Goal: Task Accomplishment & Management: Manage account settings

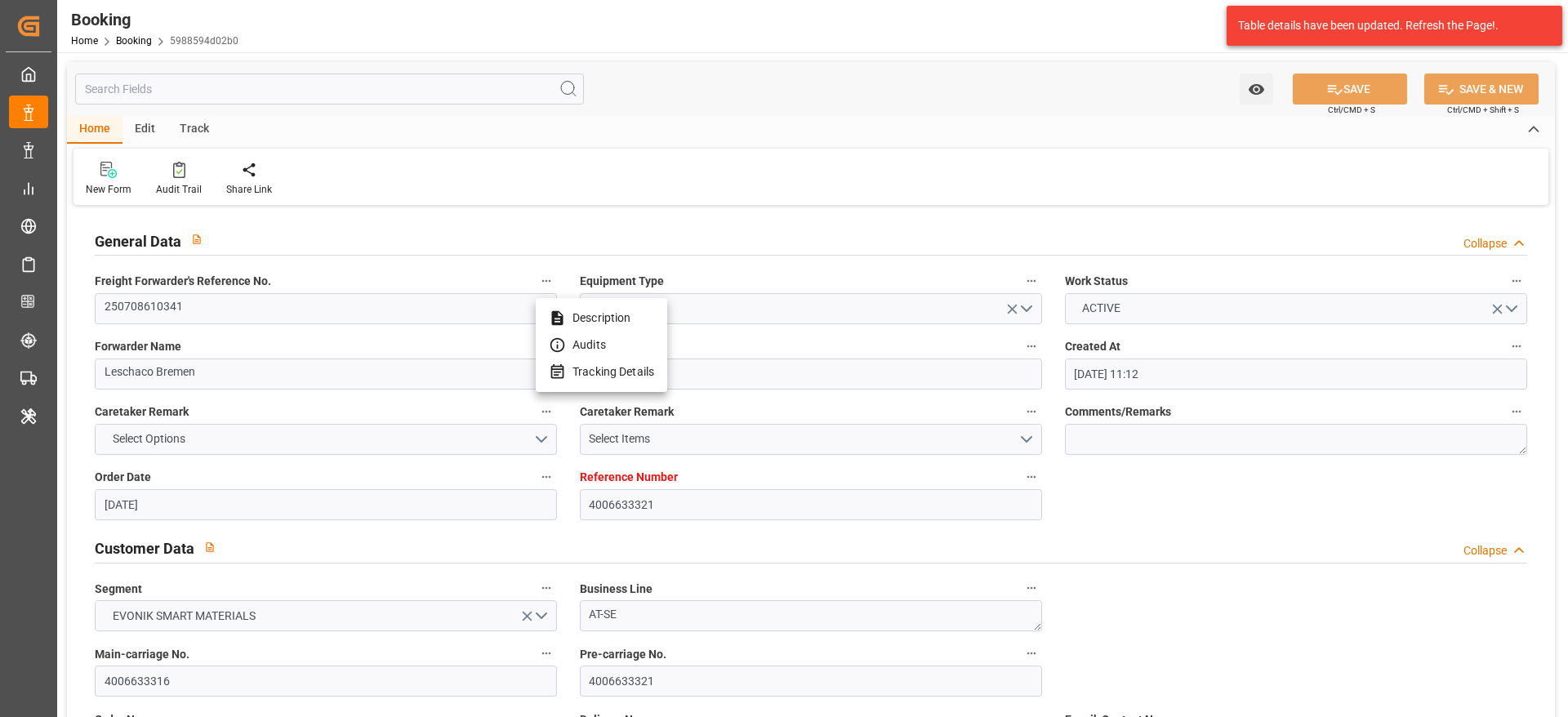
scroll to position [1715, 0]
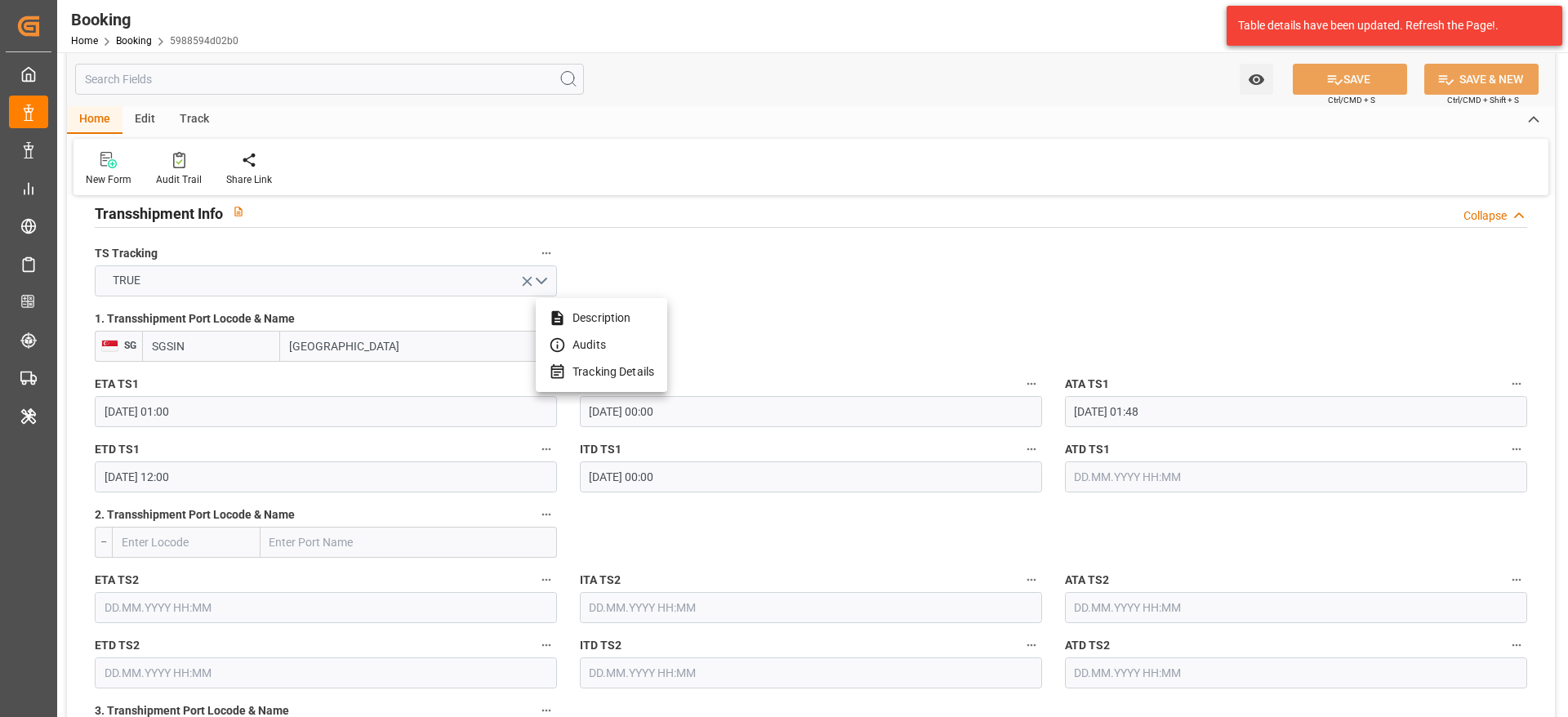
click at [135, 50] on div at bounding box center [784, 358] width 1568 height 717
click at [128, 41] on link "Booking" at bounding box center [133, 40] width 36 height 12
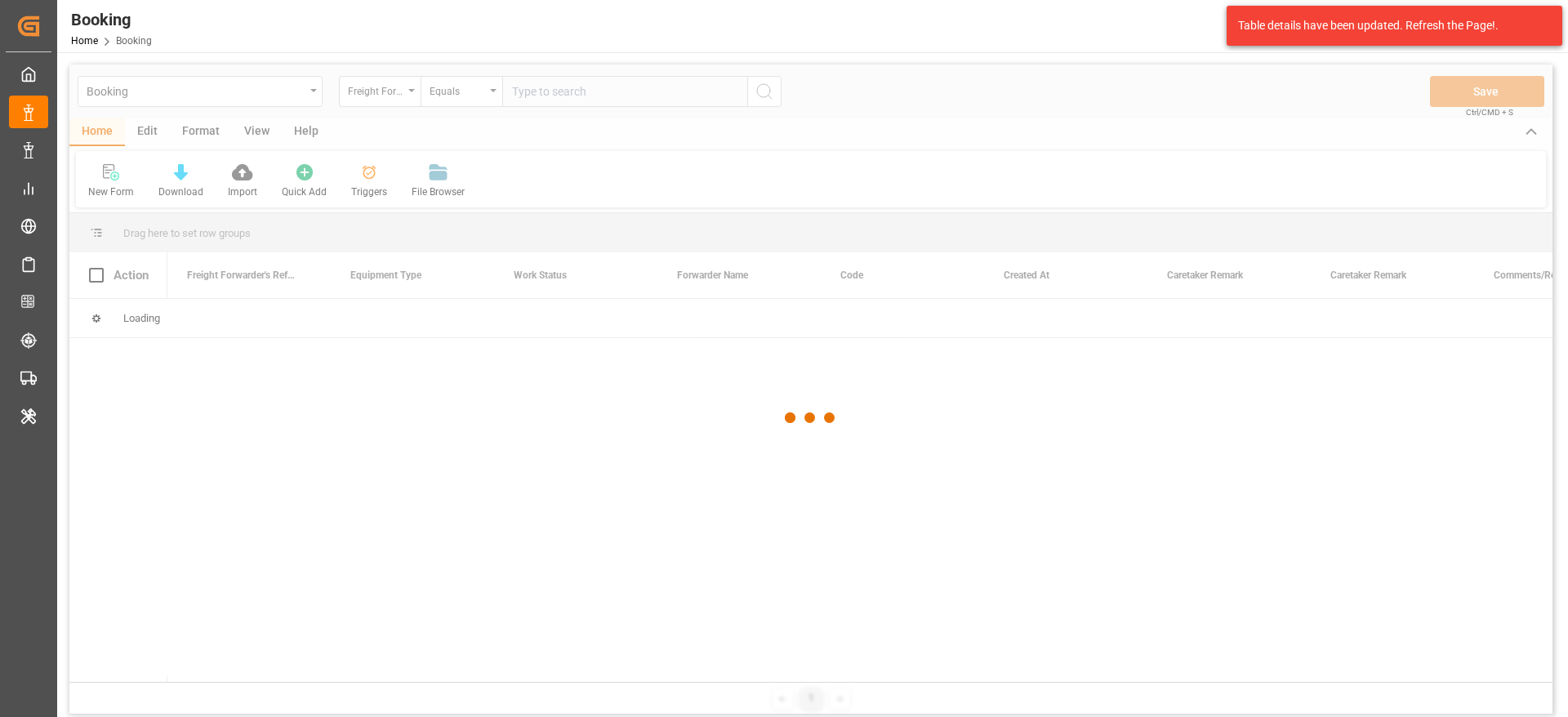
click at [397, 90] on div at bounding box center [811, 418] width 1483 height 708
click at [393, 87] on div at bounding box center [811, 418] width 1483 height 708
click at [384, 90] on div at bounding box center [811, 418] width 1483 height 708
click at [360, 85] on div at bounding box center [811, 418] width 1483 height 708
click at [367, 90] on div at bounding box center [811, 418] width 1483 height 708
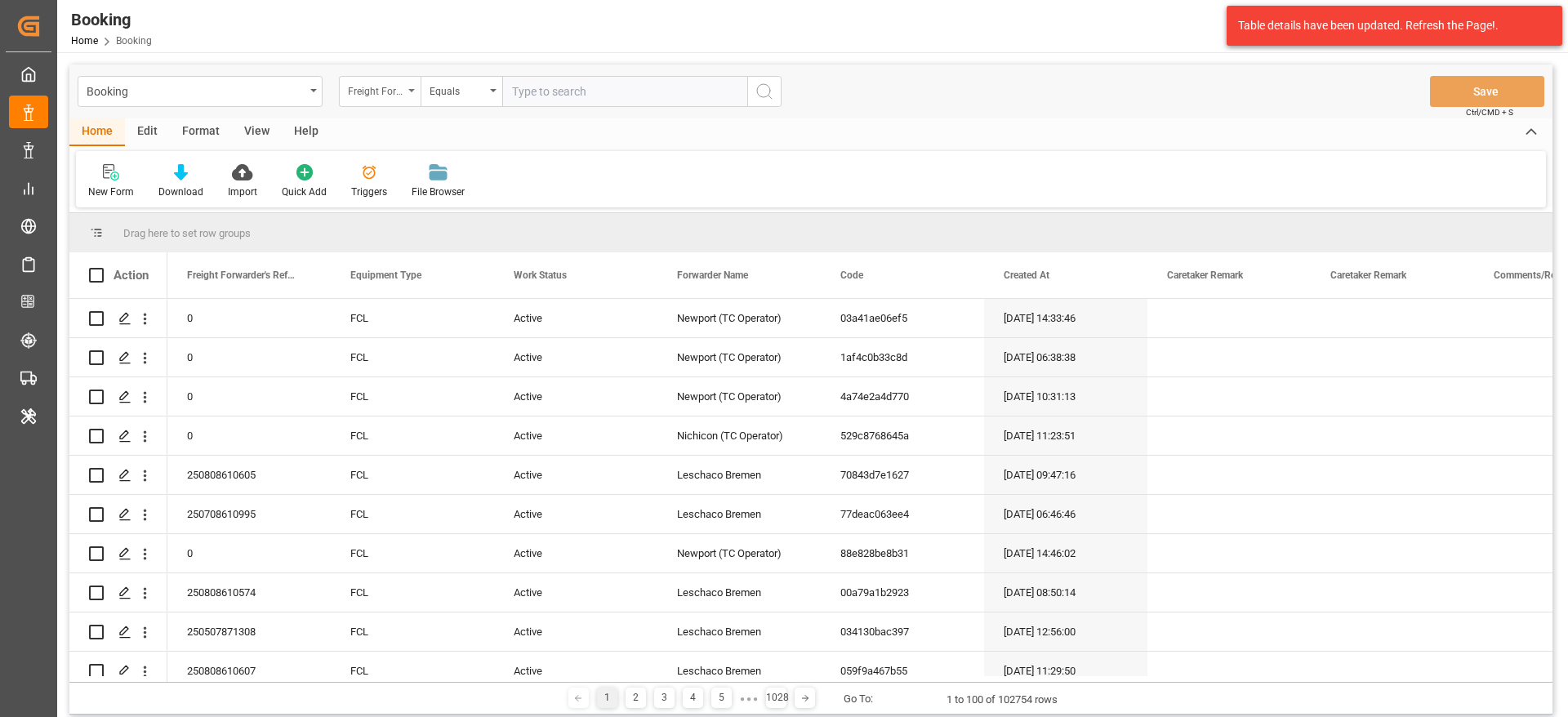
click at [393, 88] on div "Freight Forwarder's Reference No." at bounding box center [375, 90] width 56 height 19
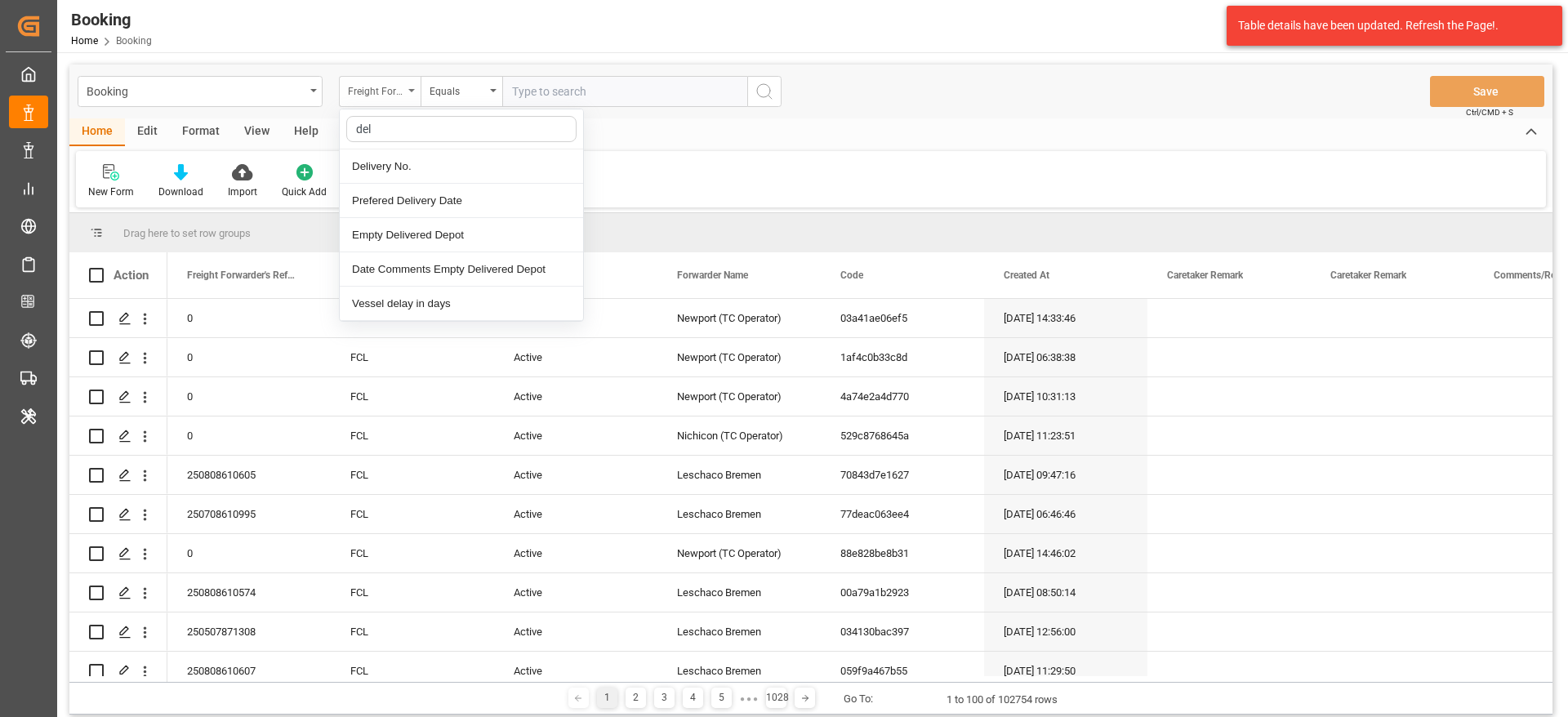
type input "deli"
click at [531, 179] on div "Delivery No." at bounding box center [461, 167] width 244 height 35
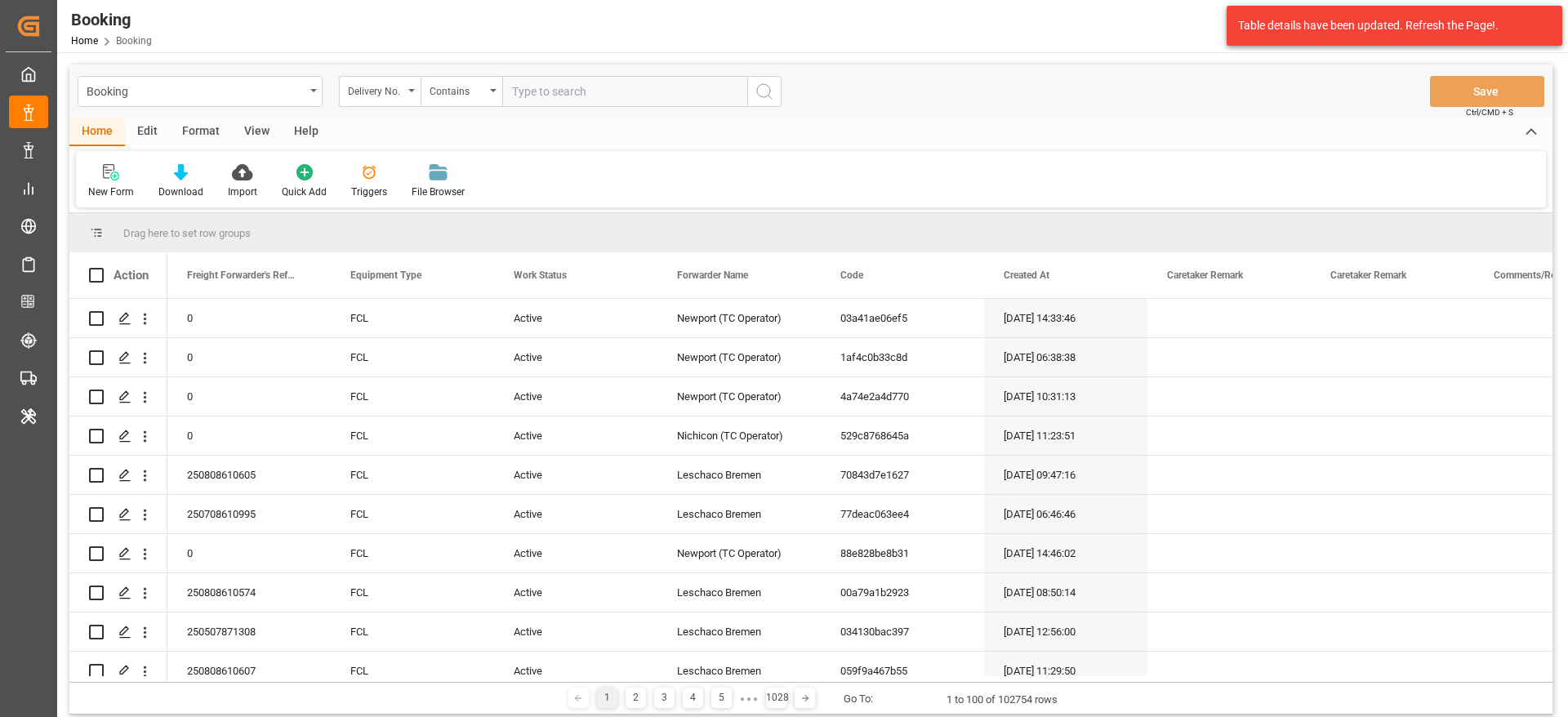
click at [565, 108] on div "Booking Delivery No. Contains Save Ctrl/CMD + S" at bounding box center [811, 91] width 1483 height 54
click at [595, 89] on input "text" at bounding box center [625, 91] width 245 height 31
paste input "3011785730,3011785737"
type input "3011785730,3011785737"
click at [763, 101] on button "search button" at bounding box center [764, 91] width 35 height 31
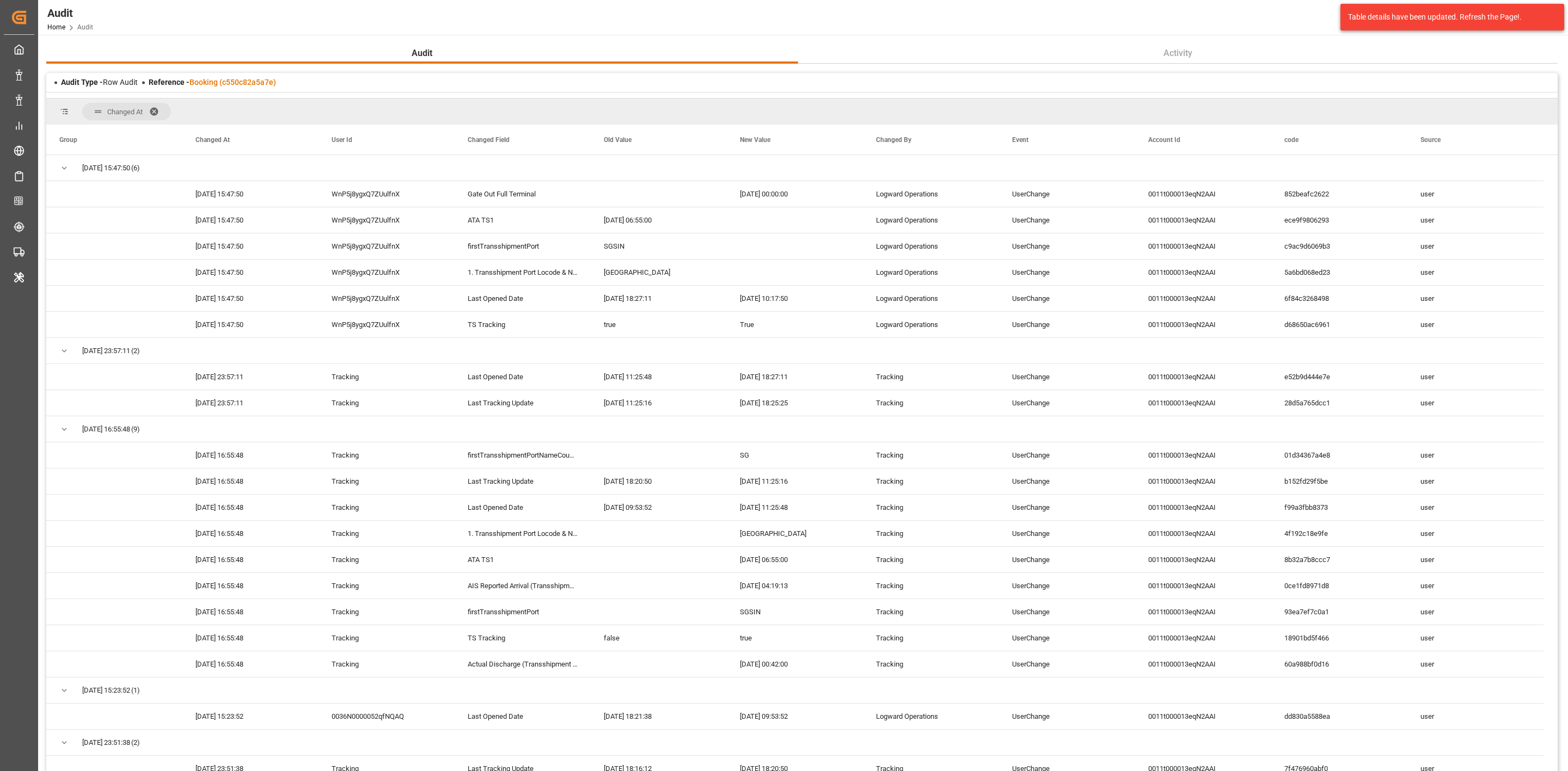
scroll to position [3, 0]
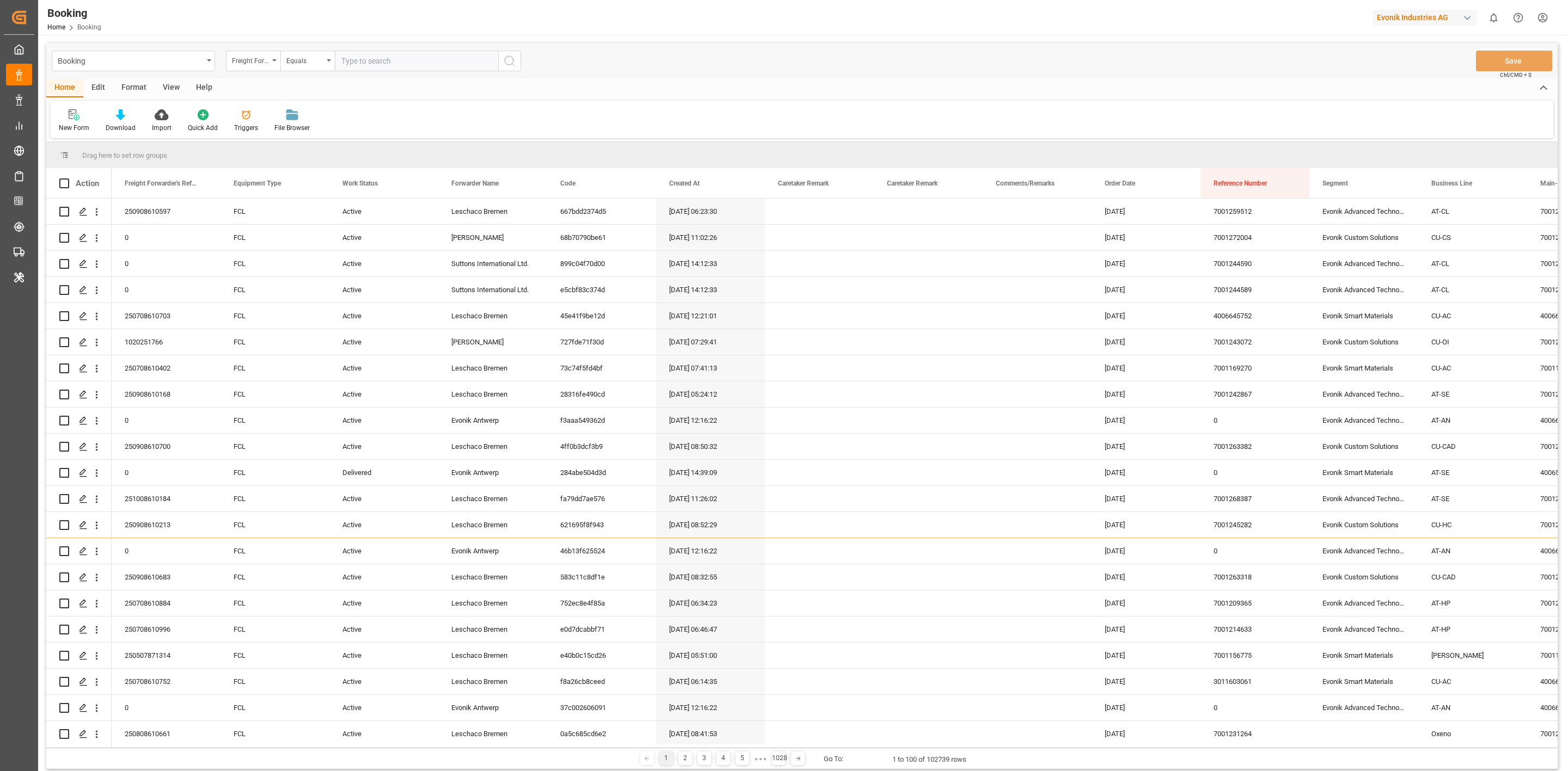
click at [136, 85] on div "Format" at bounding box center [134, 88] width 41 height 18
click at [80, 116] on div at bounding box center [75, 114] width 32 height 12
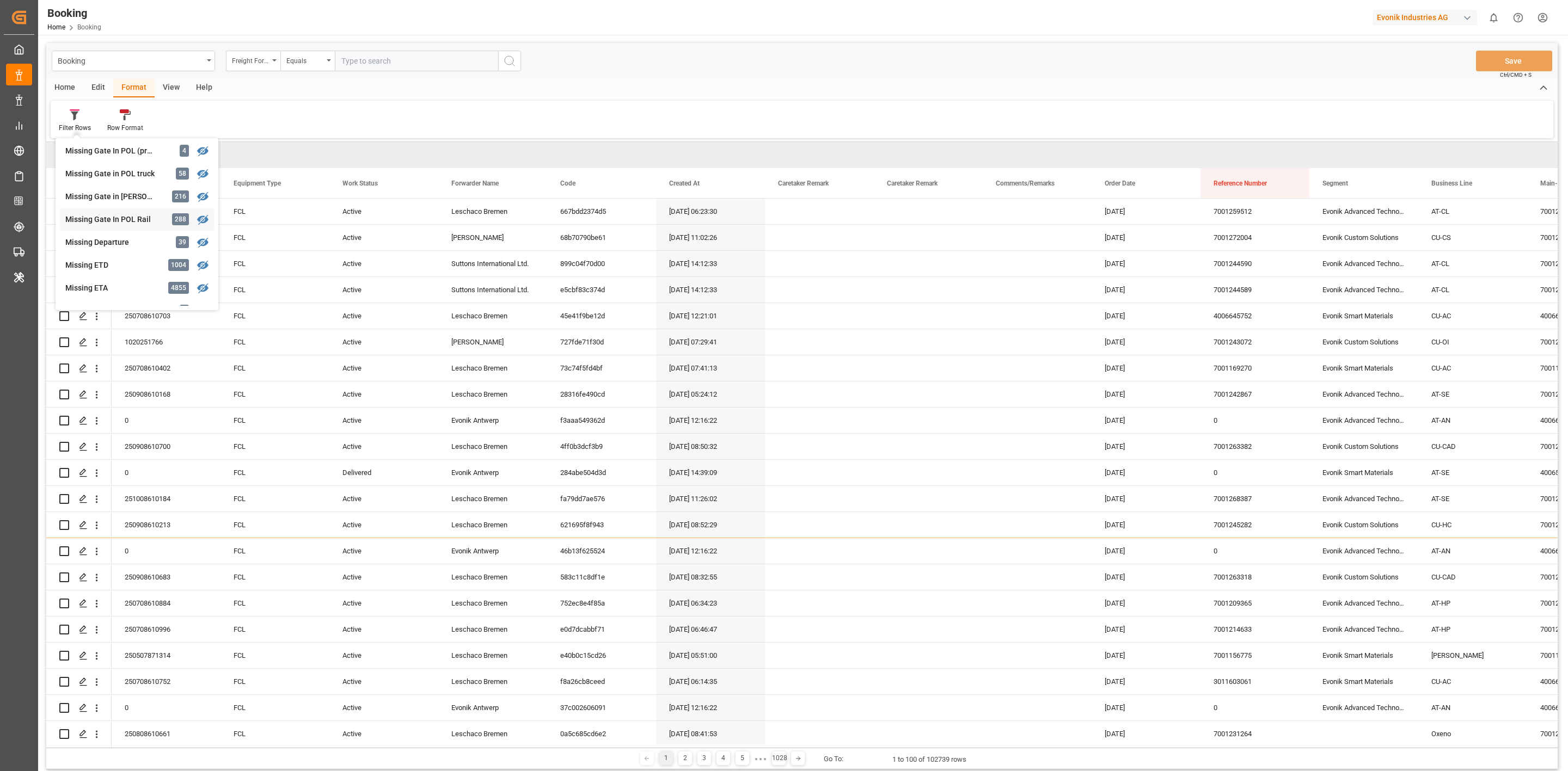
scroll to position [167, 0]
click at [155, 168] on div "Missing Gate in POL truck" at bounding box center [113, 170] width 96 height 12
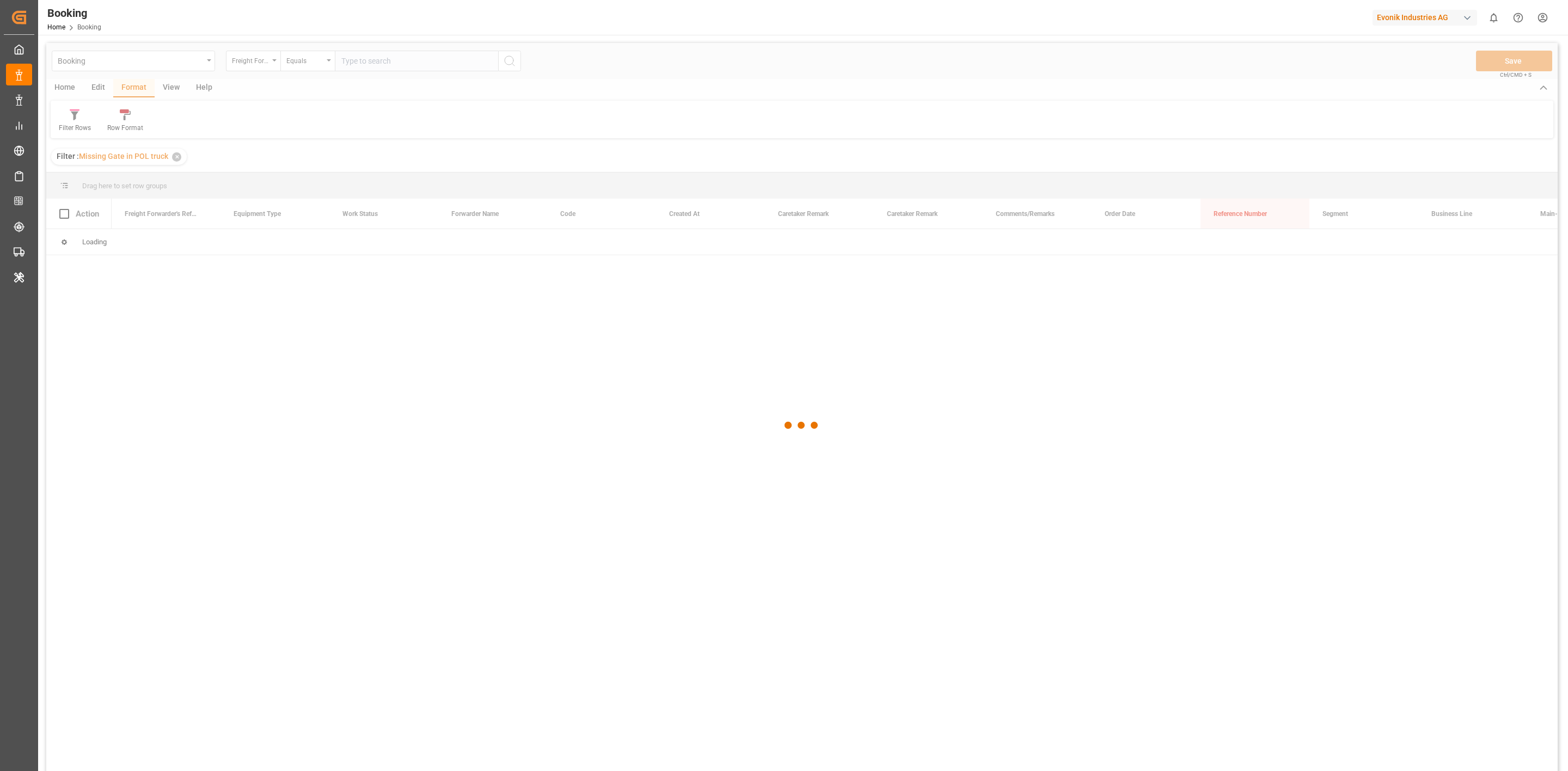
click at [170, 96] on div at bounding box center [802, 425] width 1511 height 765
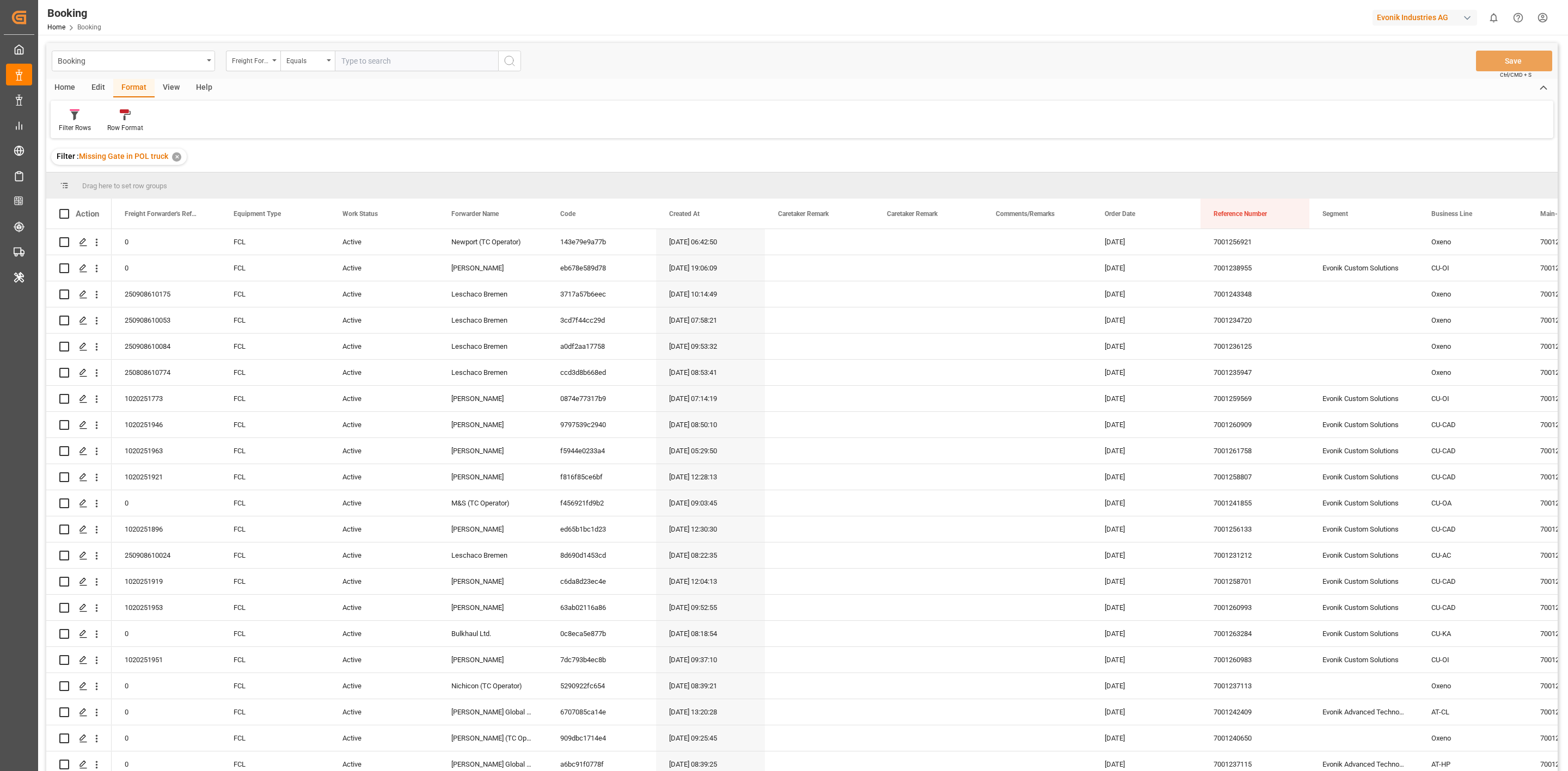
click at [173, 89] on div "View" at bounding box center [171, 88] width 33 height 18
click at [79, 116] on div "Default" at bounding box center [69, 120] width 38 height 24
click at [96, 198] on div "barge" at bounding box center [119, 206] width 119 height 23
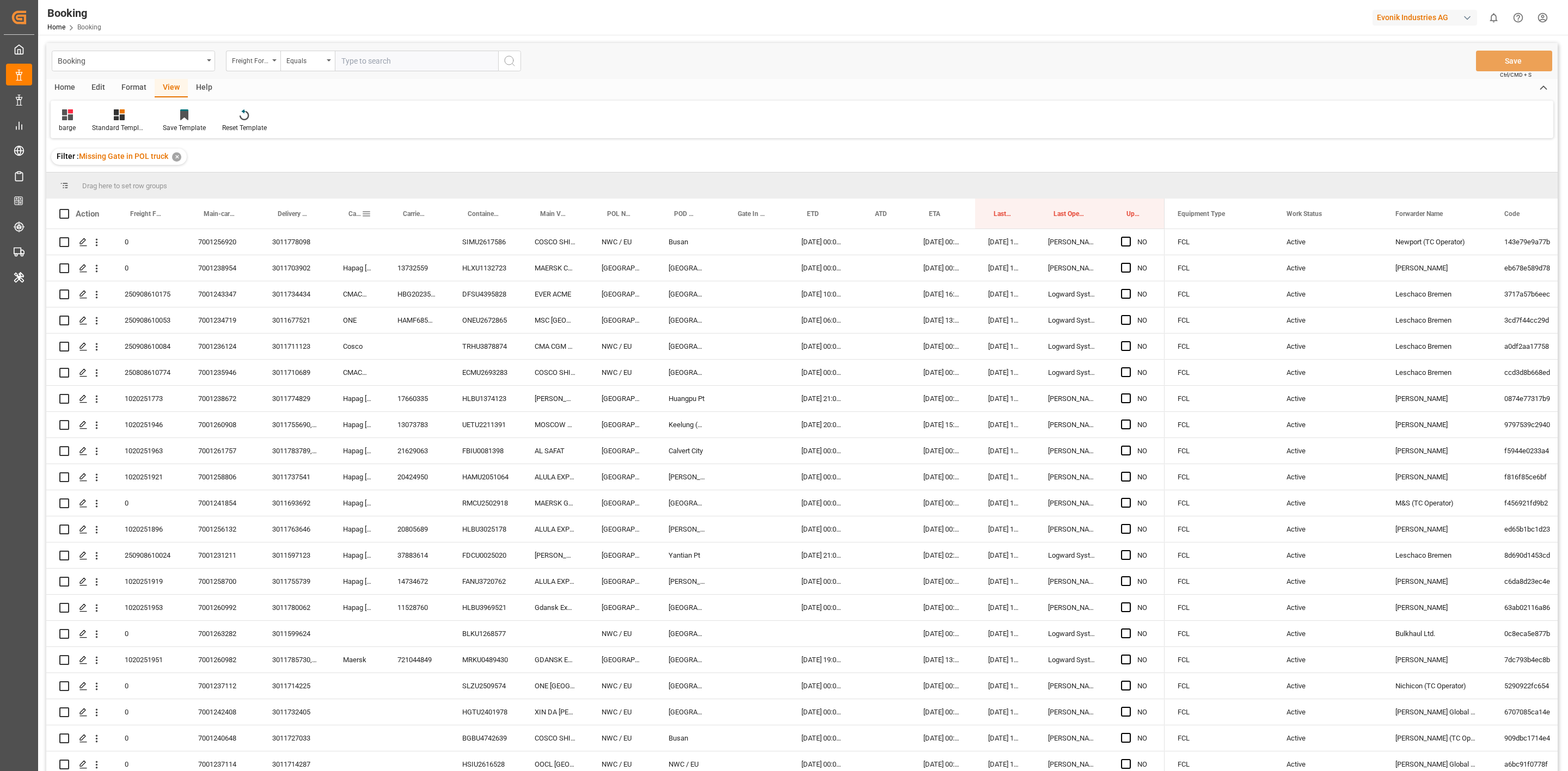
drag, startPoint x: 347, startPoint y: 215, endPoint x: 333, endPoint y: 187, distance: 31.3
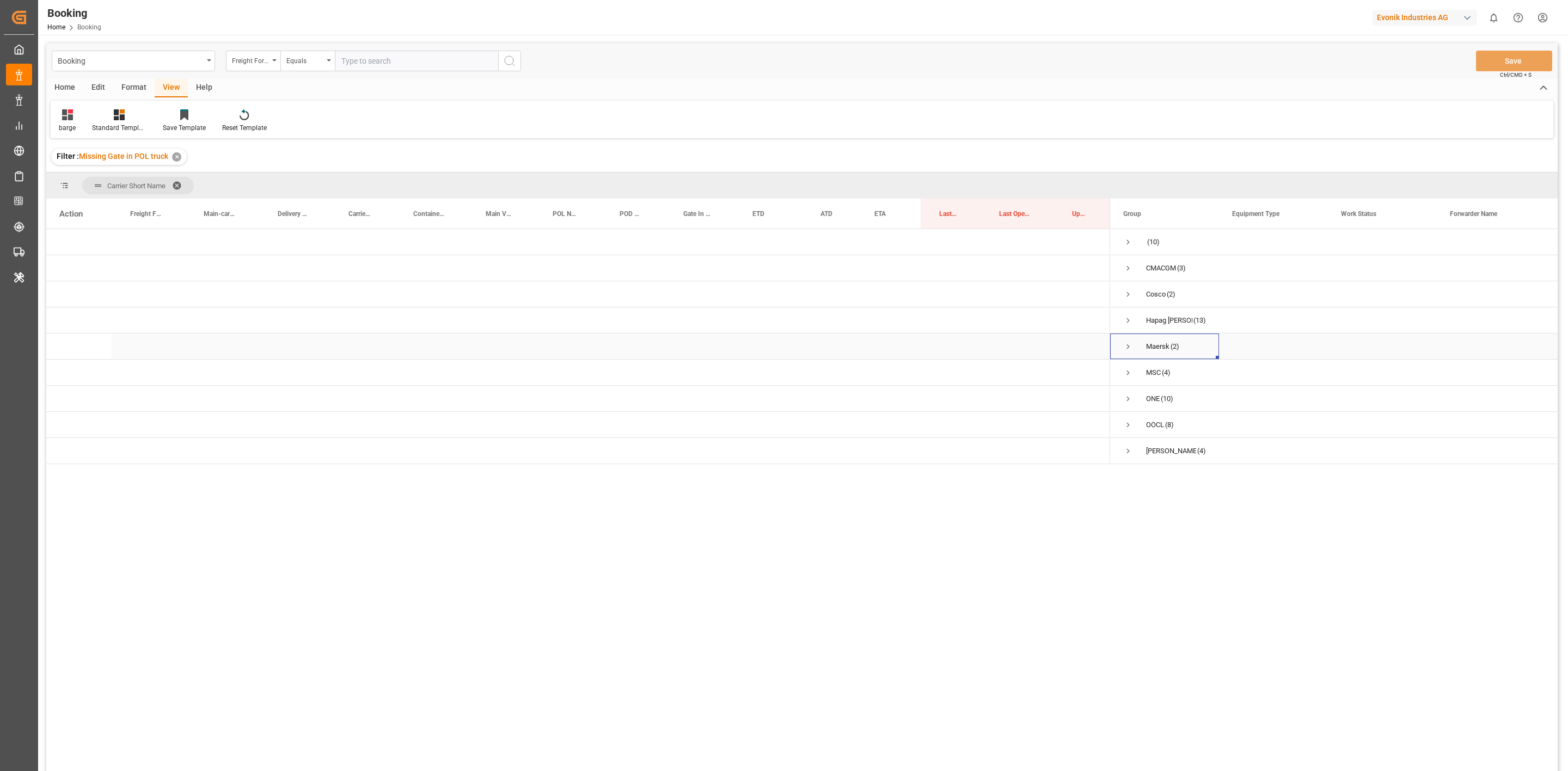
click at [1124, 345] on span "Press SPACE to select this row." at bounding box center [1128, 347] width 10 height 10
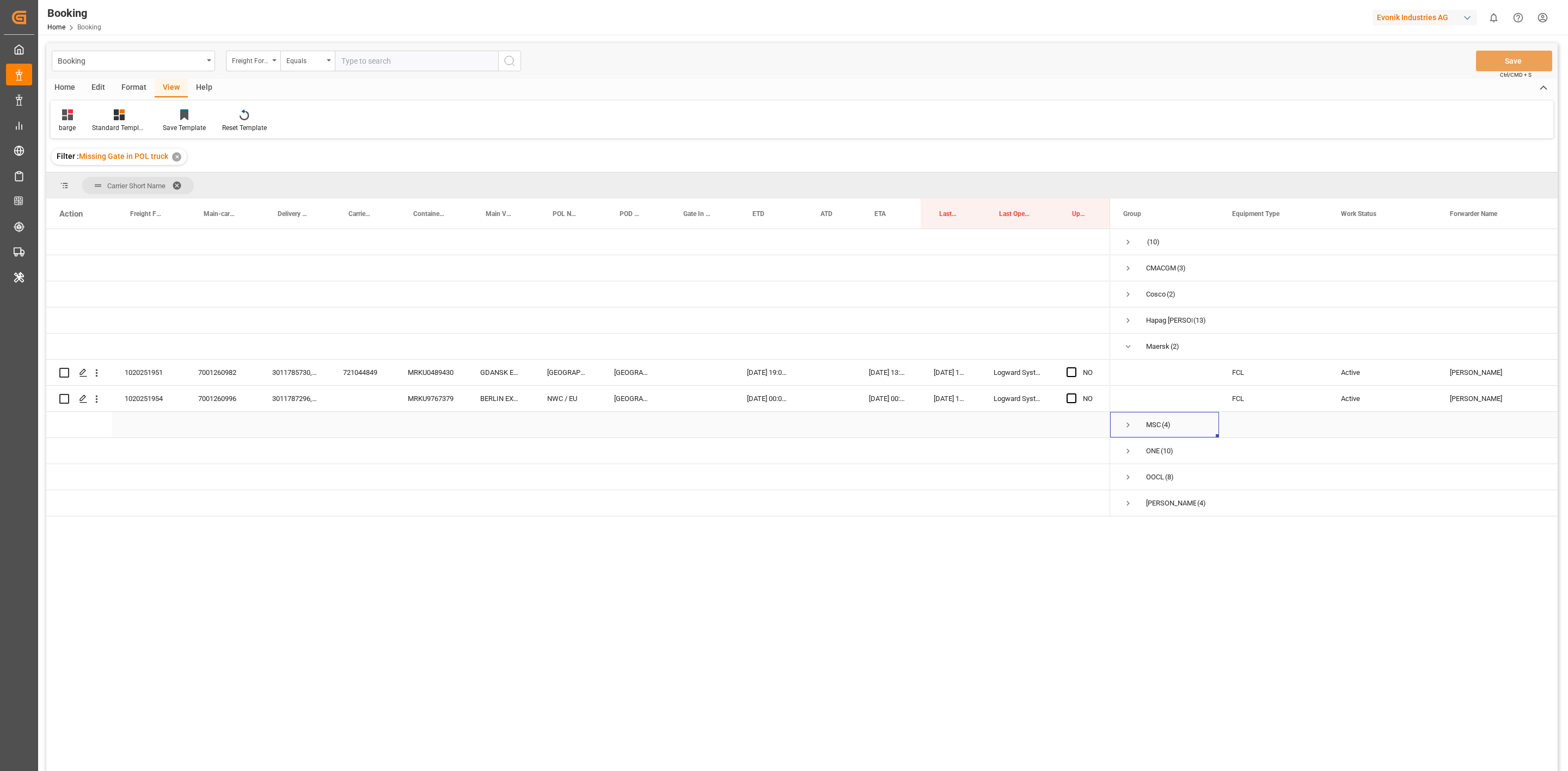
click at [1127, 422] on span "Press SPACE to select this row." at bounding box center [1128, 425] width 10 height 10
click at [1130, 533] on div at bounding box center [802, 425] width 1511 height 765
click at [1130, 536] on div at bounding box center [802, 425] width 1511 height 765
drag, startPoint x: 1136, startPoint y: 531, endPoint x: 1133, endPoint y: 539, distance: 8.5
click at [1135, 534] on div at bounding box center [802, 425] width 1511 height 765
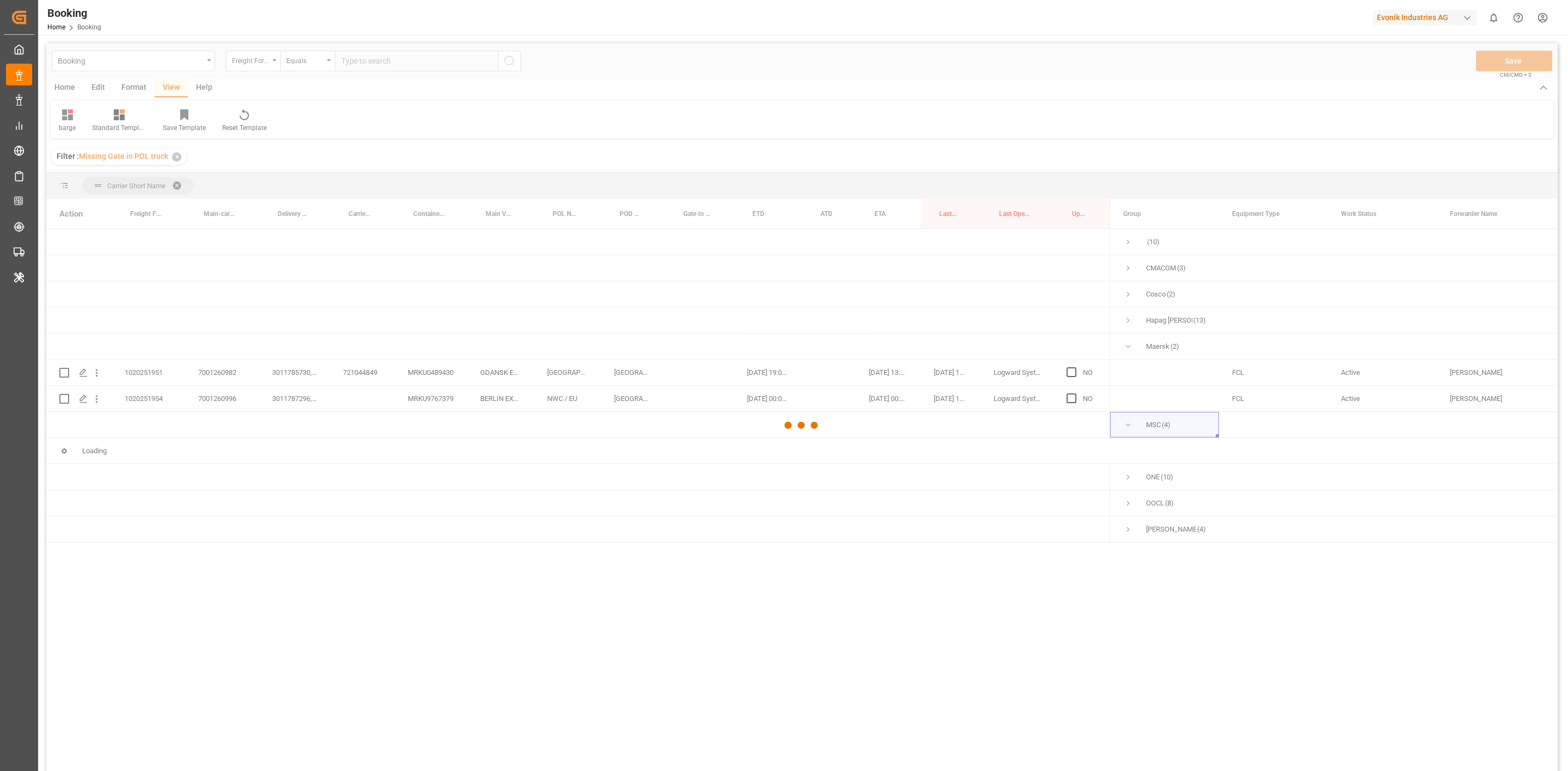
click at [1131, 536] on div at bounding box center [802, 425] width 1511 height 765
click at [1130, 531] on div at bounding box center [802, 425] width 1511 height 765
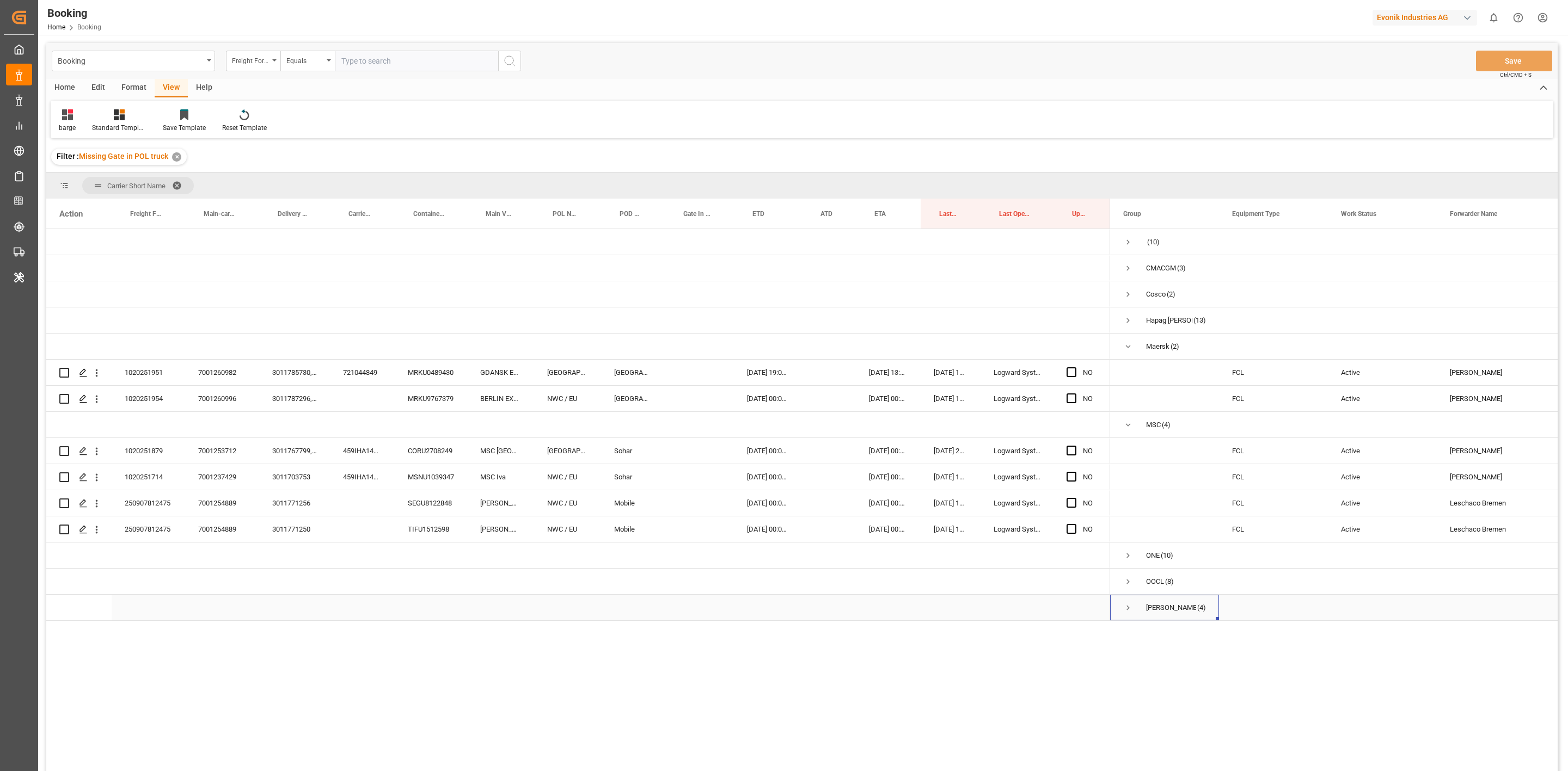
click at [1137, 609] on span "Yang Ming (4)" at bounding box center [1164, 608] width 83 height 24
click at [1125, 608] on span "Press SPACE to select this row." at bounding box center [1128, 608] width 10 height 10
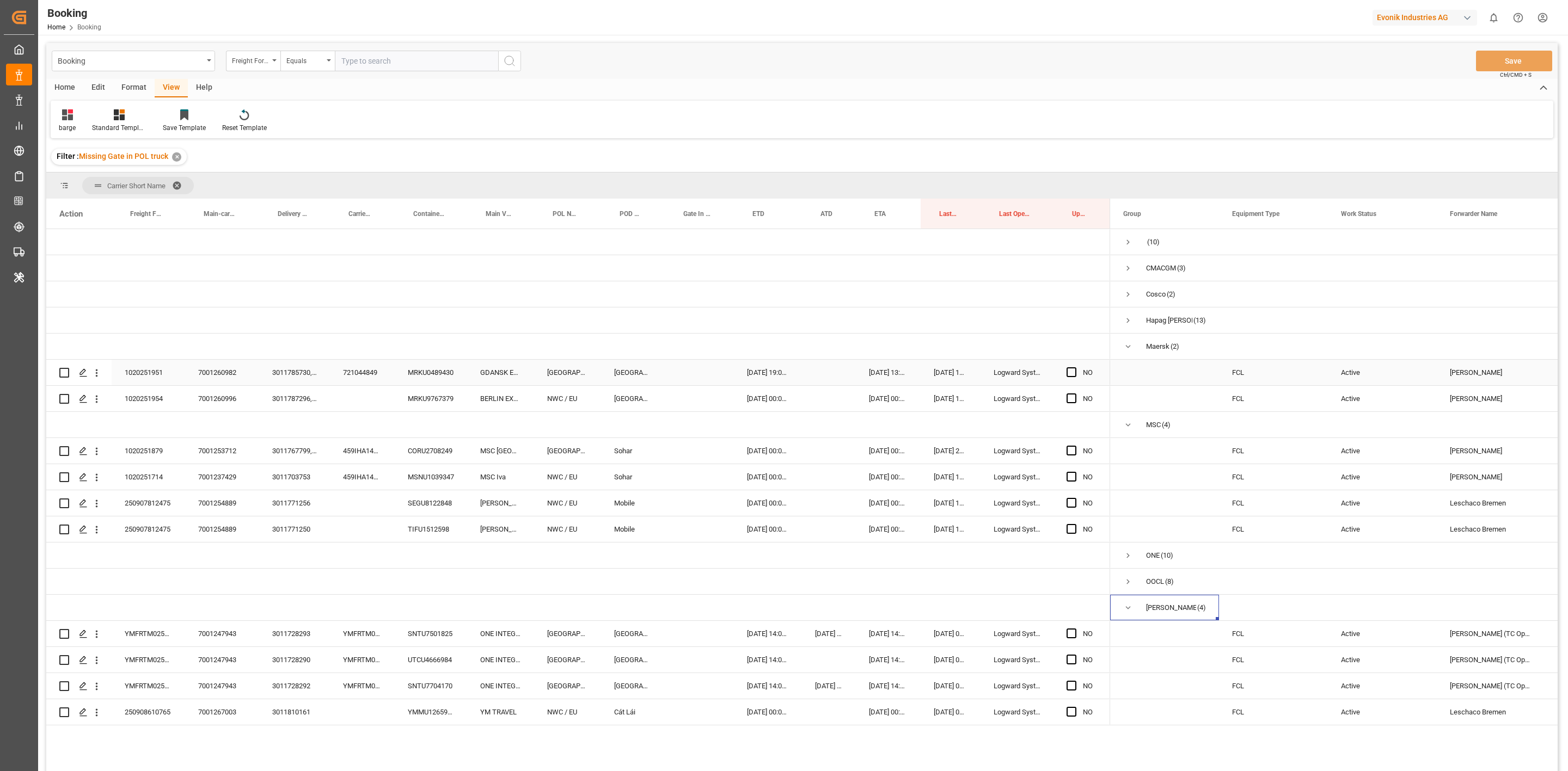
click at [306, 374] on div "3011785730, 3011785737" at bounding box center [295, 372] width 71 height 26
click at [286, 395] on div "3011787296, 3011780238" at bounding box center [295, 399] width 71 height 26
click at [294, 451] on div "3011767799, 3011767801" at bounding box center [295, 451] width 71 height 26
click at [294, 470] on div "3011703753" at bounding box center [295, 477] width 71 height 26
click at [276, 505] on div "3011771256" at bounding box center [295, 503] width 71 height 26
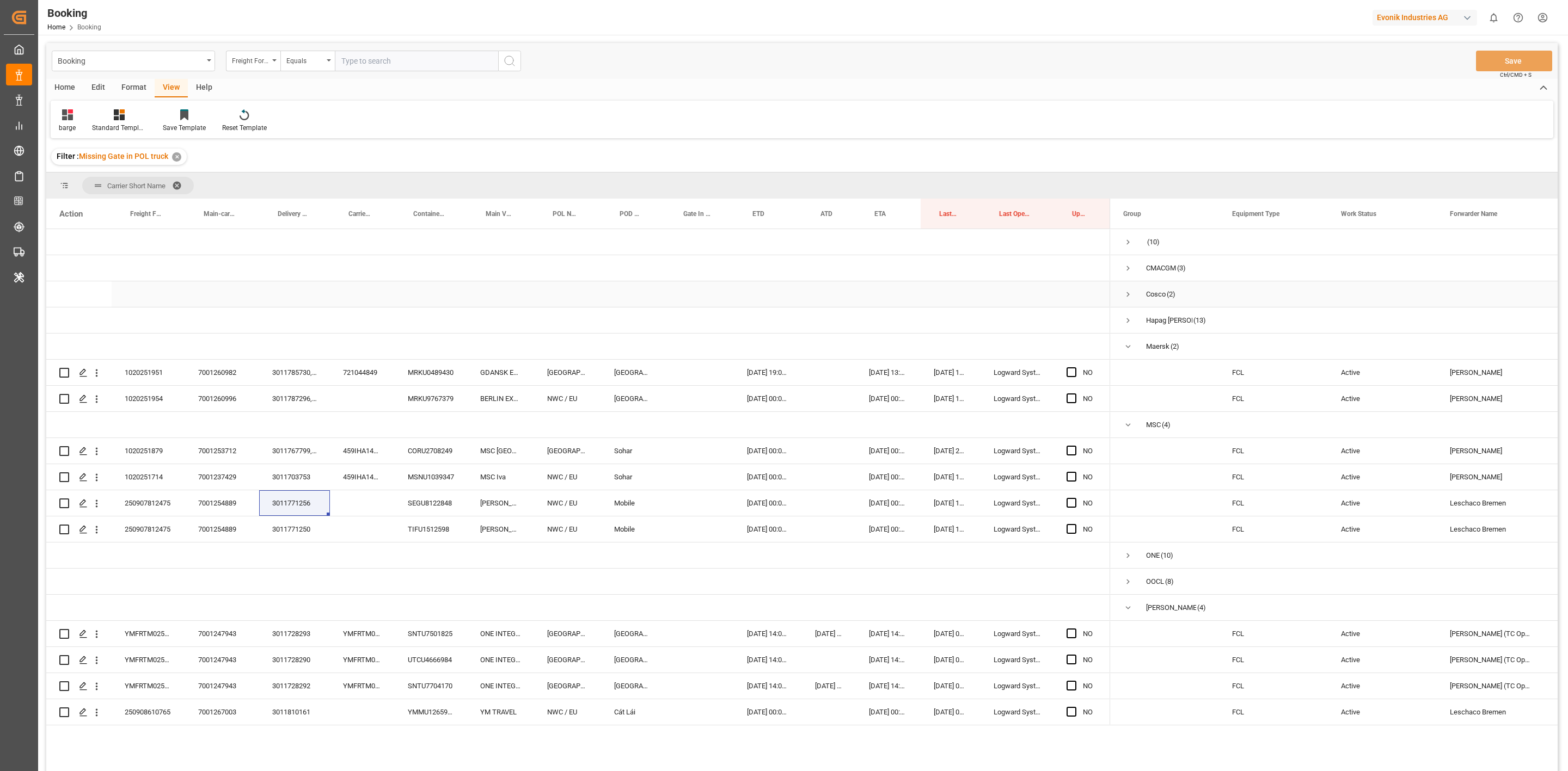
click at [299, 536] on div "3011771250" at bounding box center [295, 529] width 71 height 26
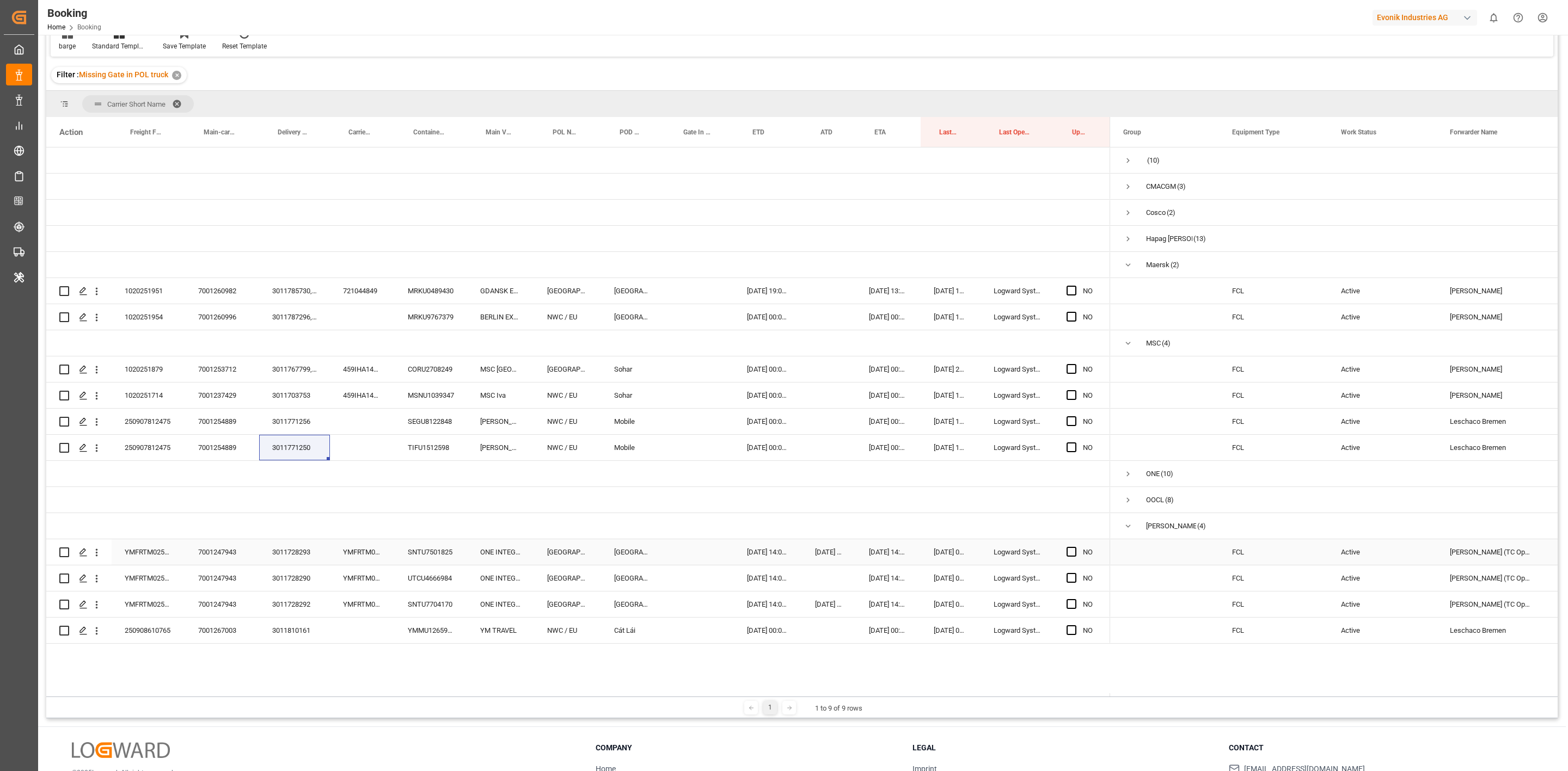
drag, startPoint x: 292, startPoint y: 544, endPoint x: 38, endPoint y: 368, distance: 309.0
click at [292, 544] on div "3011728293" at bounding box center [295, 552] width 71 height 26
click at [299, 577] on div "3011728290" at bounding box center [295, 578] width 71 height 26
click at [310, 609] on div "3011728292" at bounding box center [295, 604] width 71 height 26
click at [294, 633] on div "3011810161" at bounding box center [295, 630] width 71 height 26
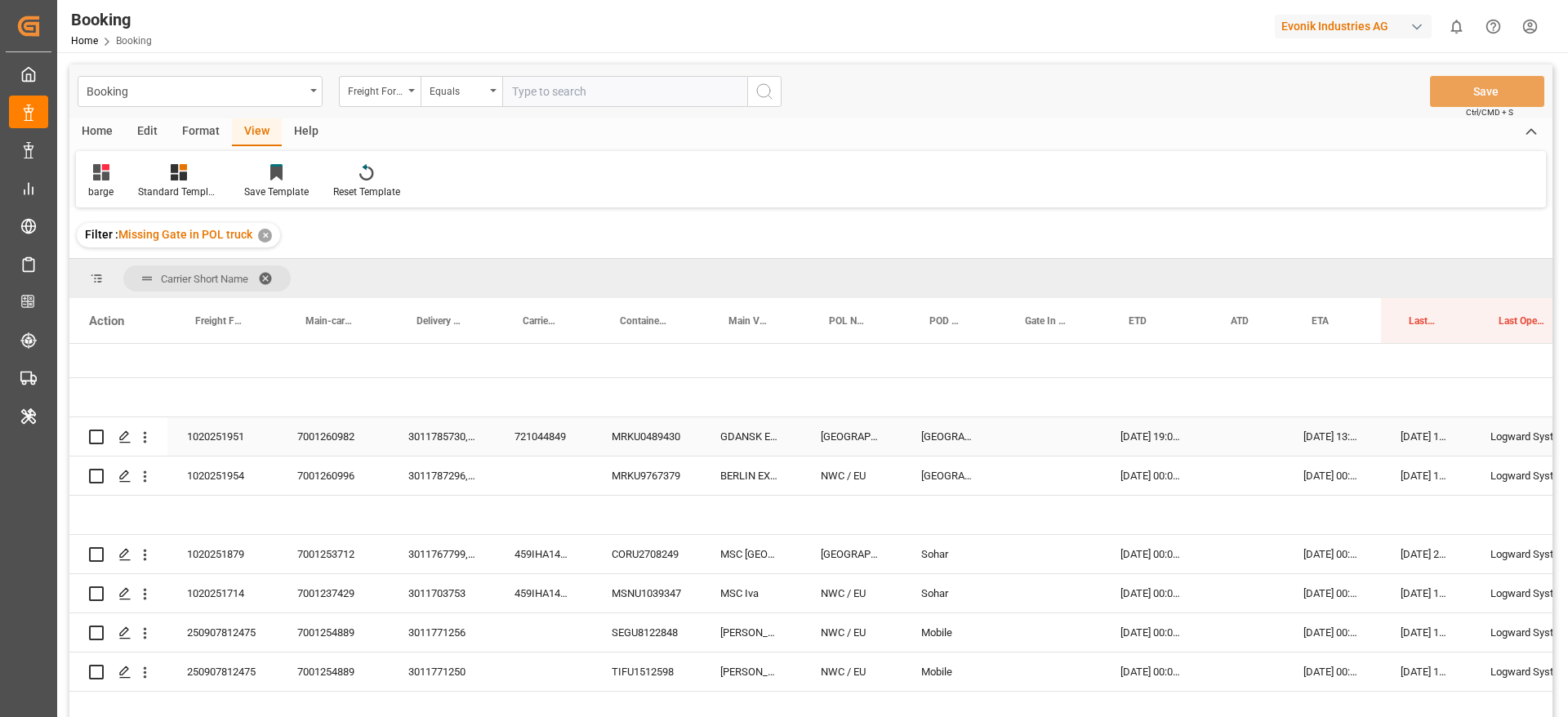
click at [555, 437] on div "721044849" at bounding box center [543, 437] width 97 height 38
click at [142, 429] on icon "open menu" at bounding box center [144, 438] width 17 height 17
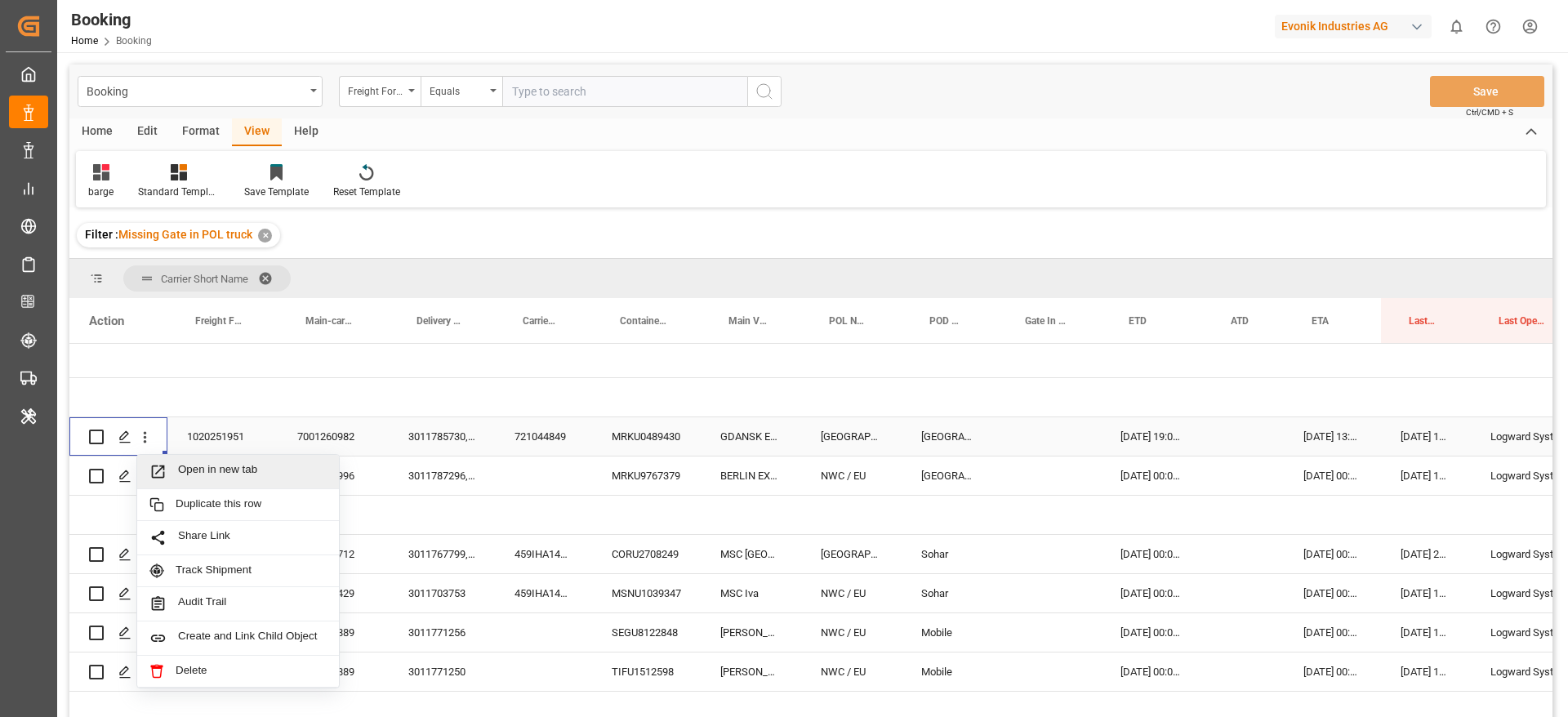
click at [197, 459] on div "Open in new tab" at bounding box center [237, 472] width 202 height 35
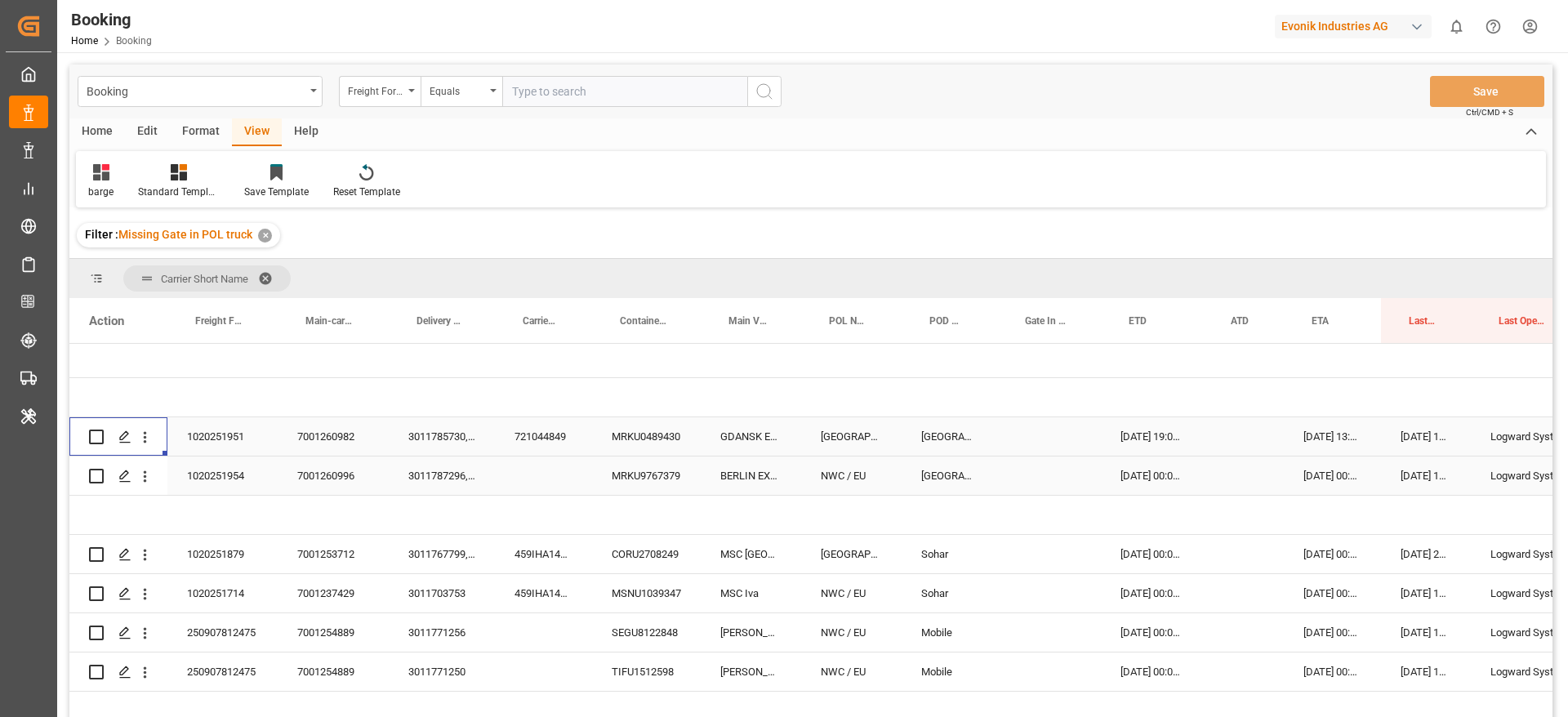
click at [658, 480] on div "MRKU9767379" at bounding box center [646, 476] width 109 height 38
click at [146, 480] on icon "open menu" at bounding box center [144, 477] width 17 height 17
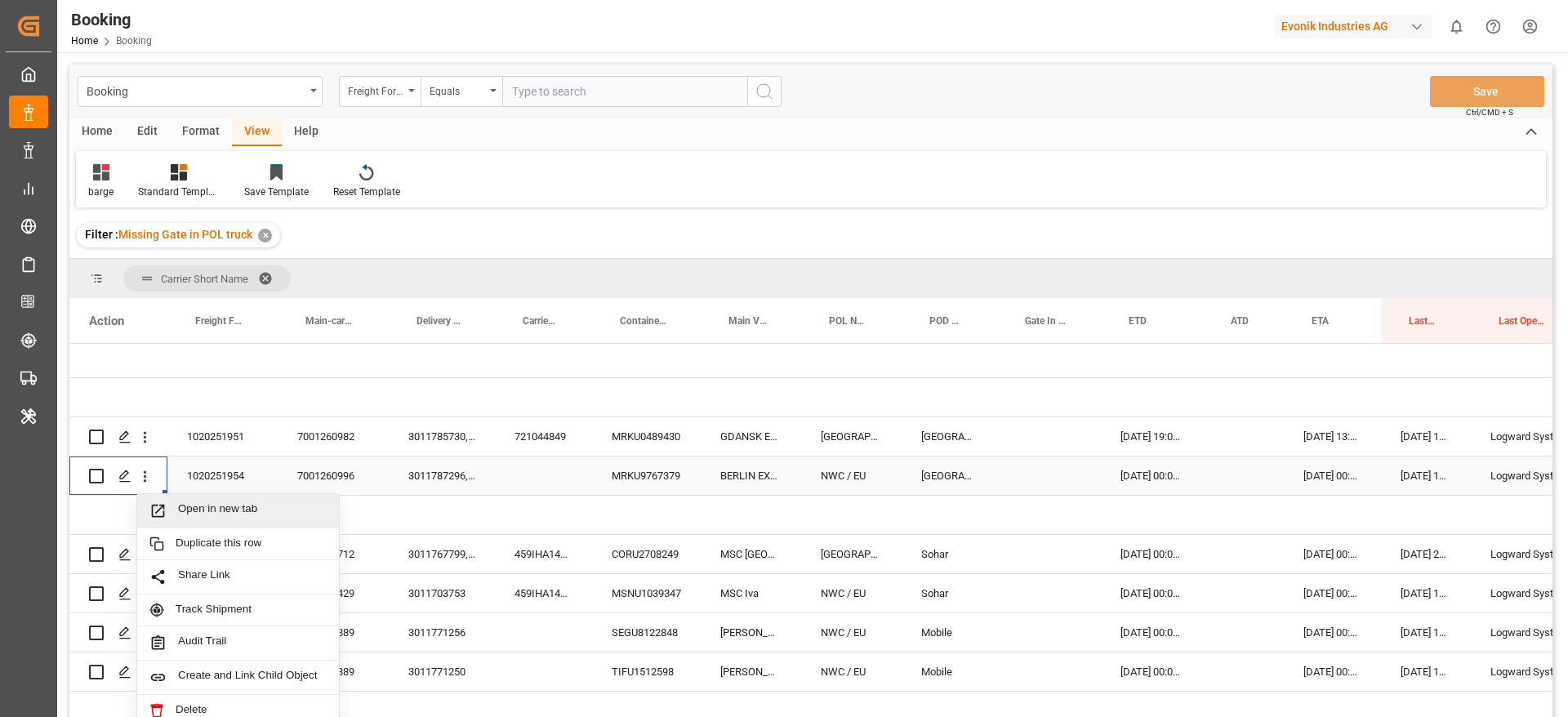
click at [171, 498] on div "Open in new tab" at bounding box center [237, 511] width 202 height 35
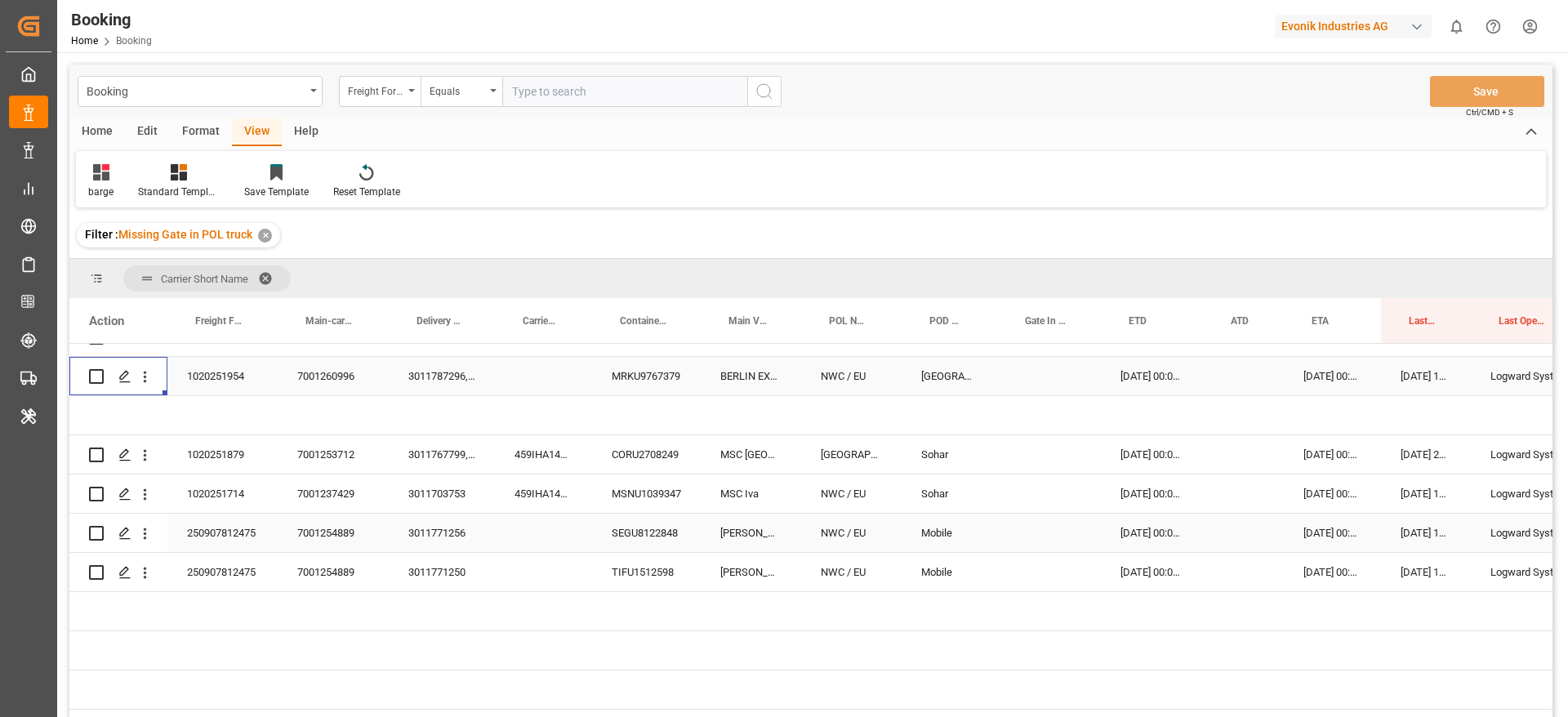
scroll to position [245, 0]
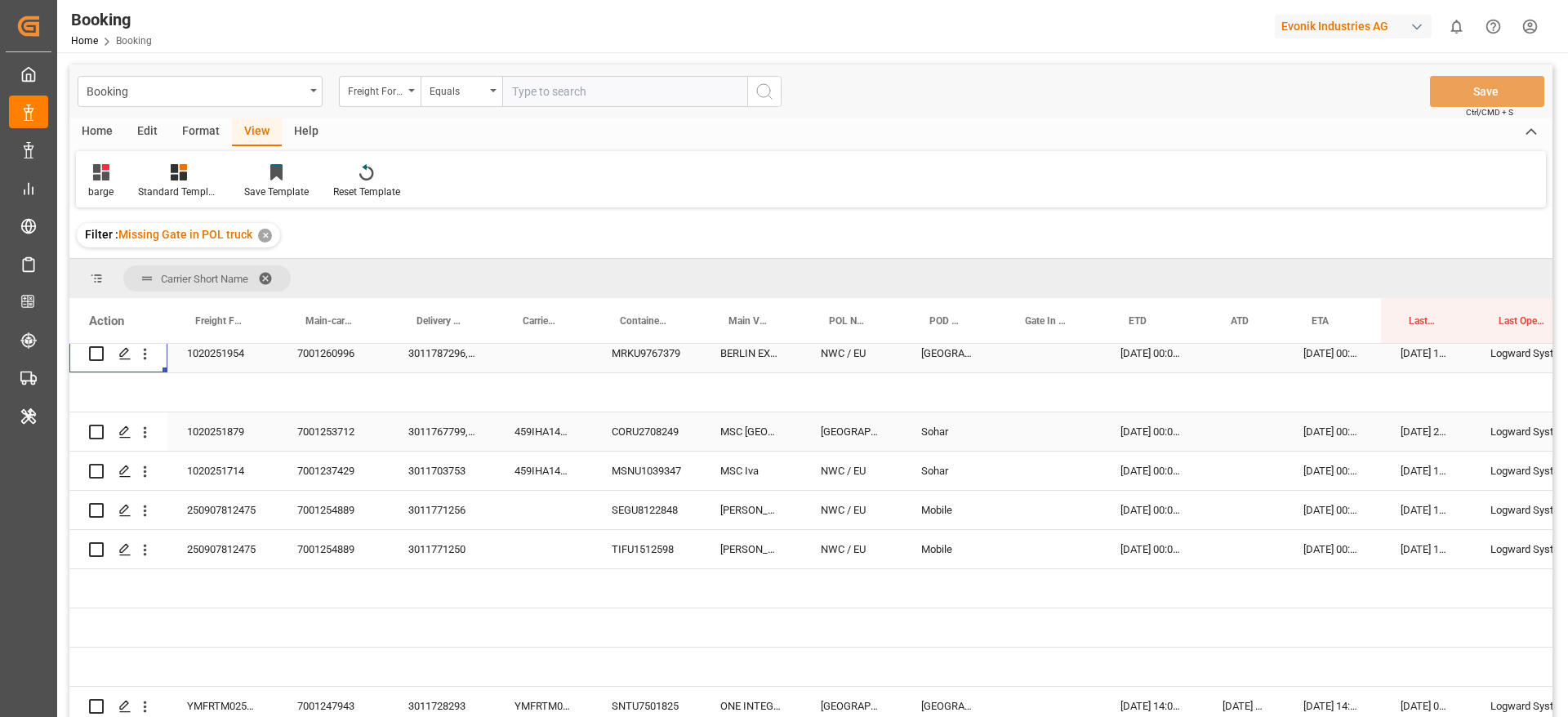
click at [540, 441] on div "459IHA1425717" at bounding box center [543, 432] width 97 height 38
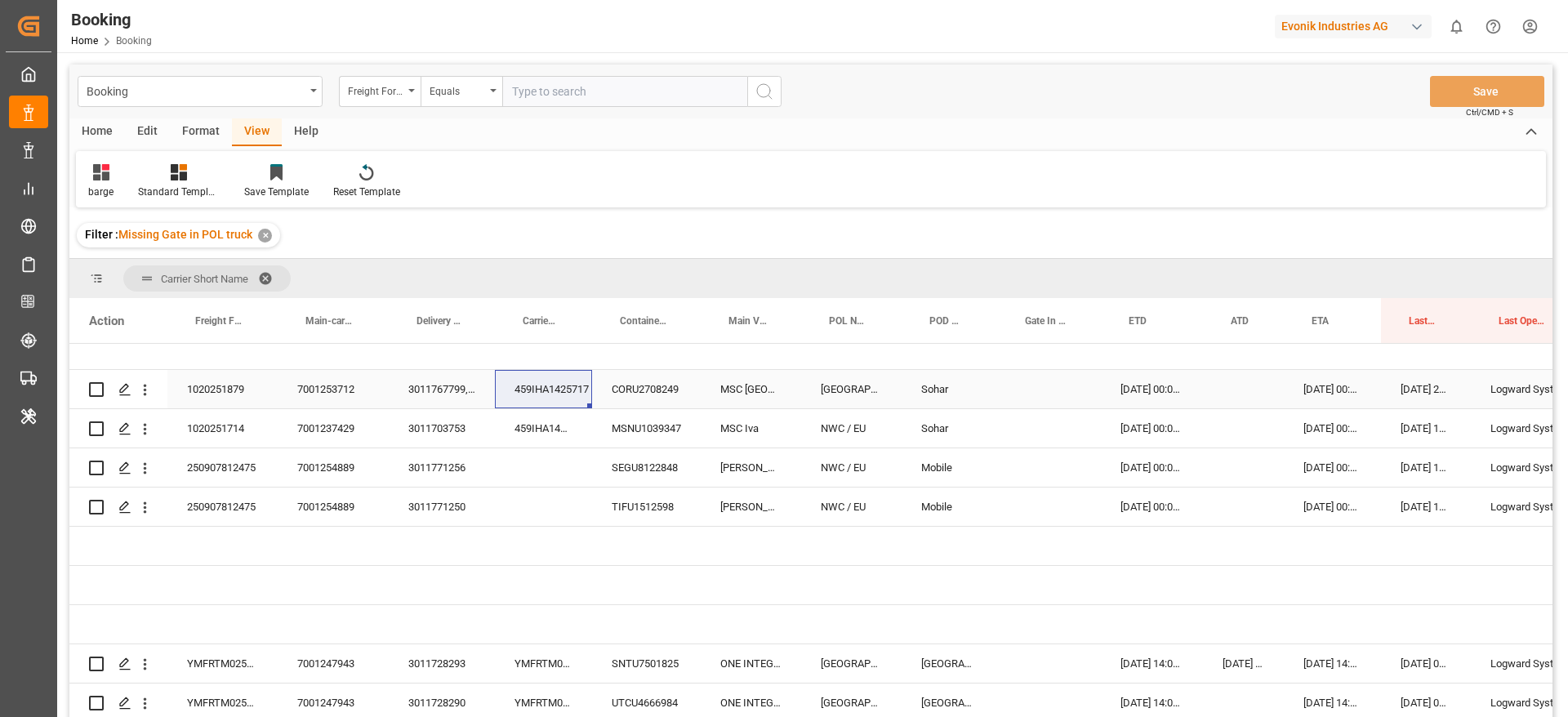
scroll to position [249, 0]
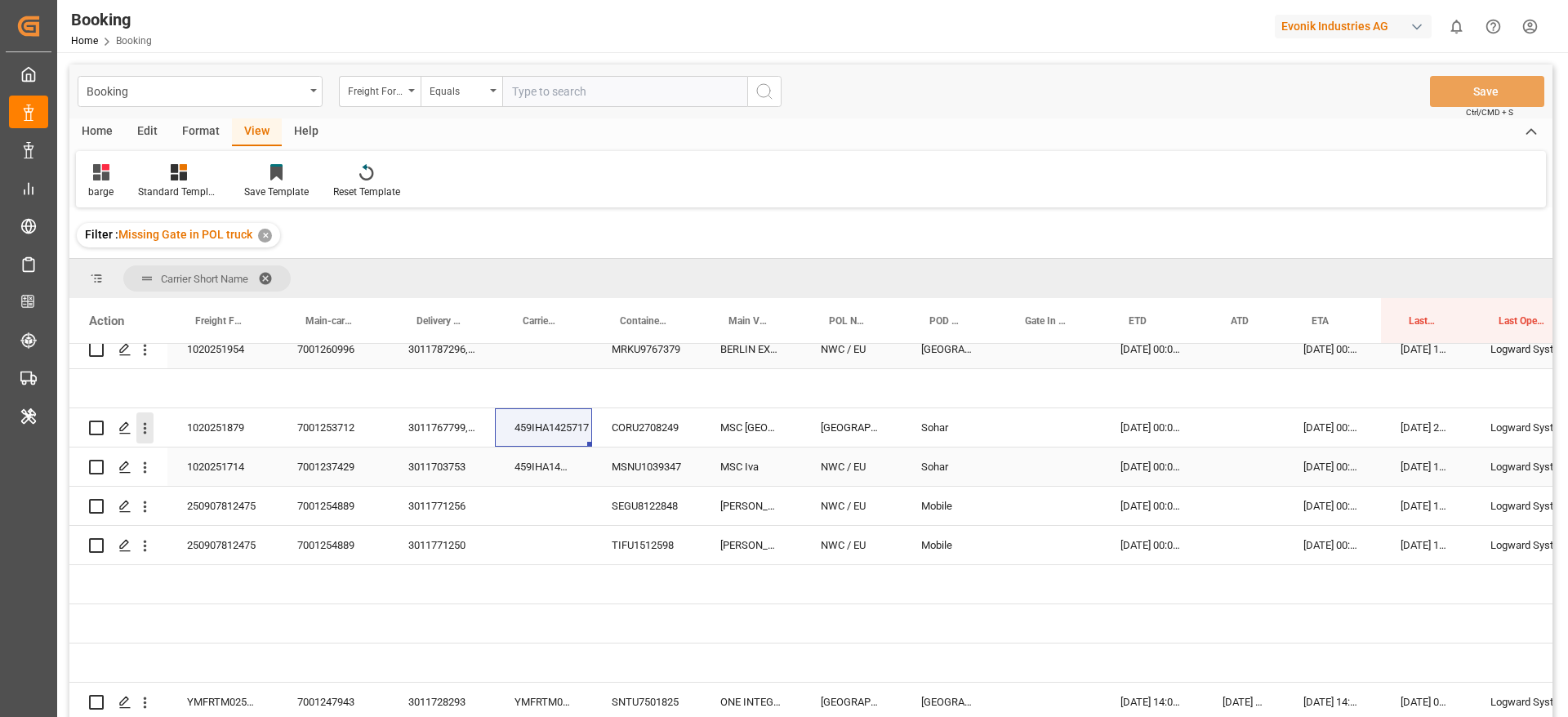
click at [143, 427] on icon "open menu" at bounding box center [144, 428] width 17 height 17
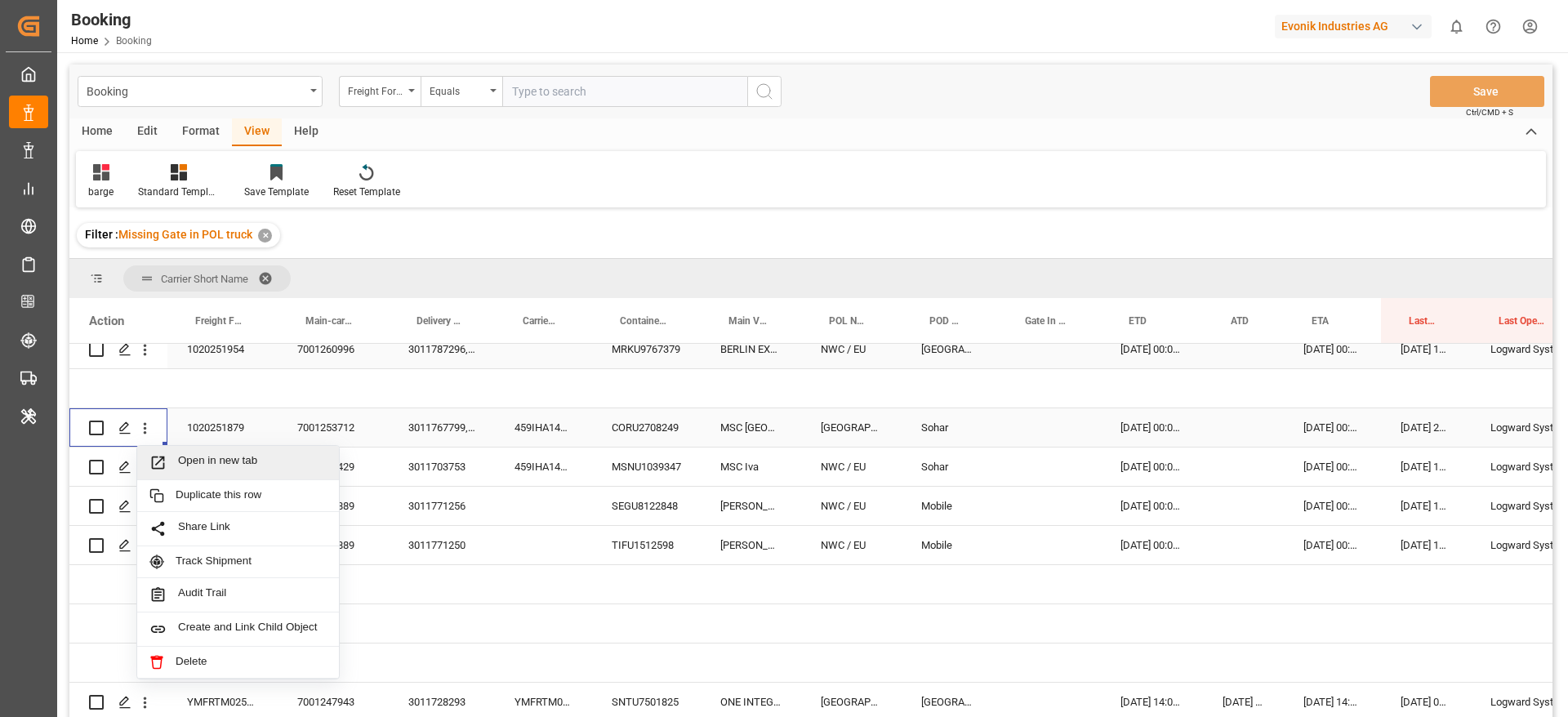
click at [211, 451] on div "Open in new tab" at bounding box center [237, 463] width 202 height 35
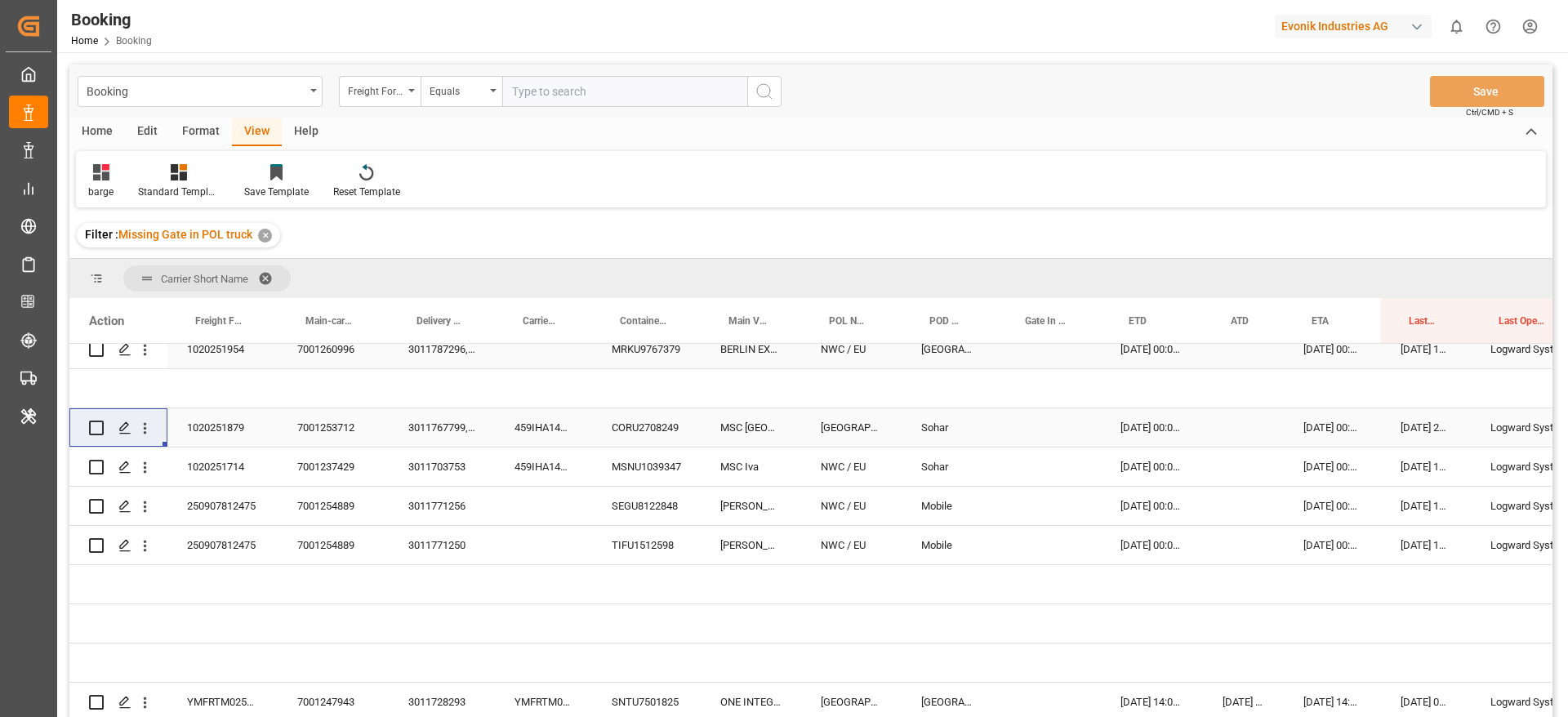
click at [539, 460] on div "459IHA1416624" at bounding box center [543, 467] width 97 height 38
click at [147, 464] on icon "open menu" at bounding box center [144, 468] width 17 height 17
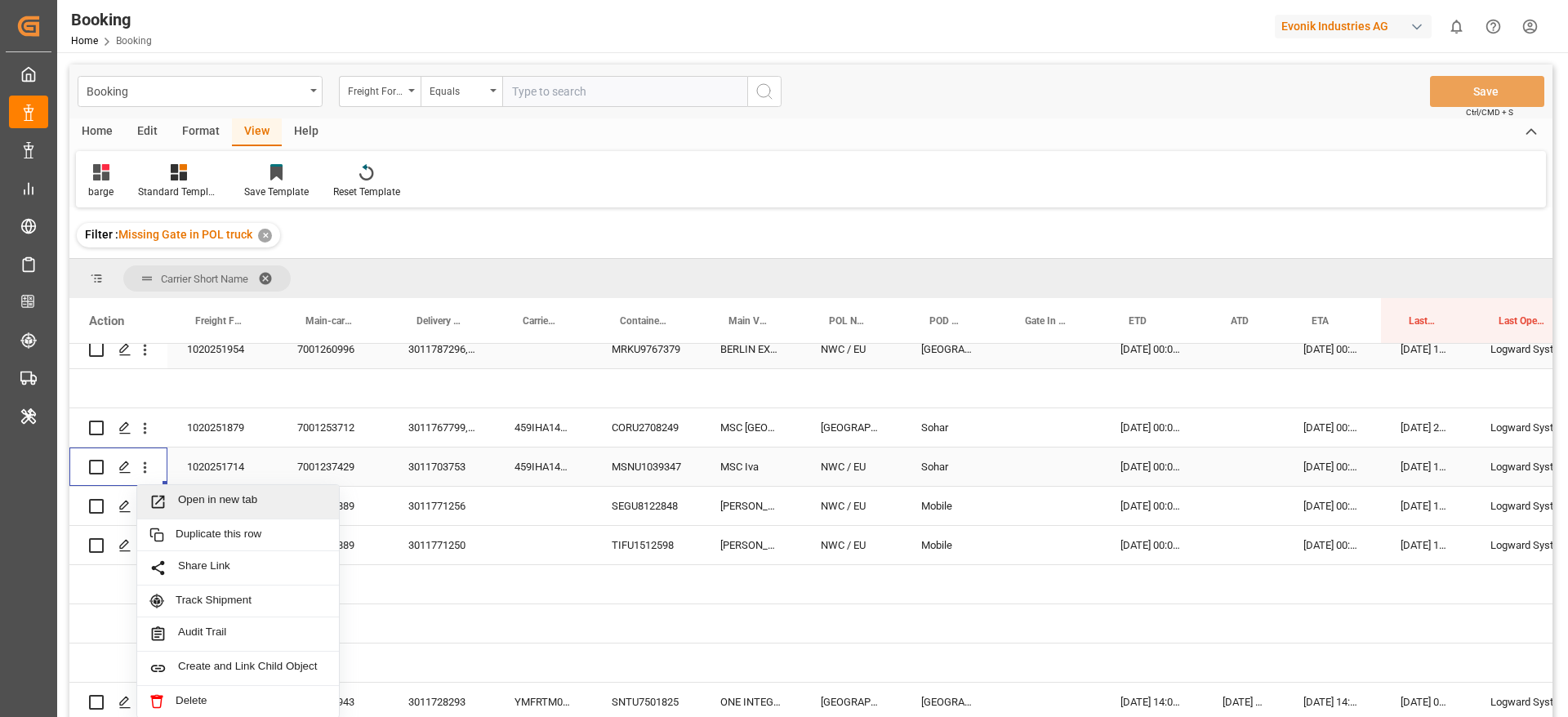
click at [188, 494] on span "Open in new tab" at bounding box center [252, 501] width 149 height 17
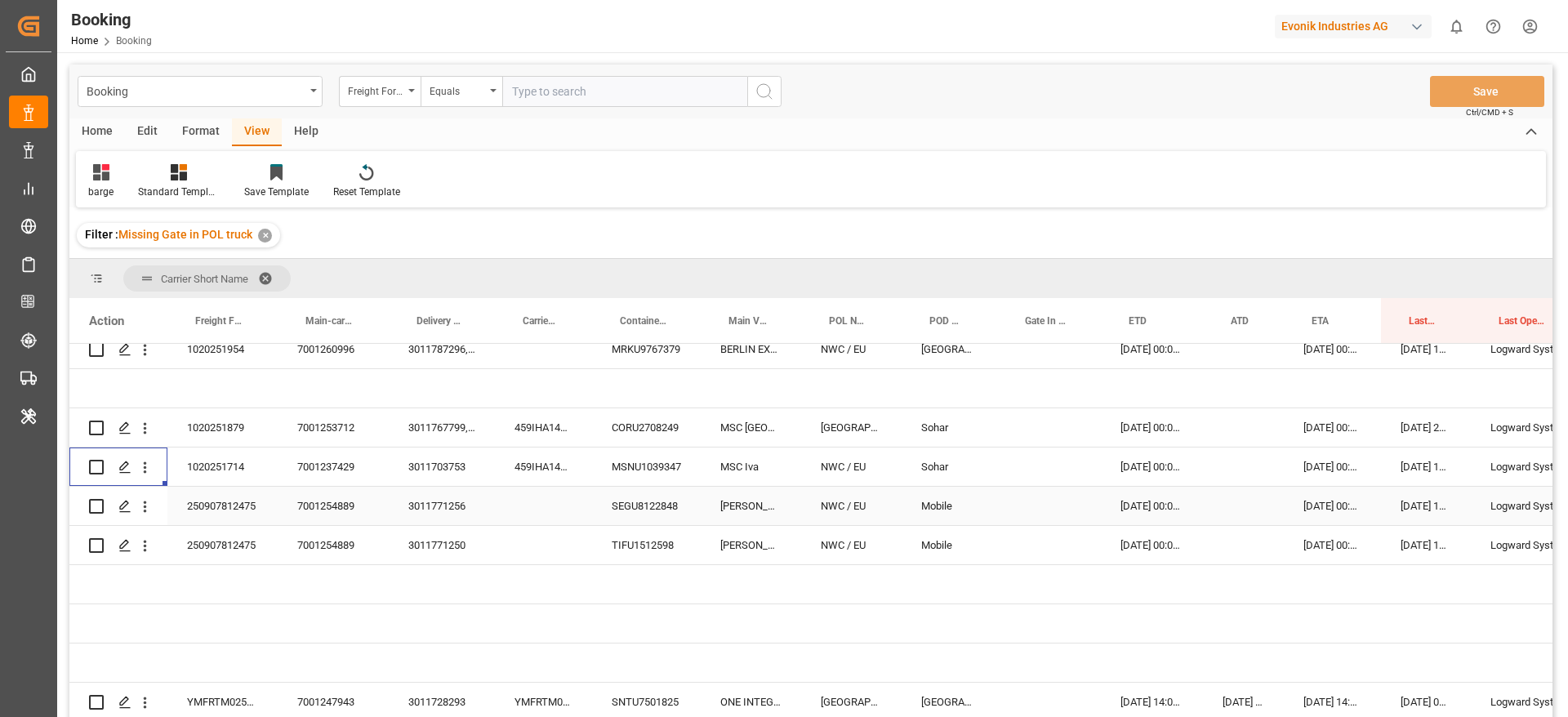
click at [455, 504] on div "3011771256" at bounding box center [442, 506] width 106 height 38
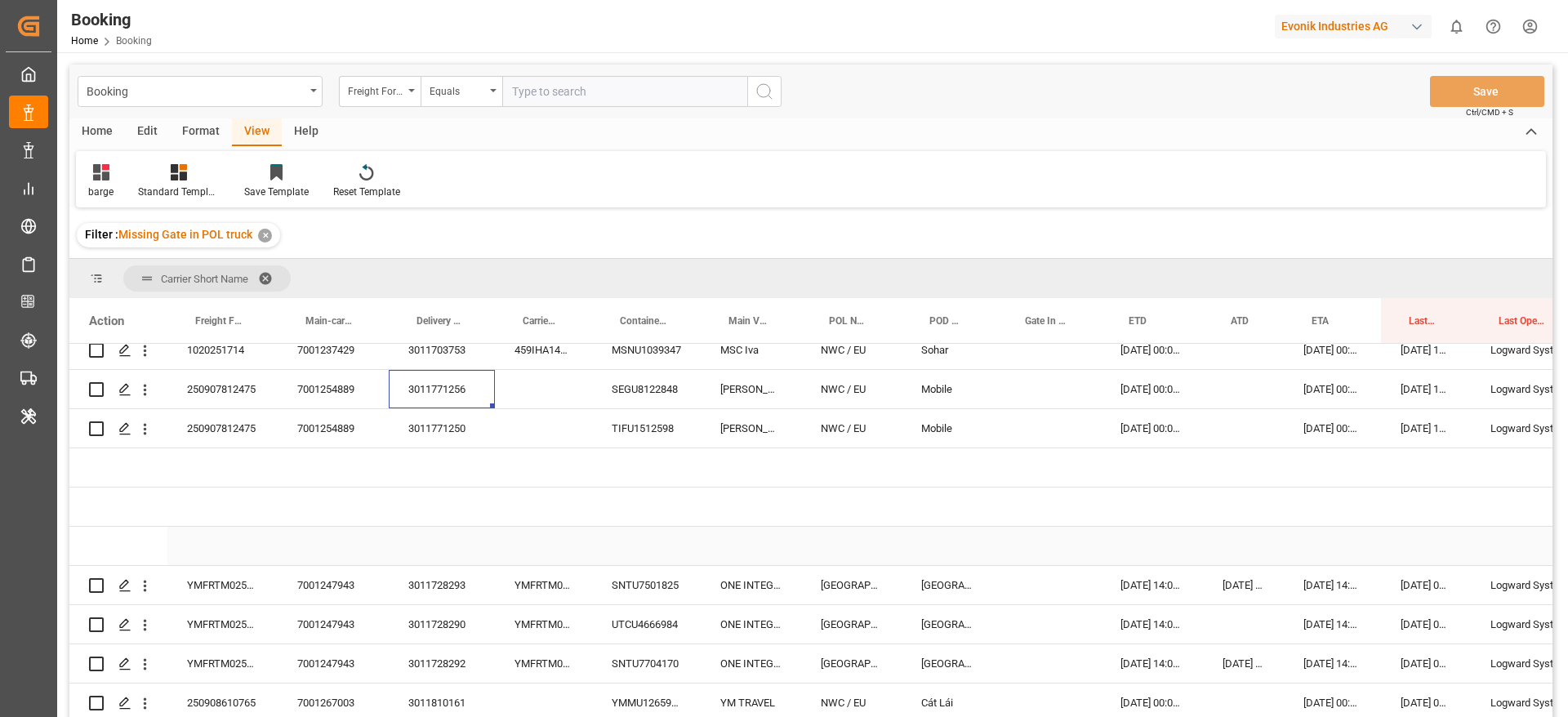
scroll to position [122, 0]
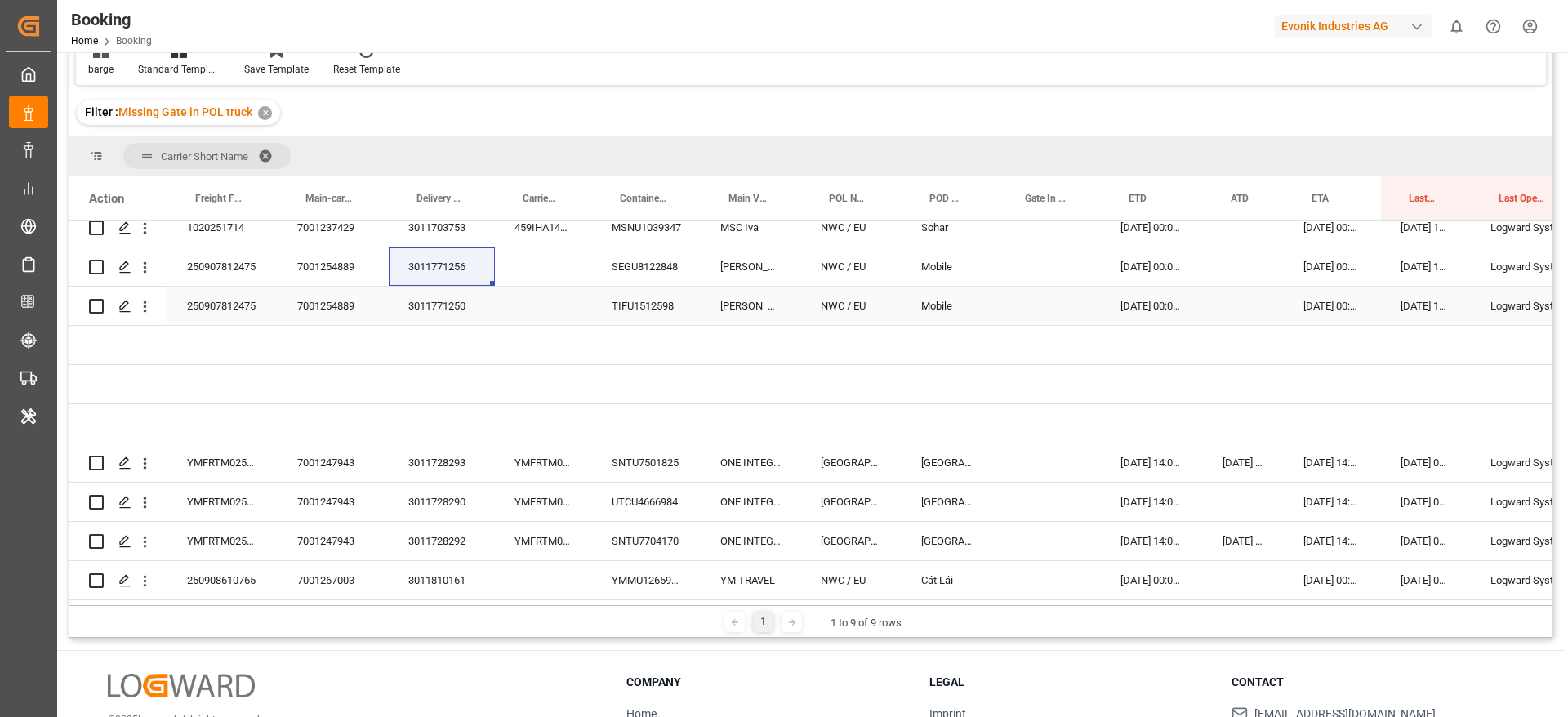
click at [443, 297] on div "3011771250" at bounding box center [442, 306] width 106 height 38
click at [148, 259] on icon "open menu" at bounding box center [144, 268] width 17 height 17
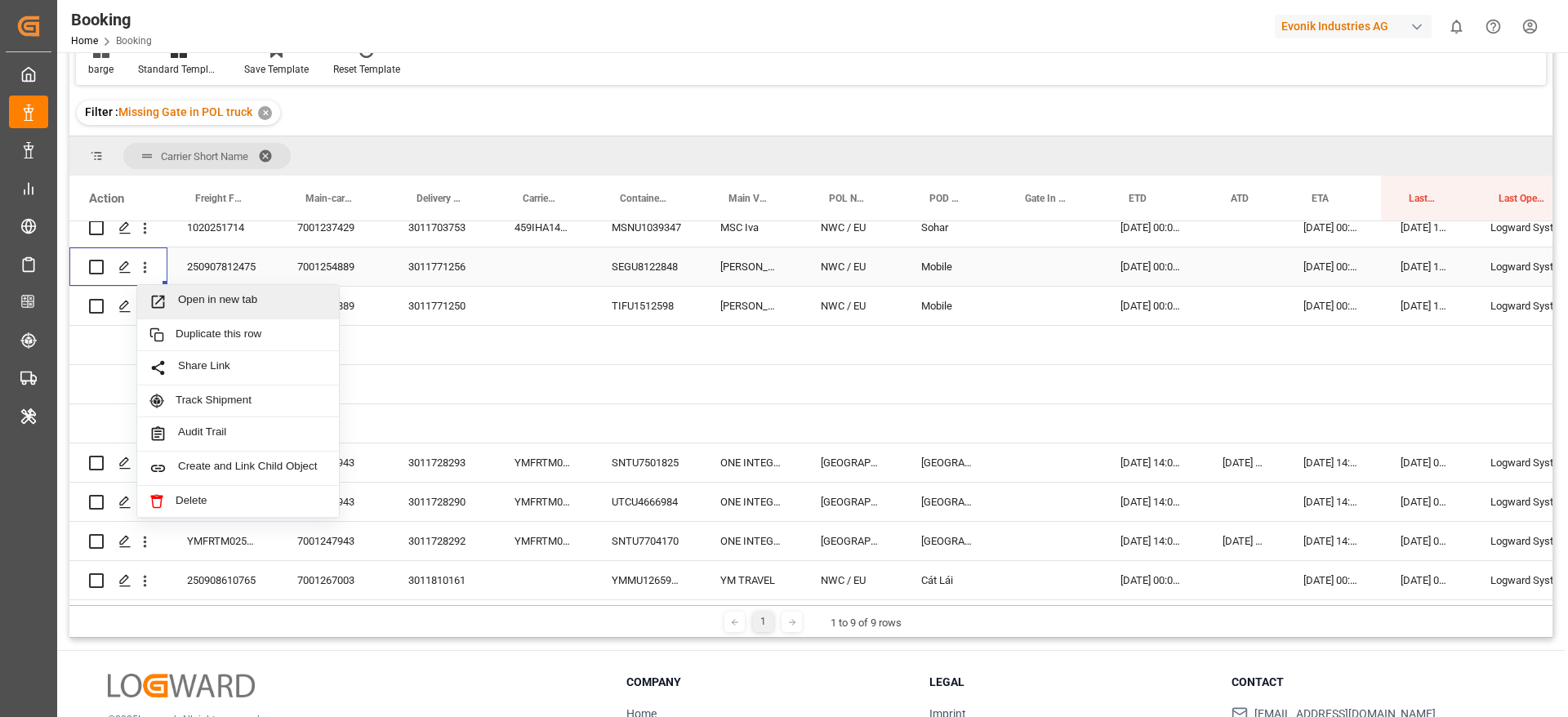
click at [197, 293] on span "Open in new tab" at bounding box center [252, 301] width 149 height 17
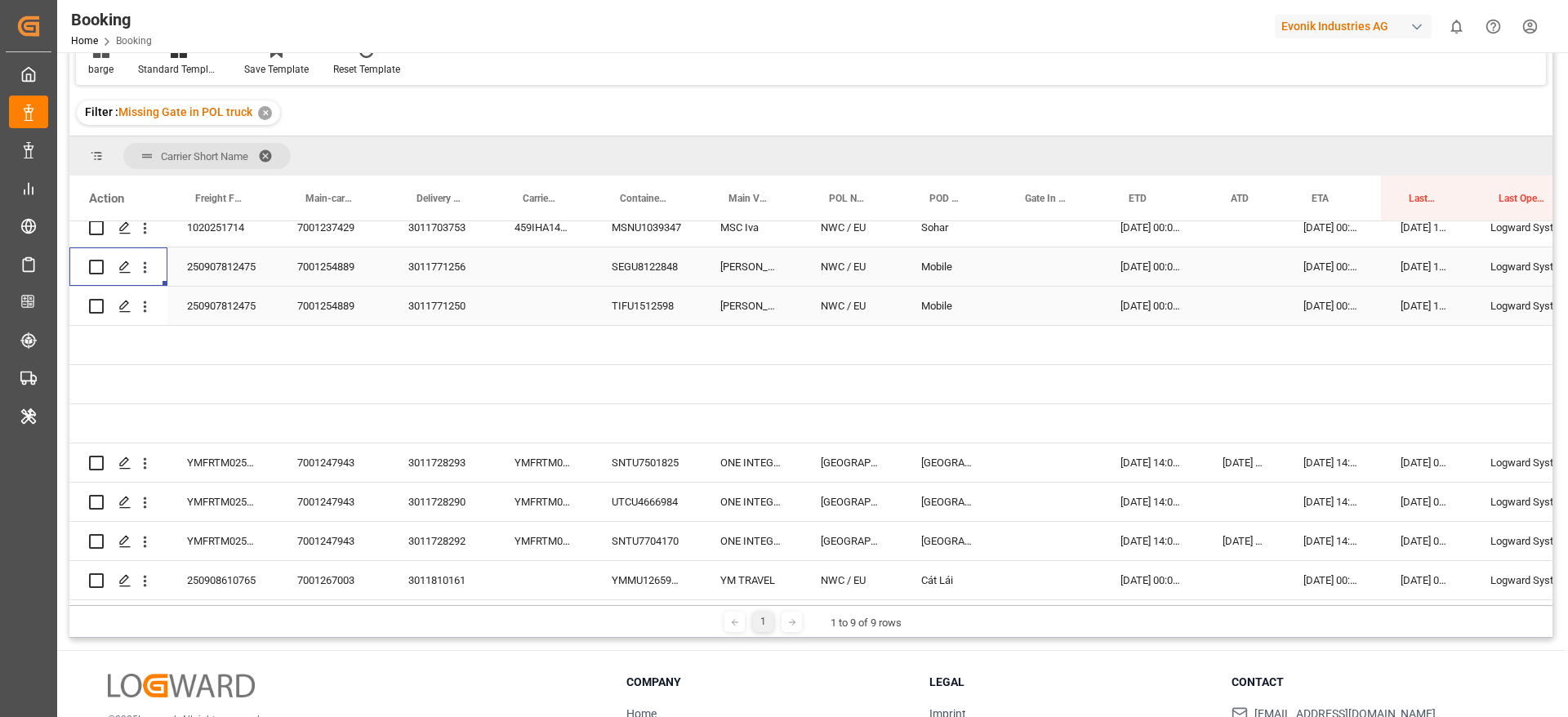
click at [149, 302] on icon "open menu" at bounding box center [144, 306] width 17 height 17
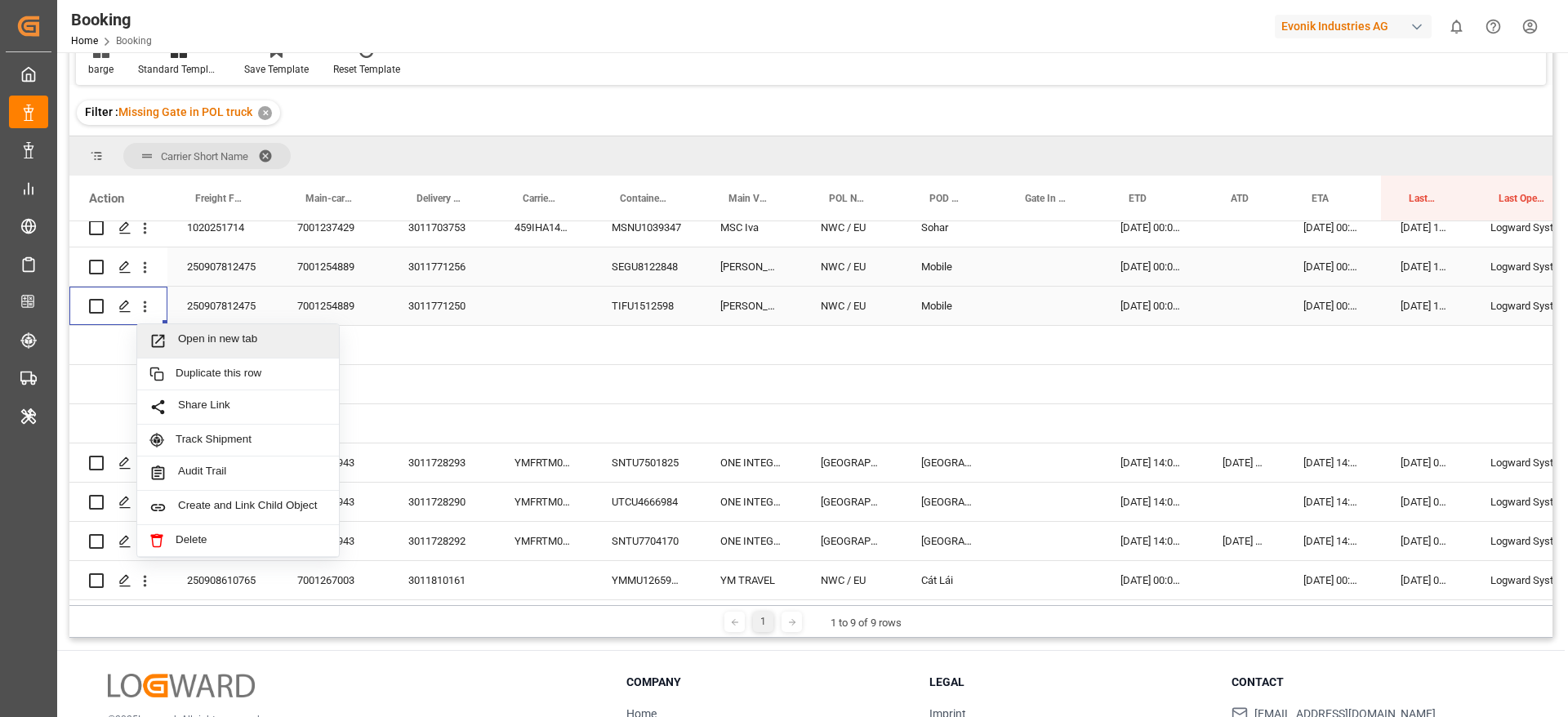
click at [184, 332] on span "Open in new tab" at bounding box center [252, 341] width 149 height 17
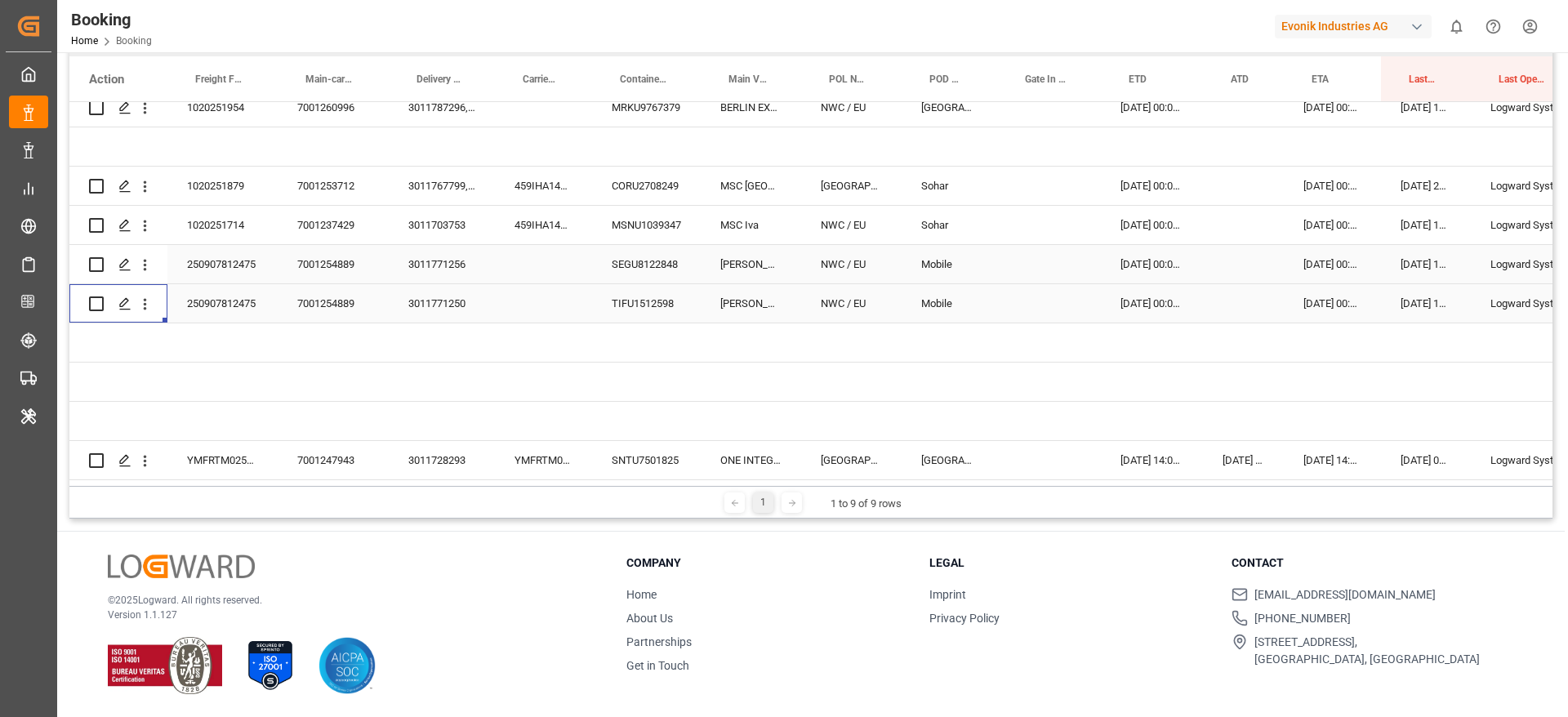
scroll to position [372, 0]
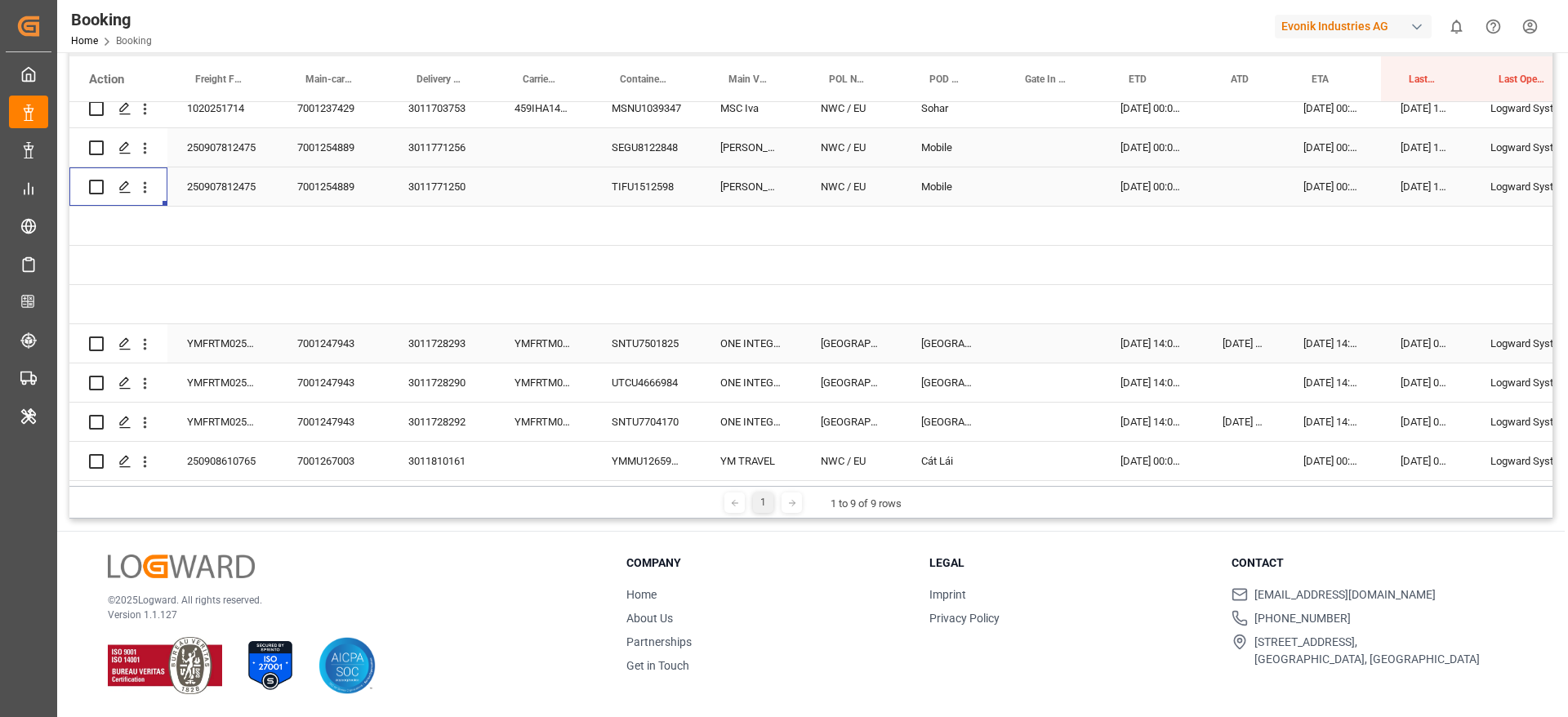
click at [548, 324] on div "YMFRTM0254580" at bounding box center [543, 343] width 97 height 38
click at [331, 337] on div "7001247943" at bounding box center [333, 343] width 111 height 38
click at [151, 336] on icon "open menu" at bounding box center [144, 344] width 17 height 17
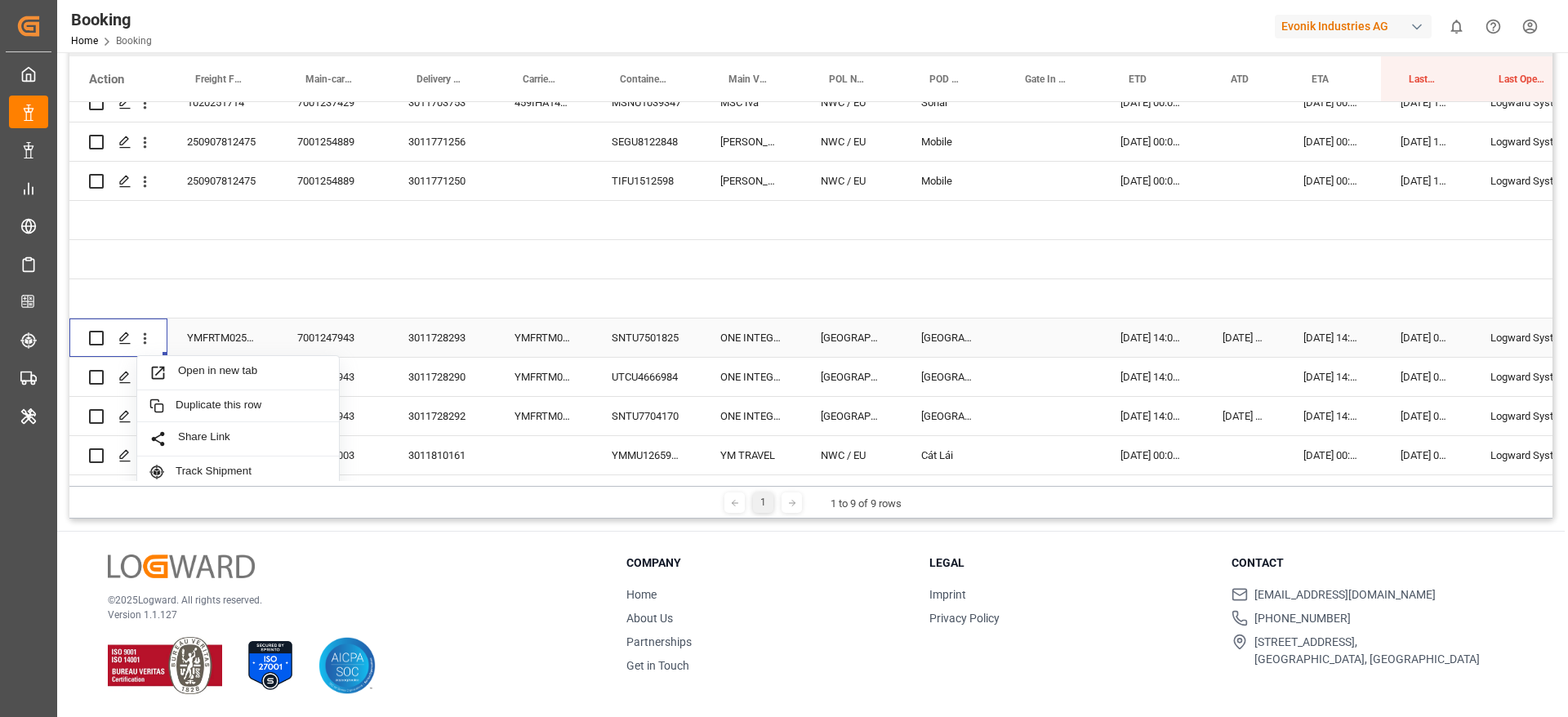
click at [167, 364] on span "Press SPACE to select this row." at bounding box center [163, 373] width 28 height 17
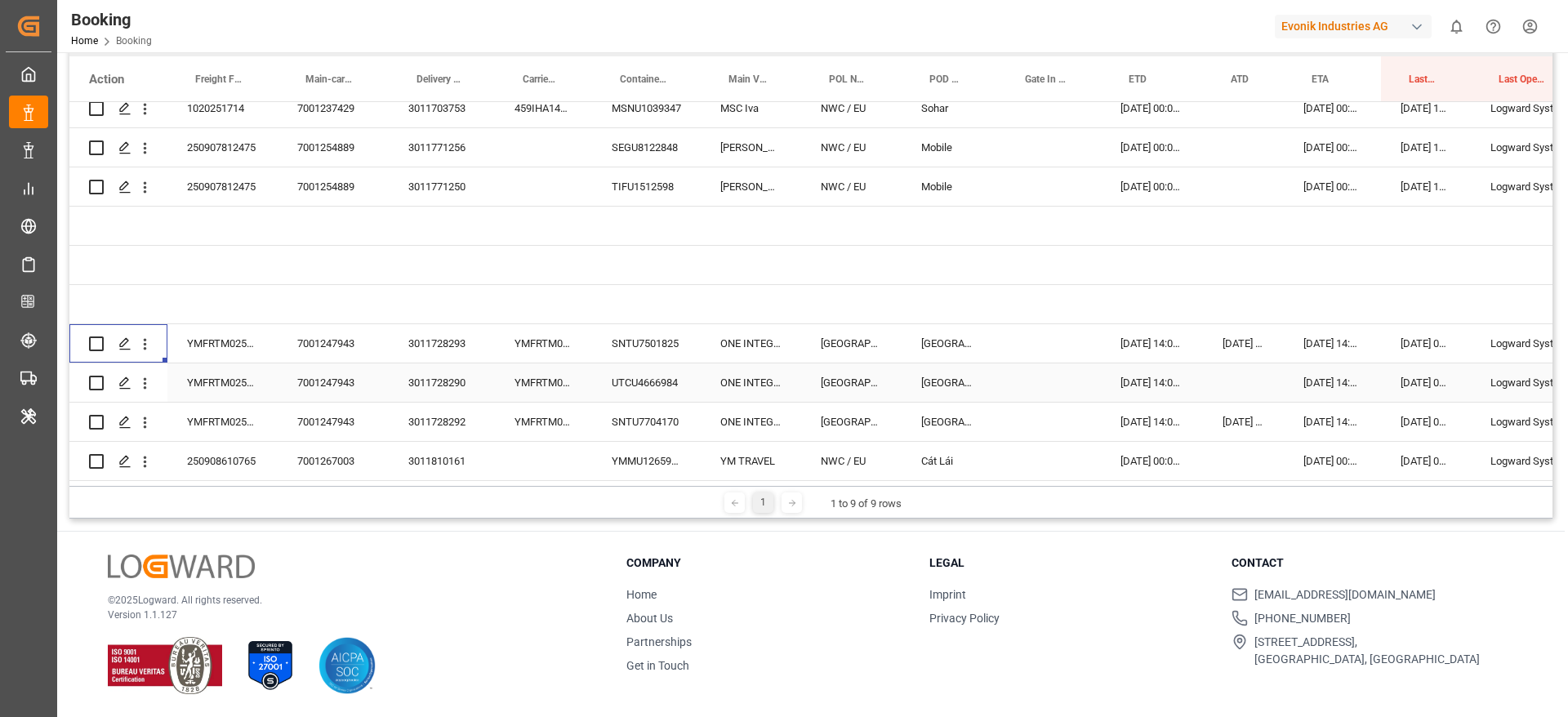
click at [466, 334] on div "3011728293" at bounding box center [442, 343] width 106 height 38
click at [542, 337] on div "YMFRTM0254580" at bounding box center [543, 343] width 97 height 38
click at [151, 337] on icon "open menu" at bounding box center [144, 344] width 17 height 17
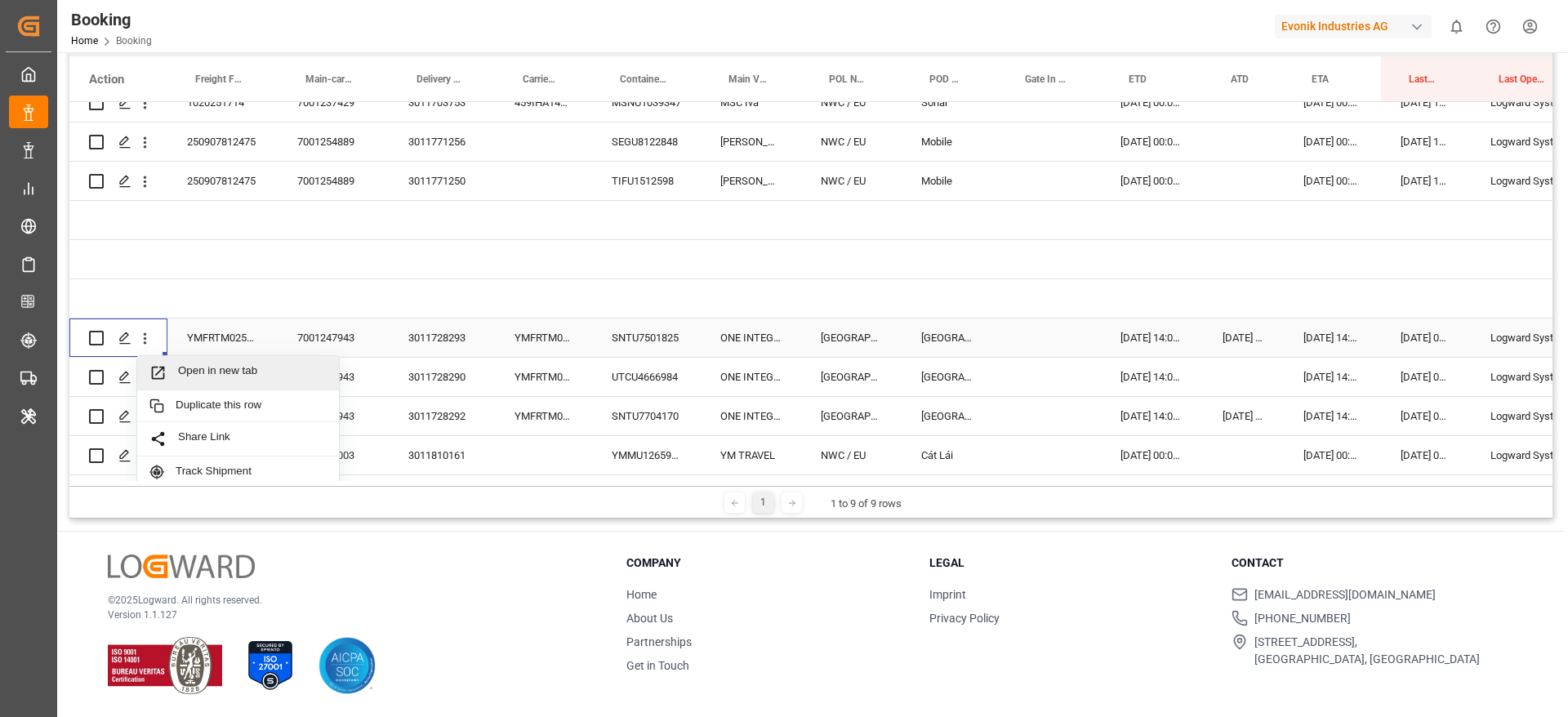
click at [189, 371] on span "Open in new tab" at bounding box center [252, 373] width 149 height 17
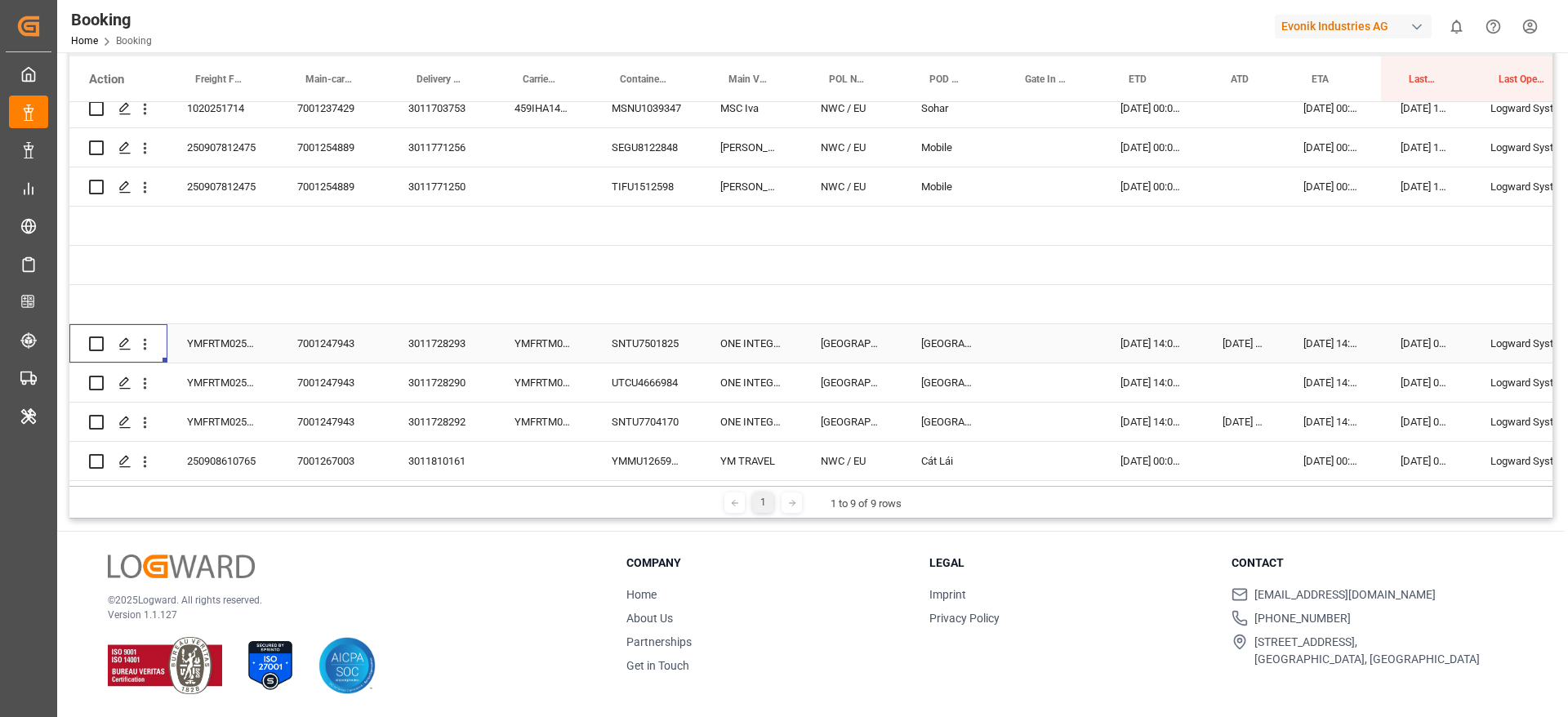
click at [808, 19] on div "Booking Home Booking Evonik Industries AG 0 Notifications Only show unread All …" at bounding box center [806, 26] width 1522 height 52
click at [157, 367] on div "Press SPACE to select this row." at bounding box center [145, 383] width 42 height 31
click at [153, 372] on div "Press SPACE to select this row." at bounding box center [145, 383] width 42 height 31
click at [151, 375] on icon "open menu" at bounding box center [144, 384] width 17 height 17
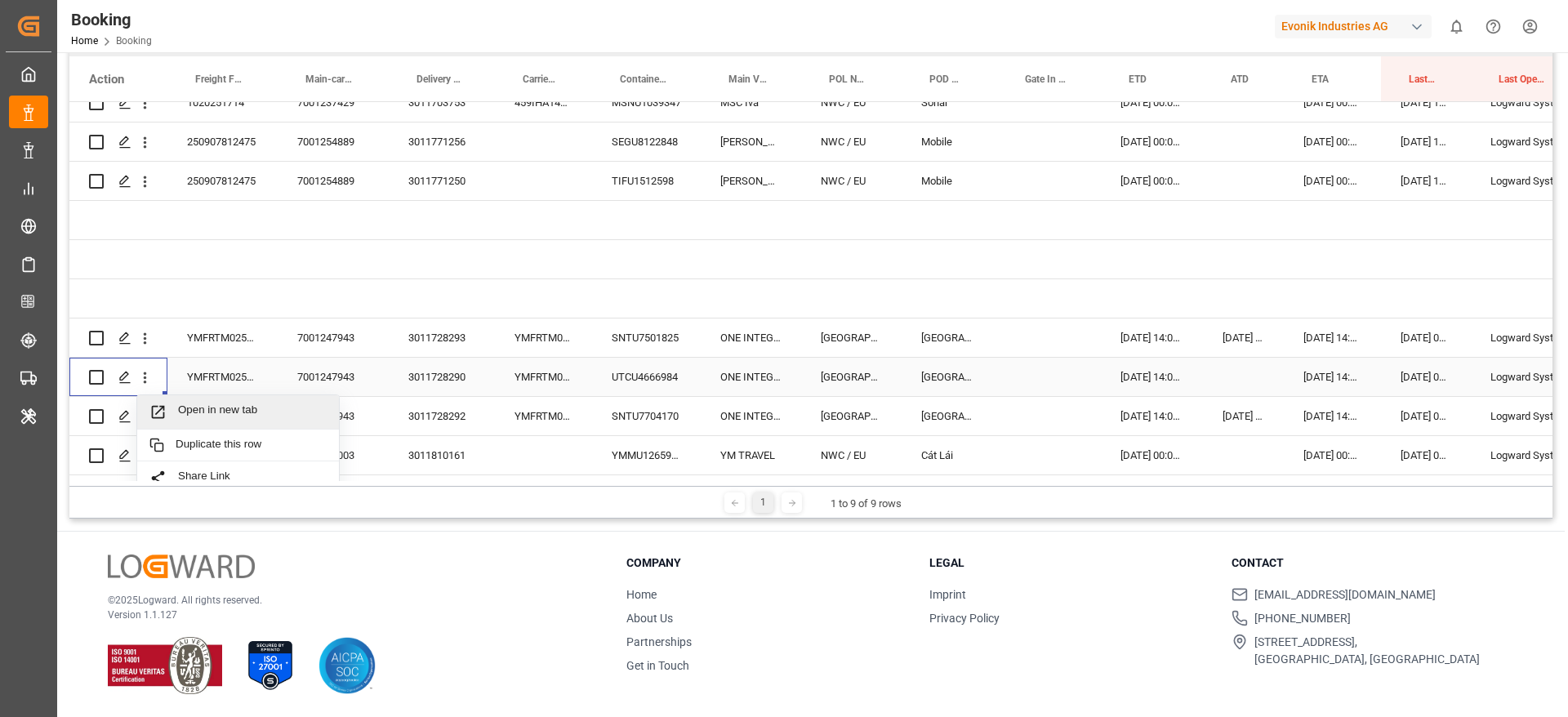
click at [184, 406] on span "Open in new tab" at bounding box center [252, 412] width 149 height 17
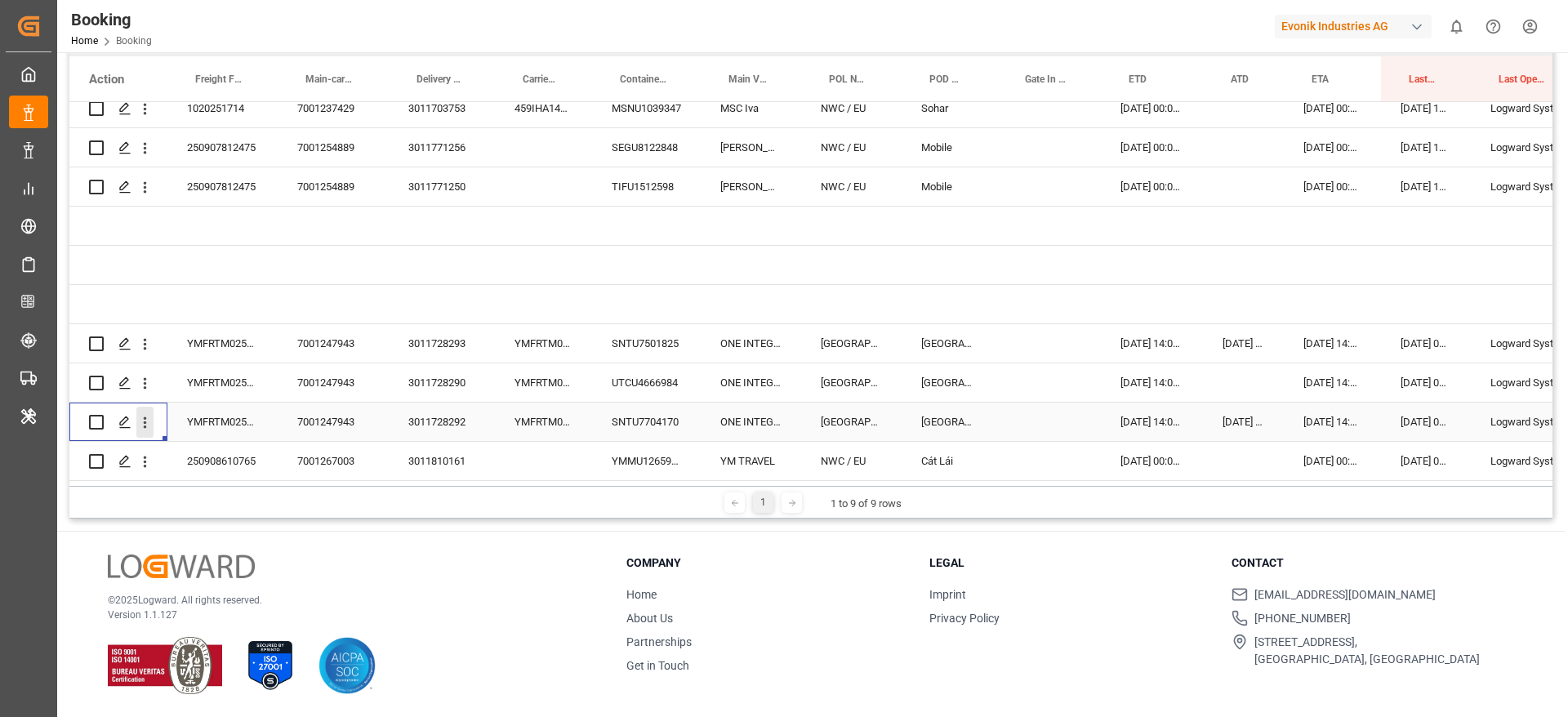
click at [149, 416] on icon "open menu" at bounding box center [144, 422] width 17 height 17
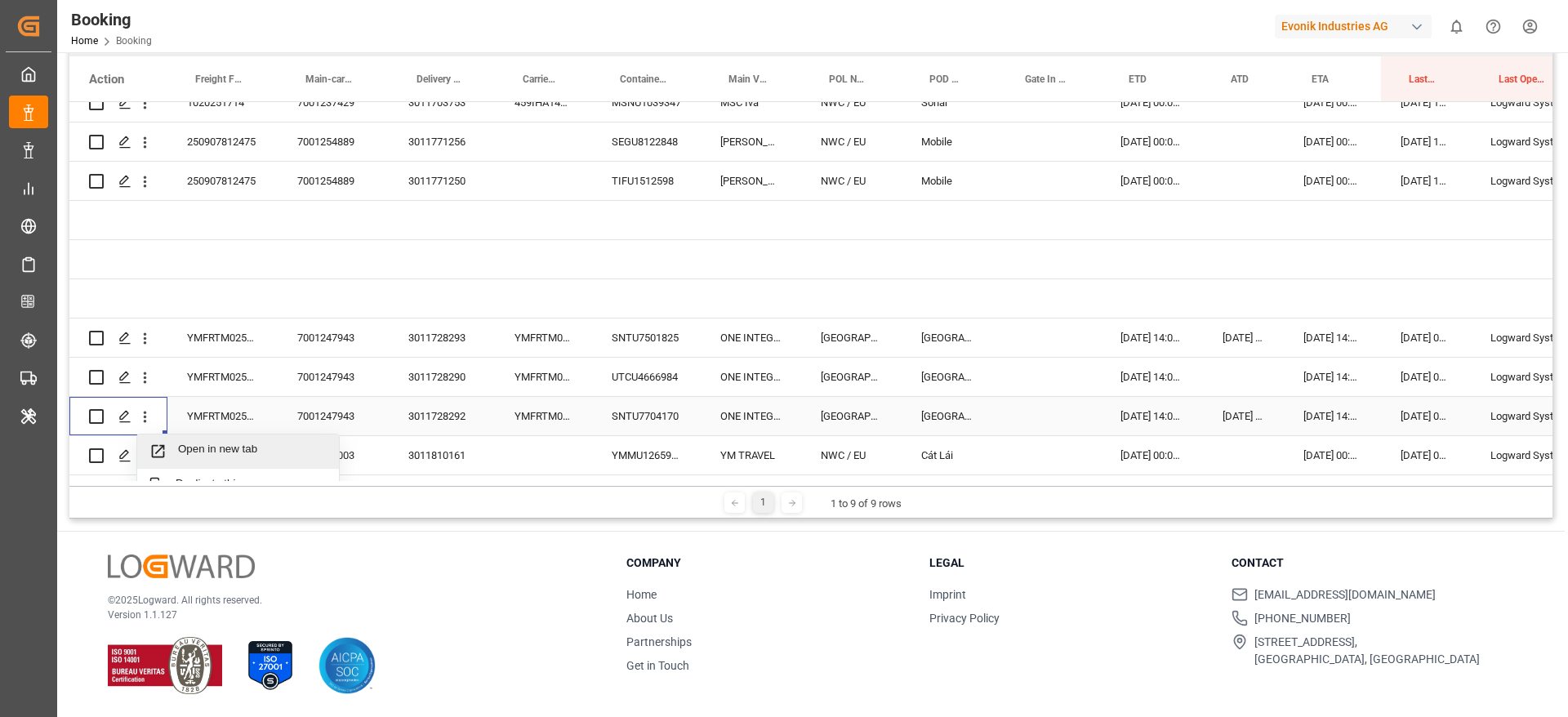
click at [178, 443] on span "Open in new tab" at bounding box center [252, 451] width 149 height 17
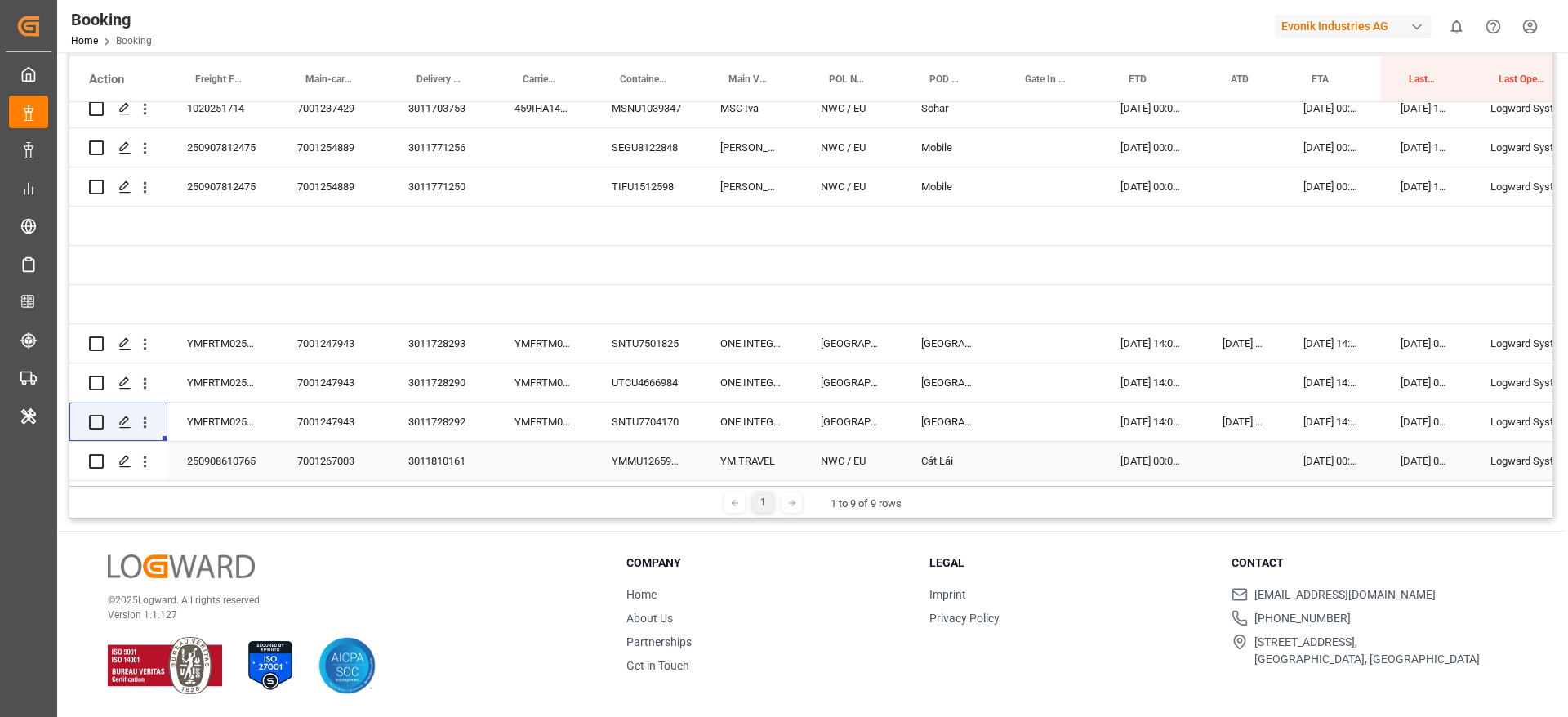
click at [241, 448] on div "250908610765" at bounding box center [222, 461] width 110 height 38
click at [641, 449] on div "YMMU1265948" at bounding box center [646, 461] width 109 height 38
click at [144, 453] on icon "open menu" at bounding box center [144, 461] width 17 height 17
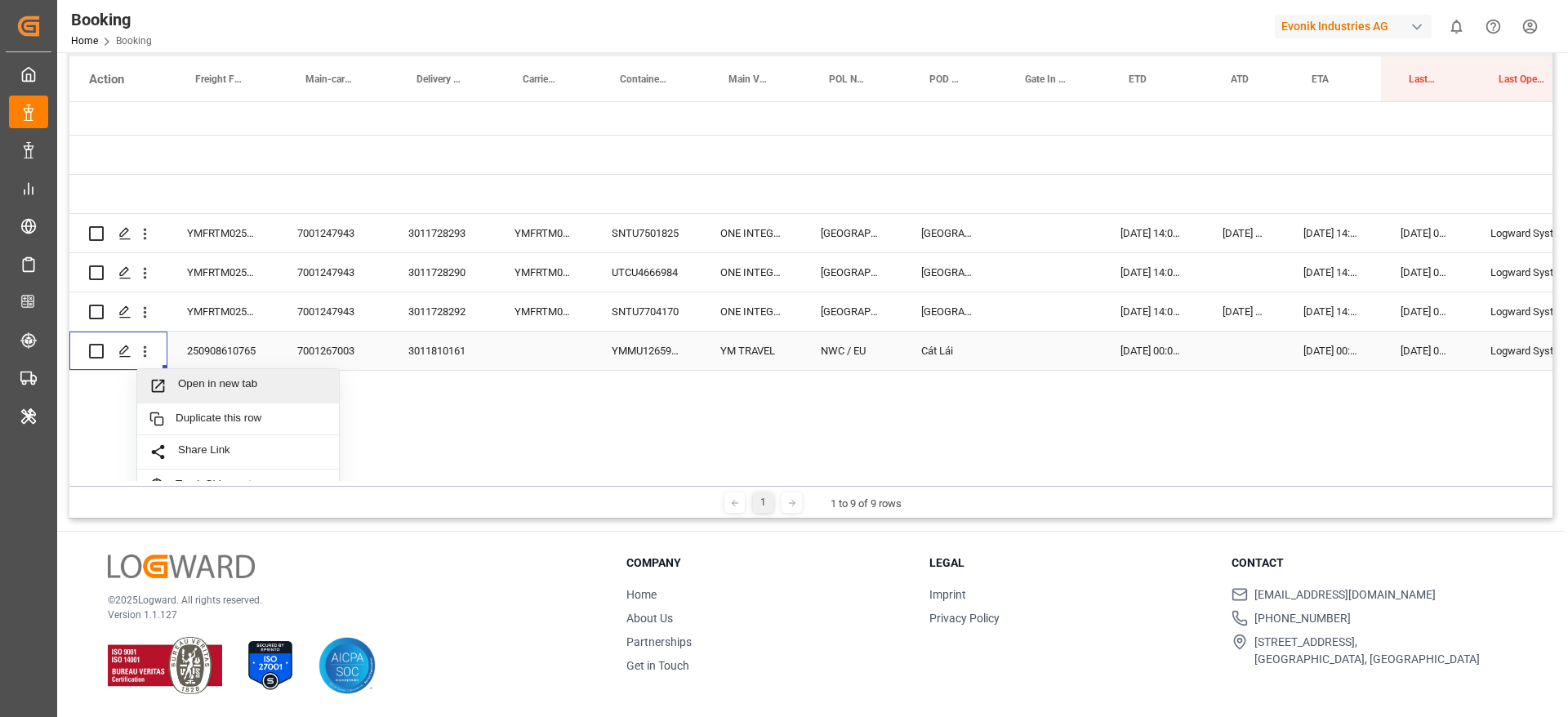
scroll to position [494, 0]
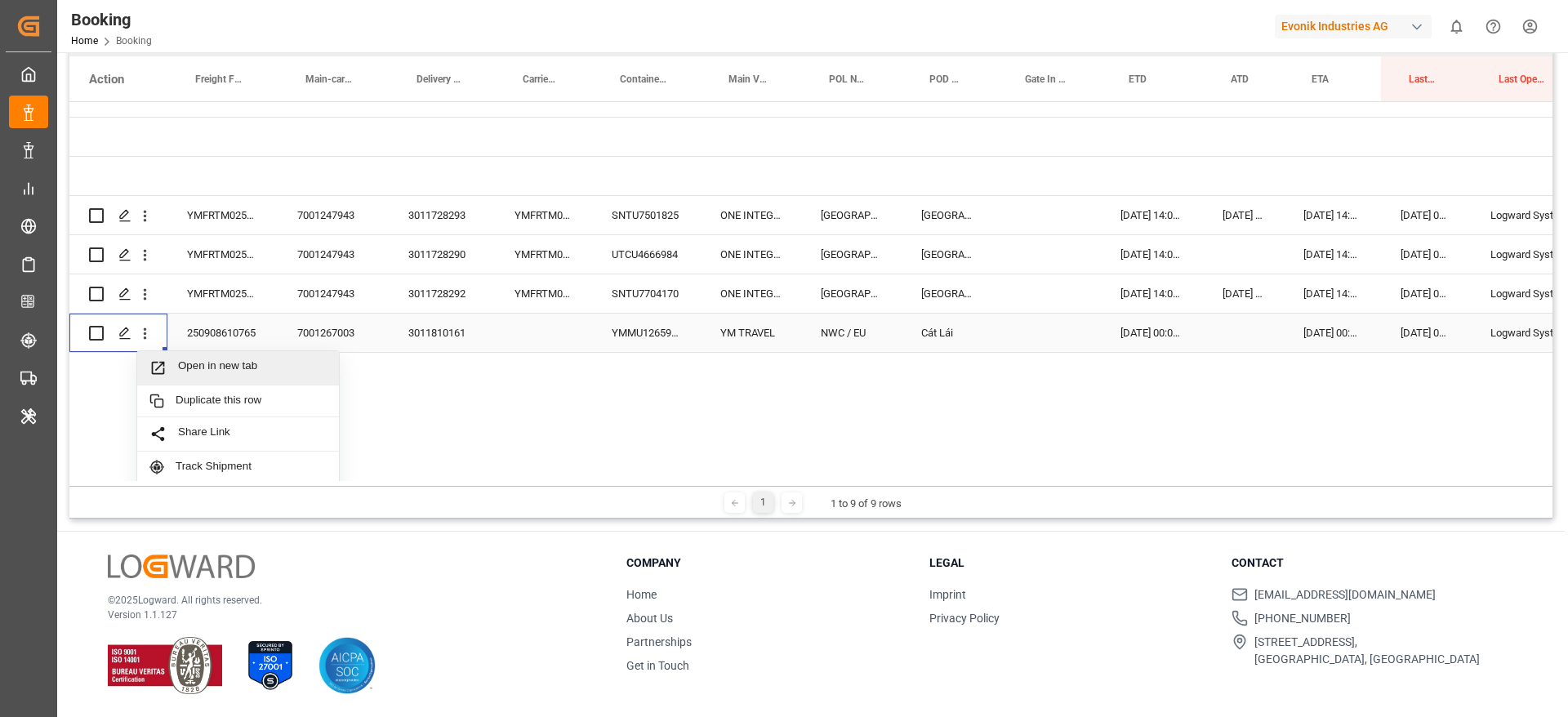
click at [237, 357] on div "Open in new tab" at bounding box center [237, 369] width 202 height 35
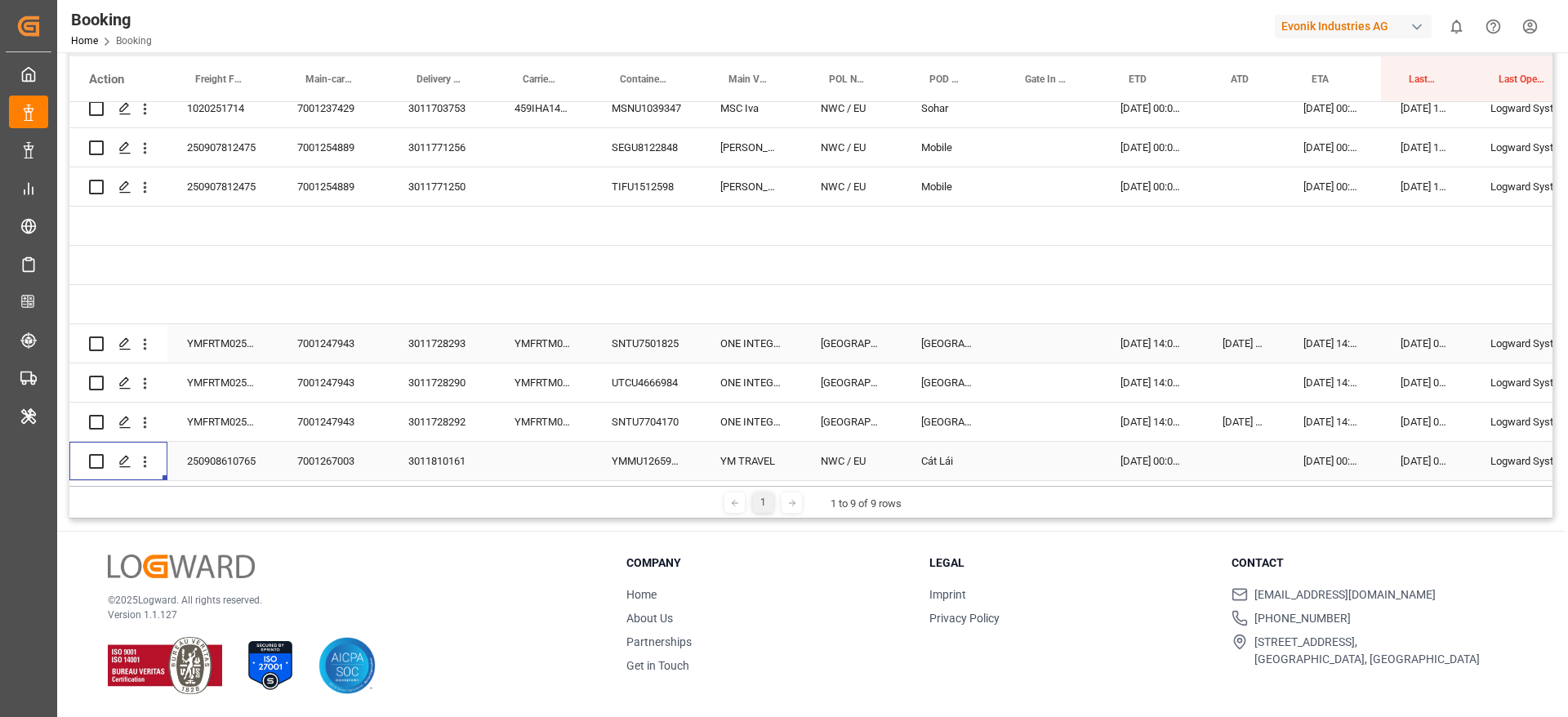
scroll to position [372, 0]
click at [557, 331] on div "YMFRTM0254580" at bounding box center [543, 343] width 97 height 38
click at [543, 343] on div "YMFRTM0254580" at bounding box center [543, 343] width 97 height 38
click at [567, 344] on div "YMFRTM0254580" at bounding box center [543, 343] width 97 height 38
click at [654, 353] on div "SNTU7501825" at bounding box center [646, 343] width 109 height 38
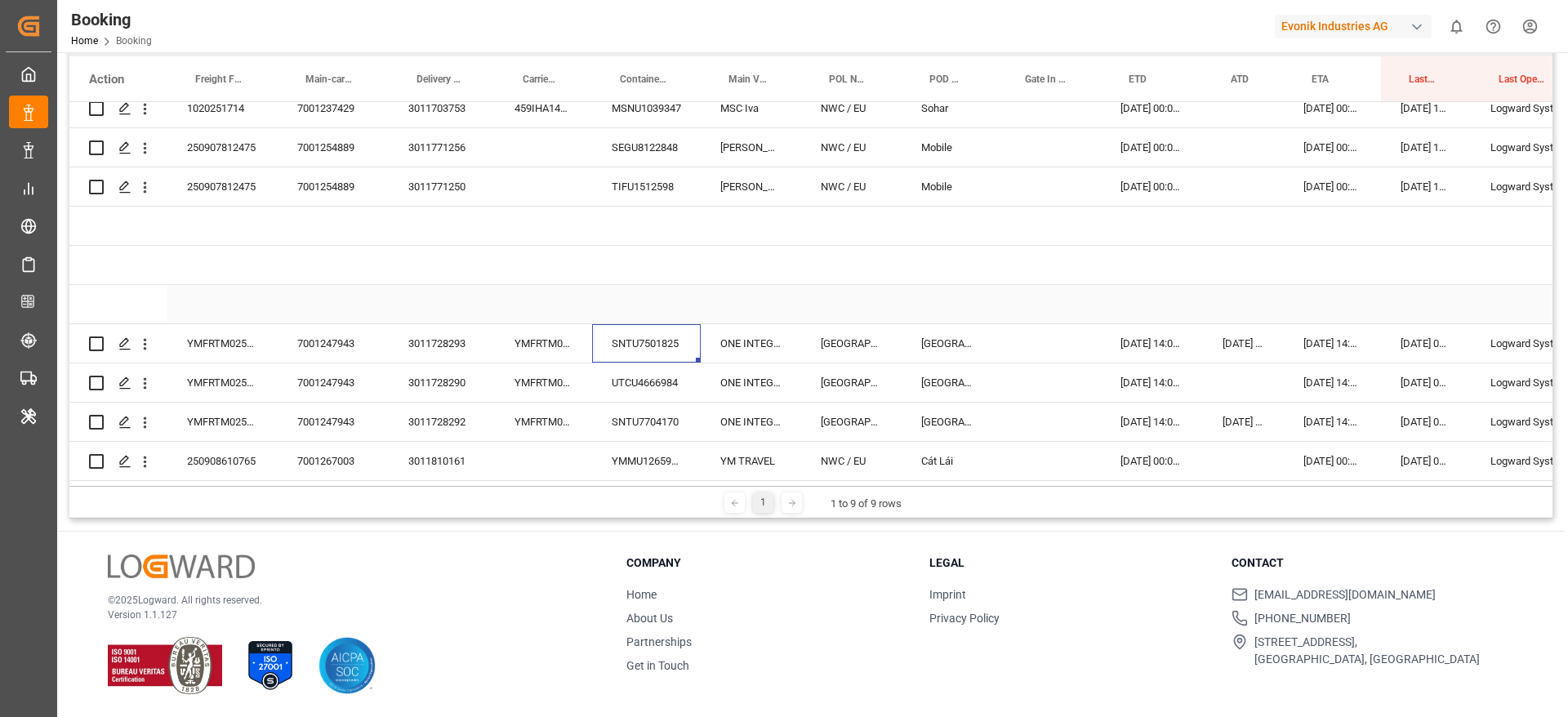
click at [528, 415] on div "YMFRTM0254580" at bounding box center [543, 422] width 97 height 38
click at [545, 415] on div "YMFRTM0254580" at bounding box center [543, 422] width 97 height 38
click at [554, 332] on div "YMFRTM0254580" at bounding box center [543, 343] width 97 height 38
click at [237, 330] on div "YMFRTM0254580" at bounding box center [222, 343] width 110 height 38
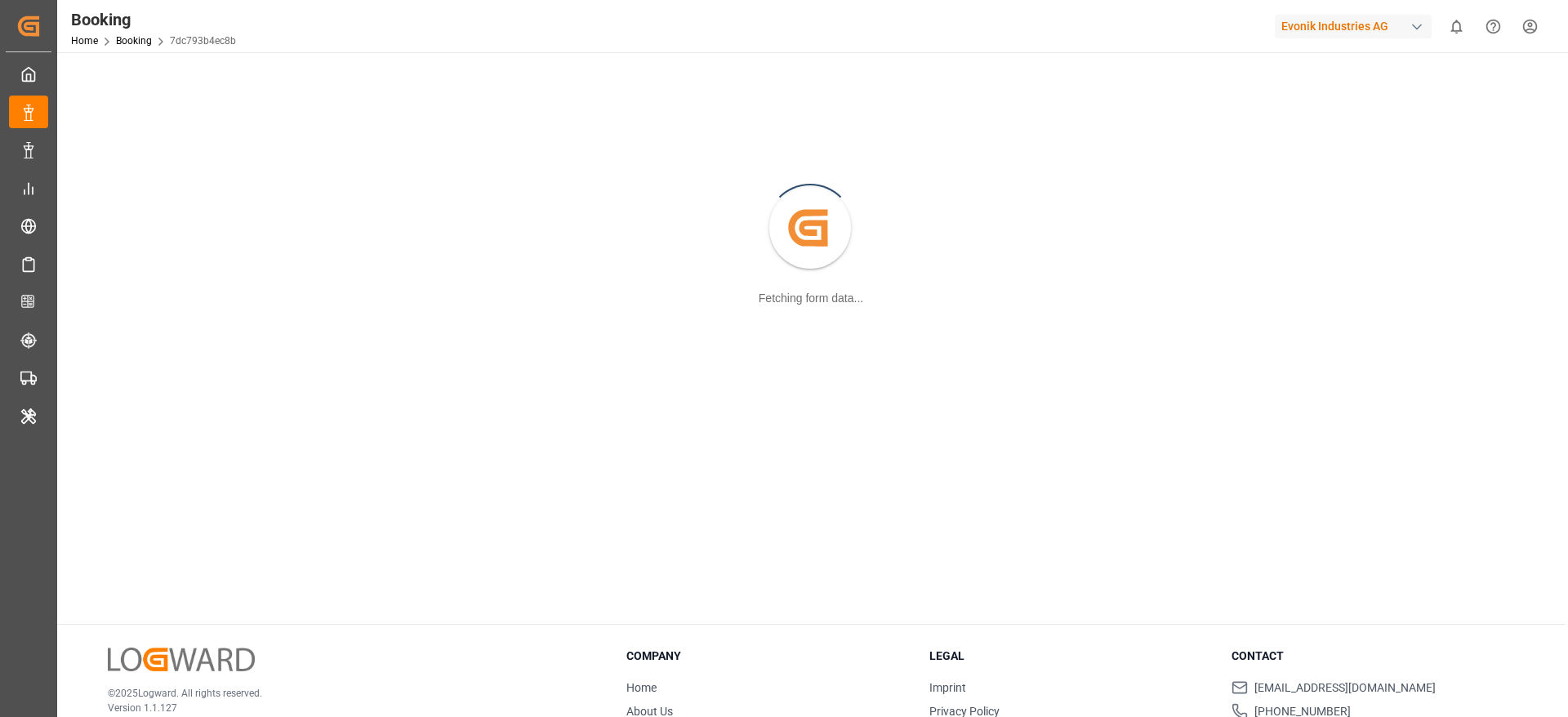
scroll to position [122, 0]
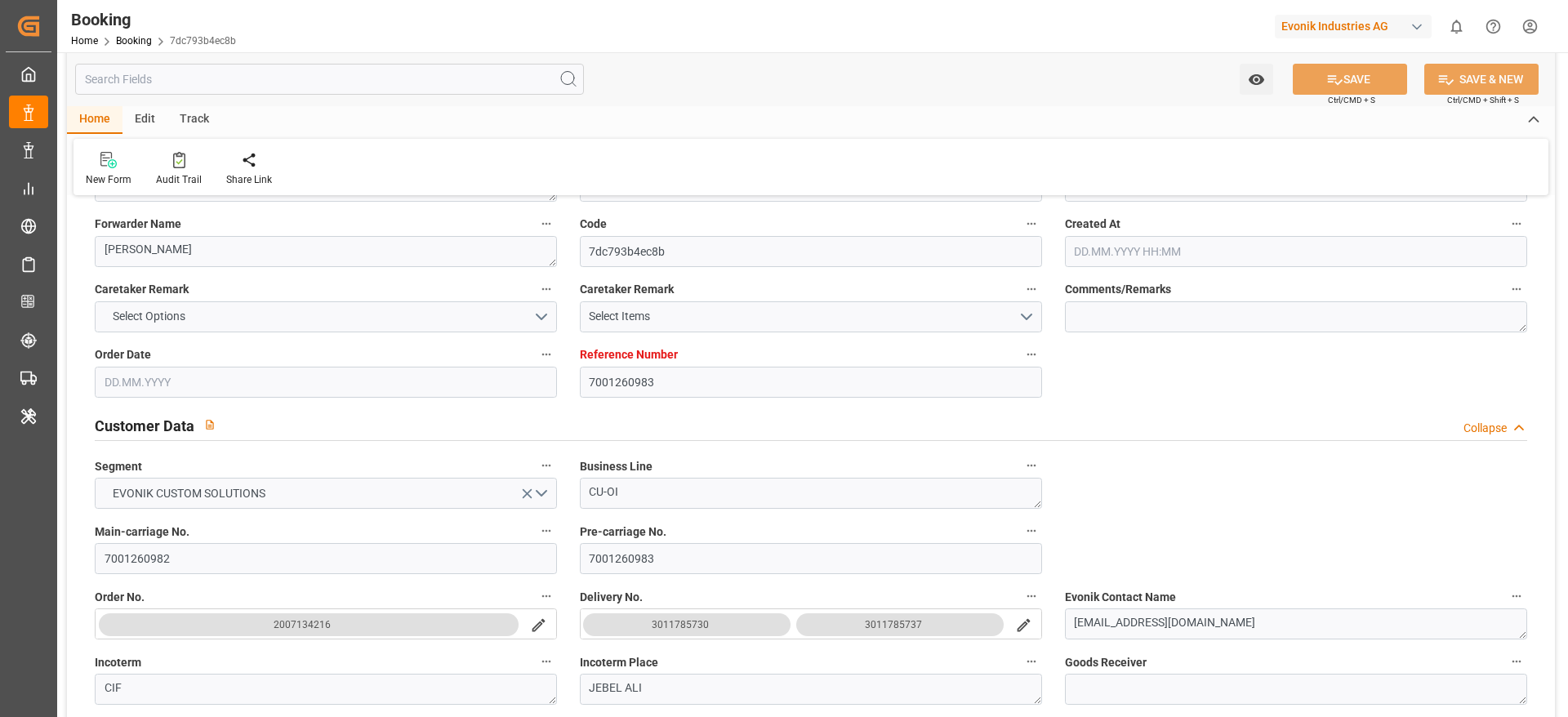
type input "7001260983"
type input "9943877"
type input "Maersk"
type input "Maersk Line AS"
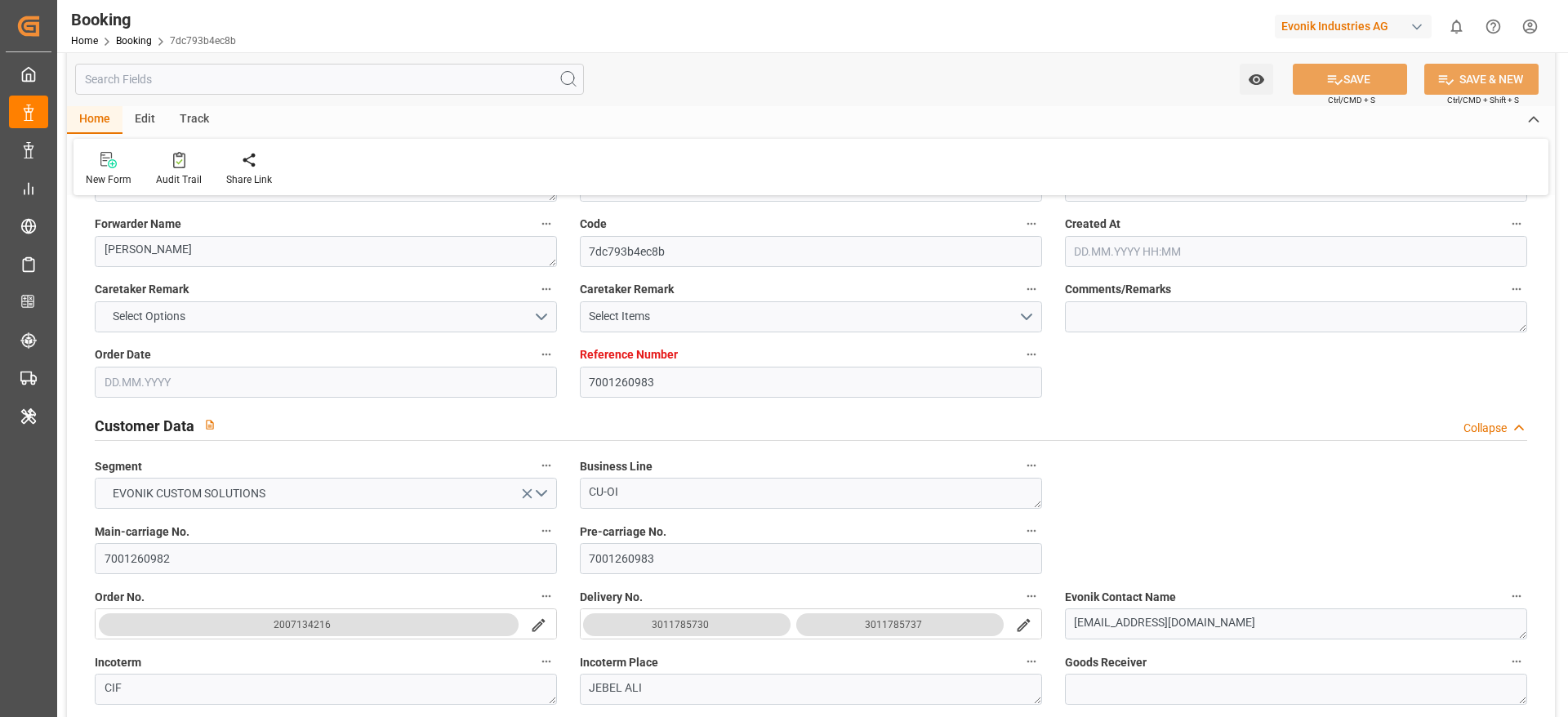
type input "NLRTM"
type input "AEJEA"
type input "OMSLL"
type input "0"
type input "NLRTM"
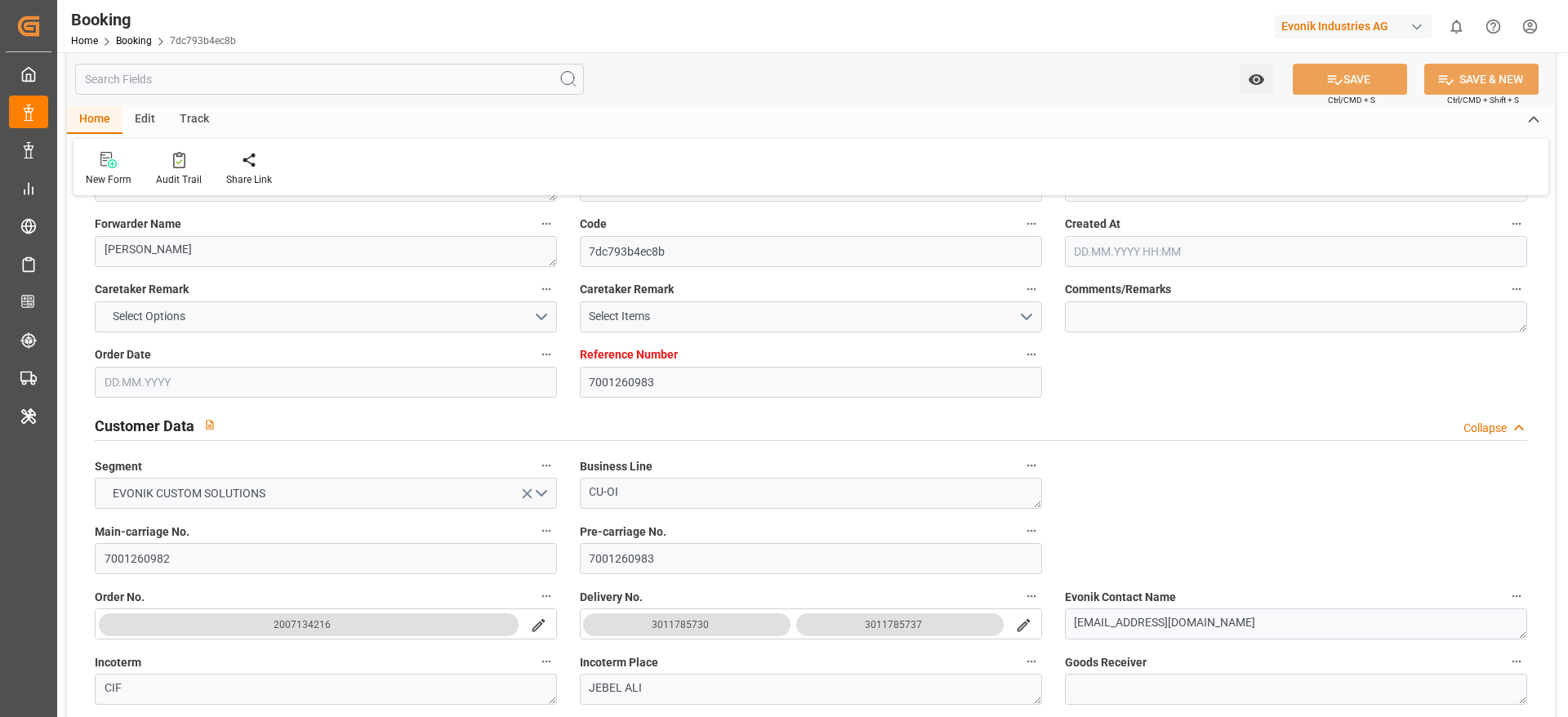
type input "AEJEA"
type input "9333058"
type input "28.08.2025 09:37"
type input "[DATE]"
type input "05.11.2025"
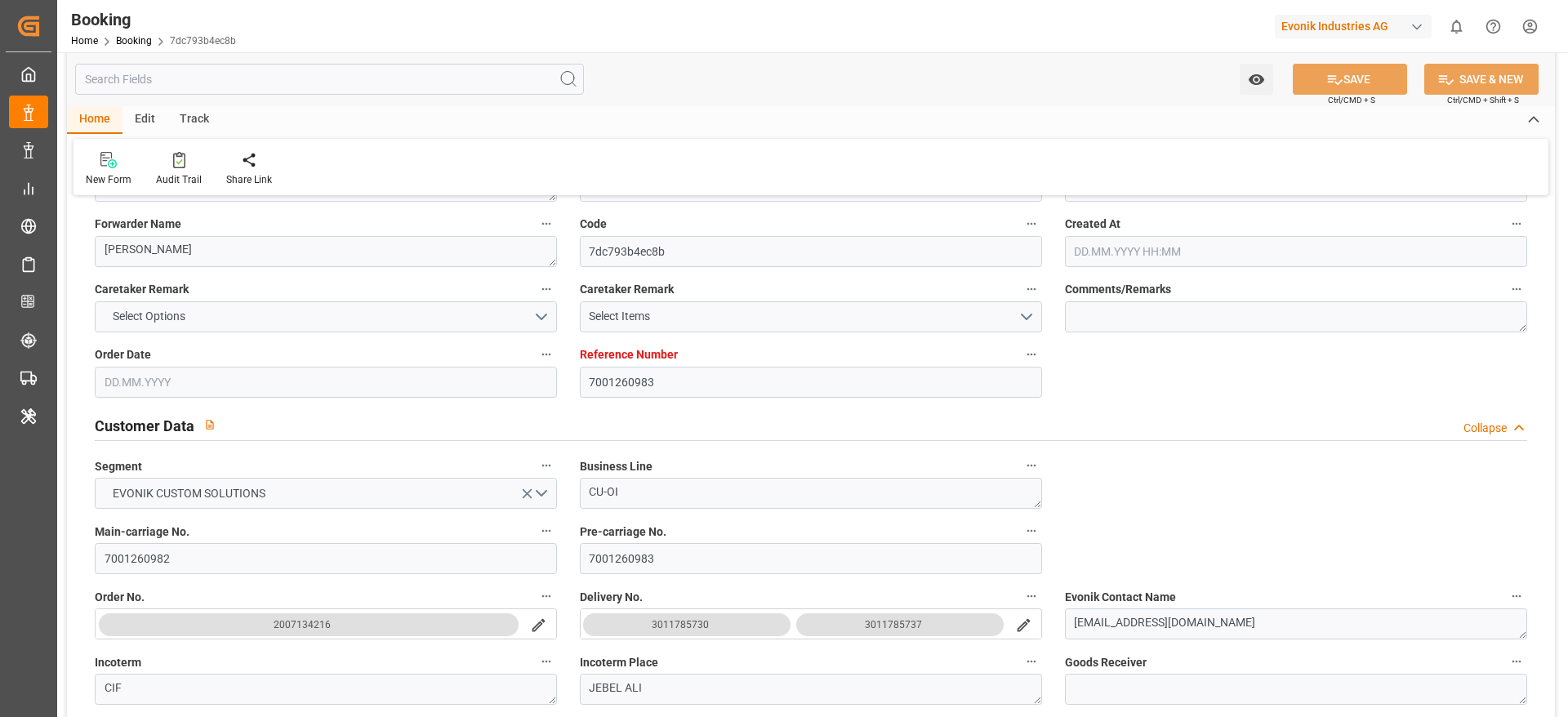
type input "16.09.2025"
type input "[DATE] 00:00"
type input "16.09.2025 00:00"
type input "[DATE] 00:00"
type input "19.09.2025 19:00"
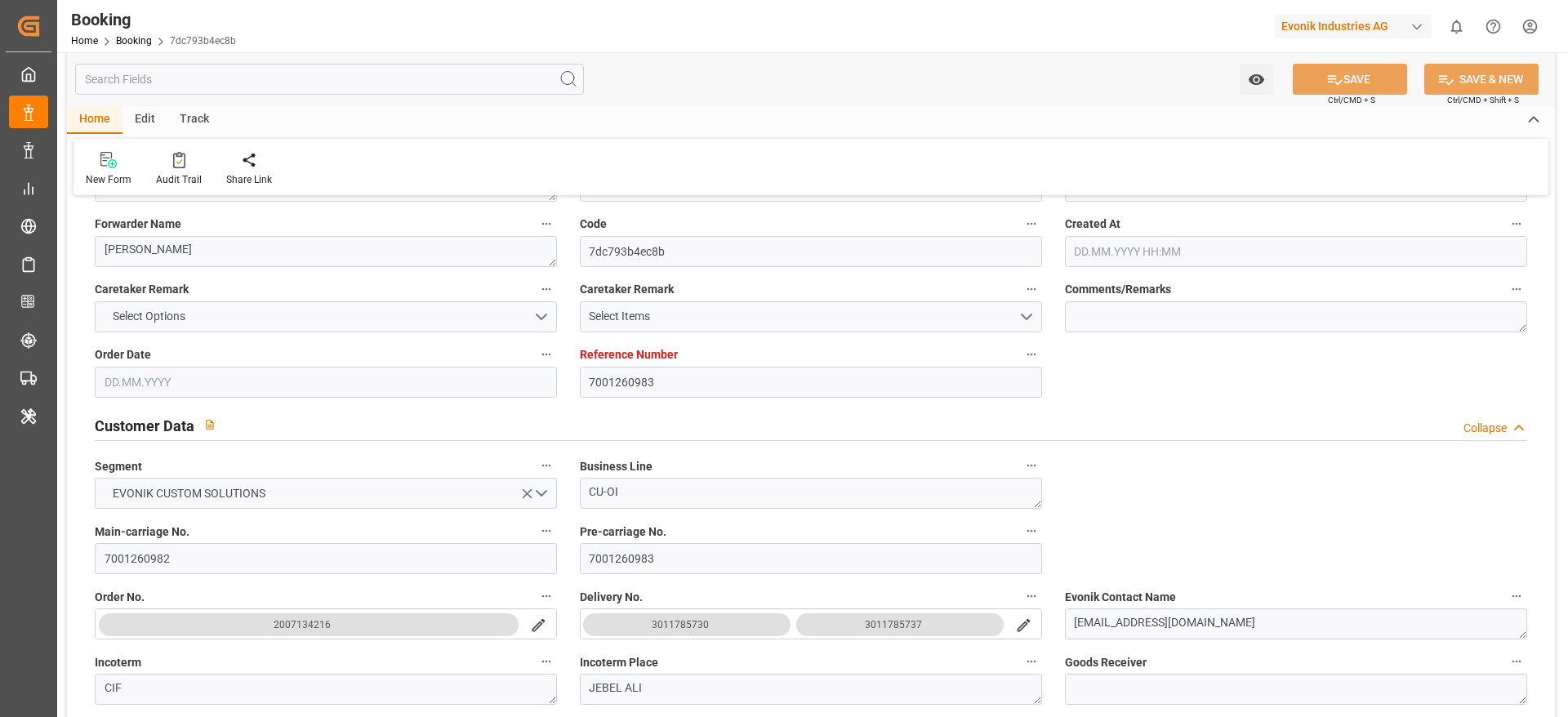
type input "[DATE] 00:00"
type input "19.10.2025 13:00"
type input "05.11.2025 00:00"
type input "14.10.2025 08:00"
type input "[DATE] 00:00"
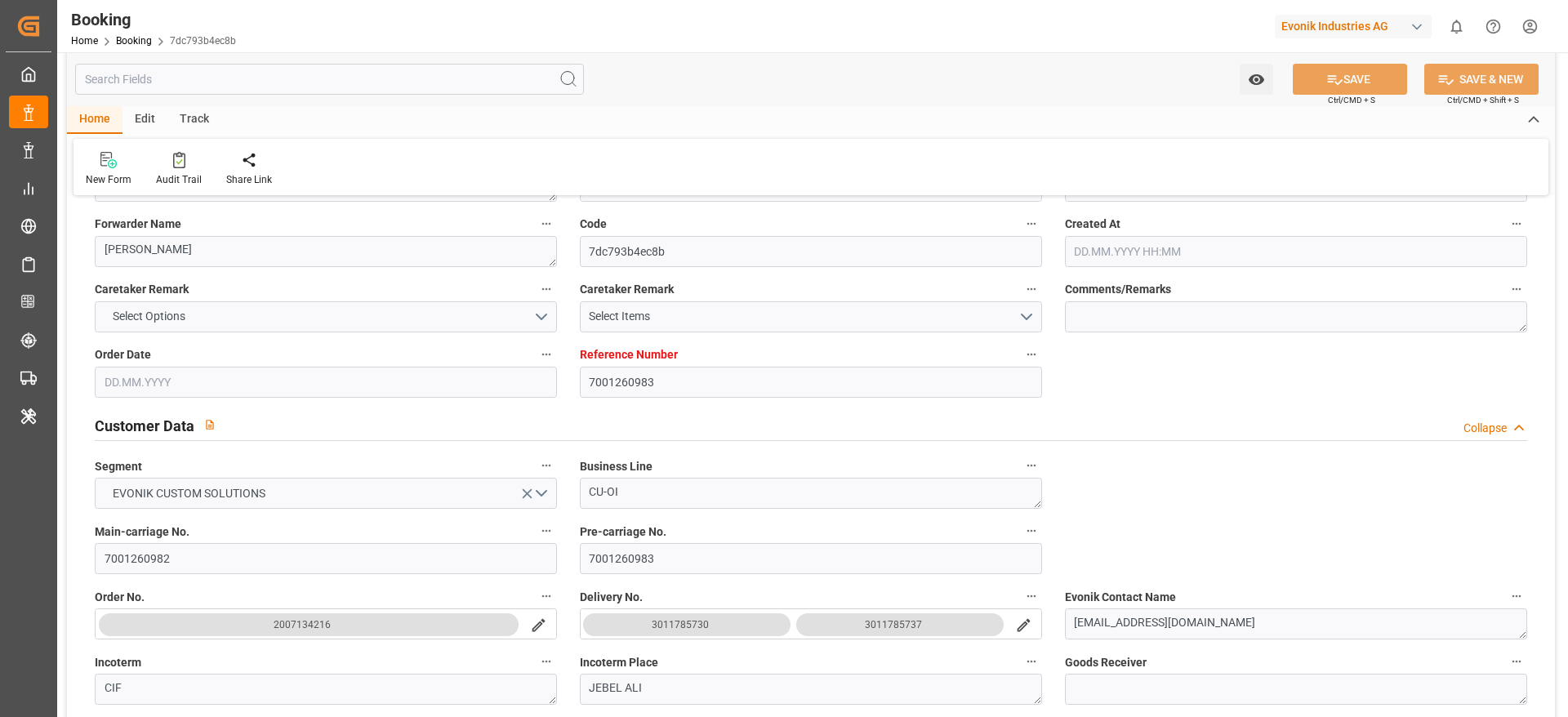
type input "15.10.2025 21:00"
type input "[DATE] 00:00"
type input "10.09.2025 10:13"
type input "10.09.2025"
type input "18.09.2025 19:00"
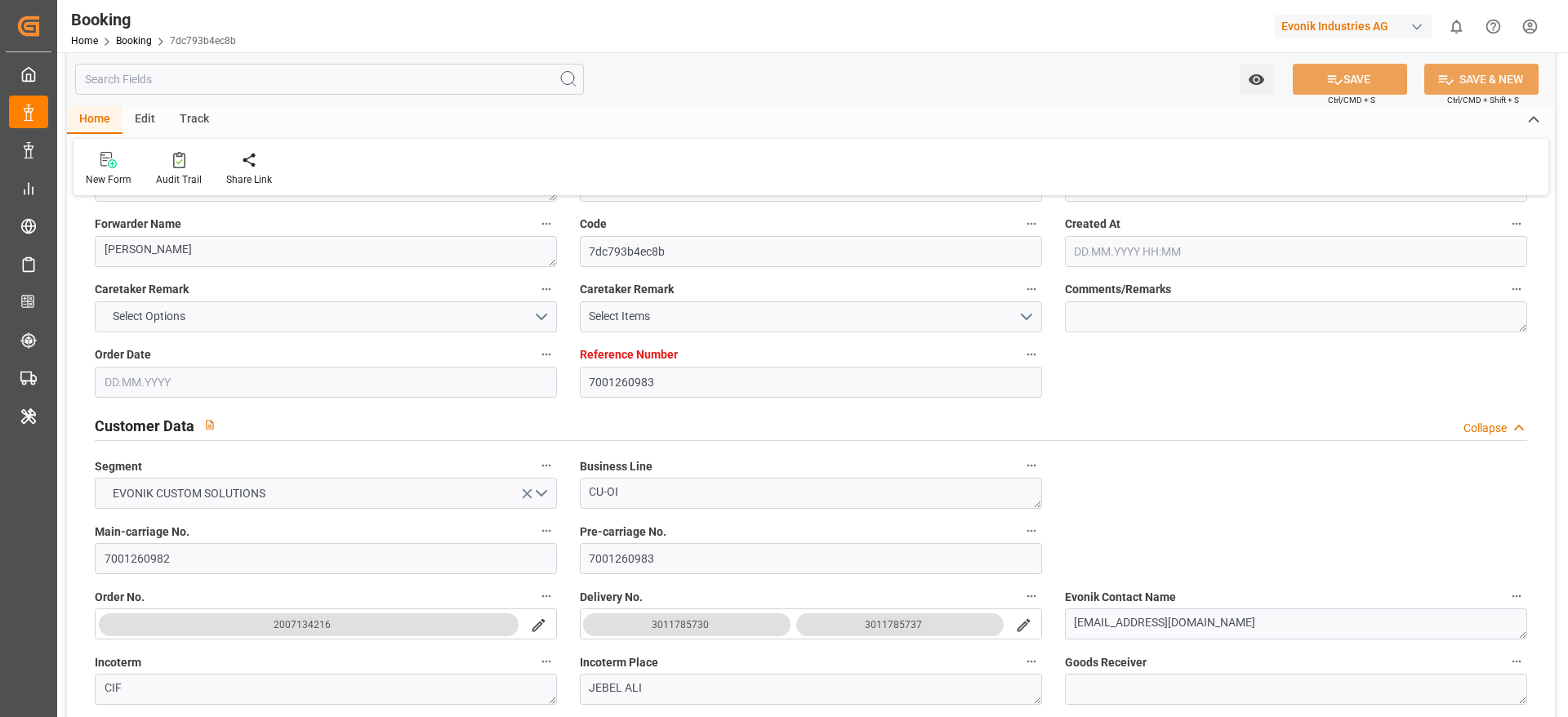
type input "18.09.2025 19:00"
type input "19.09.2025 19:00"
type input "14.10.2025 08:00"
type input "14.10.2025 09:57"
type input "15.10.2025 21:00"
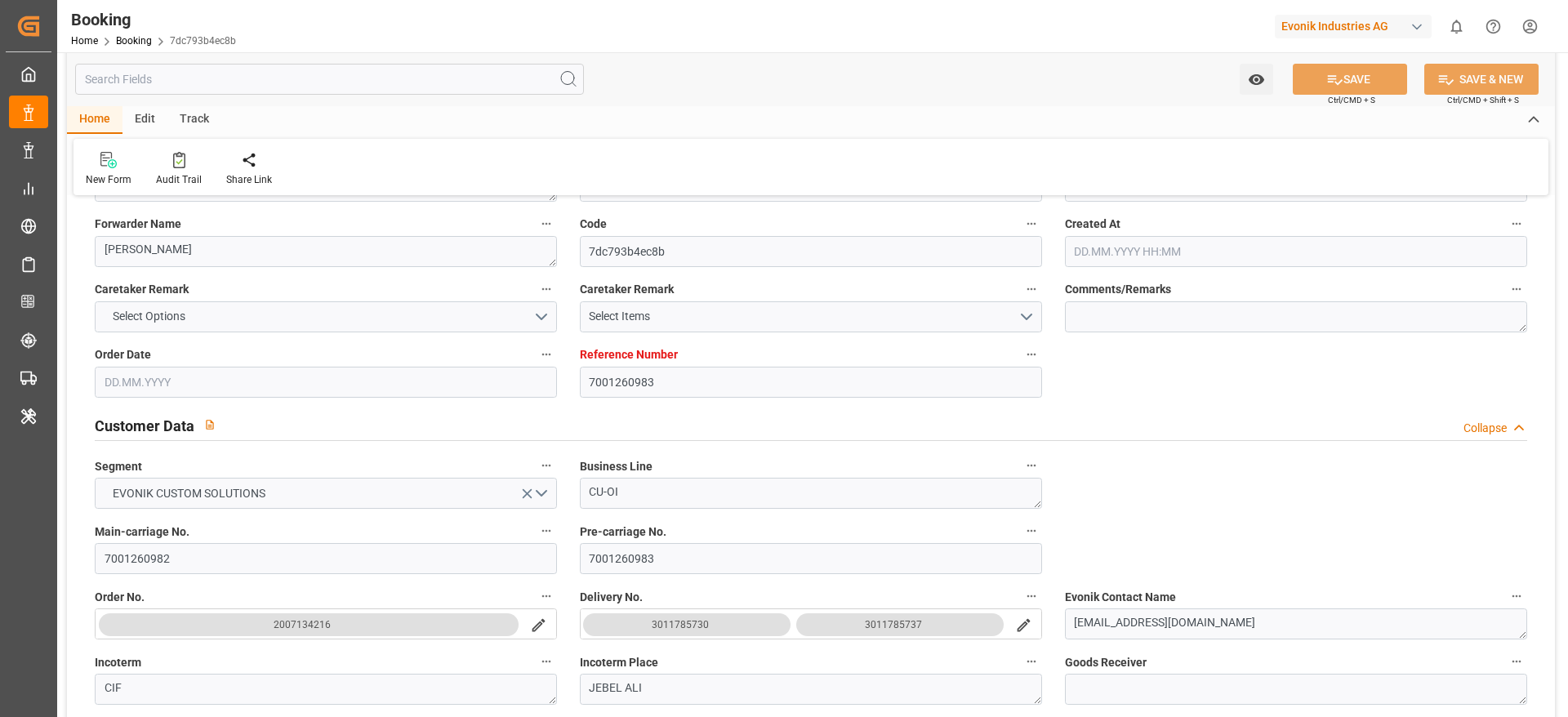
type input "19.10.2025 13:00"
type input "20.10.2025 02:23"
type input "24.10.2025 02:23"
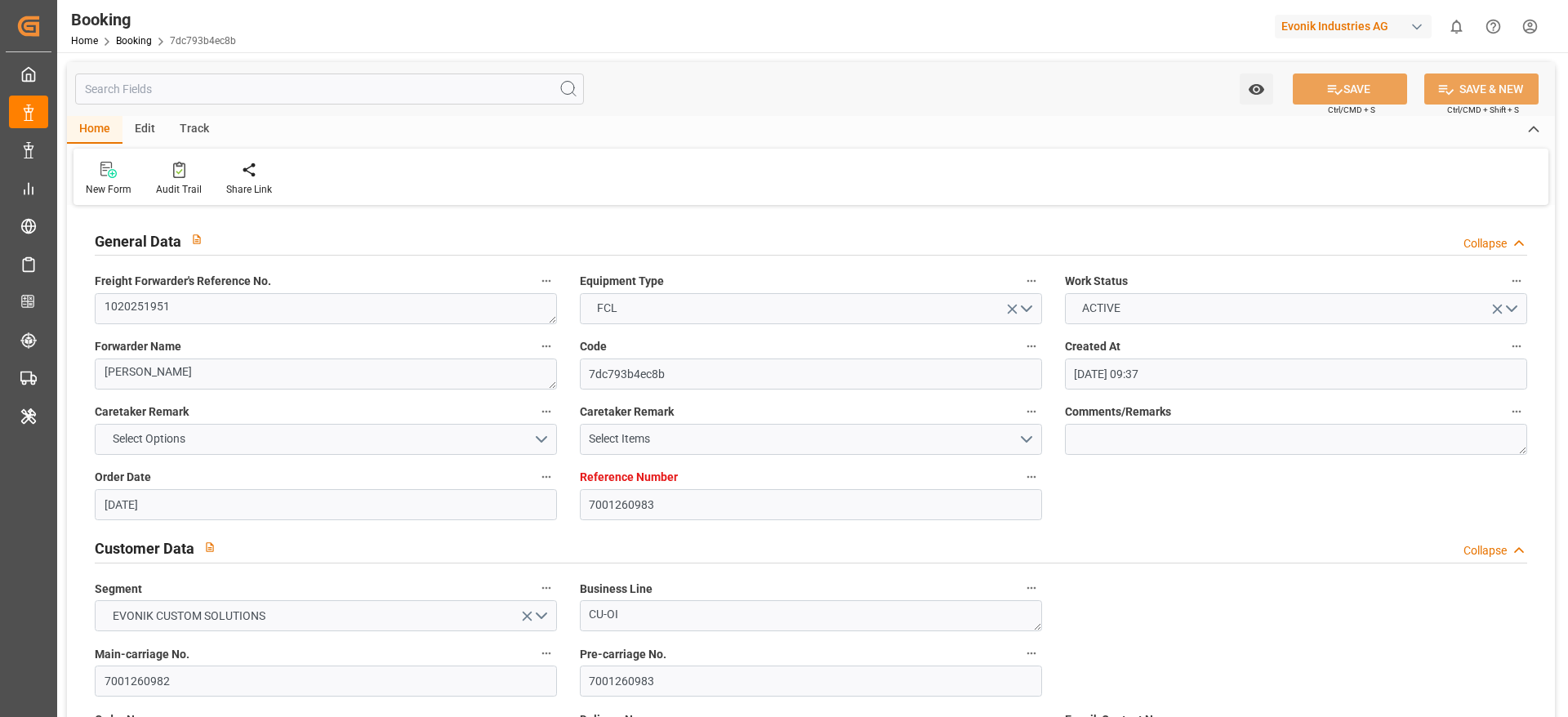
click at [861, 30] on div "Booking Home Booking 7dc793b4ec8b Evonik Industries AG 0 Notifications Only sho…" at bounding box center [806, 26] width 1522 height 52
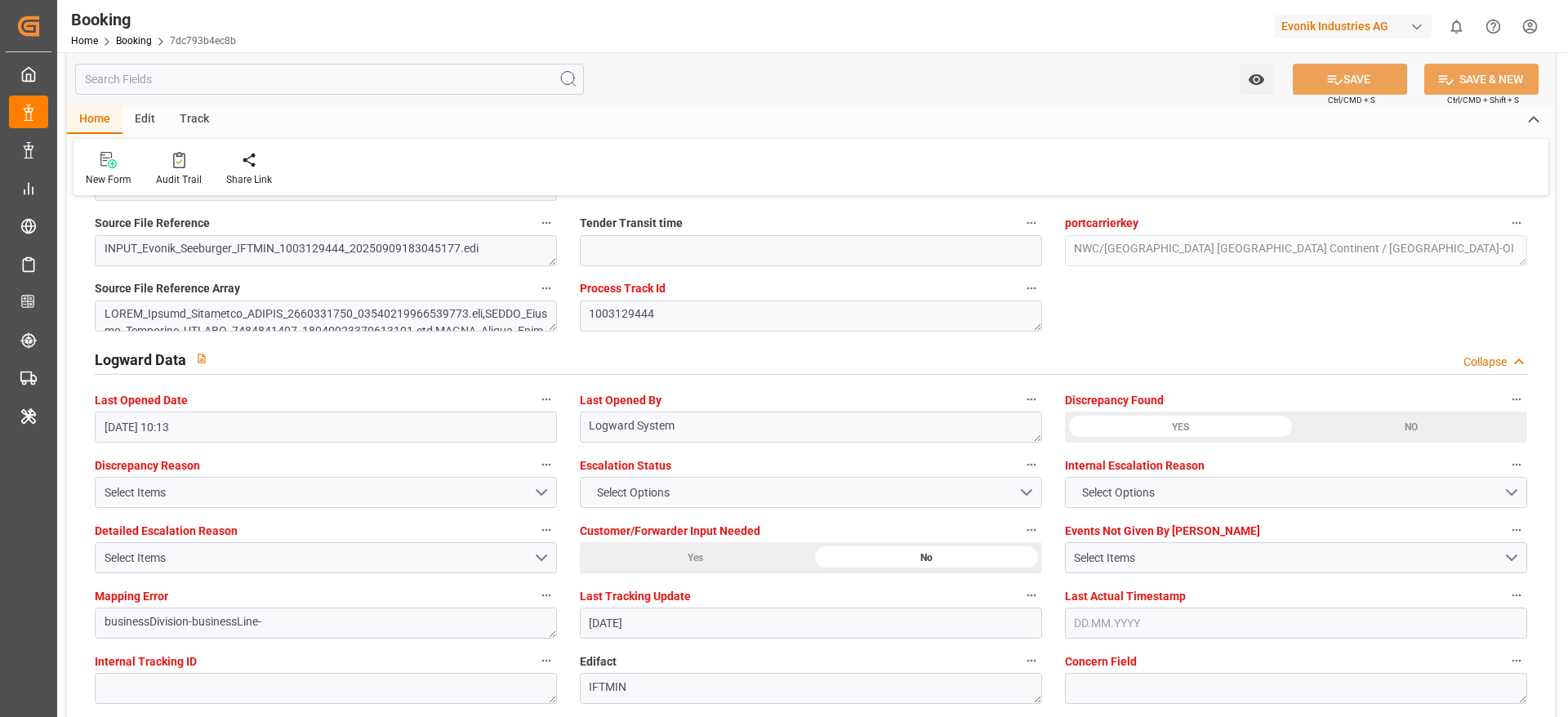
scroll to position [3063, 0]
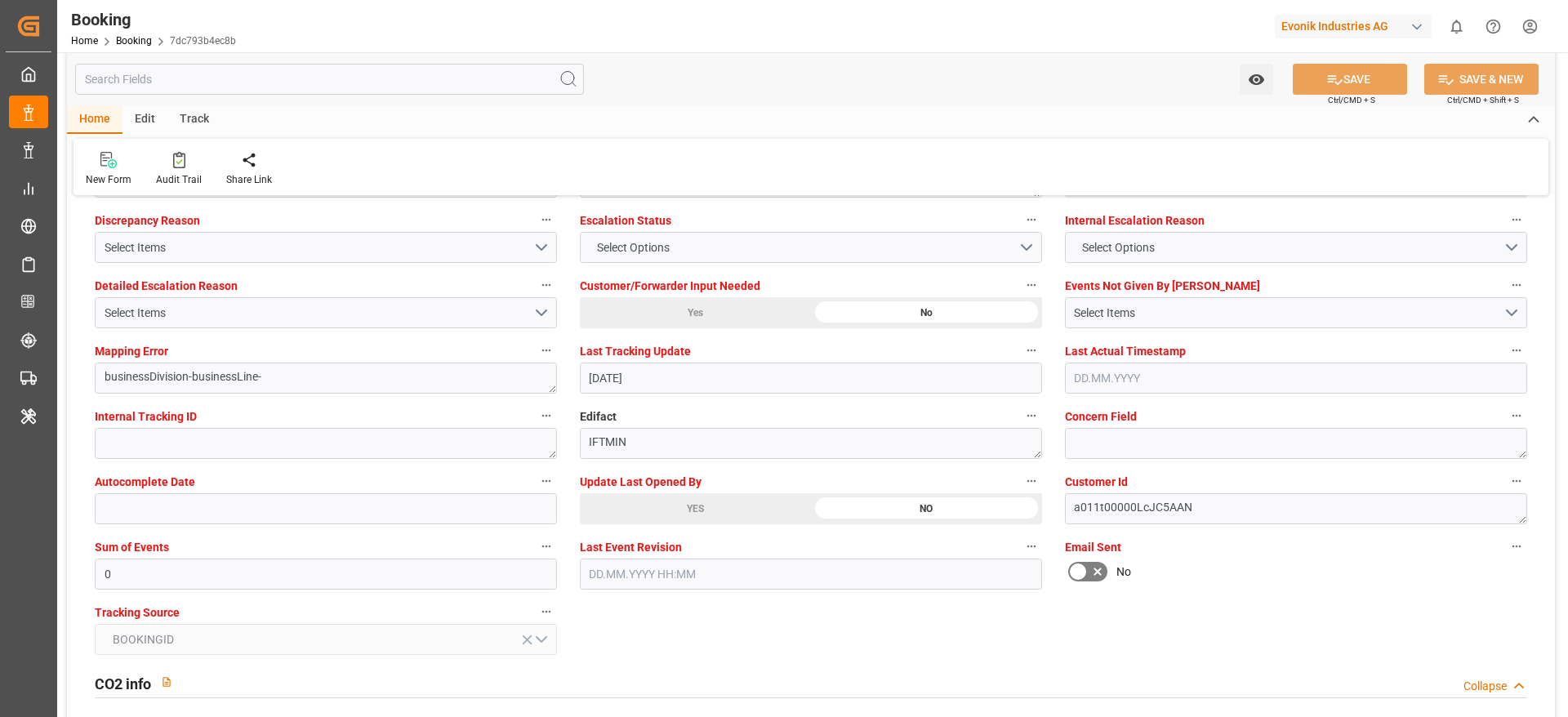
click at [709, 499] on div "YES" at bounding box center [695, 509] width 231 height 31
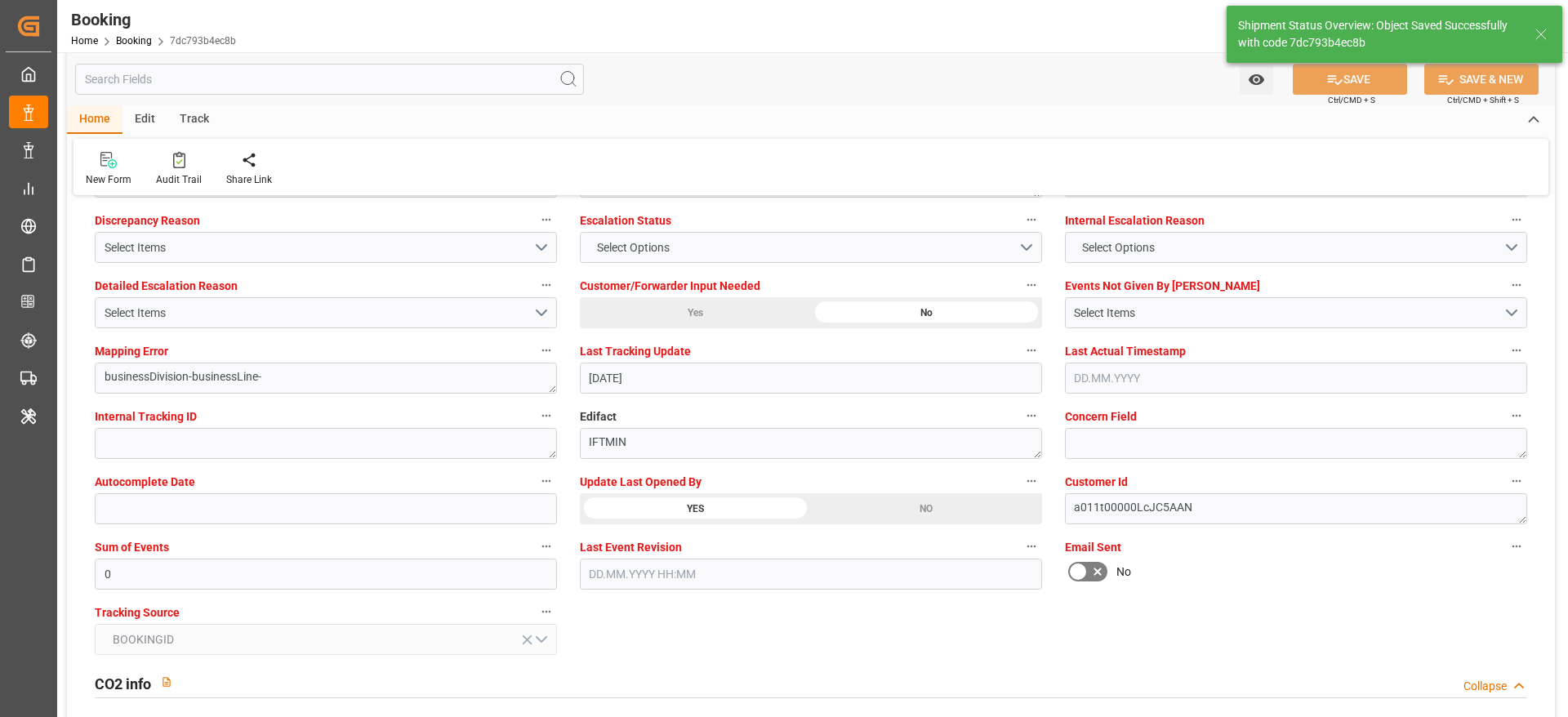
type textarea "[PERSON_NAME]"
type input "10.09.2025 12:22"
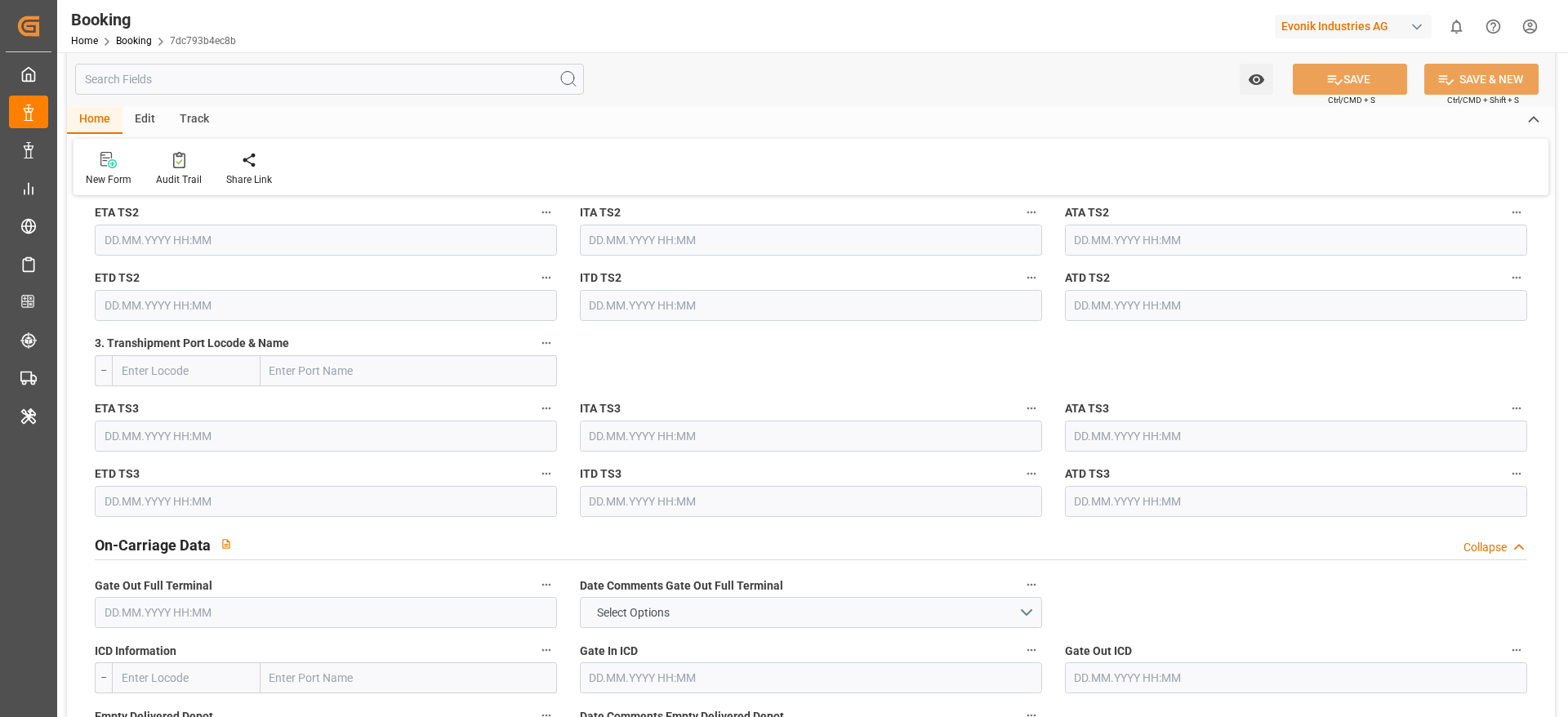
scroll to position [1103, 0]
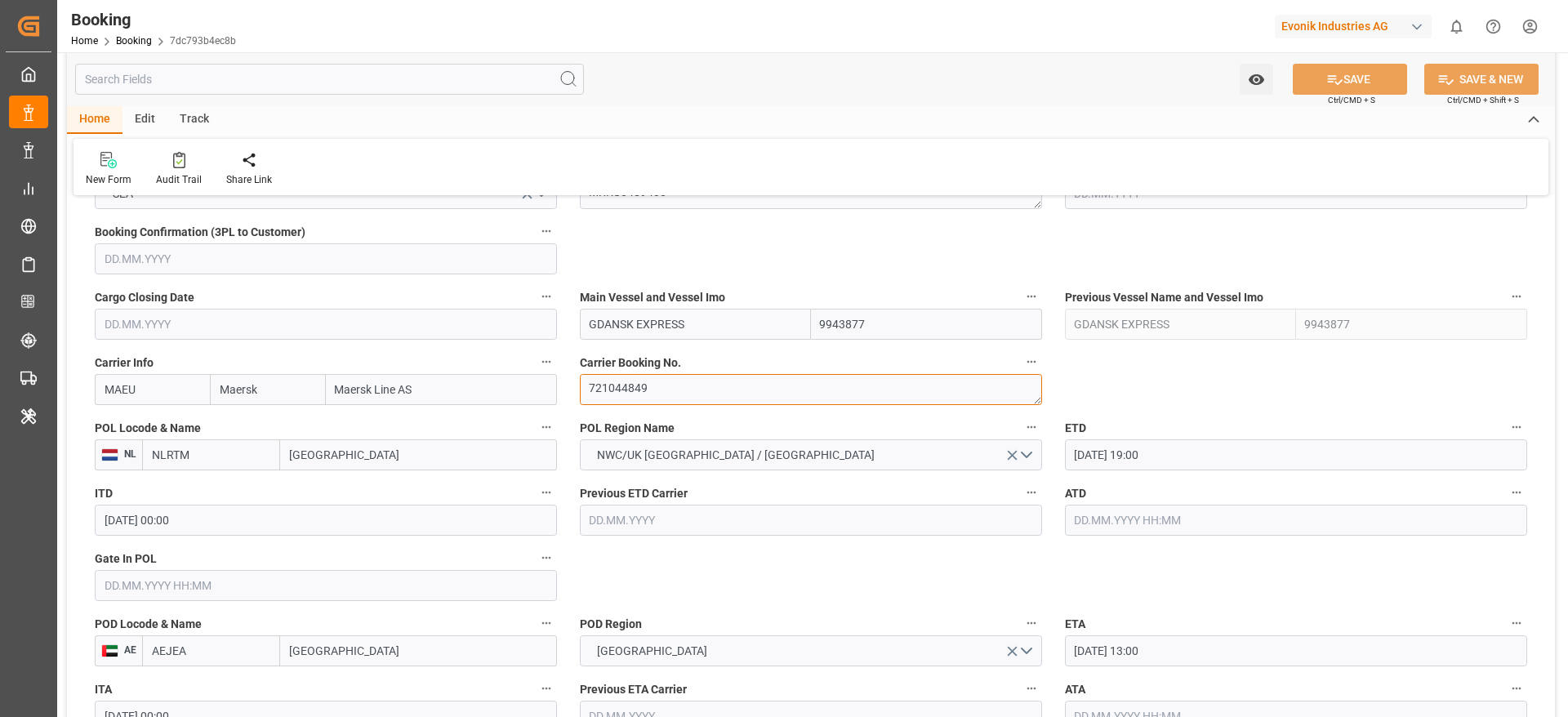
click at [694, 397] on textarea "721044849" at bounding box center [811, 390] width 462 height 31
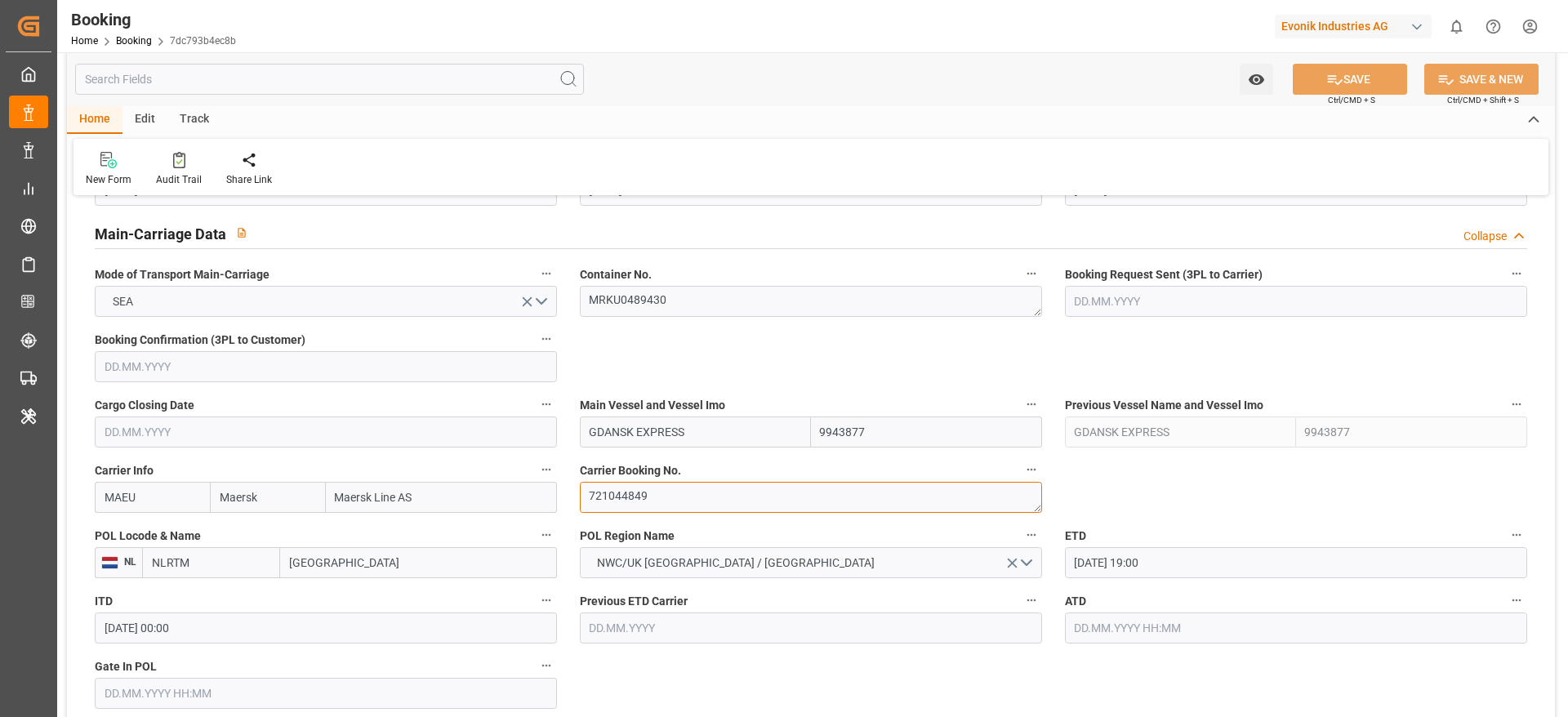
scroll to position [980, 0]
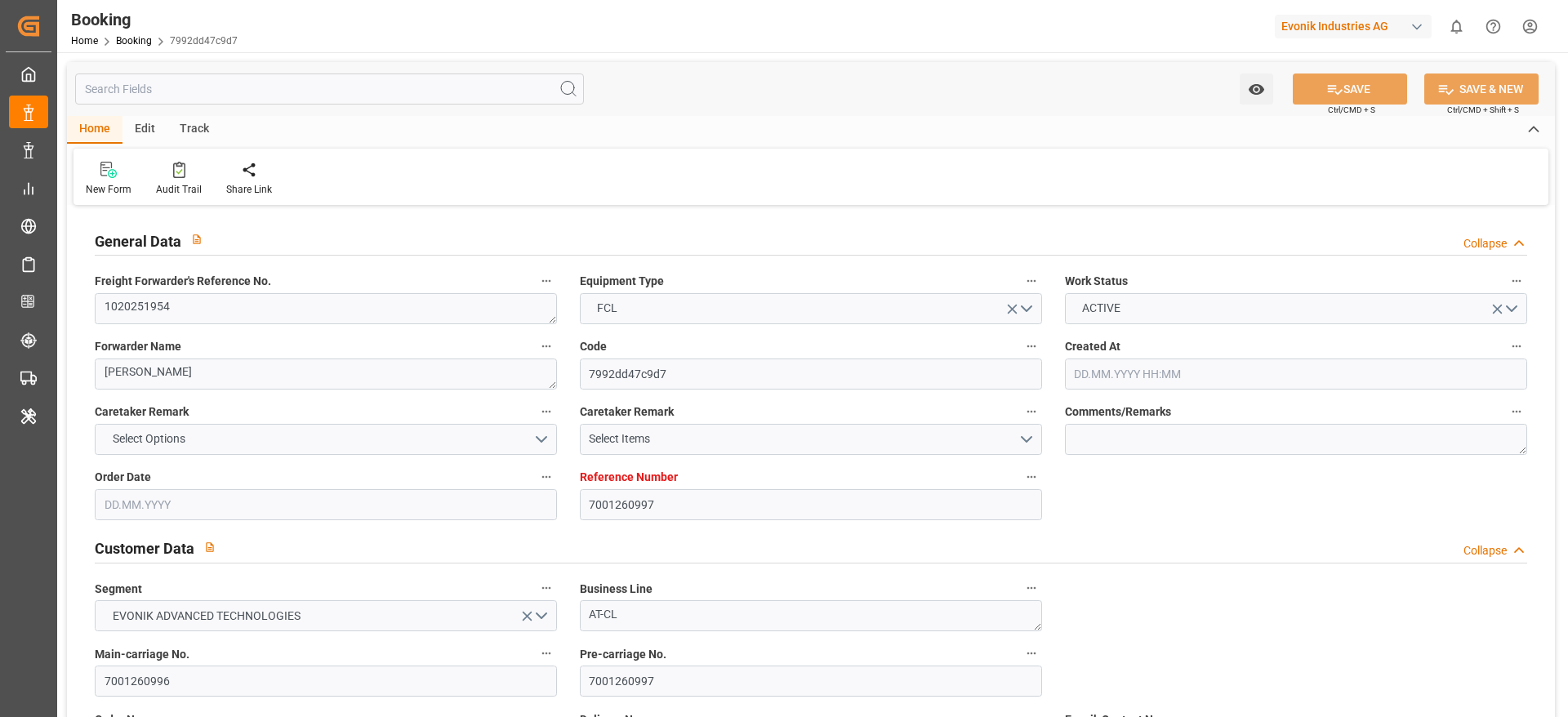
type input "7001260997"
type input "Maersk"
type input "Maersk Line AS"
type input "EUNWC"
type input "AEJEA"
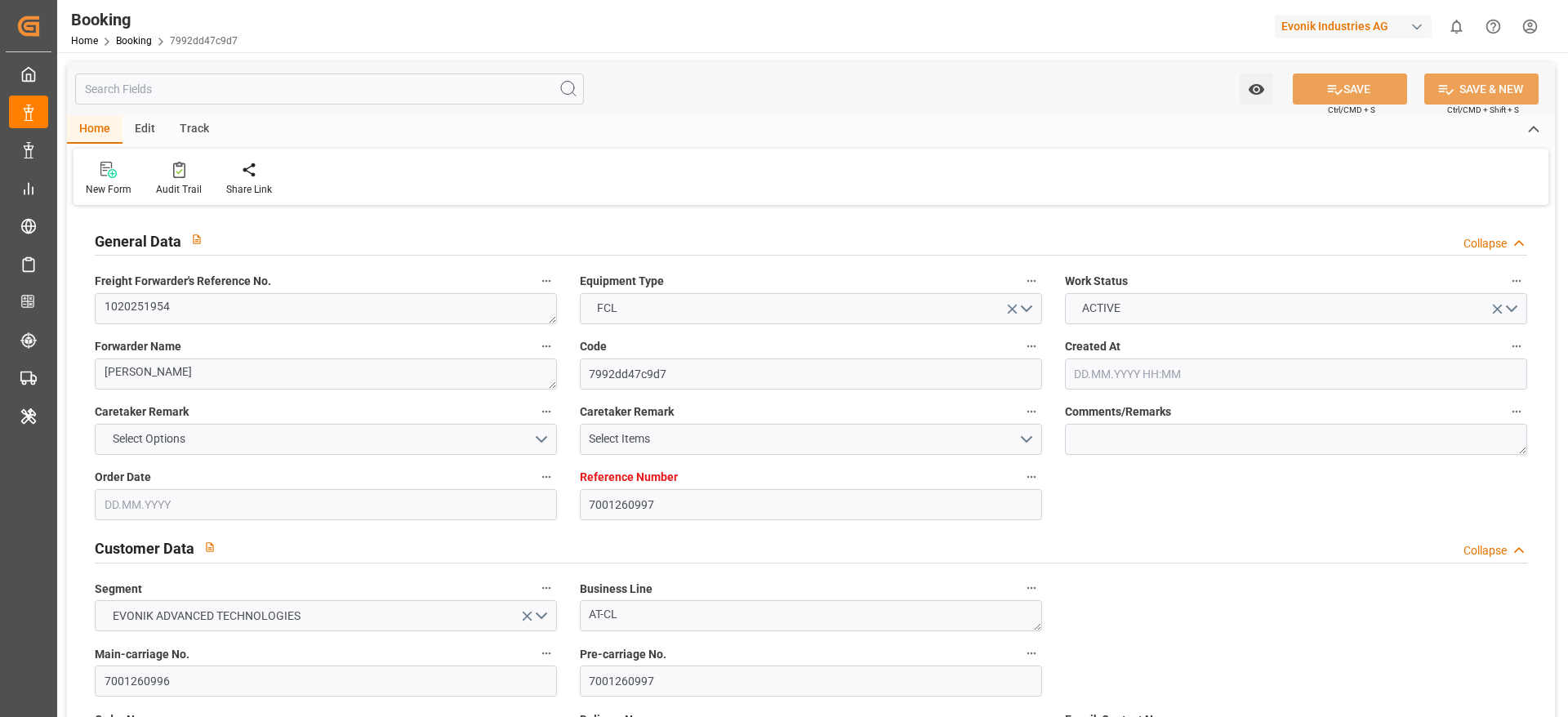
type input "[DATE] 10:01"
type input "[DATE]"
type input "[DATE] 00:00"
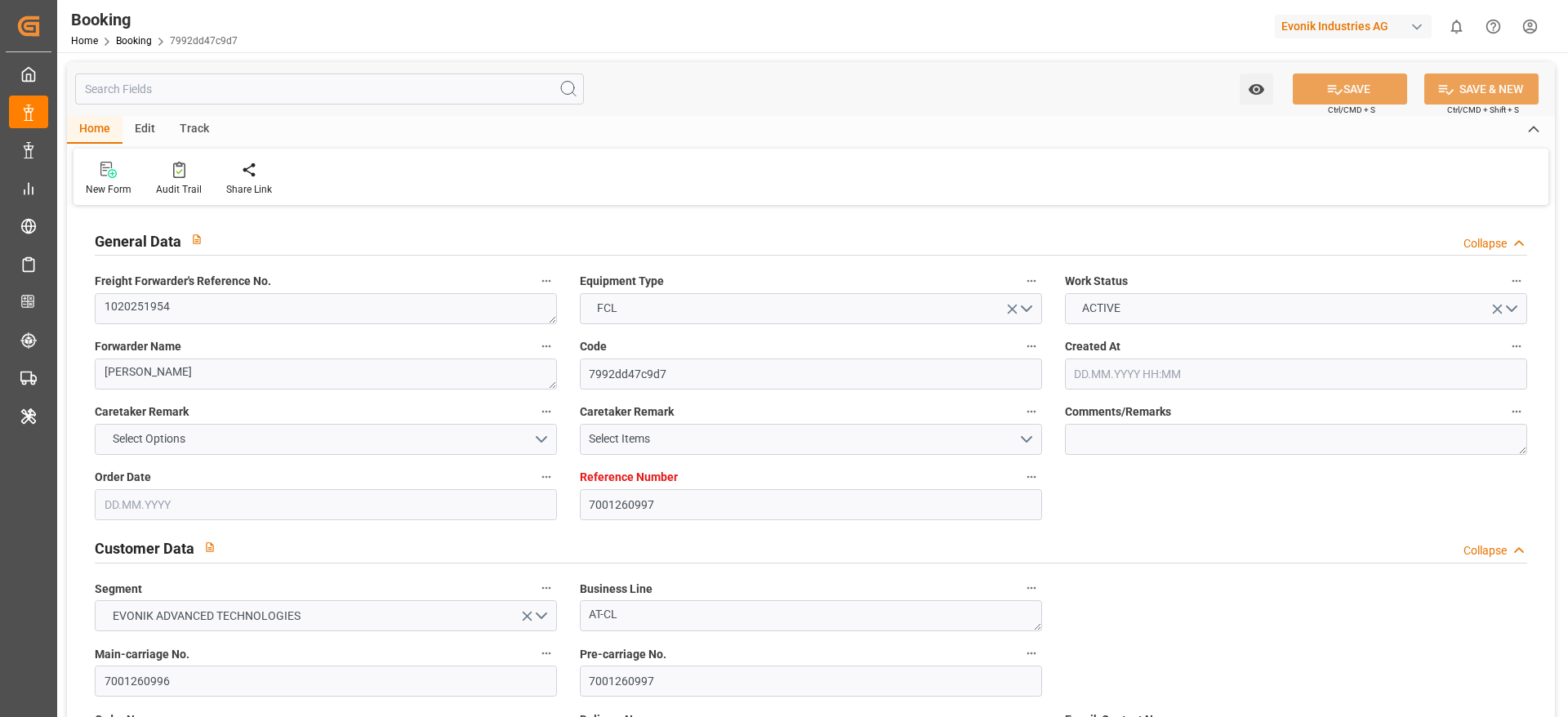
type input "[DATE] 00:00"
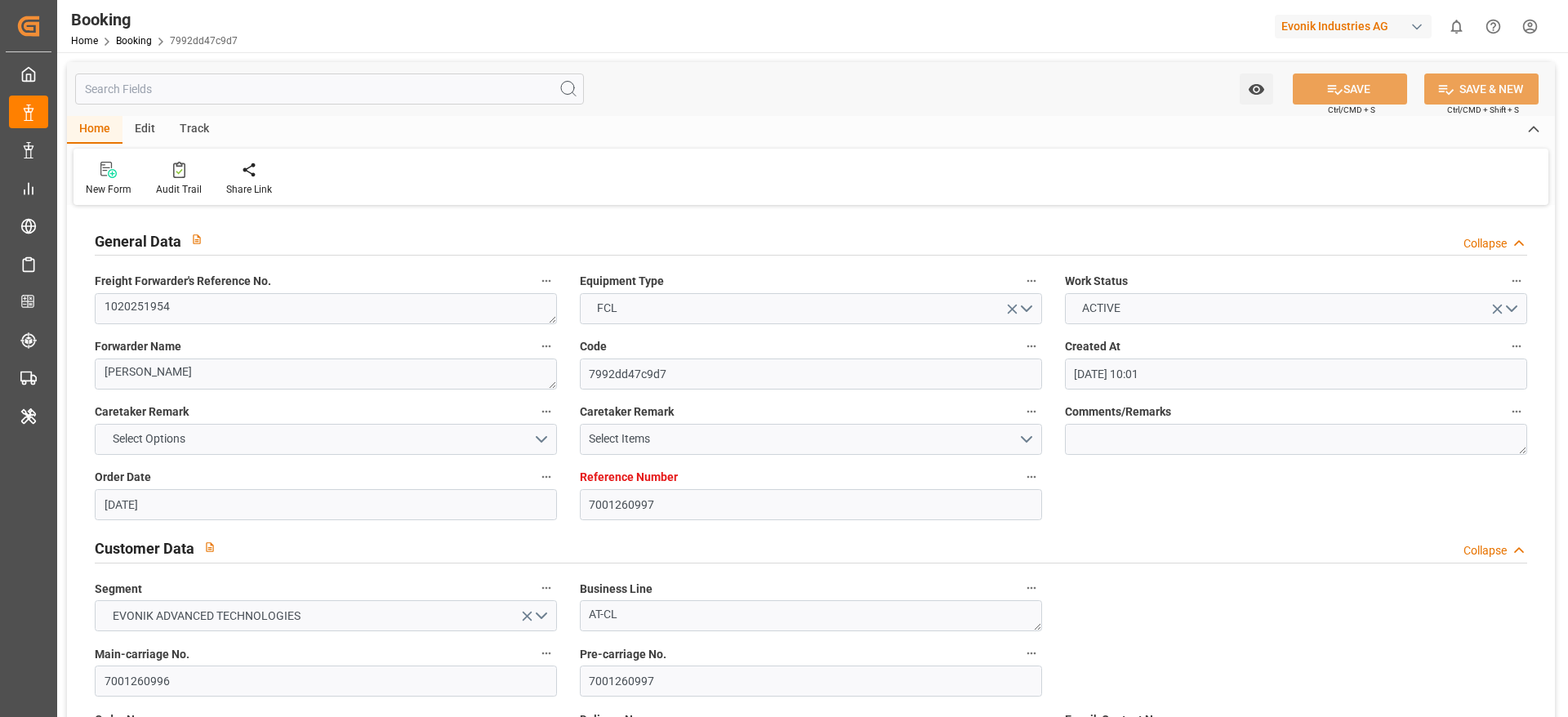
type input "[DATE] 00:00"
type input "[DATE] 16:32"
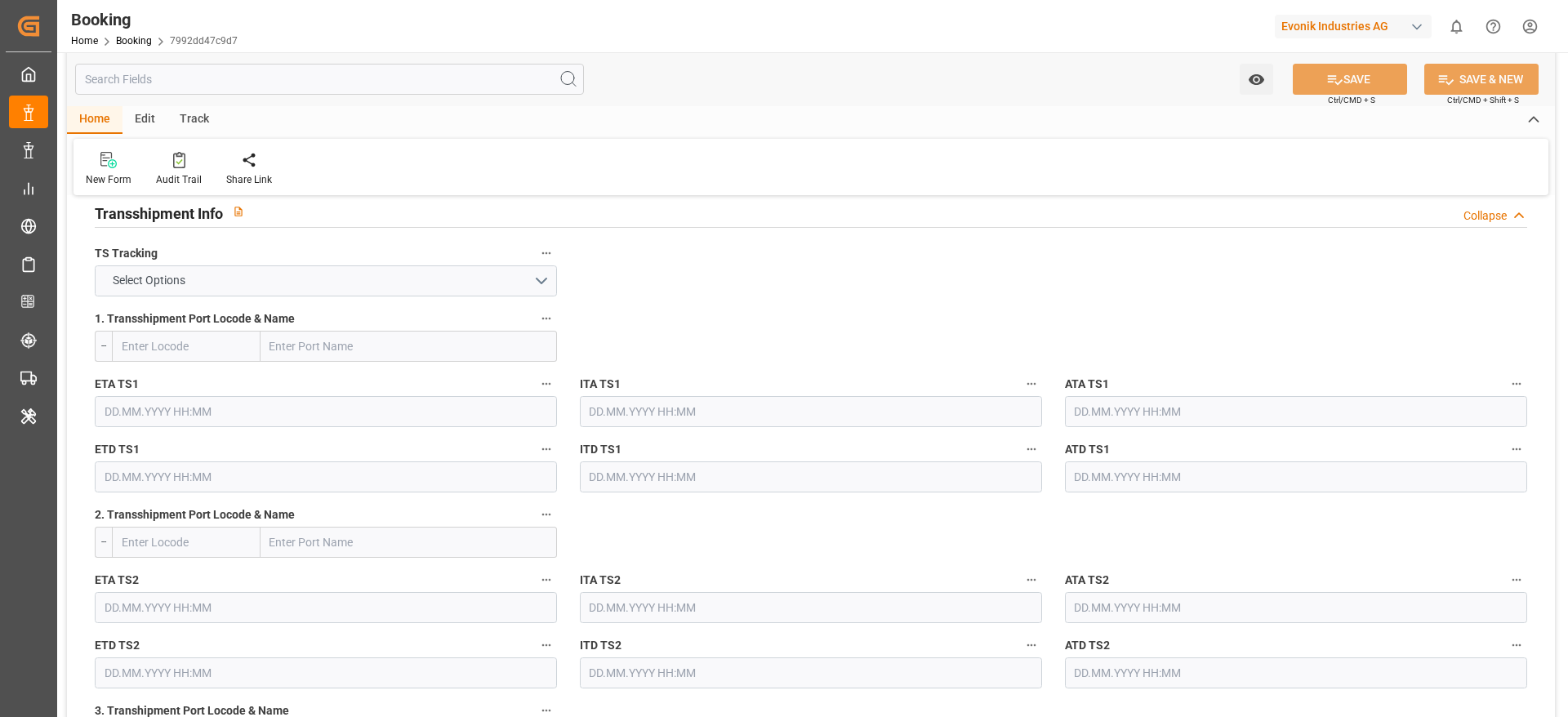
scroll to position [735, 0]
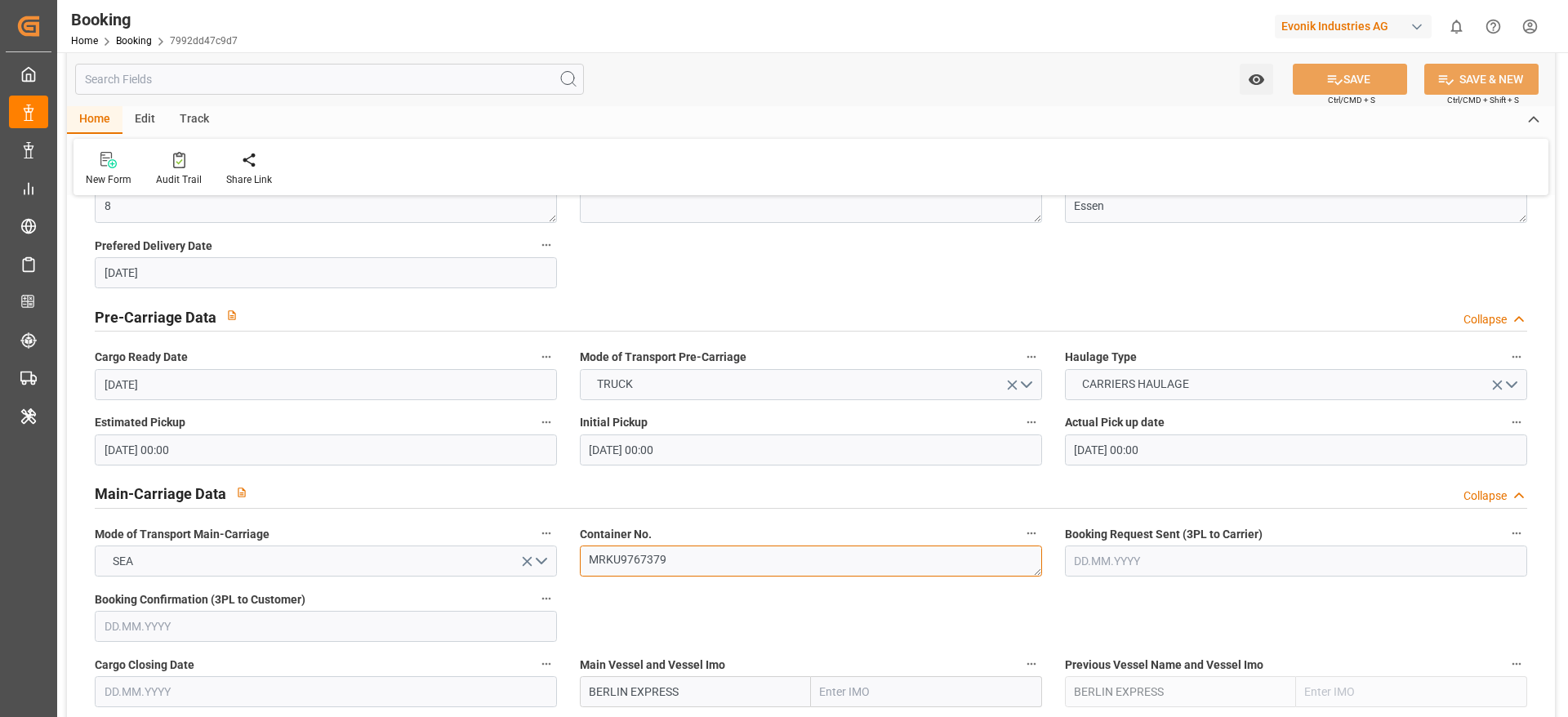
click at [731, 550] on textarea "MRKU9767379" at bounding box center [811, 561] width 462 height 31
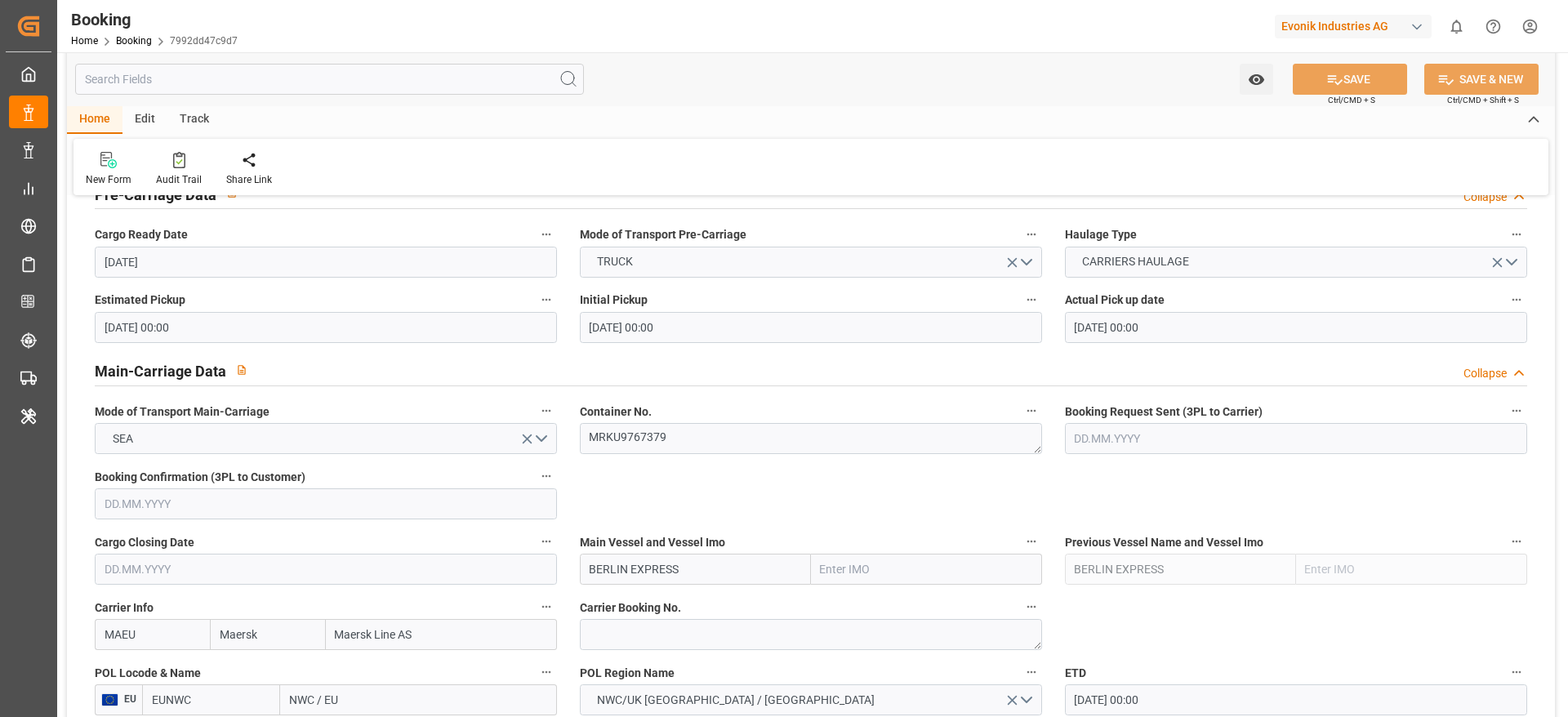
scroll to position [980, 0]
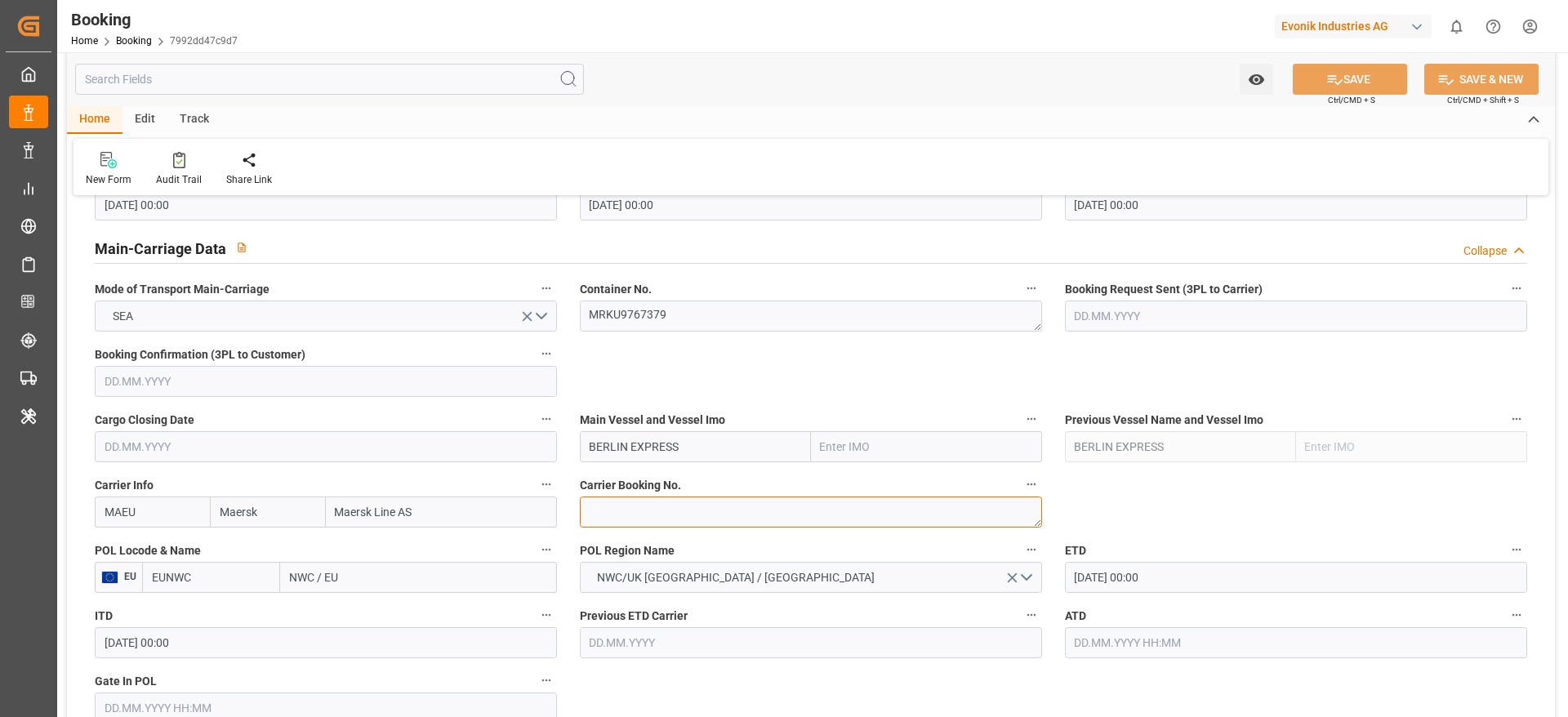
click at [715, 522] on textarea at bounding box center [811, 512] width 462 height 31
paste textarea "721044867"
type textarea "721044867"
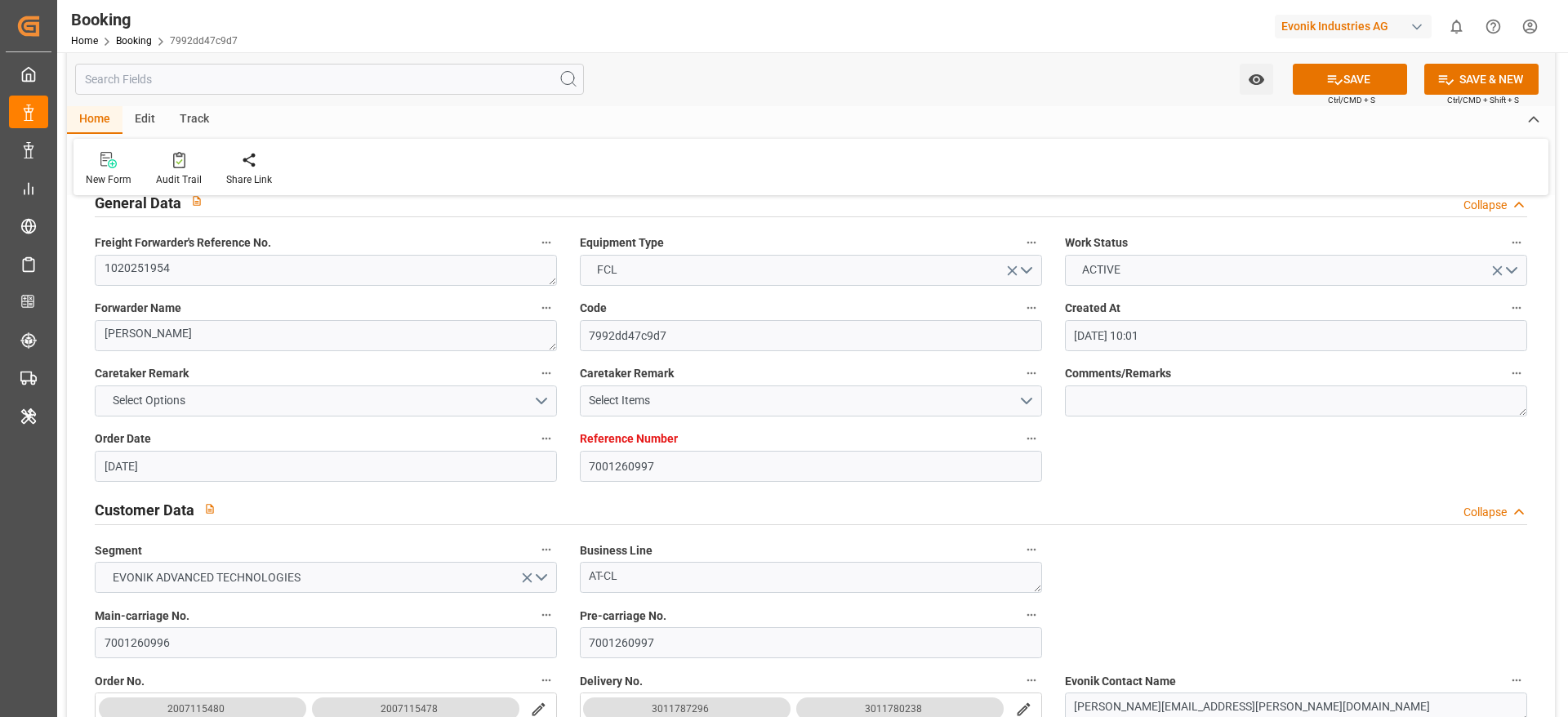
scroll to position [0, 0]
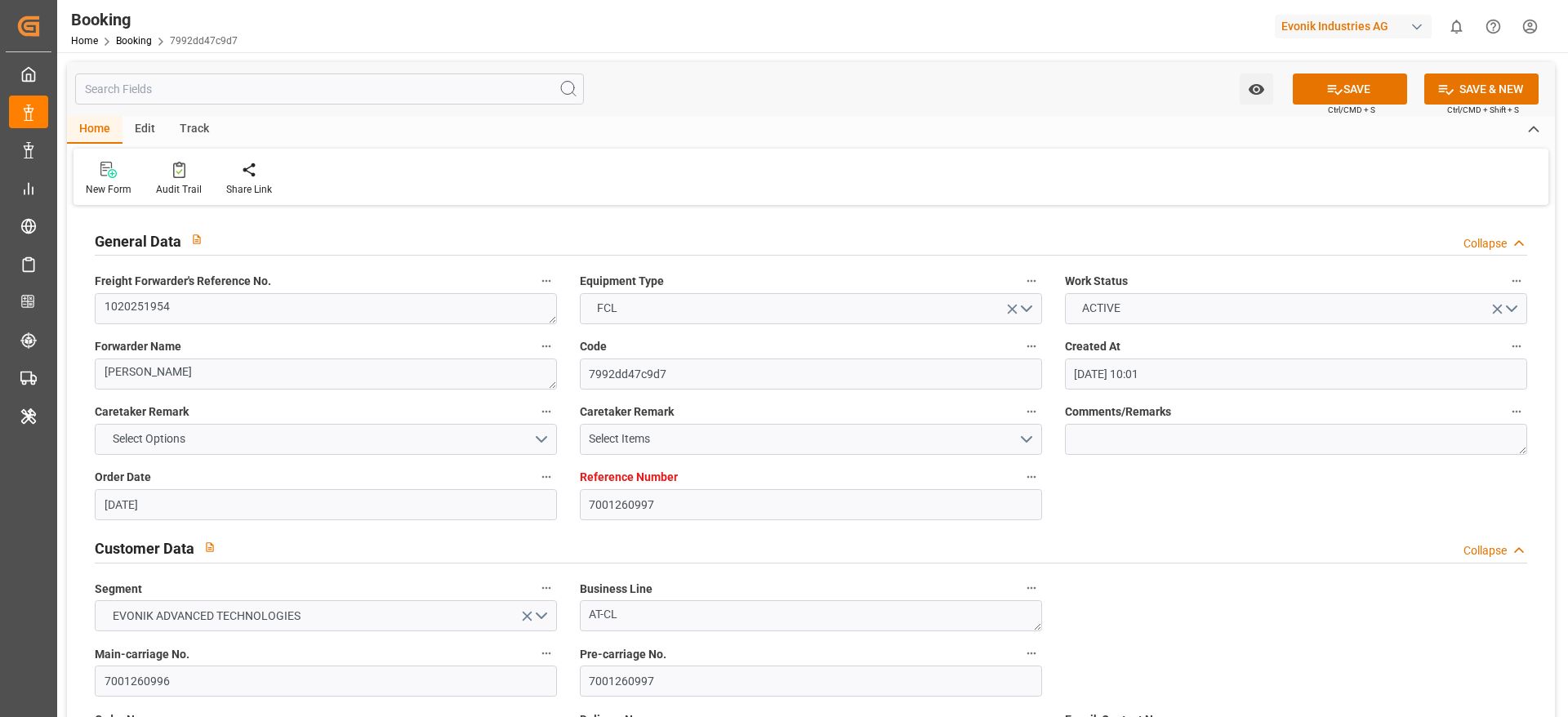
drag, startPoint x: 753, startPoint y: 90, endPoint x: 773, endPoint y: 135, distance: 49.2
click at [753, 90] on div "Watch Option SAVE Ctrl/CMD + S SAVE & NEW Ctrl/CMD + Shift + S" at bounding box center [811, 89] width 1489 height 54
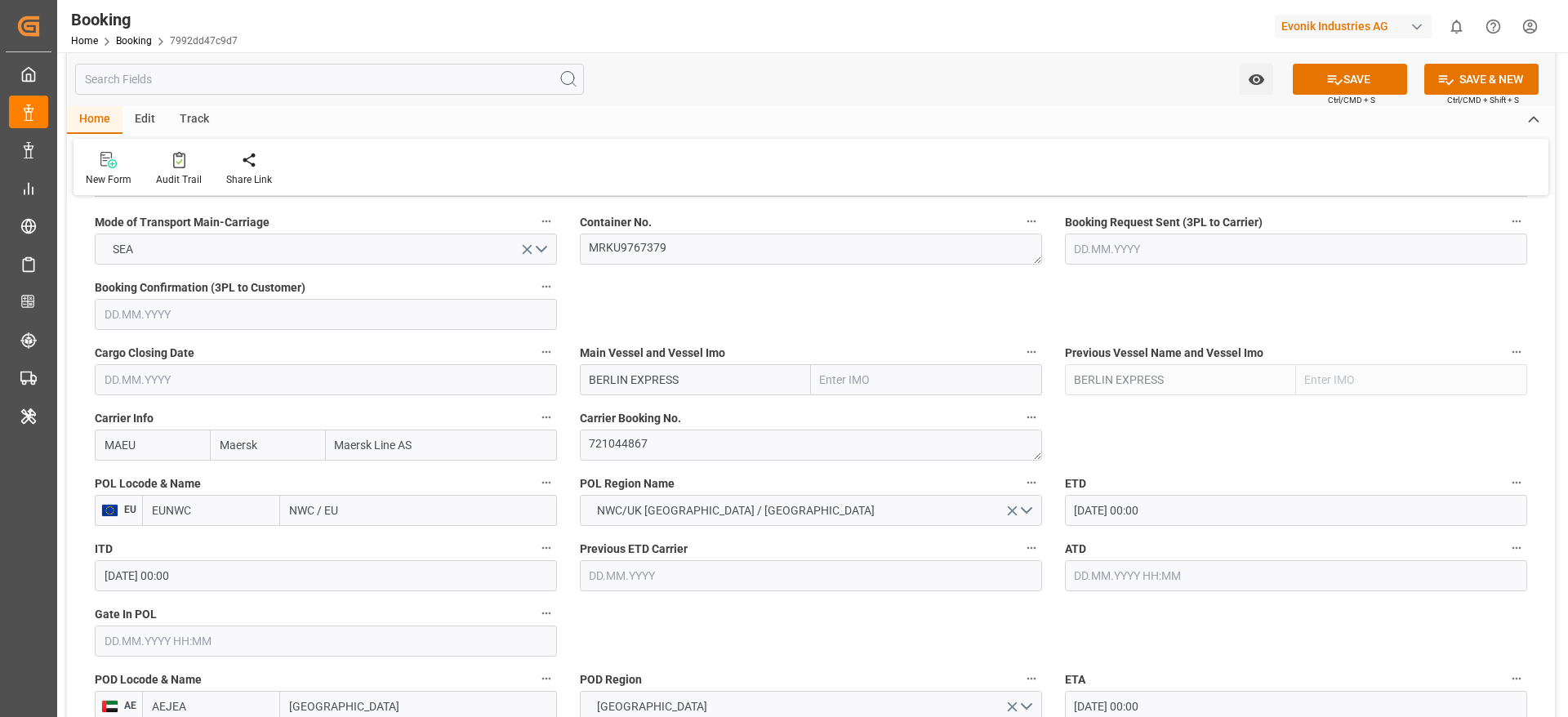
scroll to position [1103, 0]
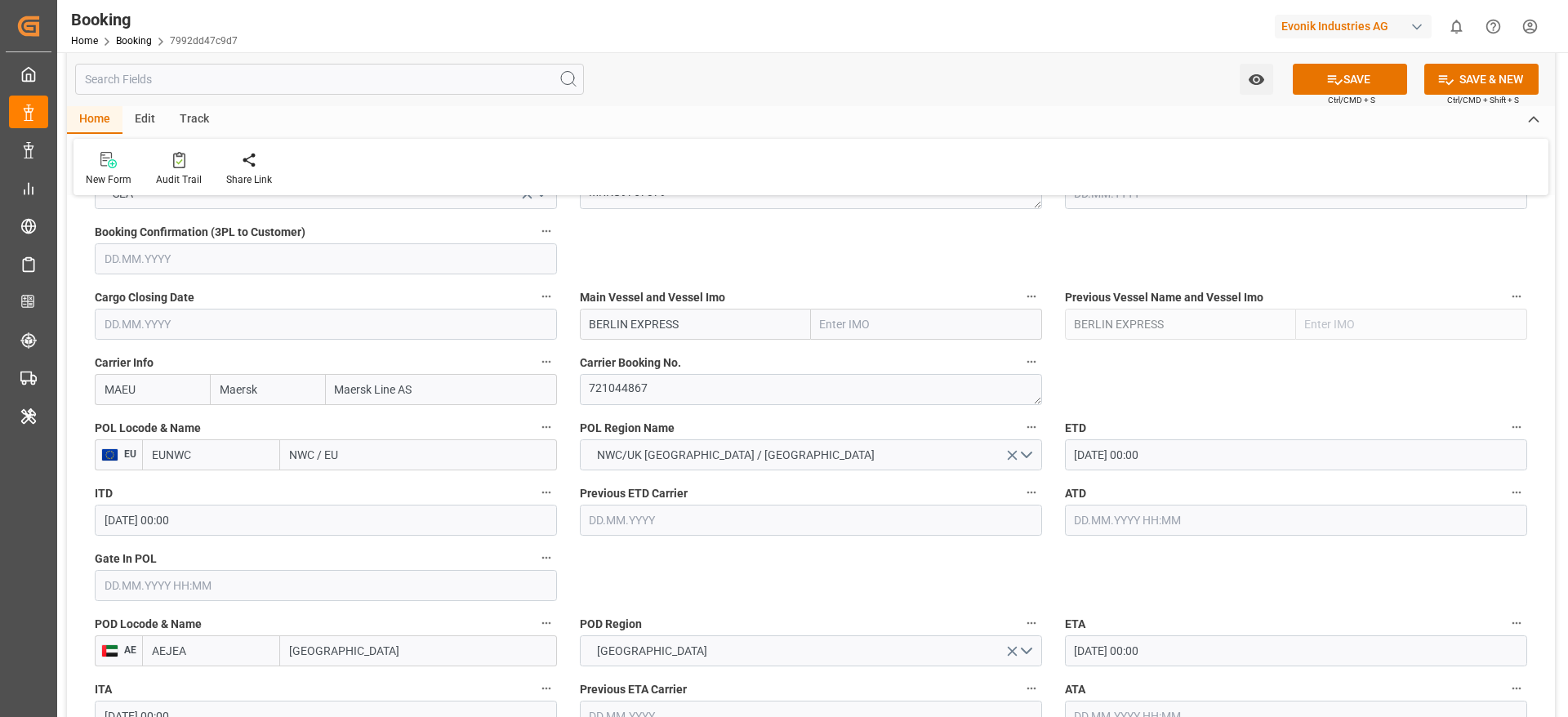
click at [332, 459] on input "NWC / EU" at bounding box center [418, 455] width 277 height 31
type input "rotterda"
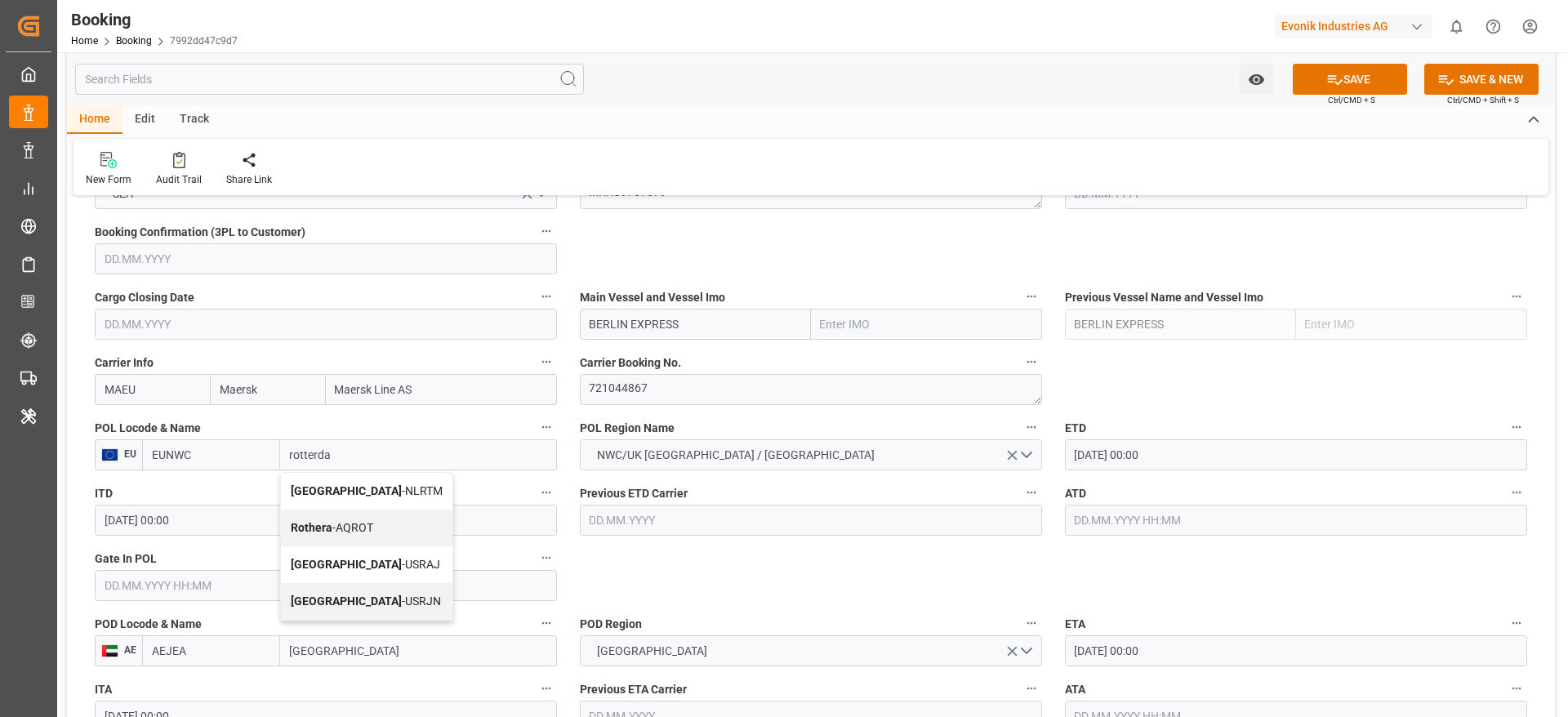
click at [355, 484] on span "[GEOGRAPHIC_DATA] - NLRTM" at bounding box center [366, 490] width 152 height 13
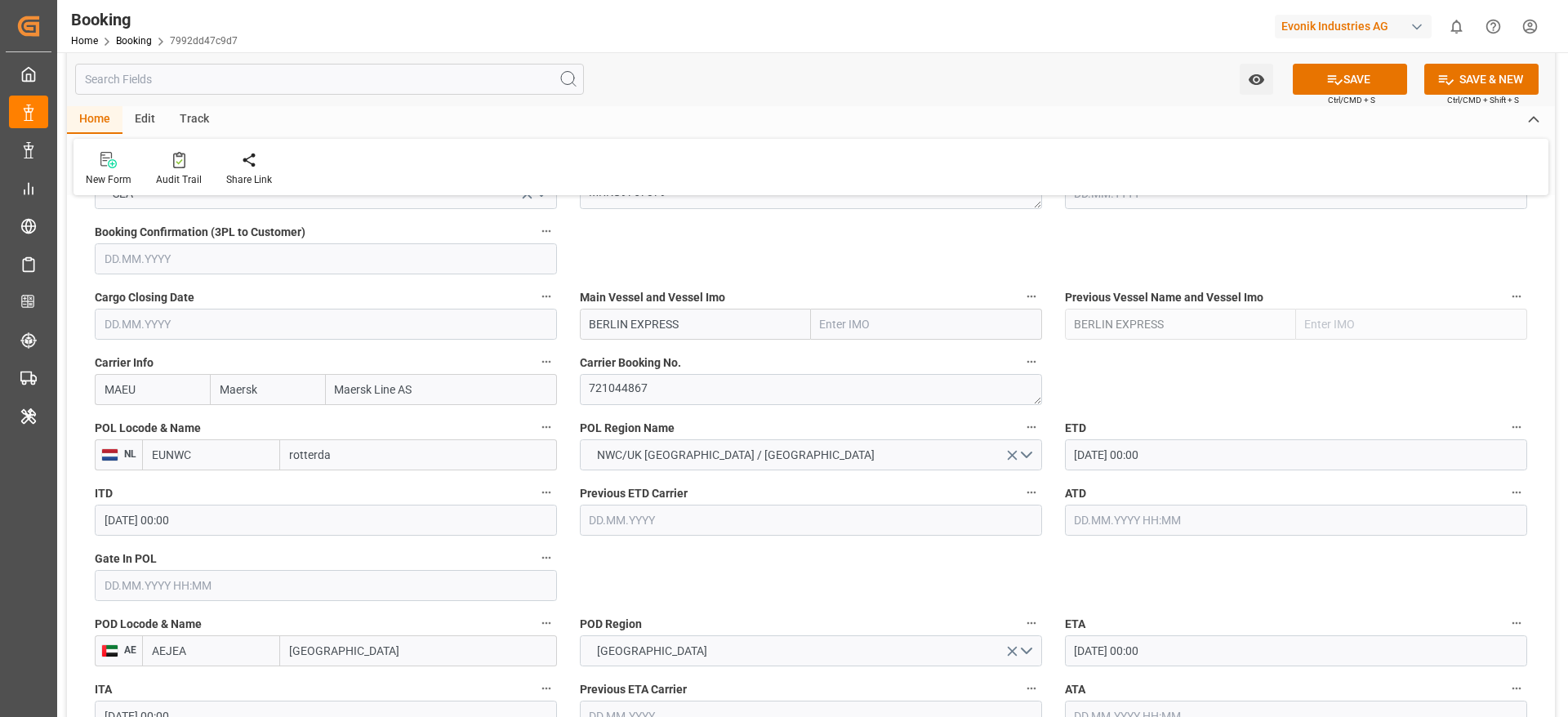
type input "NLRTM"
type input "[GEOGRAPHIC_DATA]"
click at [232, 566] on label "Gate In POL" at bounding box center [326, 558] width 462 height 23
click at [536, 566] on button "Gate In POL" at bounding box center [546, 557] width 21 height 21
click at [401, 585] on div "Description Audits Tracking Details" at bounding box center [784, 358] width 1568 height 717
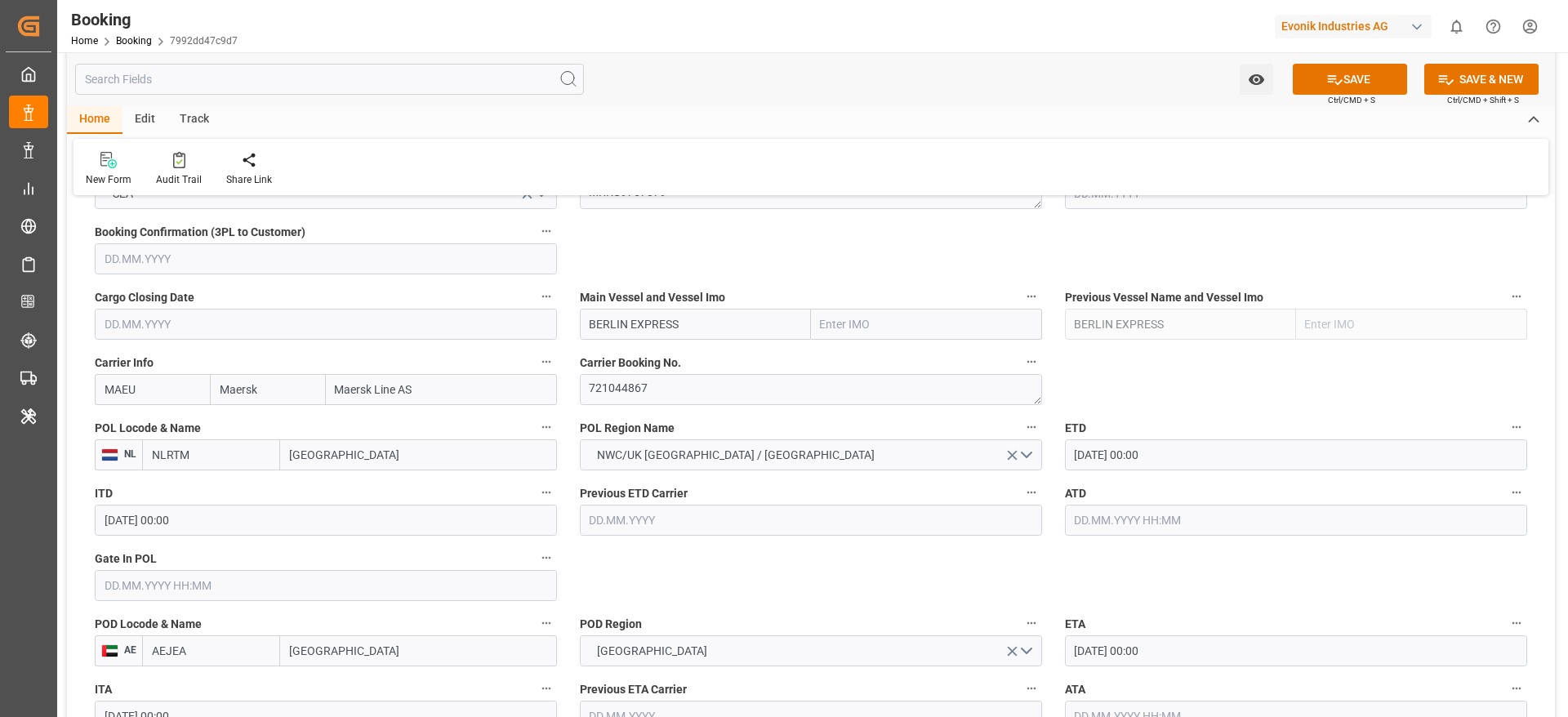
click at [424, 585] on div "Description Audits Tracking Details" at bounding box center [784, 358] width 1568 height 717
click at [445, 591] on div "Description Audits Tracking Details" at bounding box center [784, 358] width 1568 height 717
click at [460, 591] on input "text" at bounding box center [326, 585] width 462 height 31
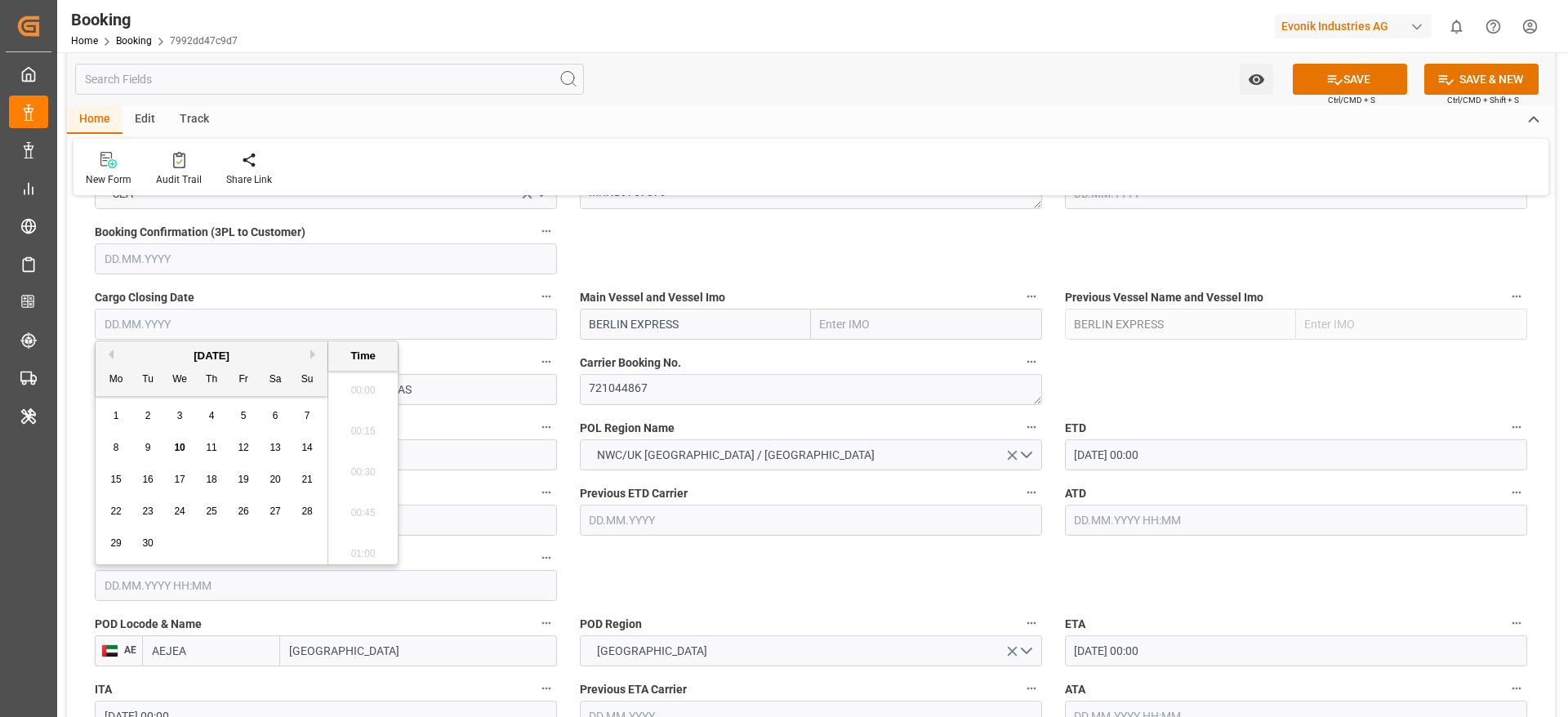
click at [460, 591] on input "text" at bounding box center [326, 585] width 462 height 31
click at [309, 402] on span "7" at bounding box center [308, 407] width 5 height 12
type input "07.09.2025 00:00"
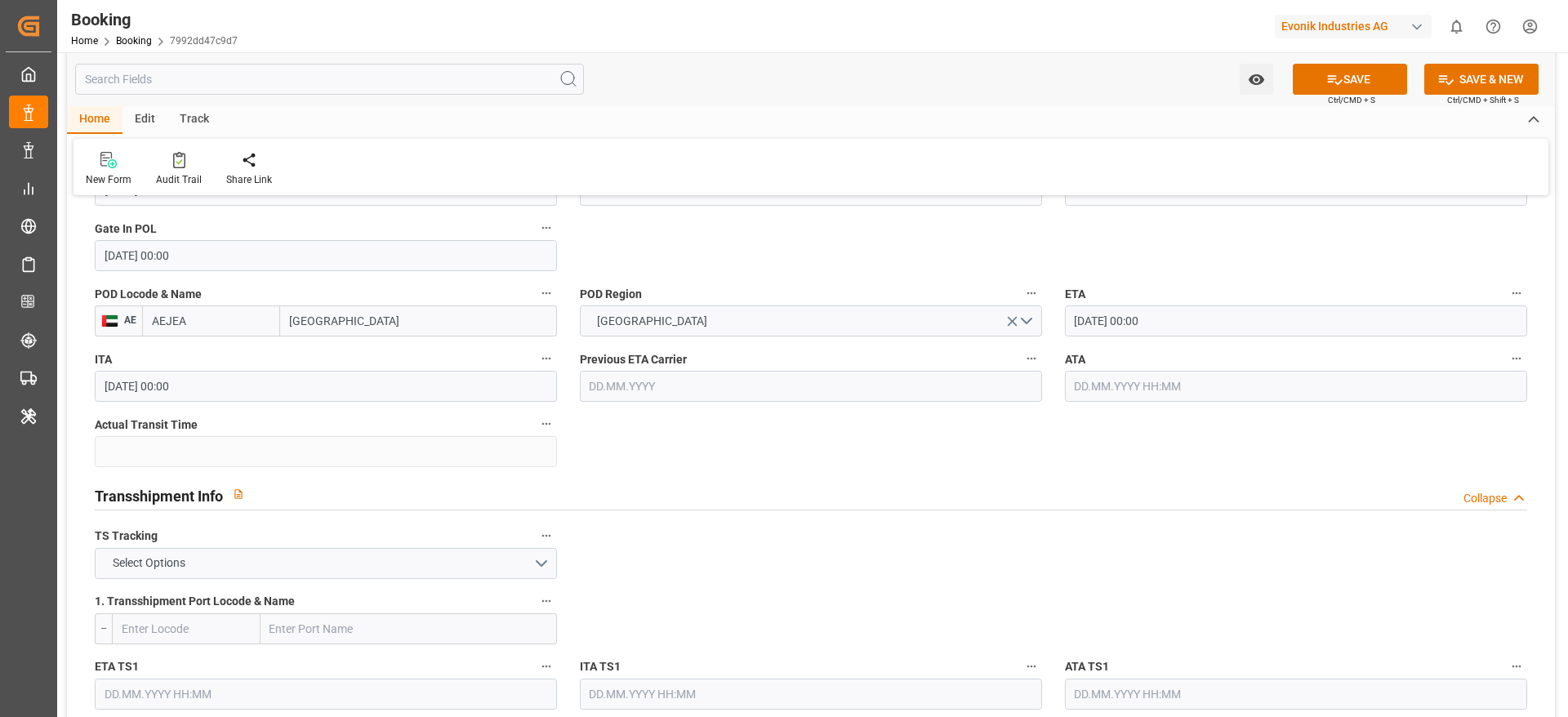
scroll to position [1471, 0]
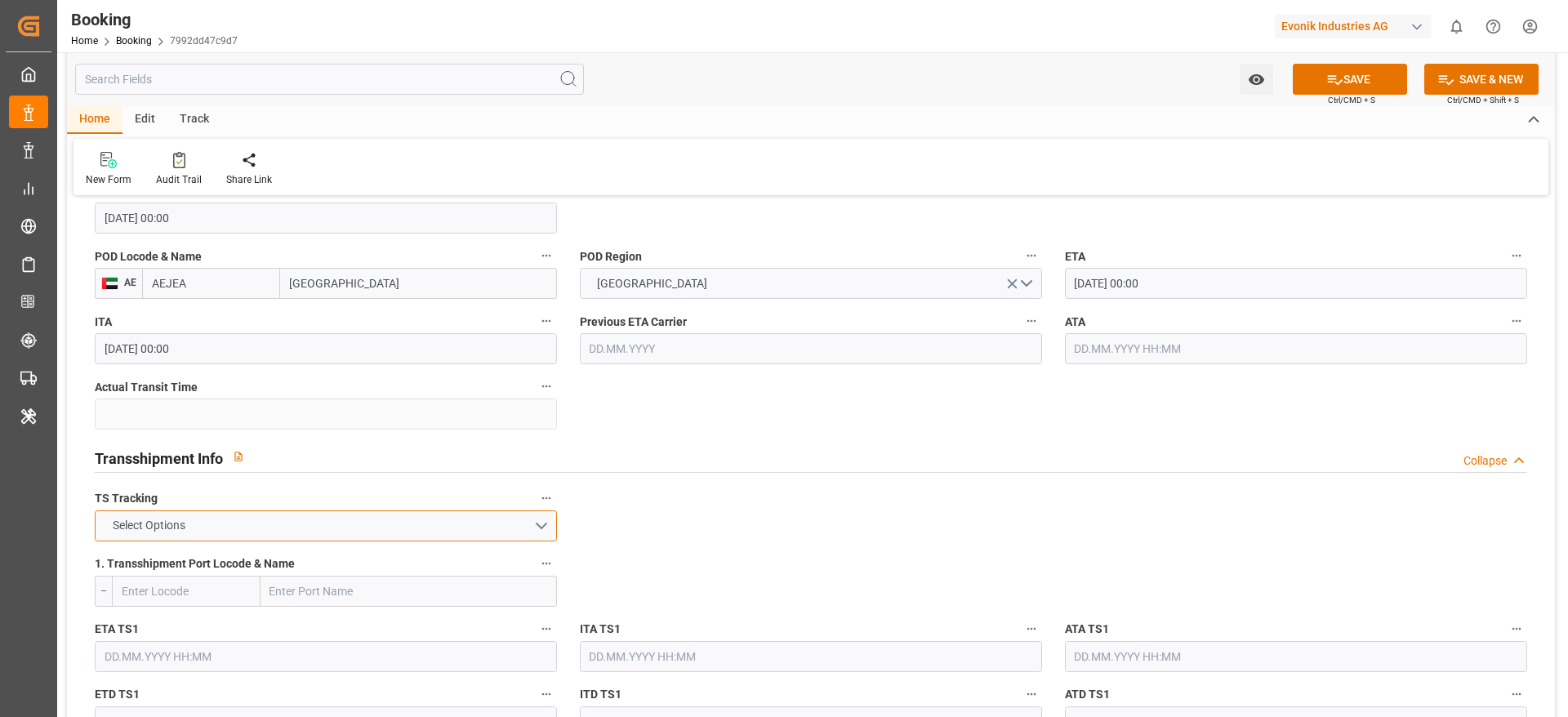
click at [227, 530] on button "Select Options" at bounding box center [326, 526] width 462 height 31
click at [225, 527] on div "TRUE" at bounding box center [326, 531] width 460 height 35
drag, startPoint x: 353, startPoint y: 588, endPoint x: 1533, endPoint y: 557, distance: 1180.4
click at [353, 588] on input "text" at bounding box center [408, 592] width 297 height 31
paste input "SALALAH"
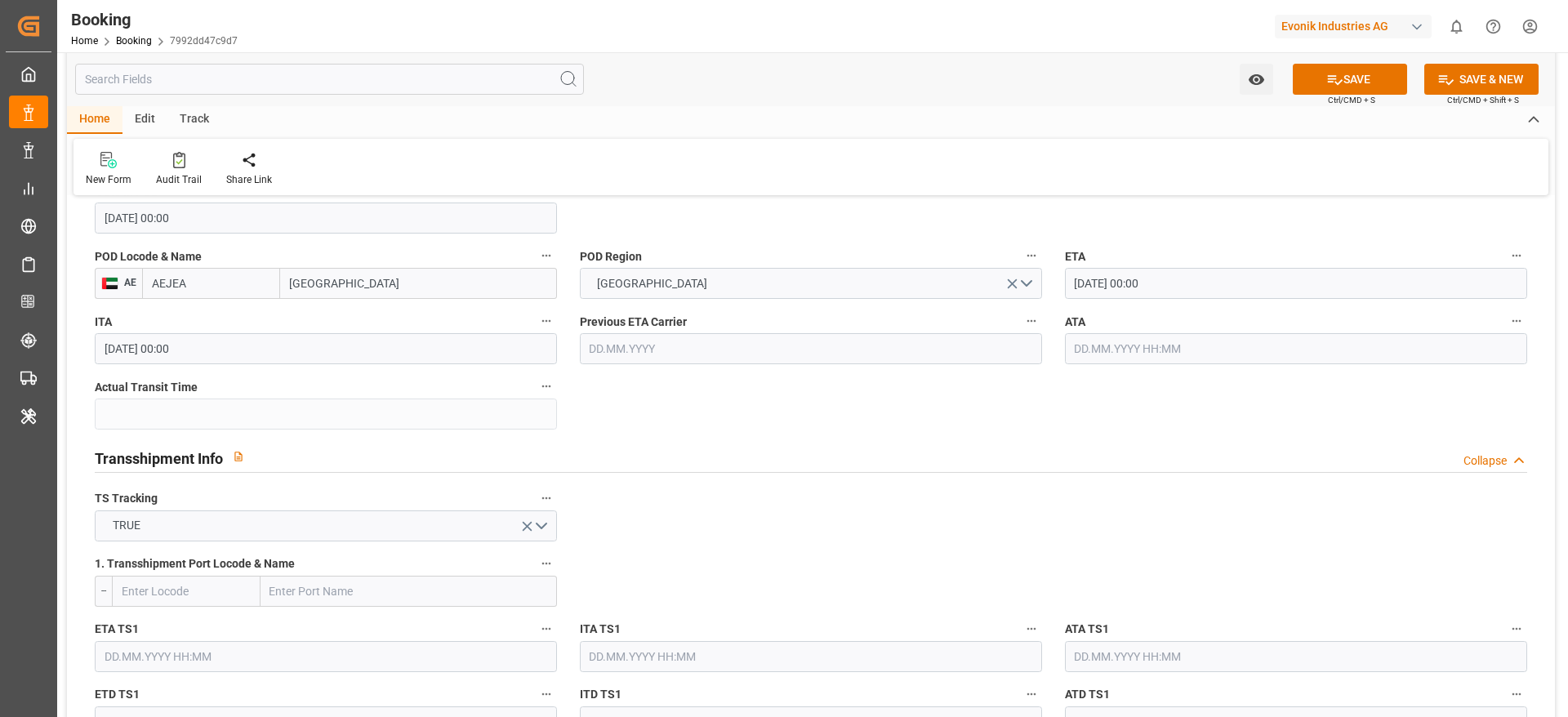
type input "SALALAH"
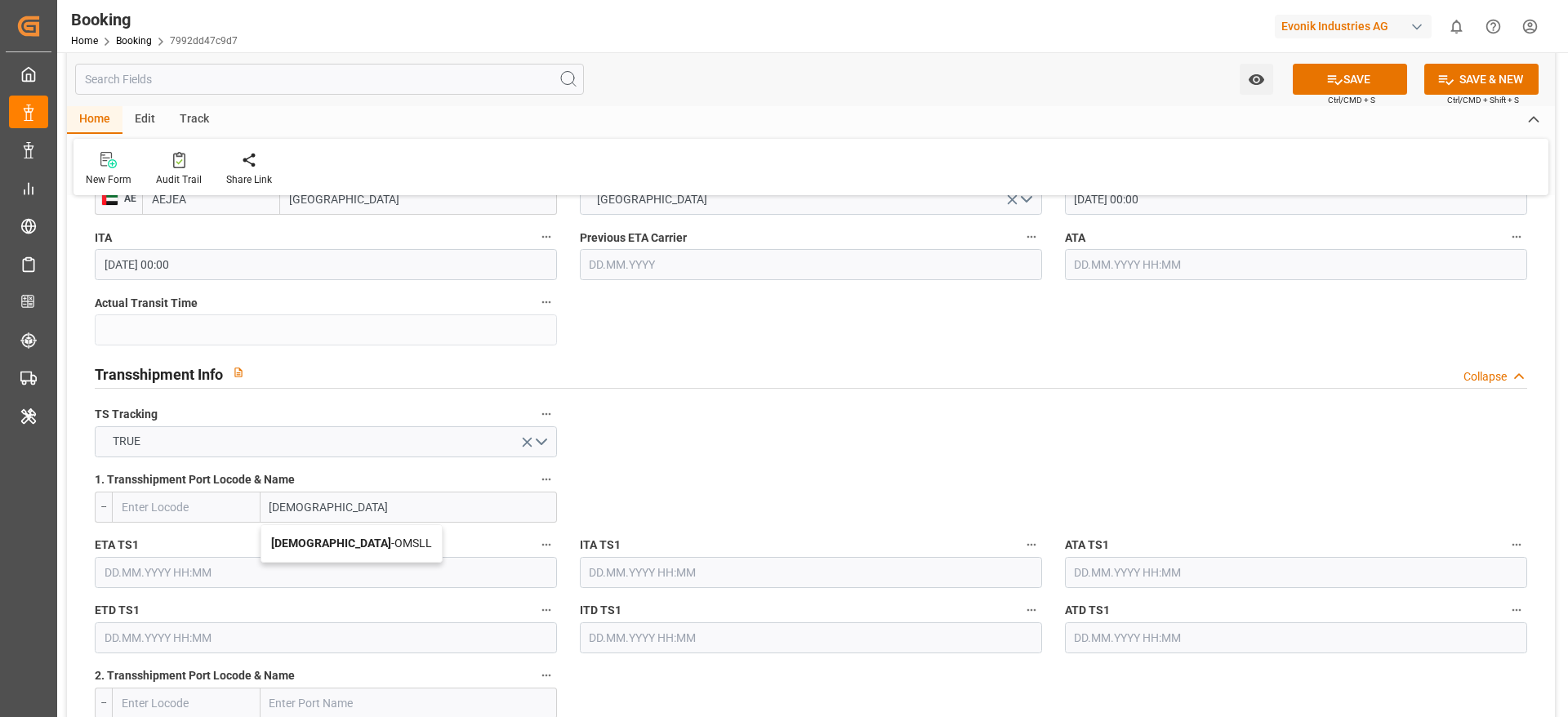
scroll to position [1593, 0]
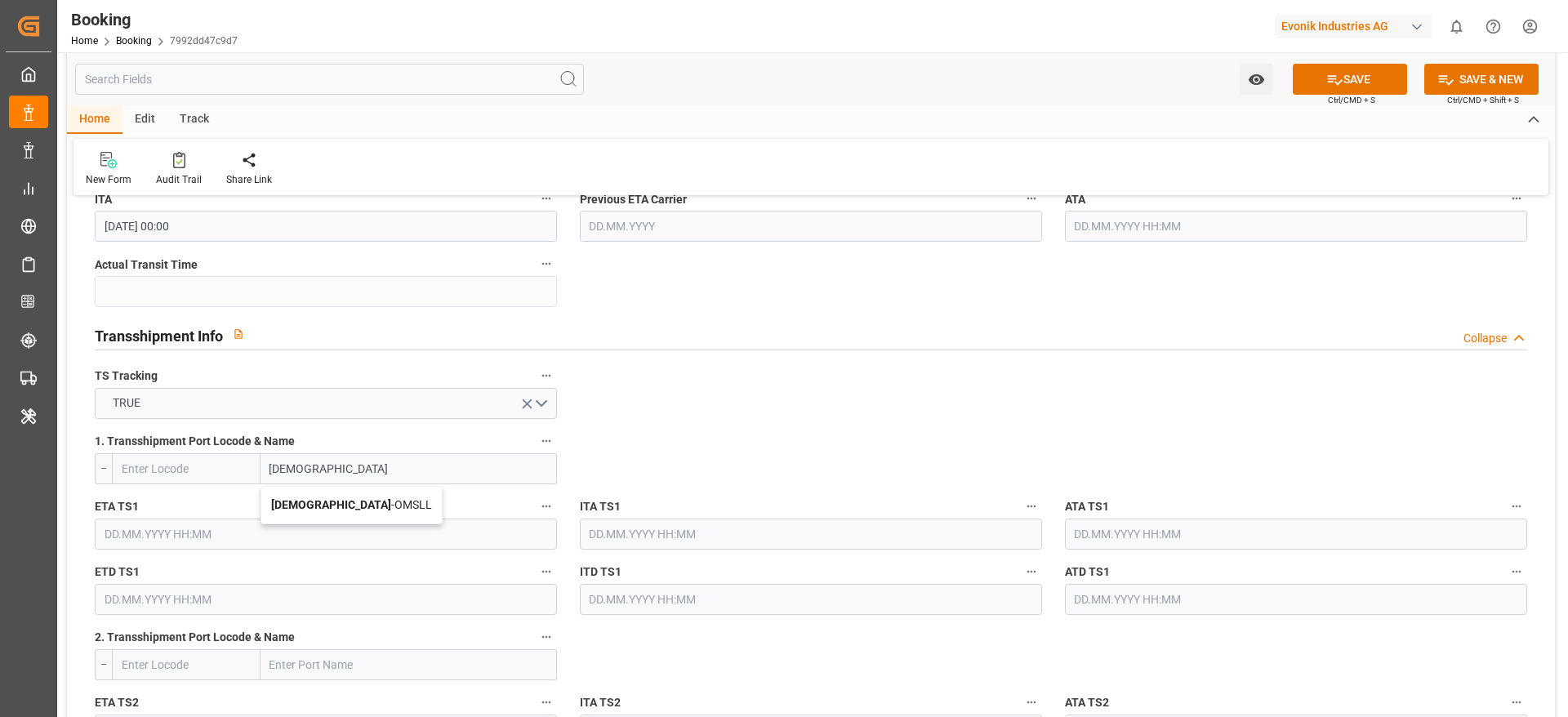
click at [321, 499] on span "Salalah - OMSLL" at bounding box center [352, 505] width 161 height 13
type input "OMSLL"
type input "Salalah"
click at [120, 530] on input "text" at bounding box center [326, 534] width 462 height 31
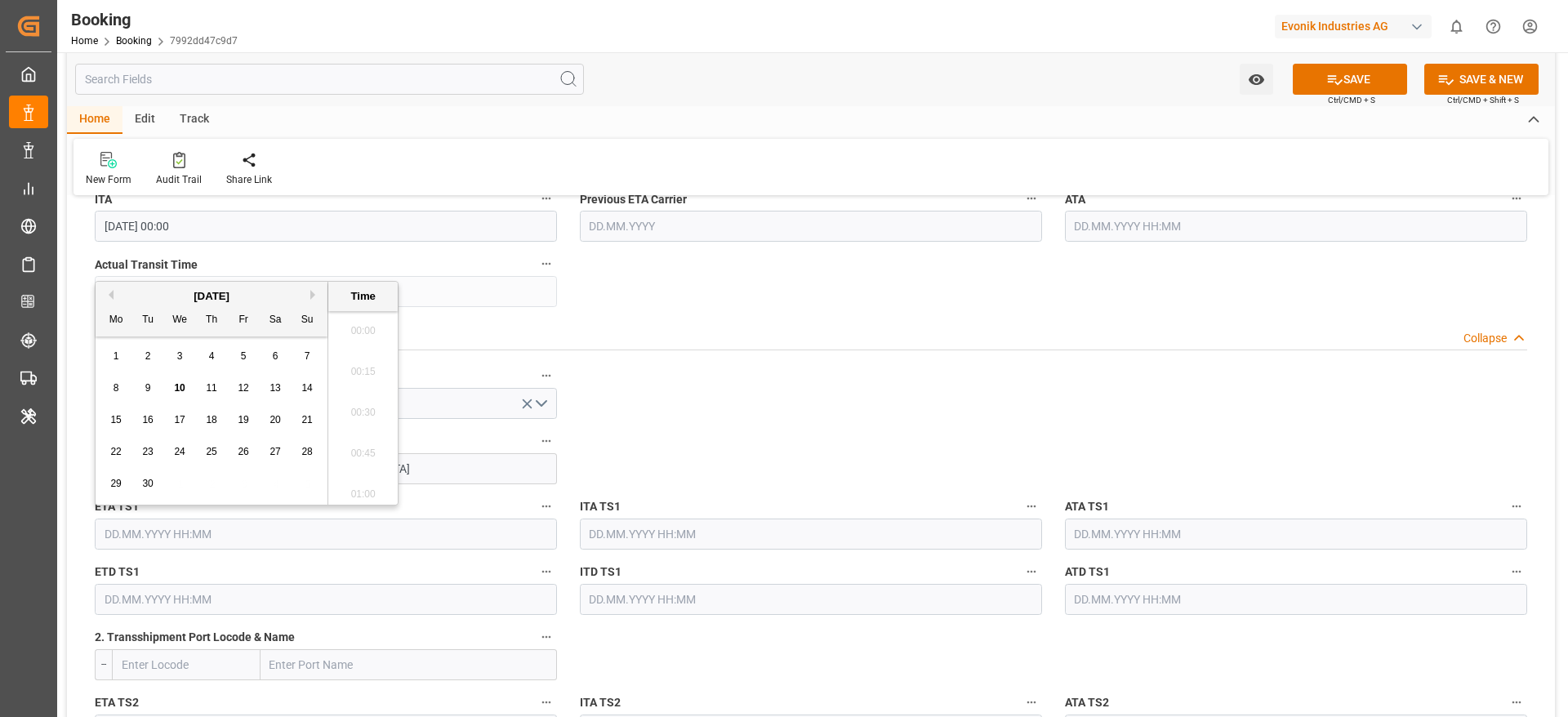
scroll to position [2824, 0]
click at [308, 293] on div "[DATE]" at bounding box center [212, 297] width 232 height 16
click at [314, 296] on button "Next Month" at bounding box center [315, 295] width 10 height 10
click at [155, 393] on div "7" at bounding box center [148, 388] width 20 height 19
type input "07.10.2025 00:00"
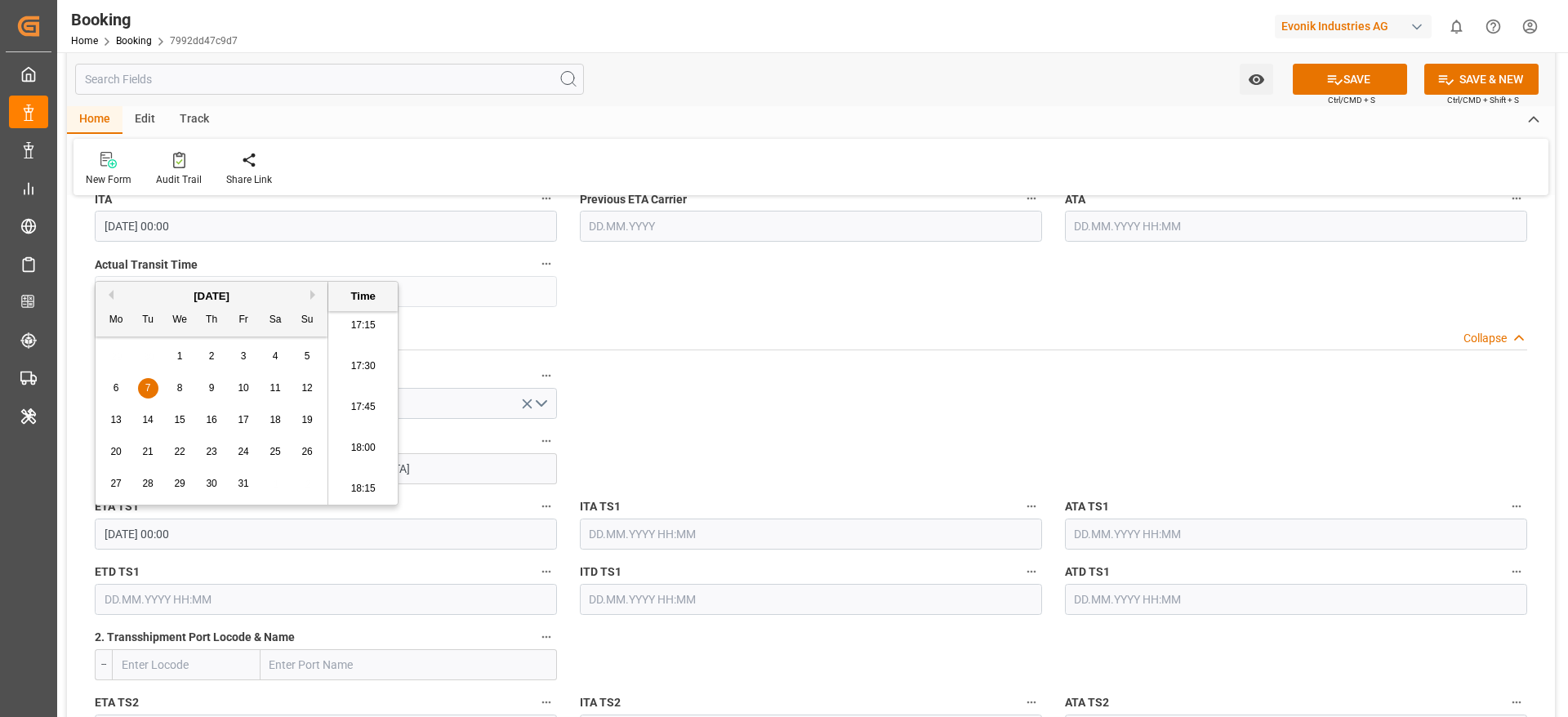
click at [149, 598] on input "text" at bounding box center [326, 600] width 462 height 31
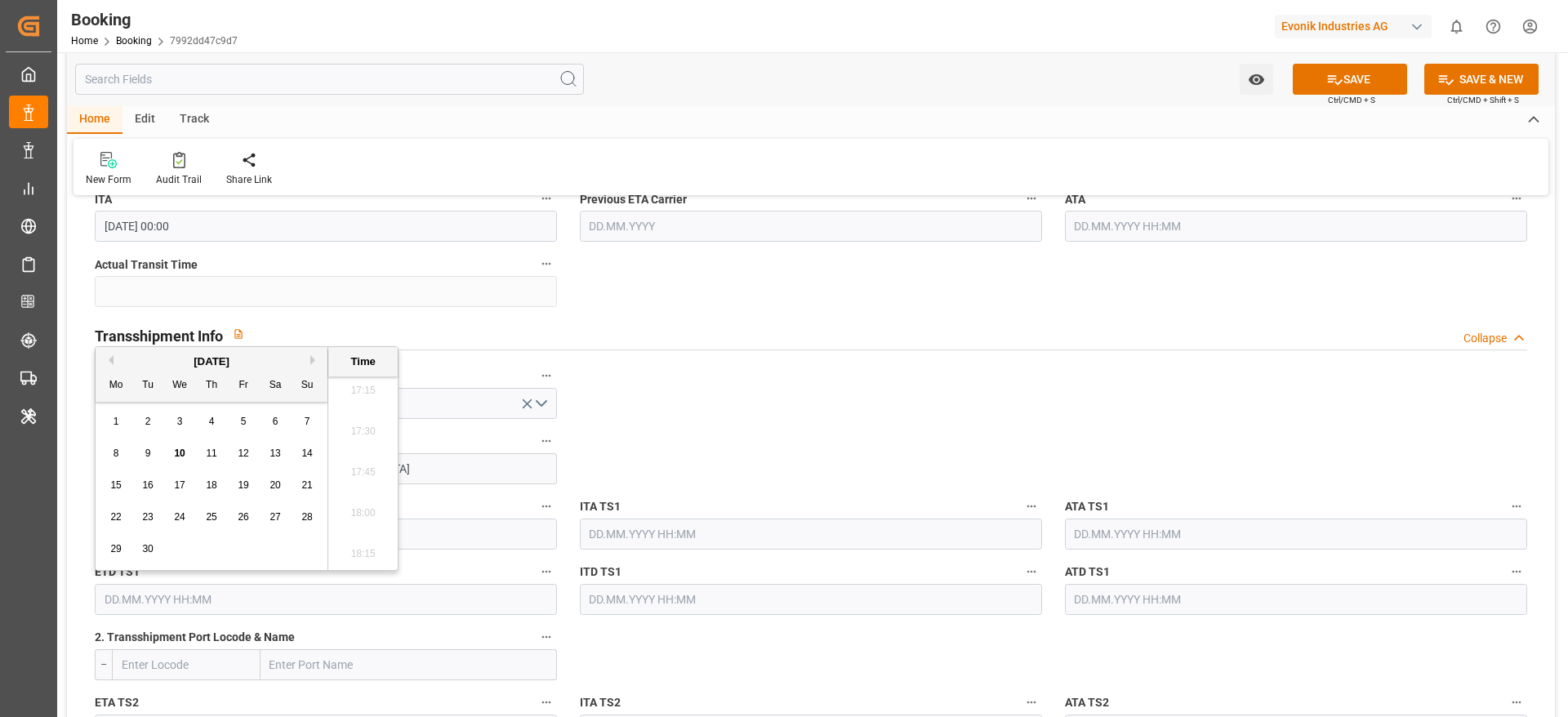
click at [150, 598] on input "text" at bounding box center [326, 600] width 462 height 31
click at [310, 358] on div "[DATE]" at bounding box center [212, 362] width 232 height 16
click at [313, 358] on button "Next Month" at bounding box center [315, 360] width 10 height 10
click at [192, 485] on div "13 14 15 16 17 18 19" at bounding box center [212, 485] width 223 height 32
click at [186, 484] on div "15" at bounding box center [180, 485] width 20 height 19
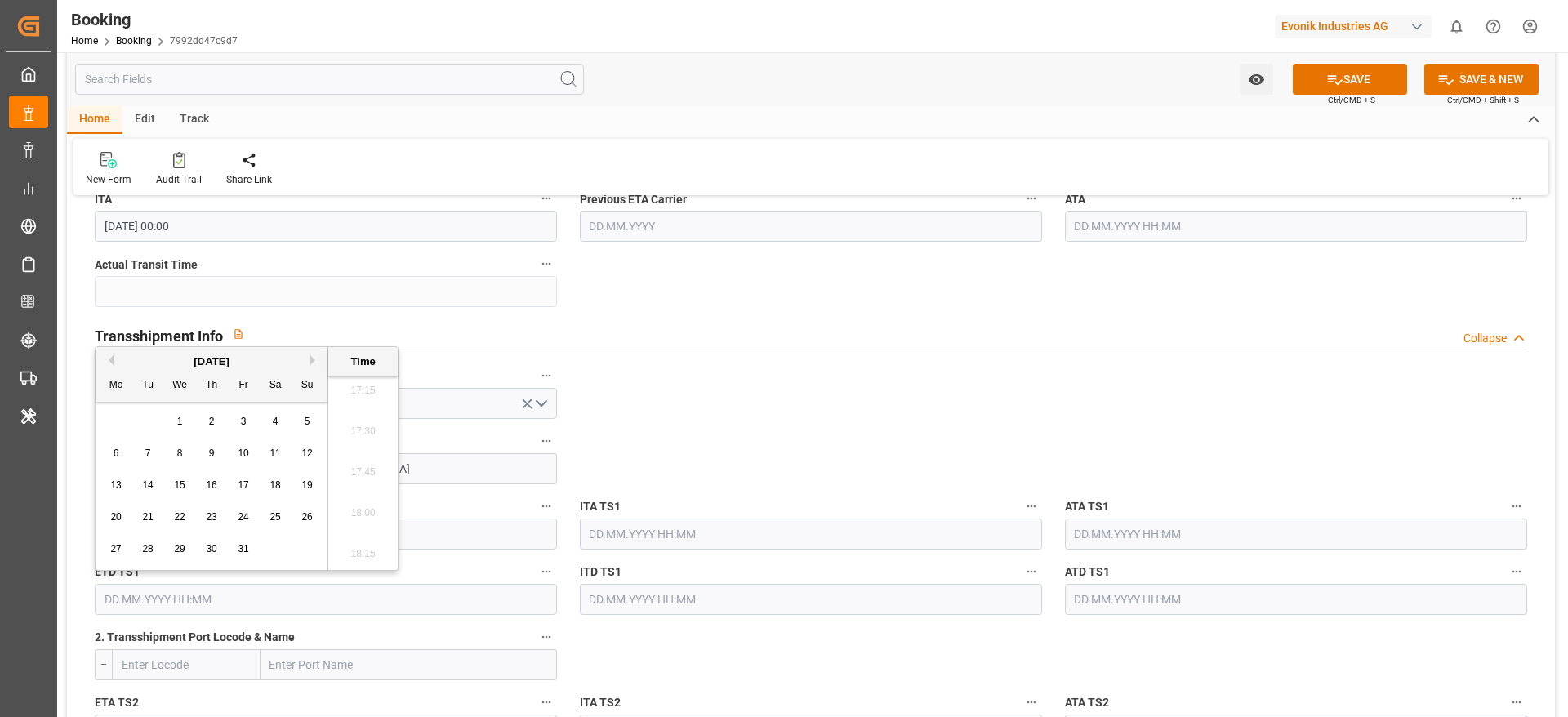
type input "15.10.2025 00:00"
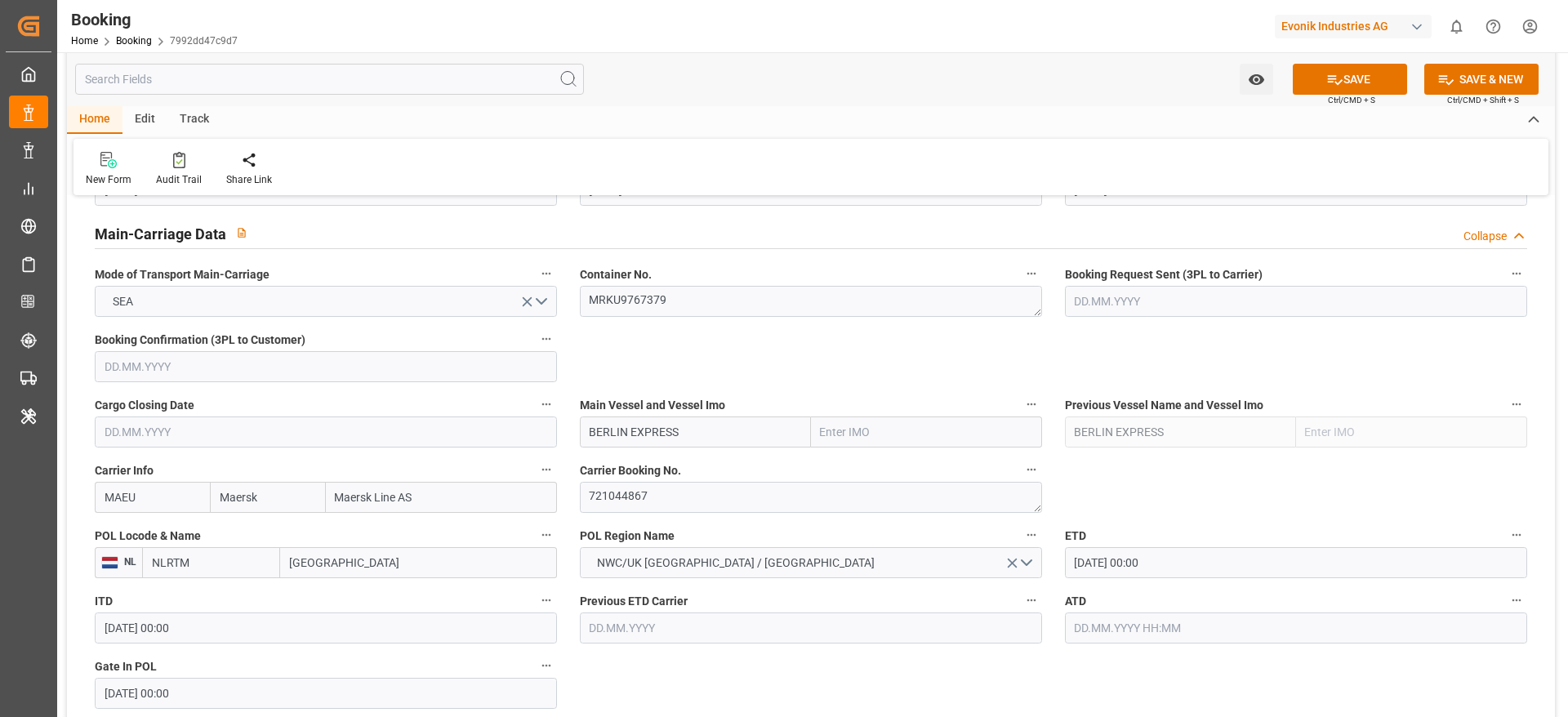
scroll to position [980, 0]
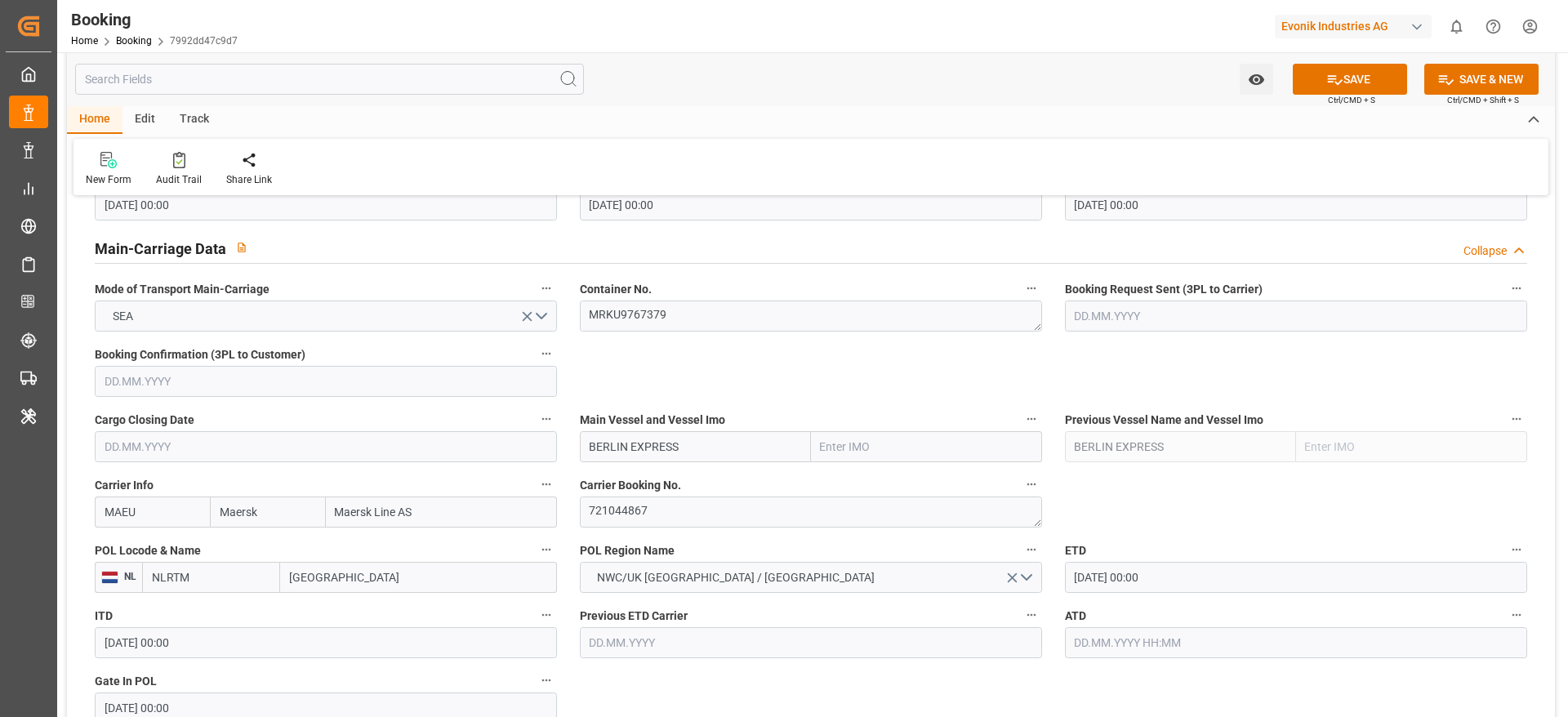
click at [733, 443] on input "BERLIN EXPRESS" at bounding box center [695, 447] width 231 height 31
click at [693, 483] on span "BERLIN EXPRESS - 9540118" at bounding box center [661, 482] width 141 height 13
type input "BERLIN EXPRESS"
type input "9540118"
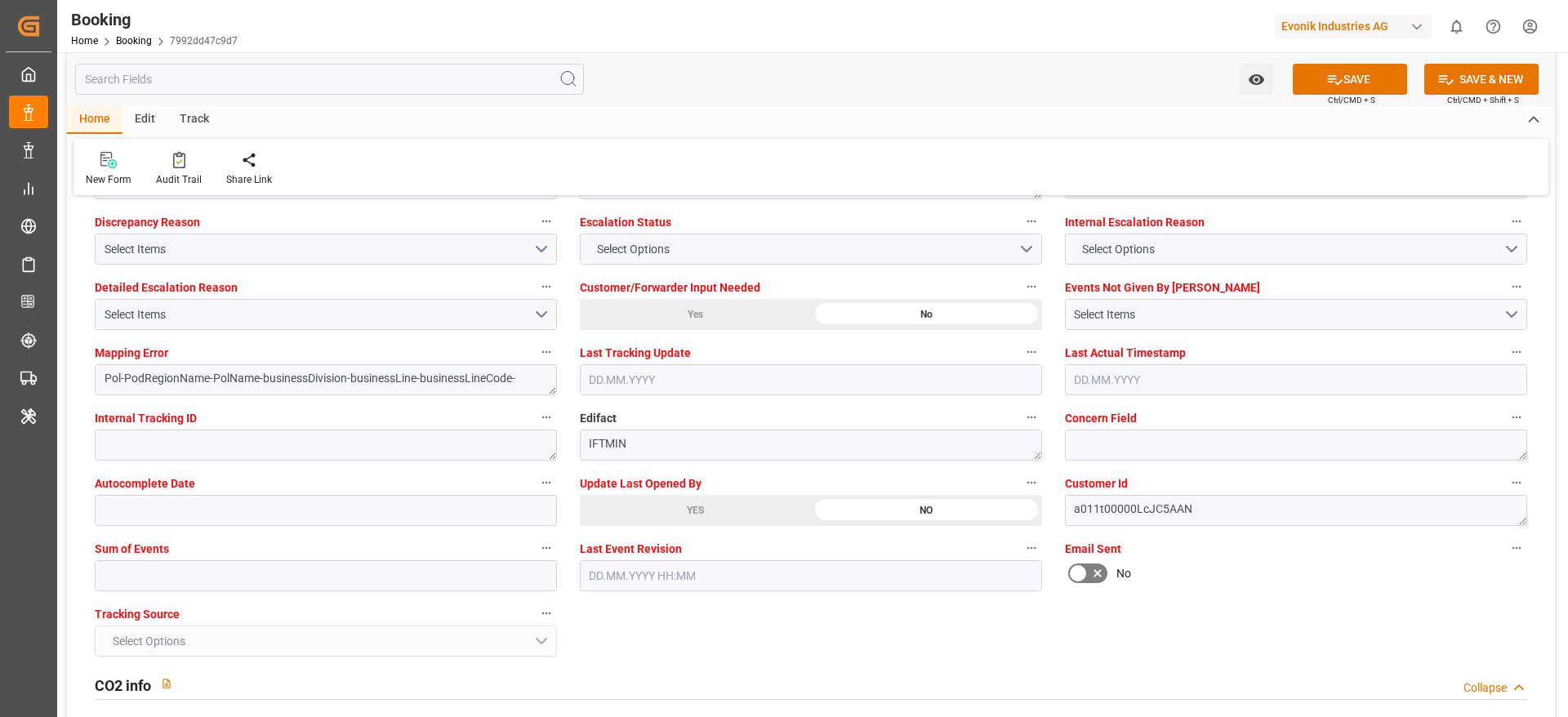
scroll to position [3063, 0]
type input "BERLIN EXPRESS"
click at [289, 566] on input "text" at bounding box center [326, 575] width 462 height 31
type input "0"
click at [1380, 83] on button "SAVE" at bounding box center [1350, 79] width 114 height 31
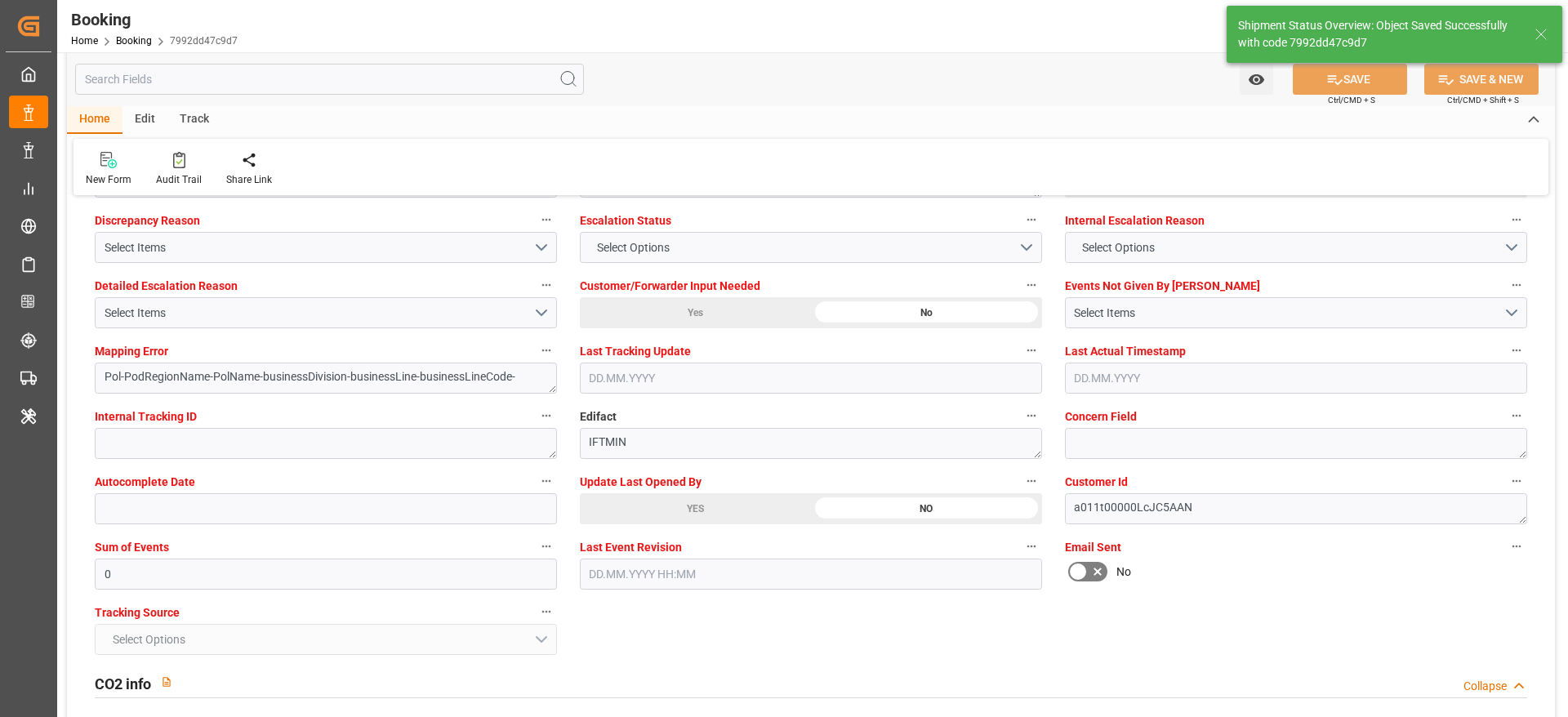
type textarea "[PERSON_NAME]"
type textarea "businessDivision-businessLine-"
type textarea "Yes"
type input "BERLIN EXPRESS"
type input "07.10.2025 00:00"
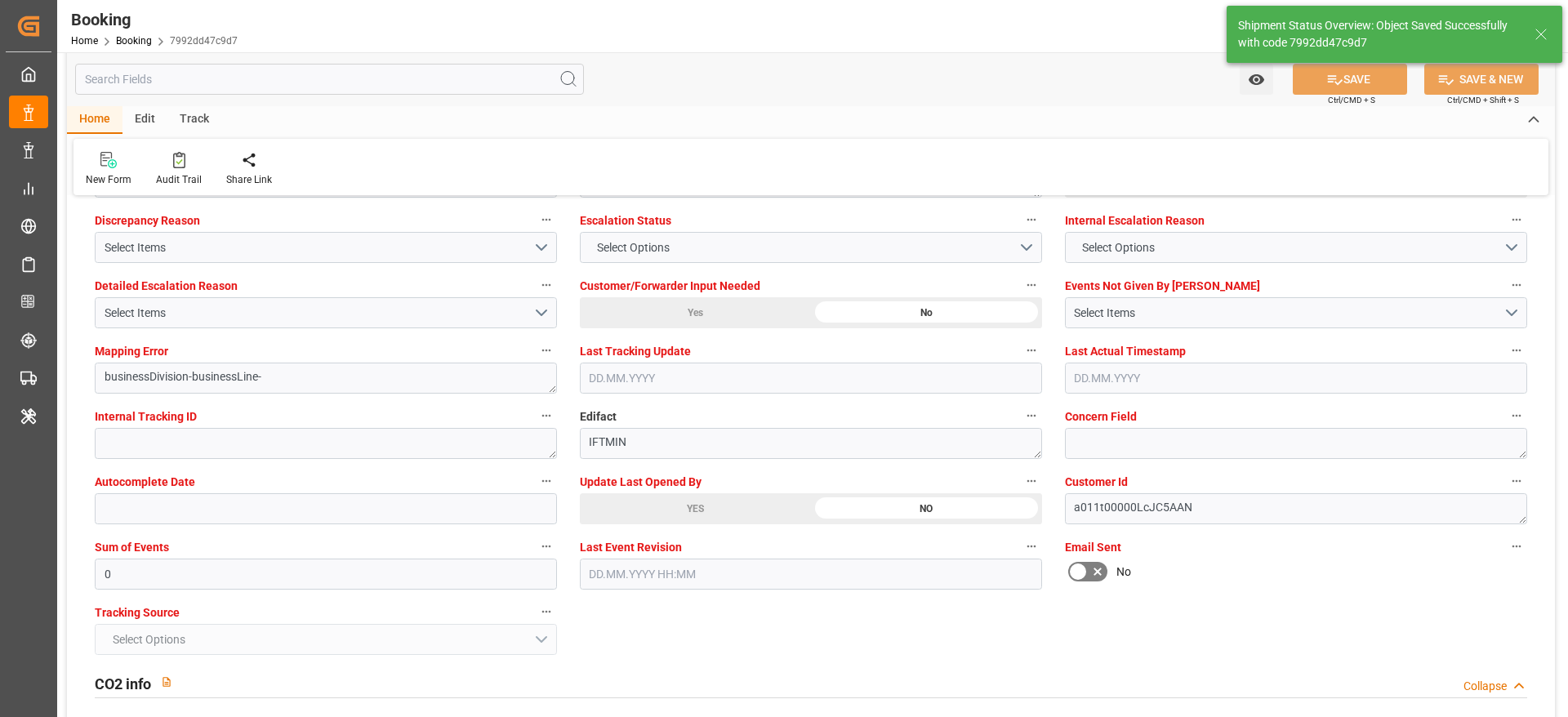
type input "15.10.2025 00:00"
type input "10.09.2025 12:25"
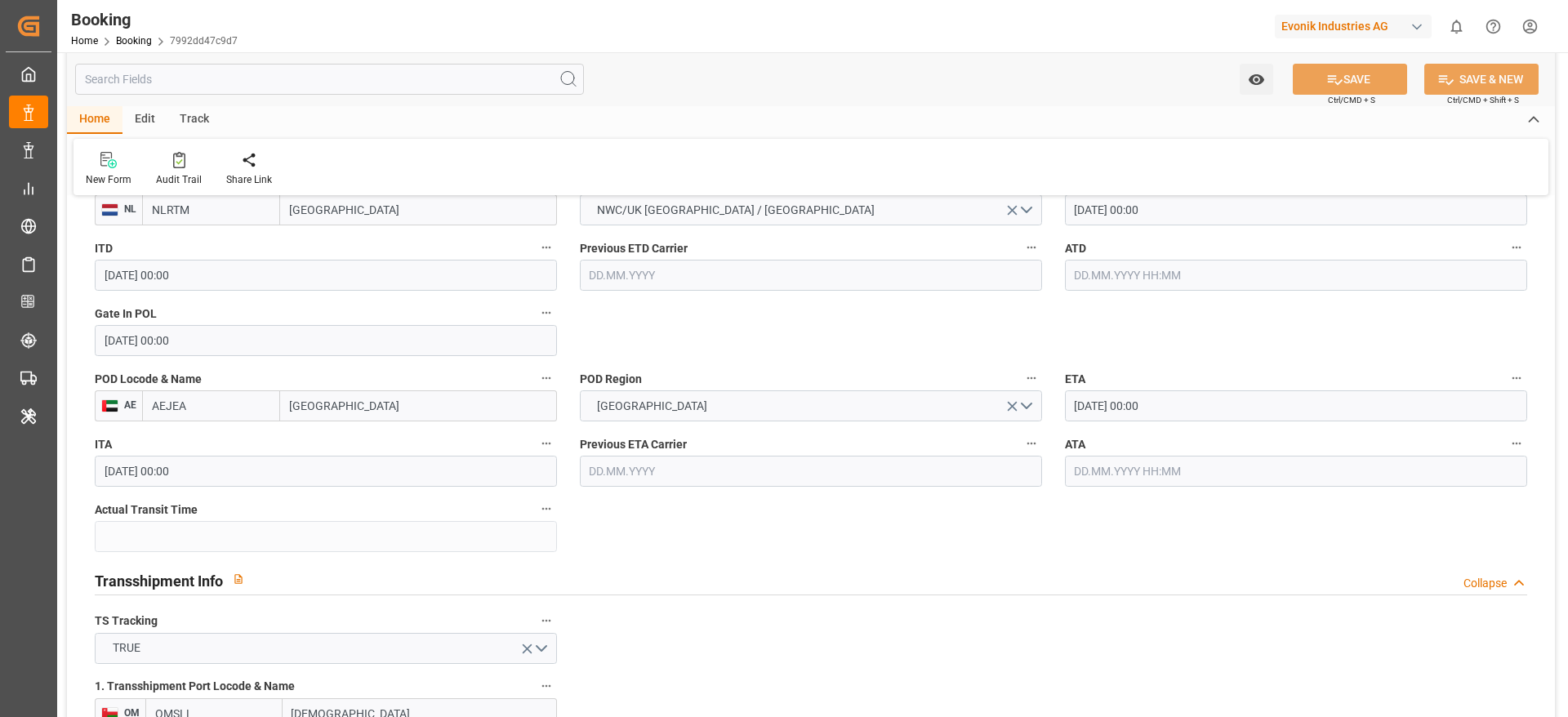
scroll to position [980, 0]
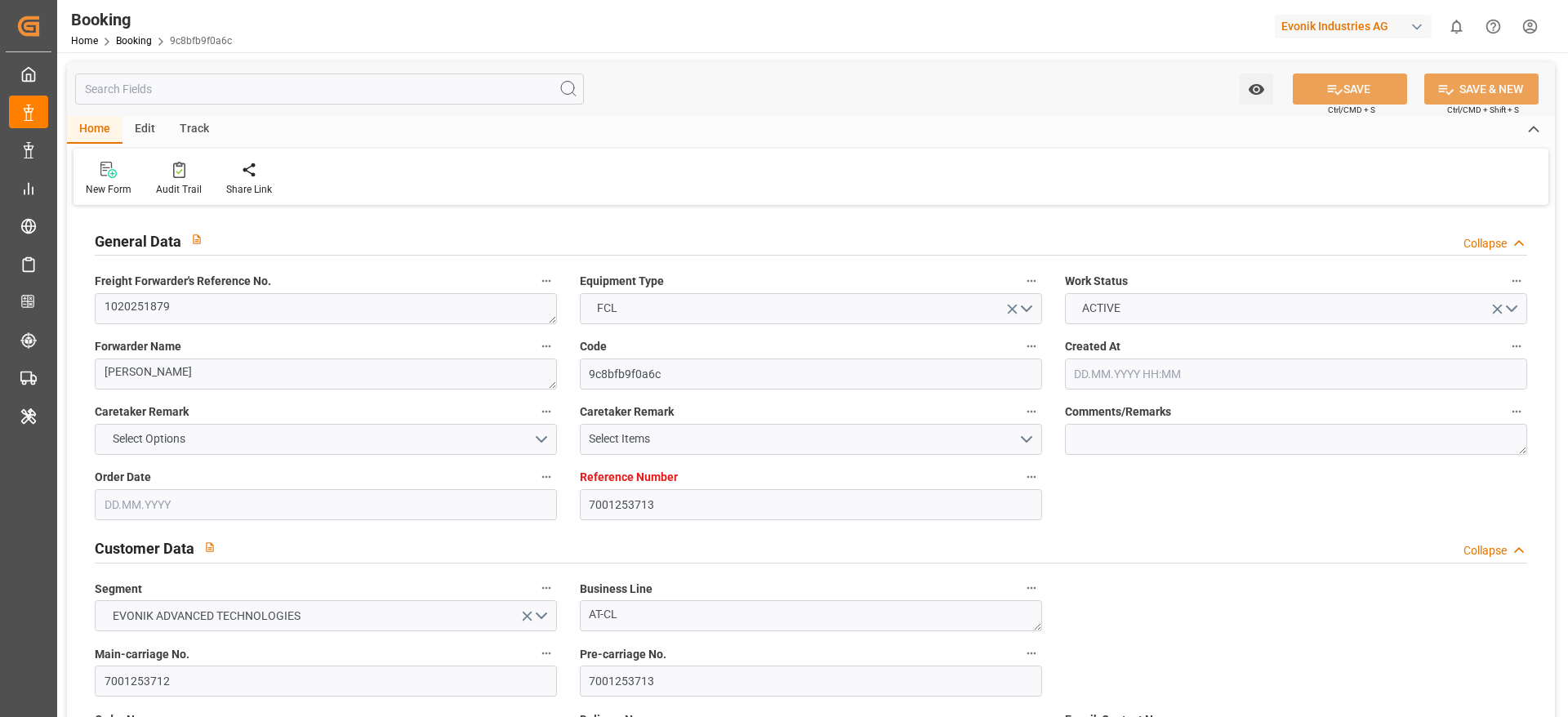
type input "7001253713"
type input "9964209"
type input "MSC"
type input "Mediterranean Shipping Company"
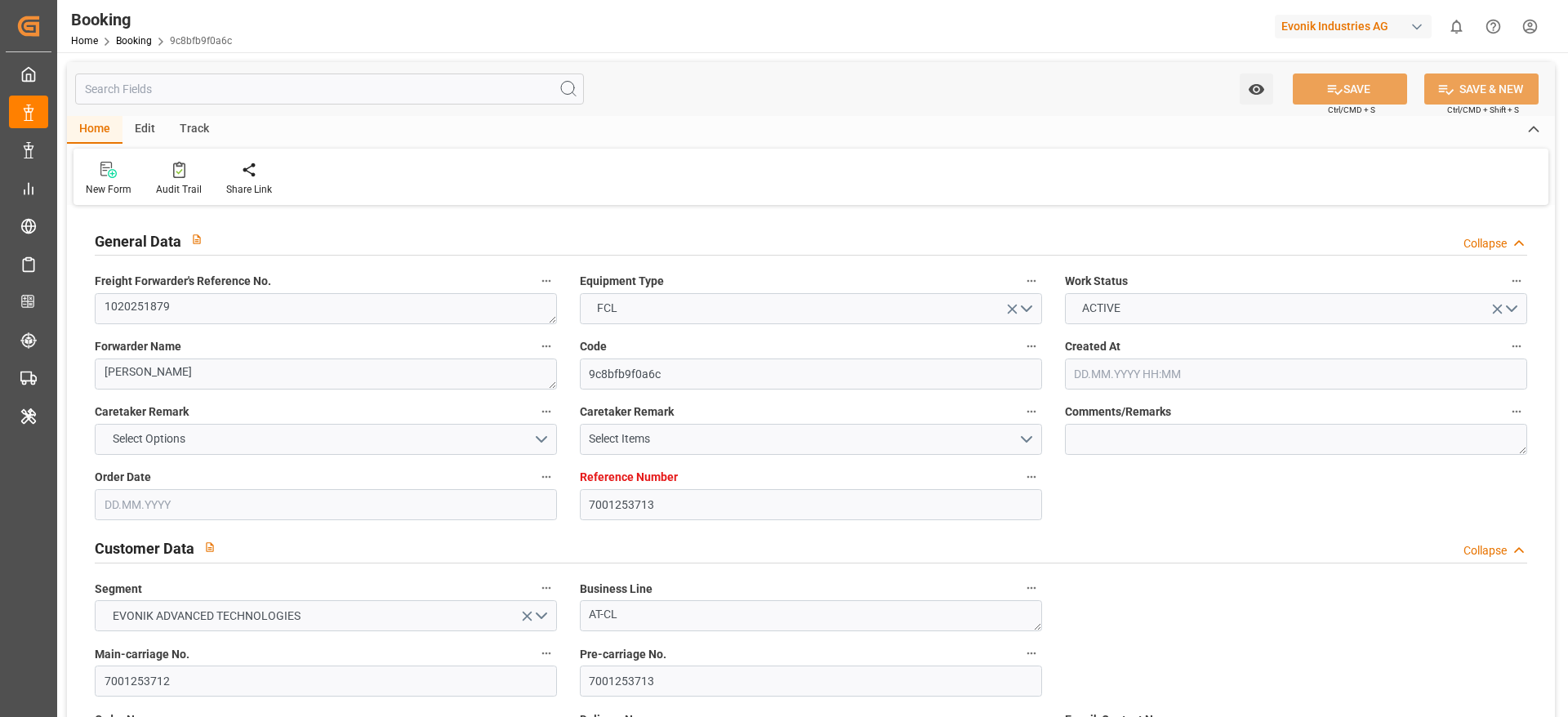
type input "BEANR"
type input "OMSOH"
type input "AEAUH"
type input "BEANR"
type input "OMSOH"
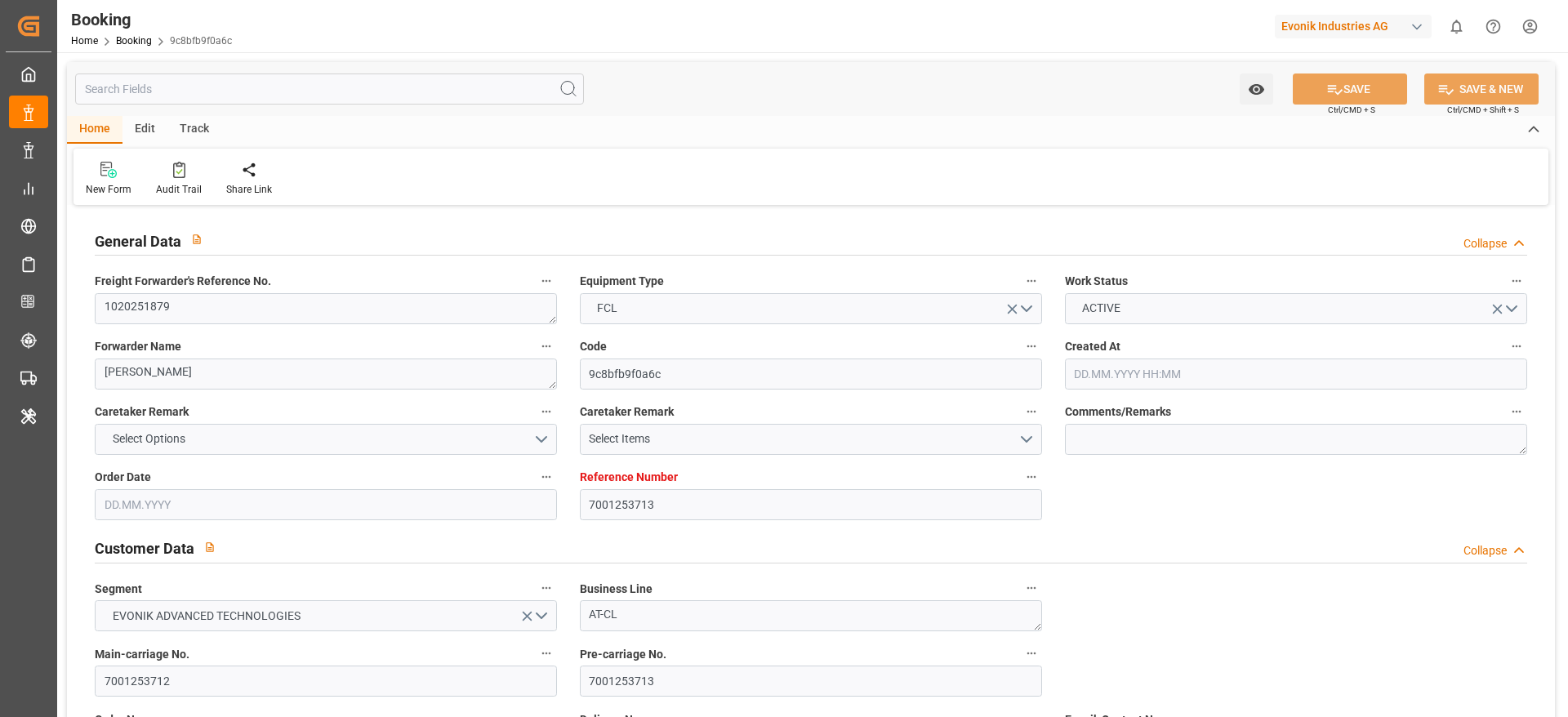
type input "9196838"
type input "[DATE] 11:23"
type input "[DATE]"
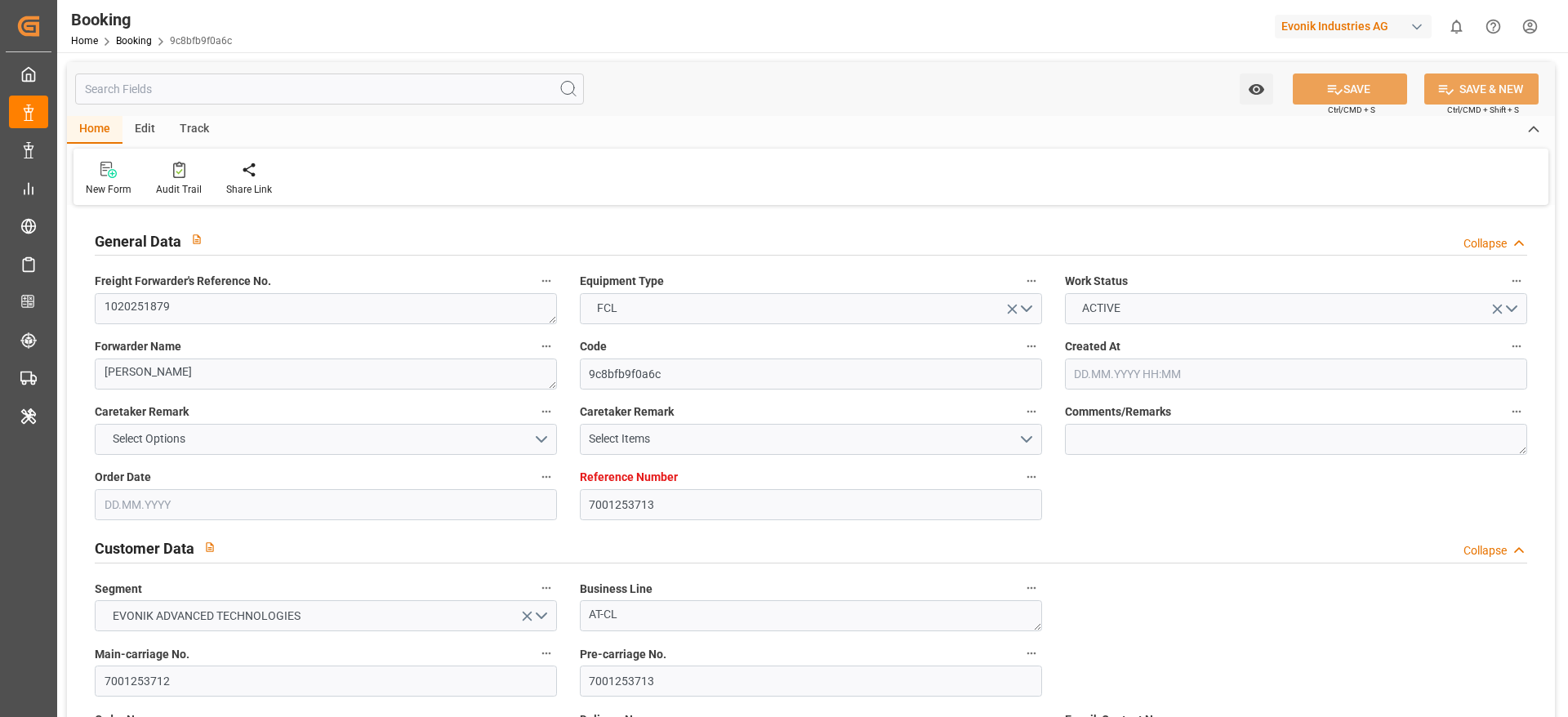
type input "[DATE] 00:00"
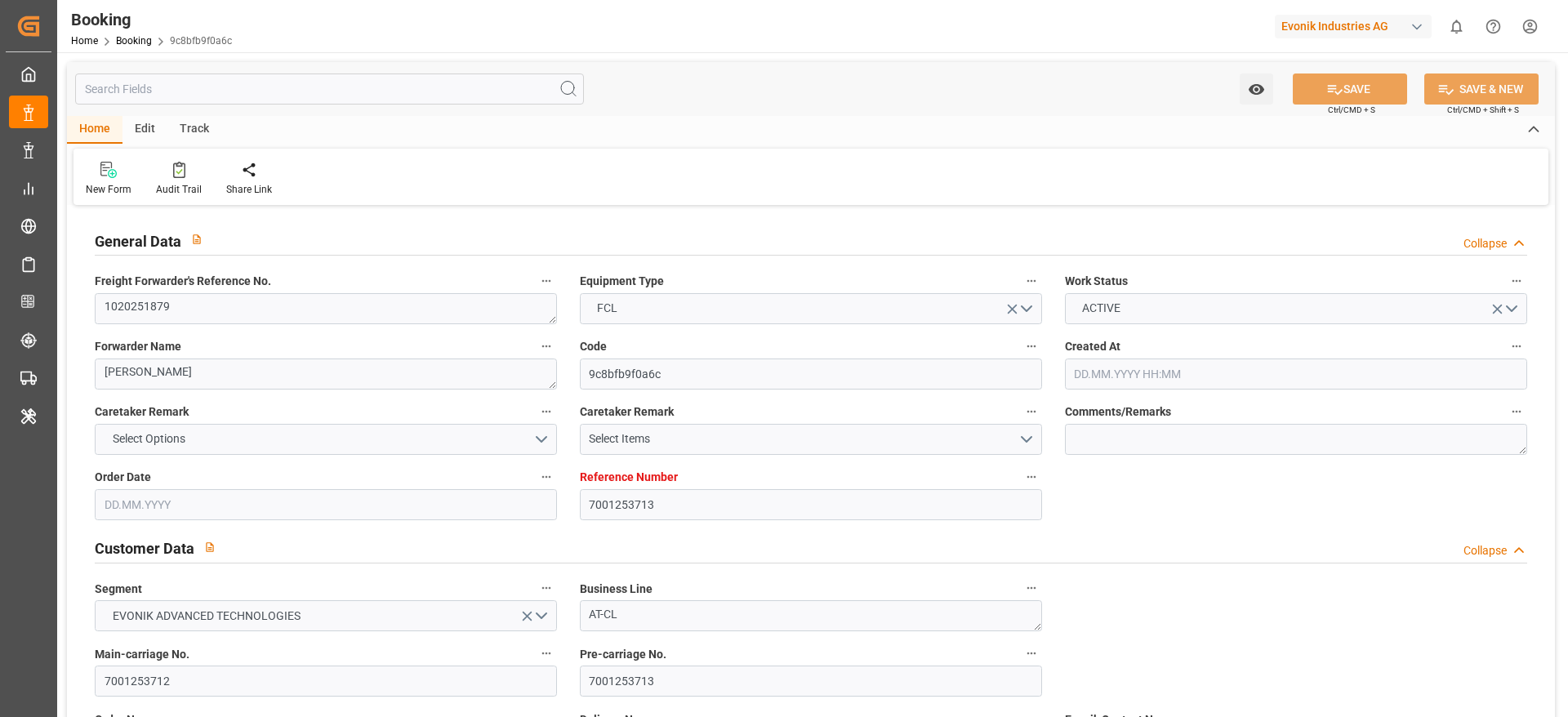
type input "[DATE] 00:00"
type input "21.08.2025"
type input "09.09.2025 20:27"
type input "09.09.2025"
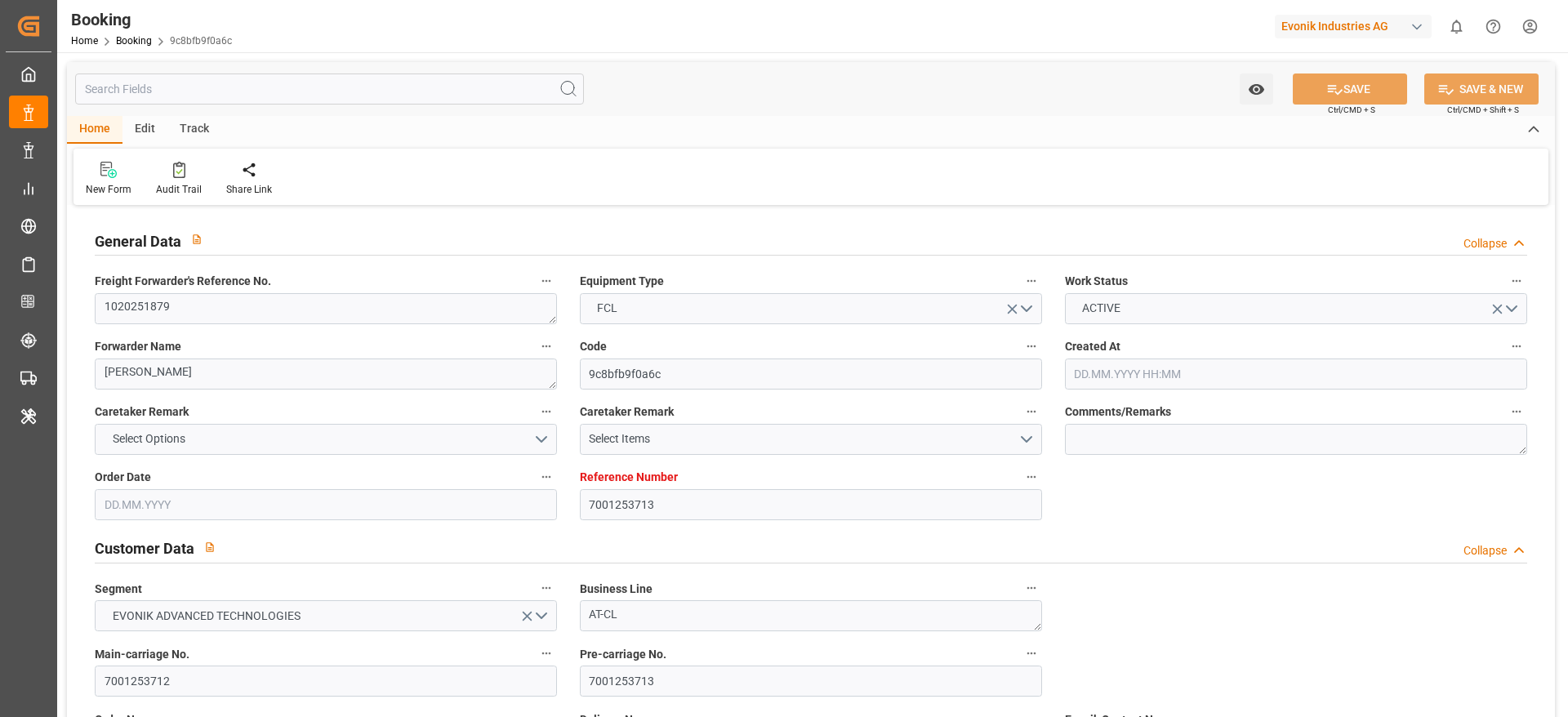
type input "18.09.2025 12:00"
type input "20.10.2025 00:02"
type input "20.10.2025 12:00"
type input "20.10.2025 19:30"
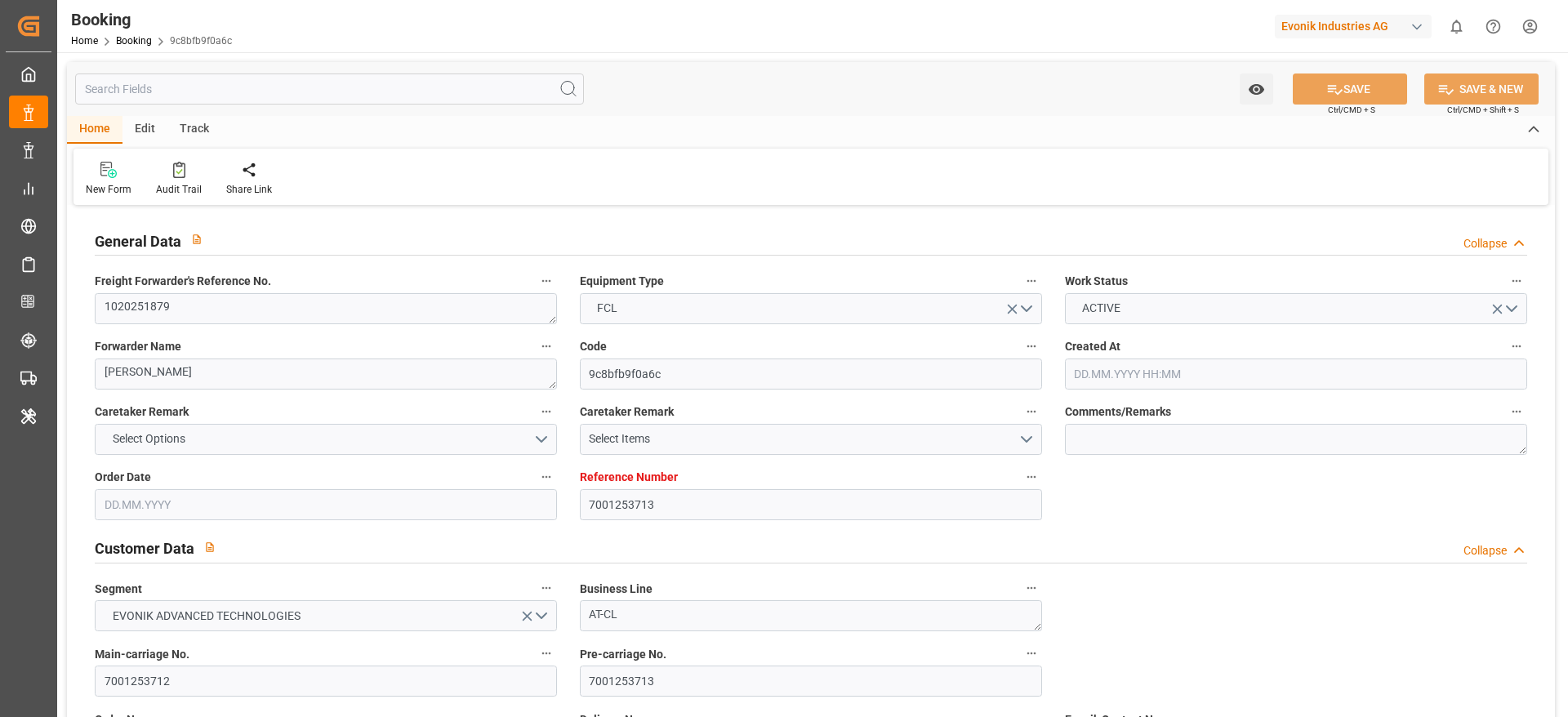
type input "24.10.2025 19:30"
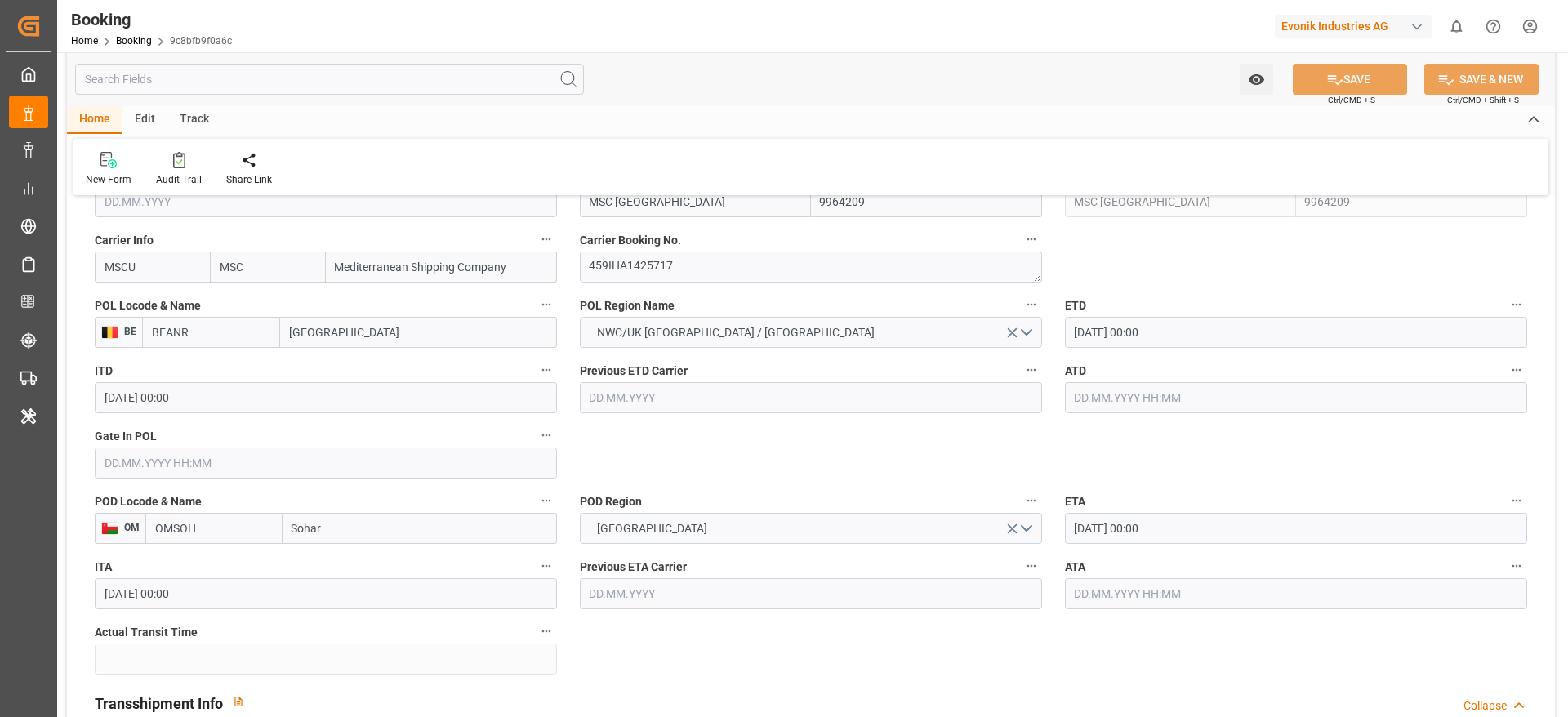
click at [1122, 337] on input "[DATE] 00:00" at bounding box center [1296, 332] width 462 height 31
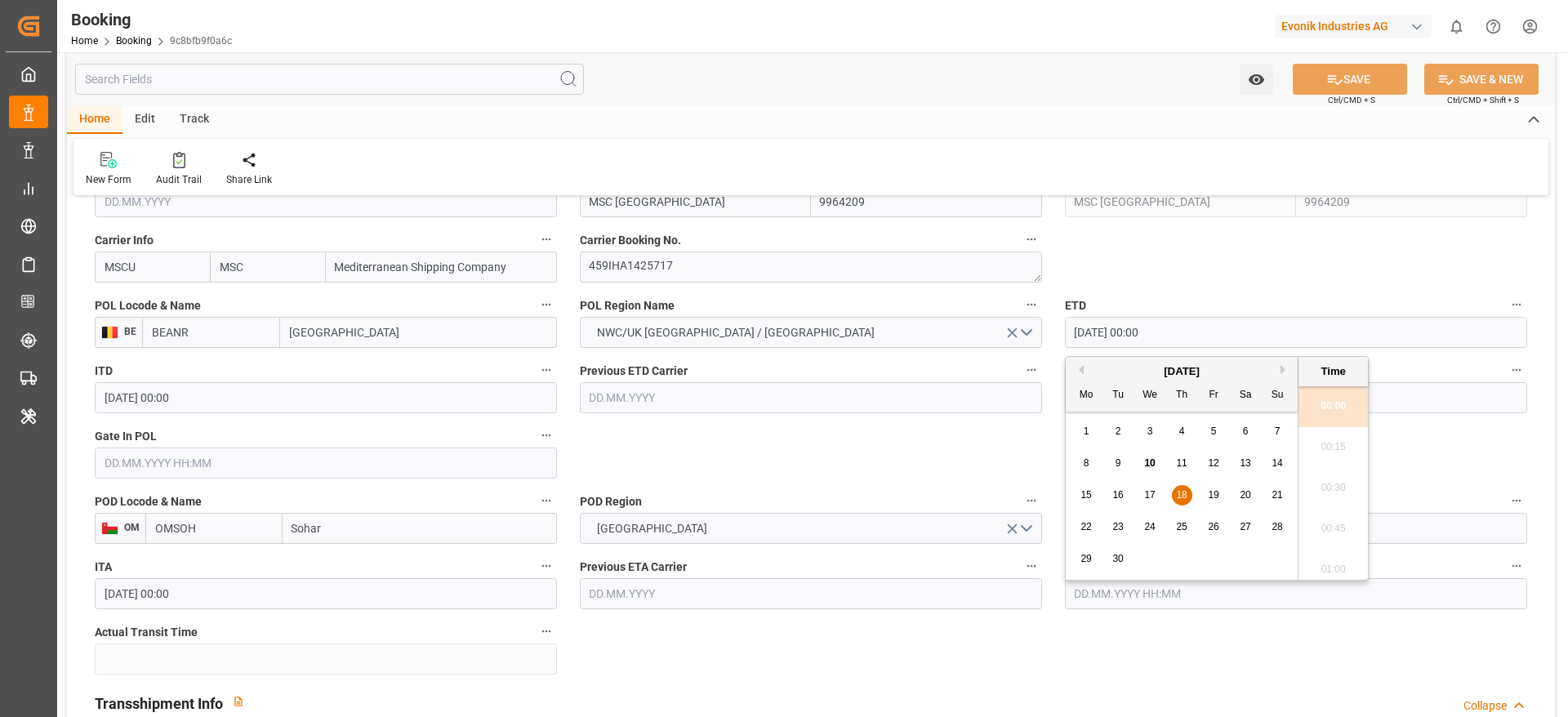
click at [1156, 493] on div "17" at bounding box center [1151, 495] width 20 height 19
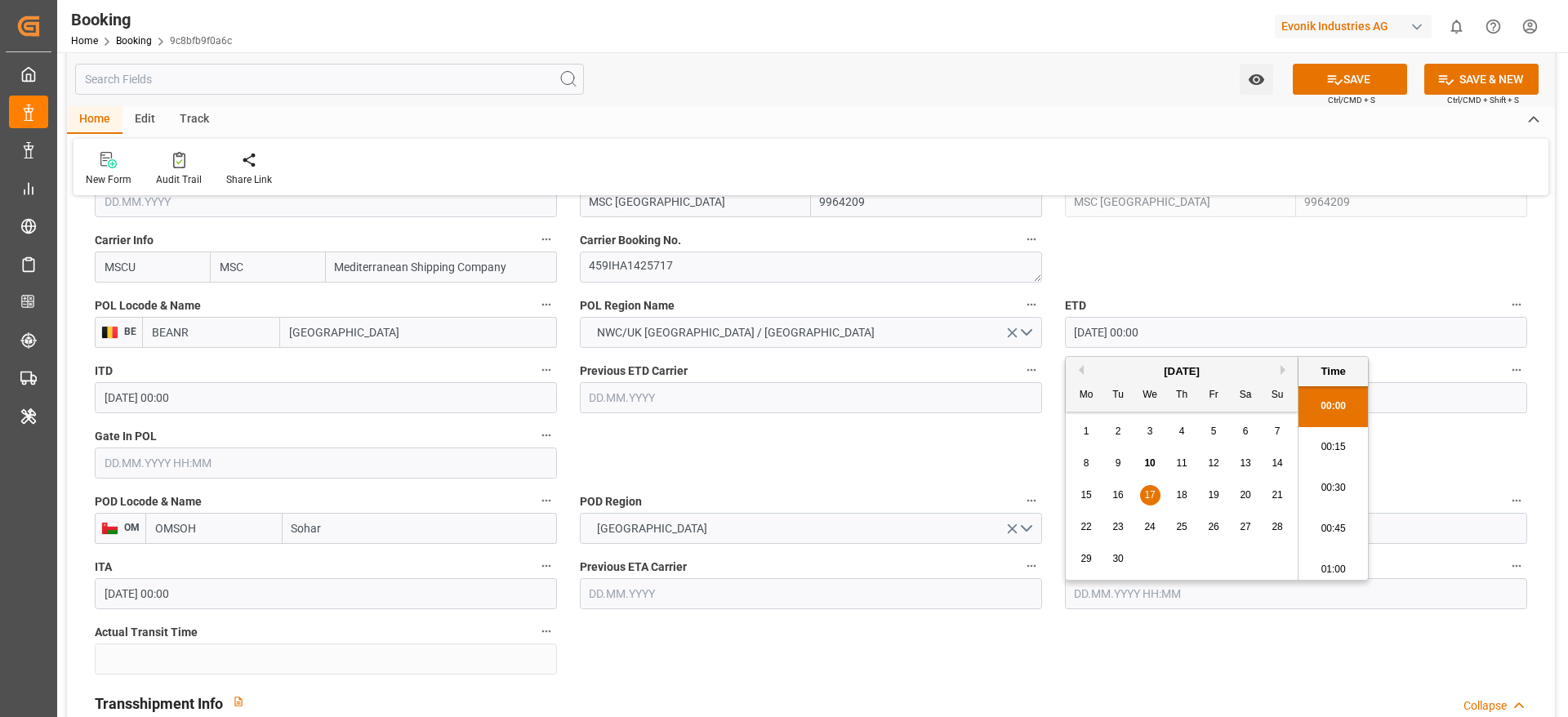
type input "[DATE] 00:00"
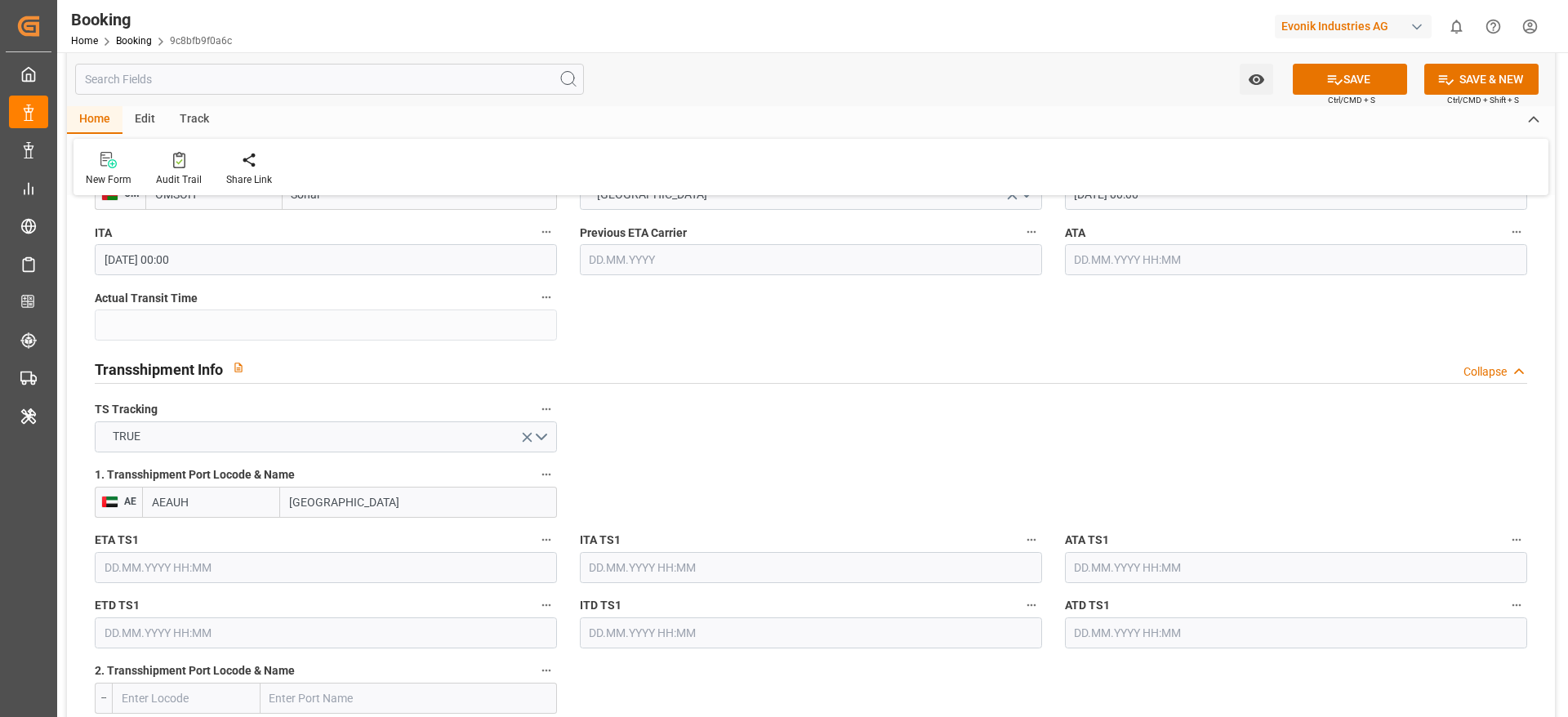
scroll to position [1593, 0]
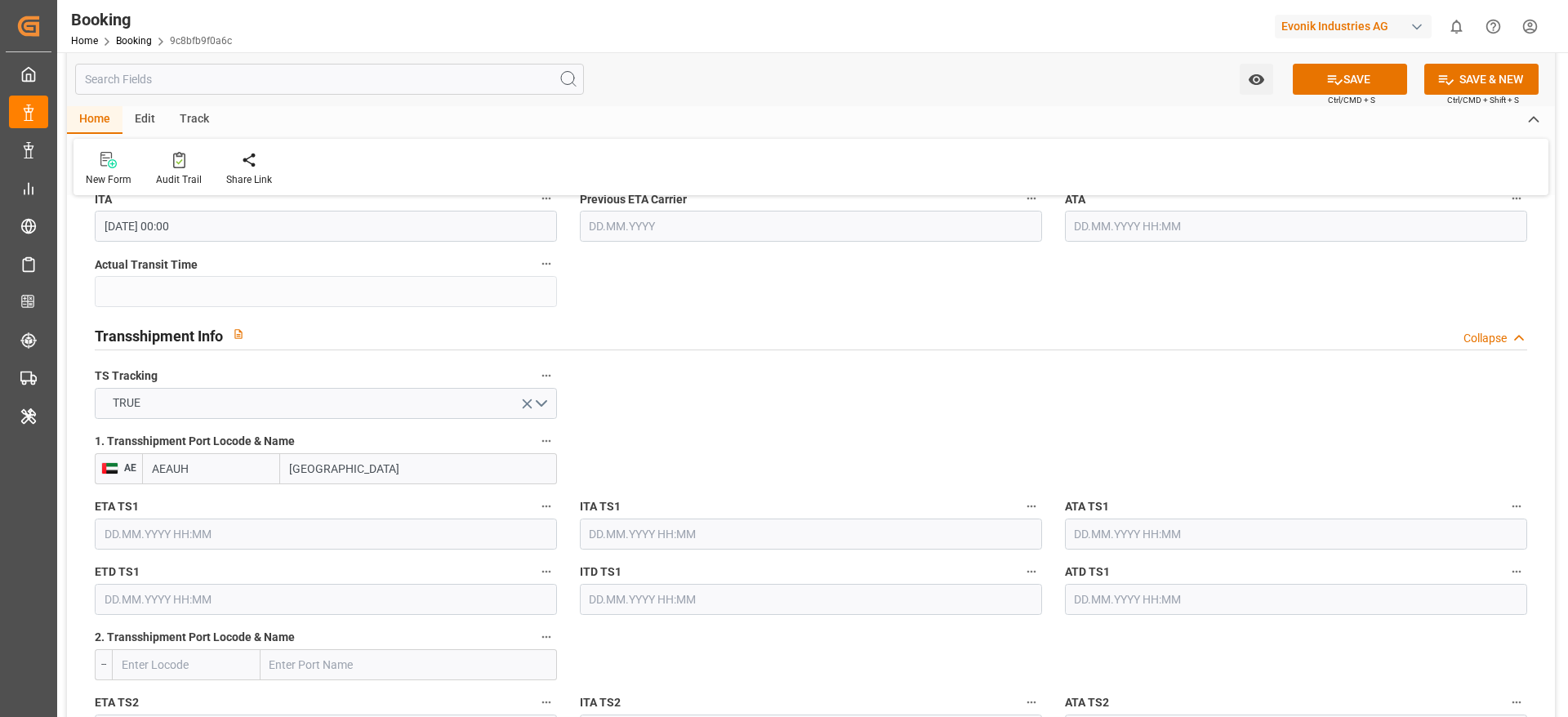
click at [312, 532] on input "text" at bounding box center [326, 534] width 462 height 31
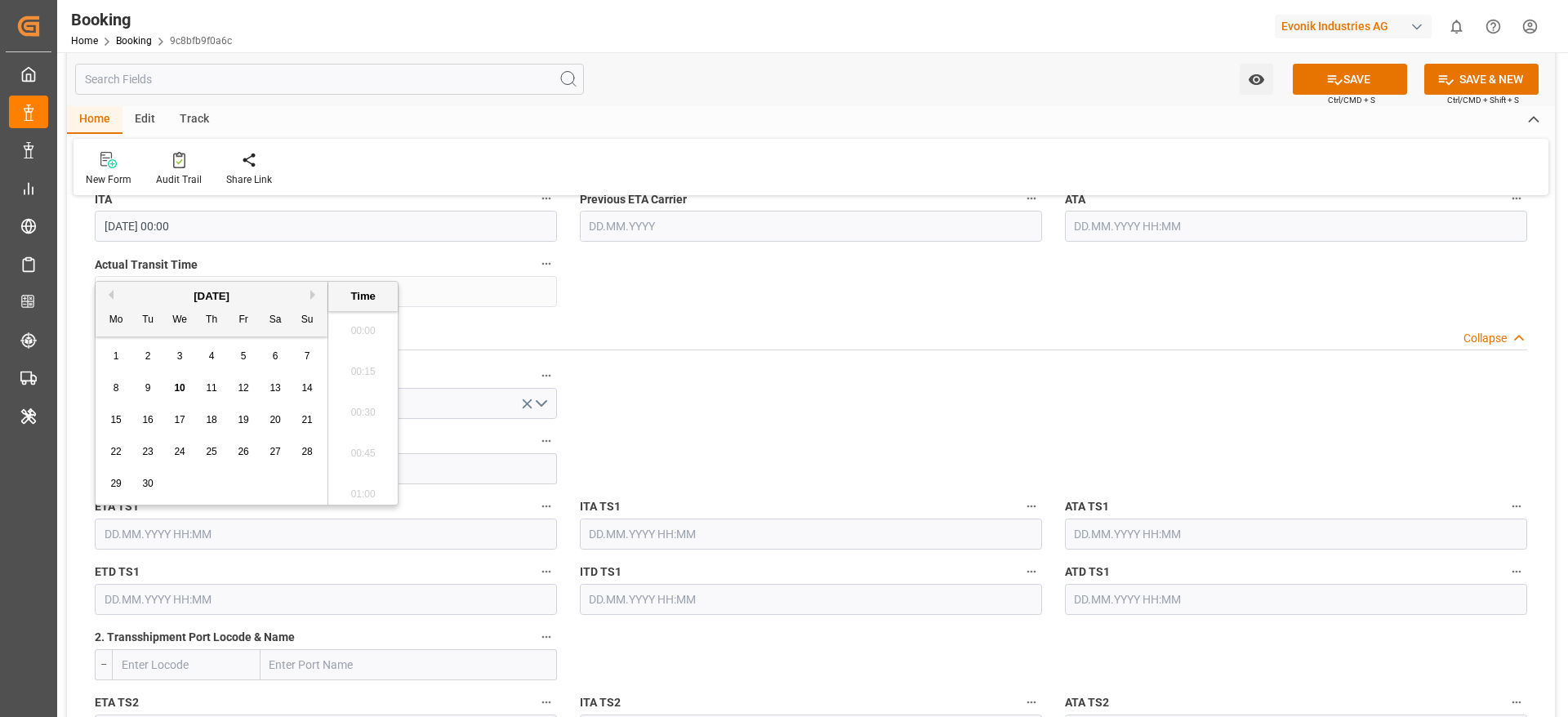
scroll to position [2824, 0]
click at [313, 292] on button "Next Month" at bounding box center [315, 295] width 10 height 10
click at [116, 446] on span "20" at bounding box center [116, 451] width 11 height 12
type input "[DATE] 00:00"
click at [163, 603] on input "text" at bounding box center [326, 600] width 462 height 31
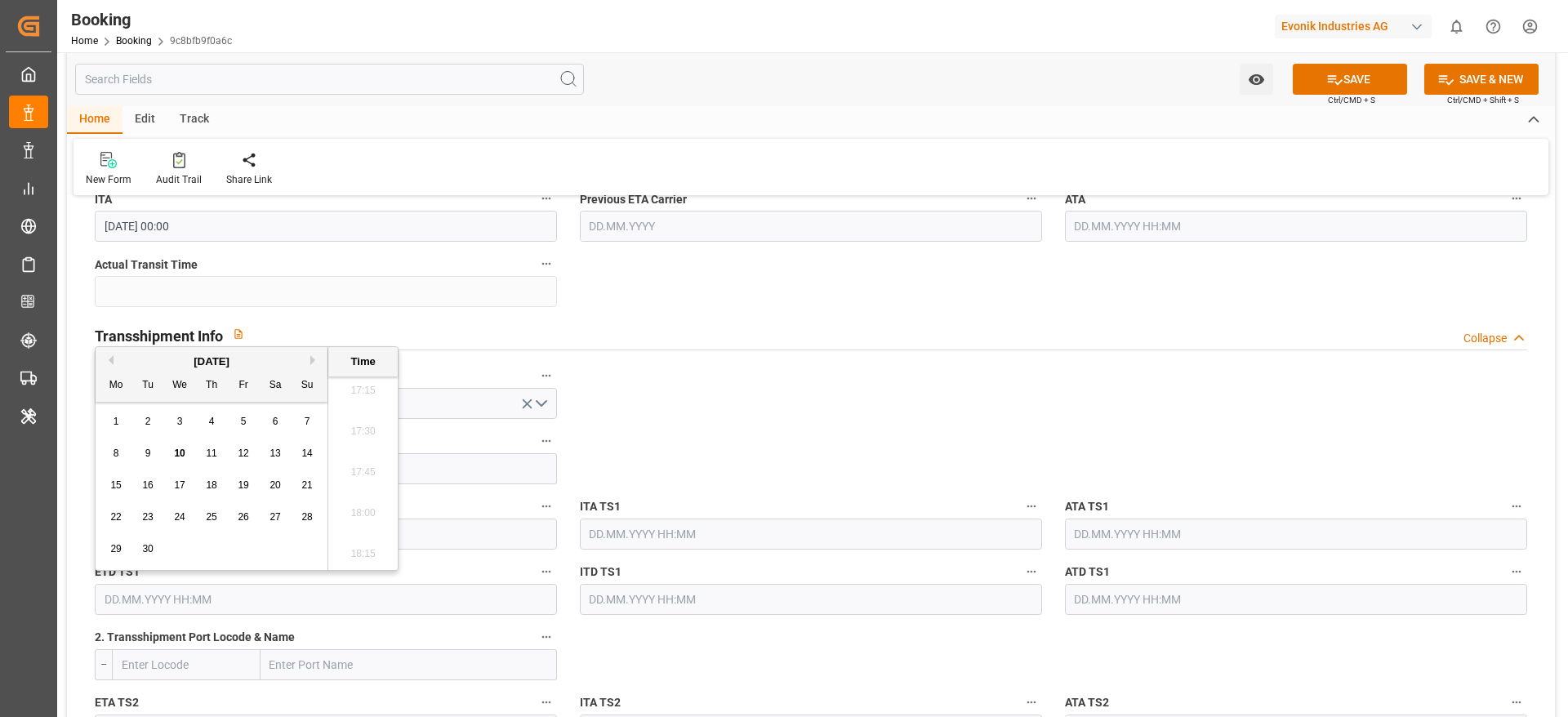
click at [272, 485] on span "20" at bounding box center [275, 485] width 11 height 12
type input "20.09.2025 00:00"
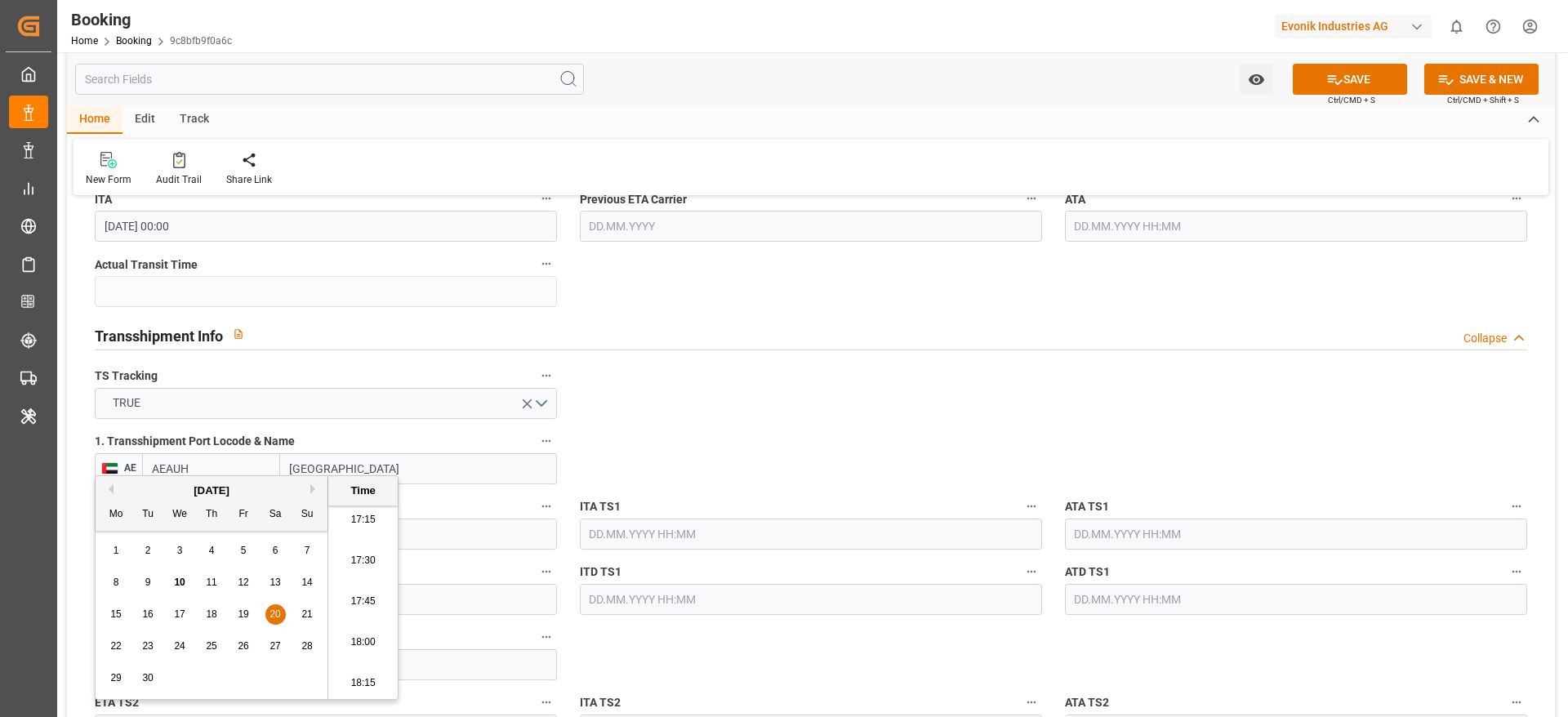
scroll to position [1348, 0]
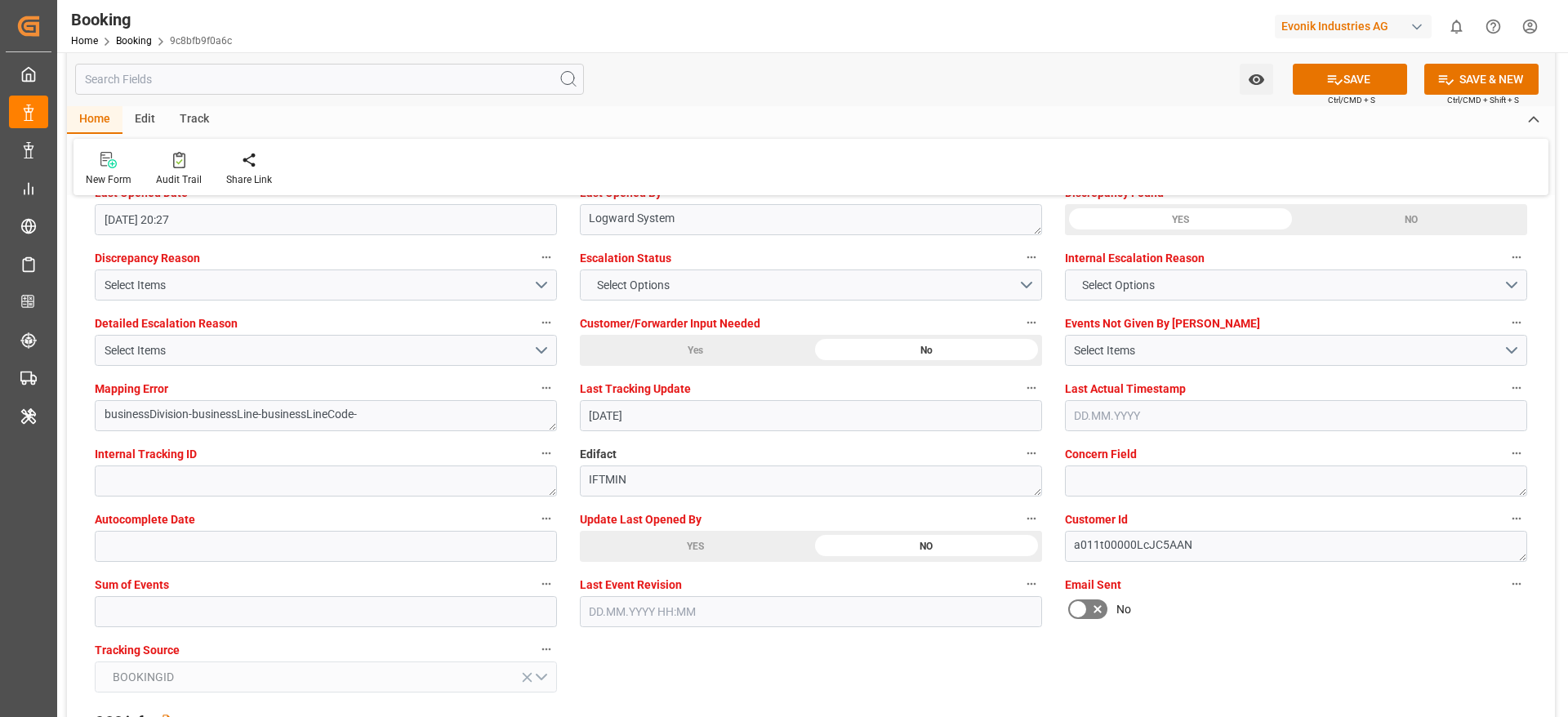
scroll to position [3063, 0]
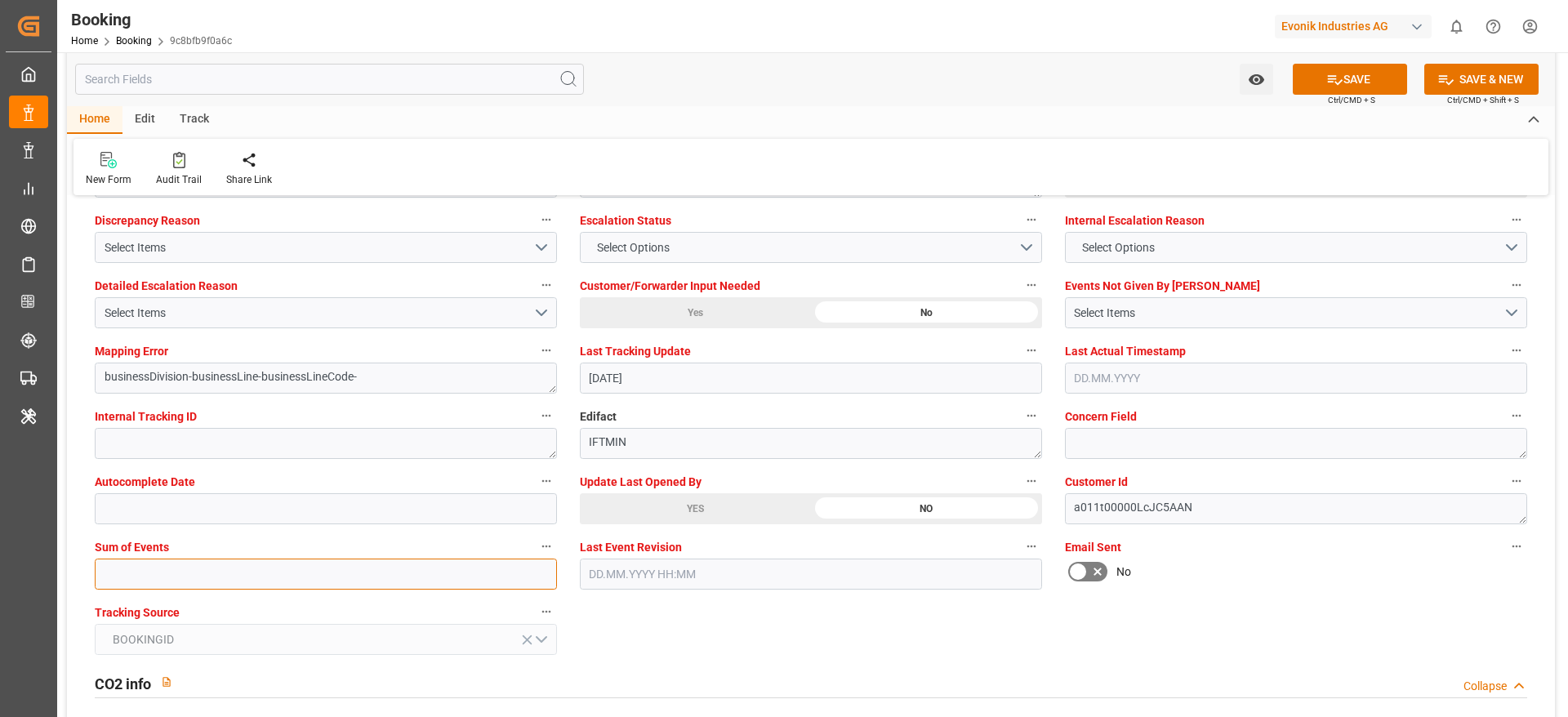
click at [154, 579] on input "text" at bounding box center [326, 575] width 462 height 31
type input "0"
click at [1319, 92] on button "SAVE" at bounding box center [1350, 79] width 114 height 31
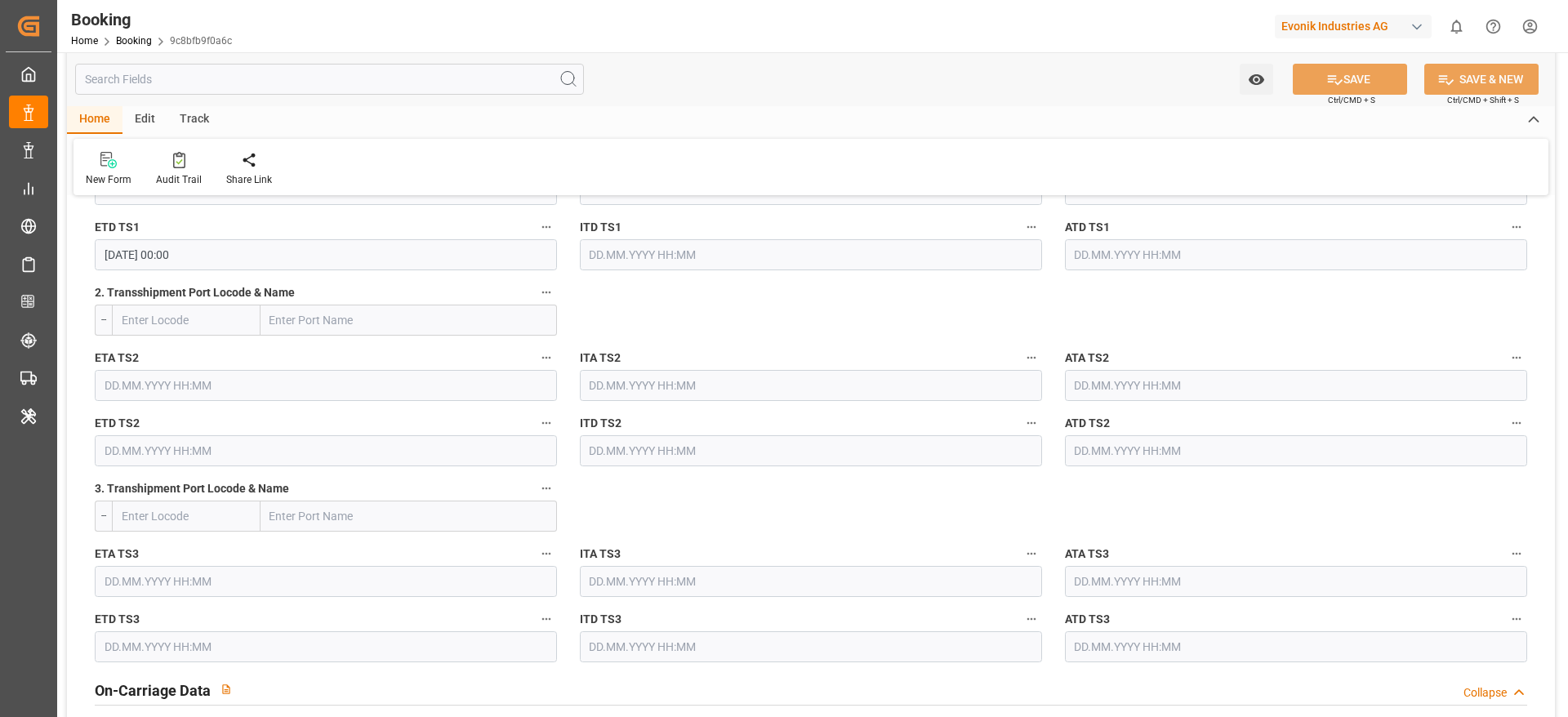
scroll to position [1838, 0]
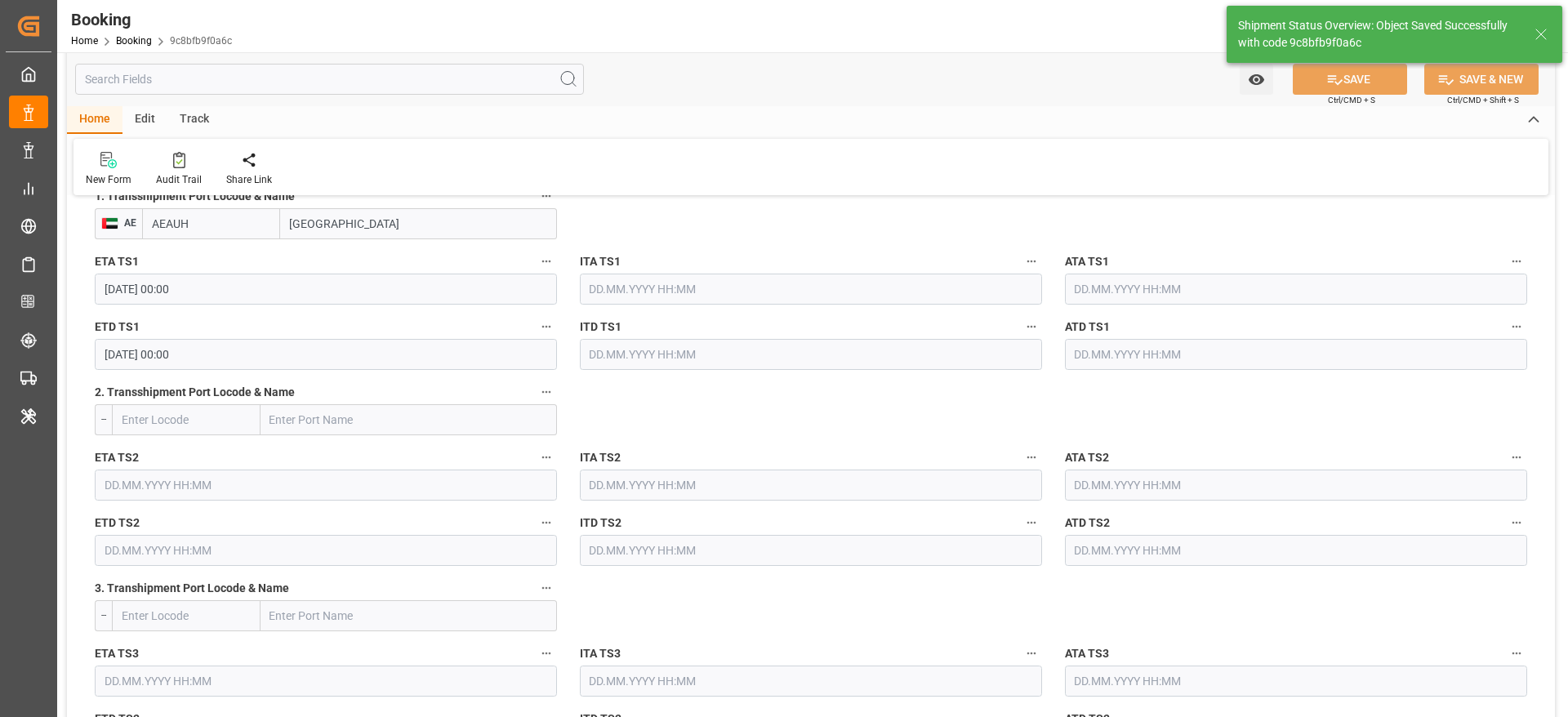
type textarea "[PERSON_NAME]"
type textarea "businessDivision-businessLine-"
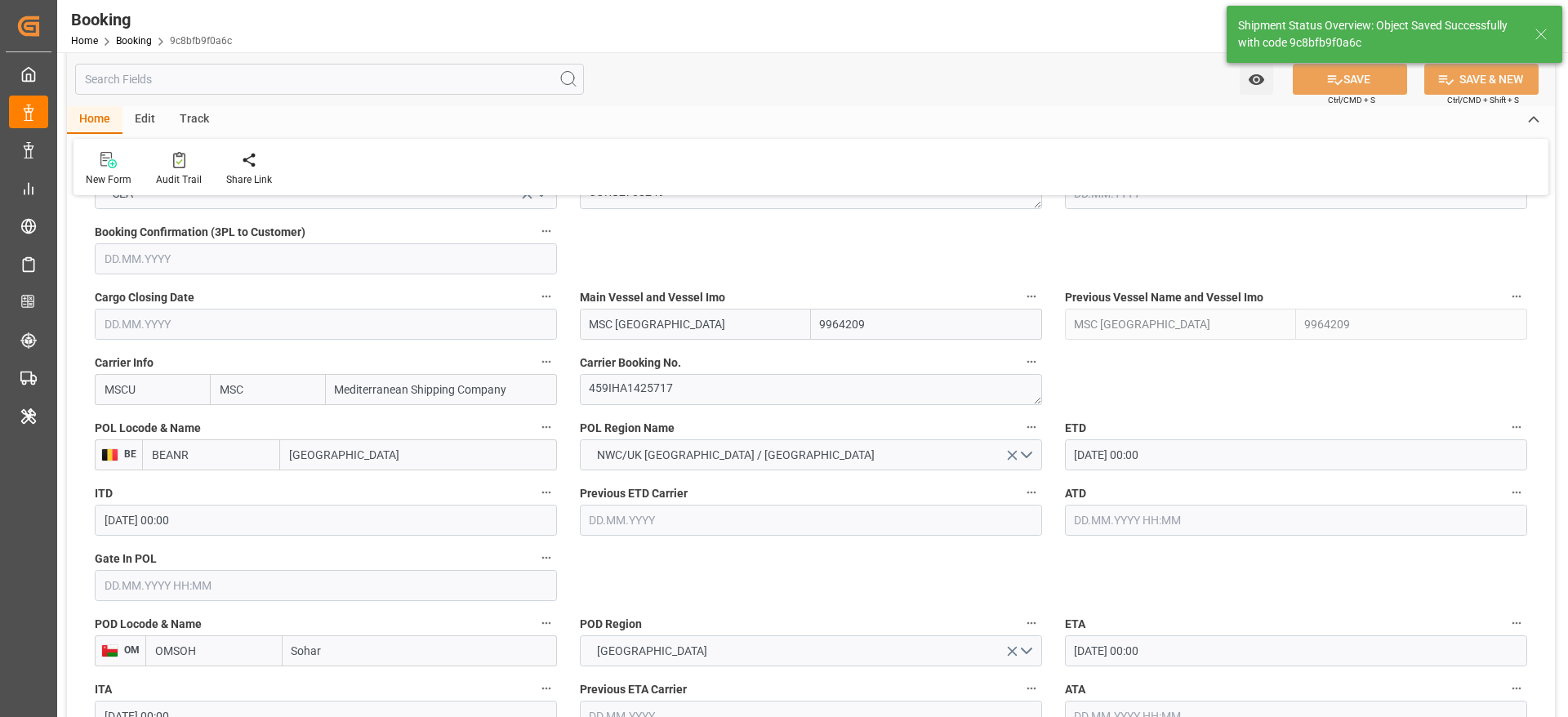
type input "20.10.2025 00:00"
type input "20.09.2025 00:00"
type input "10.09.2025 12:26"
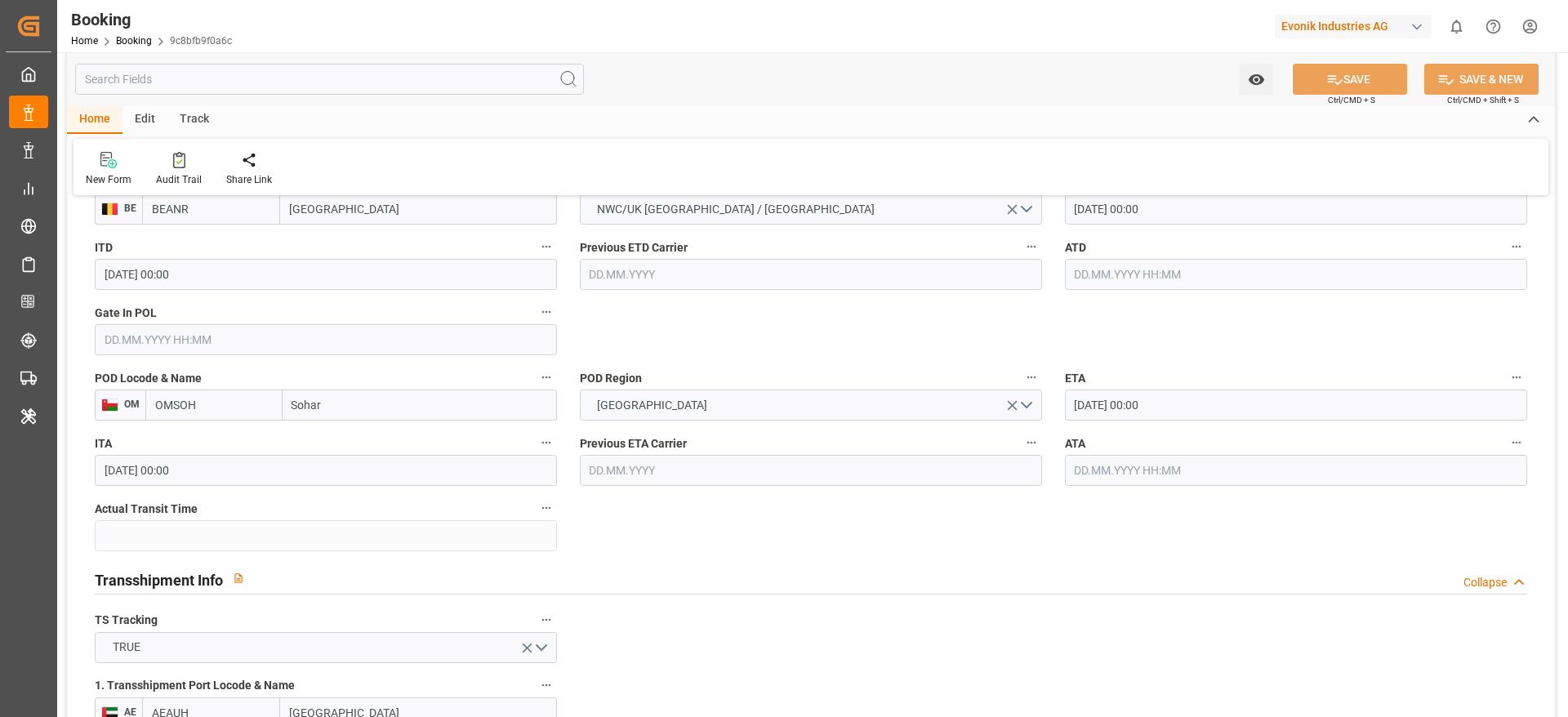
scroll to position [1348, 0]
click at [1130, 406] on input "27.10.2025 00:00" at bounding box center [1296, 406] width 462 height 31
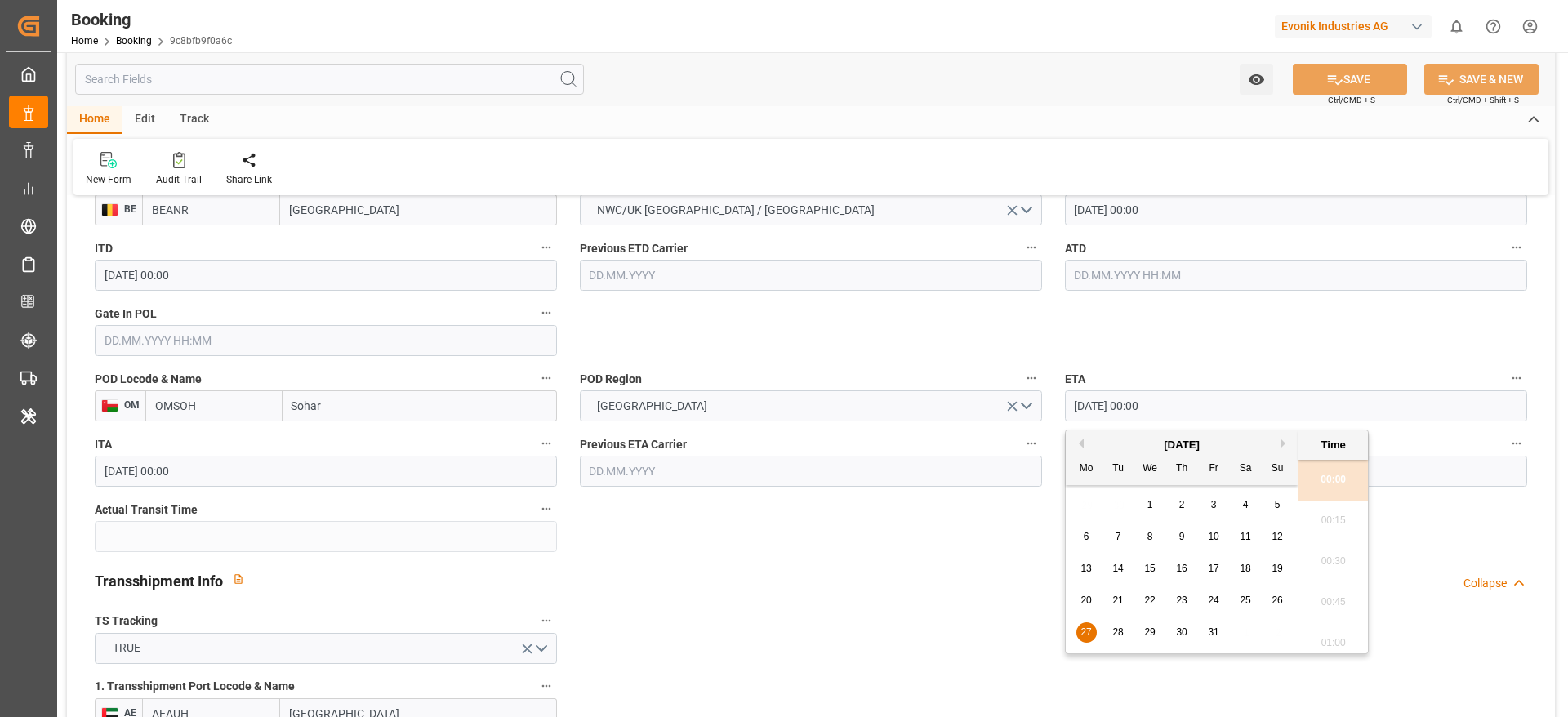
click at [1092, 596] on div "20" at bounding box center [1087, 601] width 20 height 19
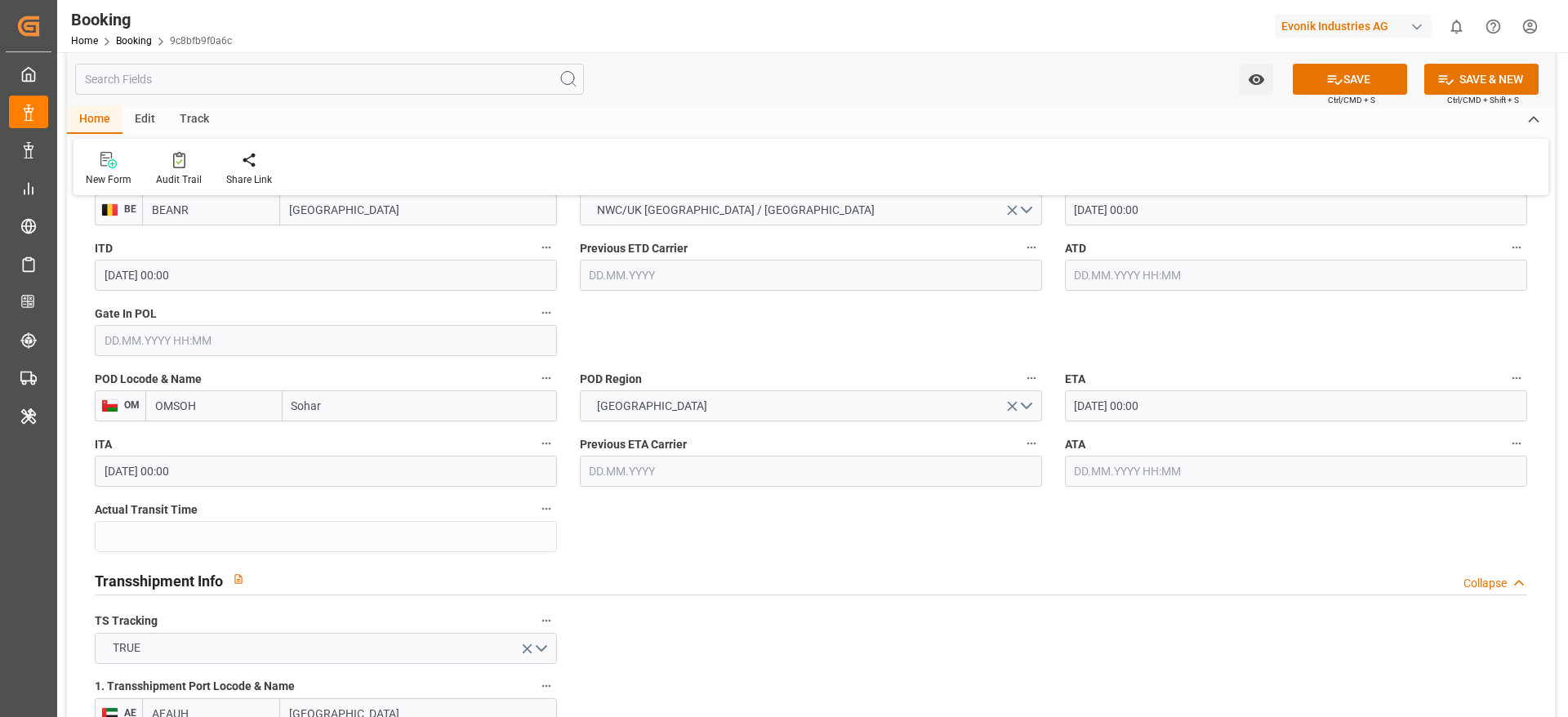
type input "20.10.2025 00:00"
click at [1352, 84] on button "SAVE" at bounding box center [1350, 79] width 114 height 31
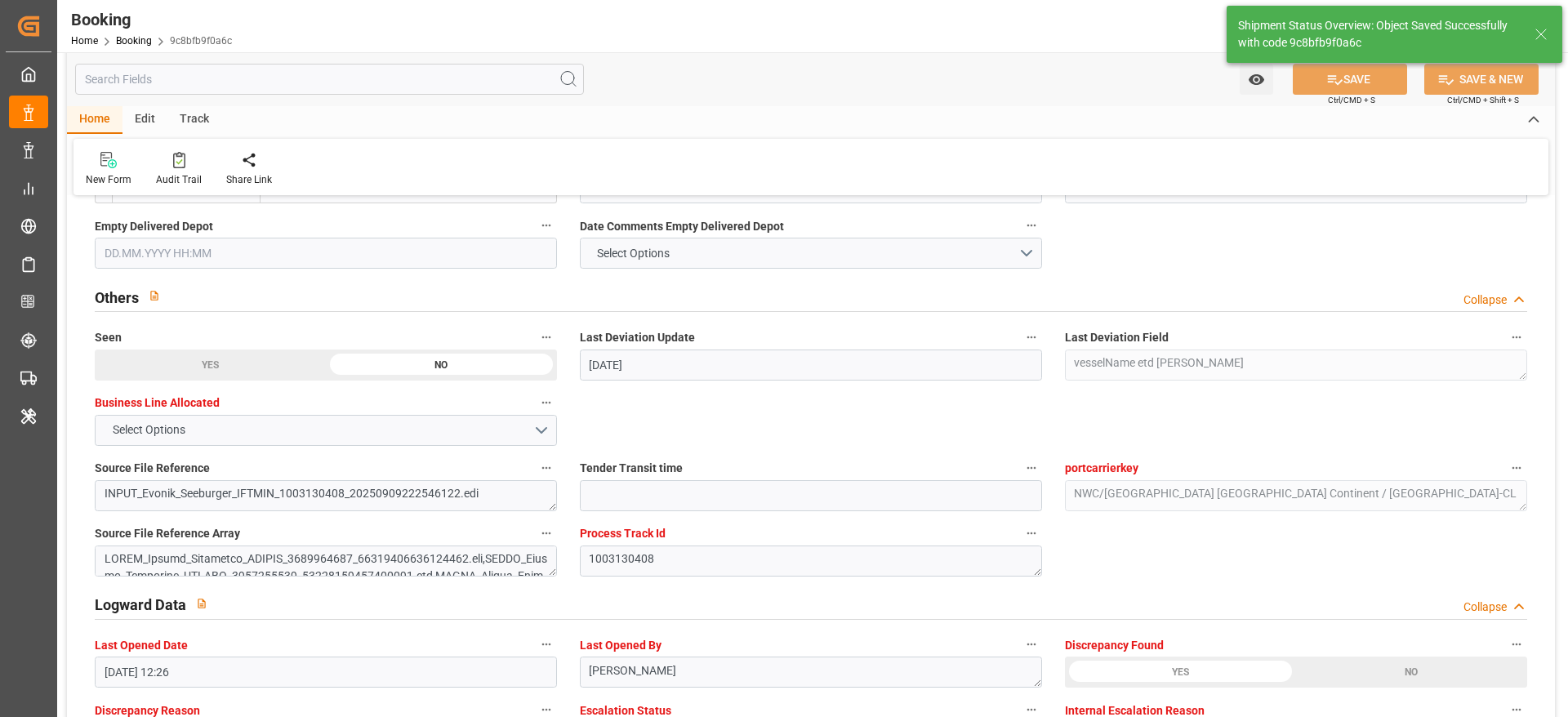
type input "10.09.2025 12:27"
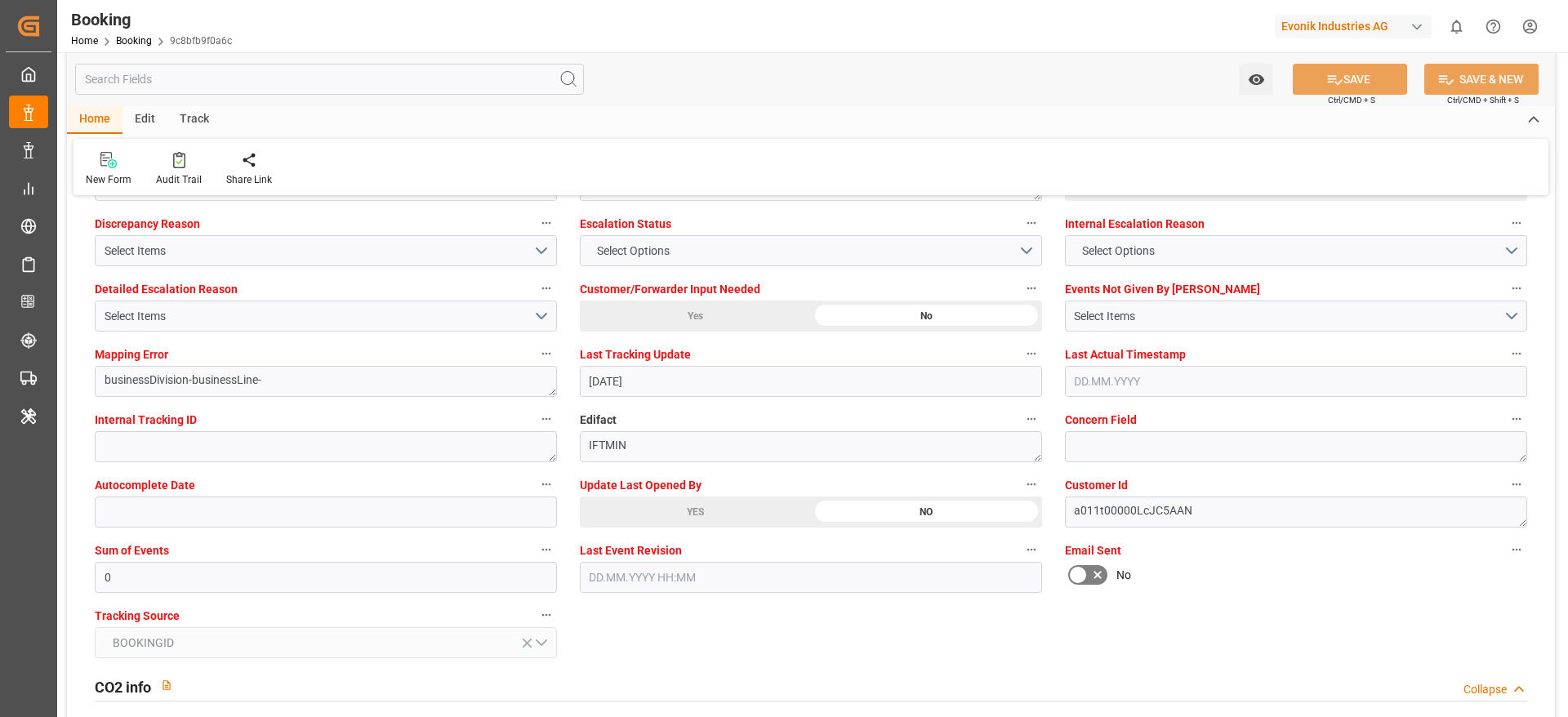
scroll to position [3063, 0]
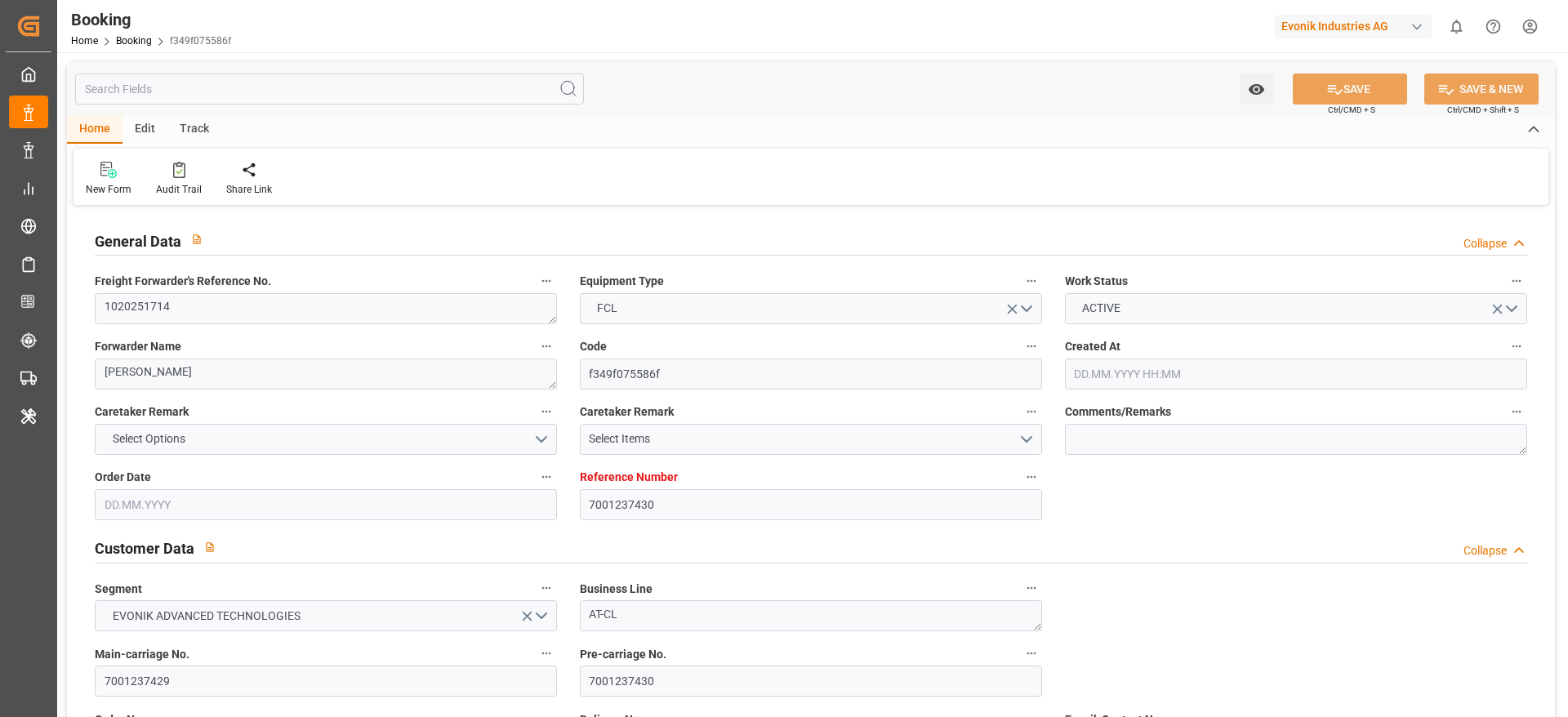
type input "7001237430"
type input "9962550"
type input "MSC"
type input "Mediterranean Shipping Company"
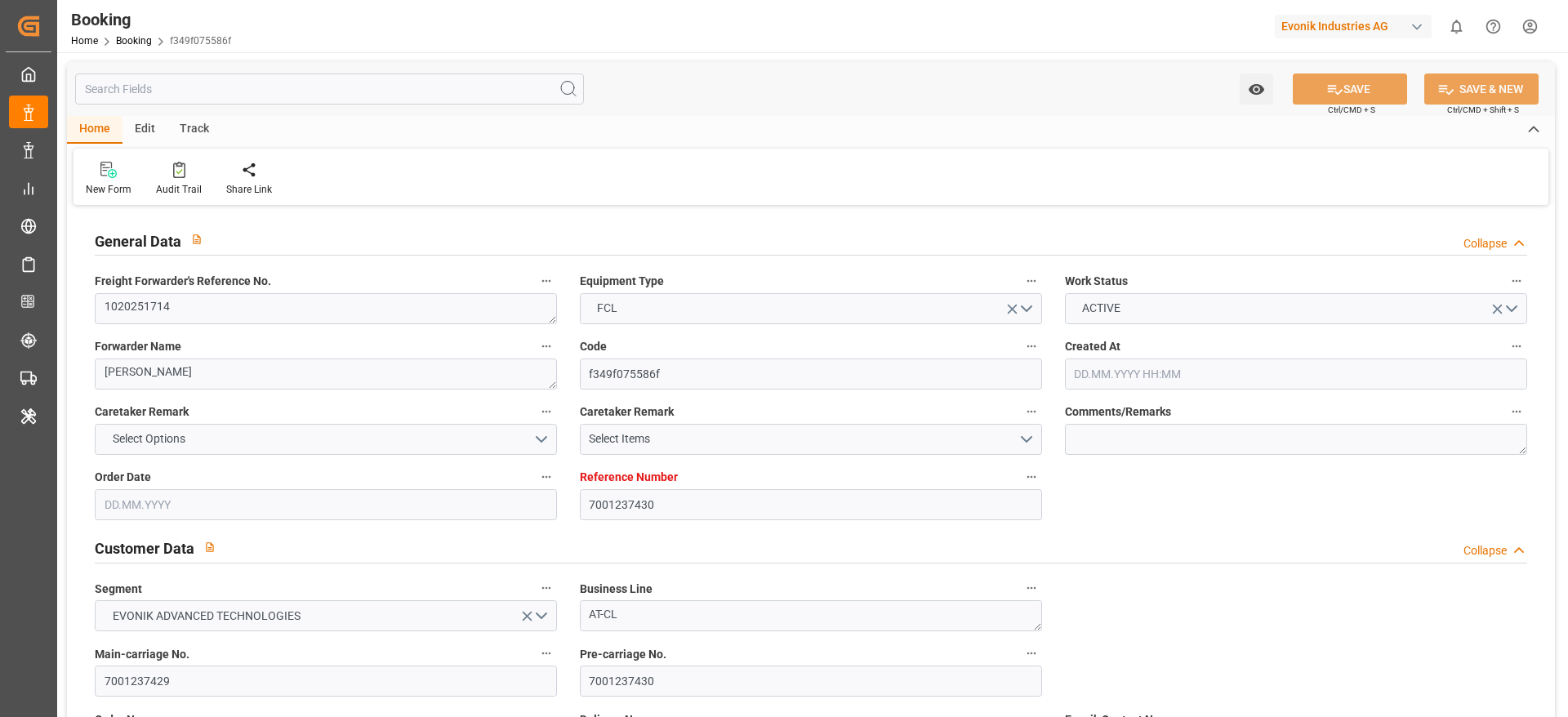
type input "EUNWC"
type input "OMSOH"
type input "31.07.2025 12:30"
type input "31.07.2025"
type input "15.10.2025"
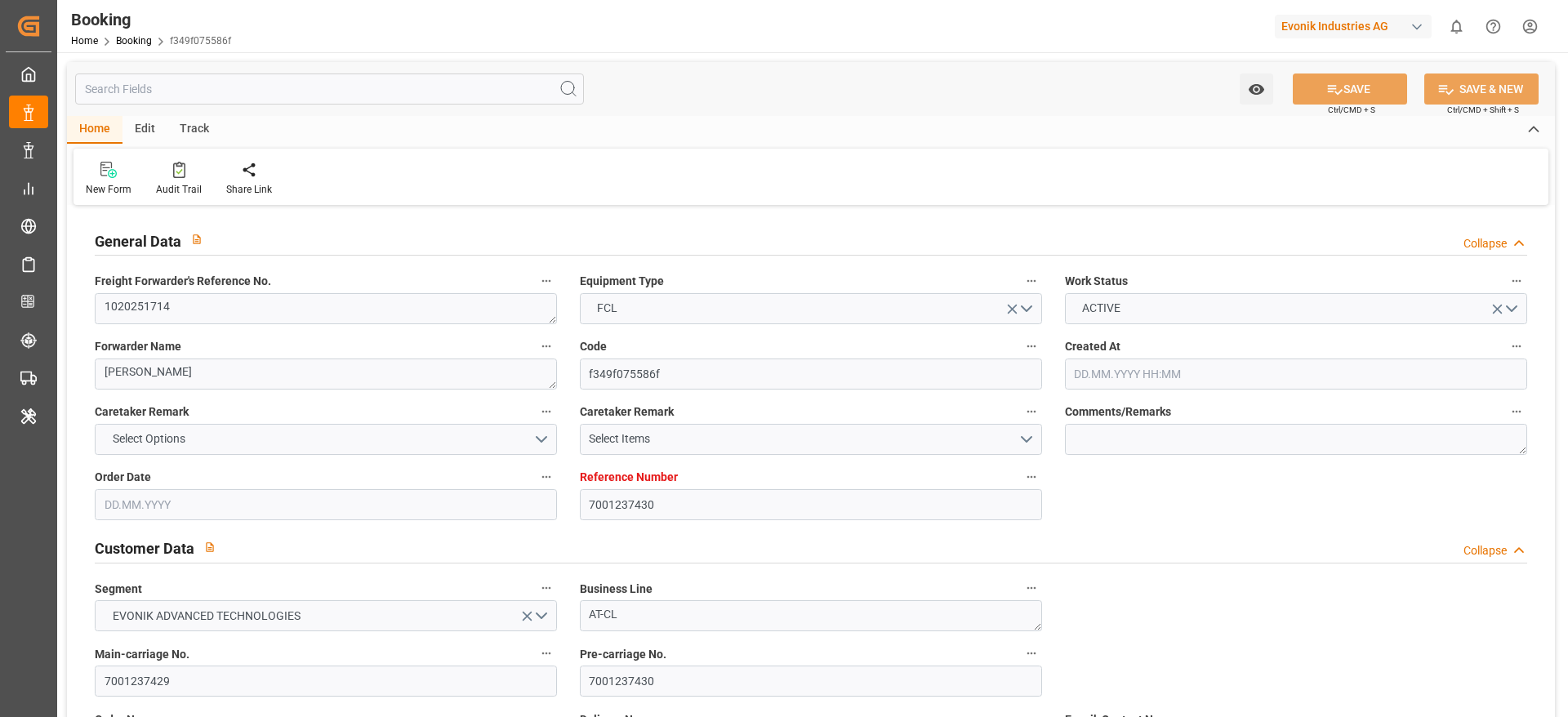
type input "18.08.2025"
type input "05.09.2025 00:00"
type input "18.09.2025 00:00"
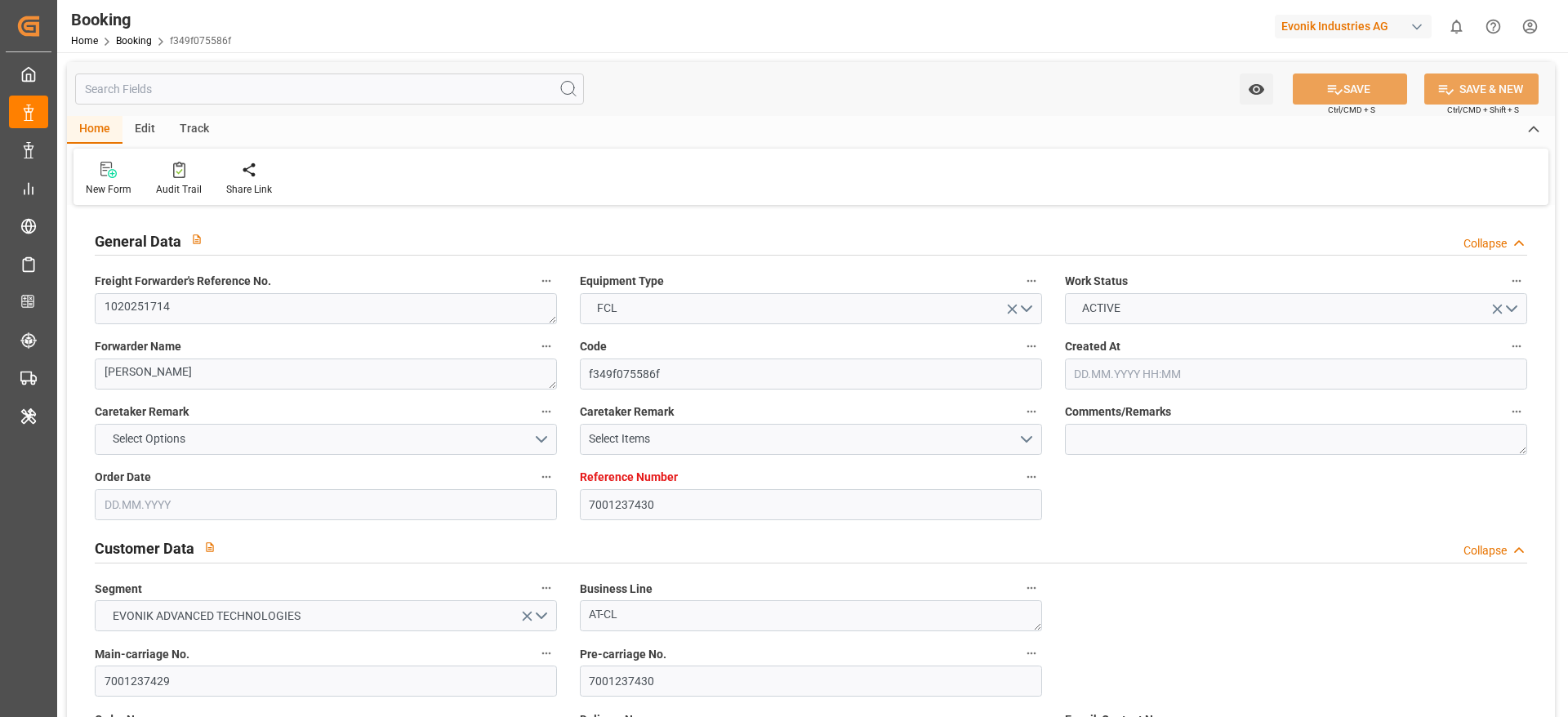
type input "05.09.2025 00:00"
type input "27.10.2025 00:00"
type input "13.10.2025 00:00"
type input "22.08.2025"
type input "09.09.2025 18:46"
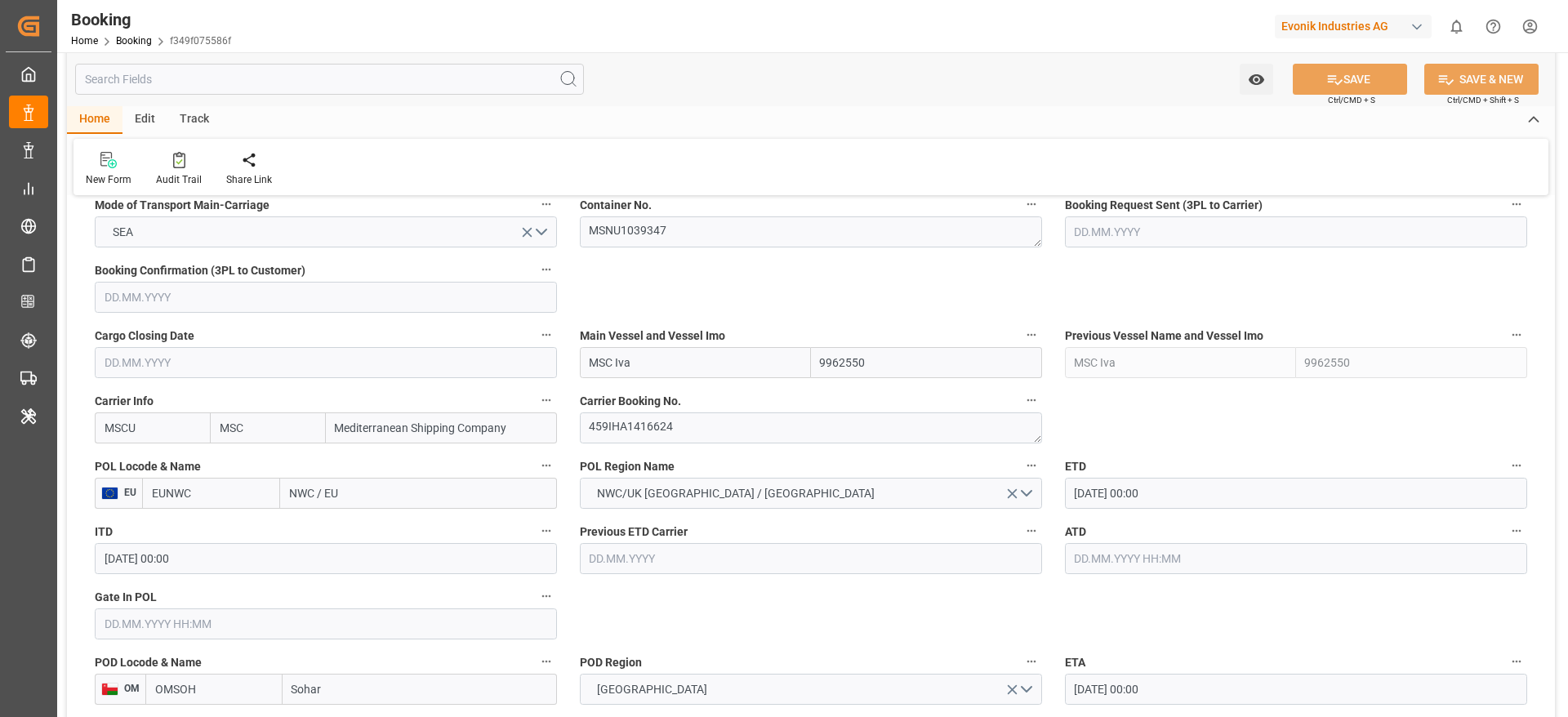
scroll to position [1103, 0]
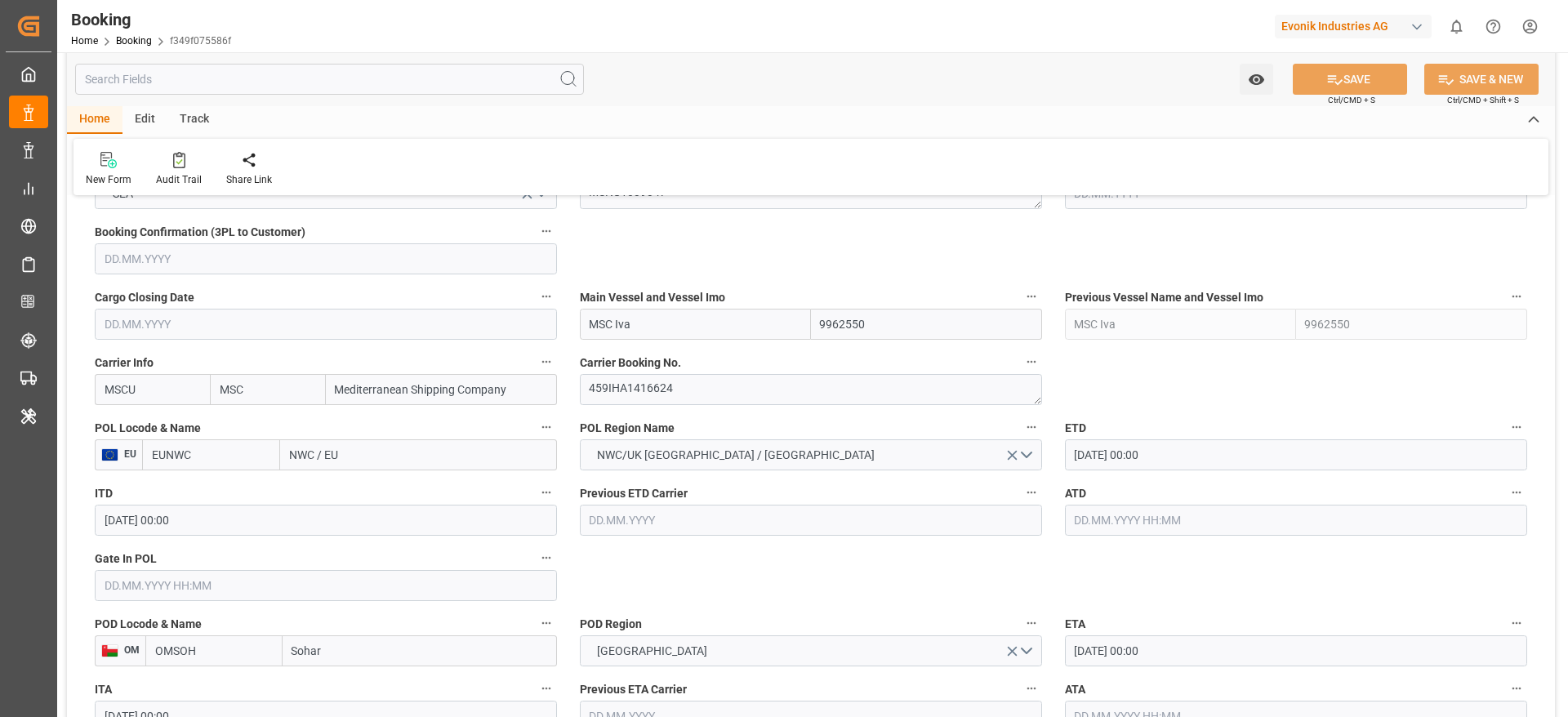
click at [355, 449] on input "NWC / EU" at bounding box center [418, 455] width 277 height 31
type input "antwerp"
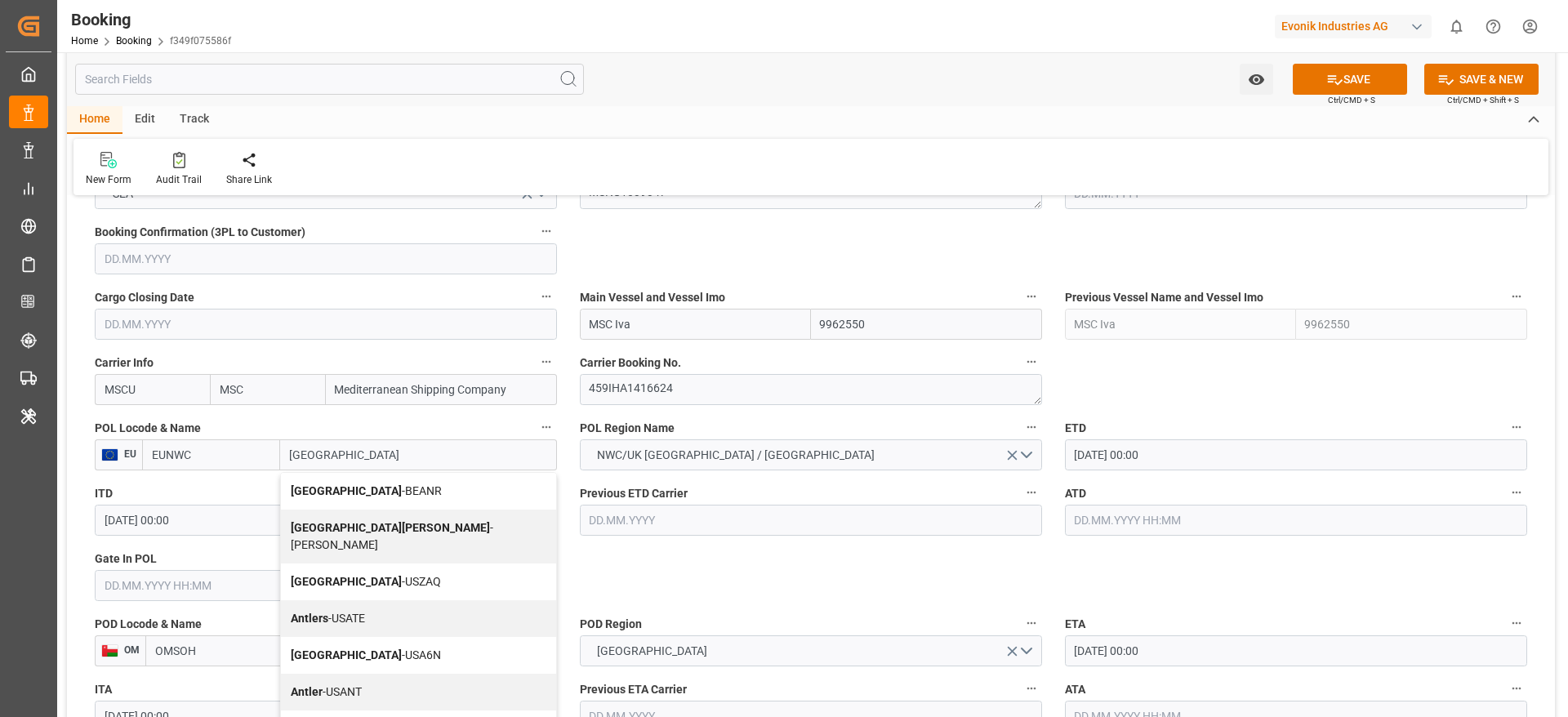
scroll to position [1226, 0]
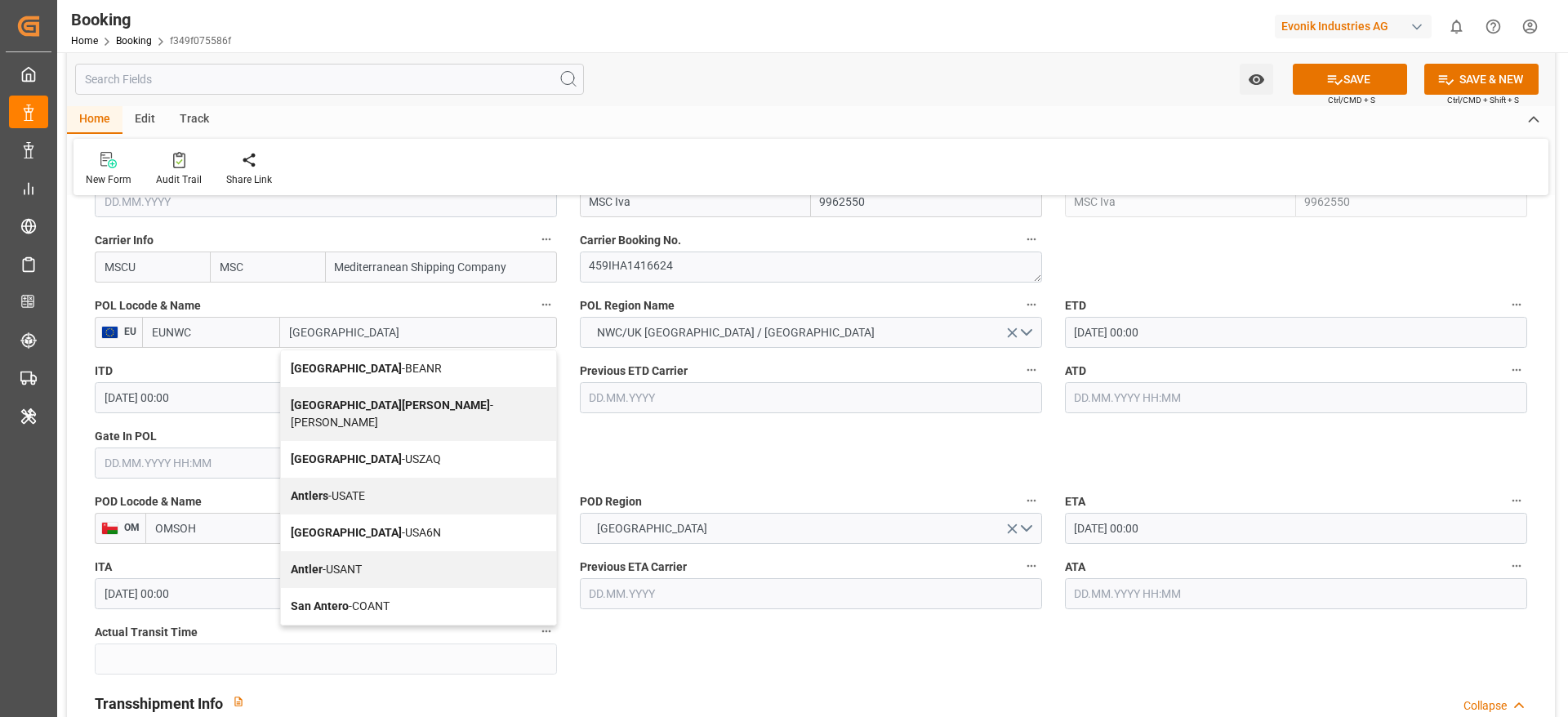
click at [353, 364] on span "Antwerp - BEANR" at bounding box center [365, 368] width 151 height 13
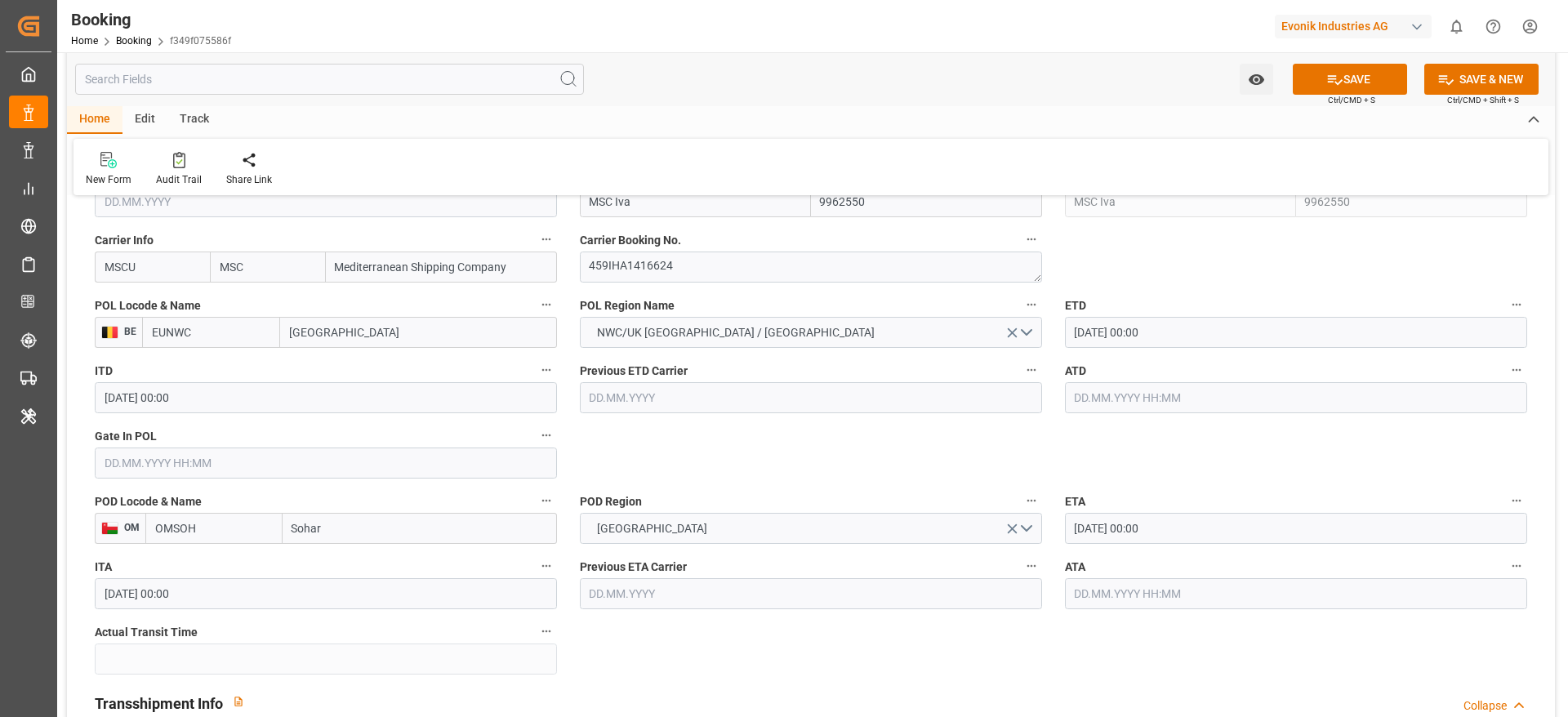
type input "BEANR"
type input "Antwerp"
click at [1107, 323] on input "18.09.2025 00:00" at bounding box center [1296, 332] width 462 height 31
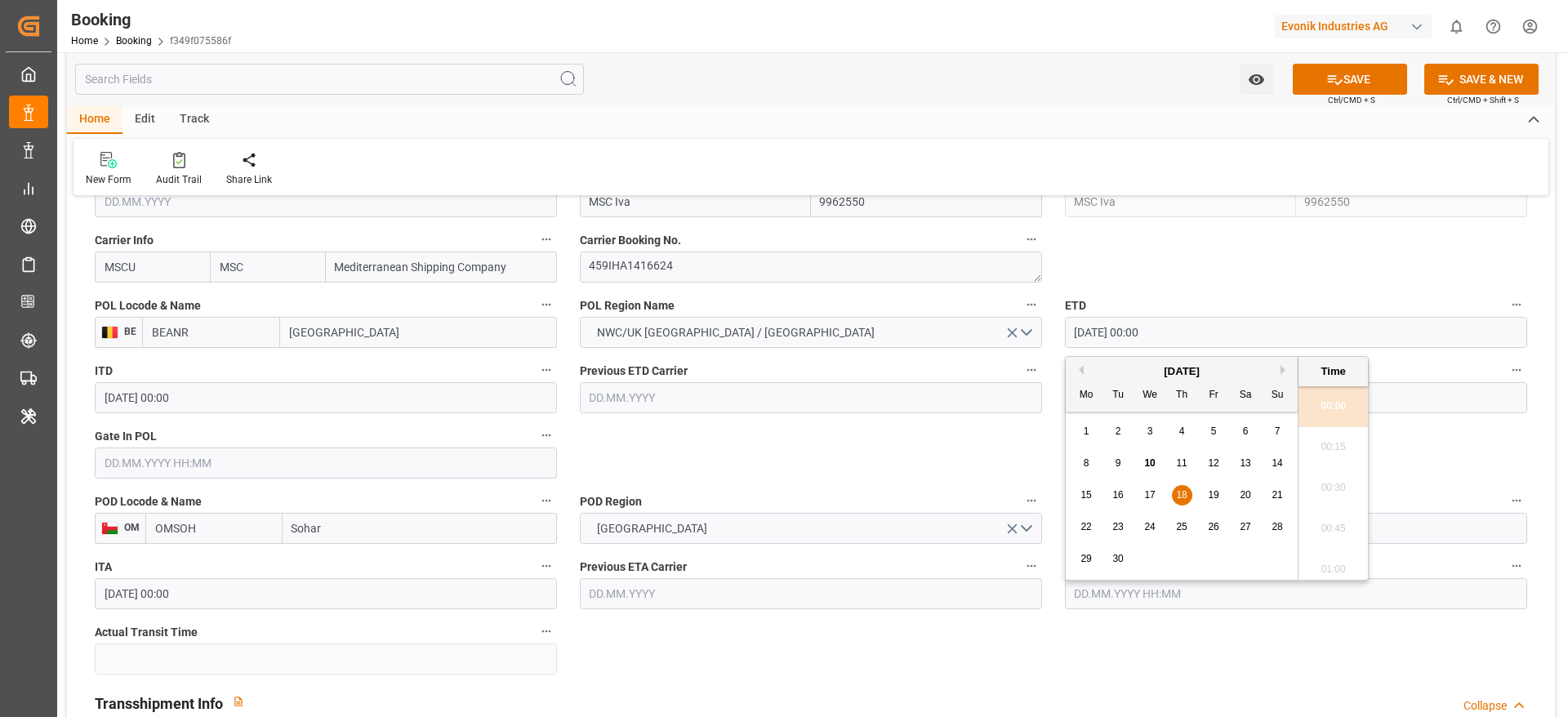
click at [1152, 497] on span "17" at bounding box center [1150, 495] width 11 height 12
type input "17.09.2025 00:00"
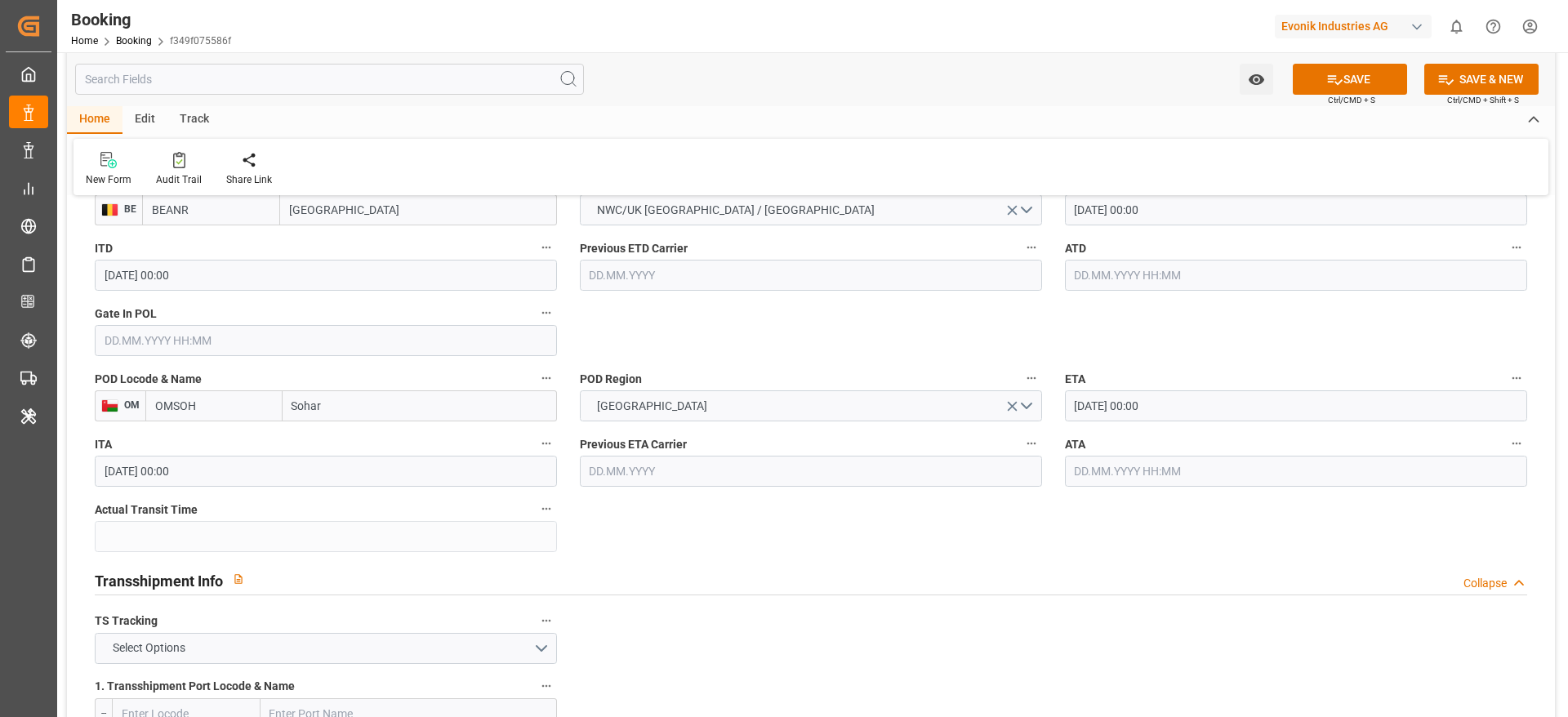
scroll to position [1471, 0]
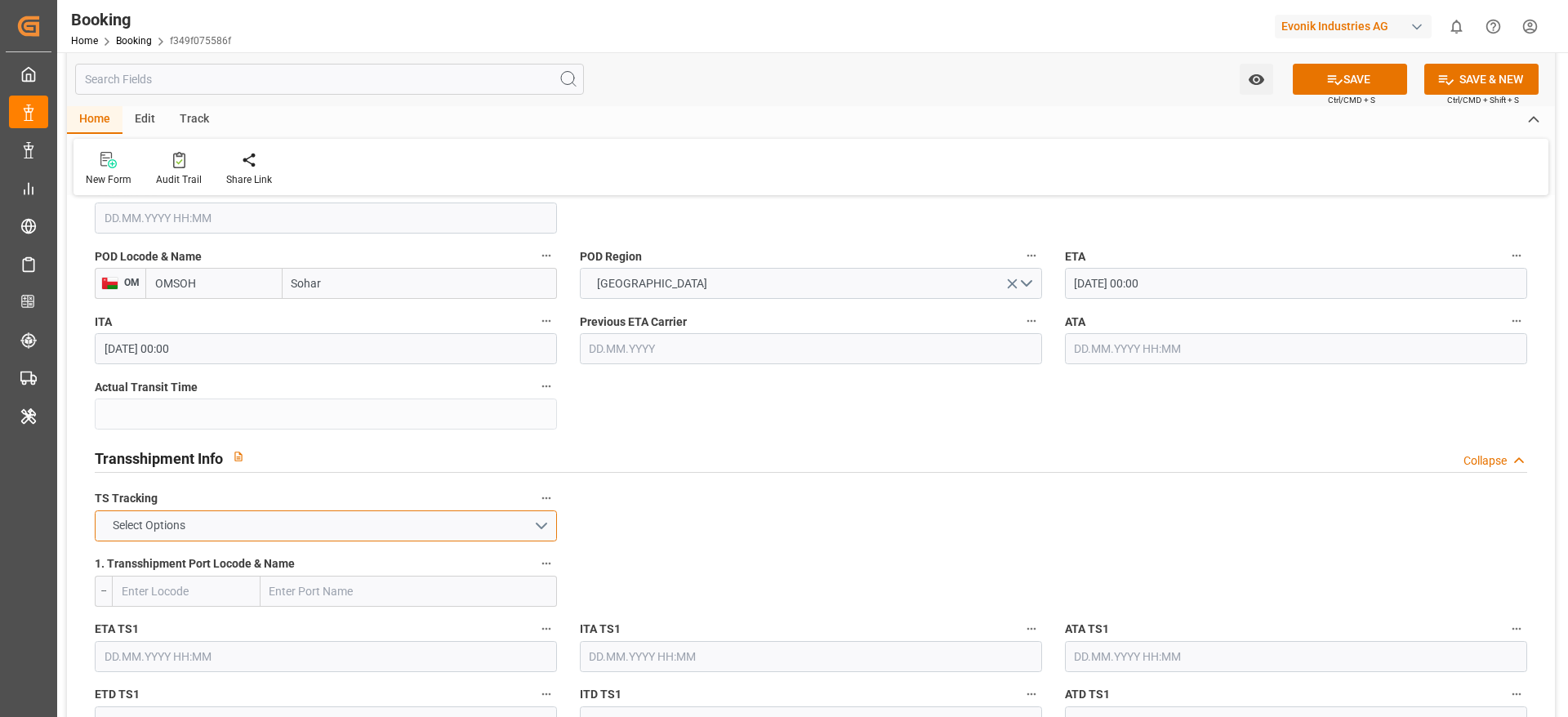
click at [221, 527] on button "Select Options" at bounding box center [326, 526] width 462 height 31
click at [221, 527] on div "TRUE" at bounding box center [326, 531] width 460 height 35
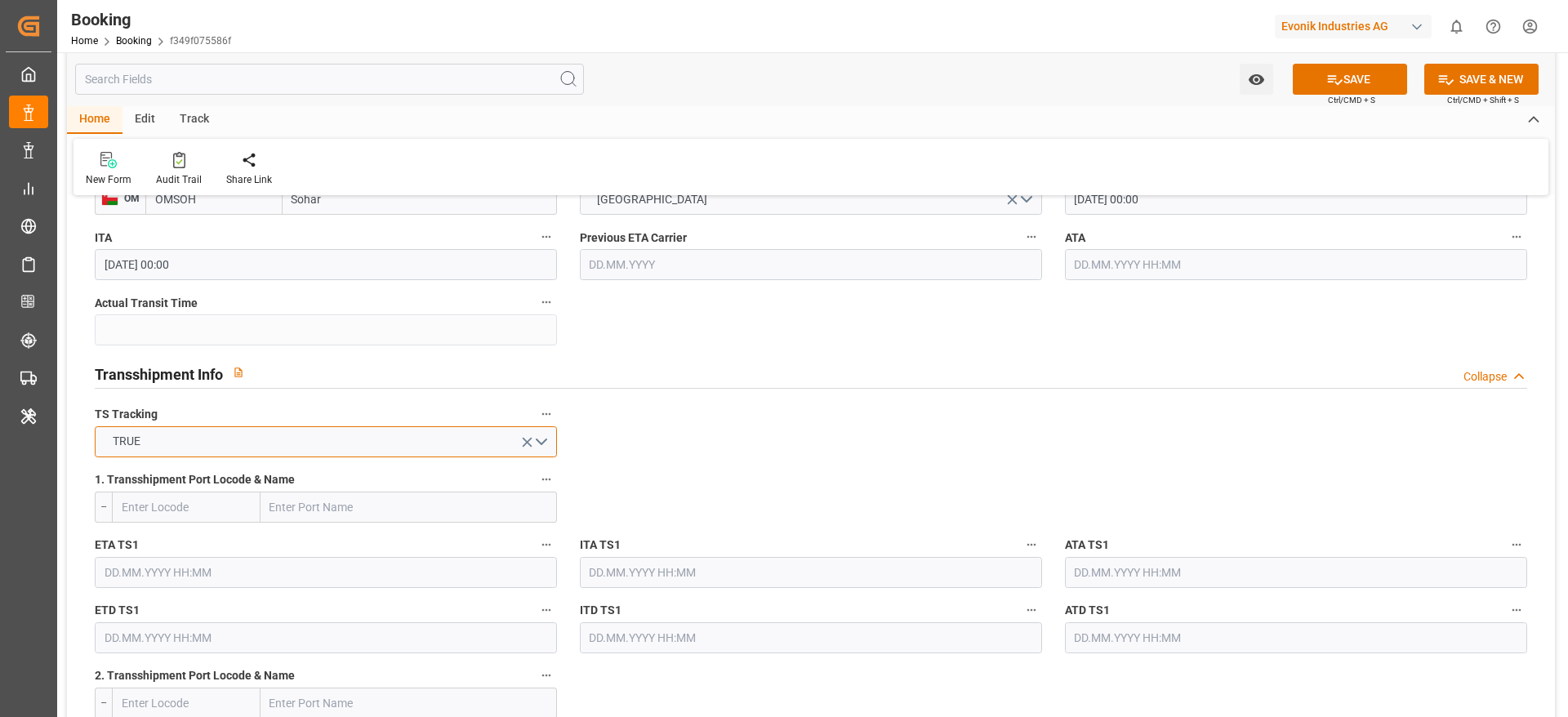
scroll to position [1593, 0]
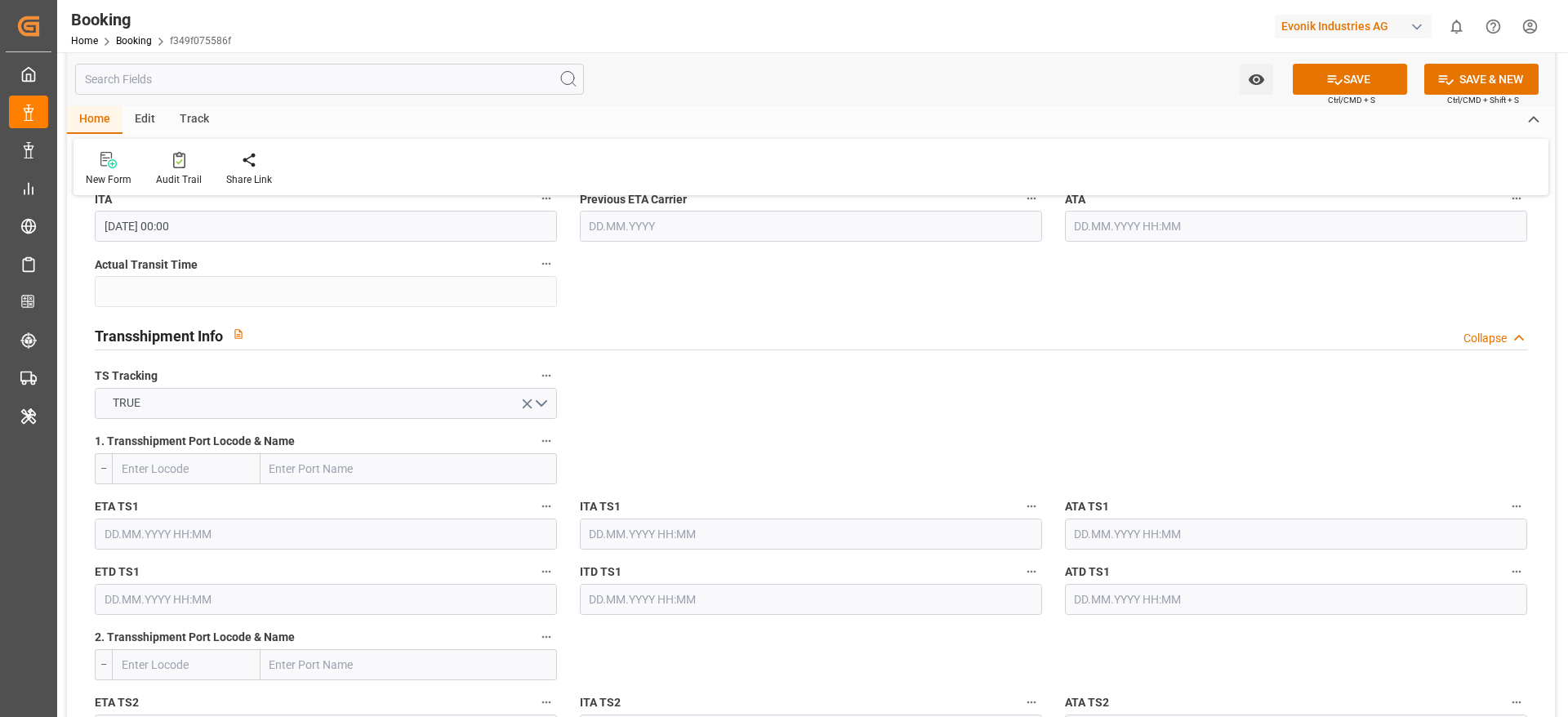
drag, startPoint x: 329, startPoint y: 465, endPoint x: 455, endPoint y: 460, distance: 126.1
click at [329, 465] on input "text" at bounding box center [408, 469] width 297 height 31
paste input "Abu dhabi, AE"
drag, startPoint x: 321, startPoint y: 471, endPoint x: 495, endPoint y: 473, distance: 174.0
click at [495, 473] on input "Abu dhabi, AE" at bounding box center [408, 469] width 297 height 31
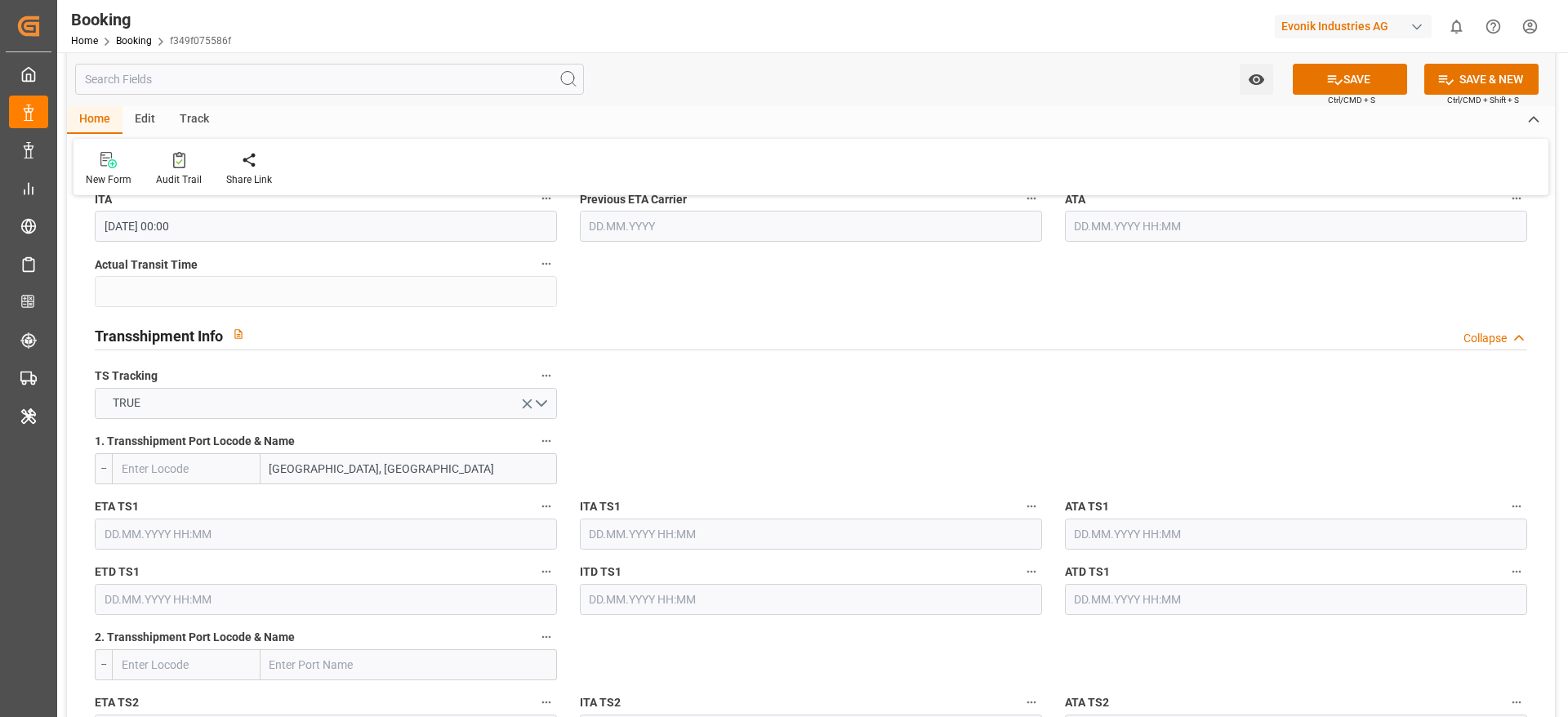
type input "Abu dhabi"
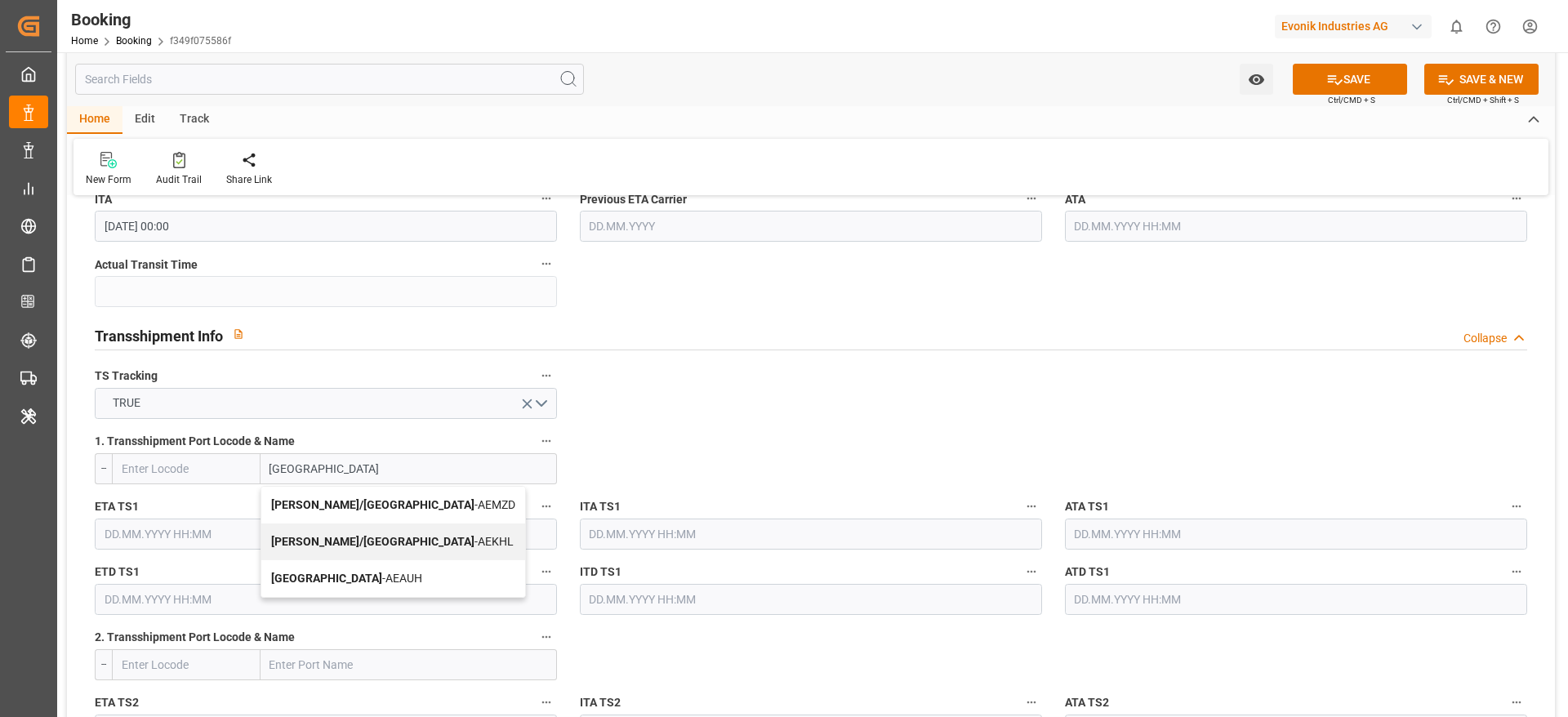
click at [374, 569] on div "Abu Dhabi - AEAUH" at bounding box center [393, 579] width 264 height 37
type input "AEAUH"
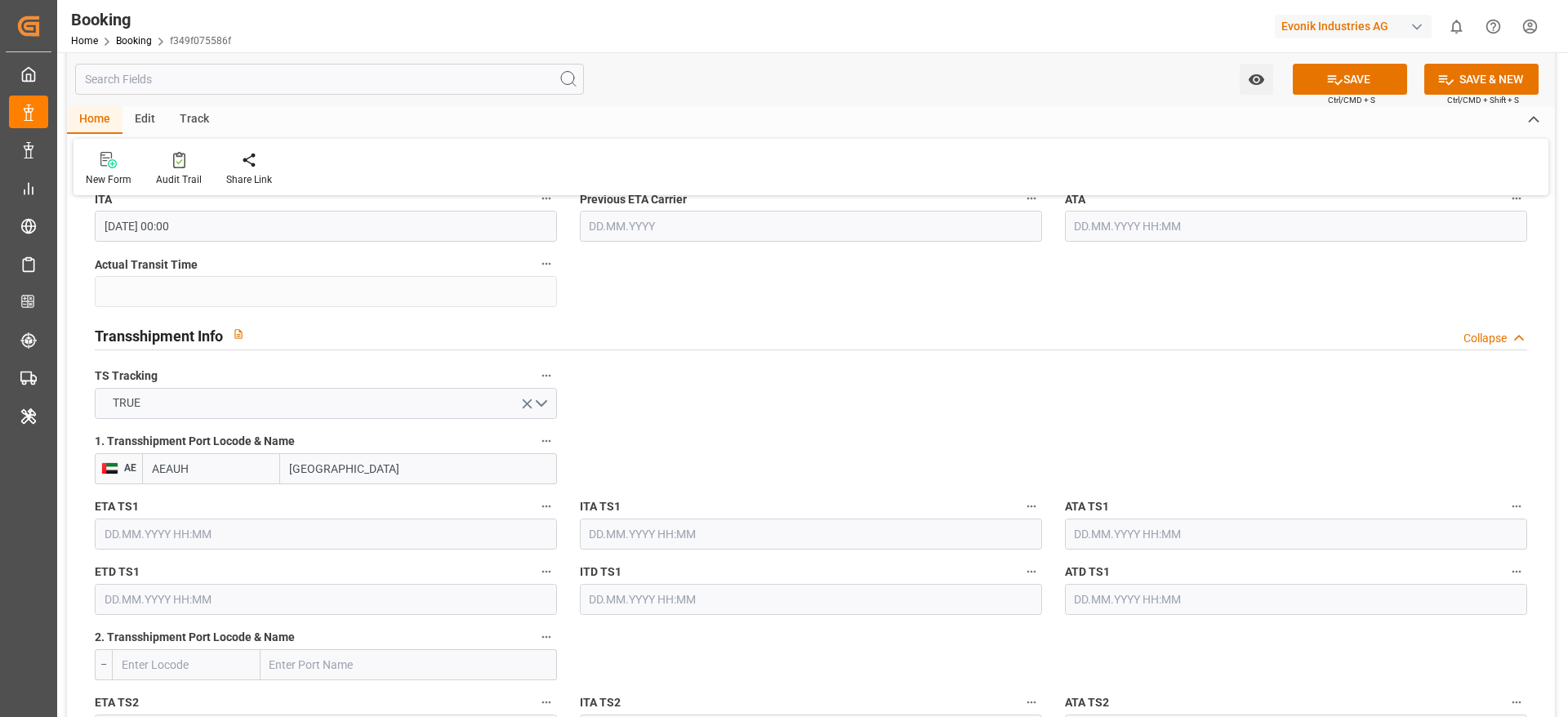
type input "Abu Dhabi"
click at [275, 535] on input "text" at bounding box center [326, 534] width 462 height 31
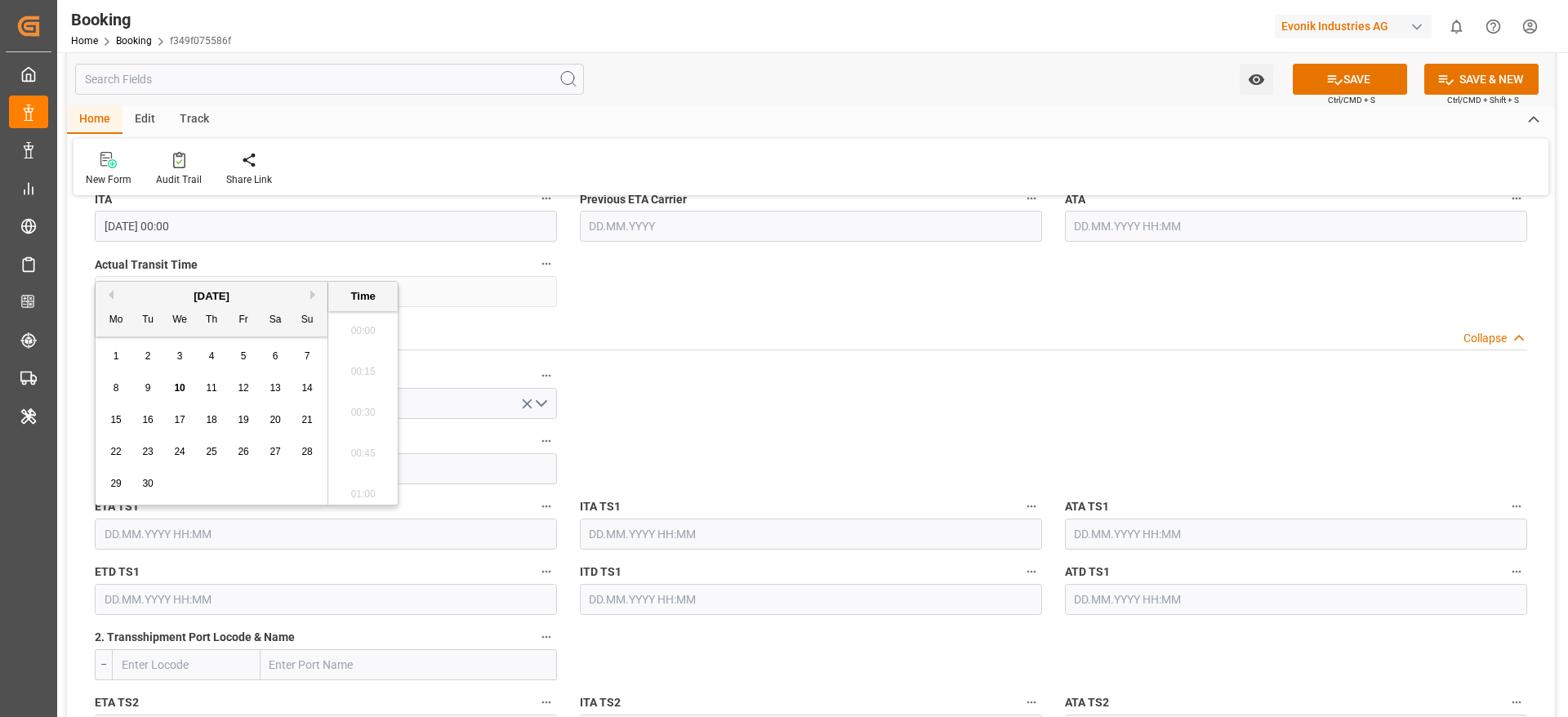
scroll to position [2824, 0]
click at [310, 293] on button "Next Month" at bounding box center [315, 295] width 10 height 10
click at [119, 454] on span "20" at bounding box center [116, 451] width 11 height 12
type input "20.10.2025 00:00"
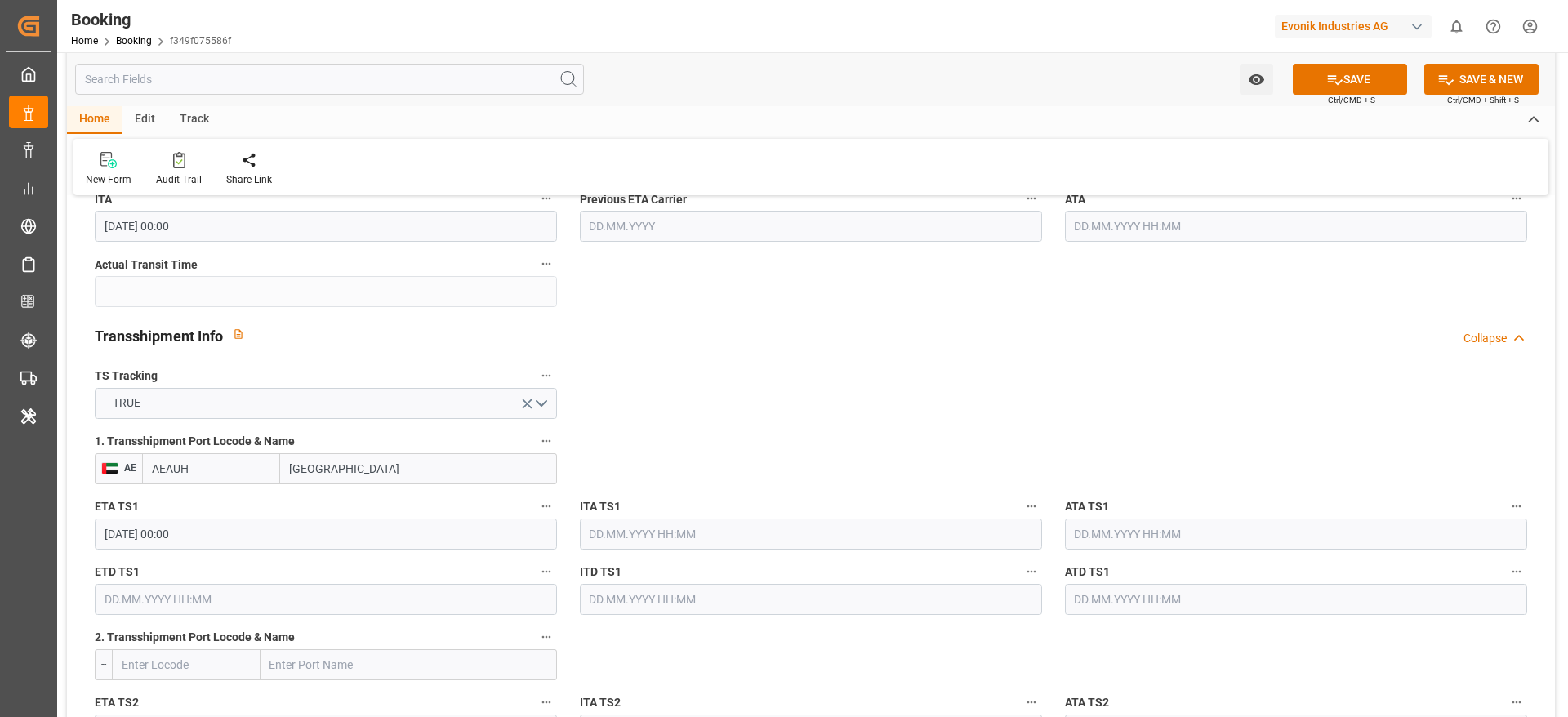
click at [225, 539] on input "20.10.2025 00:00" at bounding box center [326, 534] width 462 height 31
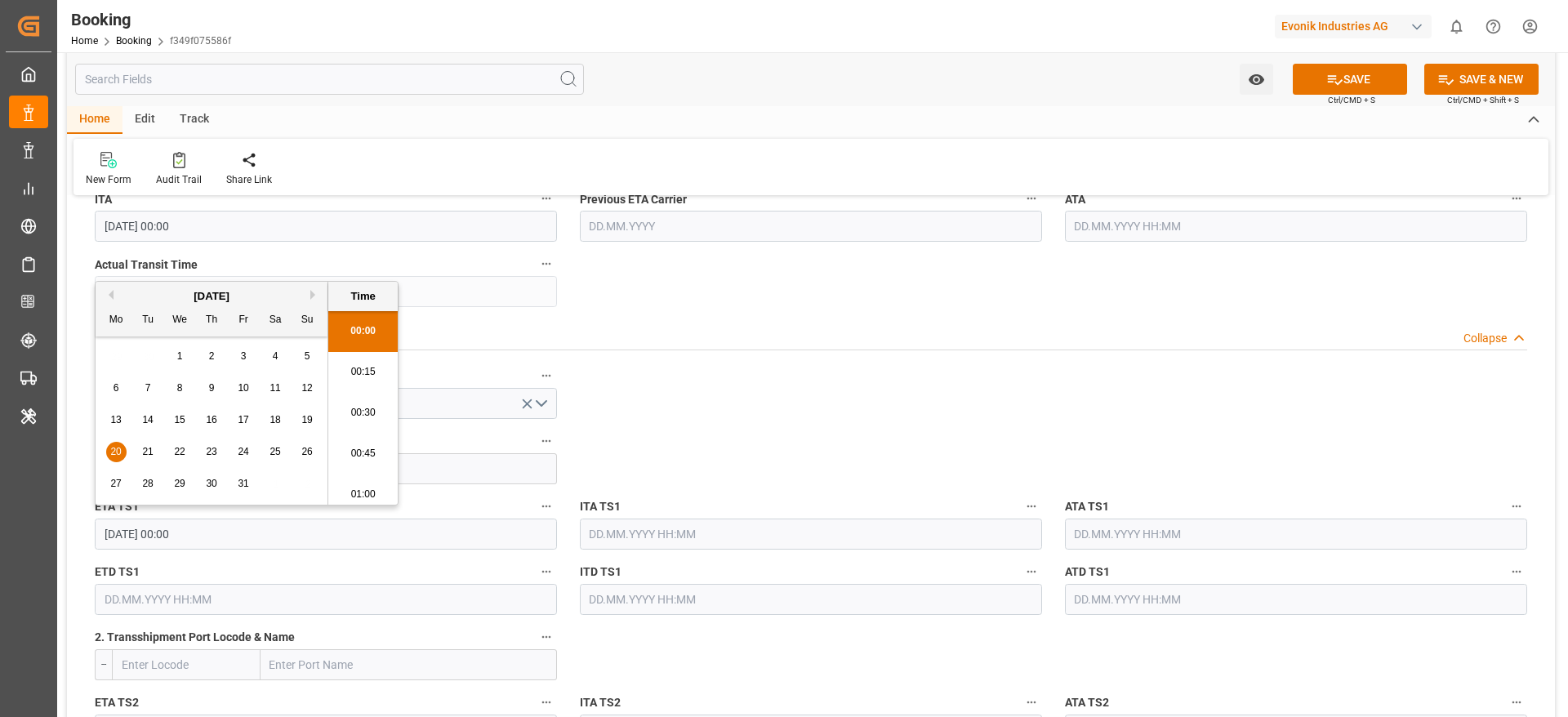
click at [225, 539] on input "20.10.2025 00:00" at bounding box center [326, 534] width 462 height 31
click at [206, 615] on input "text" at bounding box center [326, 600] width 462 height 31
paste input "20.10.2025 00:00"
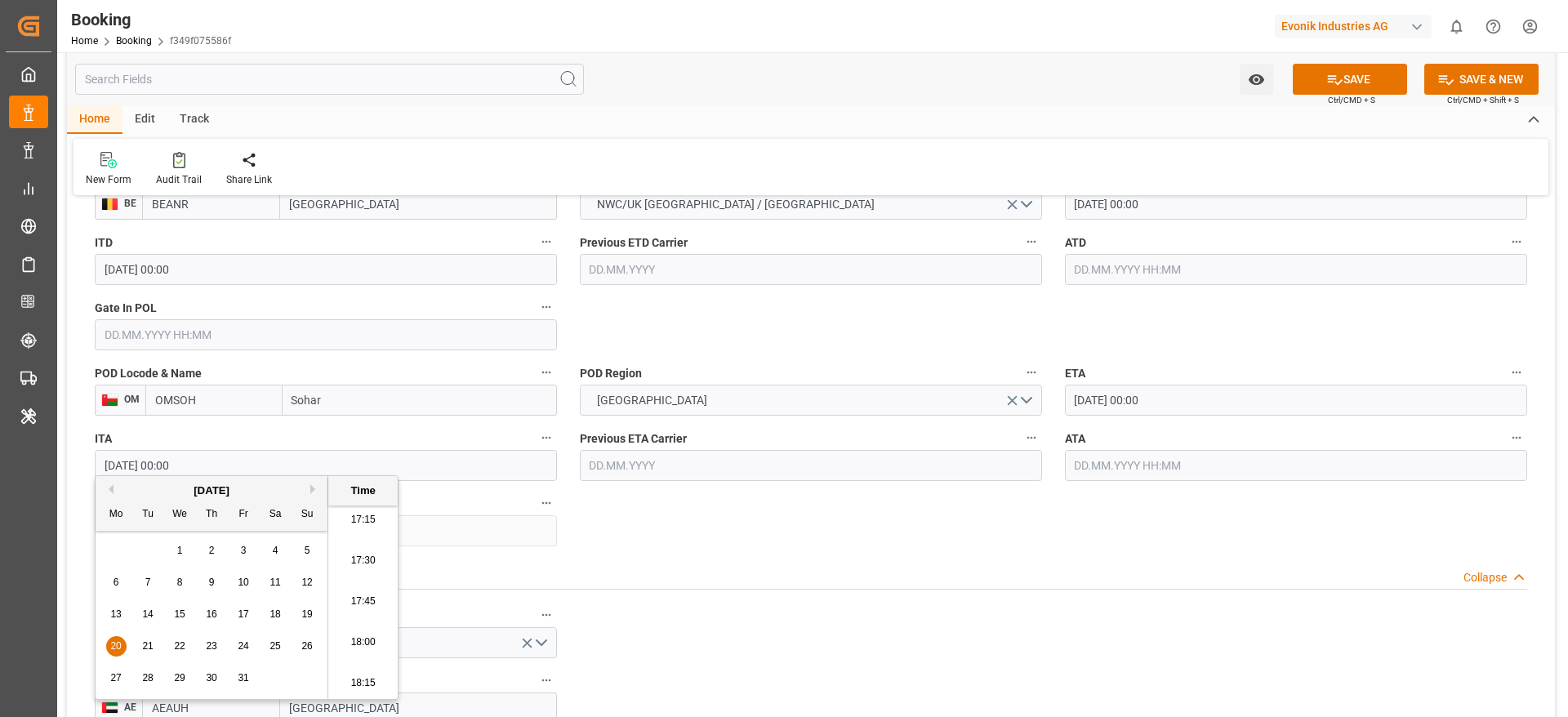
scroll to position [1348, 0]
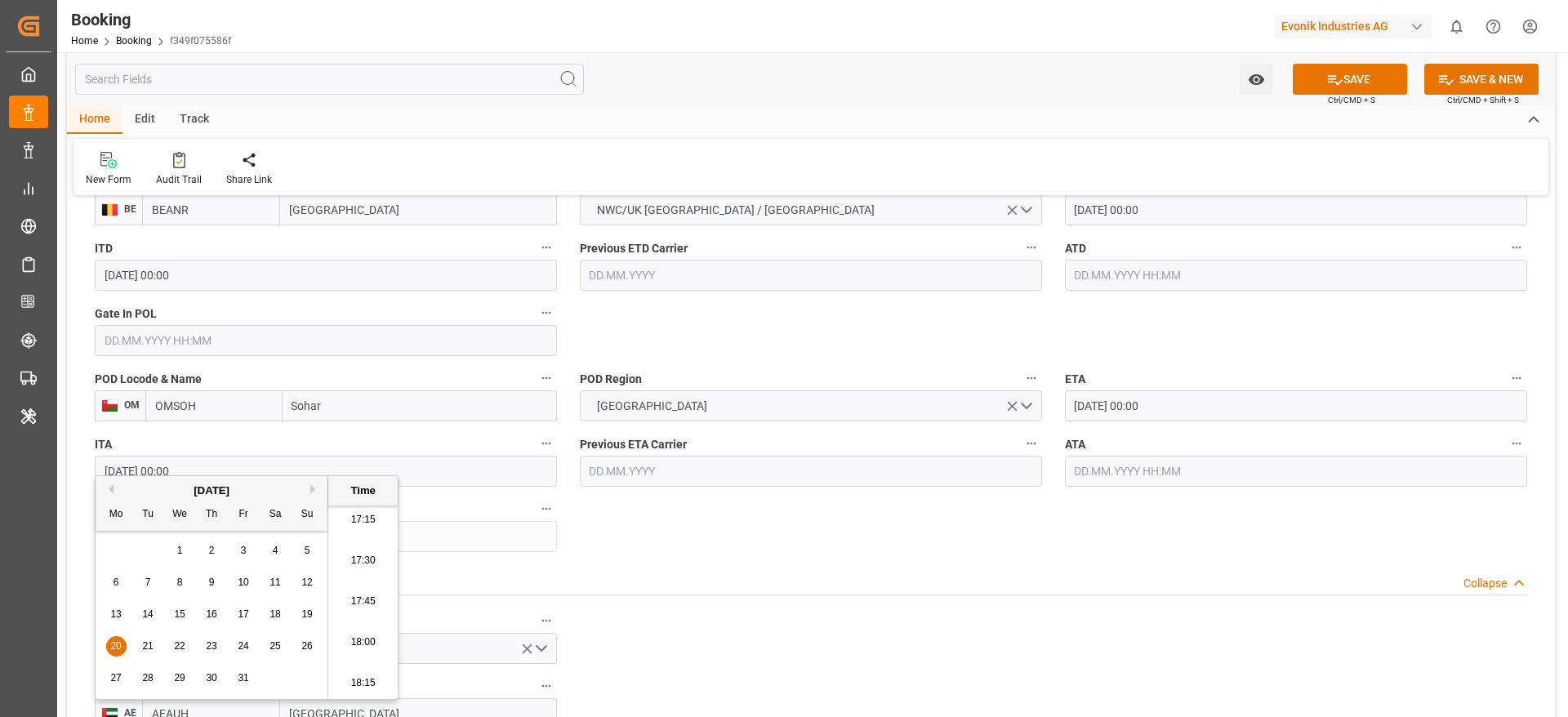
type input "20.10.2025 00:00"
click at [1143, 404] on input "27.10.2025 00:00" at bounding box center [1296, 406] width 462 height 31
paste input "0"
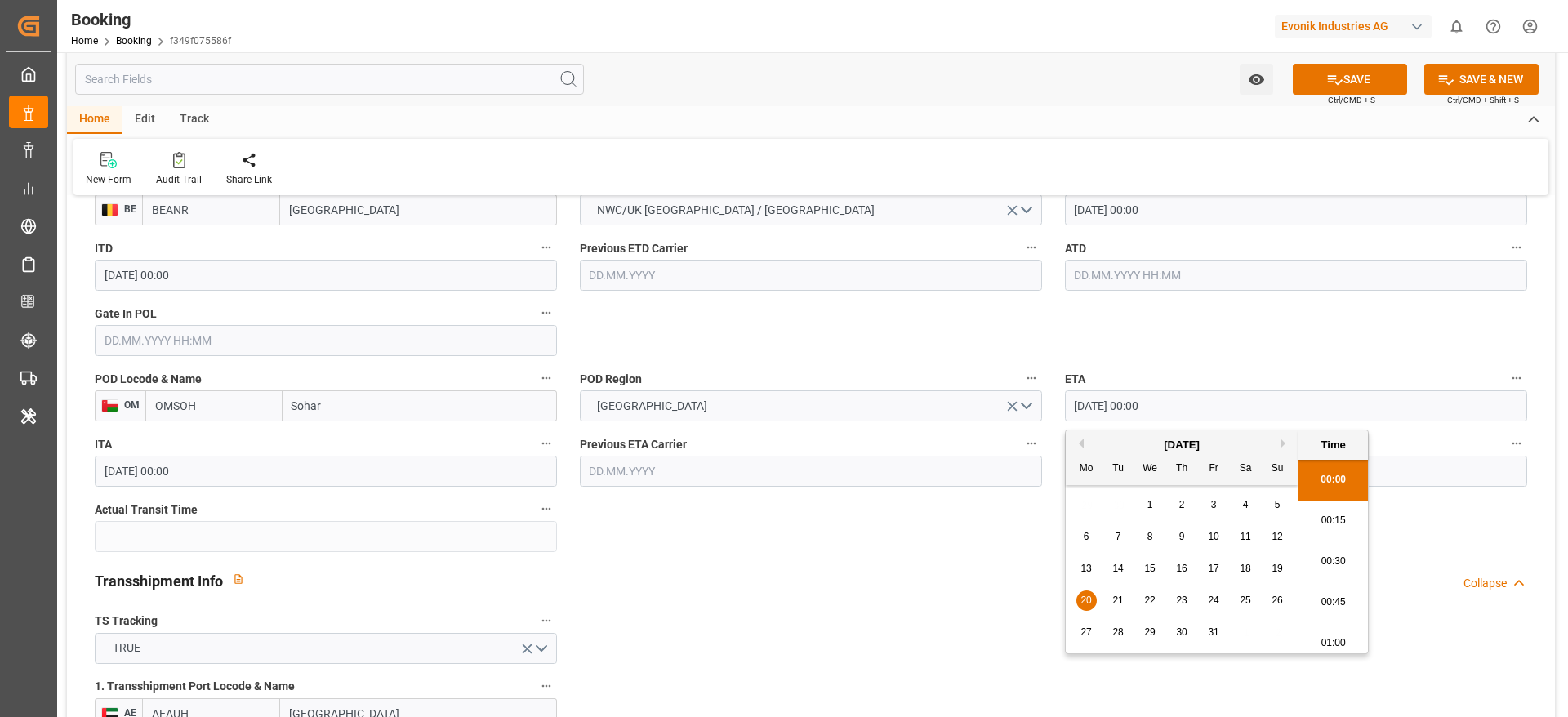
type input "20.10.2025 00:00"
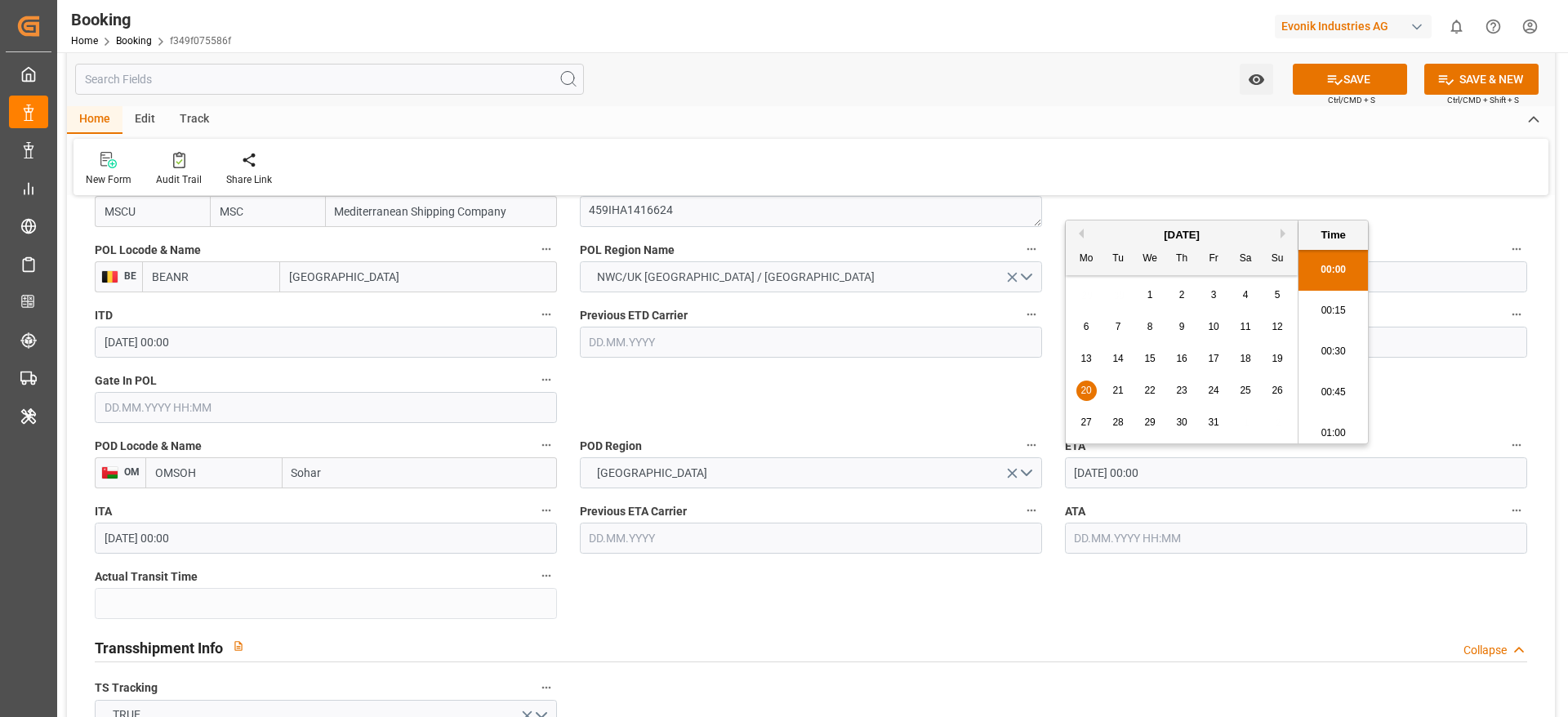
scroll to position [1103, 0]
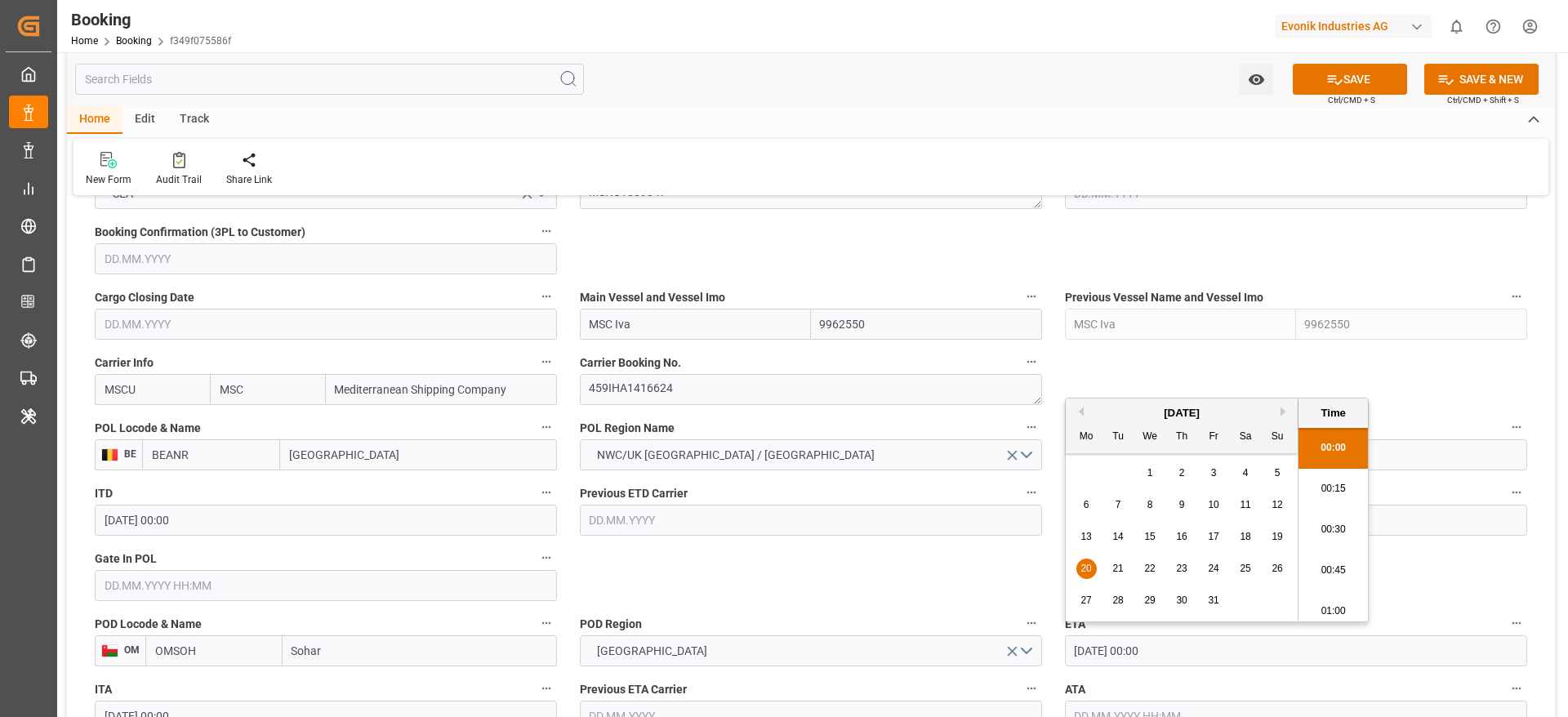
click at [654, 322] on input "MSC Iva" at bounding box center [695, 324] width 231 height 31
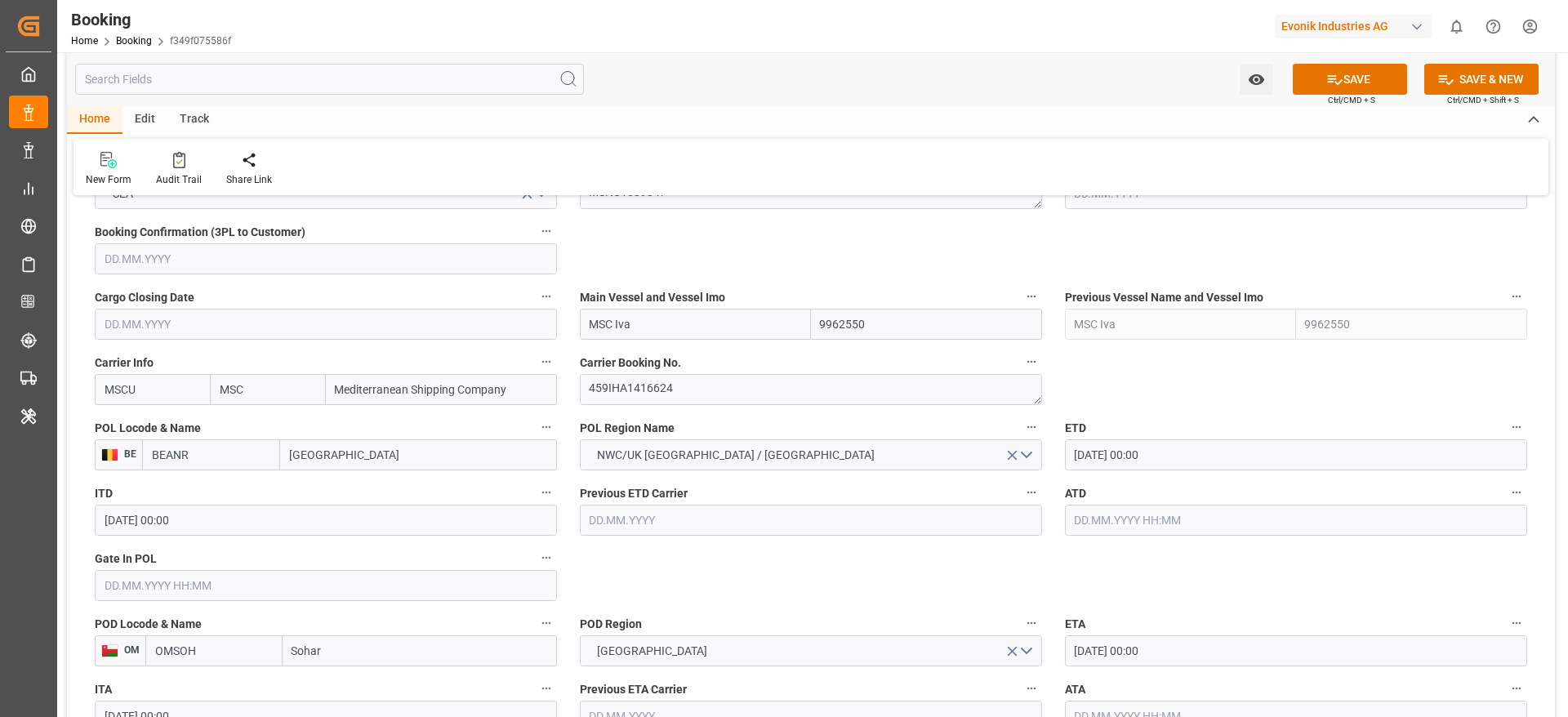
paste input "MSC YORK VII"
click at [656, 362] on b "MSC YORK VII" at bounding box center [627, 360] width 73 height 13
type input "MSC YORK VII"
type input "9196838"
click at [678, 326] on input "MSC YORK VII" at bounding box center [695, 324] width 231 height 31
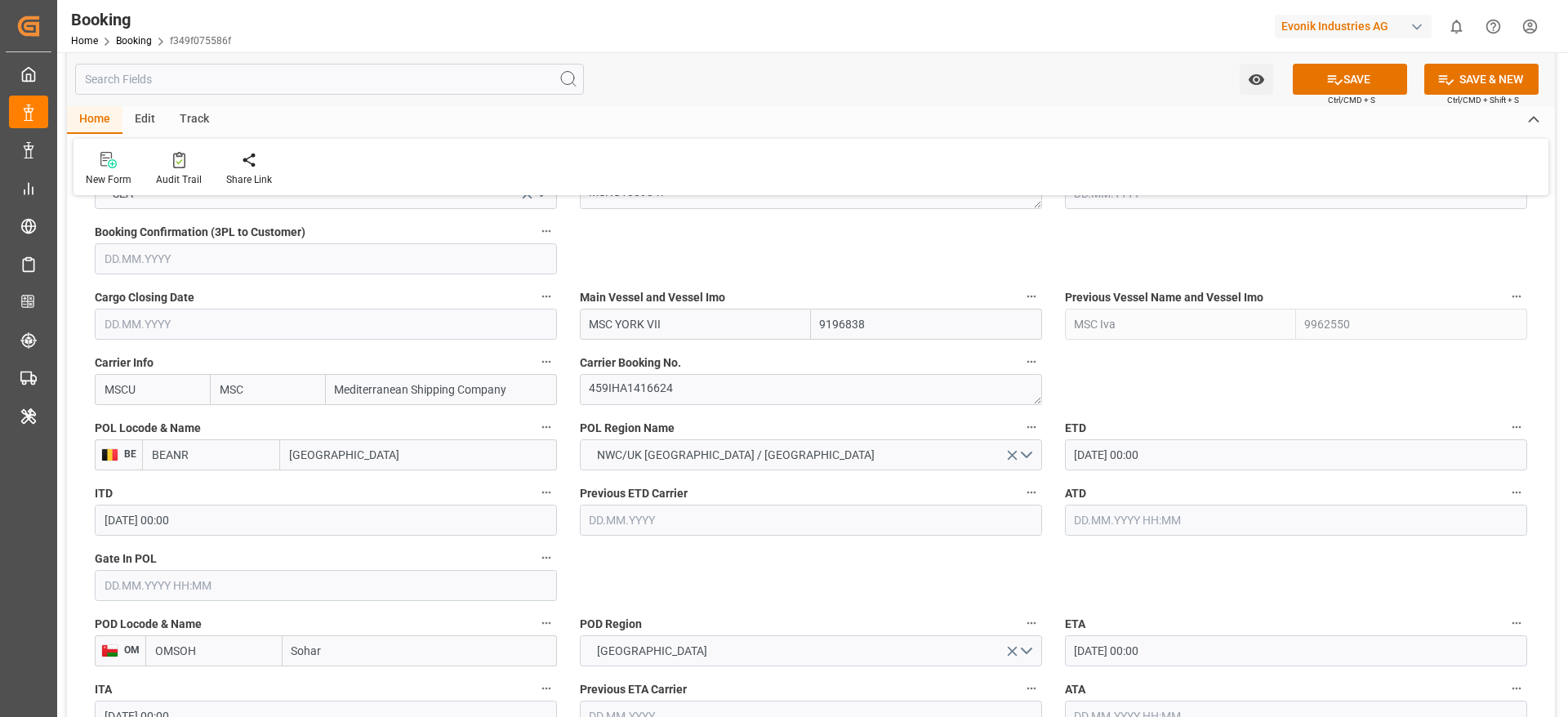
click at [678, 326] on input "MSC YORK VII" at bounding box center [695, 324] width 231 height 31
paste input "NAPOL"
type input "MSC NAPOLI"
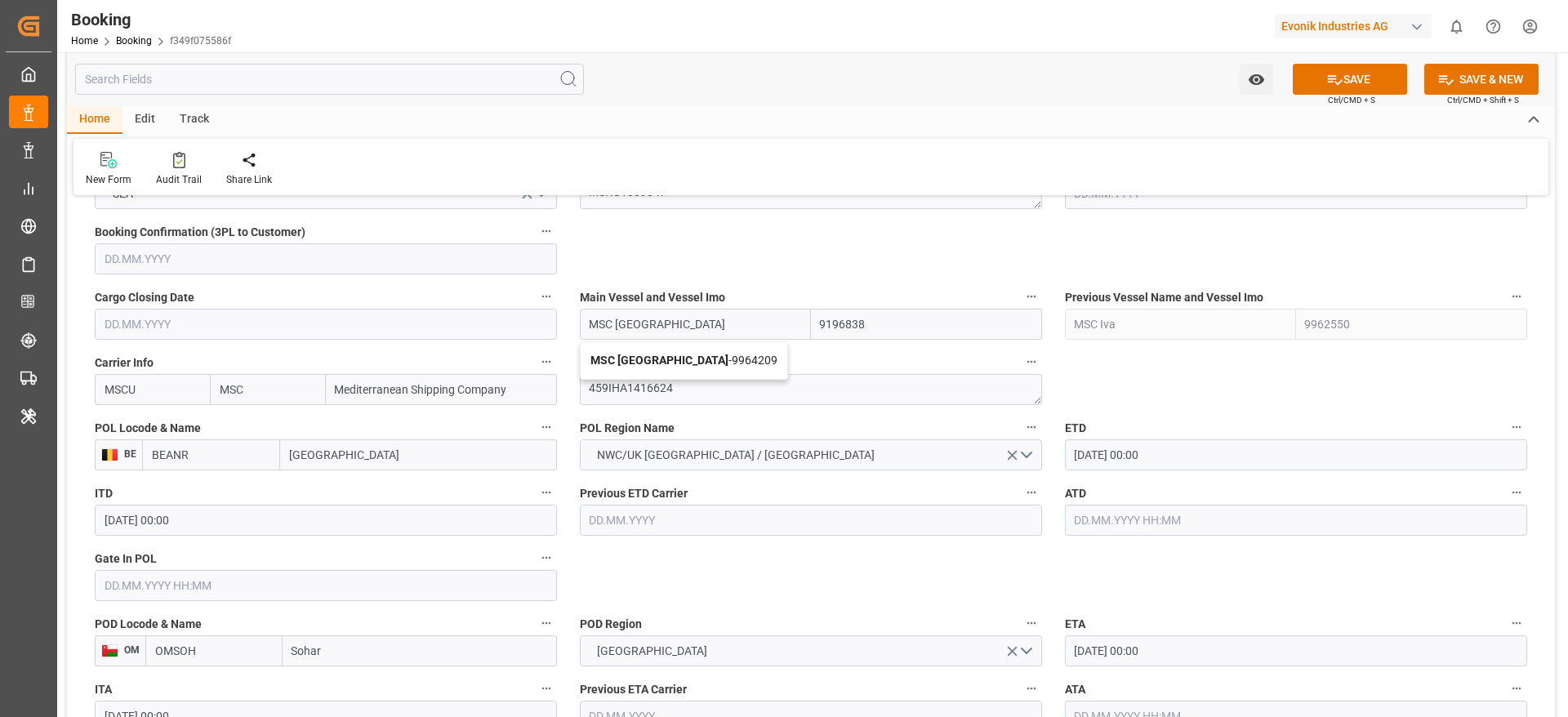
click at [683, 364] on span "MSC NAPOLI - 9964209" at bounding box center [684, 360] width 187 height 13
type input "9964209"
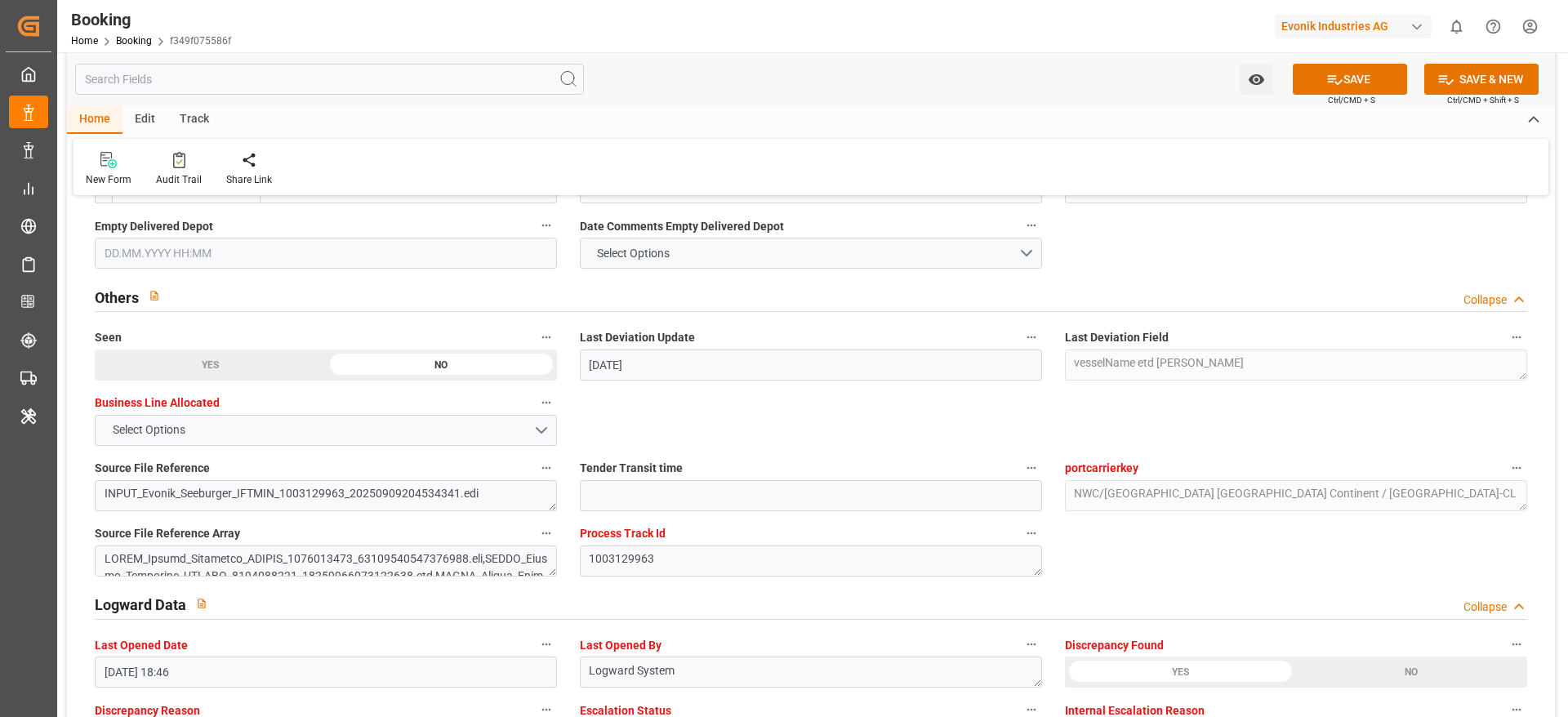
scroll to position [3186, 0]
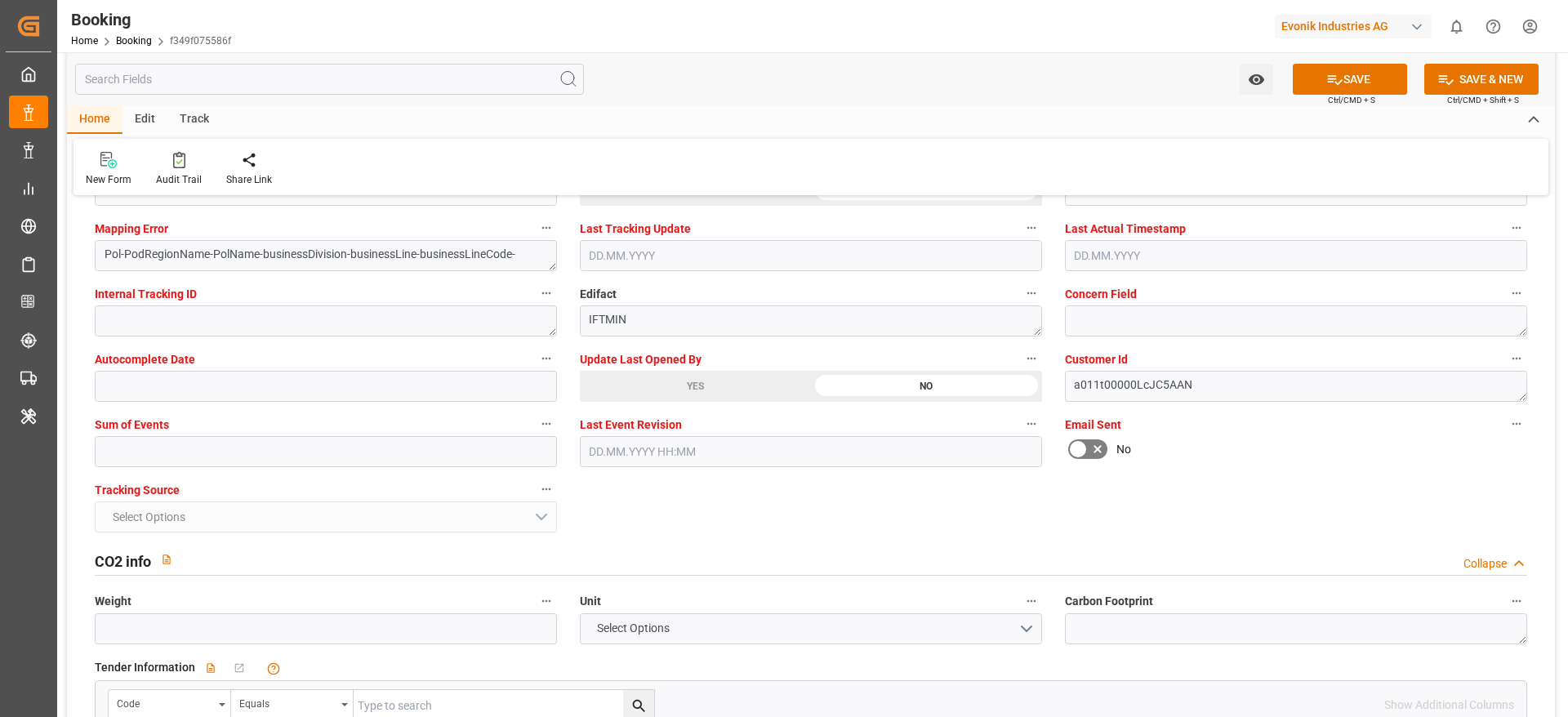
type input "MSC NAPOLI"
click at [168, 460] on input "text" at bounding box center [326, 452] width 462 height 31
click at [181, 446] on input "text" at bounding box center [326, 452] width 462 height 31
type input "0"
click at [1321, 82] on button "SAVE" at bounding box center [1350, 79] width 114 height 31
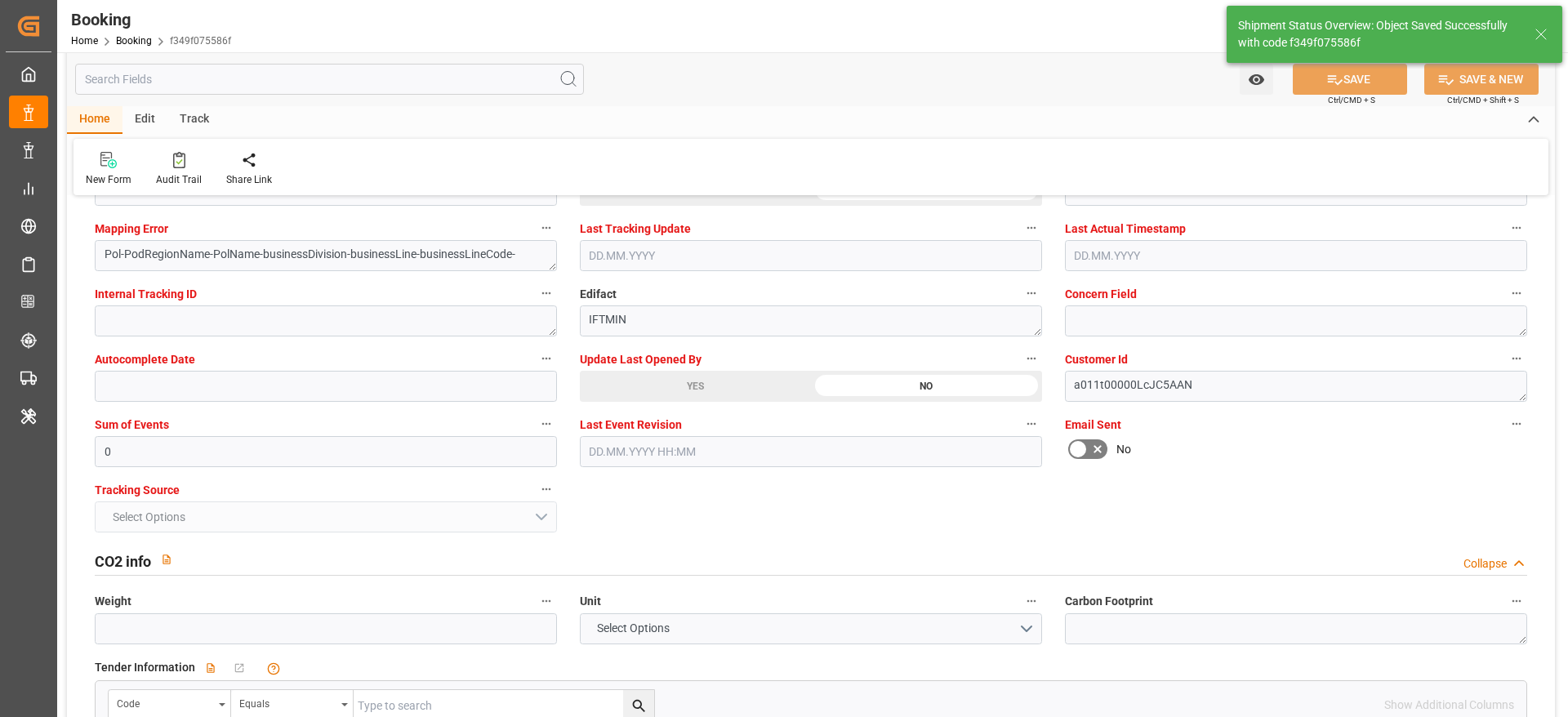
type textarea "sateesh godewar"
type textarea "businessDivision-businessLine-"
type textarea "Yes"
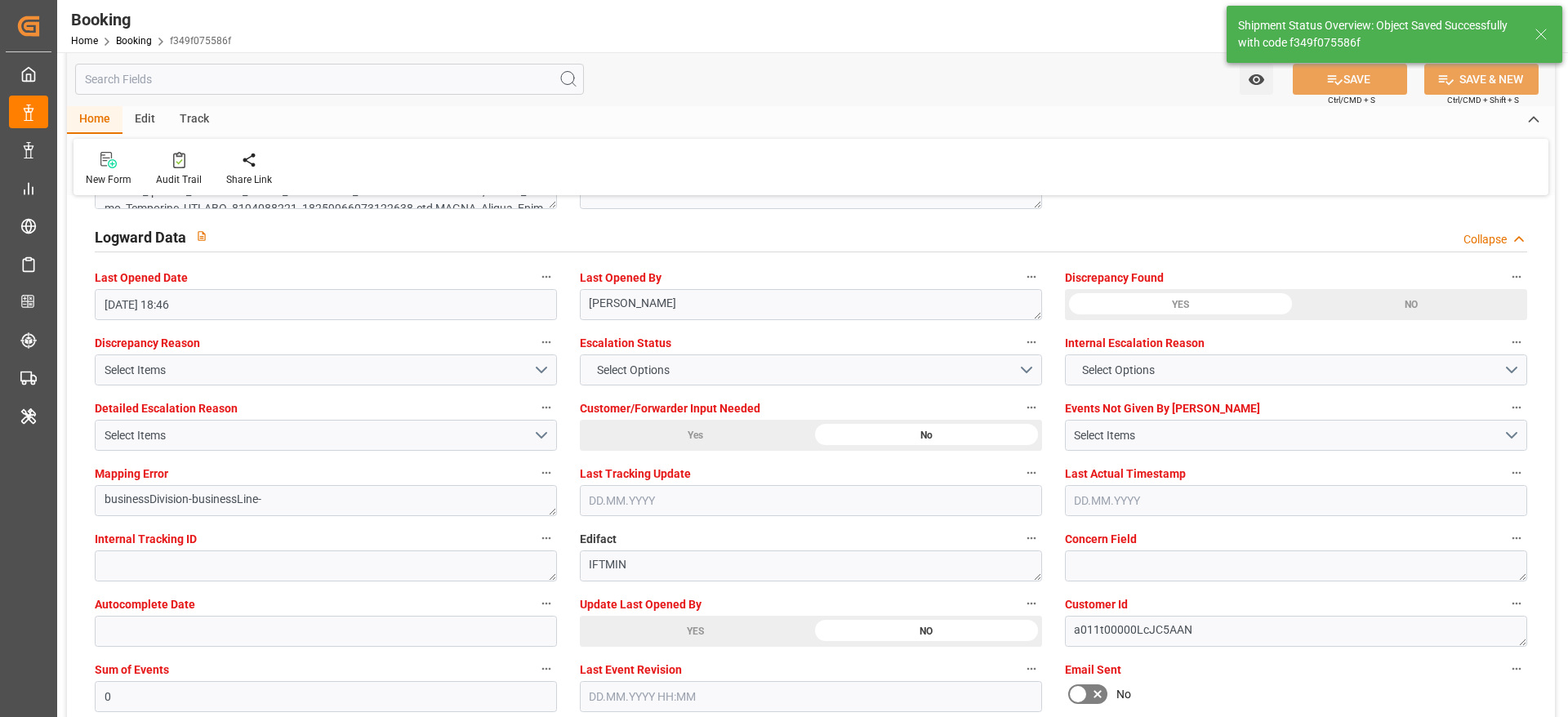
type input "20.10.2025 00:00"
type input "10.09.2025 12:30"
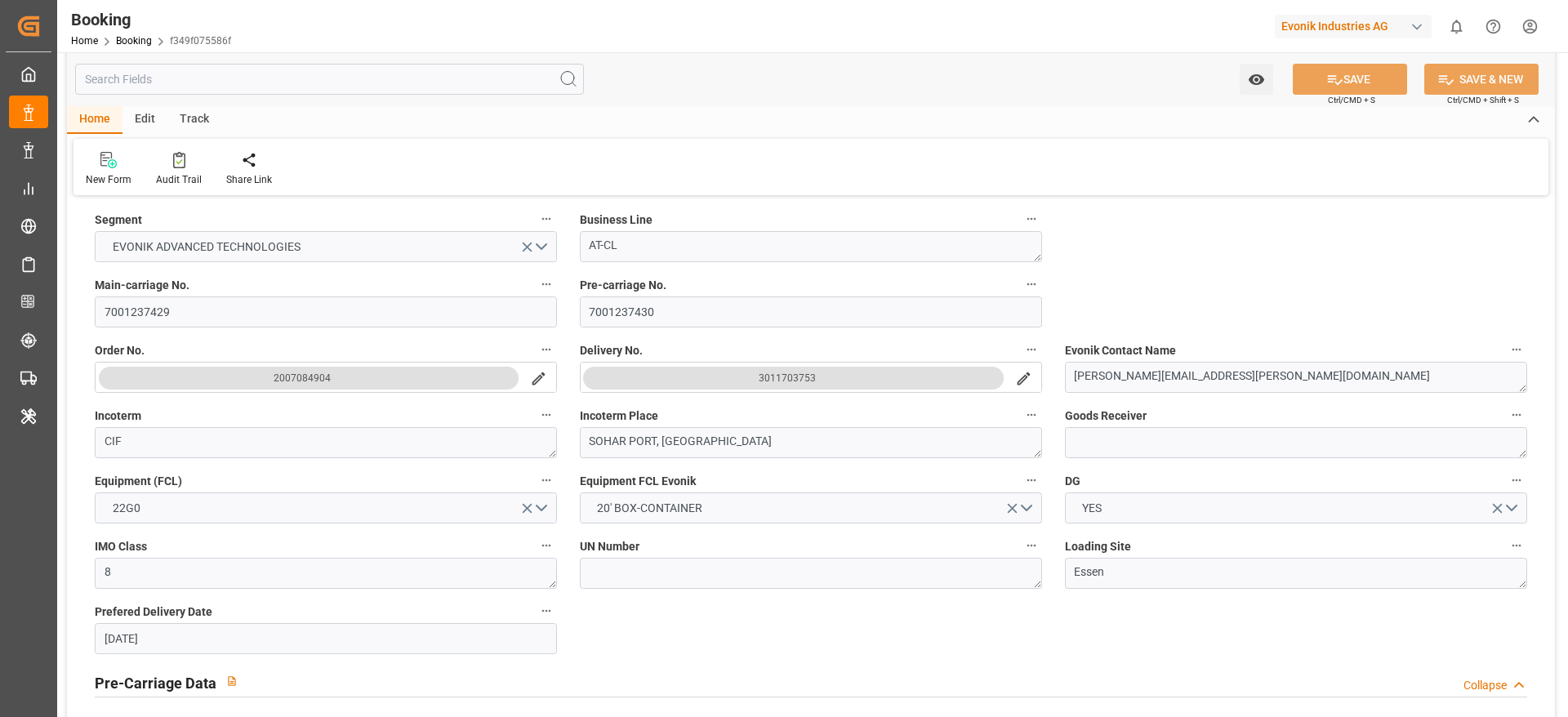
scroll to position [367, 0]
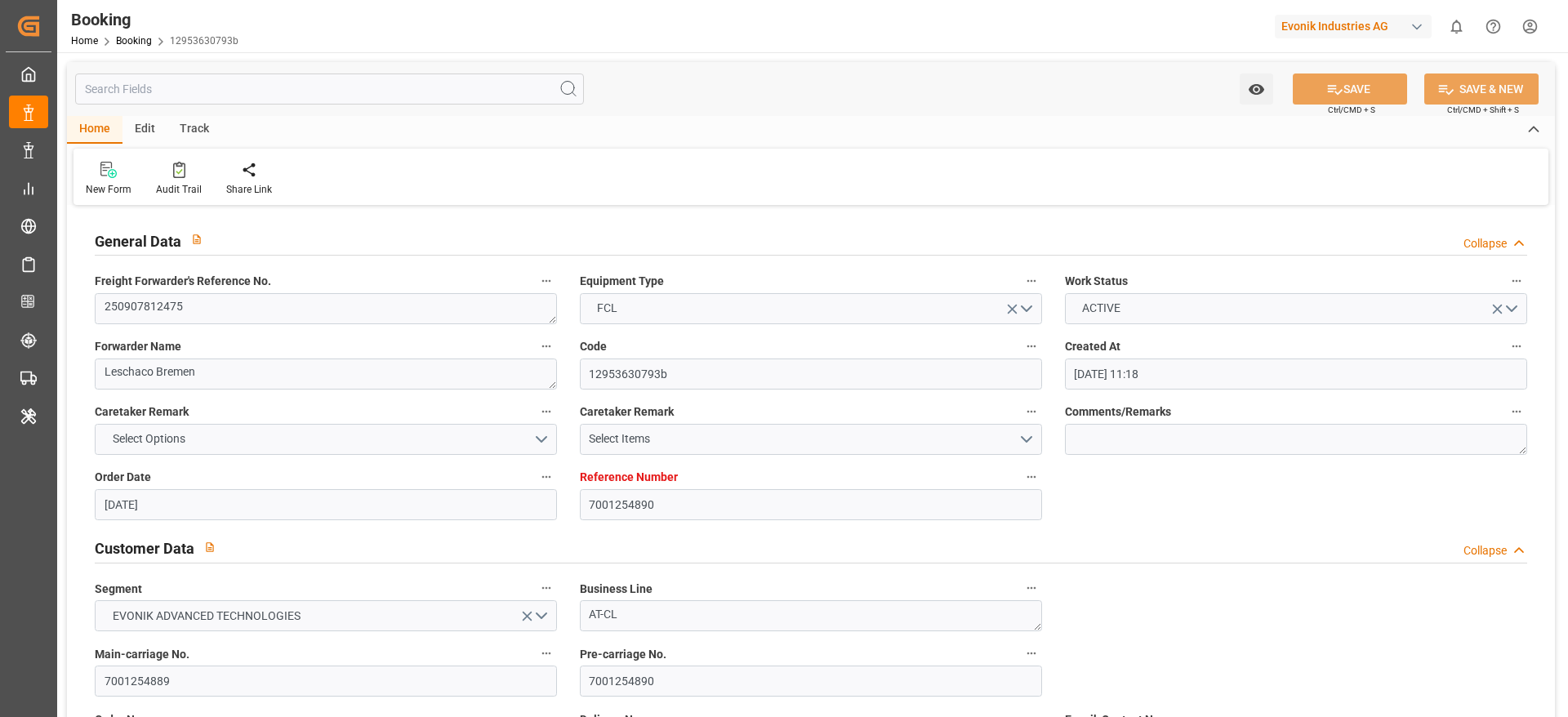
type input "[DATE] 11:18"
type input "[DATE]"
type input "[DATE] 00:00"
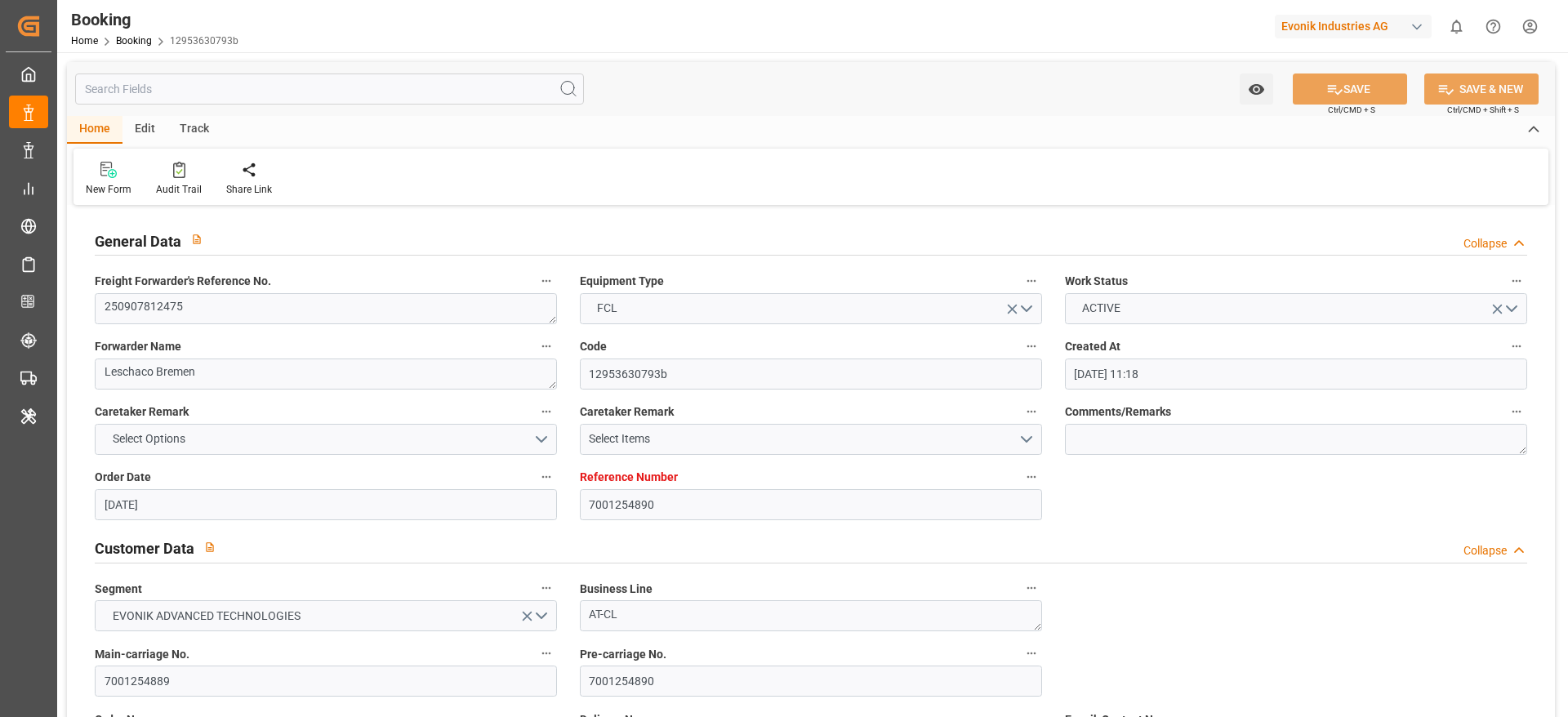
type input "[DATE] 00:00"
type input "[DATE]"
type input "[DATE] 00:00"
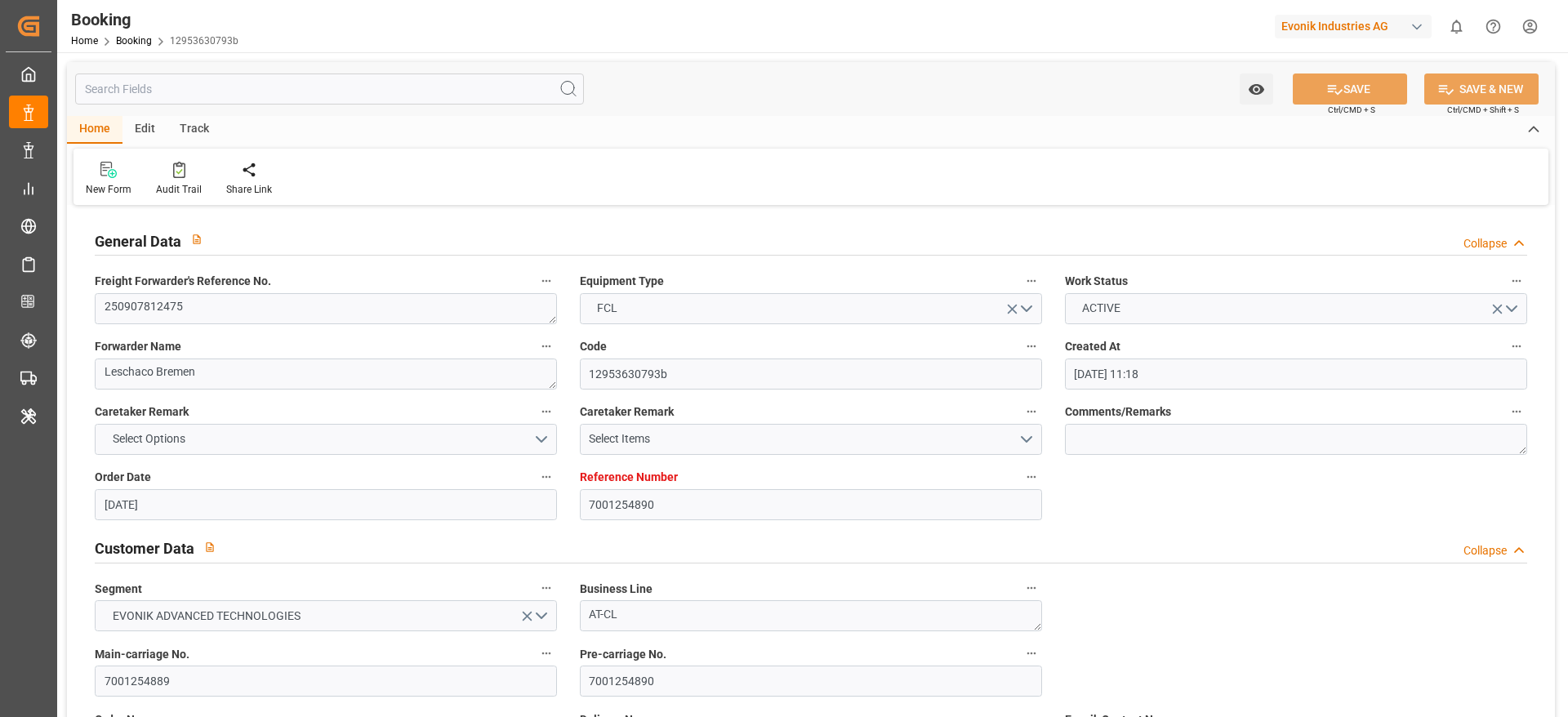
type input "[DATE] 00:00"
type input "[DATE]"
type input "[DATE] 19:21"
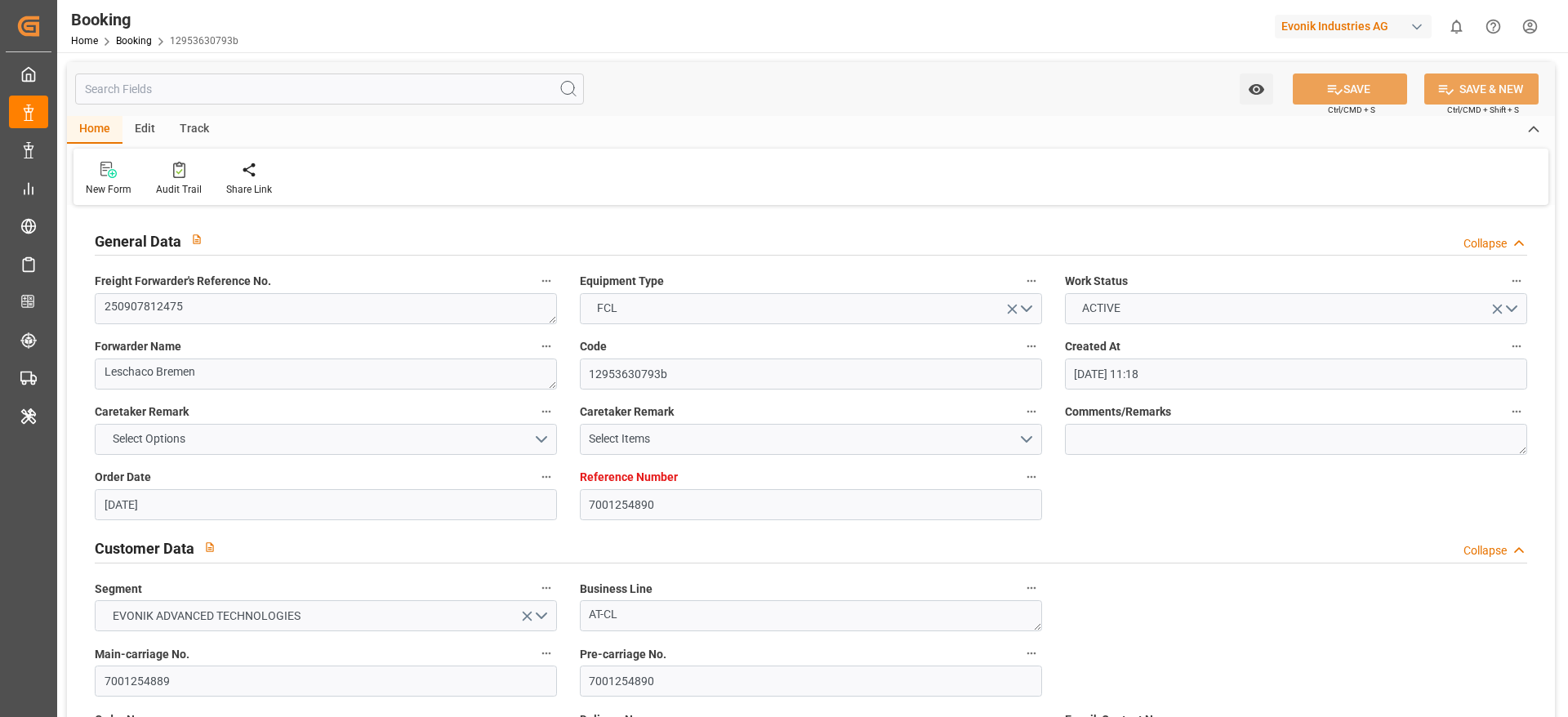
paste textarea "459IHA1429452"
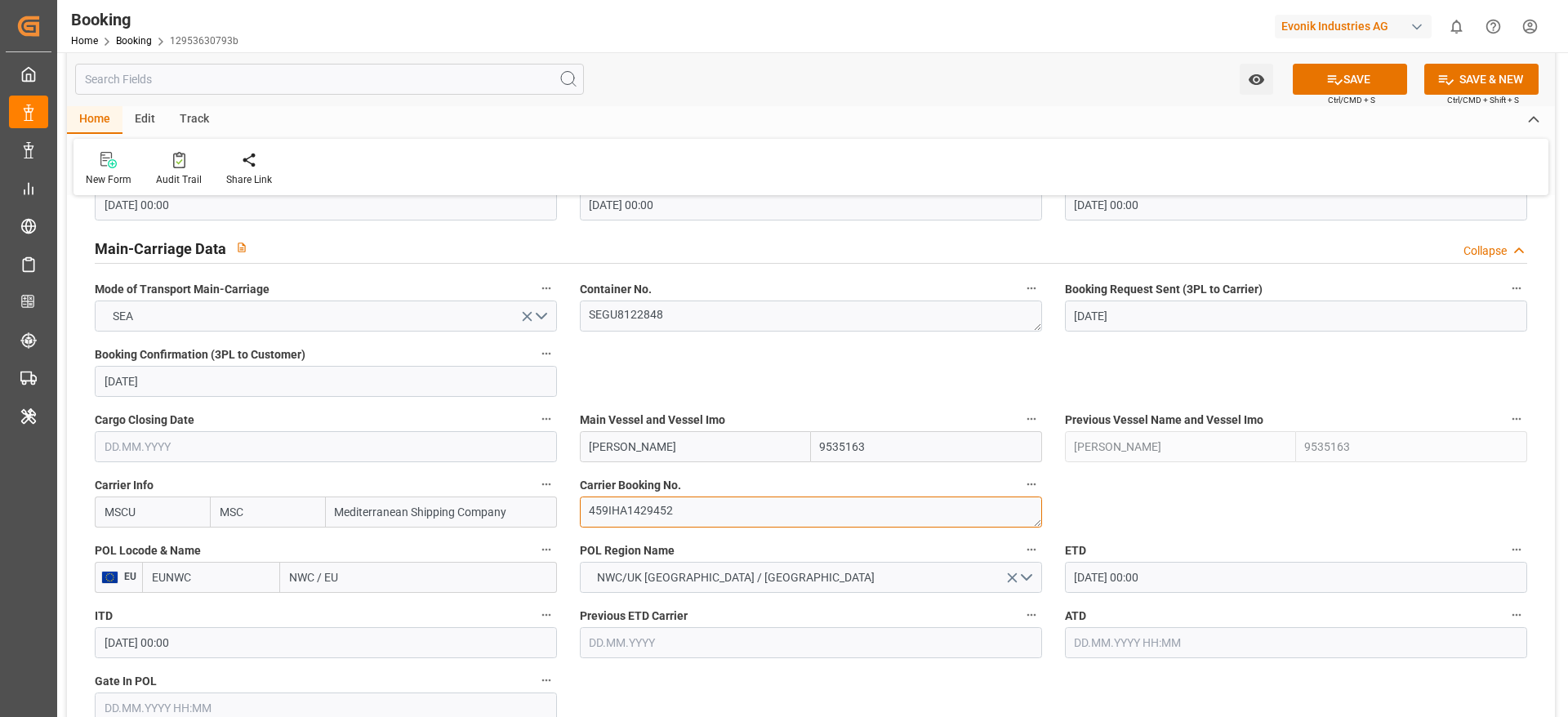
type textarea "459IHA1429452"
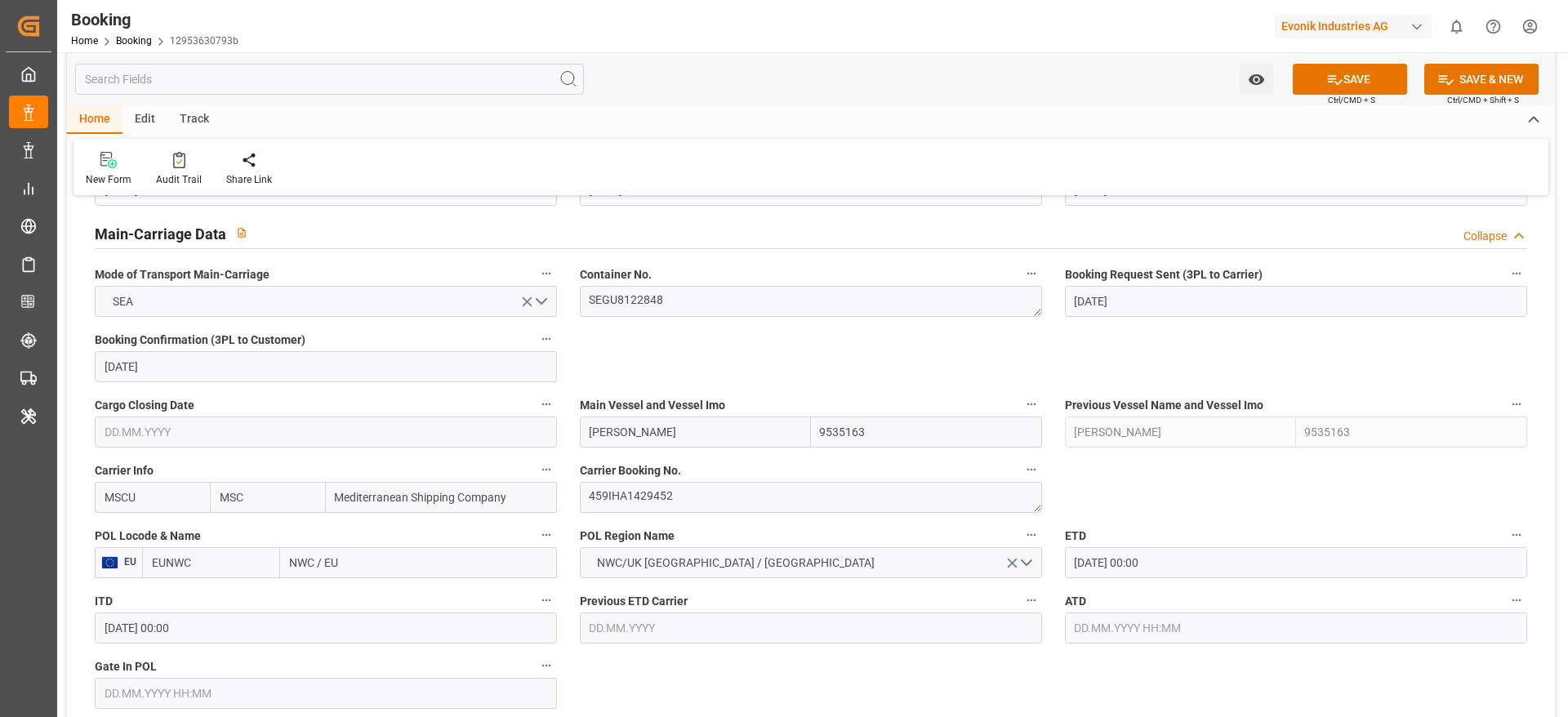
scroll to position [1103, 0]
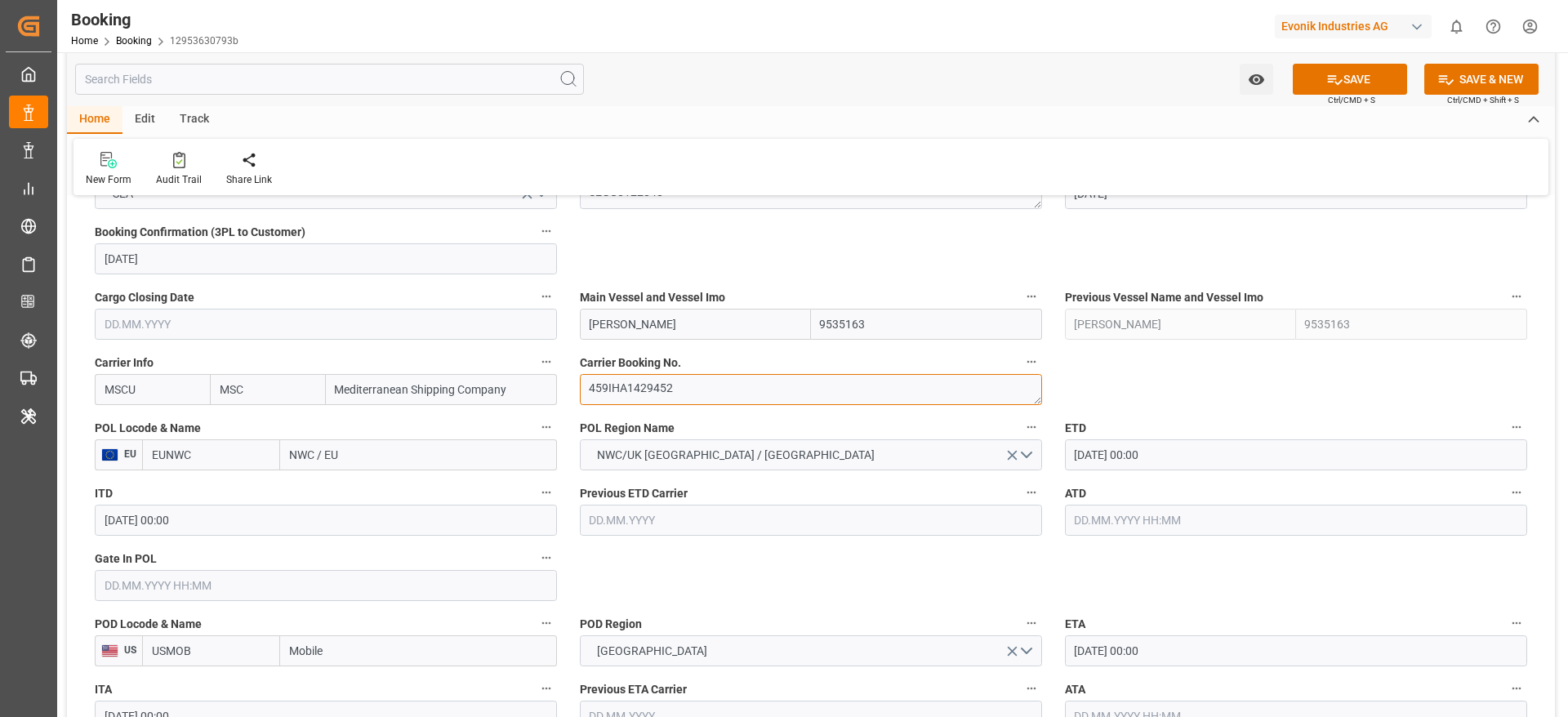
click at [672, 385] on textarea "459IHA1429452" at bounding box center [811, 390] width 462 height 31
drag, startPoint x: 358, startPoint y: 448, endPoint x: 1468, endPoint y: 363, distance: 1113.2
click at [358, 448] on input "NWC / EU" at bounding box center [418, 455] width 277 height 31
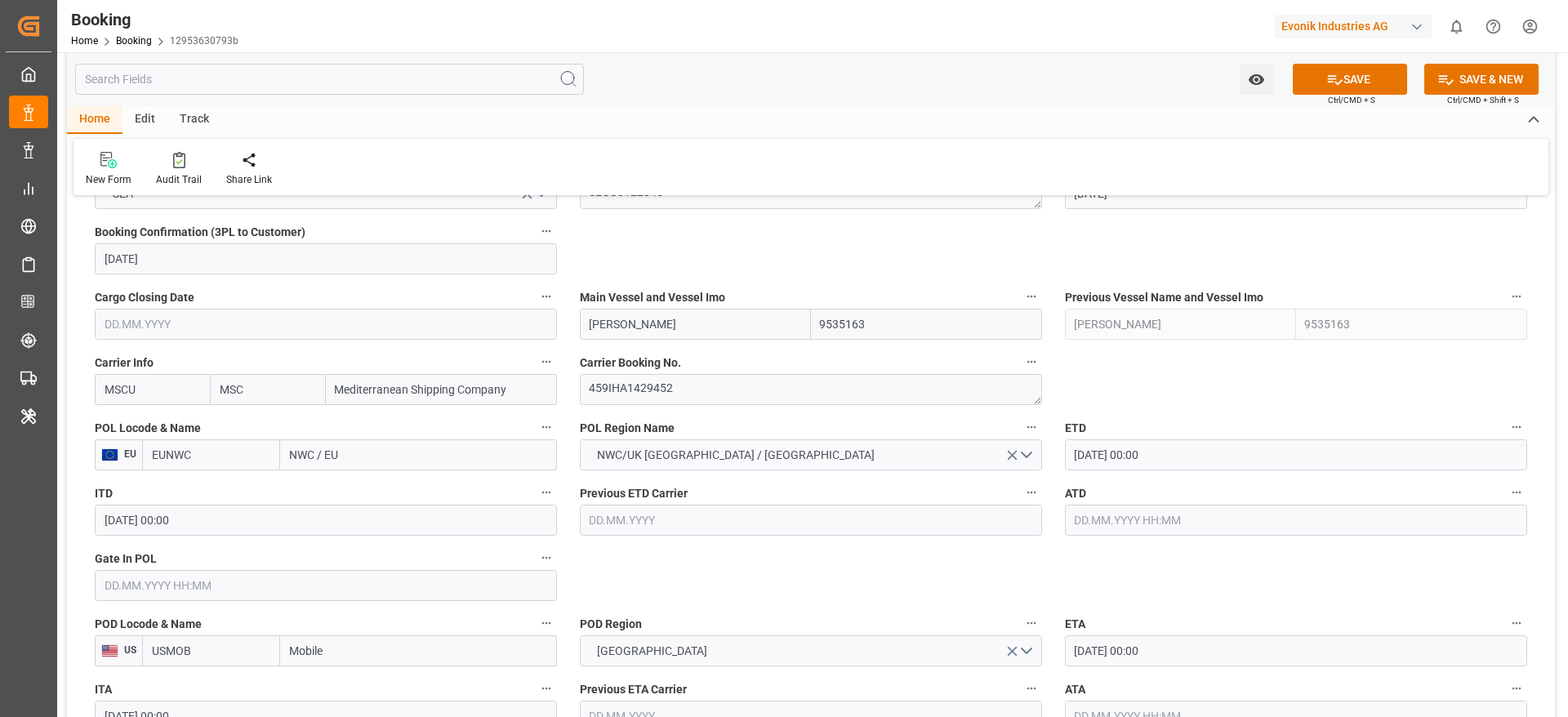
click at [358, 448] on input "NWC / EU" at bounding box center [418, 455] width 277 height 31
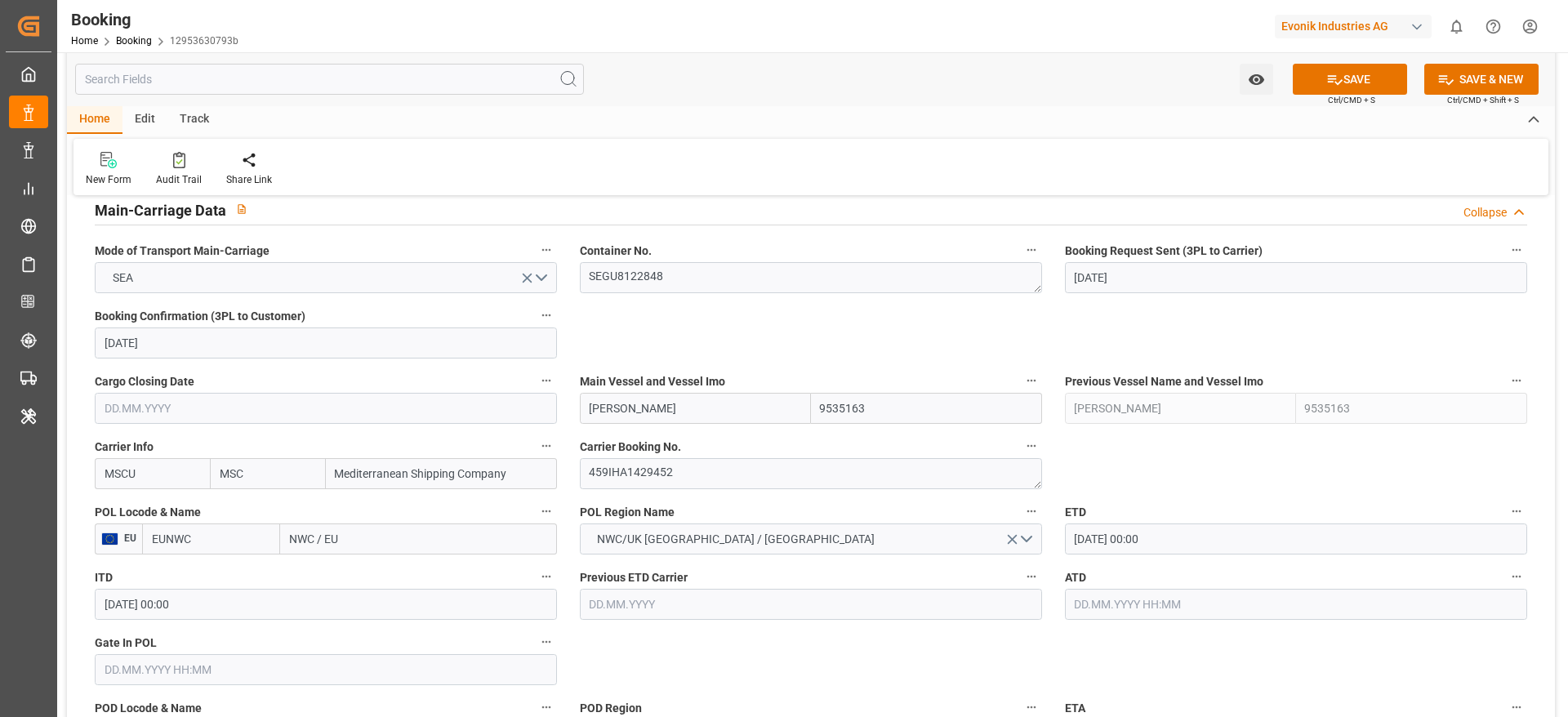
scroll to position [980, 0]
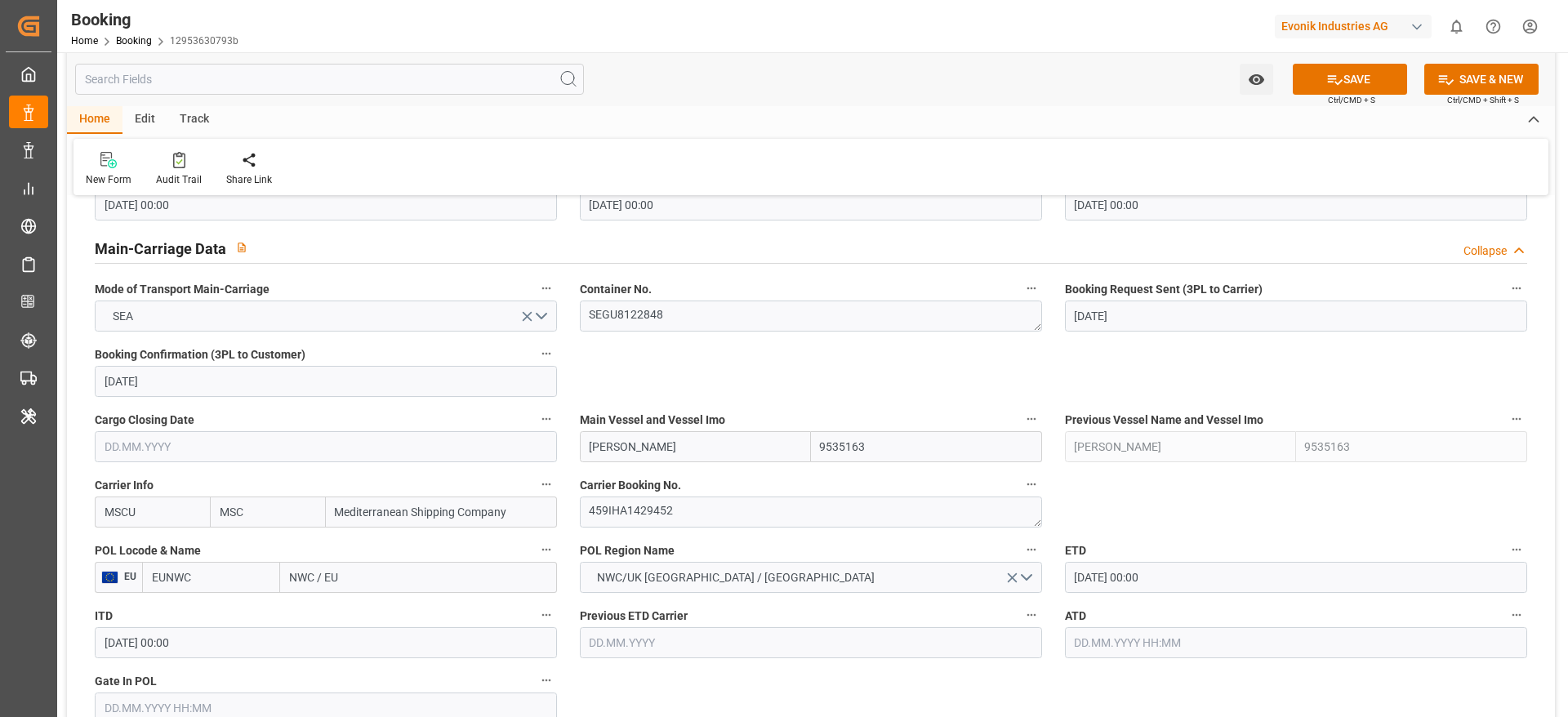
click at [310, 582] on input "NWC / EU" at bounding box center [418, 577] width 277 height 31
type input "a"
click at [325, 581] on input "text" at bounding box center [418, 577] width 277 height 31
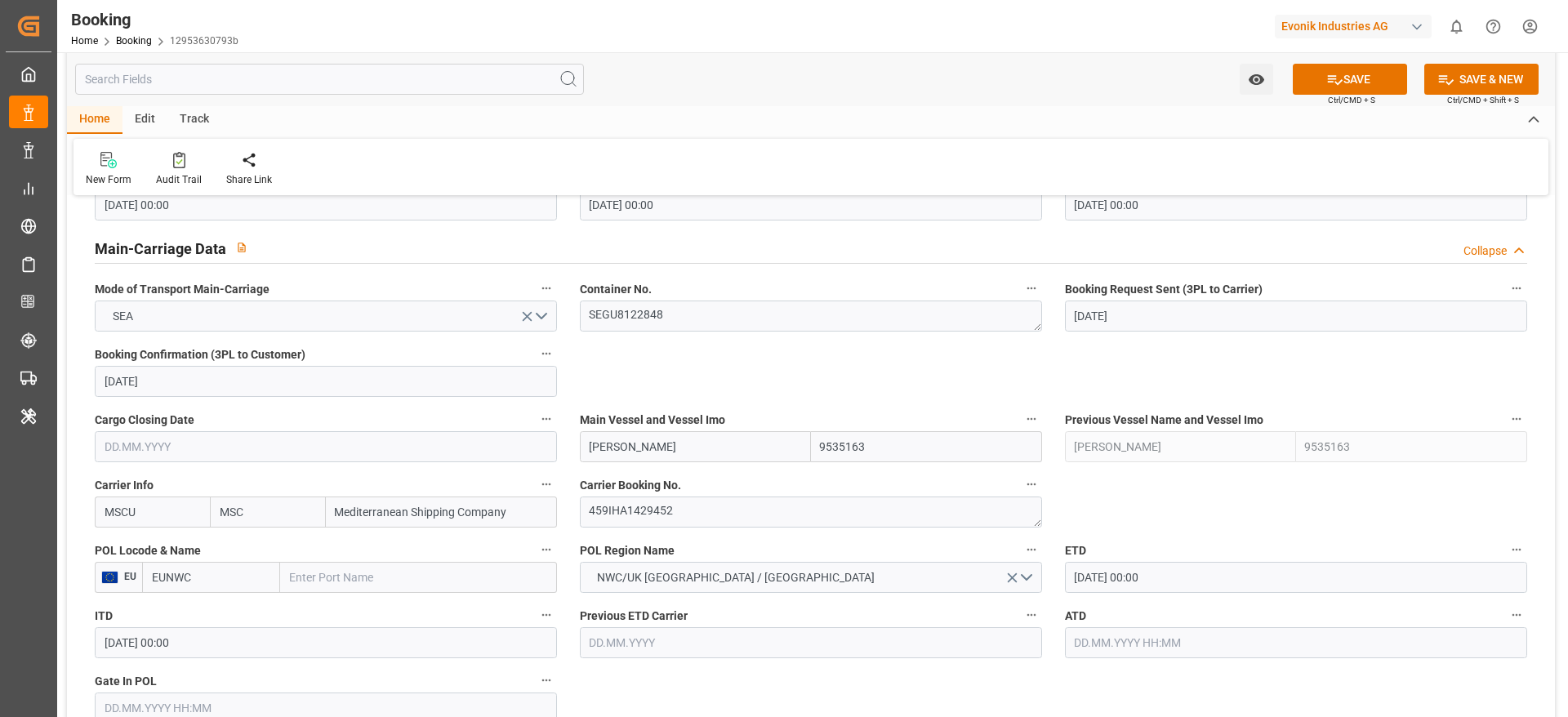
click at [325, 581] on input "text" at bounding box center [418, 577] width 277 height 31
drag, startPoint x: 317, startPoint y: 570, endPoint x: 329, endPoint y: 576, distance: 13.4
click at [317, 570] on input "roetterd" at bounding box center [418, 577] width 277 height 31
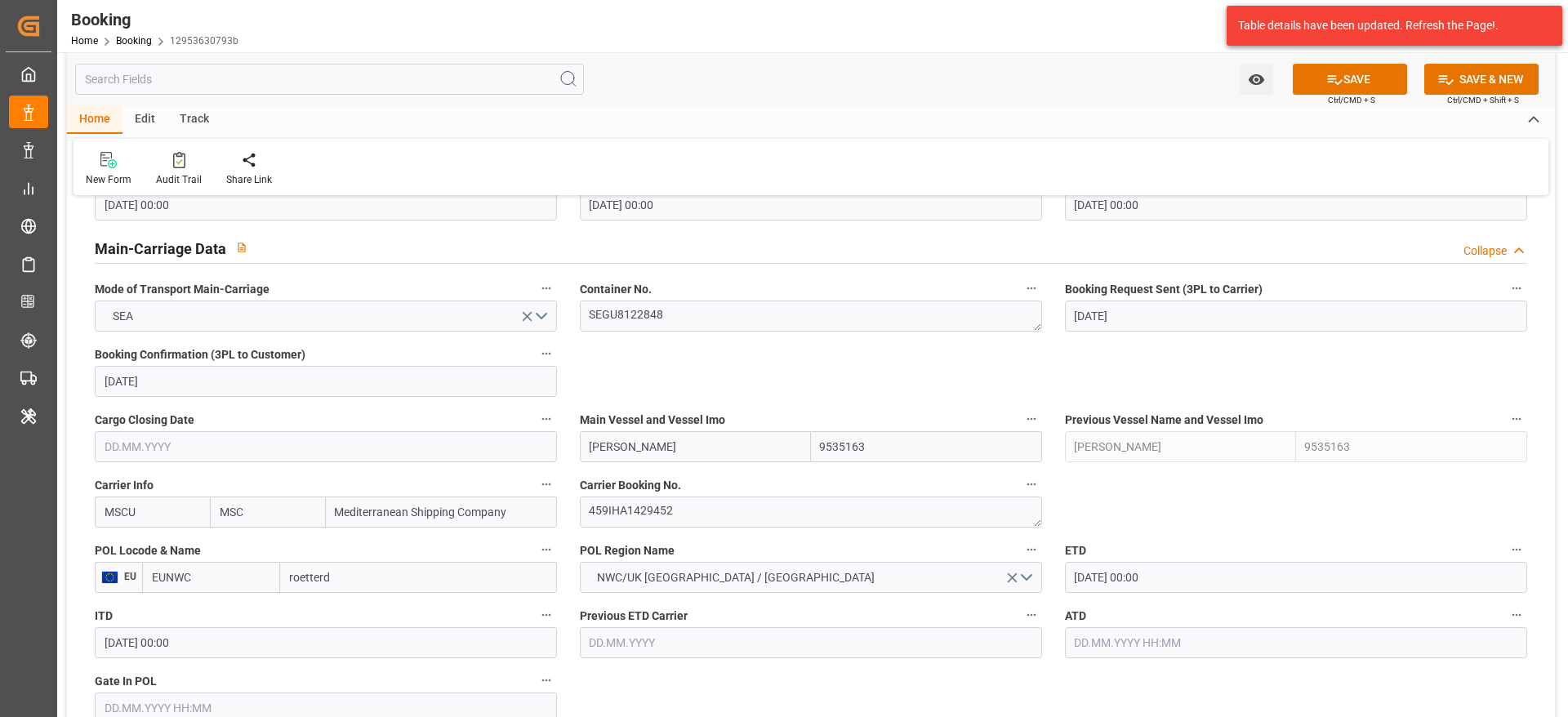
type input "roetterd"
click at [707, 451] on input "[PERSON_NAME]" at bounding box center [695, 447] width 231 height 31
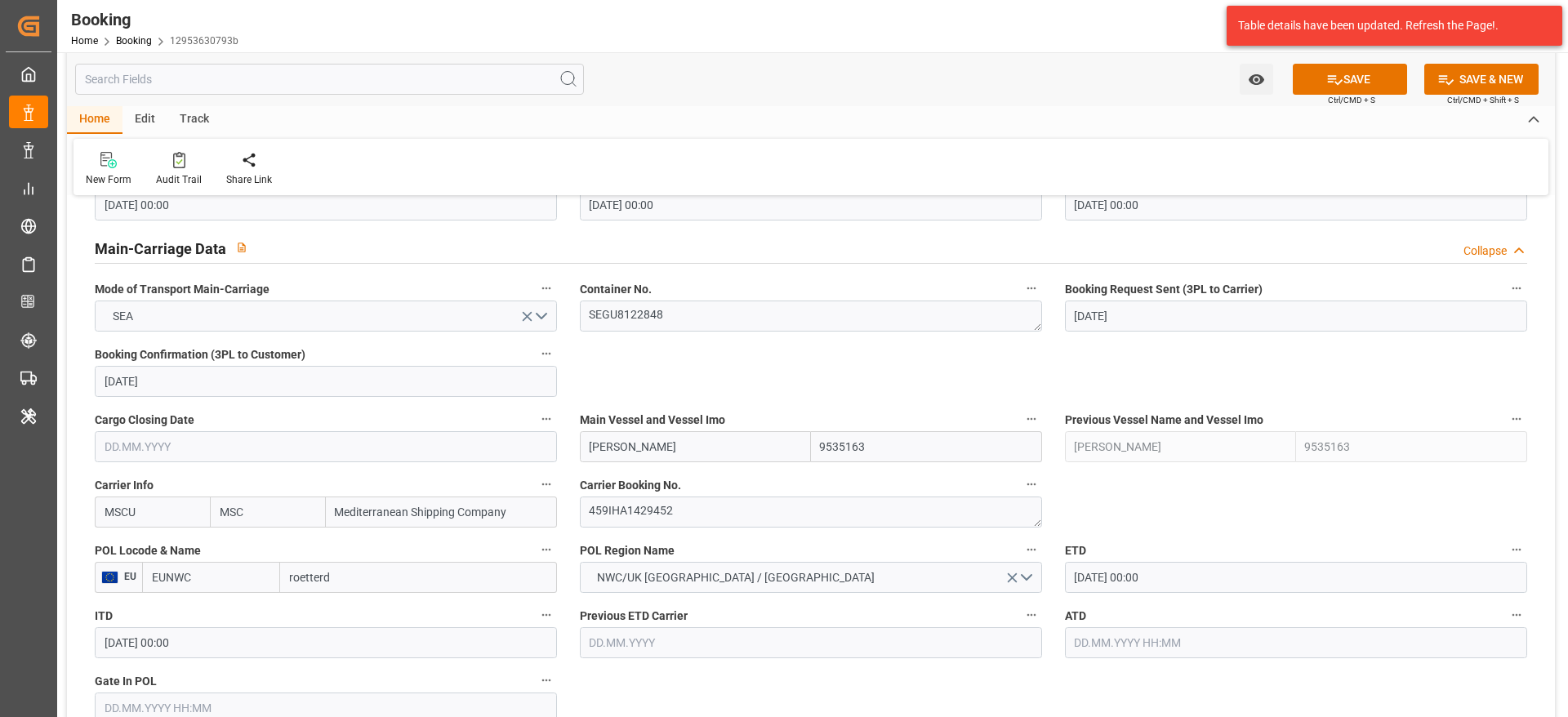
click at [707, 451] on input "[PERSON_NAME]" at bounding box center [695, 447] width 231 height 31
paste input "MSC [PERSON_NAME]"
click at [684, 482] on span "MSC [PERSON_NAME] - 9254848" at bounding box center [673, 482] width 164 height 13
type input "MSC [PERSON_NAME]"
type input "9254848"
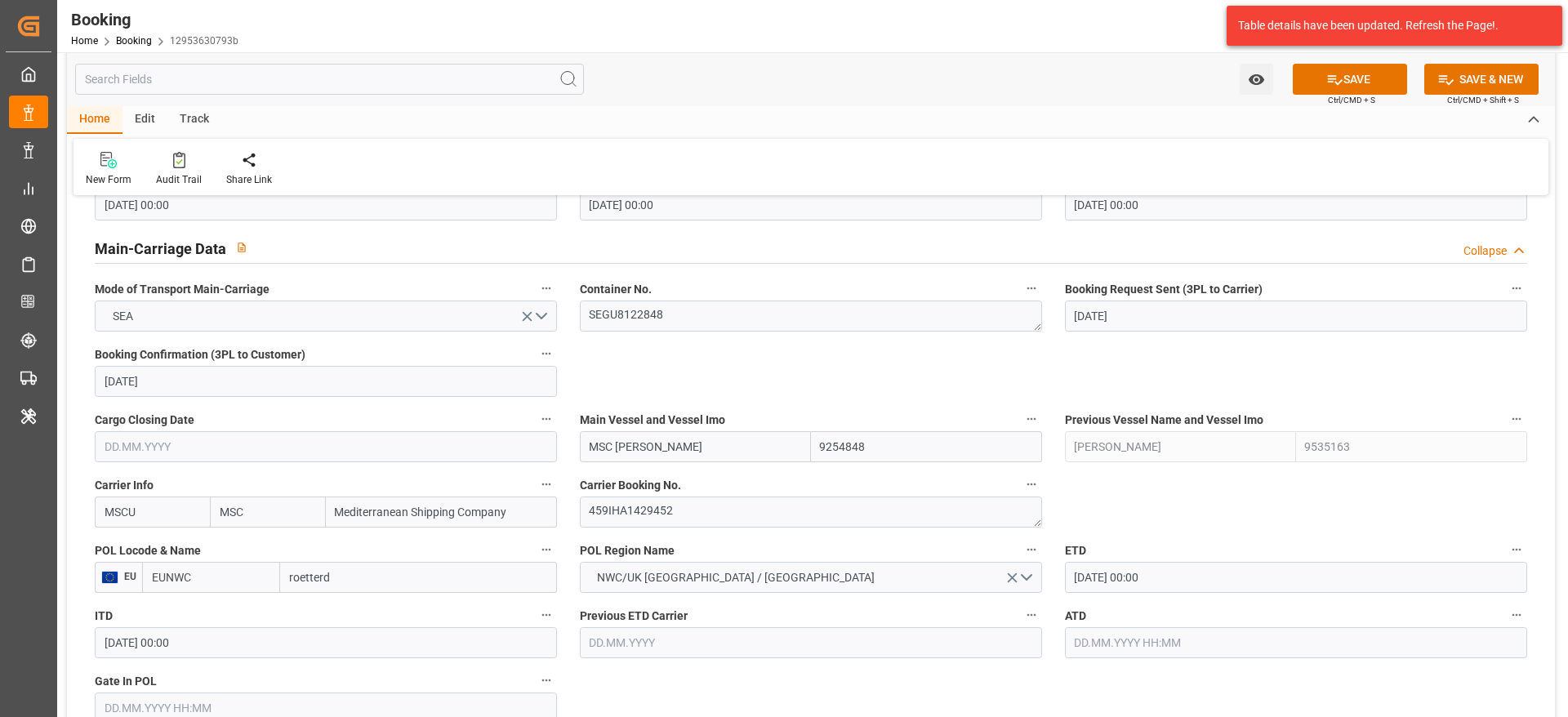
type input "MSC [PERSON_NAME]"
click at [342, 571] on input "roetterd" at bounding box center [418, 577] width 277 height 31
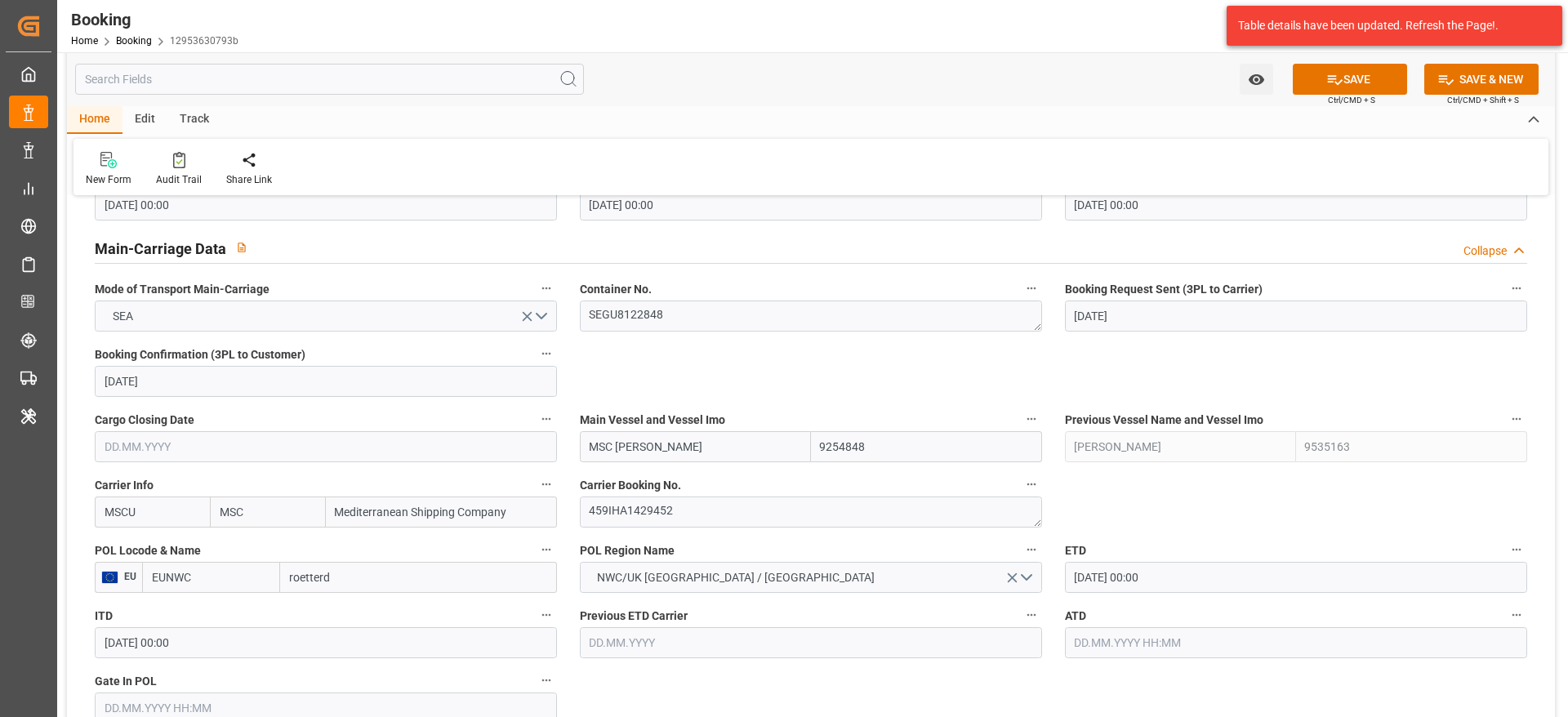
click at [342, 571] on input "roetterd" at bounding box center [418, 577] width 277 height 31
paste input "[GEOGRAPHIC_DATA]"
type input "[GEOGRAPHIC_DATA]"
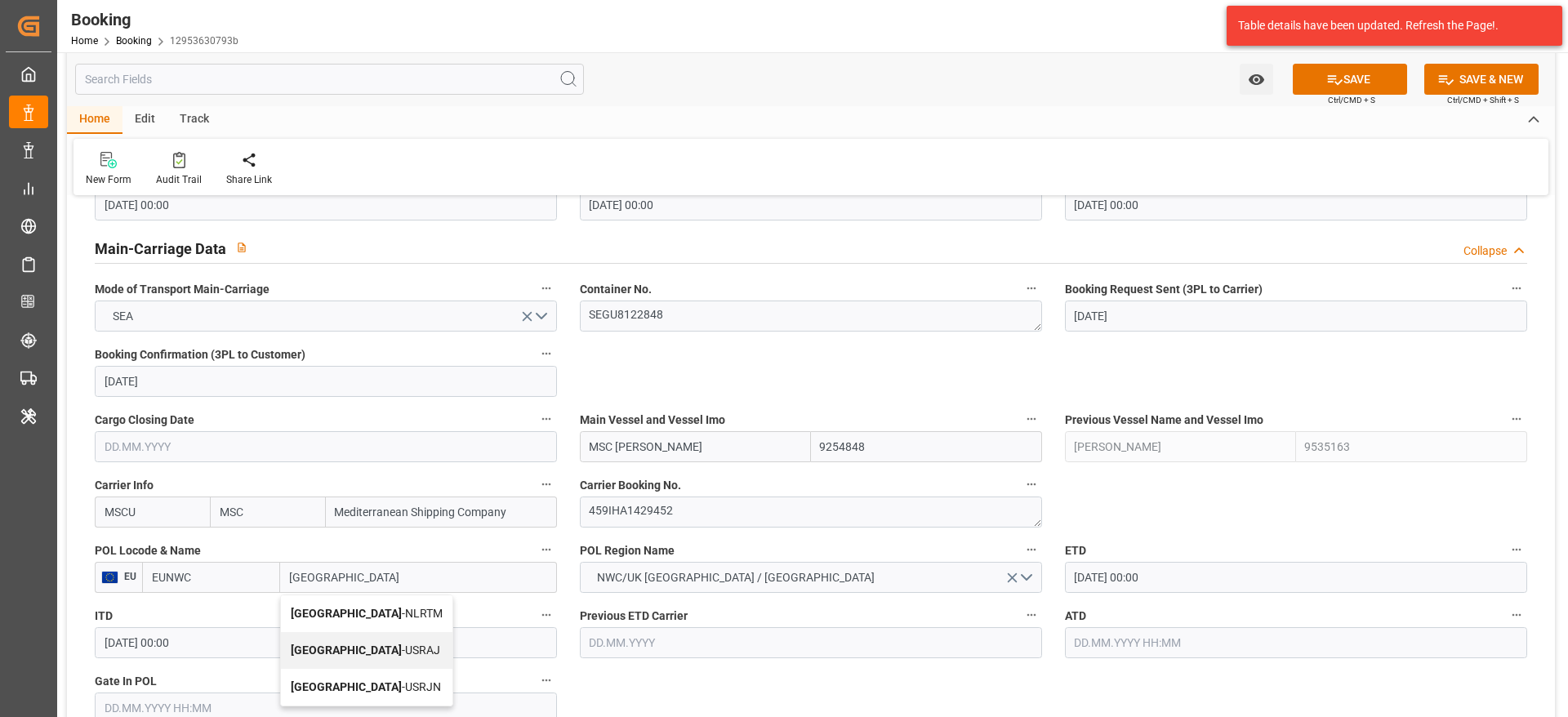
click at [363, 615] on span "[GEOGRAPHIC_DATA] - NLRTM" at bounding box center [366, 614] width 152 height 13
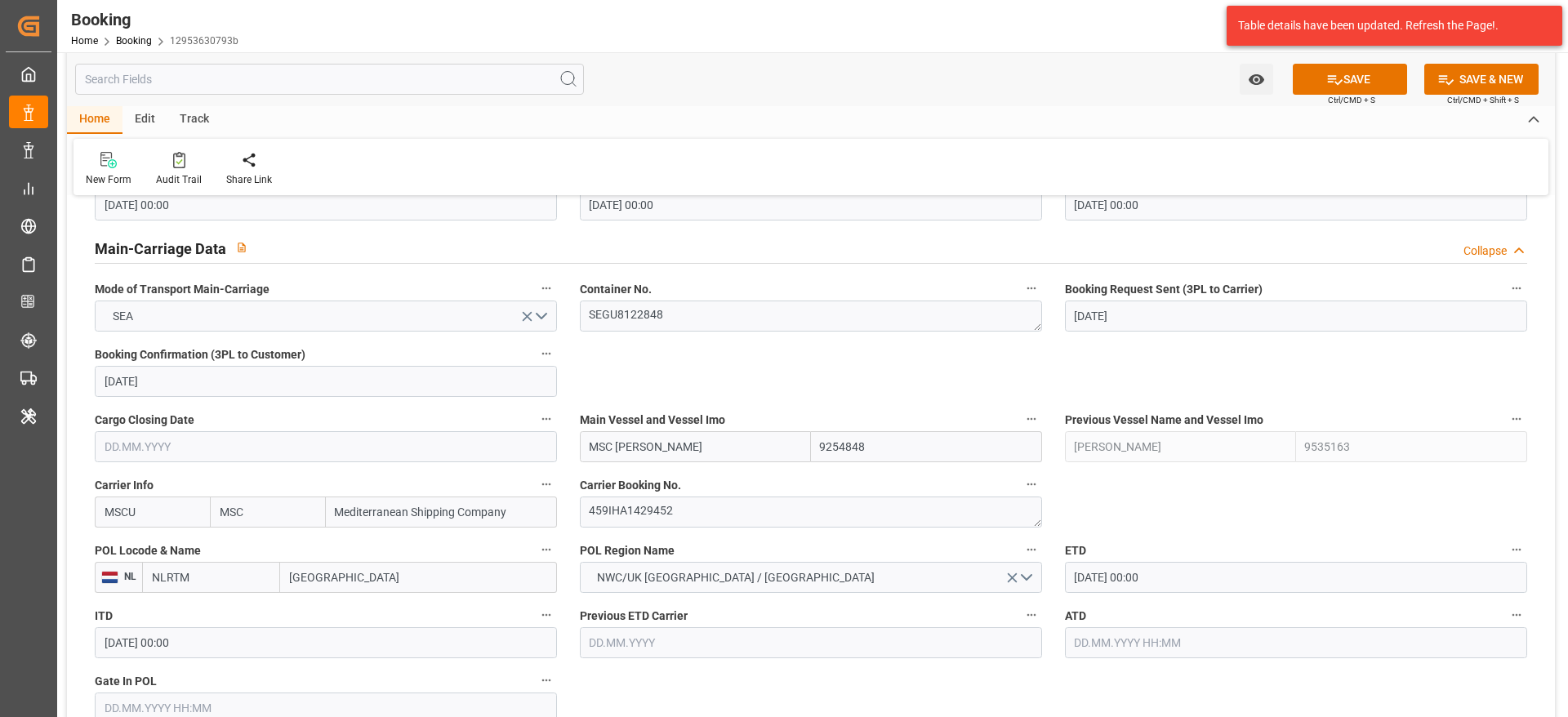
type input "NLRTM"
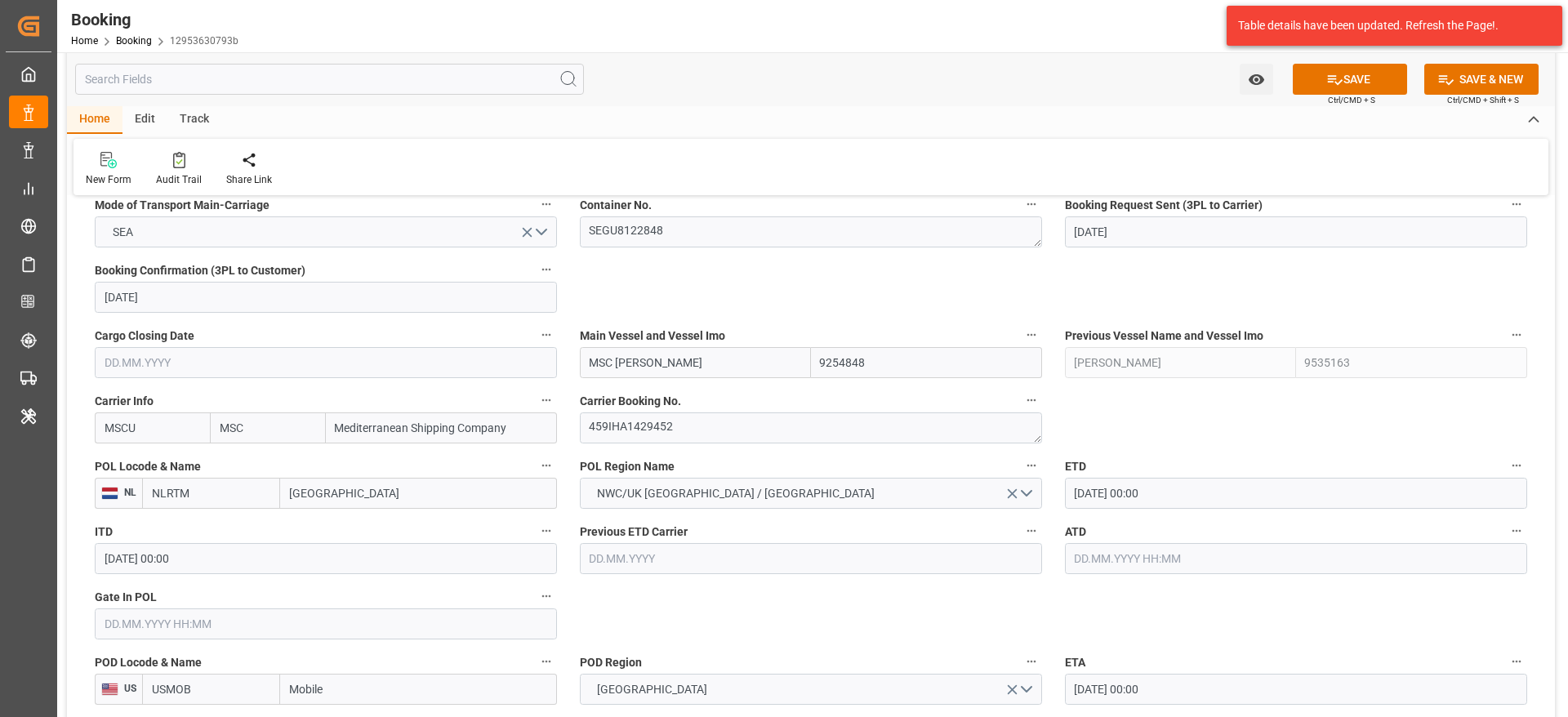
scroll to position [1103, 0]
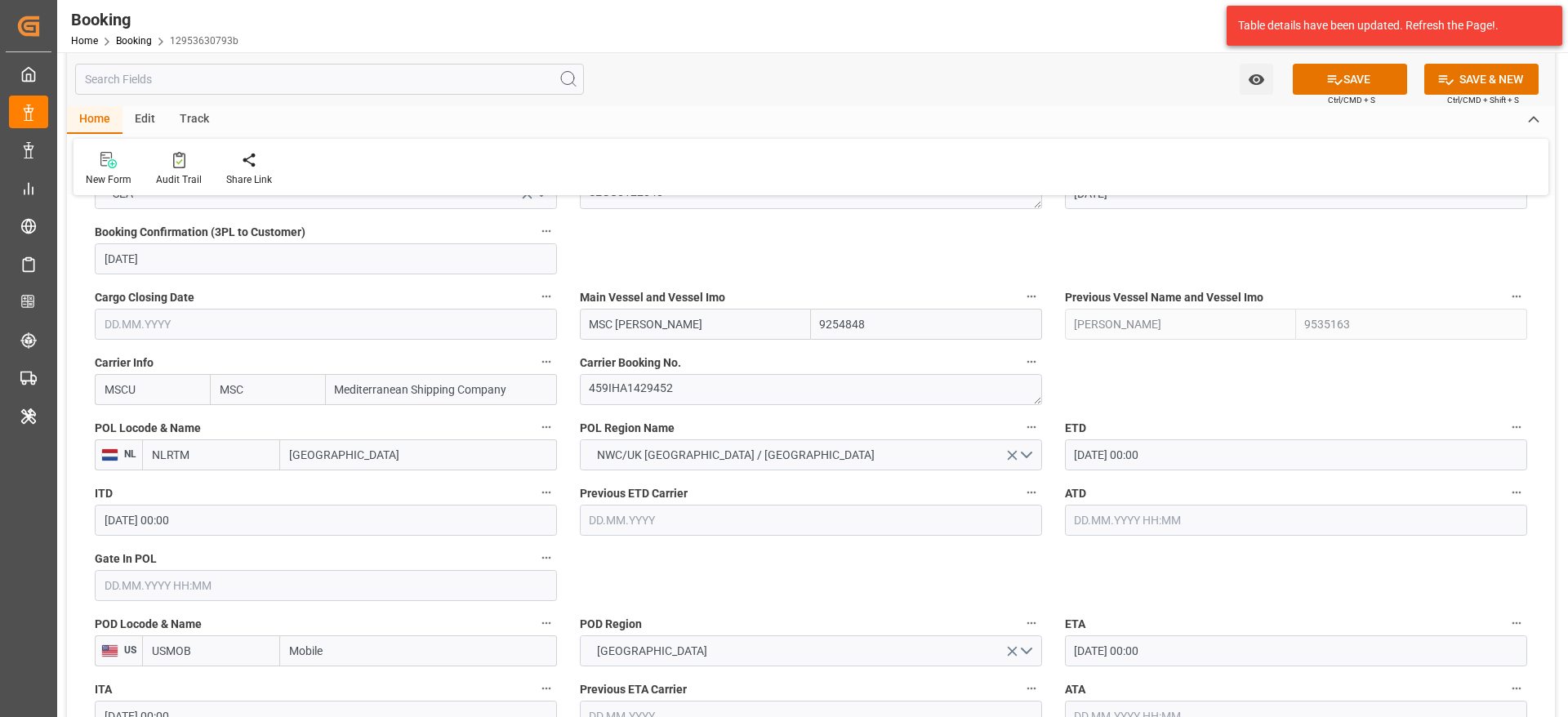
type input "[GEOGRAPHIC_DATA]"
click at [204, 589] on input "text" at bounding box center [326, 585] width 462 height 31
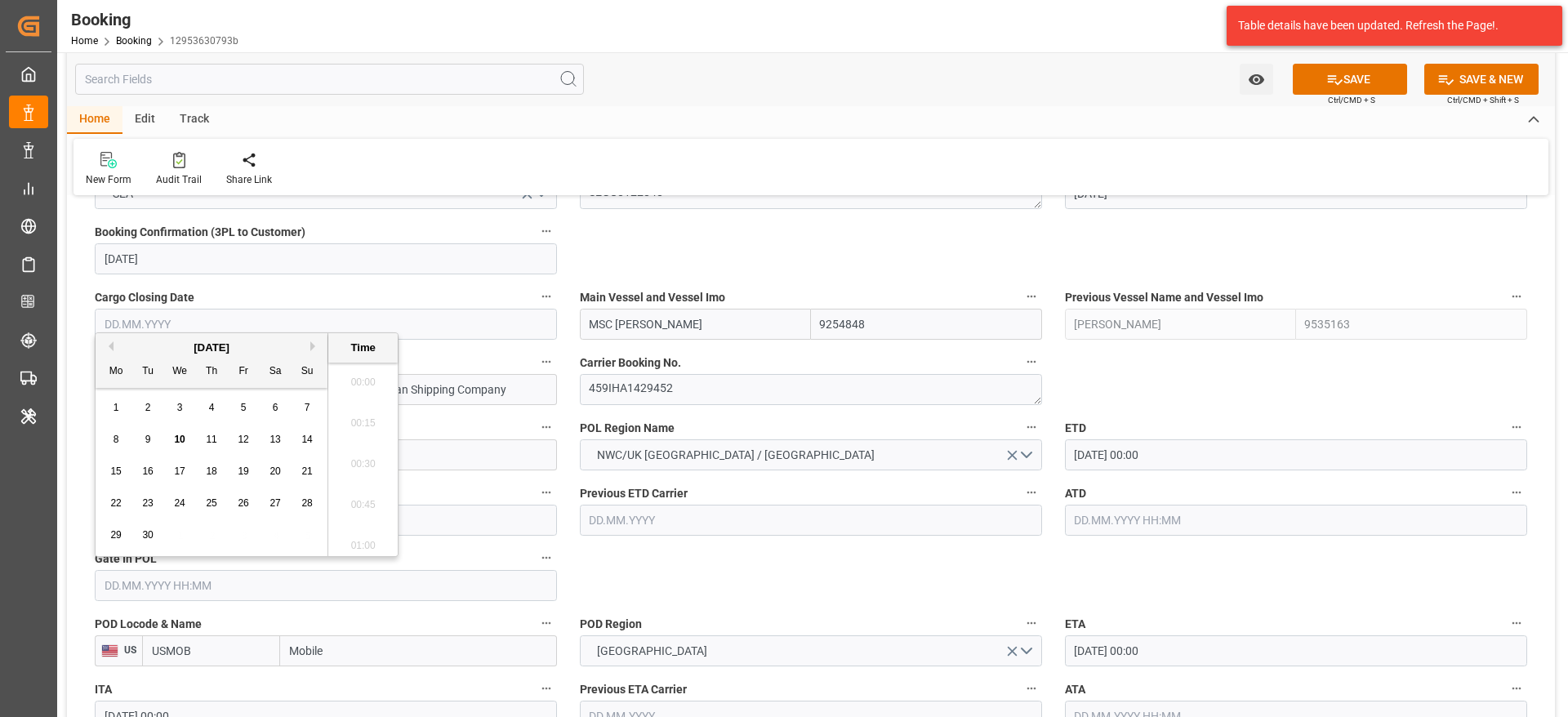
scroll to position [2865, 0]
click at [121, 432] on div "8" at bounding box center [116, 439] width 20 height 19
type input "[DATE] 00:00"
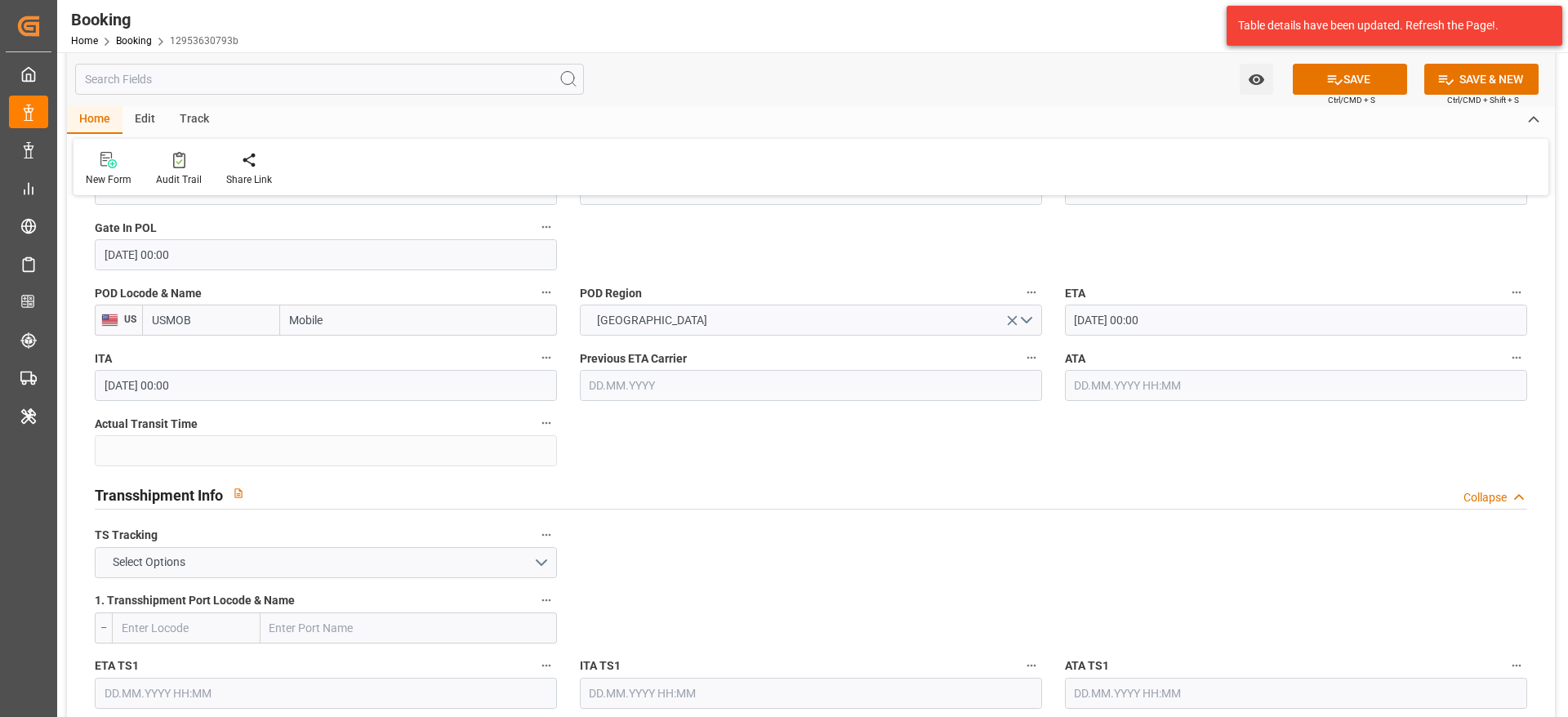
scroll to position [1471, 0]
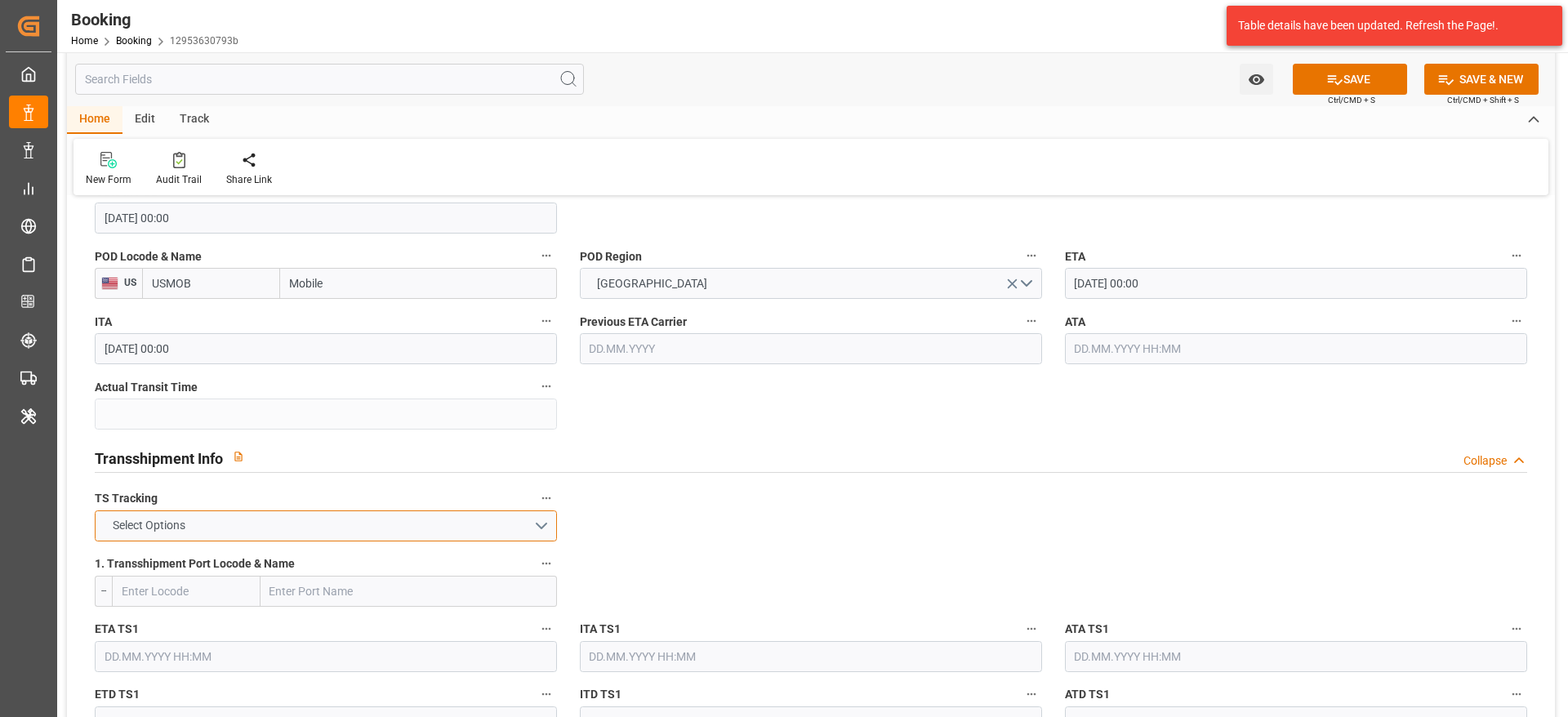
click at [244, 528] on button "Select Options" at bounding box center [326, 526] width 462 height 31
click at [205, 561] on div "FALSE" at bounding box center [326, 564] width 460 height 35
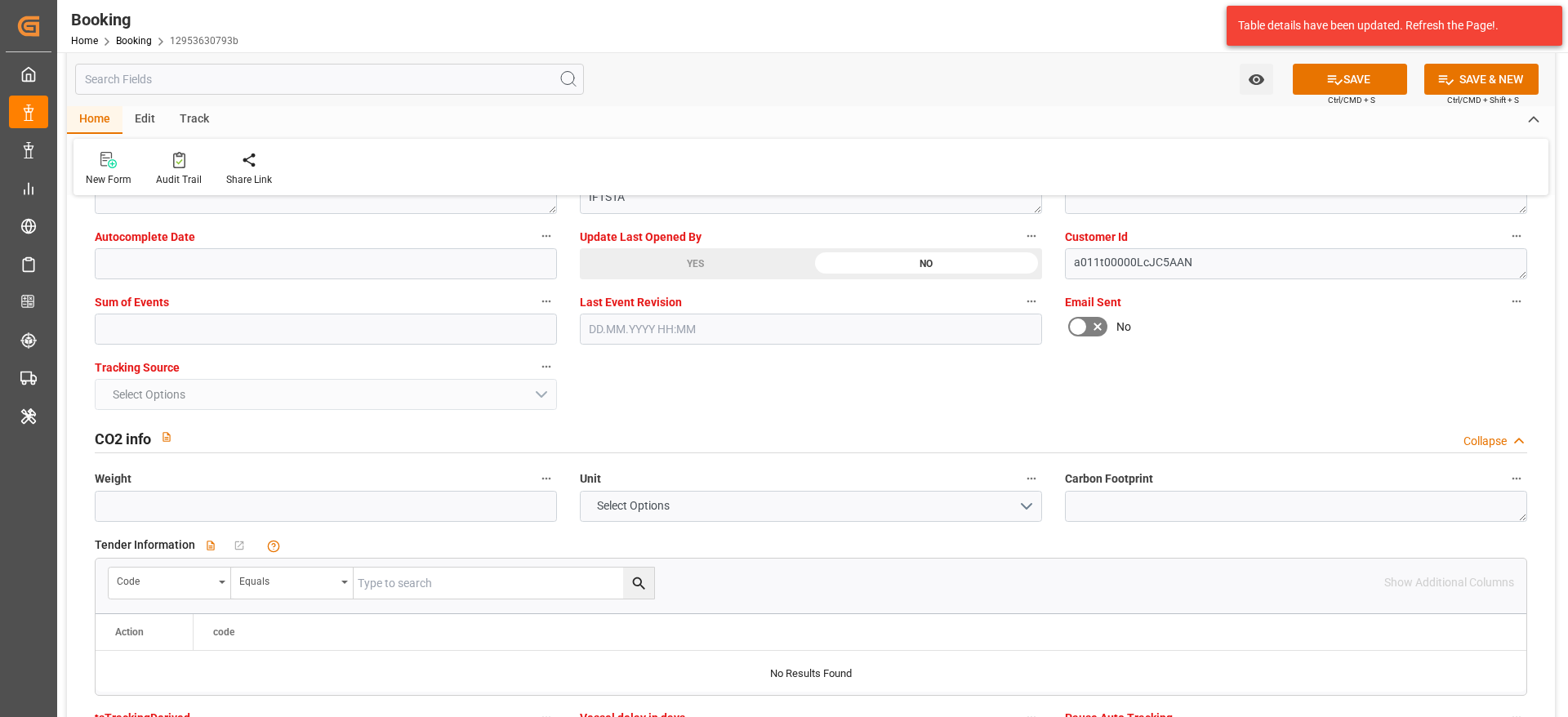
scroll to position [3186, 0]
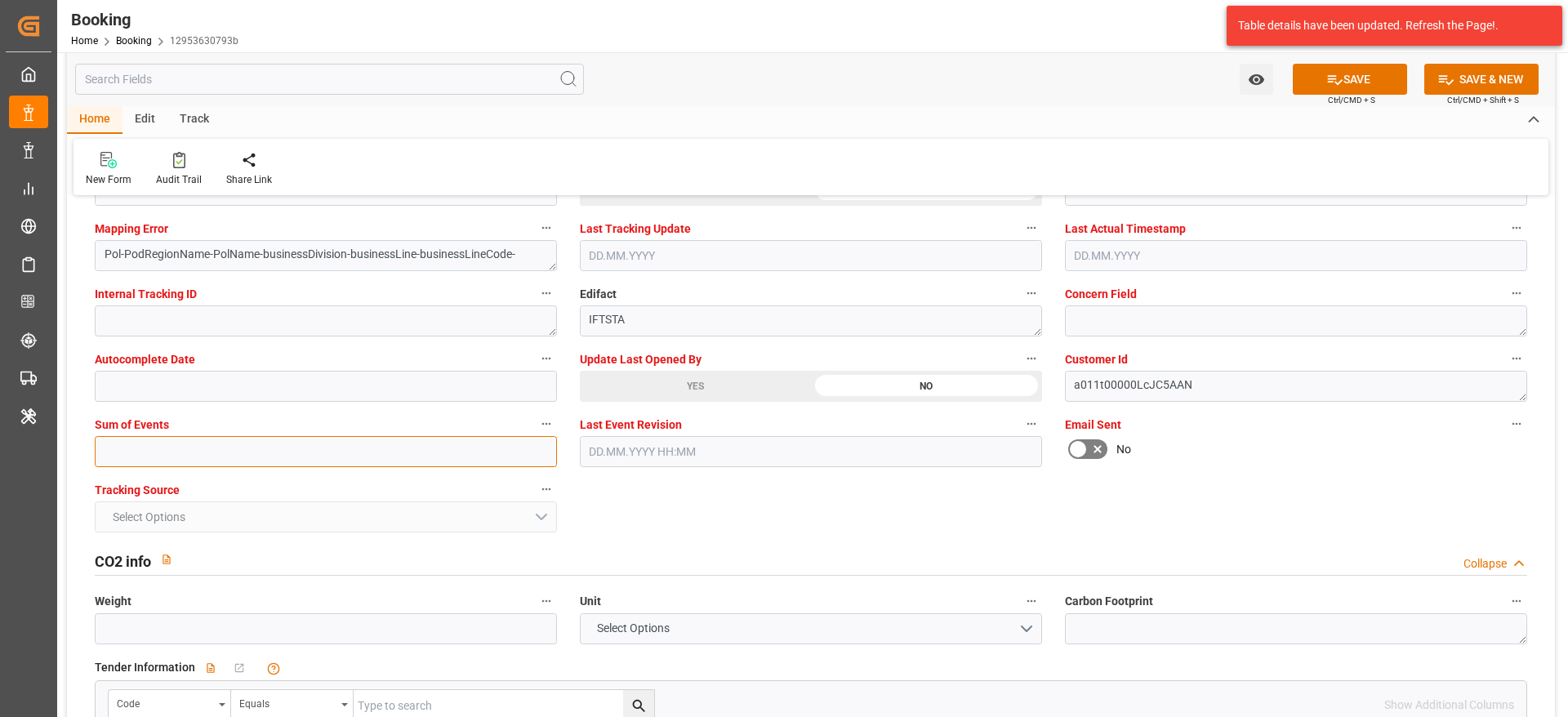
drag, startPoint x: 179, startPoint y: 443, endPoint x: 205, endPoint y: 457, distance: 29.5
click at [181, 443] on input "text" at bounding box center [326, 452] width 462 height 31
type input "0"
click at [1333, 80] on icon at bounding box center [1335, 79] width 17 height 17
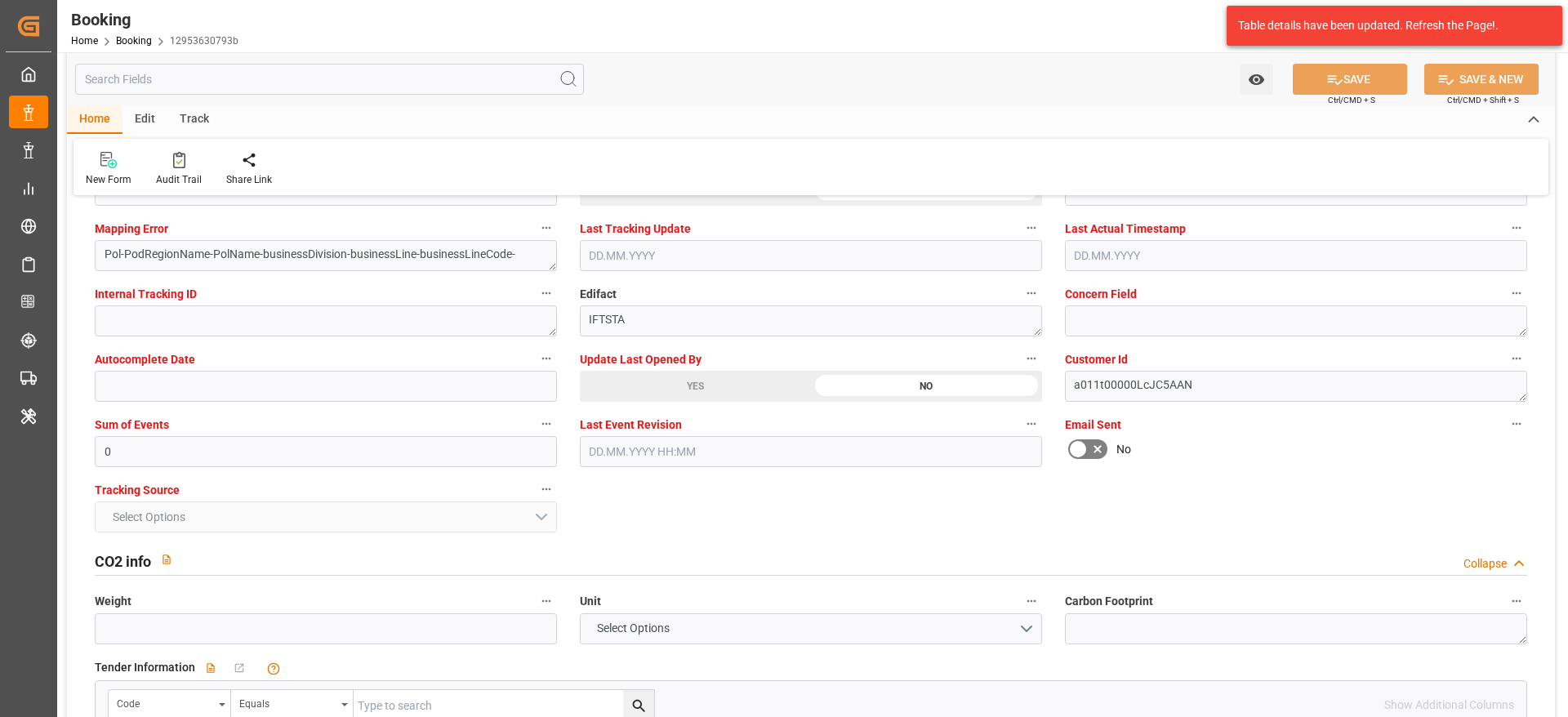
click at [1335, 51] on div "Table details have been updated. Refresh the Page!." at bounding box center [1394, 26] width 347 height 51
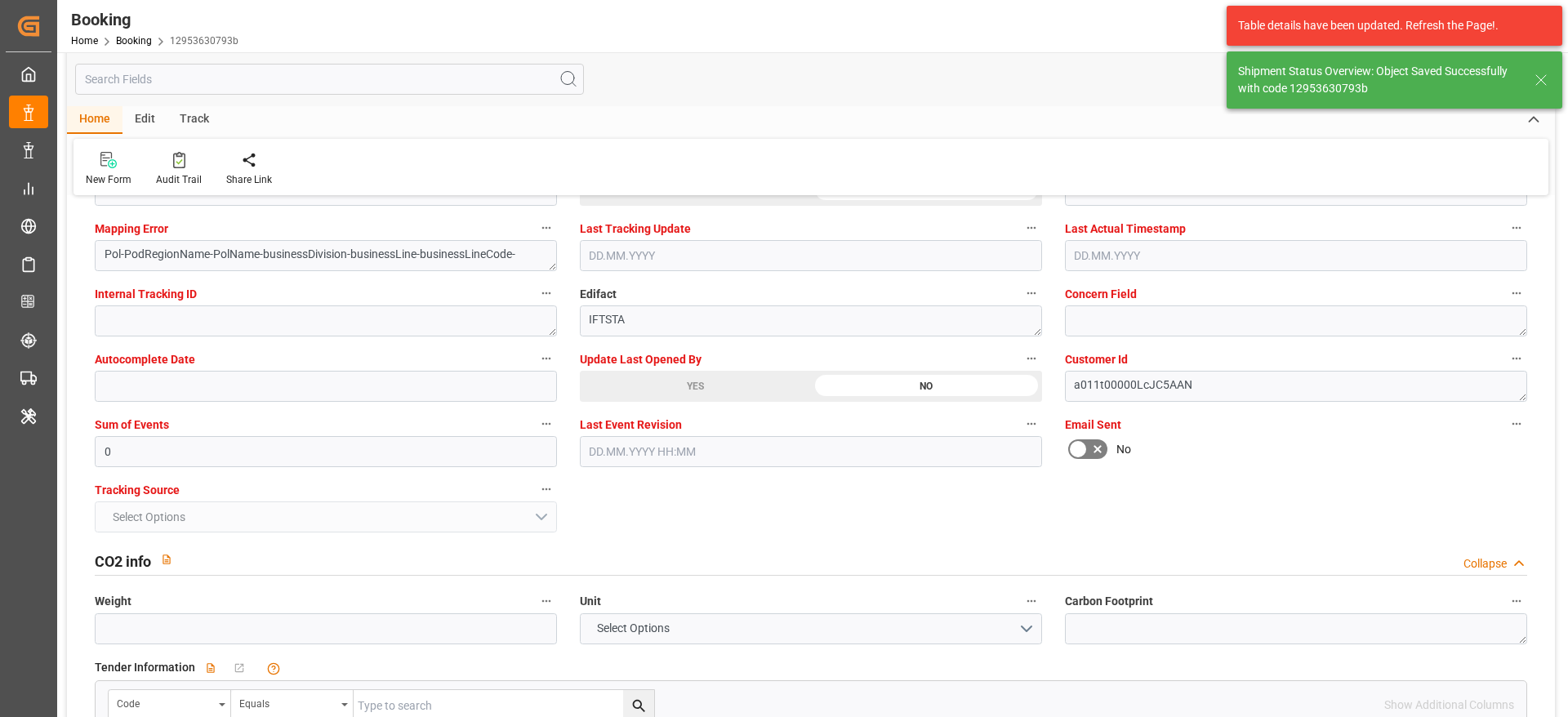
click at [1335, 85] on div "Table details have been updated. Refresh the Page!. Shipment Status Overview: O…" at bounding box center [1394, 57] width 347 height 114
click at [1335, 85] on div "Shipment Status Overview: Object Saved Successfully with code 12953630793b" at bounding box center [1379, 80] width 281 height 35
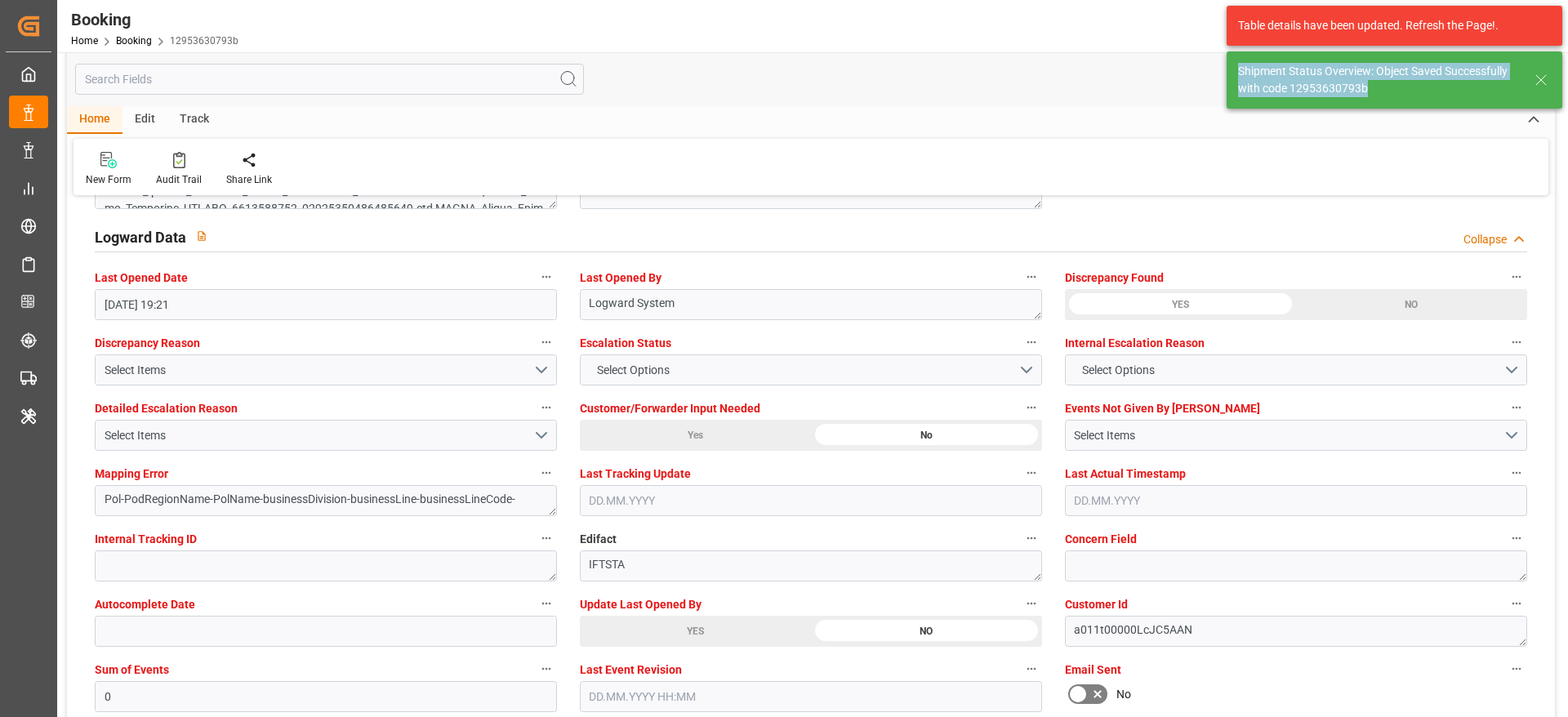
type textarea "[PERSON_NAME]"
type textarea "businessDivision-businessLine-"
type input "10.09.2025 12:34"
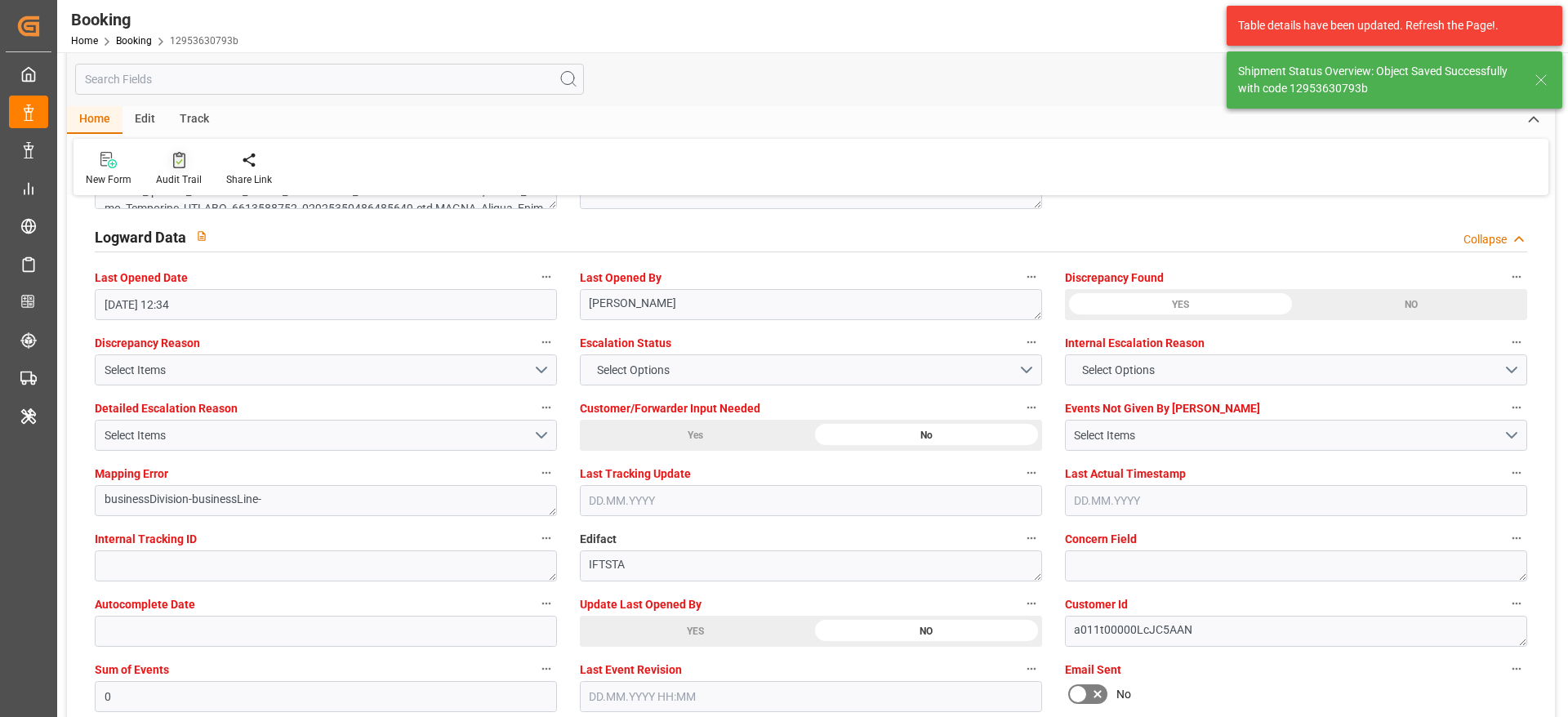
click at [174, 181] on div "Audit Trail" at bounding box center [179, 180] width 46 height 15
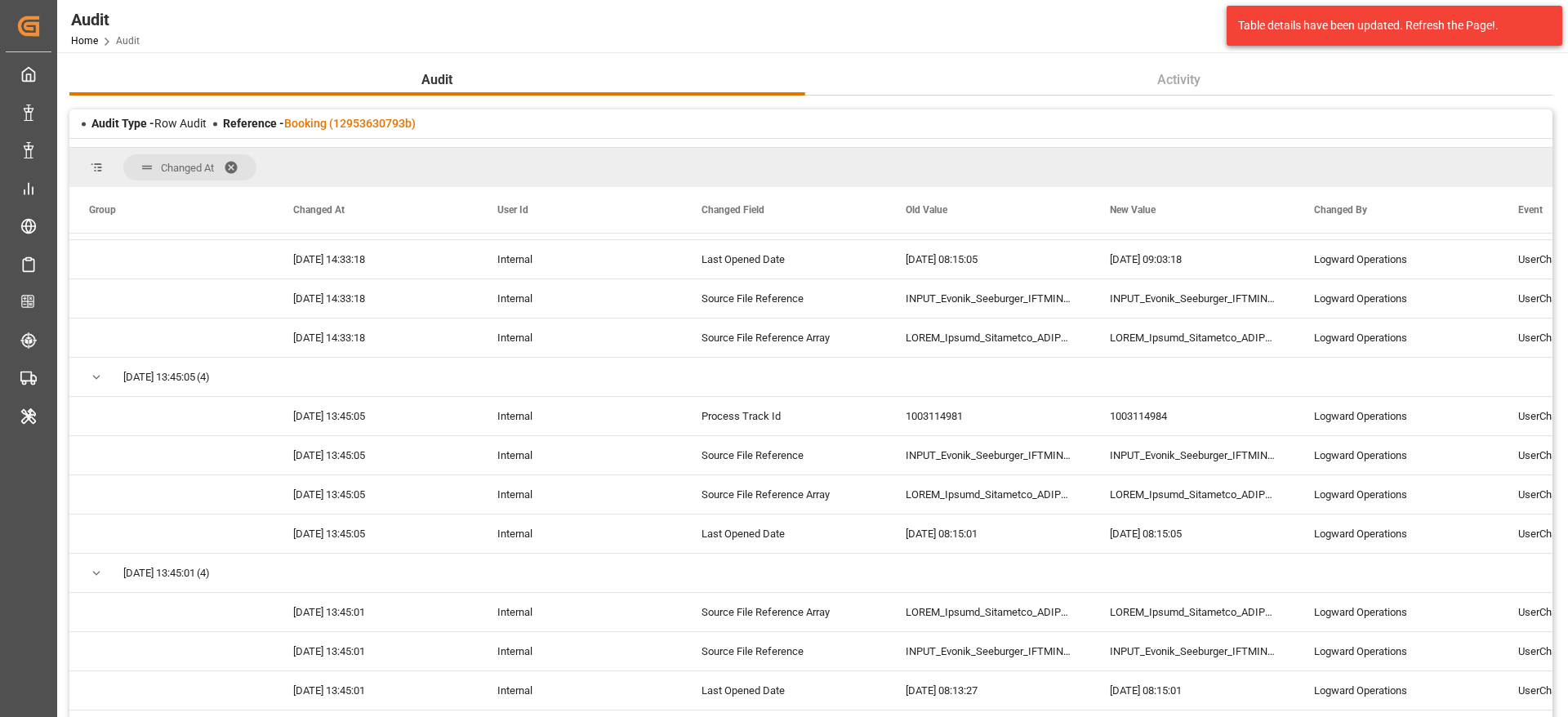
scroll to position [3799, 0]
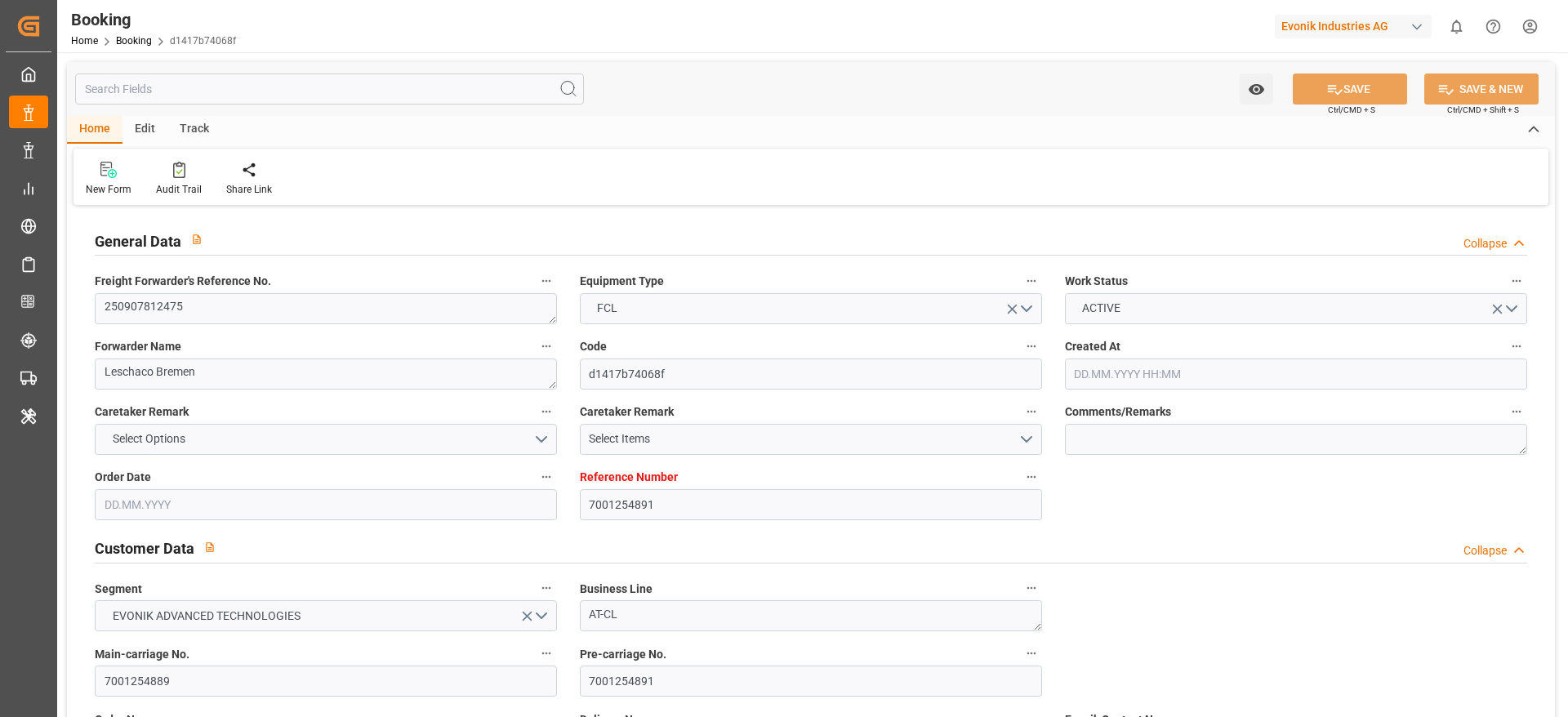
type input "7001254891"
type input "9535163"
type input "MSC"
type input "Mediterranean Shipping Company"
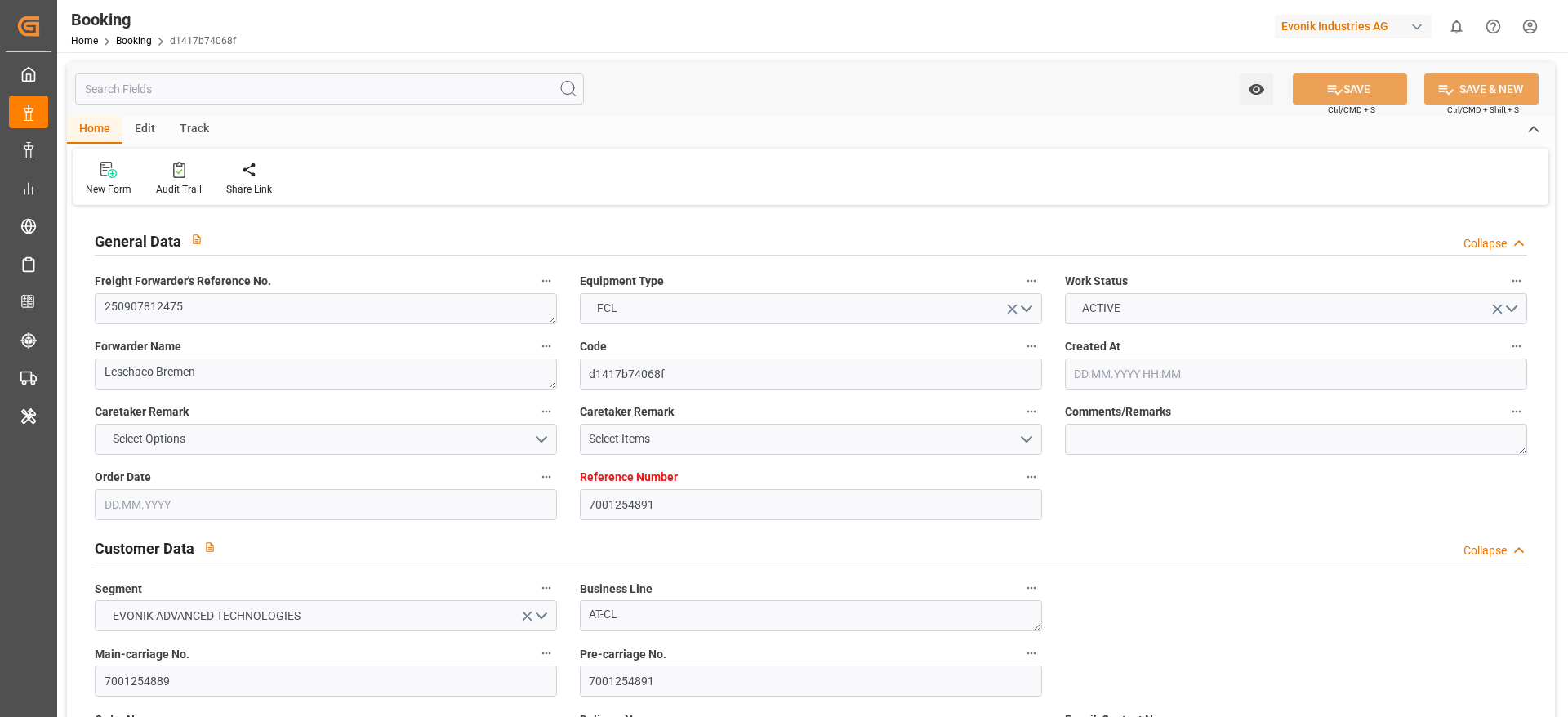
type input "EUNWC"
type input "USMOB"
type input "[DATE] 11:18"
type input "[DATE]"
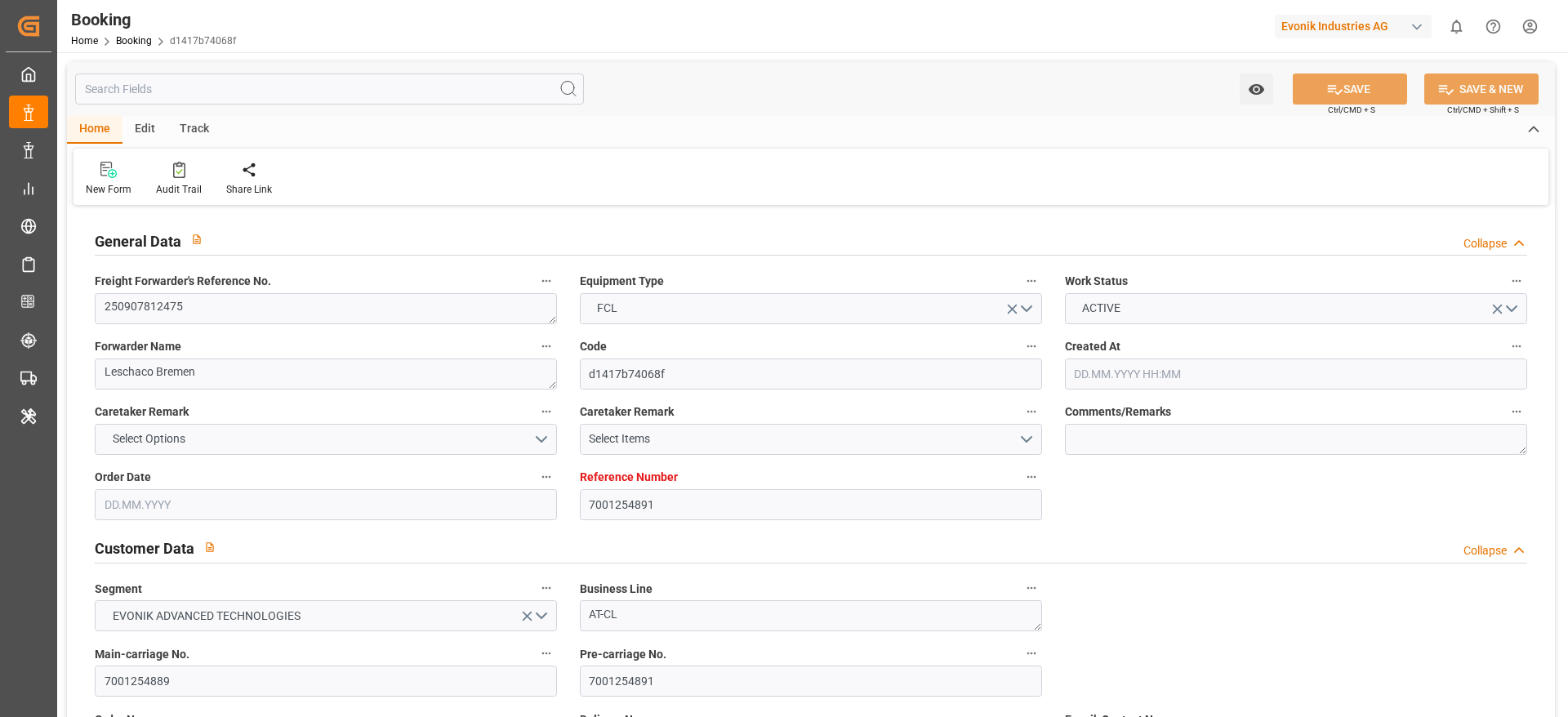
type input "[DATE]"
type input "[DATE] 00:00"
type input "[DATE]"
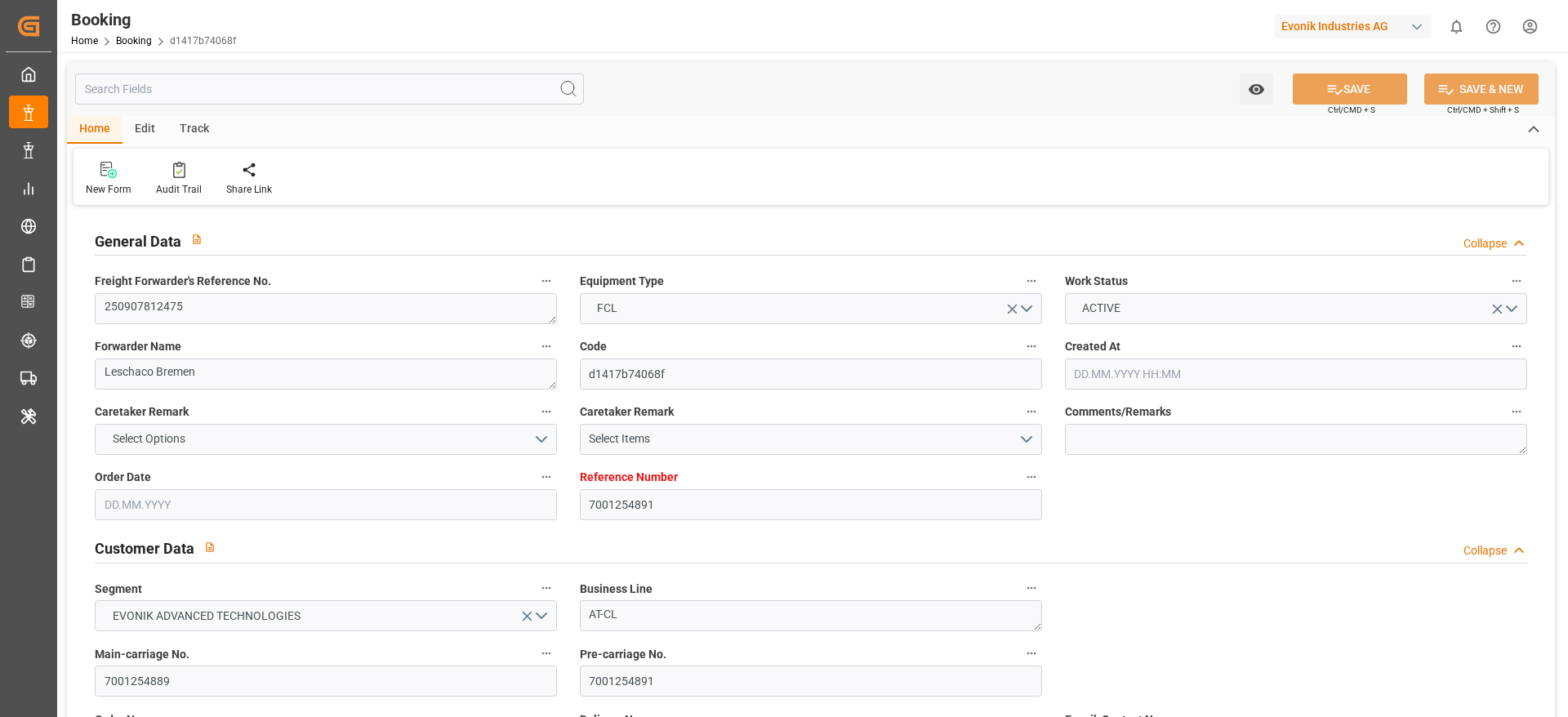
type input "[DATE]"
type input "[DATE] 00:00"
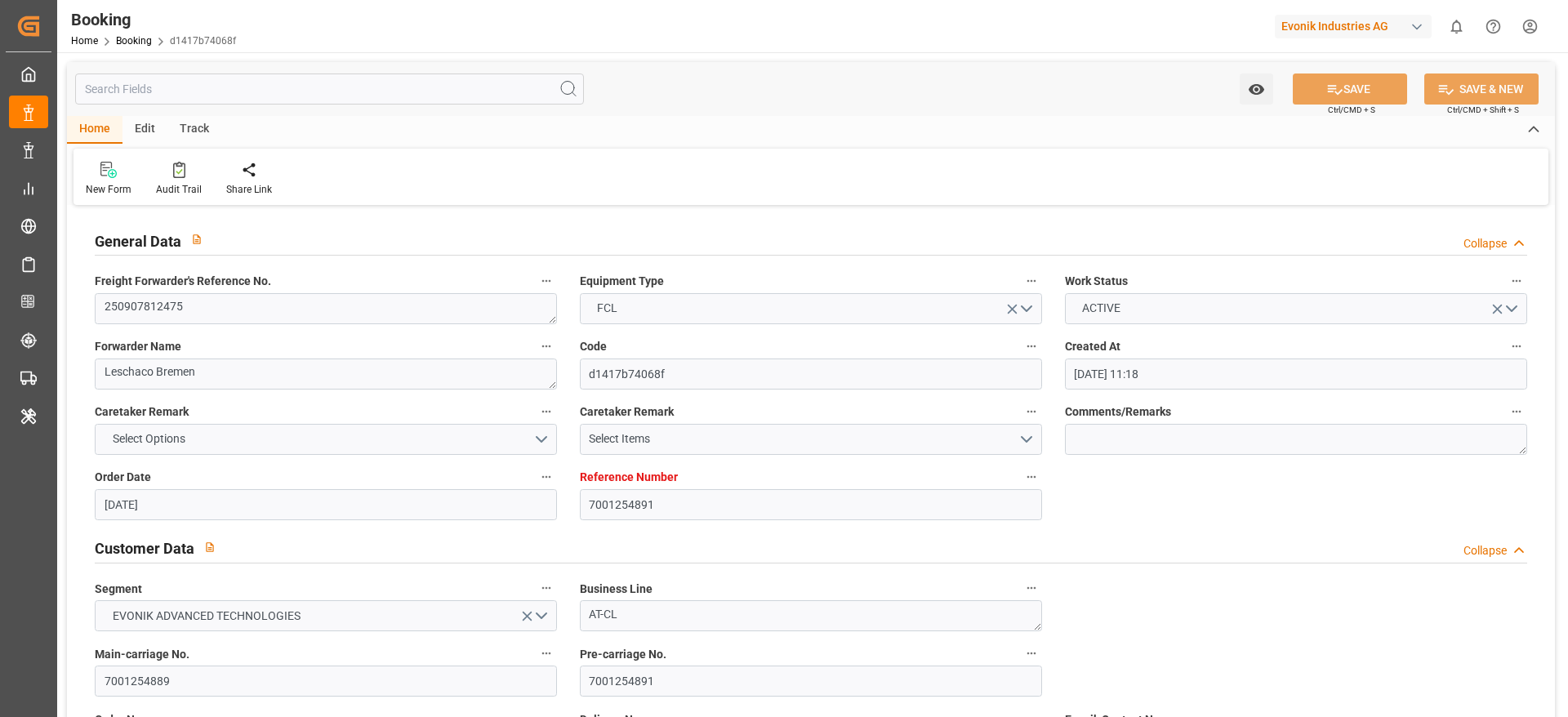
type input "[DATE]"
type input "[DATE] 19:21"
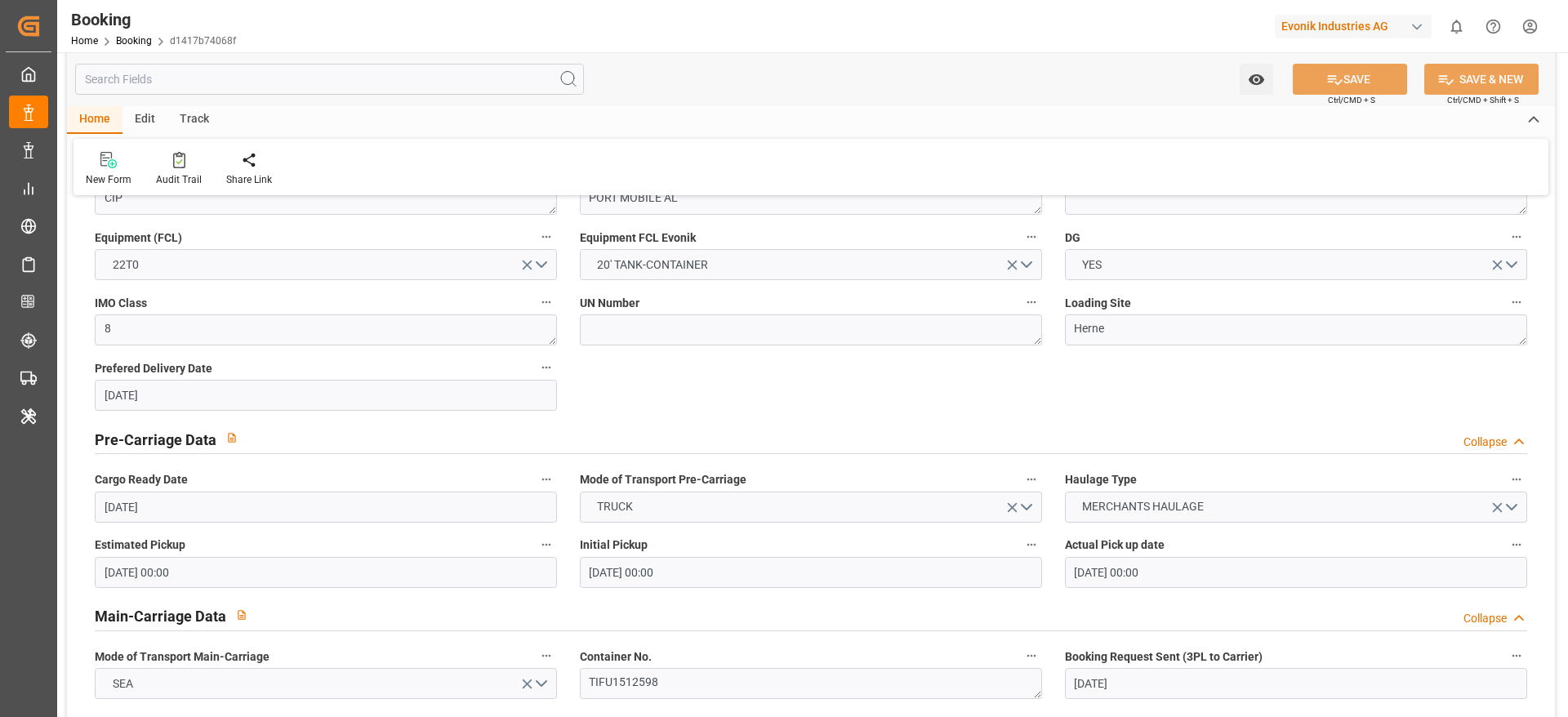
scroll to position [1103, 0]
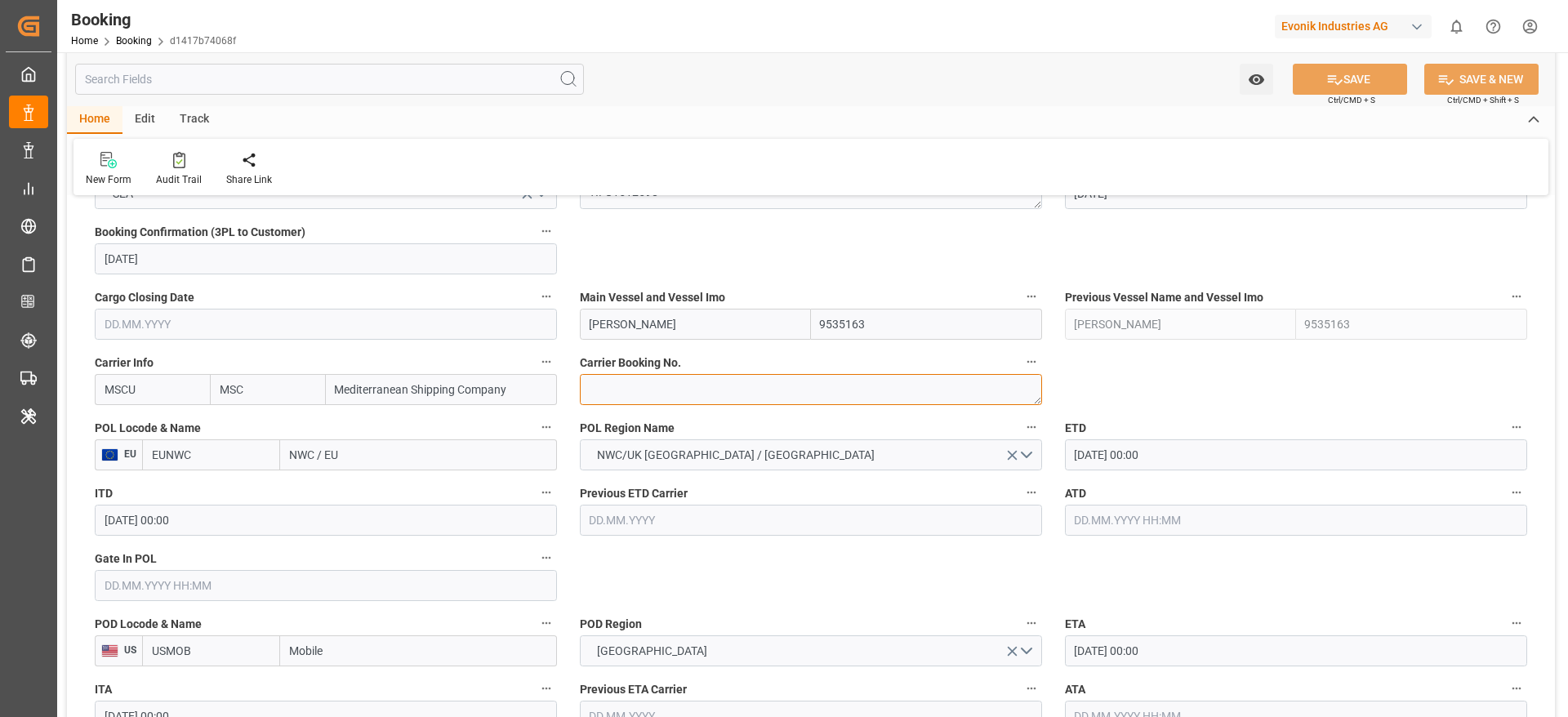
click at [717, 384] on textarea at bounding box center [811, 390] width 462 height 31
paste textarea "459IHA1429452"
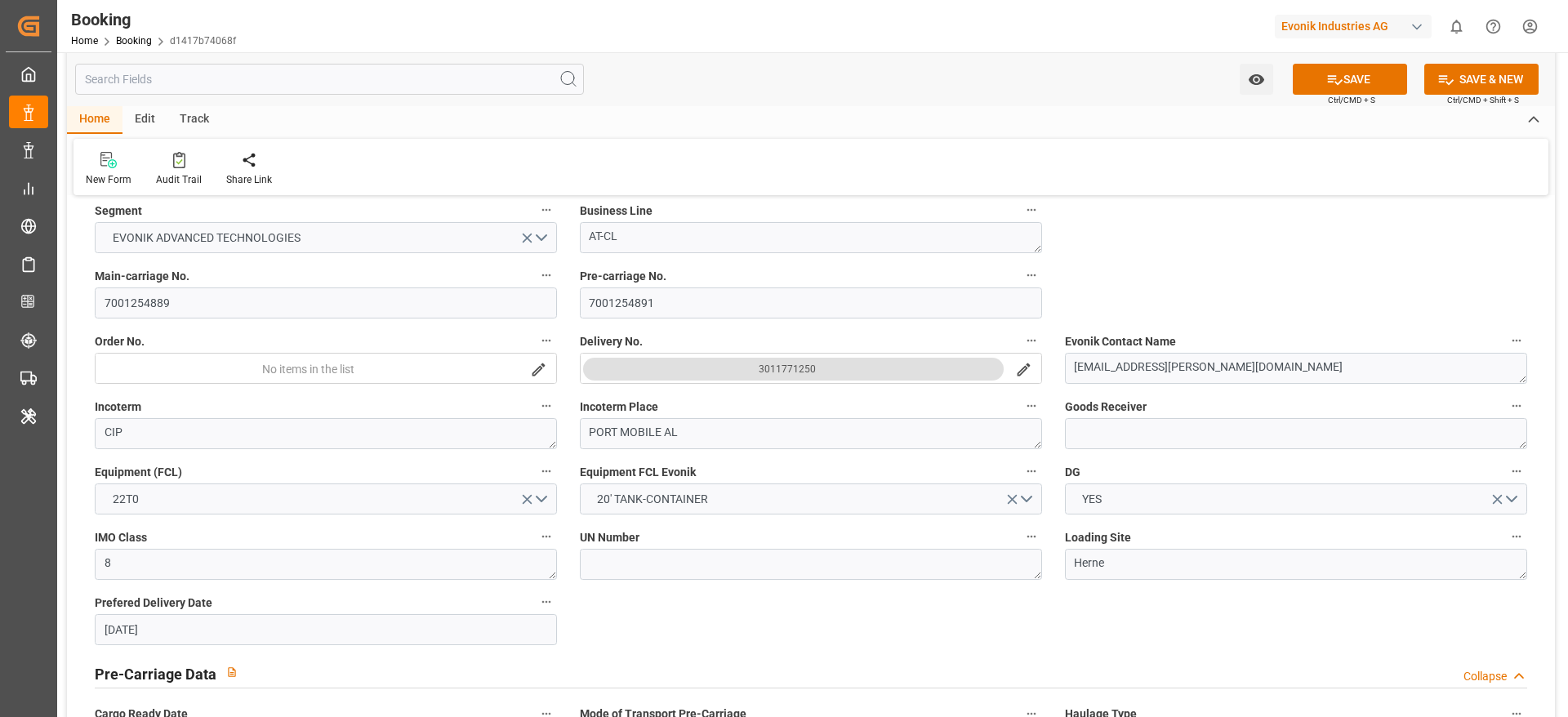
scroll to position [367, 0]
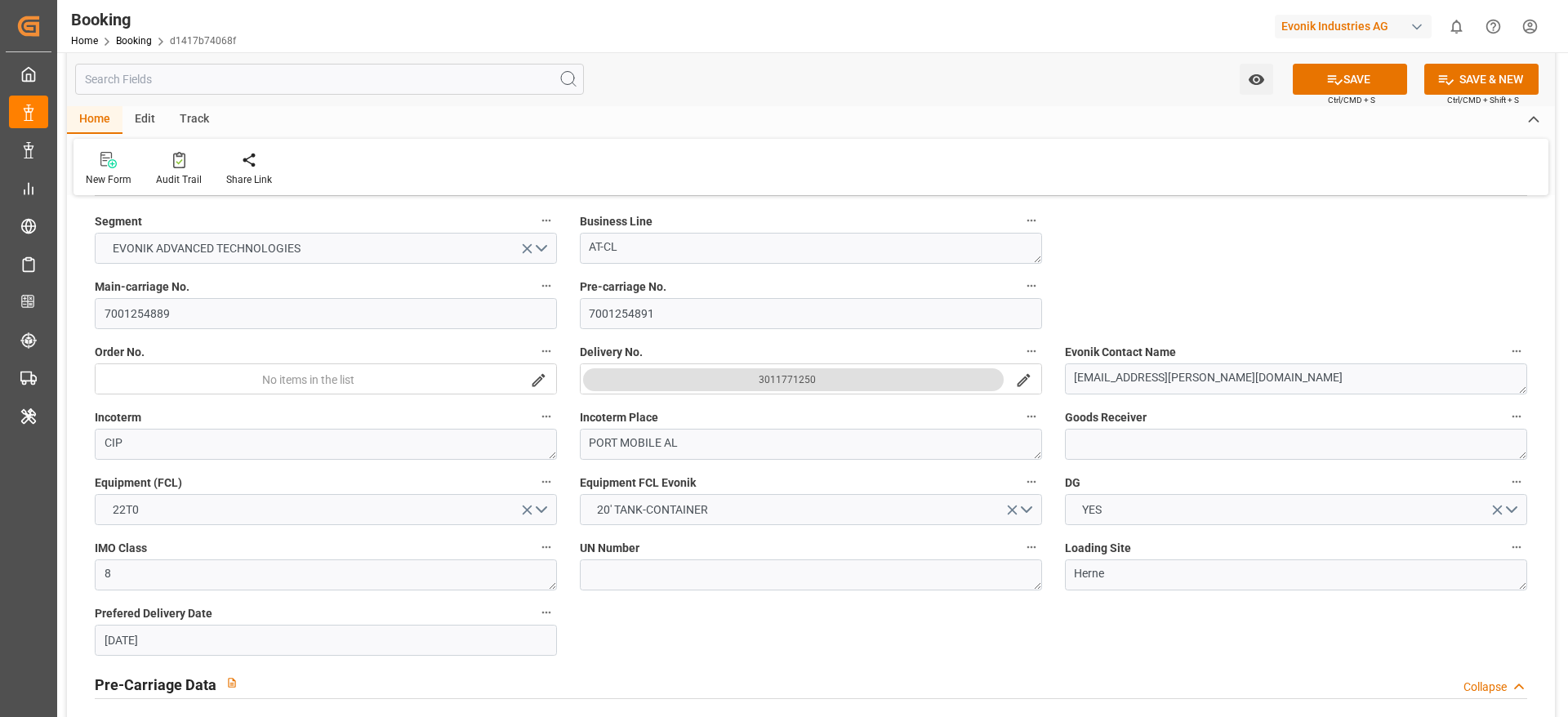
type textarea "459IHA1429452"
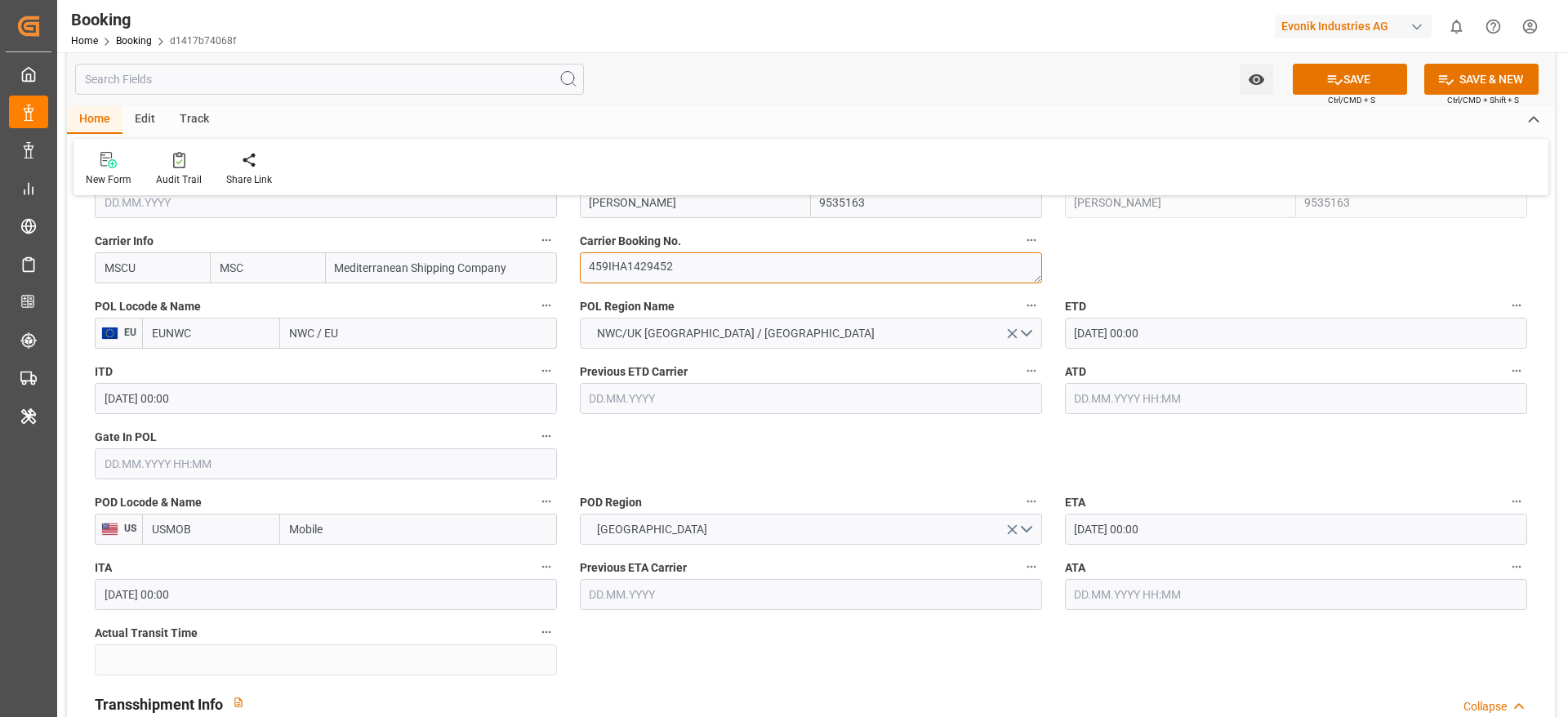
scroll to position [1226, 0]
click at [327, 337] on input "NWC / EU" at bounding box center [418, 332] width 277 height 31
type input "rotterd"
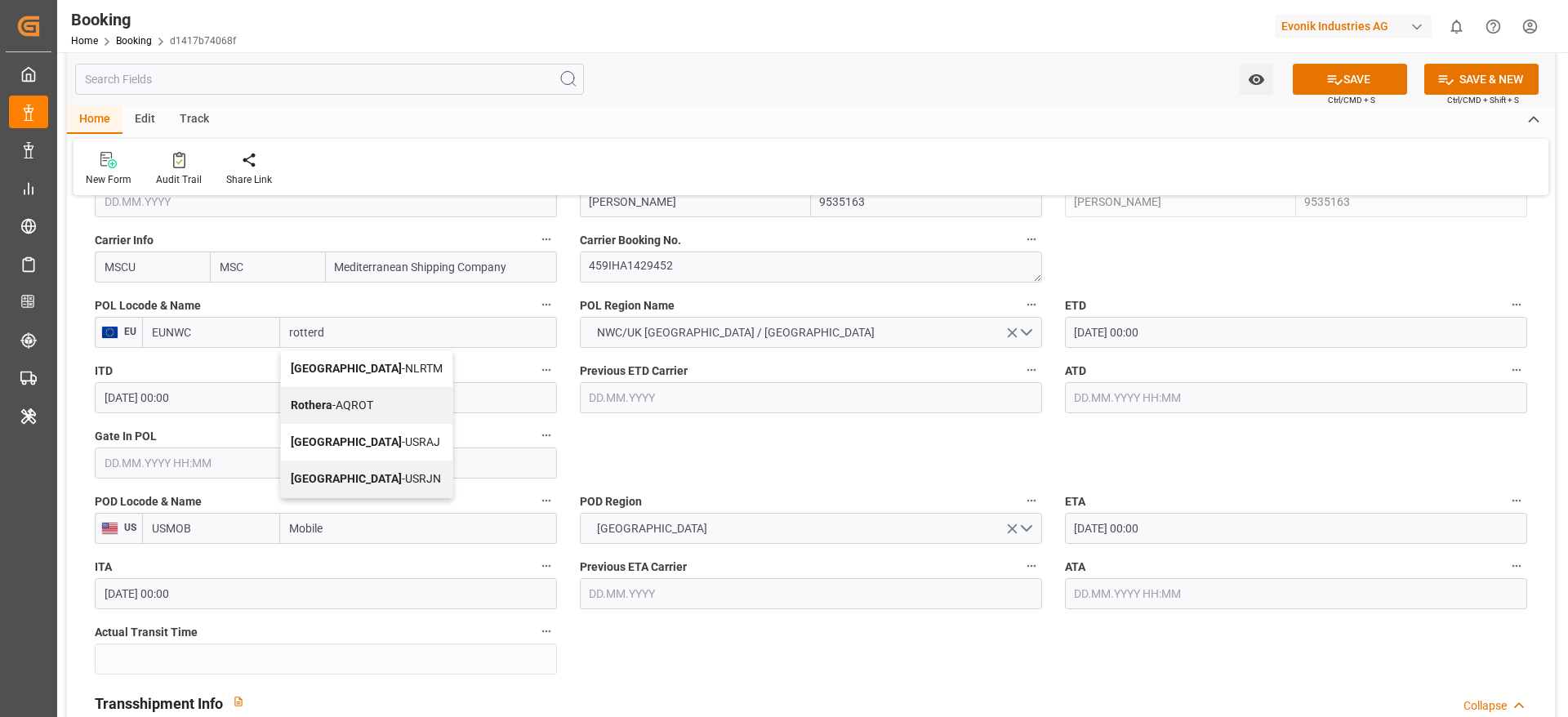
click at [384, 367] on span "[GEOGRAPHIC_DATA] - NLRTM" at bounding box center [366, 368] width 152 height 13
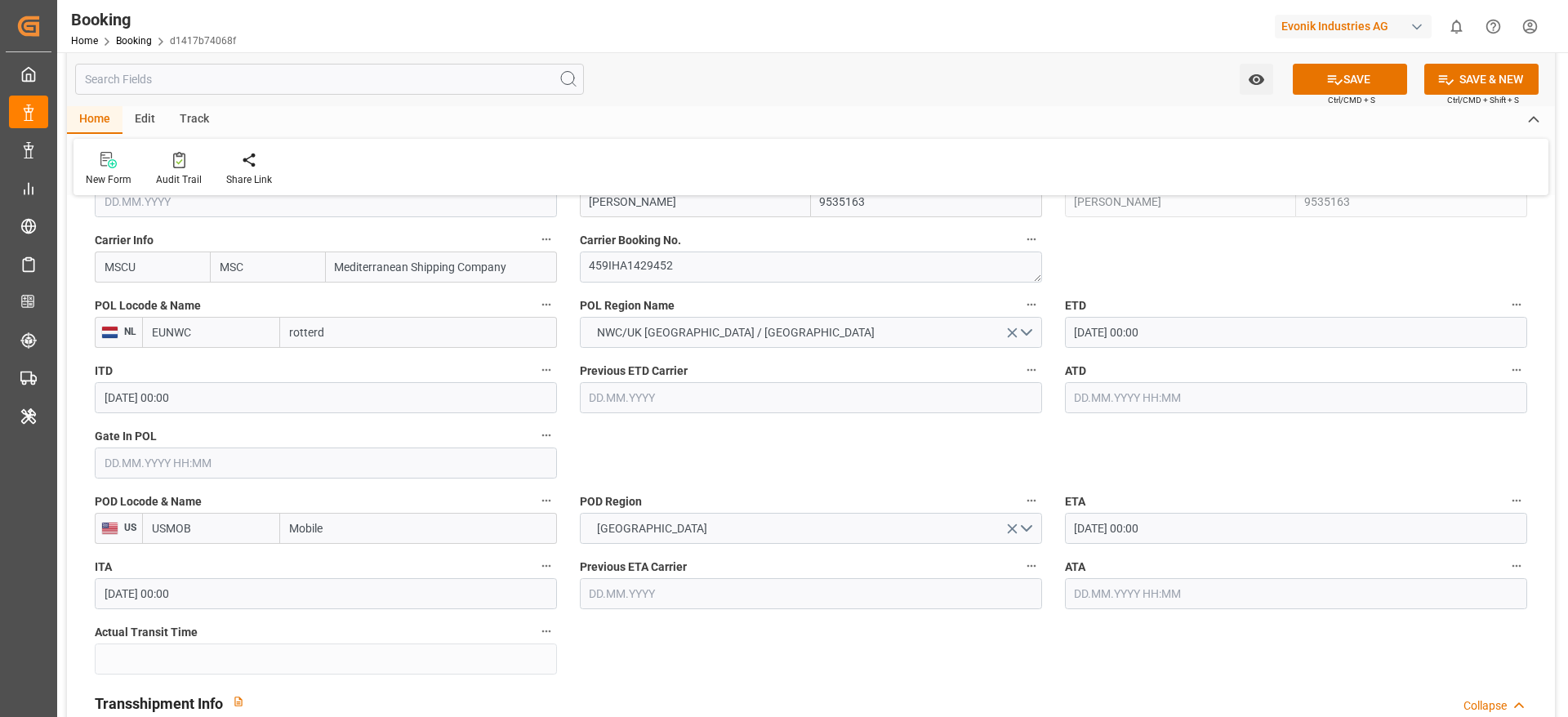
type input "NLRTM"
type input "[GEOGRAPHIC_DATA]"
click at [311, 462] on input "text" at bounding box center [326, 463] width 462 height 31
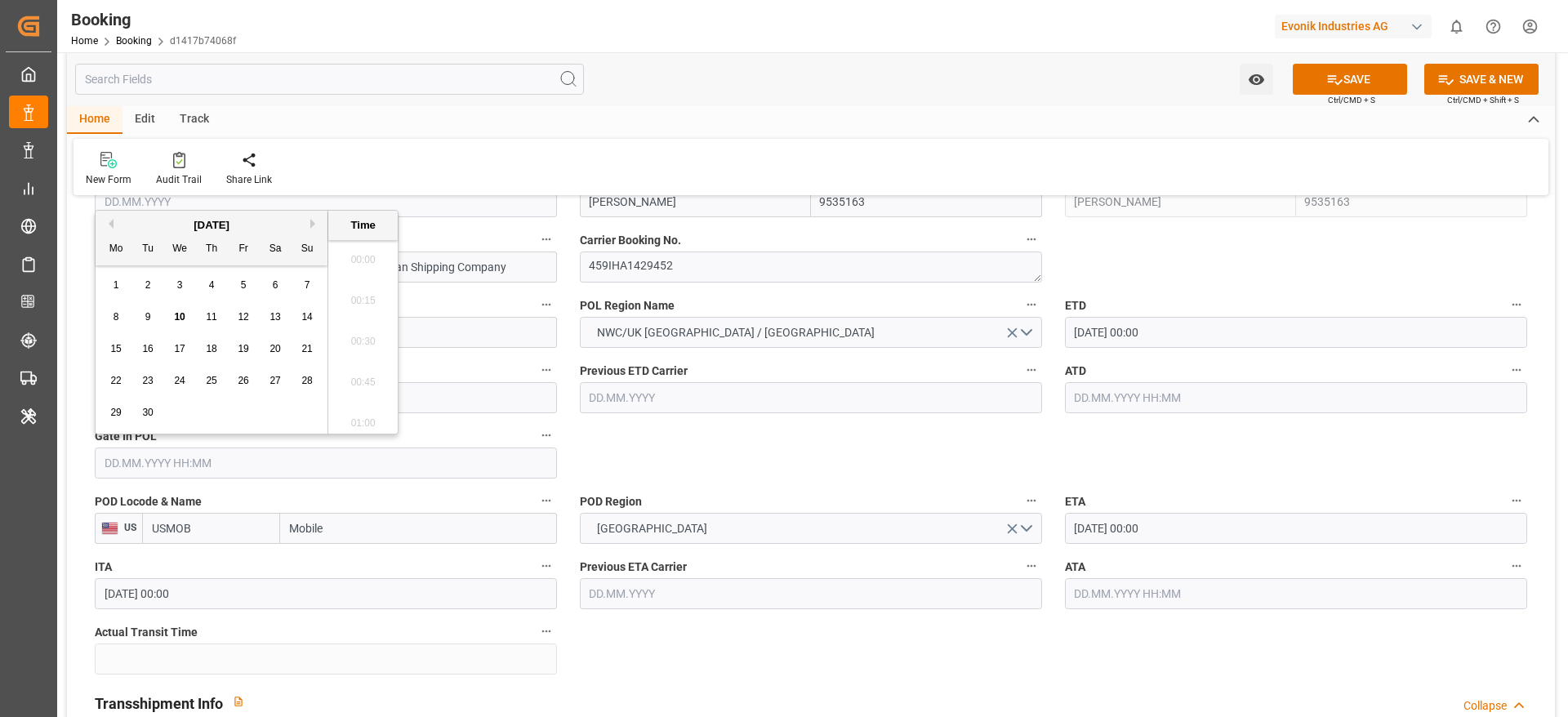
scroll to position [2865, 0]
click at [123, 313] on div "8" at bounding box center [116, 317] width 20 height 19
type input "[DATE] 00:00"
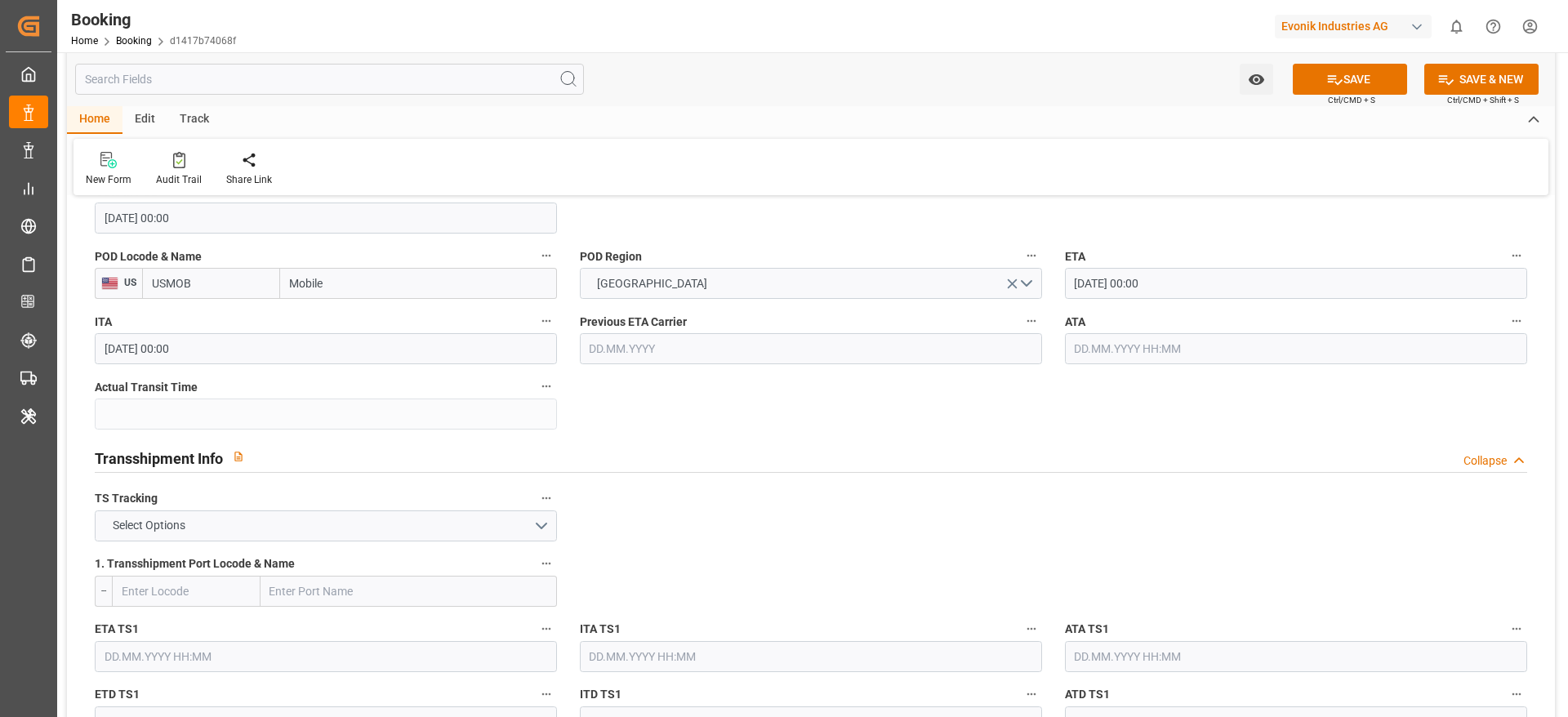
click at [179, 505] on label "TS Tracking" at bounding box center [326, 499] width 462 height 23
click at [536, 505] on button "TS Tracking" at bounding box center [546, 498] width 21 height 21
click at [322, 523] on div "Description Audits" at bounding box center [784, 358] width 1568 height 717
click at [192, 535] on button "Select Options" at bounding box center [326, 526] width 462 height 31
click at [186, 530] on div "TRUE" at bounding box center [326, 531] width 460 height 35
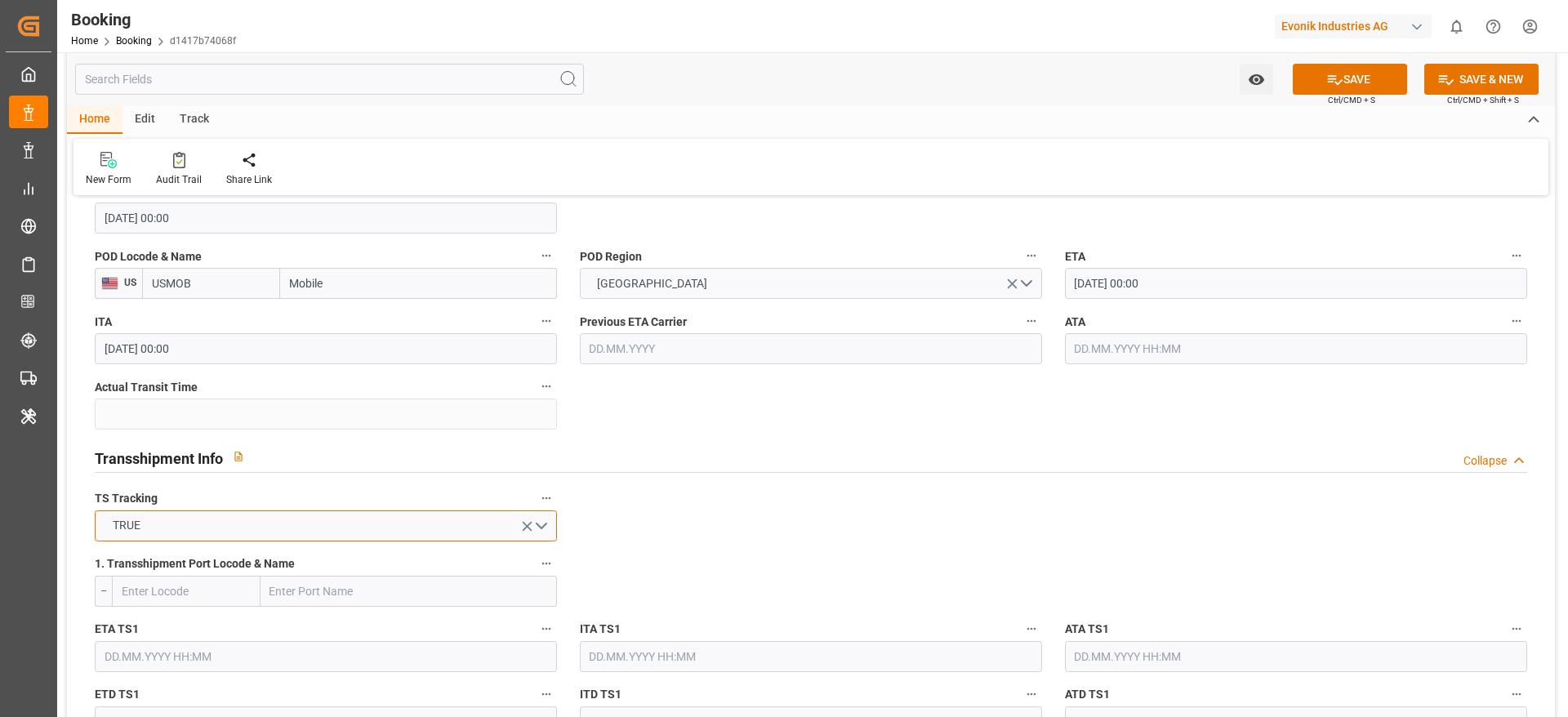
click at [186, 530] on button "TRUE" at bounding box center [326, 526] width 462 height 31
click at [180, 562] on div "FALSE" at bounding box center [326, 564] width 460 height 35
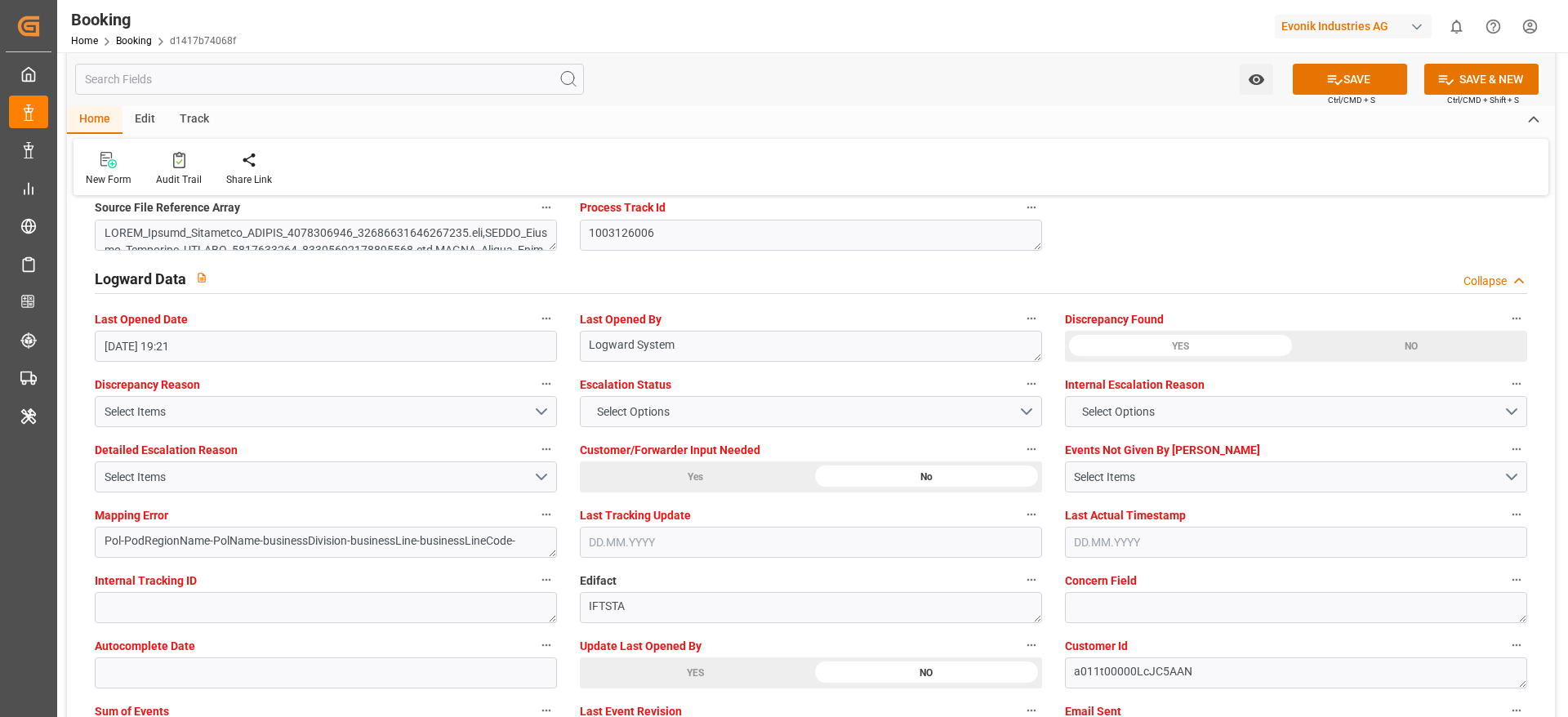
scroll to position [3063, 0]
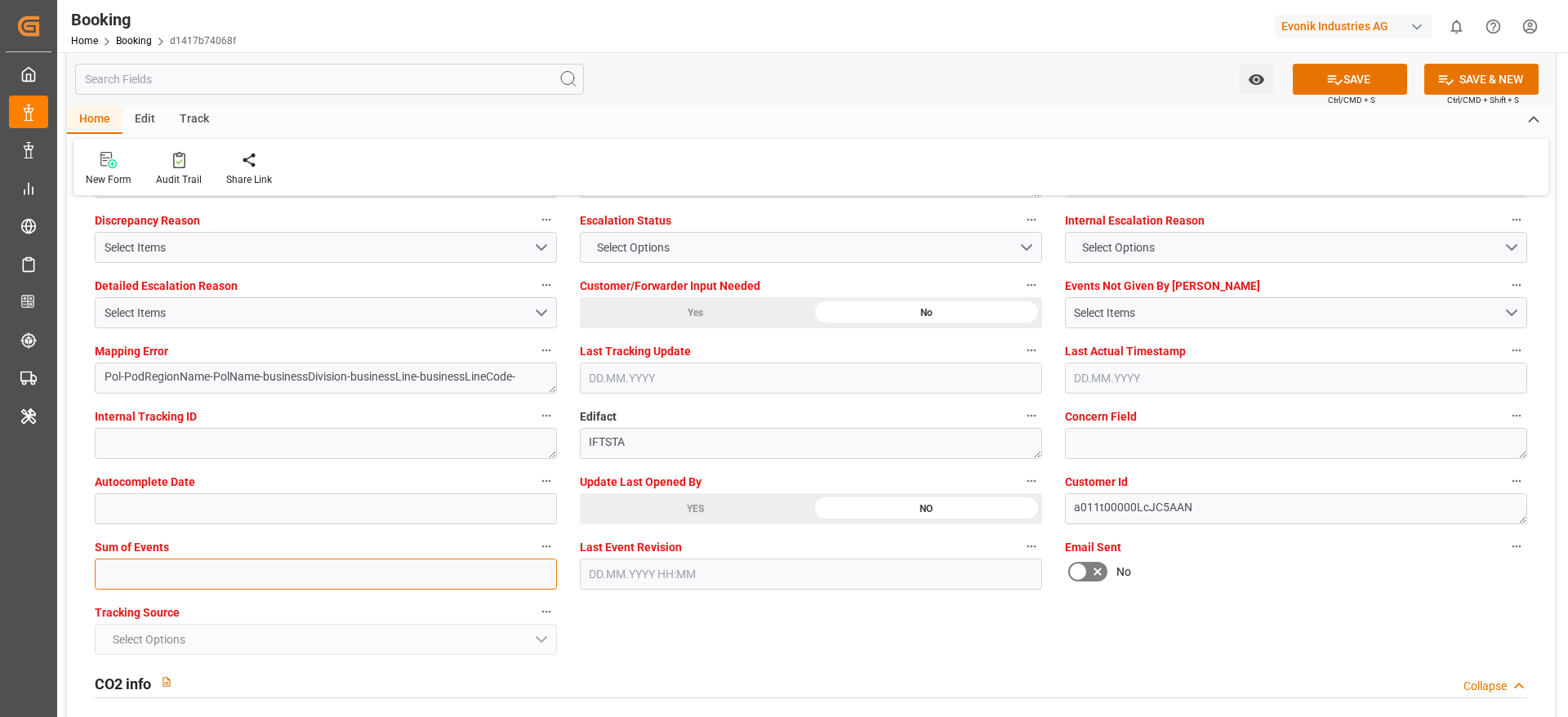
click at [155, 573] on input "text" at bounding box center [326, 575] width 462 height 31
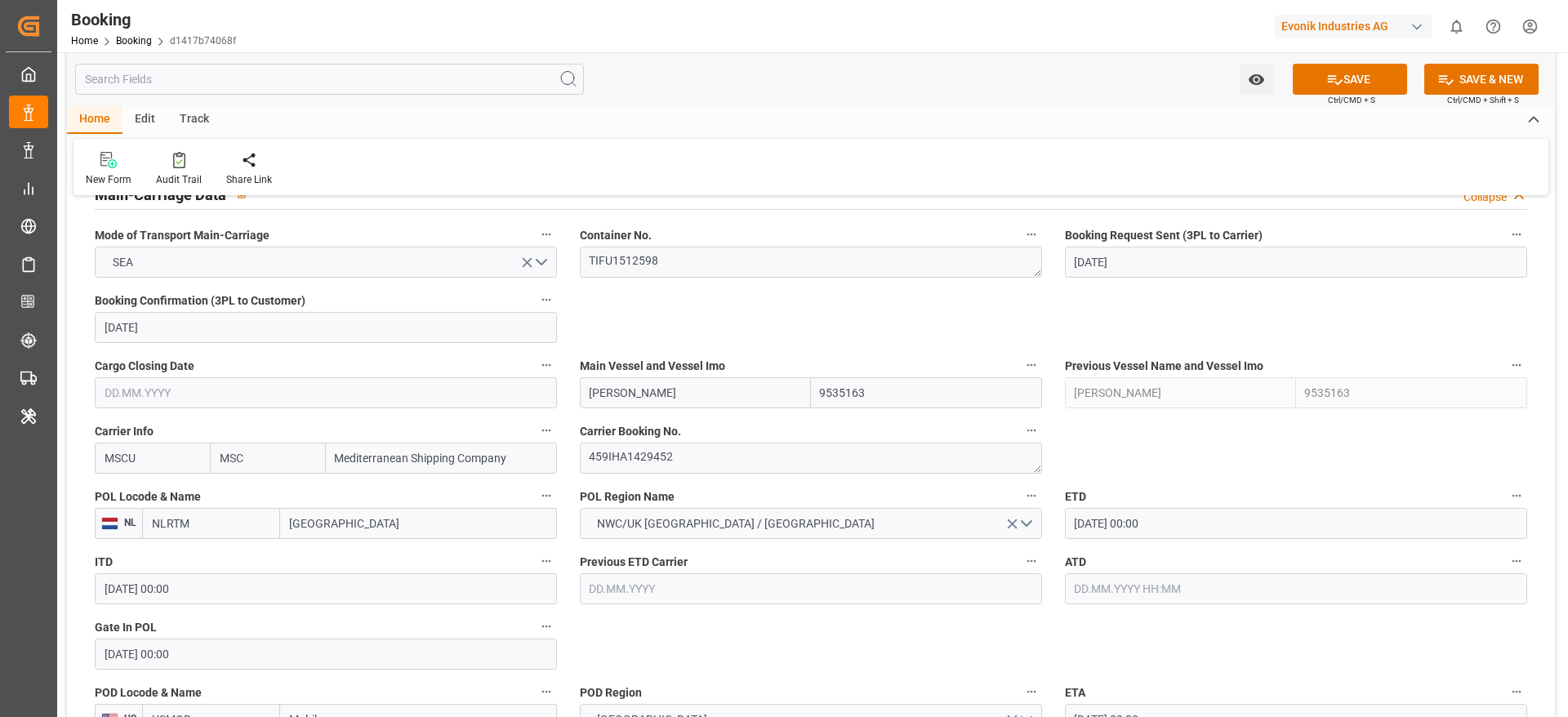
scroll to position [980, 0]
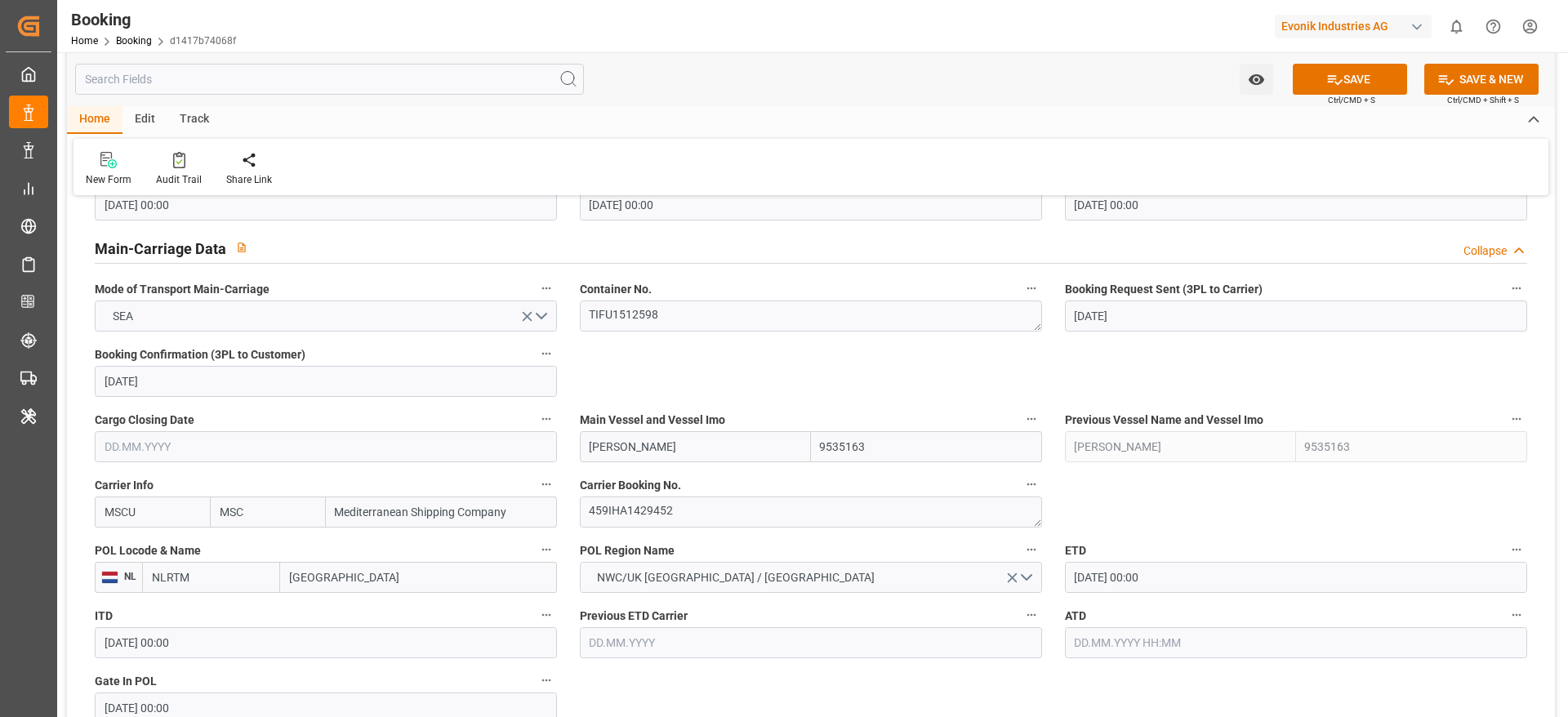
type input "0"
drag, startPoint x: 706, startPoint y: 472, endPoint x: 709, endPoint y: 460, distance: 12.4
click at [706, 472] on div "Carrier Booking No. 459IHA1429452" at bounding box center [811, 501] width 485 height 66
click at [709, 460] on input "HENRIKA SCHULTE" at bounding box center [695, 447] width 231 height 31
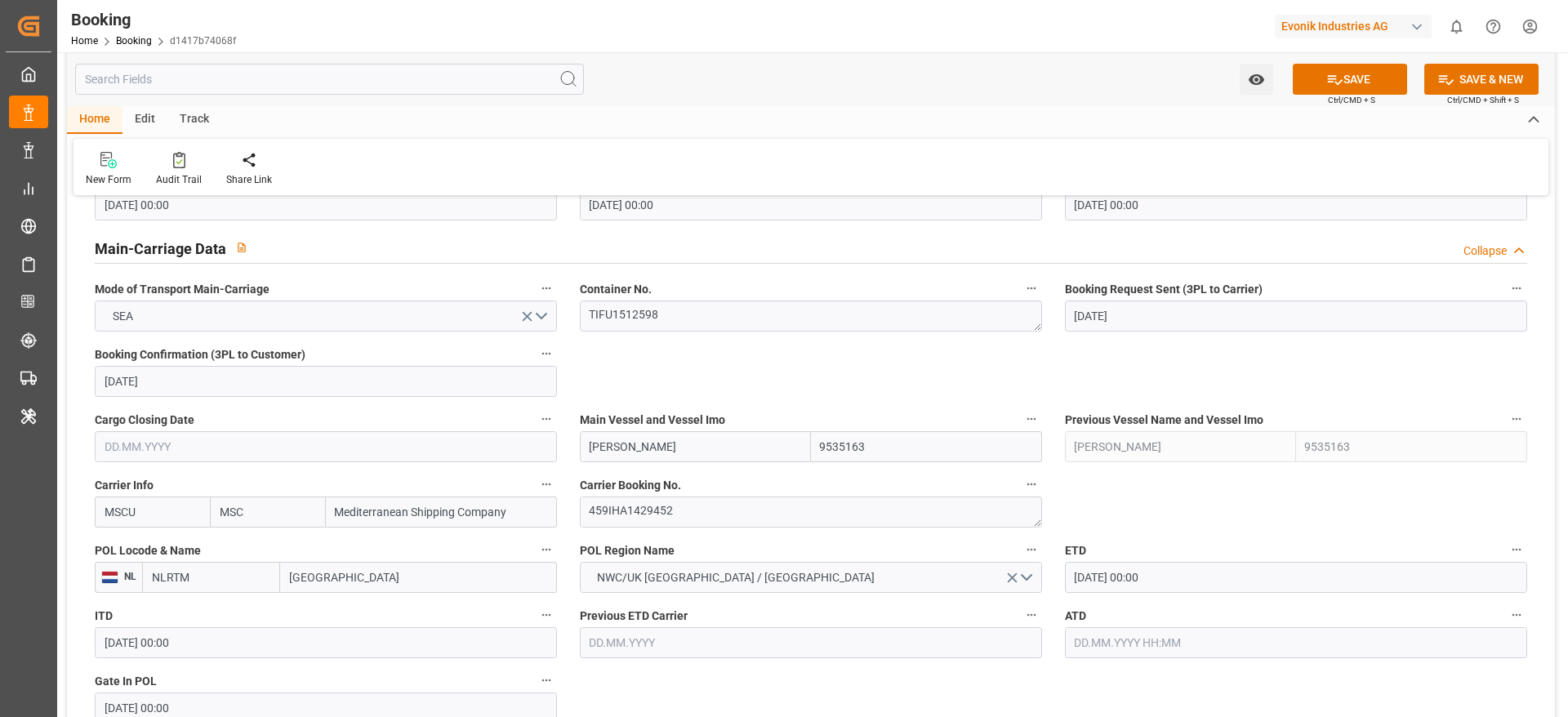
click at [709, 460] on input "HENRIKA SCHULTE" at bounding box center [695, 447] width 231 height 31
paste input "MSC ANSHIKA VI"
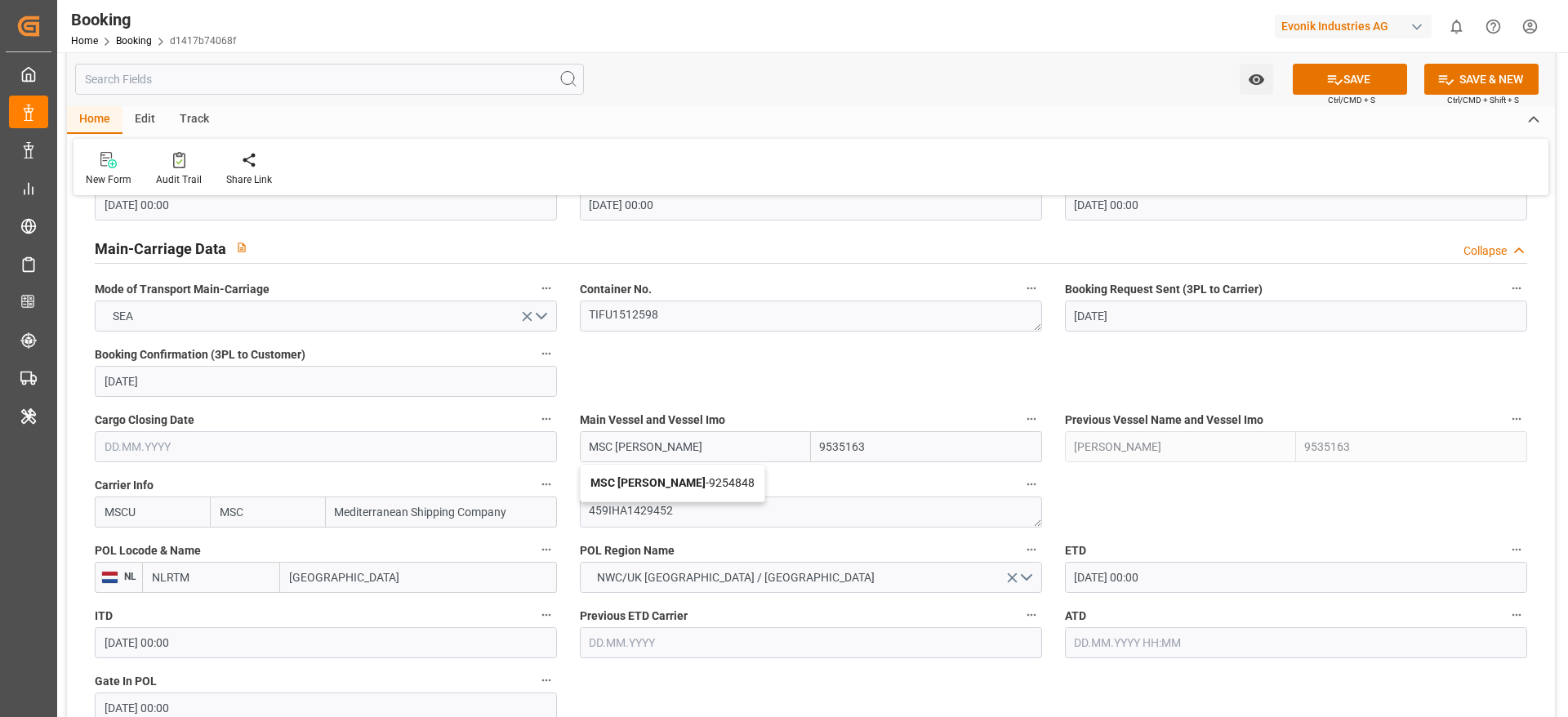
click at [701, 480] on span "MSC ANSHIKA VI - 9254848" at bounding box center [673, 482] width 164 height 13
type input "MSC ANSHIKA VI"
type input "9254848"
click at [737, 437] on input "MSC ANSHIKA VI" at bounding box center [695, 447] width 231 height 31
click at [721, 447] on input "MSC ANSHIKA VI" at bounding box center [695, 447] width 231 height 31
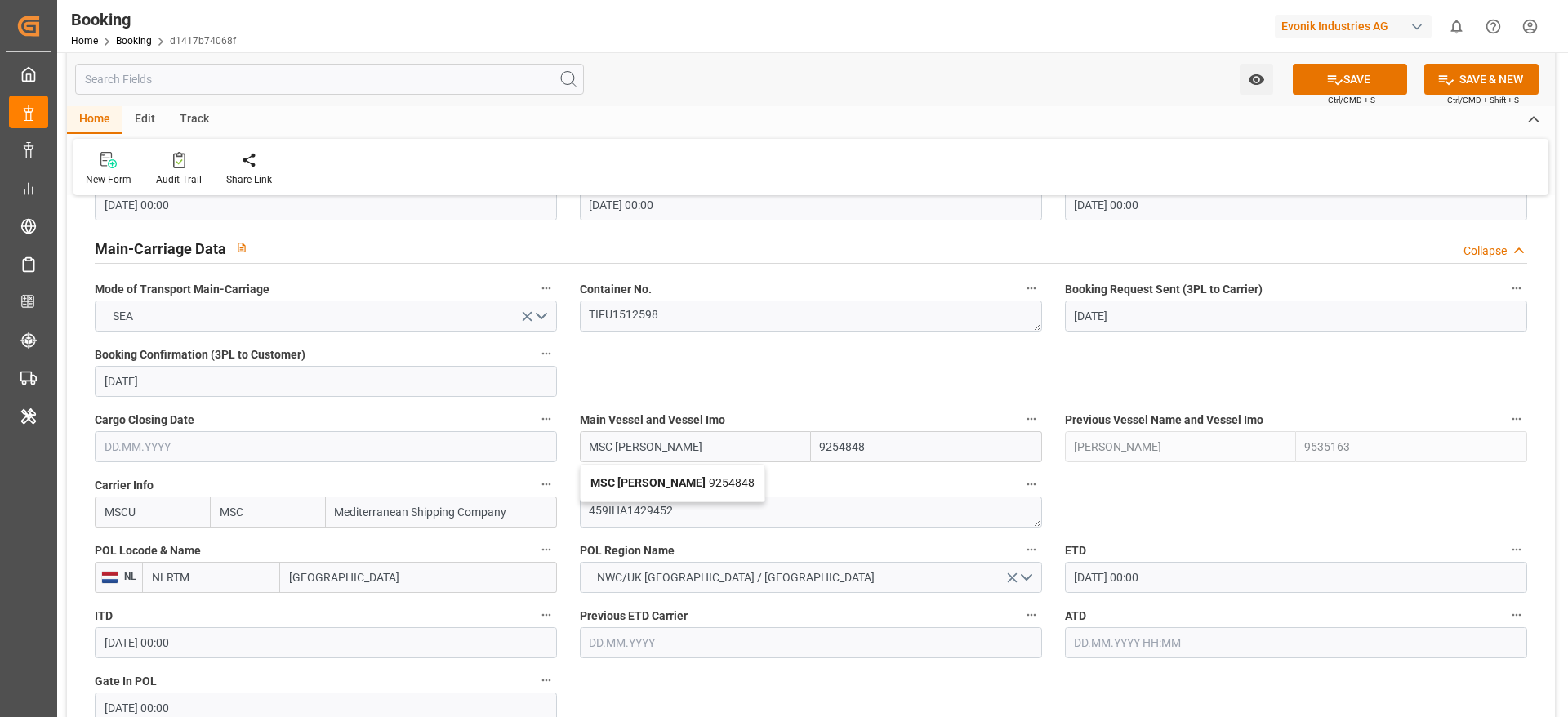
click at [709, 482] on span "MSC ANSHIKA VI - 9254848" at bounding box center [673, 482] width 164 height 13
type input "MSC ANSHIKA VI"
click at [1321, 79] on button "SAVE" at bounding box center [1350, 79] width 114 height 31
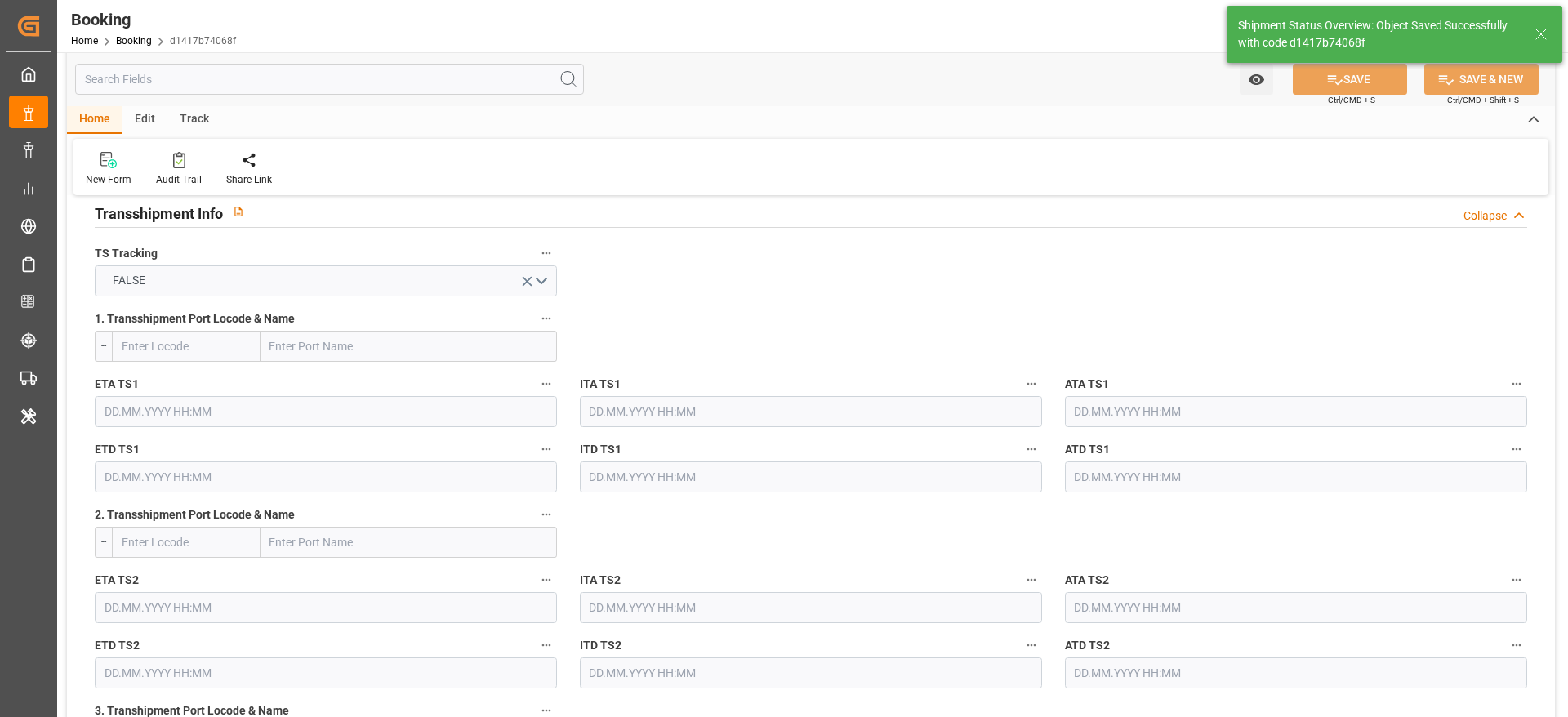
type textarea "sateesh godewar"
type textarea "businessDivision-businessLine-"
type input "10.09.2025 12:36"
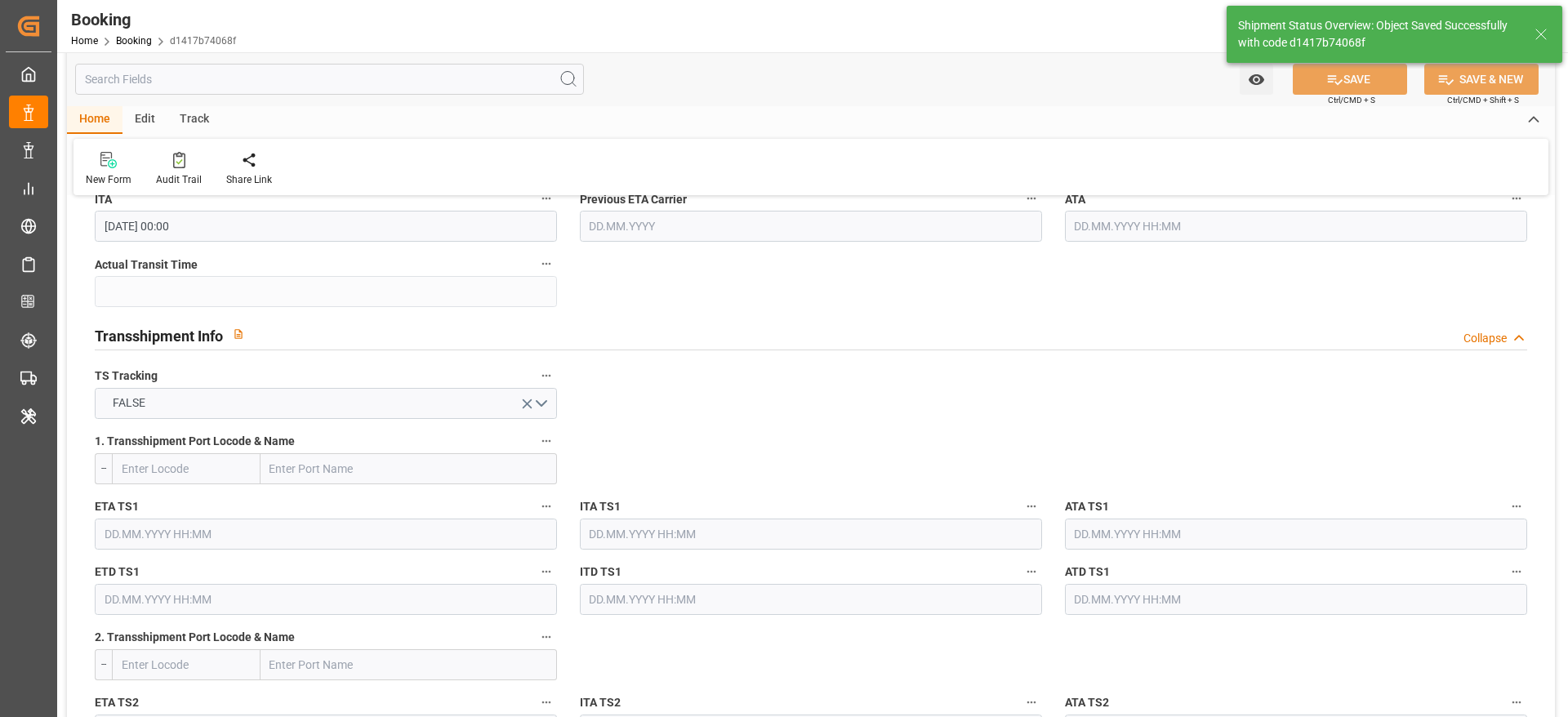
scroll to position [1226, 0]
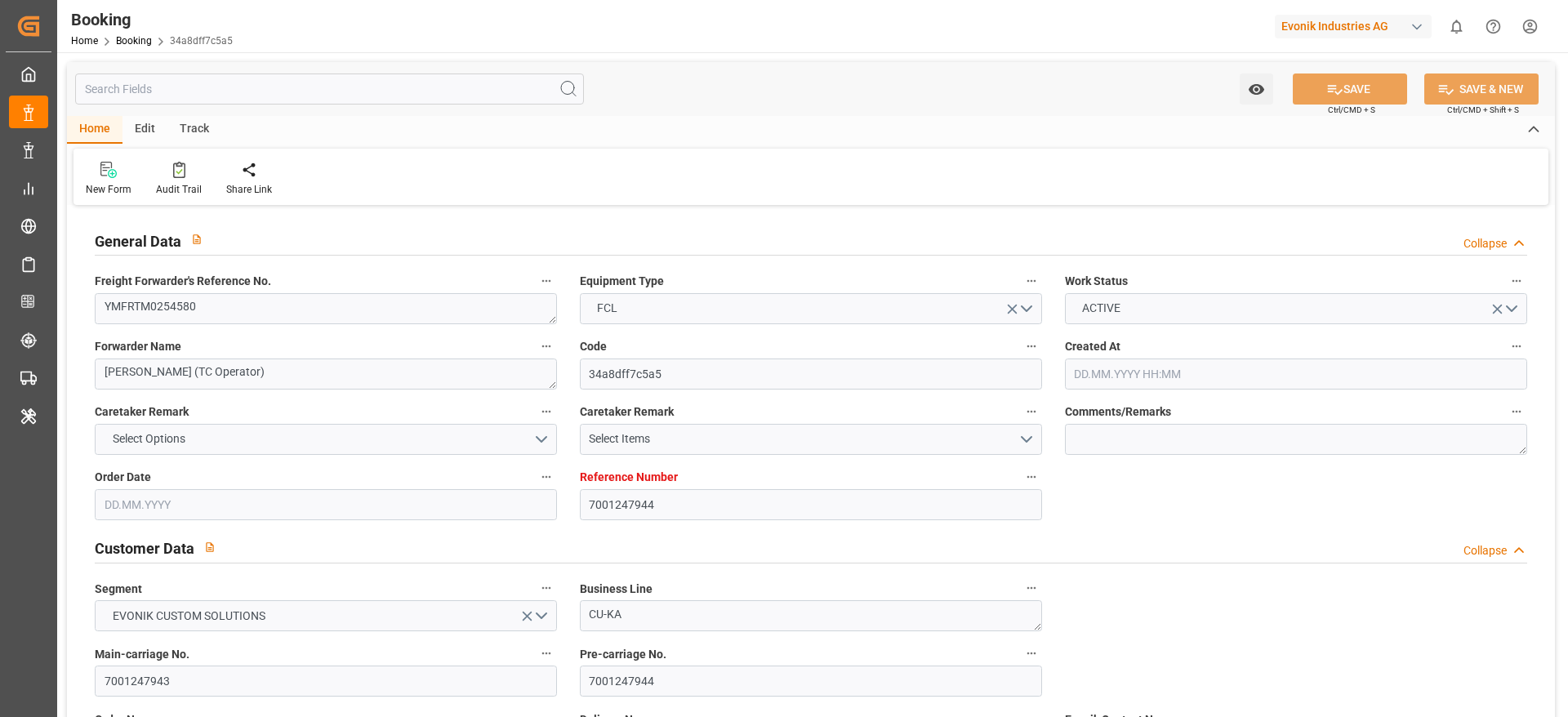
type input "7001247944"
type input "9933119"
type input "9769271"
type input "[PERSON_NAME]"
type input "[PERSON_NAME] Marine Transport Corp."
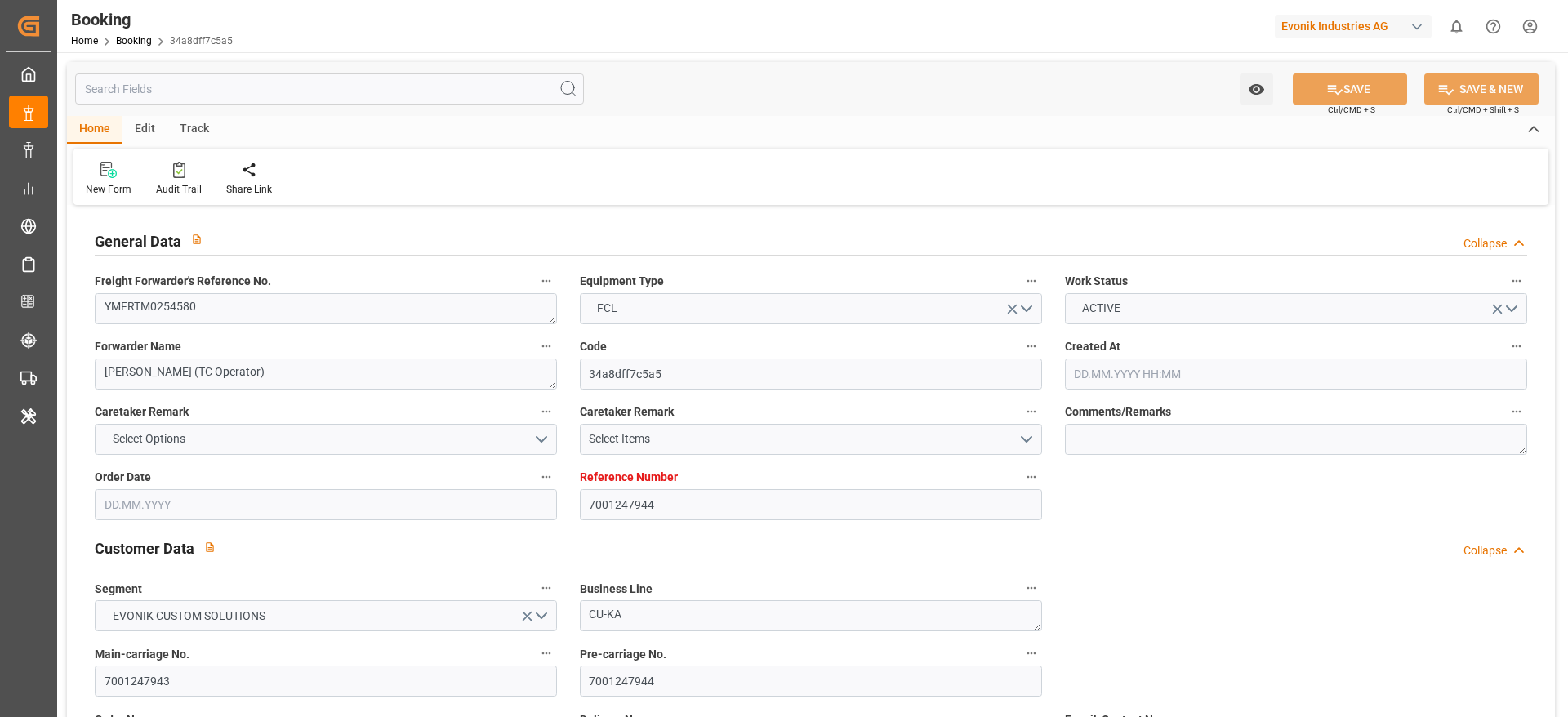
type input "NLRTM"
type input "TWKHH"
type input "0"
type input "NLRTM"
type input "TWKHH"
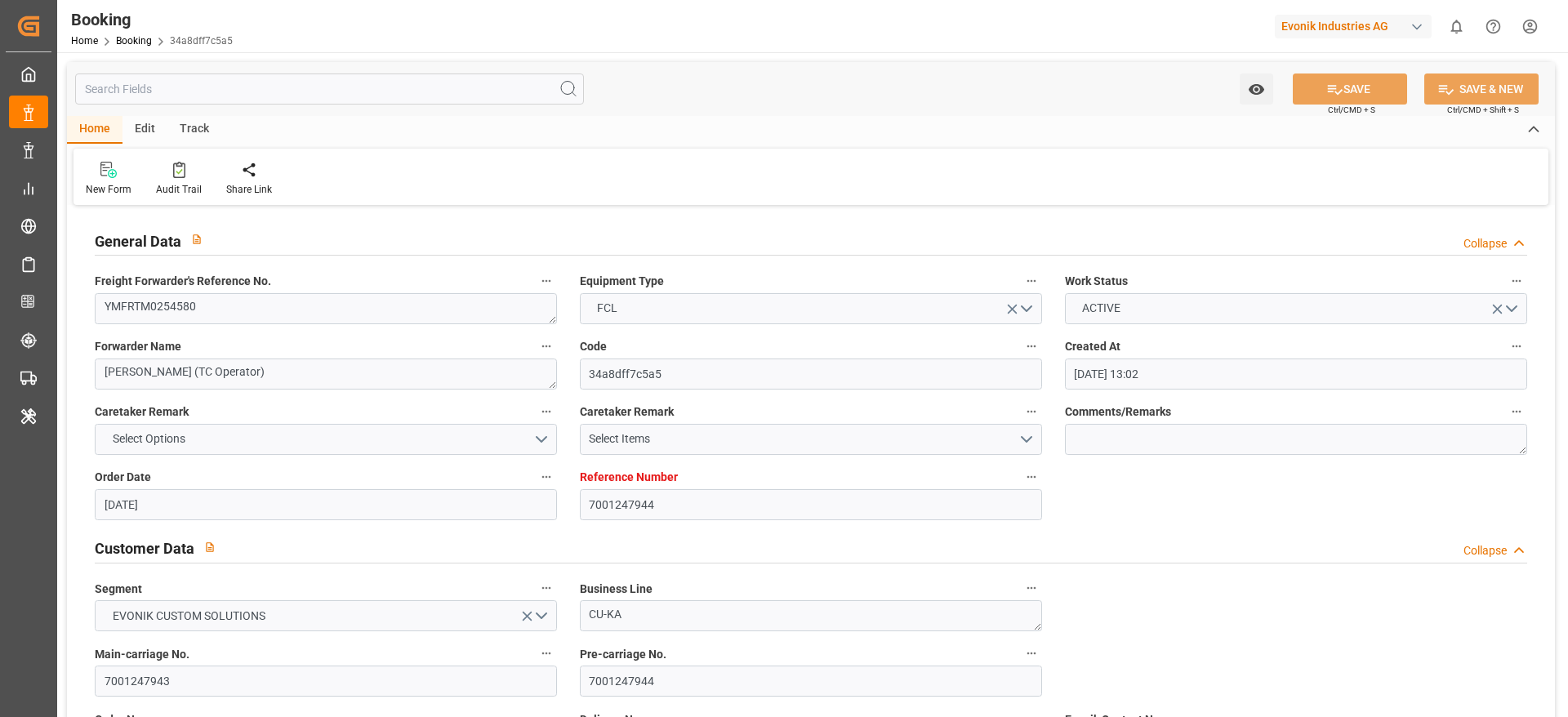
type input "[DATE] 13:02"
type input "[DATE]"
type input "[DATE] 00:00"
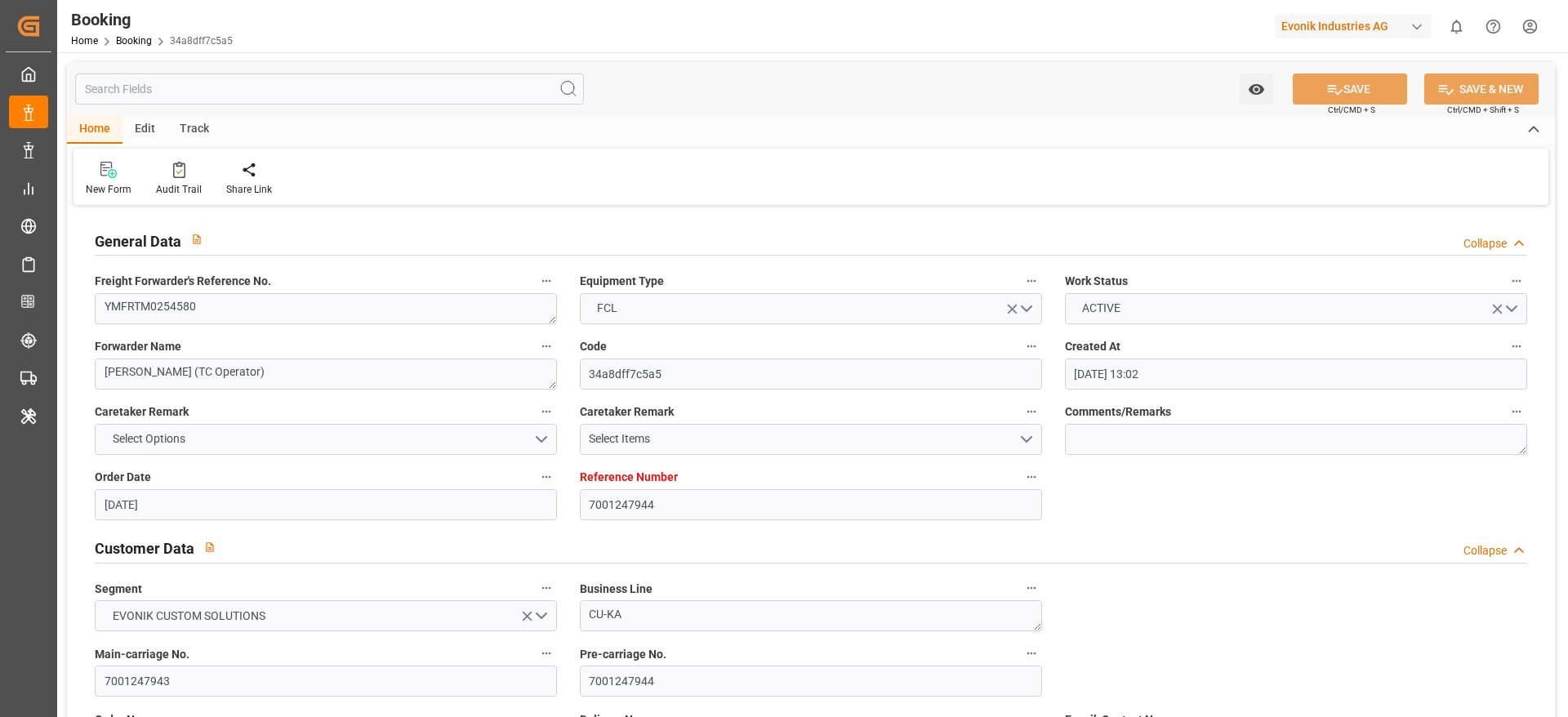
type input "[DATE] 14:00"
type input "[DATE] 00:00"
type input "[DATE] 13:00"
type input "[DATE] 14:00"
type input "[DATE] 00:00"
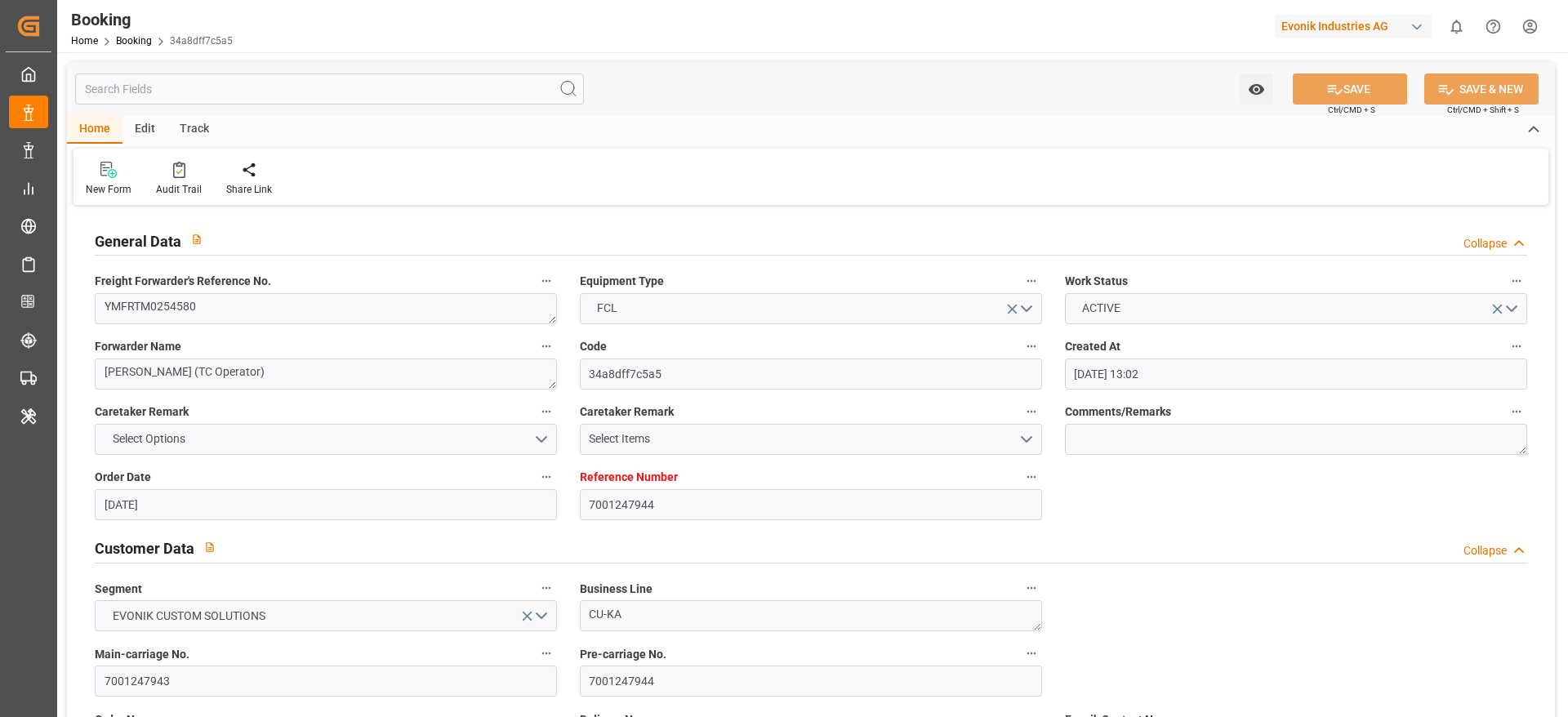
type input "[DATE]"
type input "[DATE] 08:46"
type input "[DATE]"
type input "[DATE] 14:00"
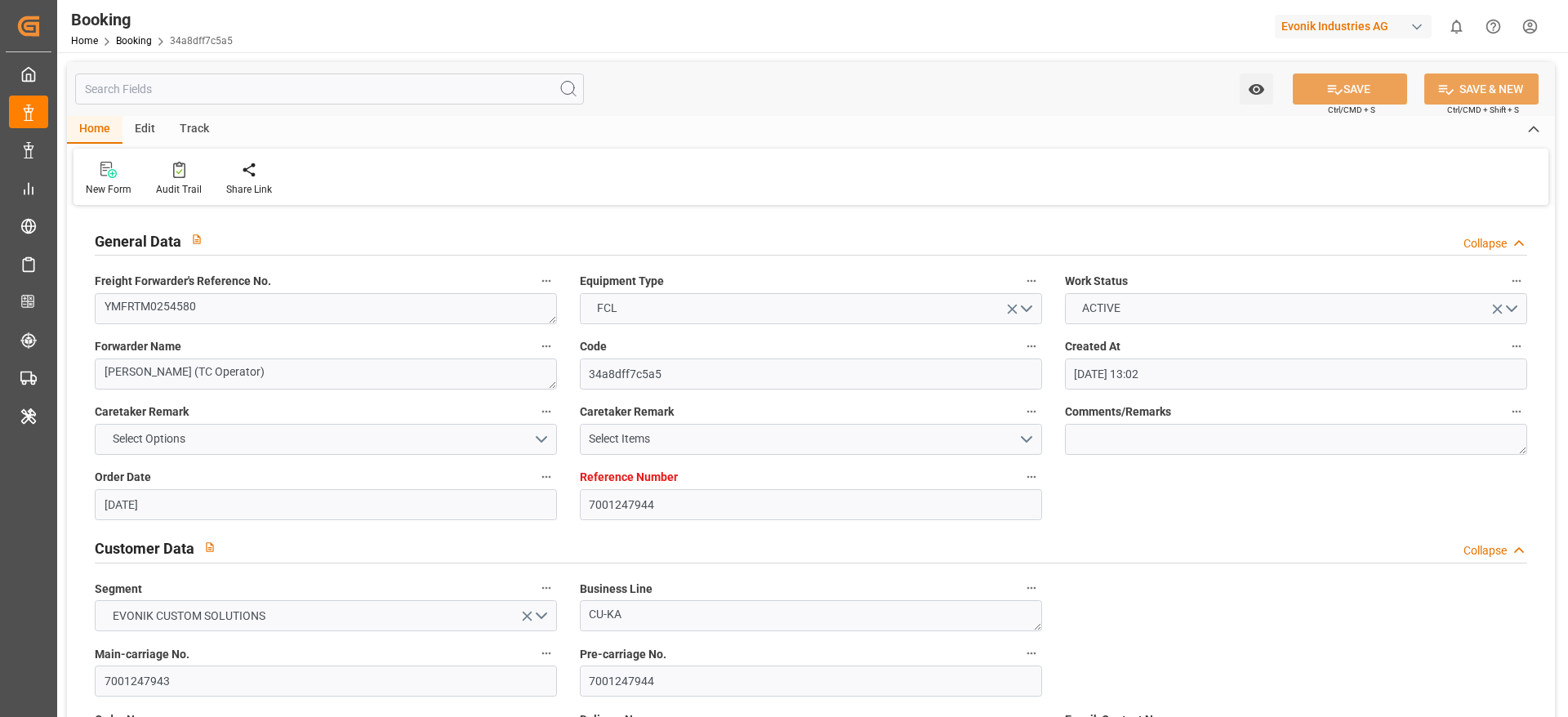
type input "[DATE] 02:46"
click at [792, 27] on div "Booking Home Booking 34a8dff7c5a5 Evonik Industries AG 0 Notifications Only sho…" at bounding box center [806, 26] width 1522 height 52
type textarea "YMFRTM0254580"
type textarea "[PERSON_NAME] (TC Operator)"
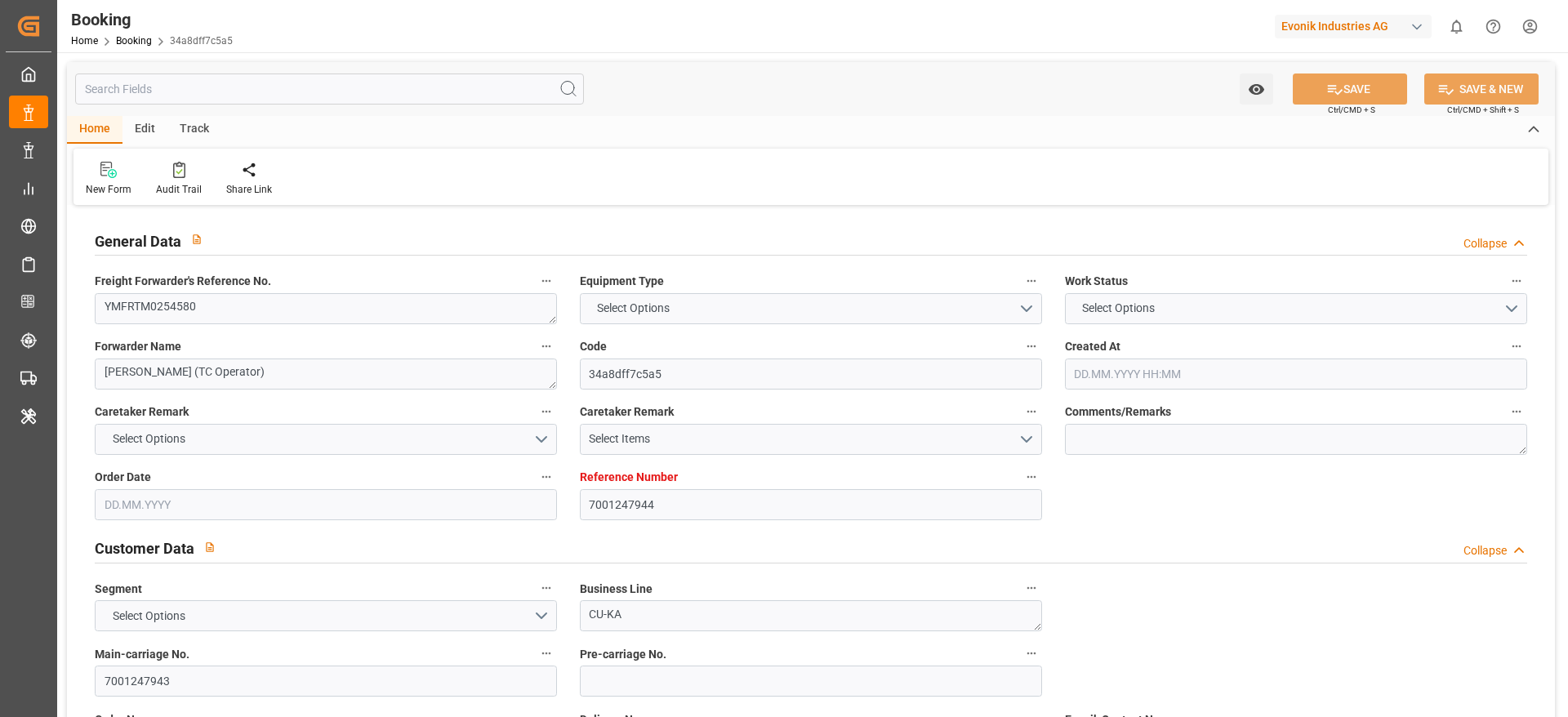
type input "34a8dff7c5a5"
type input "7001247944"
type textarea "CU-KA"
type input "7001247943"
type textarea "[PERSON_NAME][EMAIL_ADDRESS][PERSON_NAME][DOMAIN_NAME]"
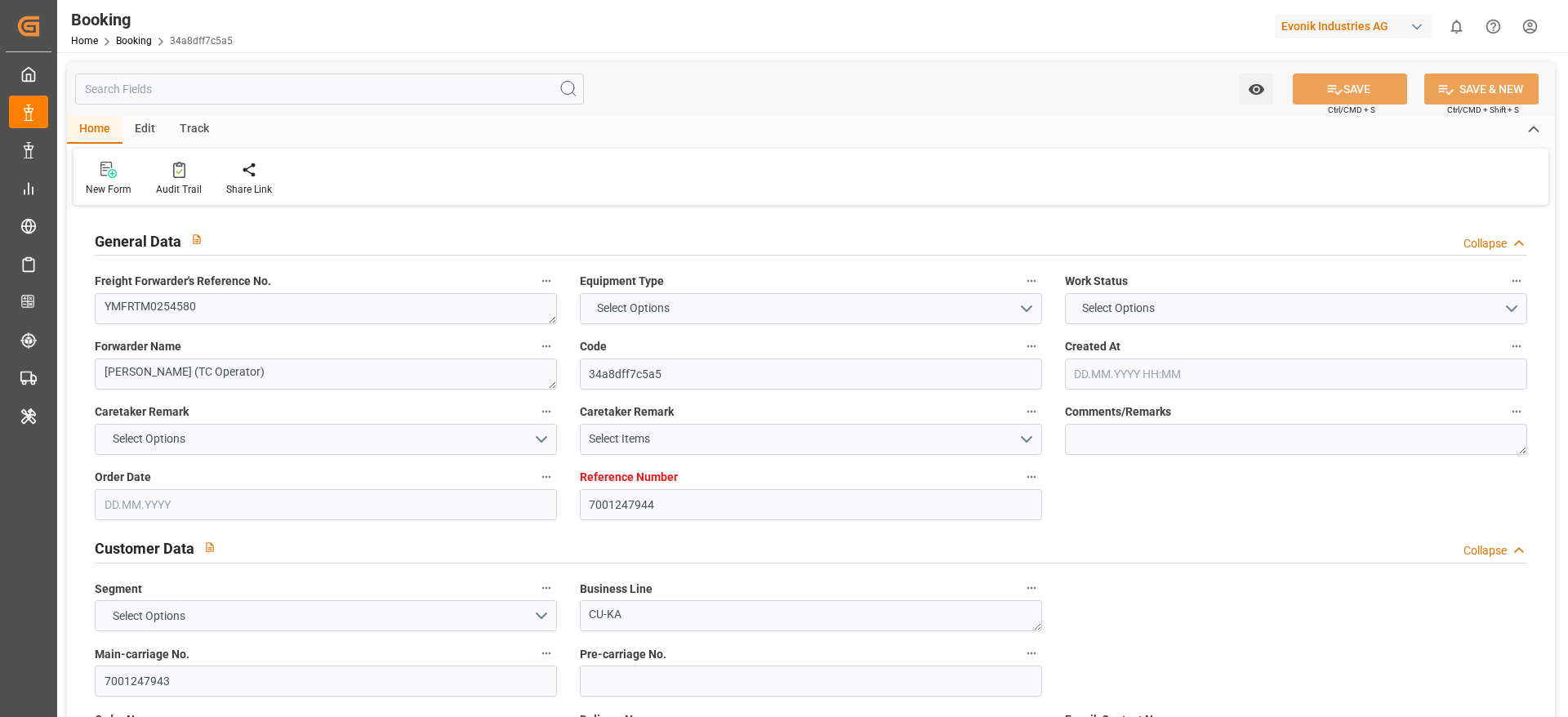
type textarea "CIF"
type textarea "[GEOGRAPHIC_DATA]"
type textarea "3"
type textarea "Niederkassel"
type textarea "SNTU7501825"
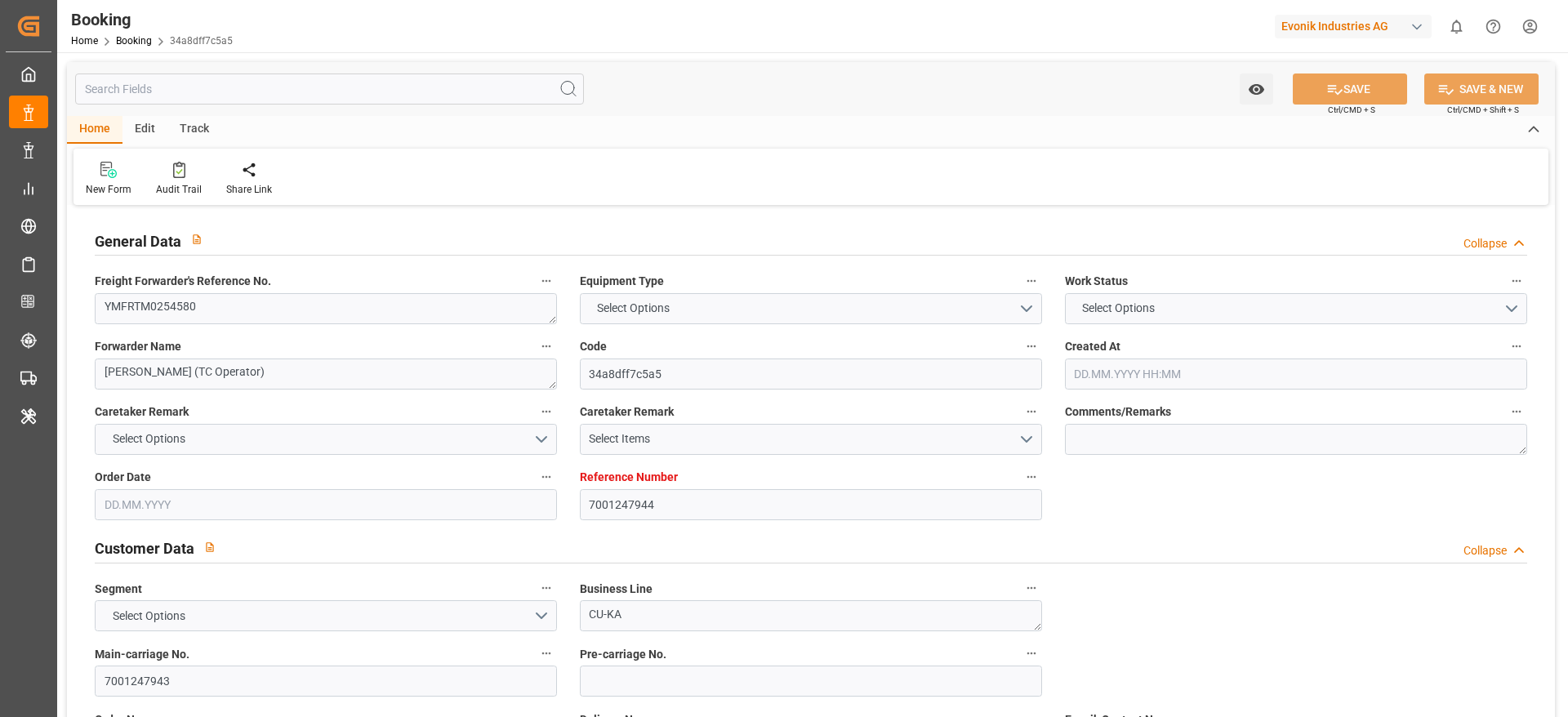
type input "ONE INTEGRITY"
type input "ONE TRIUMPH"
type input "YMLU"
type textarea "YMFRTM0254580"
type input "[GEOGRAPHIC_DATA]"
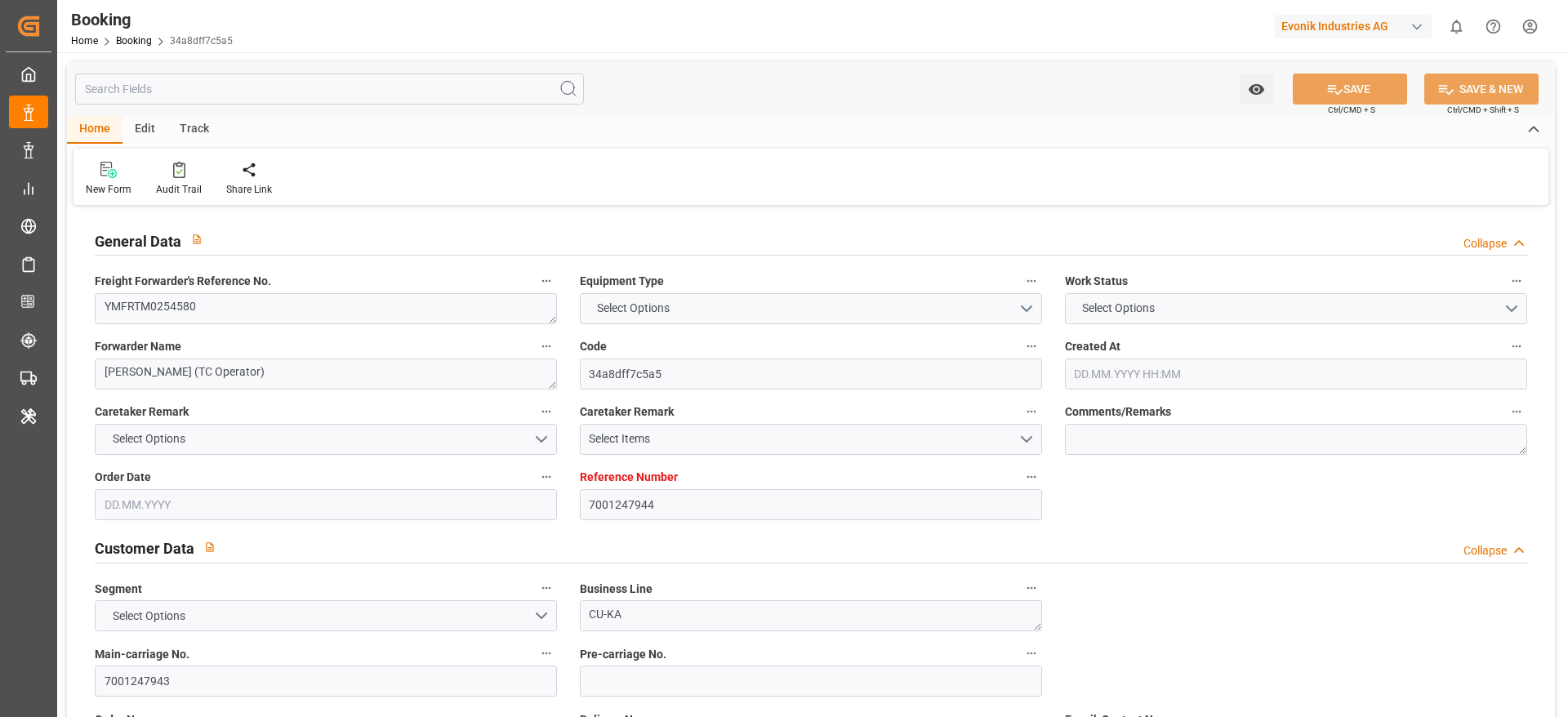
type input "[GEOGRAPHIC_DATA]"
type textarea "vesselName etd [PERSON_NAME]"
type textarea "INPUT_Evonik_Seeburger_IFTMIN_1003108406_20250902161139165.edi"
type textarea "NWC/[GEOGRAPHIC_DATA] [GEOGRAPHIC_DATA] / [GEOGRAPHIC_DATA]-KA"
type textarea "INPUT_Evonik_Seeburger_IFTMIN_1003049123_20250813150028611.edi,INPUT_Evonik_See…"
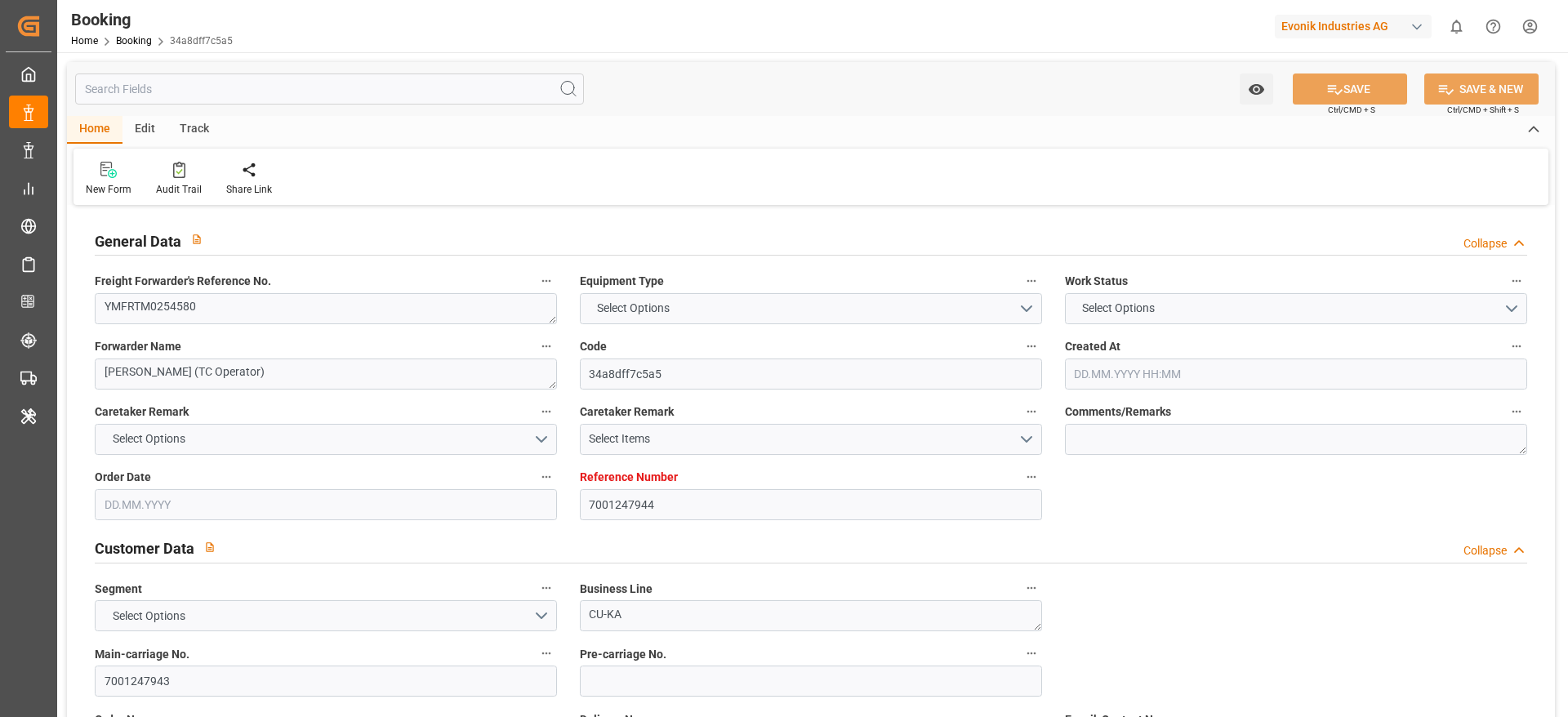
type textarea "1003108406"
type textarea "Logward System"
type textarea "businessDivision-businessLine-"
type textarea "IFTMIN"
type textarea "a011t00000LcJC5AAN"
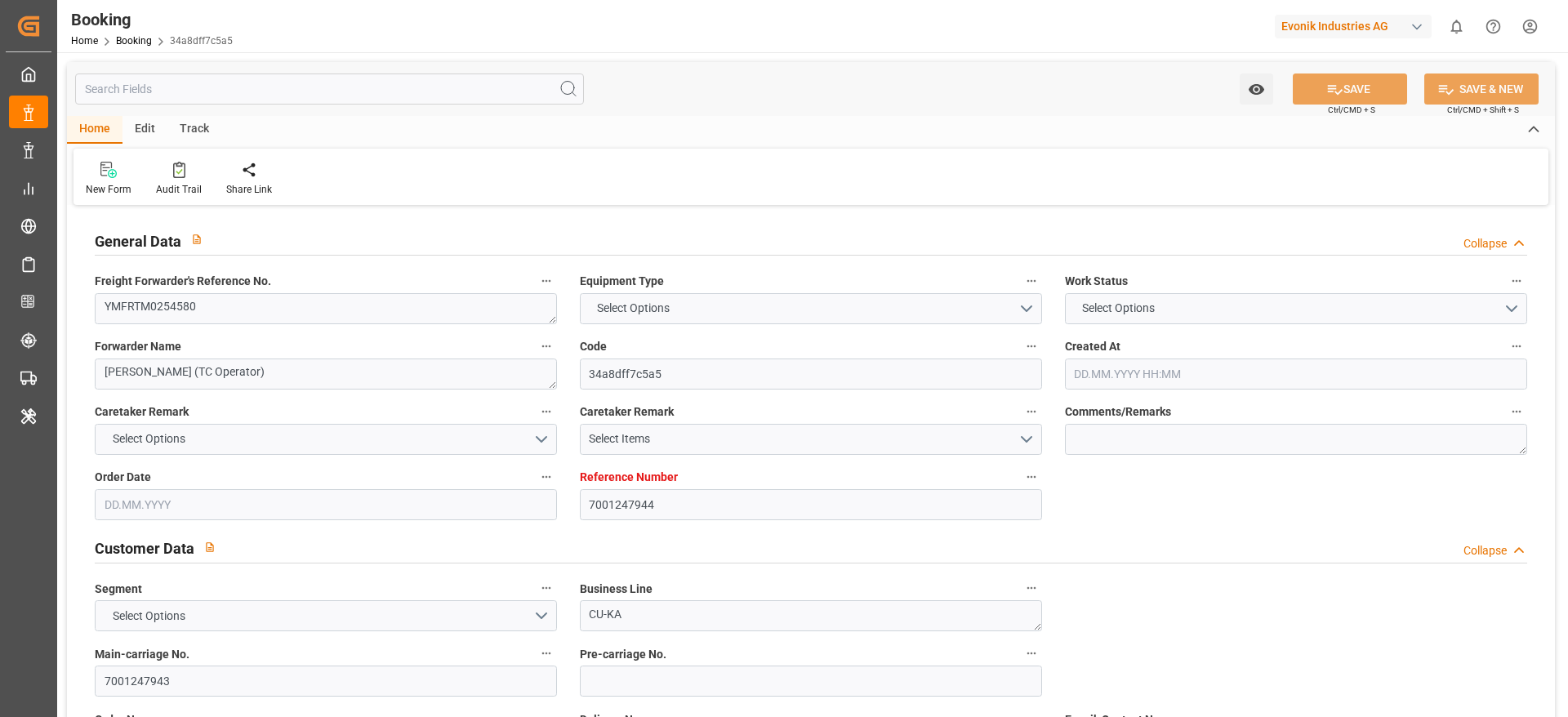
type textarea "No"
type input "[GEOGRAPHIC_DATA]"
type input "007E"
type input "VESSEL"
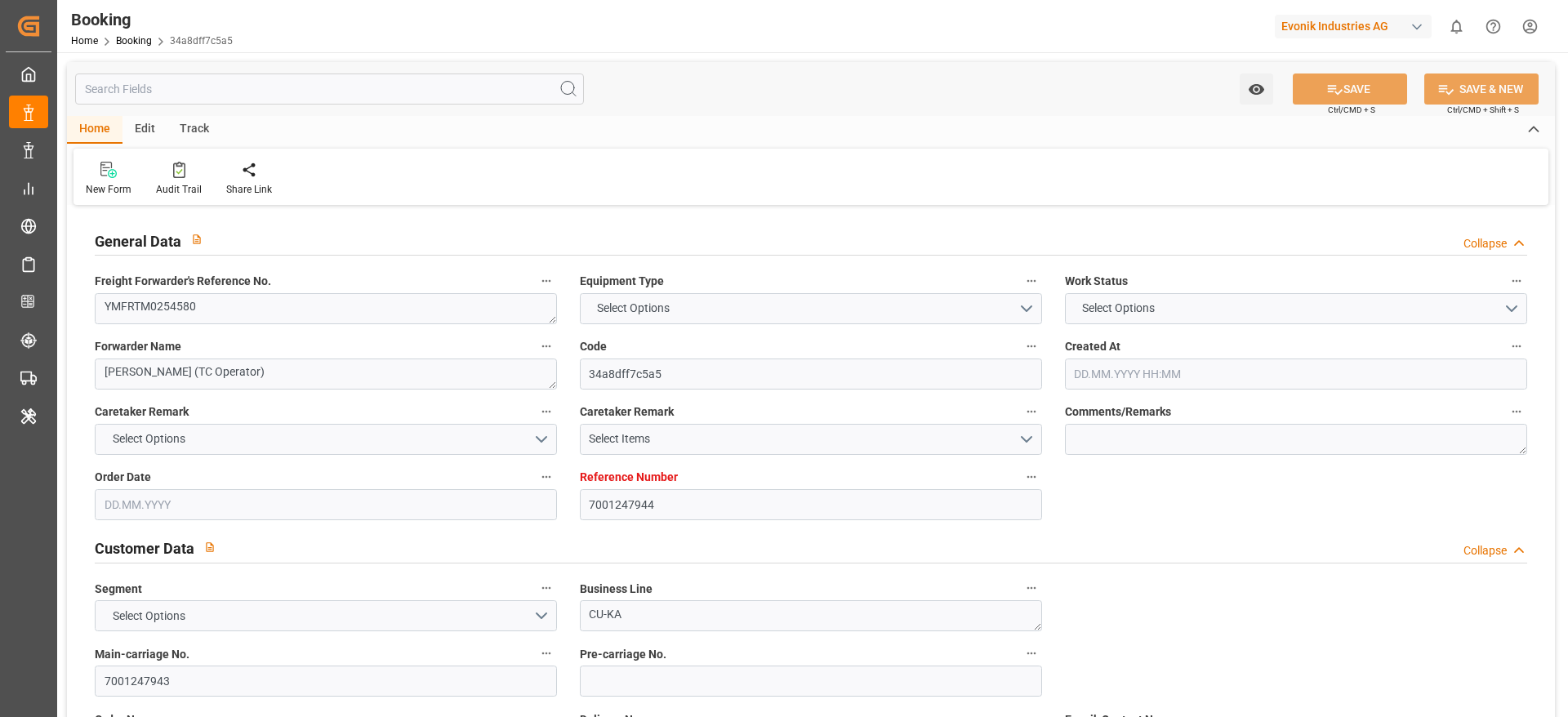
type input "TRUCK"
type input "7001247944"
type input "9933119"
type input "9769271"
type input "[PERSON_NAME]"
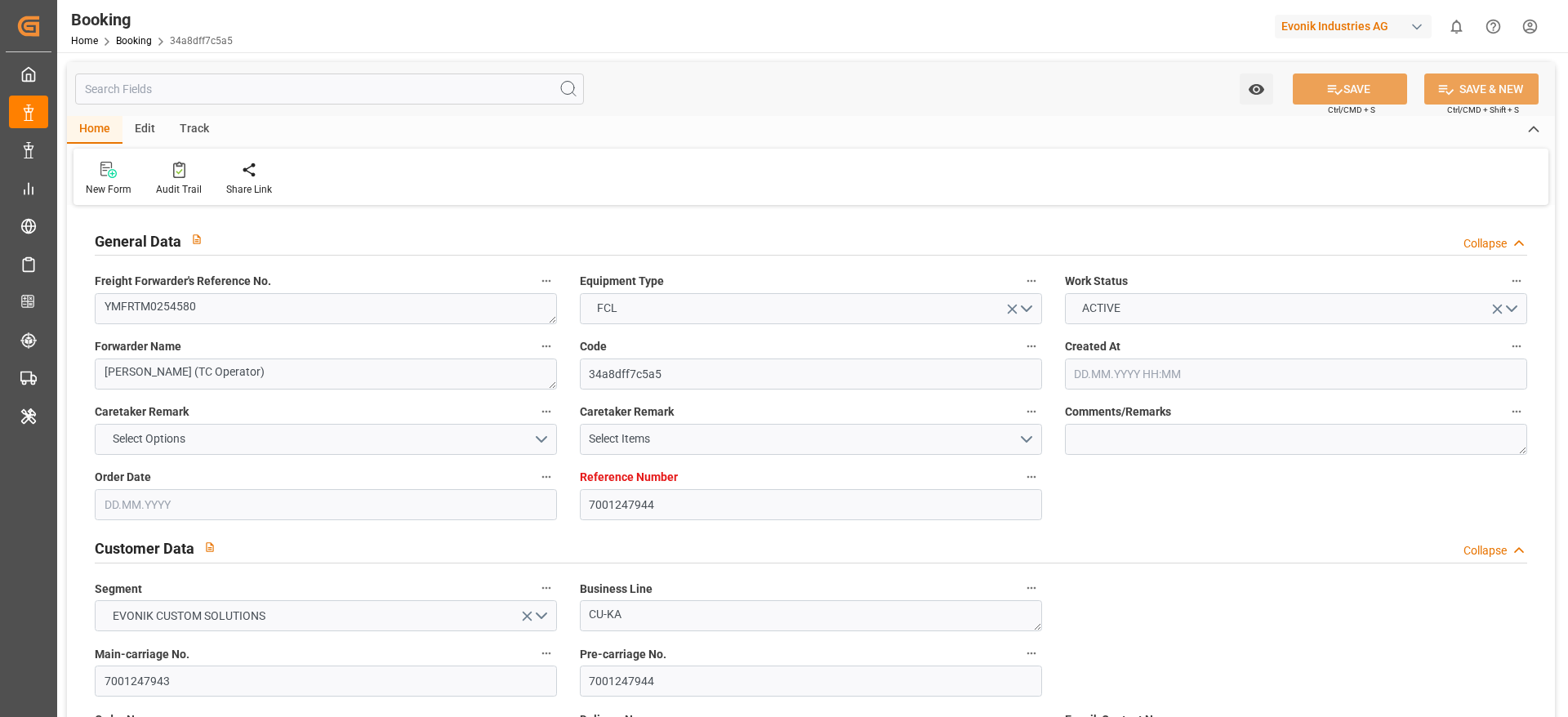
type input "[PERSON_NAME] Marine Transport Corp."
type input "NLRTM"
type input "TWKHH"
type input "0"
type input "NLRTM"
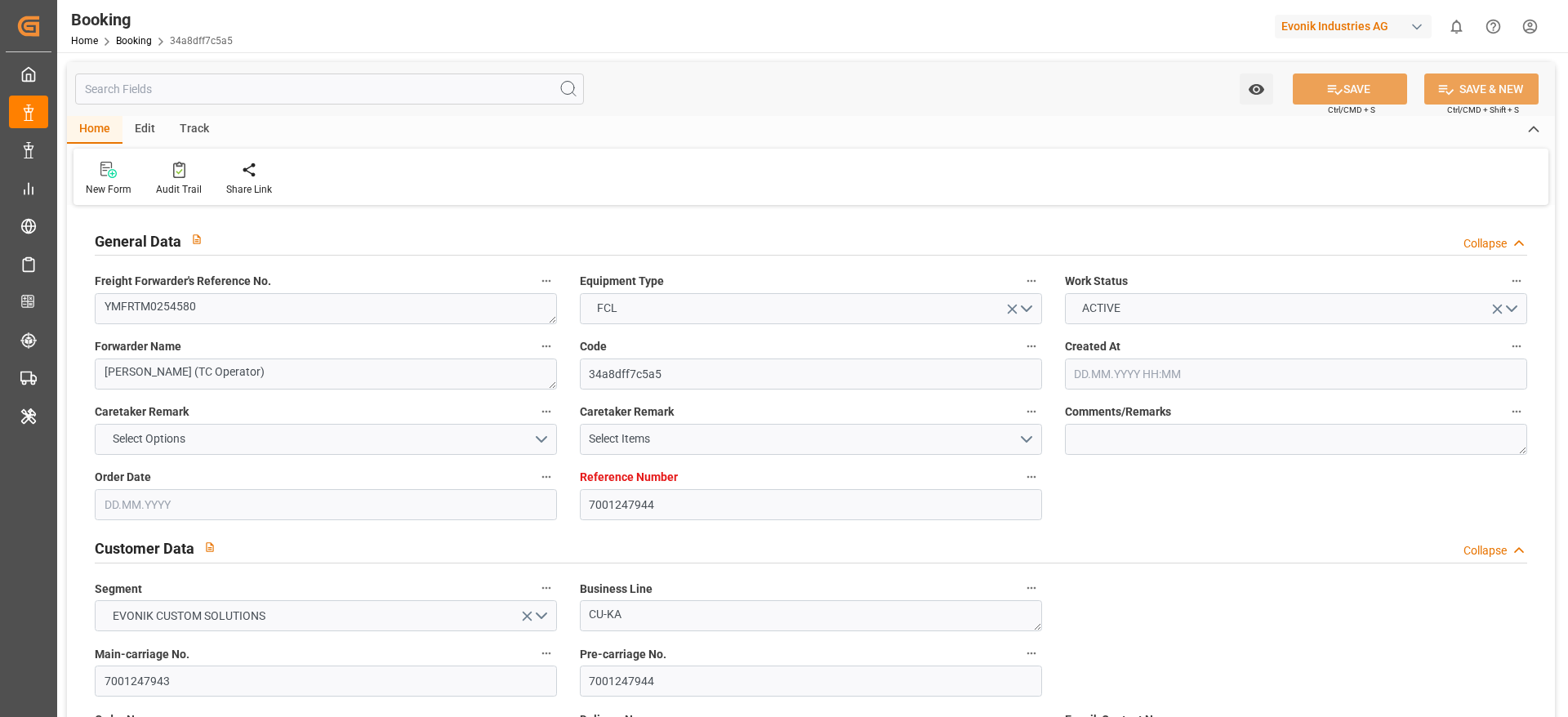
type input "TWKHH"
type input "[DATE] 13:02"
type input "[DATE]"
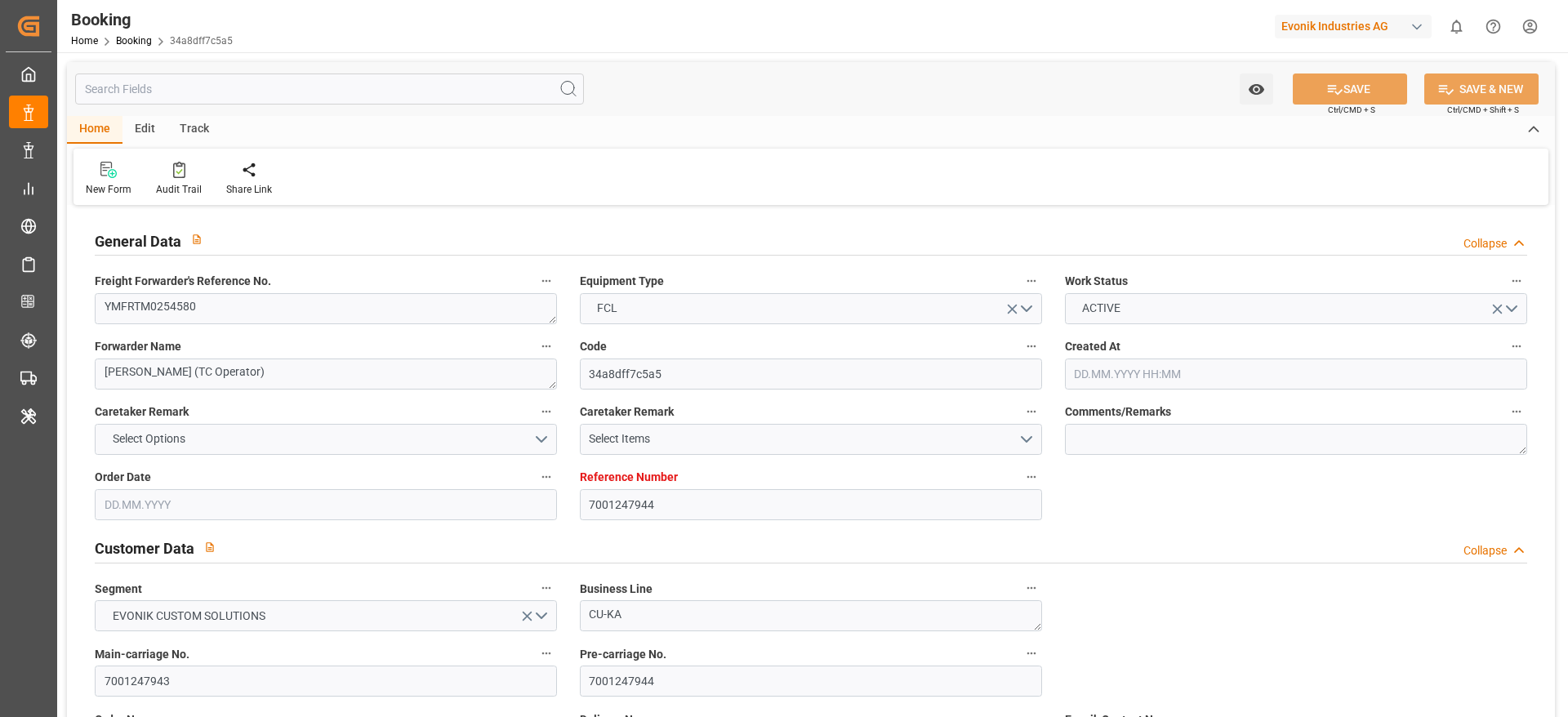
type input "[DATE] 00:00"
type input "[DATE] 14:00"
type input "[DATE] 00:00"
type input "04.09.2025 13:00"
type input "[DATE] 14:00"
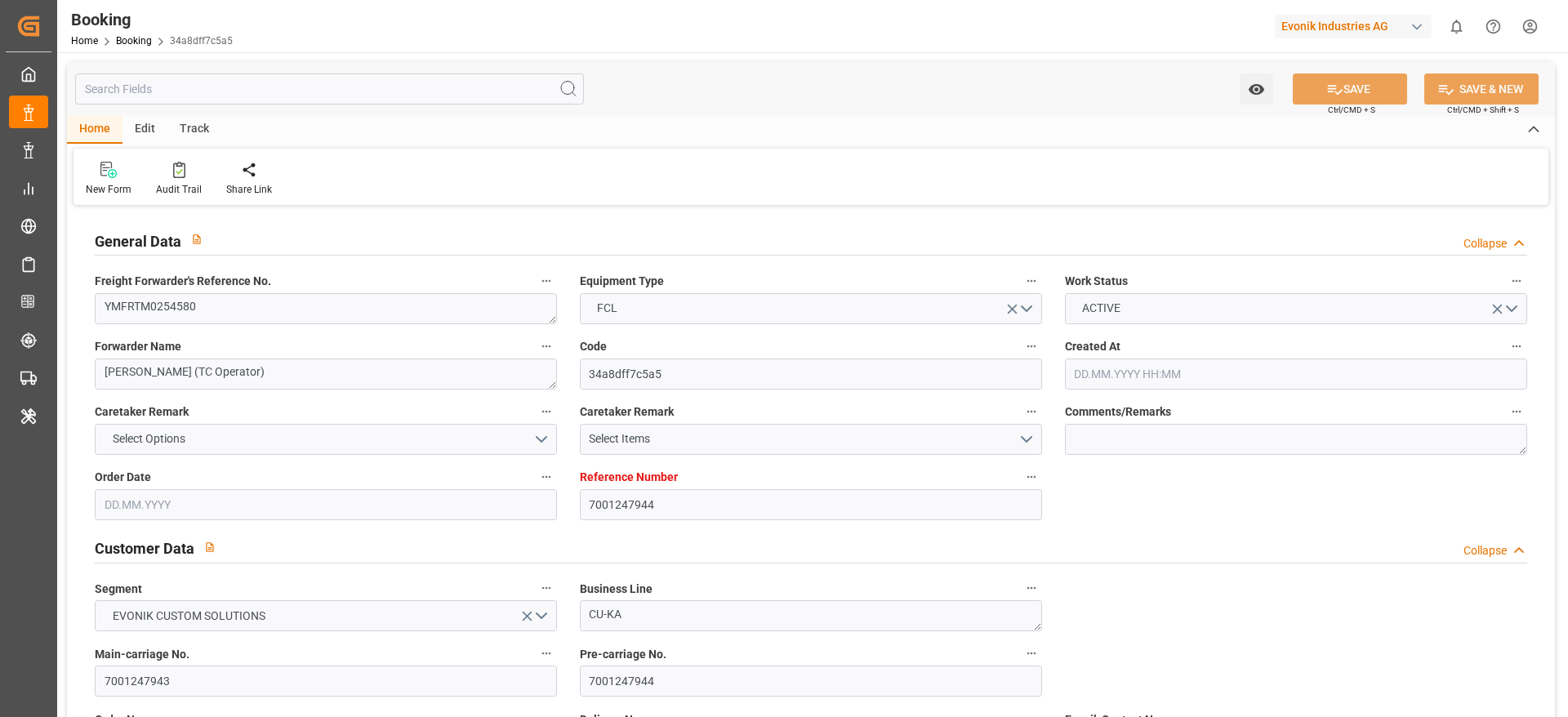
type input "[DATE] 00:00"
type input "[DATE]"
type input "[DATE] 08:46"
type input "[DATE]"
type input "[DATE] 14:00"
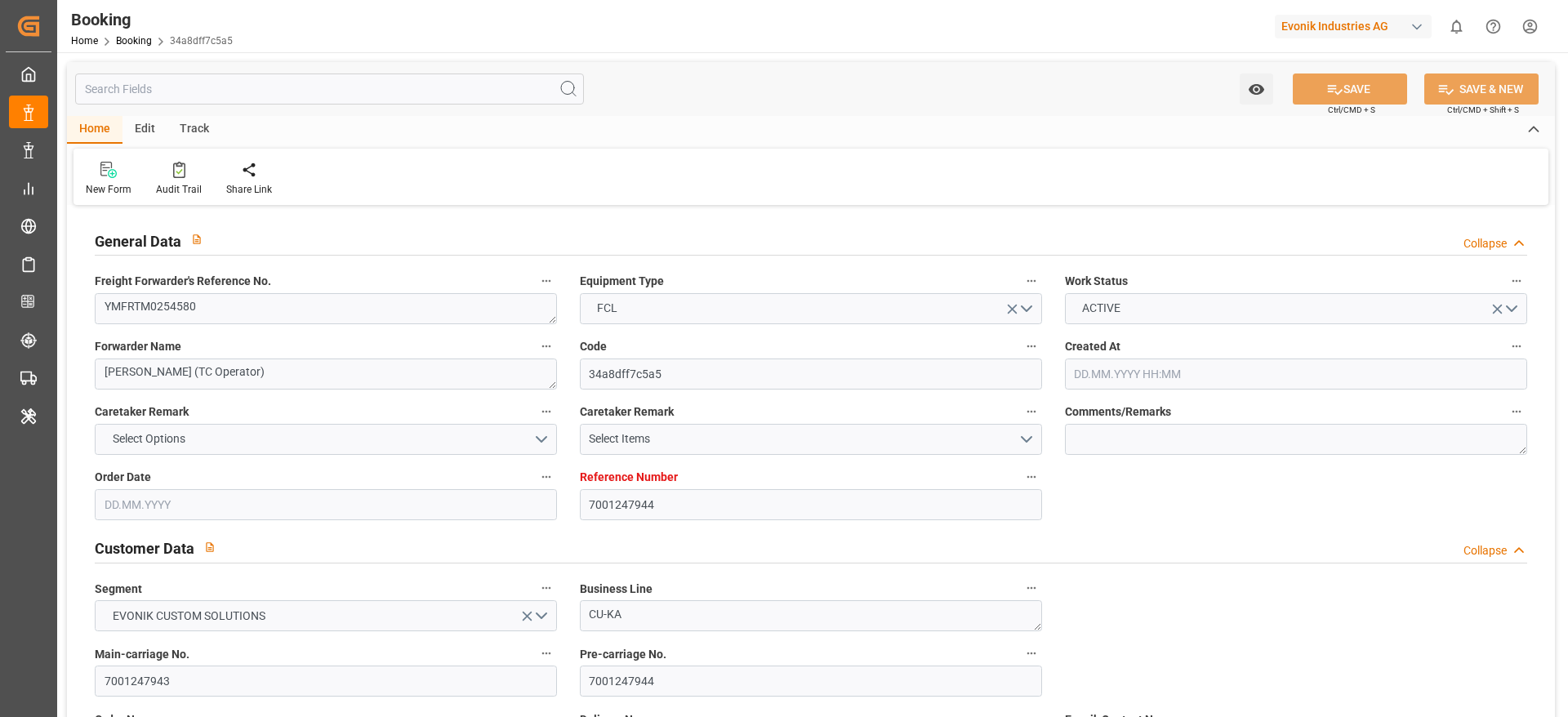
type input "[DATE] 14:00"
type input "[DATE] 02:46"
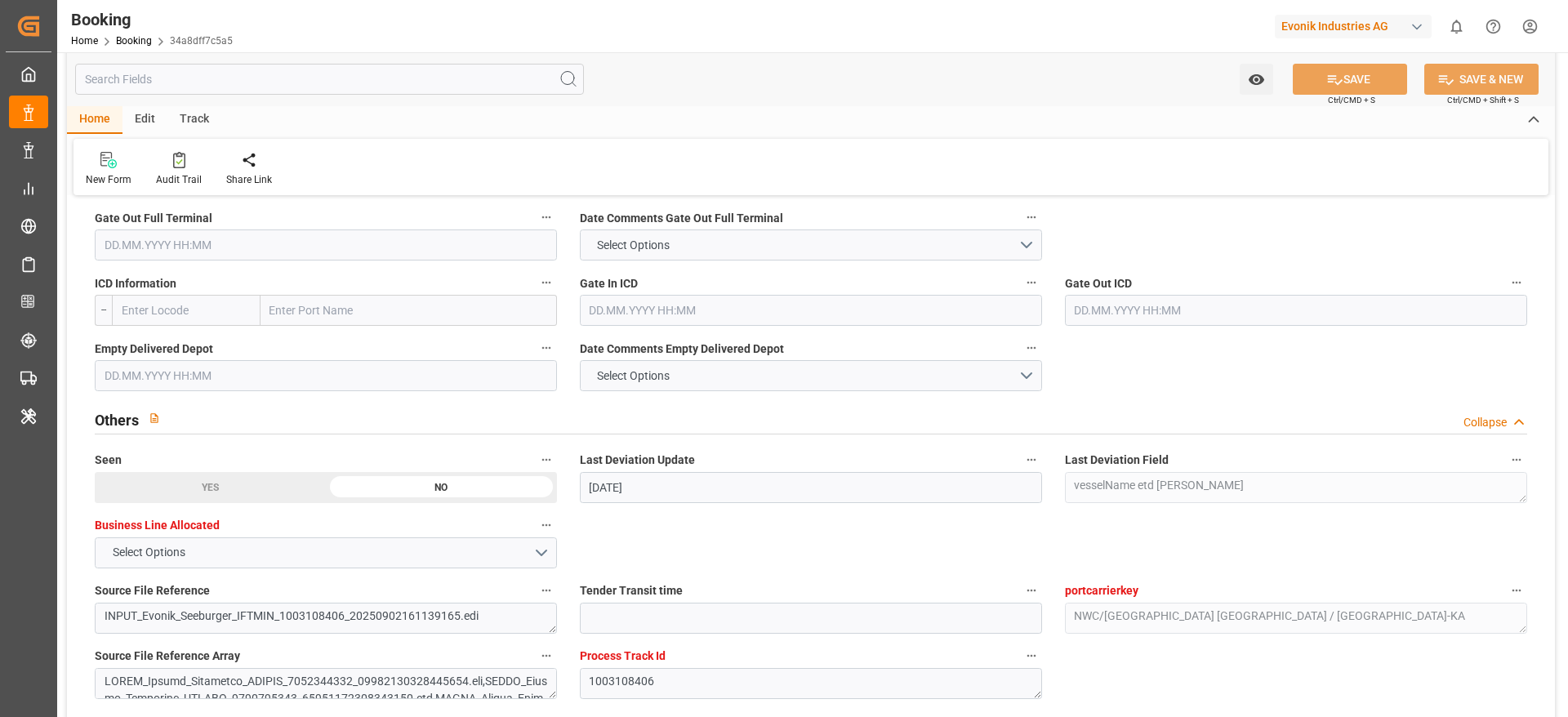
scroll to position [2819, 0]
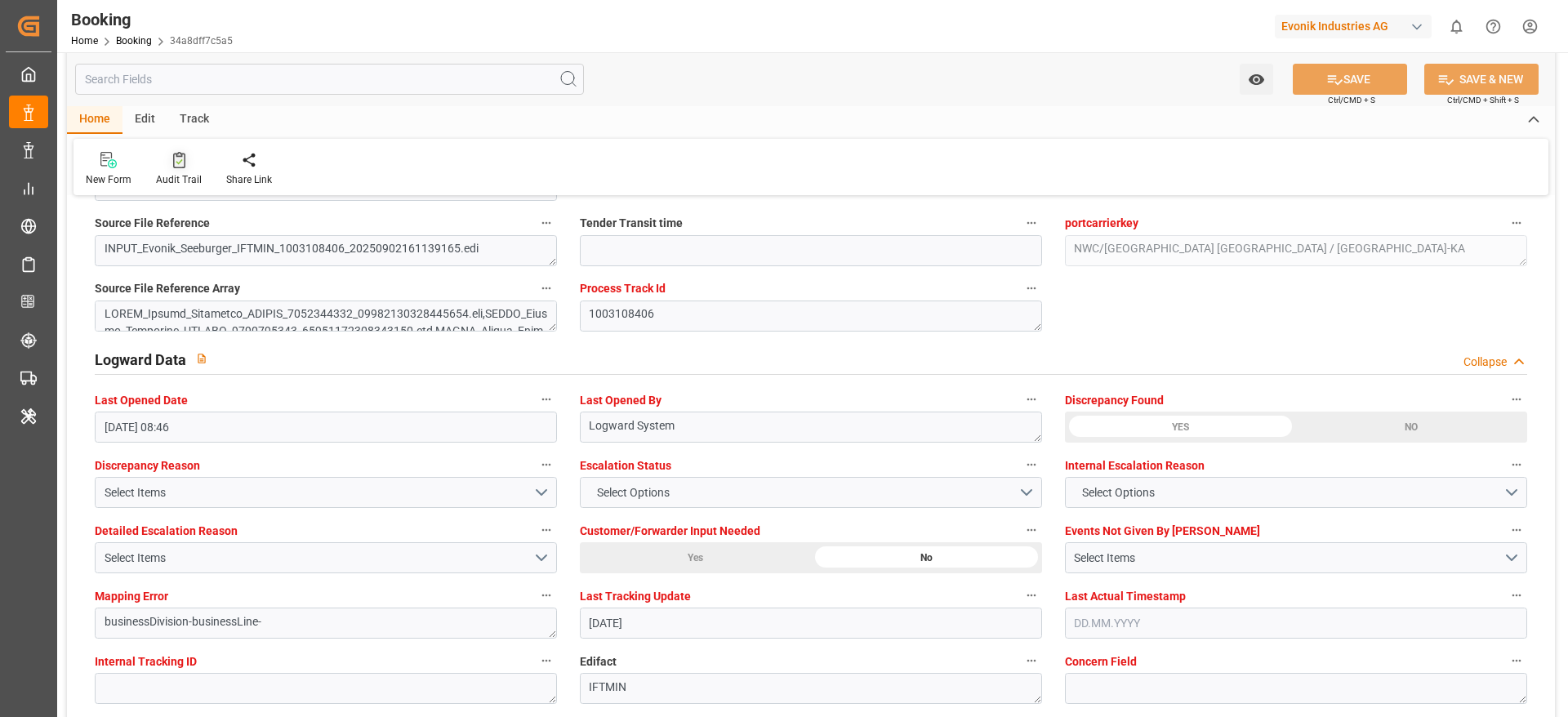
click at [174, 170] on div "Audit Trail" at bounding box center [178, 168] width 70 height 36
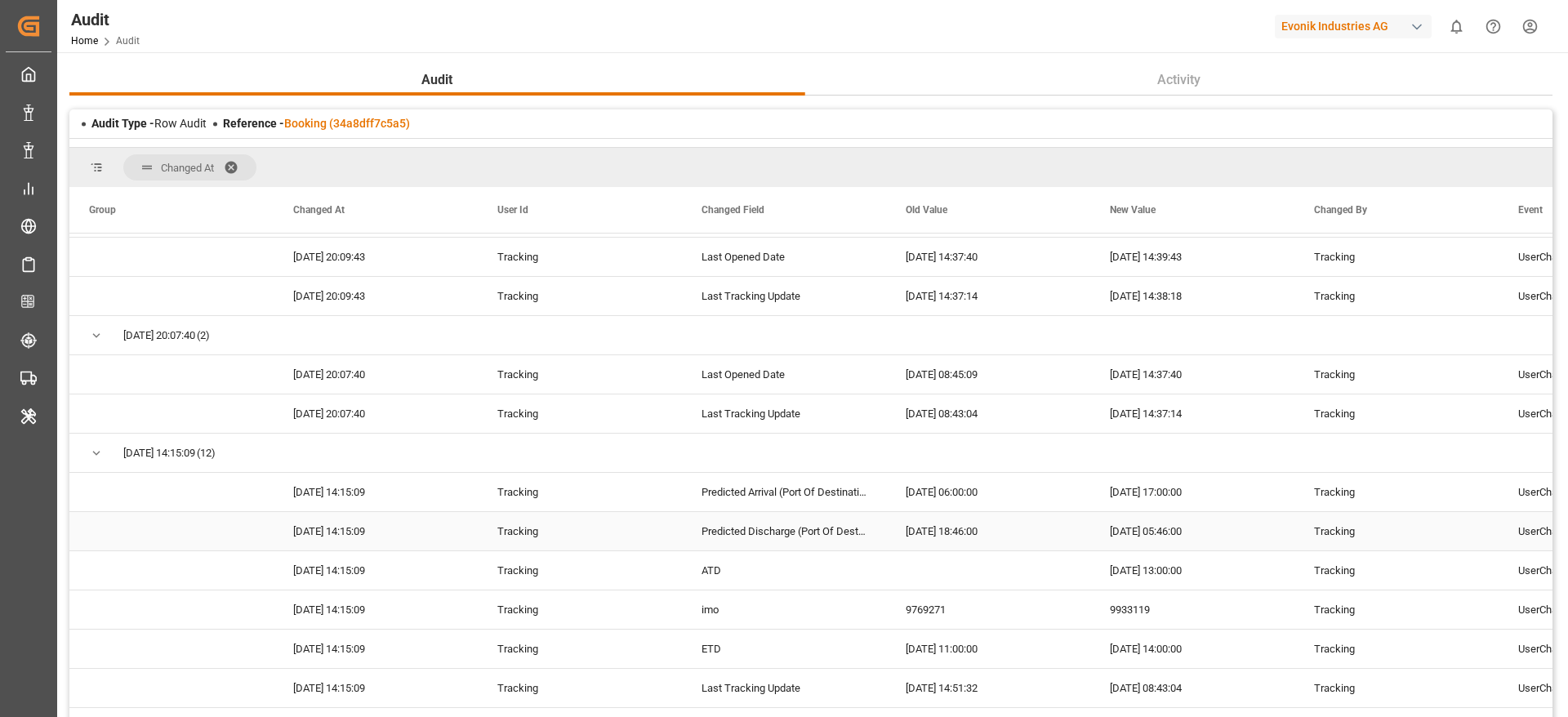
scroll to position [367, 0]
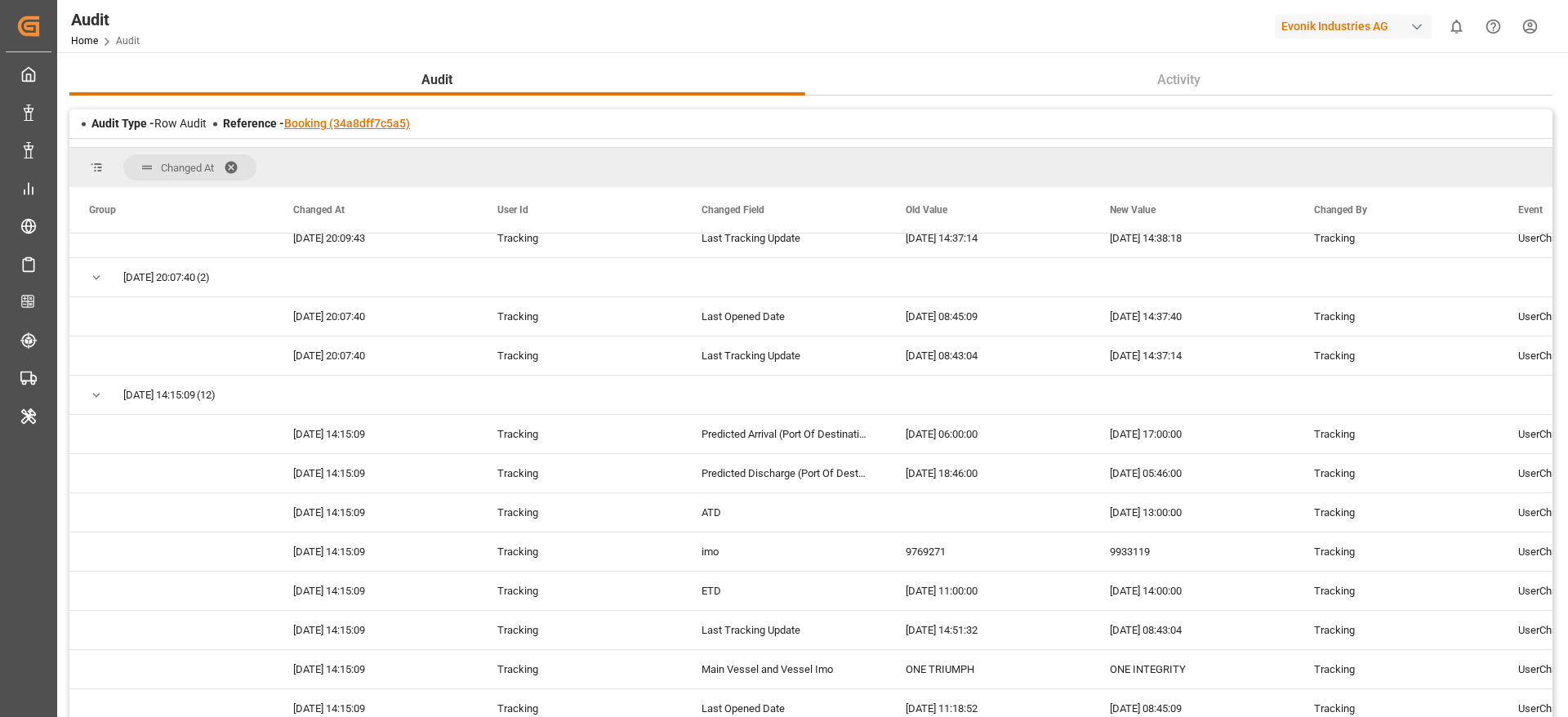
click at [298, 128] on link "Booking (34a8dff7c5a5)" at bounding box center [347, 123] width 126 height 13
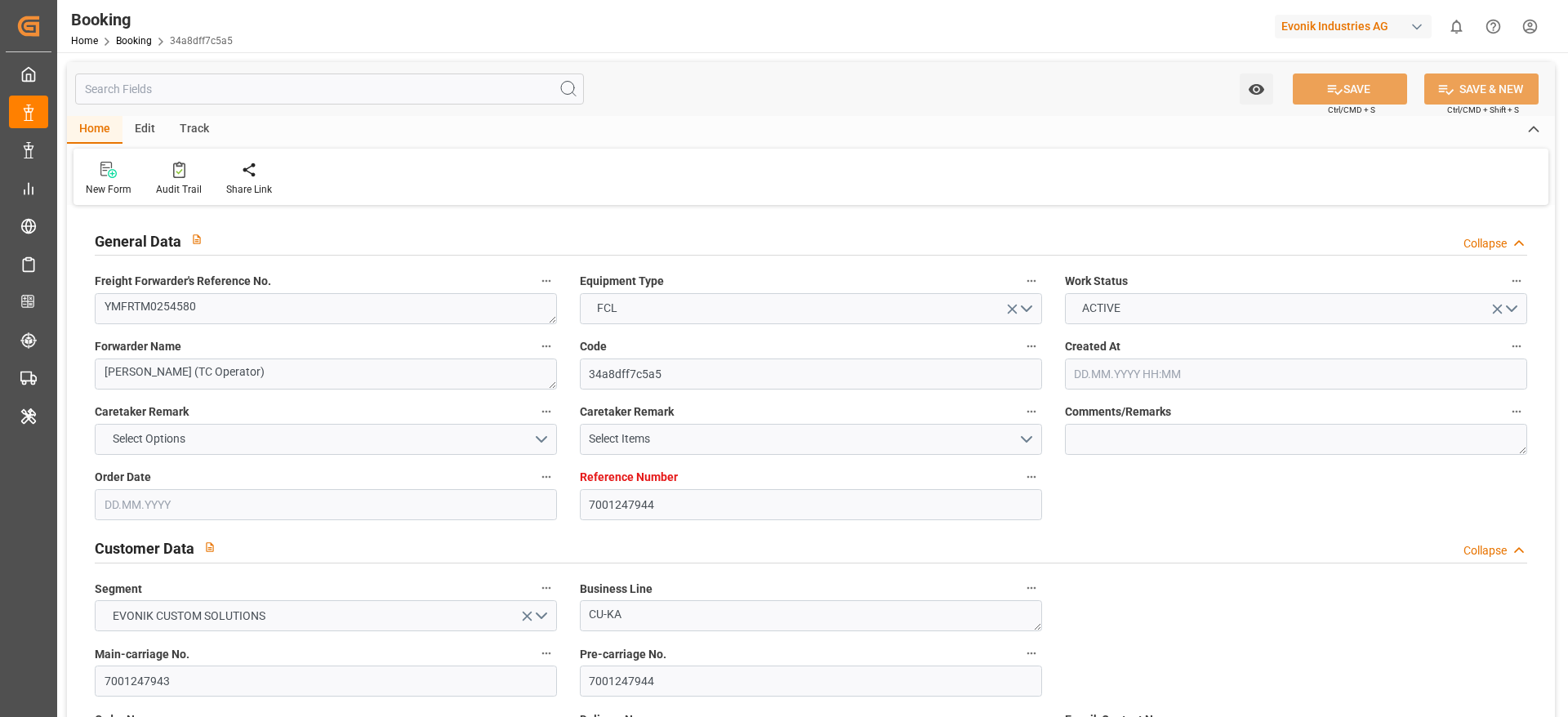
type input "7001247944"
type input "9933119"
type input "9769271"
type input "[PERSON_NAME]"
type input "[PERSON_NAME] Marine Transport Corp."
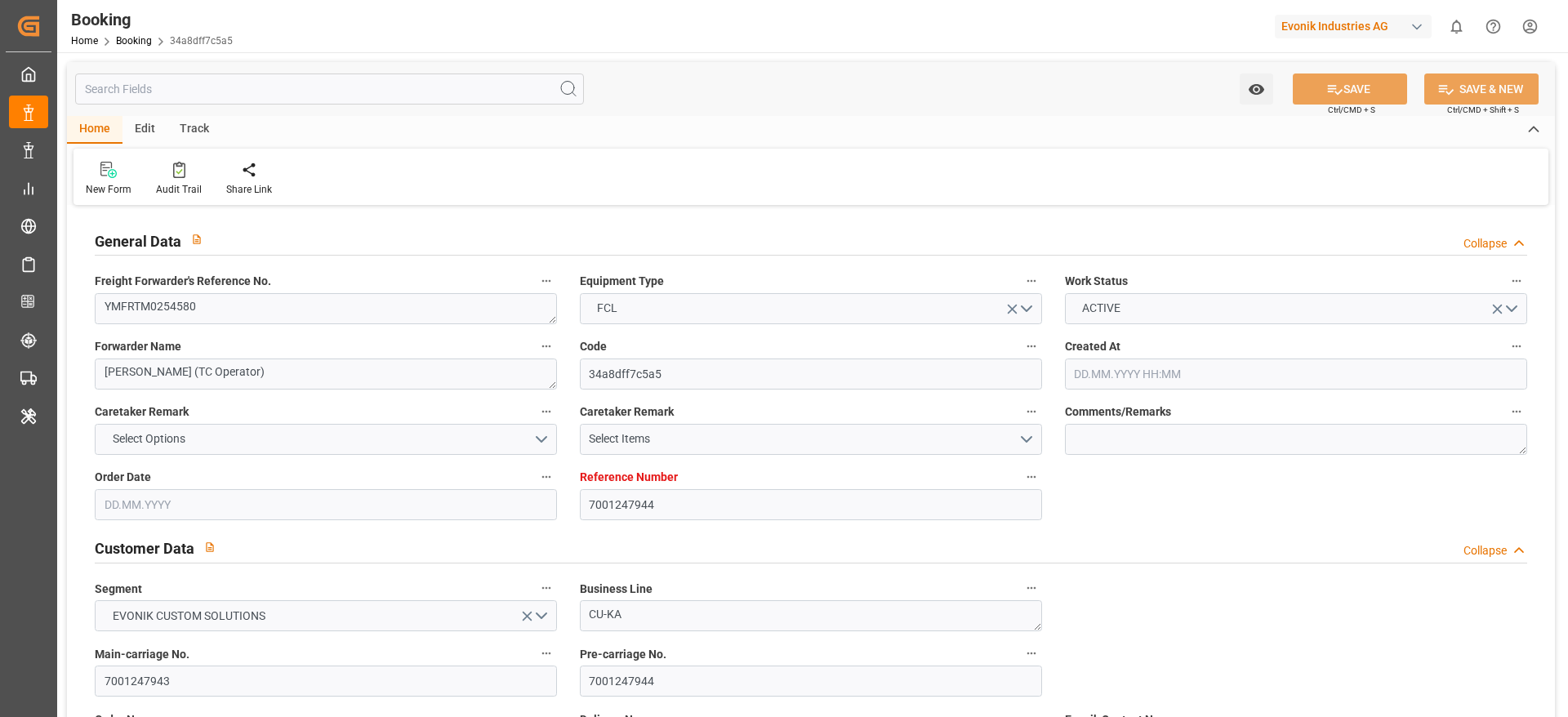
type input "NLRTM"
type input "TWKHH"
type input "0"
type input "NLRTM"
type input "TWKHH"
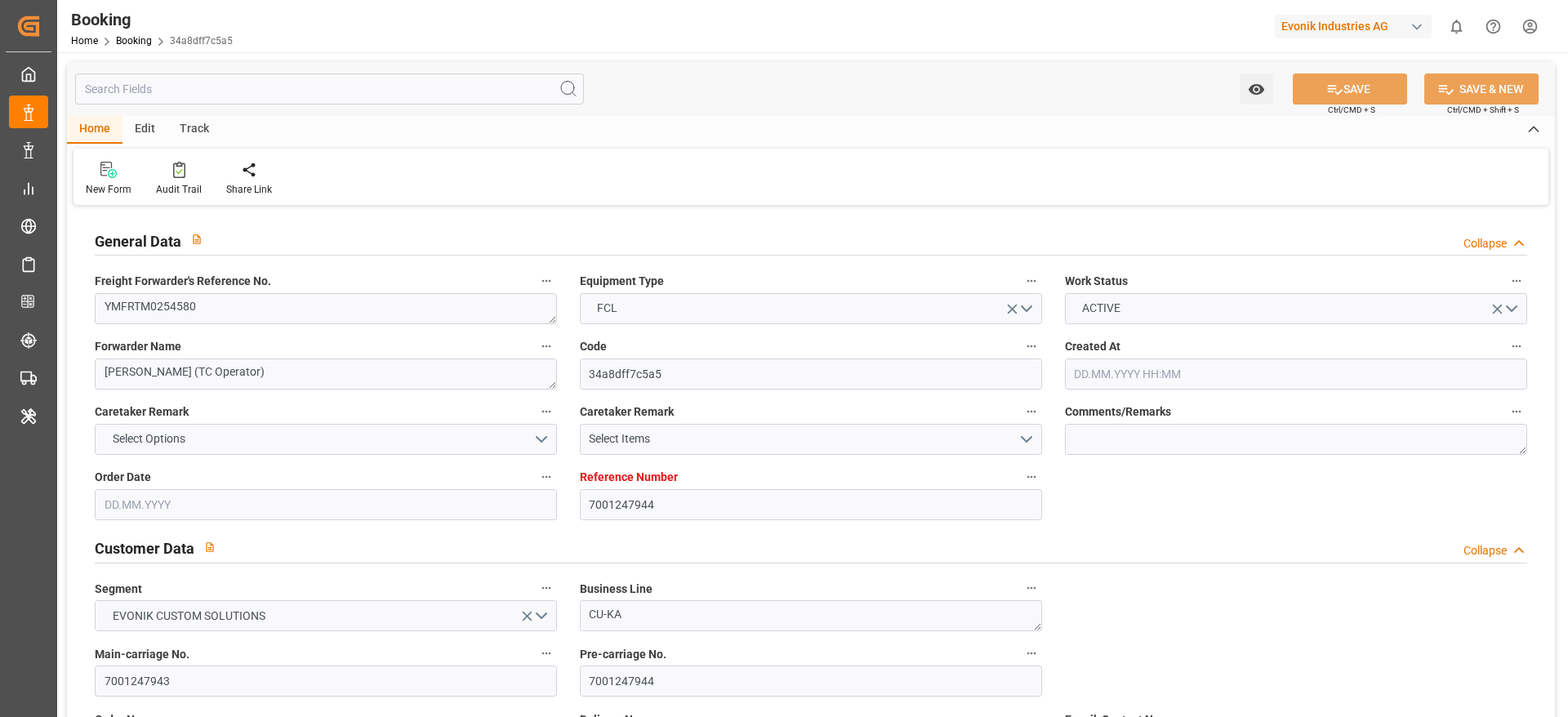
type input "[DATE] 13:02"
type input "[DATE]"
type input "[DATE] 00:00"
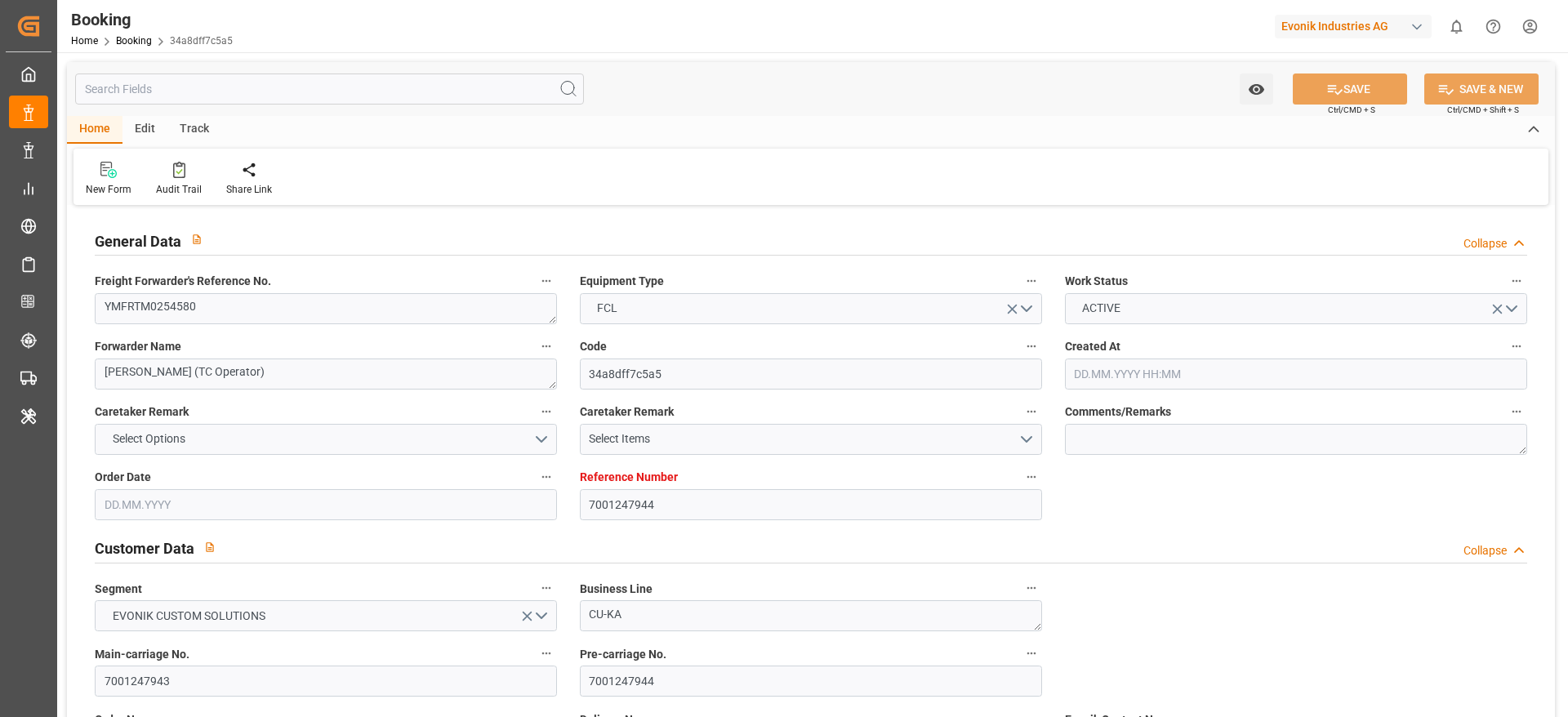
type input "[DATE] 14:00"
type input "[DATE] 00:00"
type input "[DATE] 13:00"
type input "[DATE] 14:00"
type input "[DATE] 00:00"
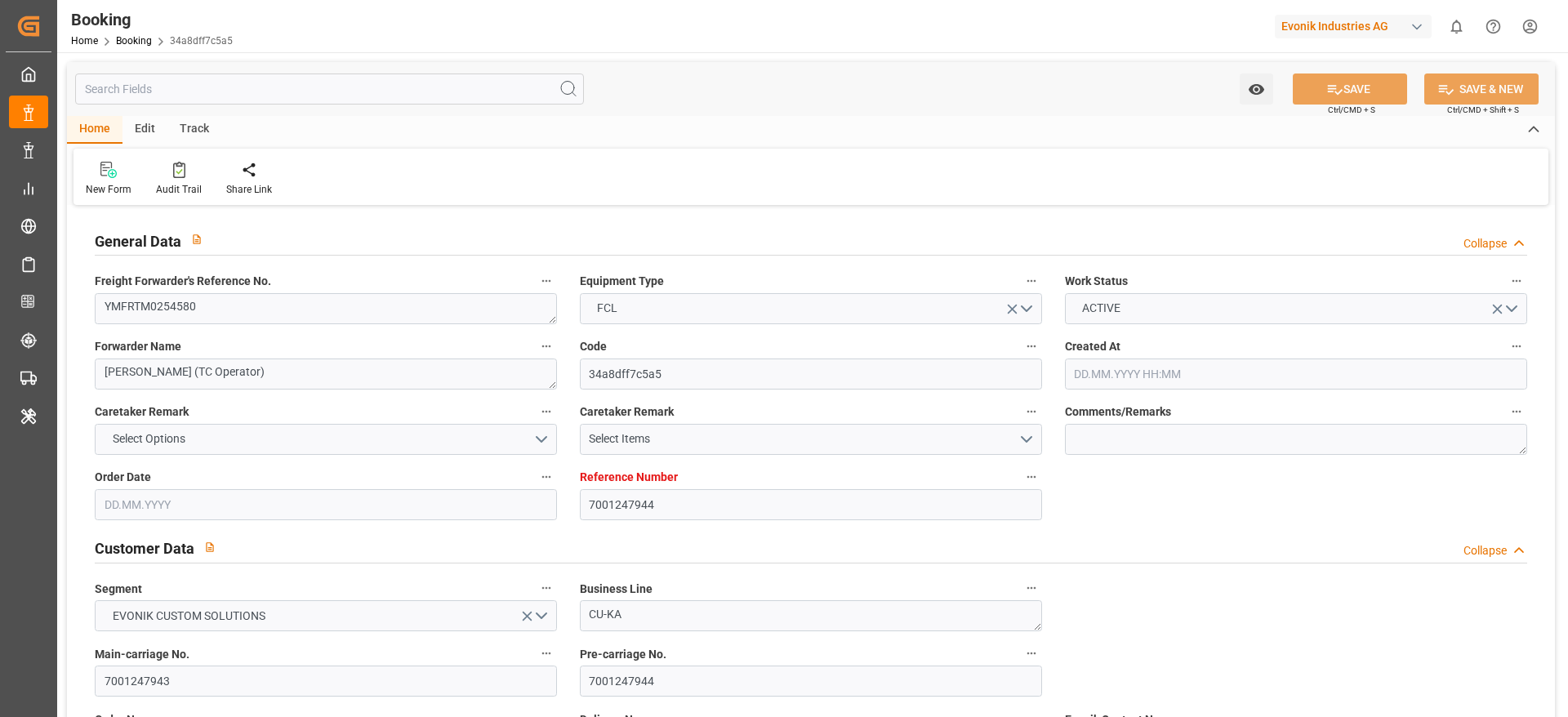
type input "[DATE]"
type input "[DATE] 08:46"
type input "[DATE]"
type input "[DATE] 14:00"
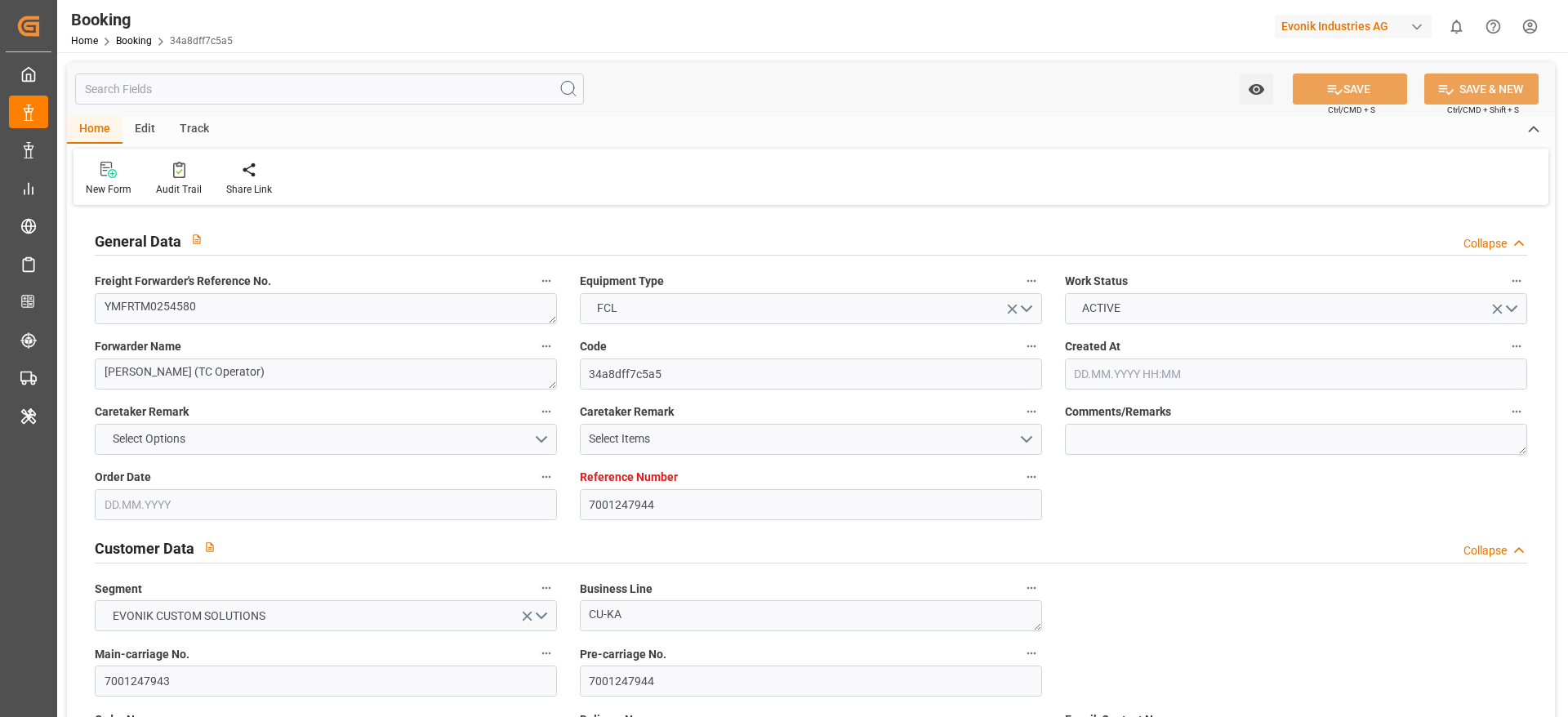
type input "[DATE] 02:46"
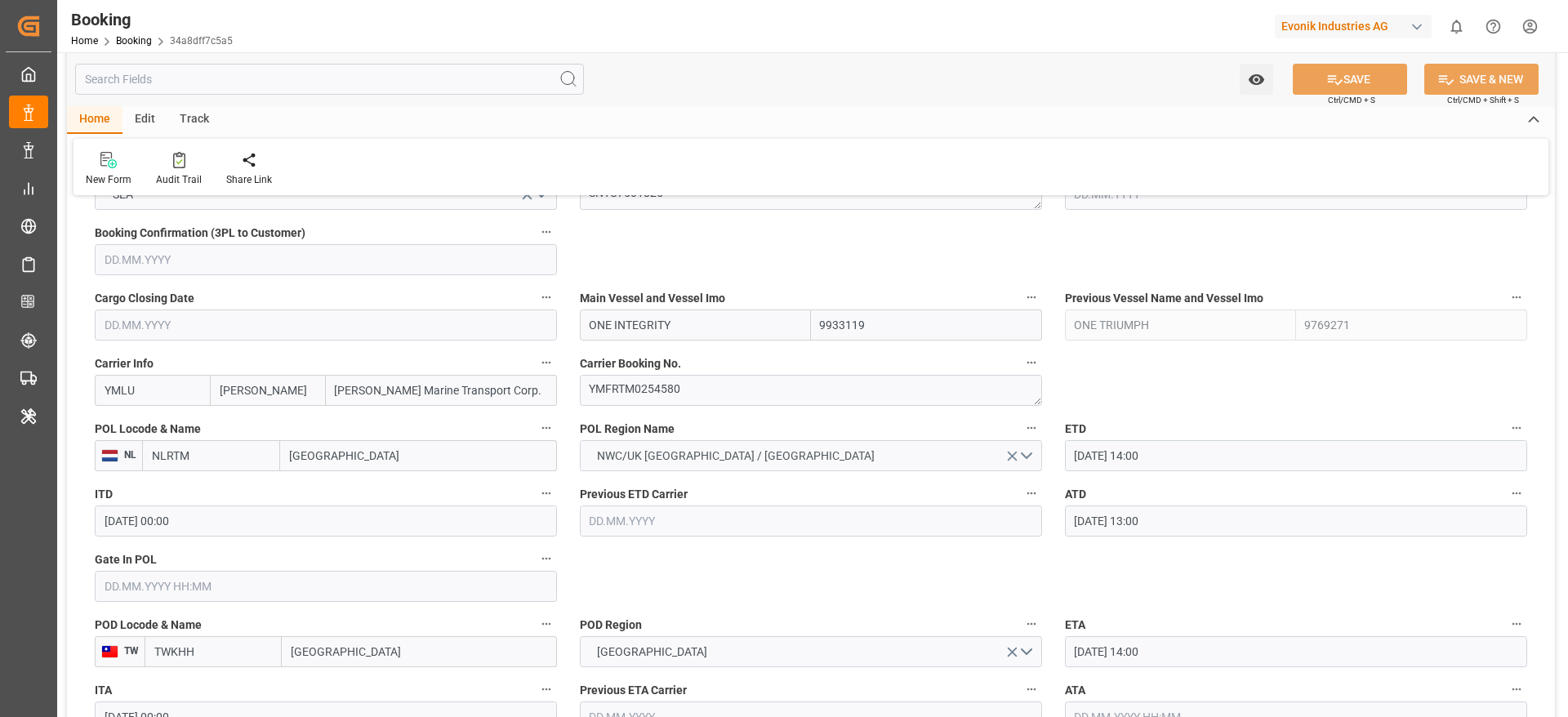
scroll to position [1103, 0]
click at [1154, 512] on input "[DATE] 13:00" at bounding box center [1296, 521] width 462 height 31
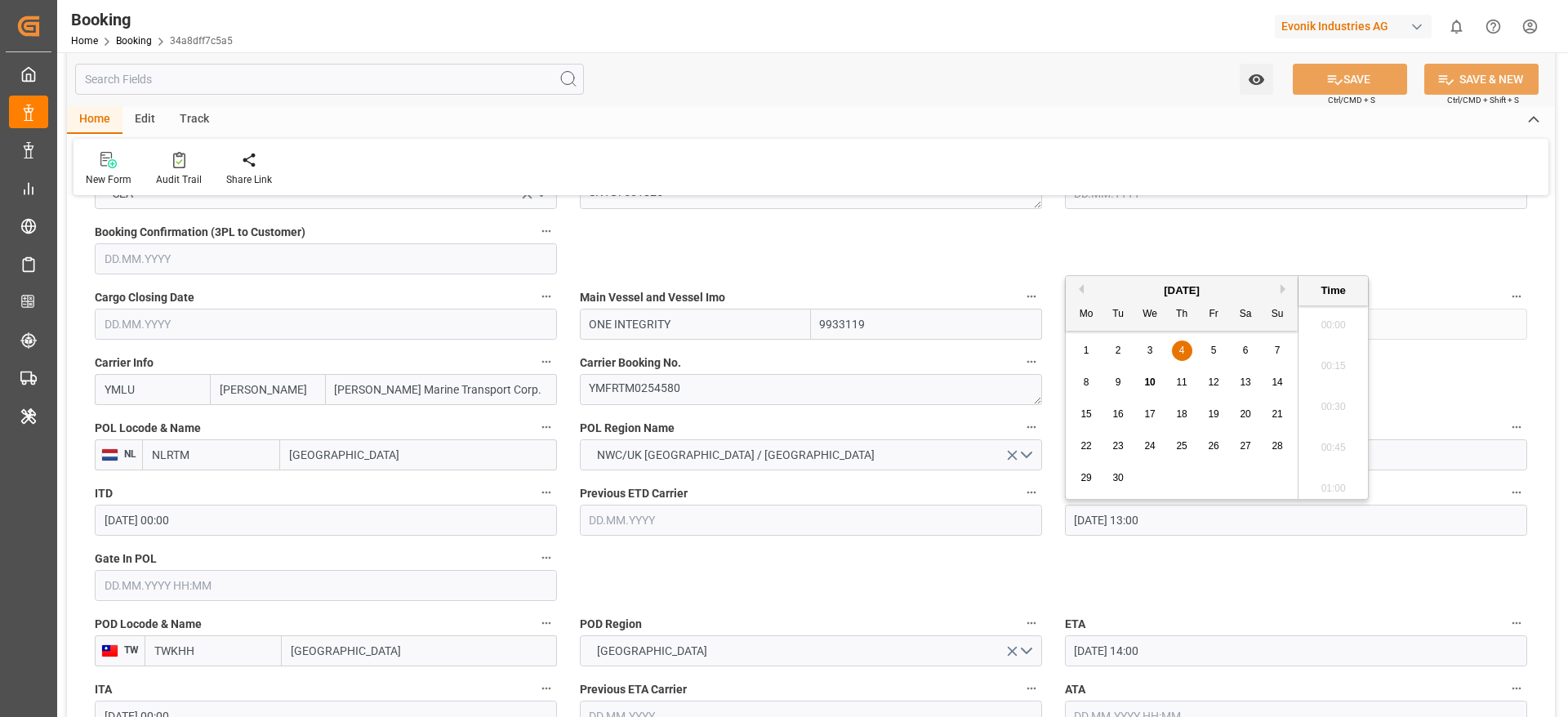
click at [1154, 512] on input "04.09.2025 13:00" at bounding box center [1296, 521] width 462 height 31
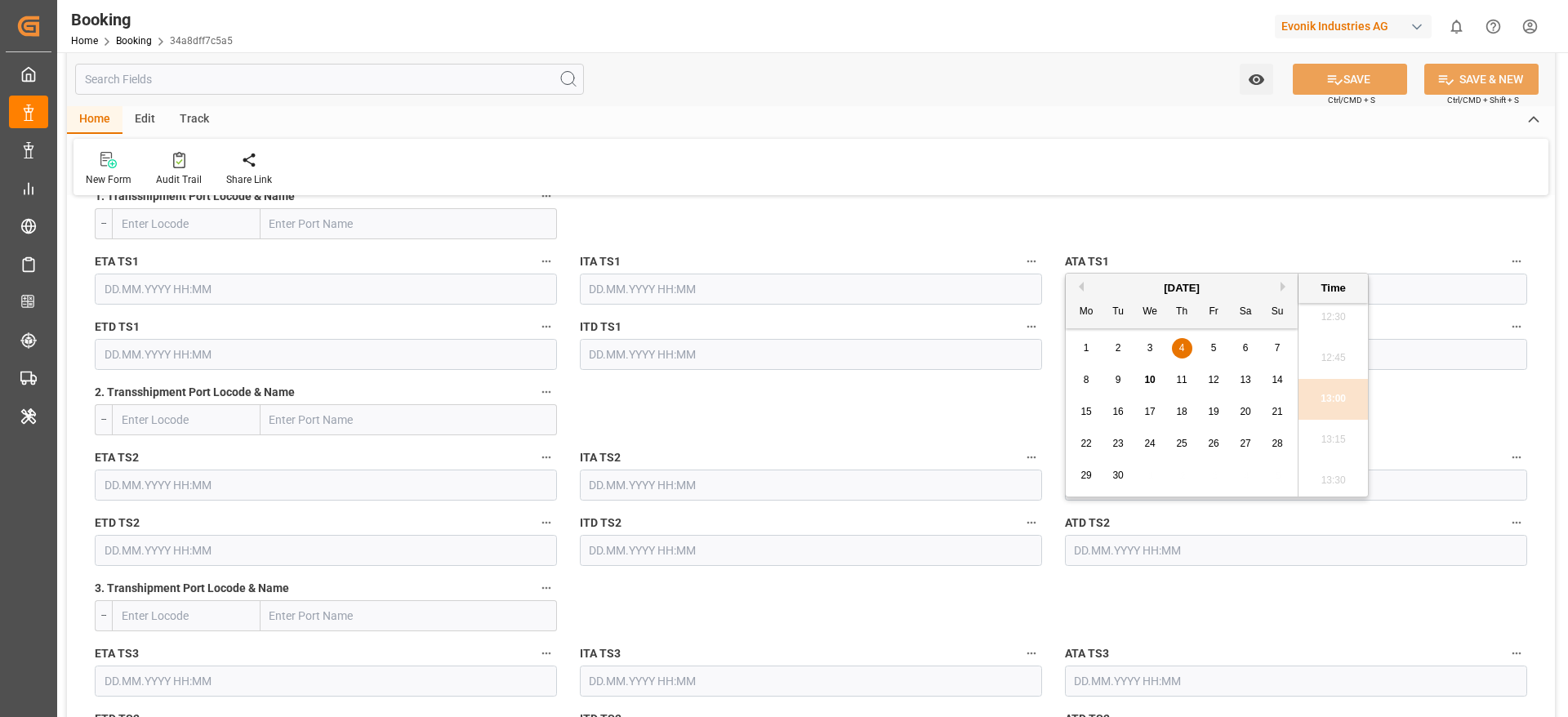
scroll to position [1226, 0]
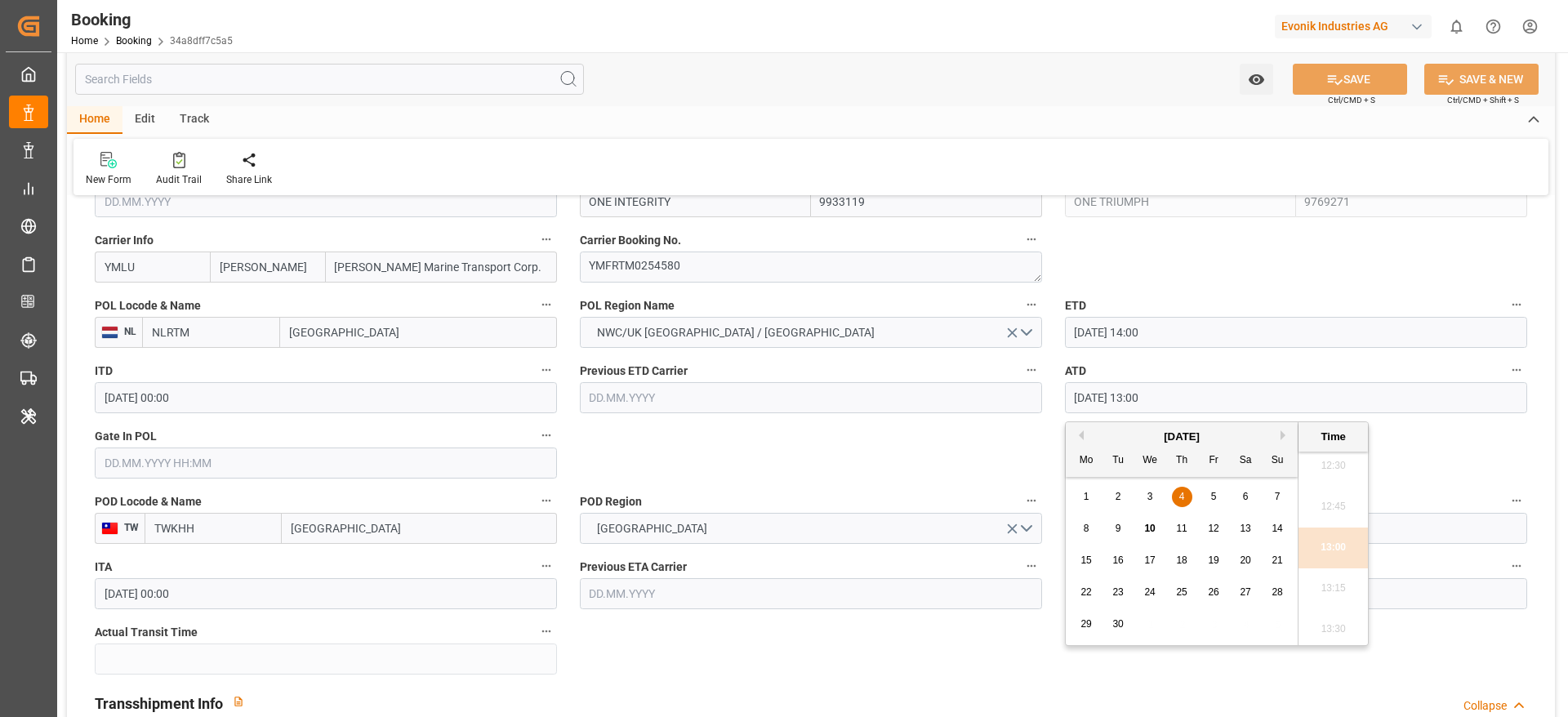
drag, startPoint x: 941, startPoint y: 462, endPoint x: 1061, endPoint y: 368, distance: 152.4
drag, startPoint x: 1194, startPoint y: 391, endPoint x: 858, endPoint y: 379, distance: 336.2
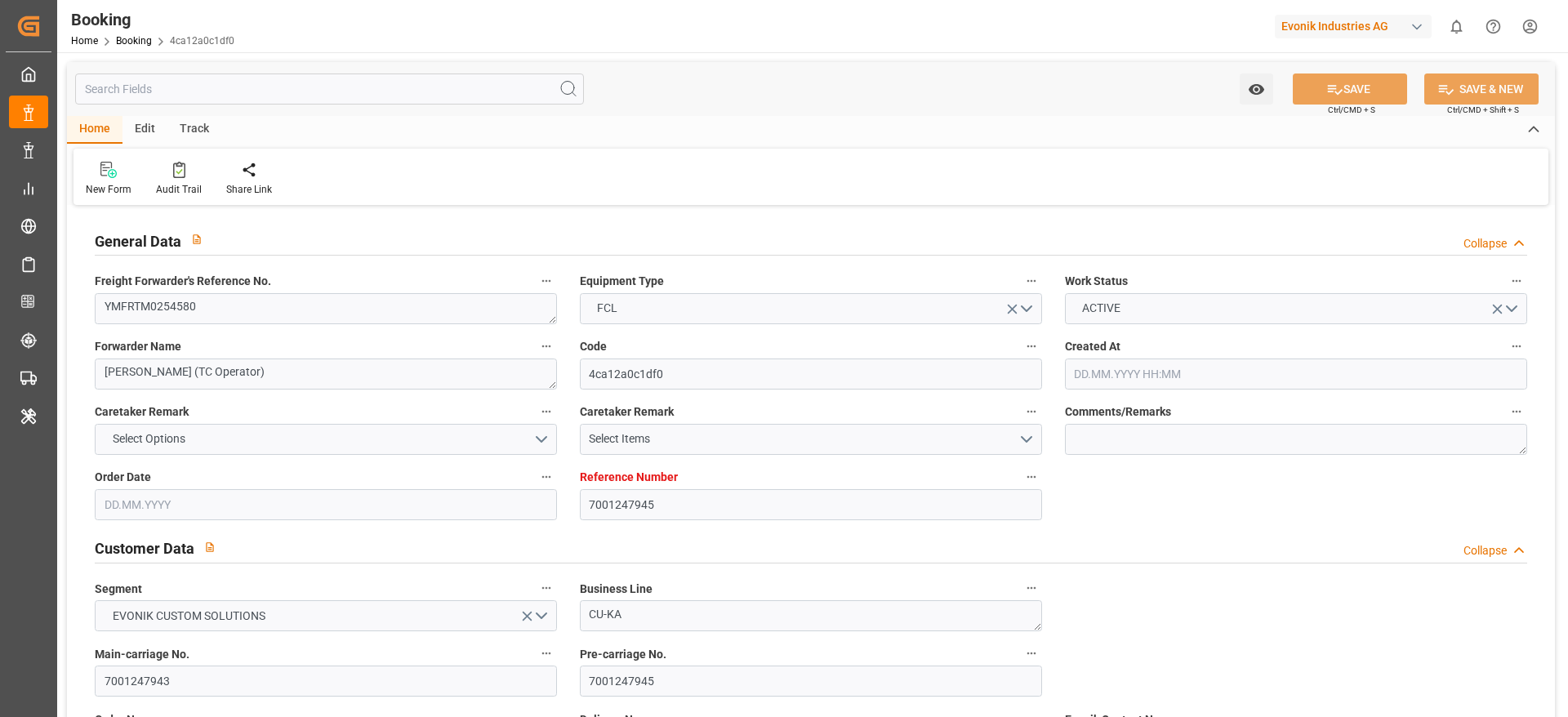
type input "7001247945"
type input "9933119"
type input "9769271"
type input "[PERSON_NAME]"
type input "[PERSON_NAME] Marine Transport Corp."
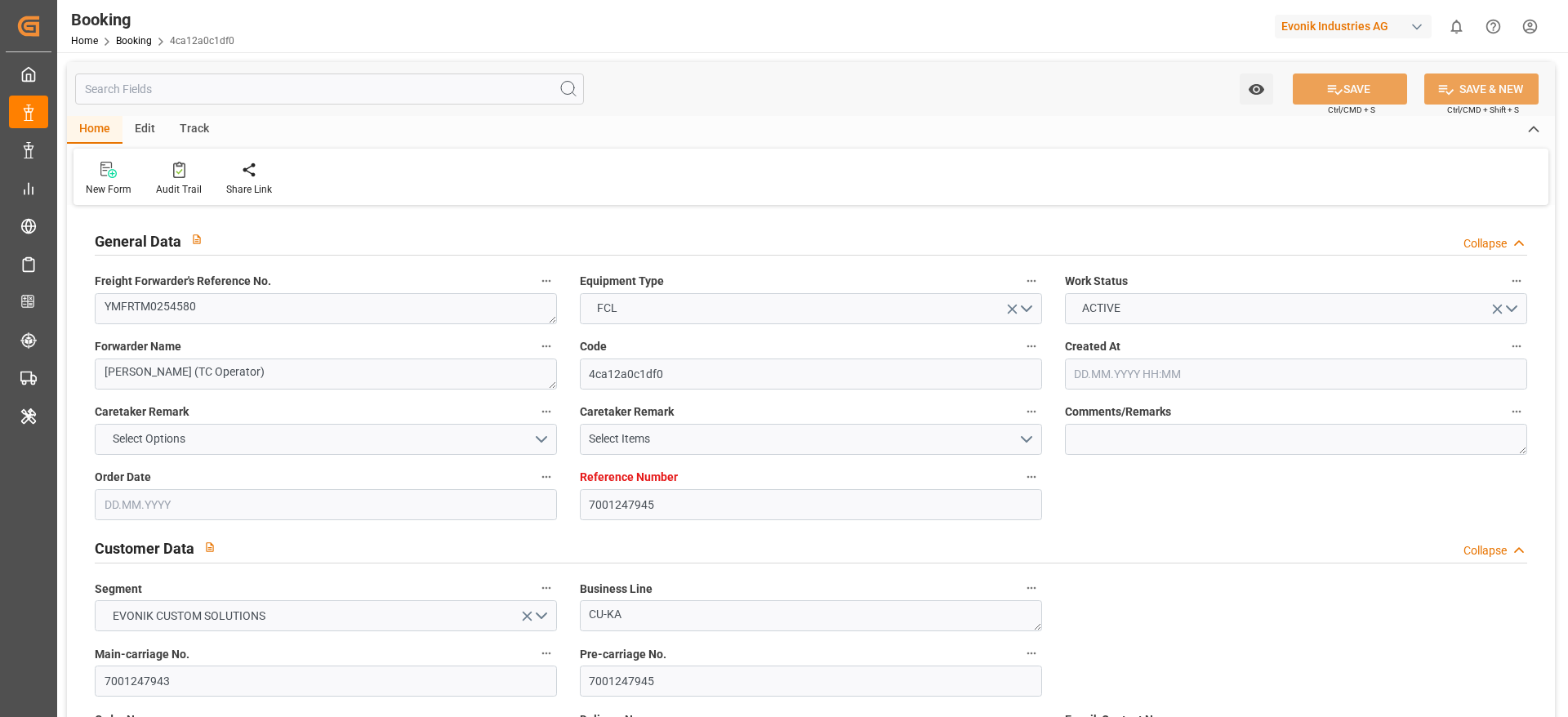
type input "NLRTM"
type input "TWKHH"
type input "0"
type input "NLRTM"
type input "TWKHH"
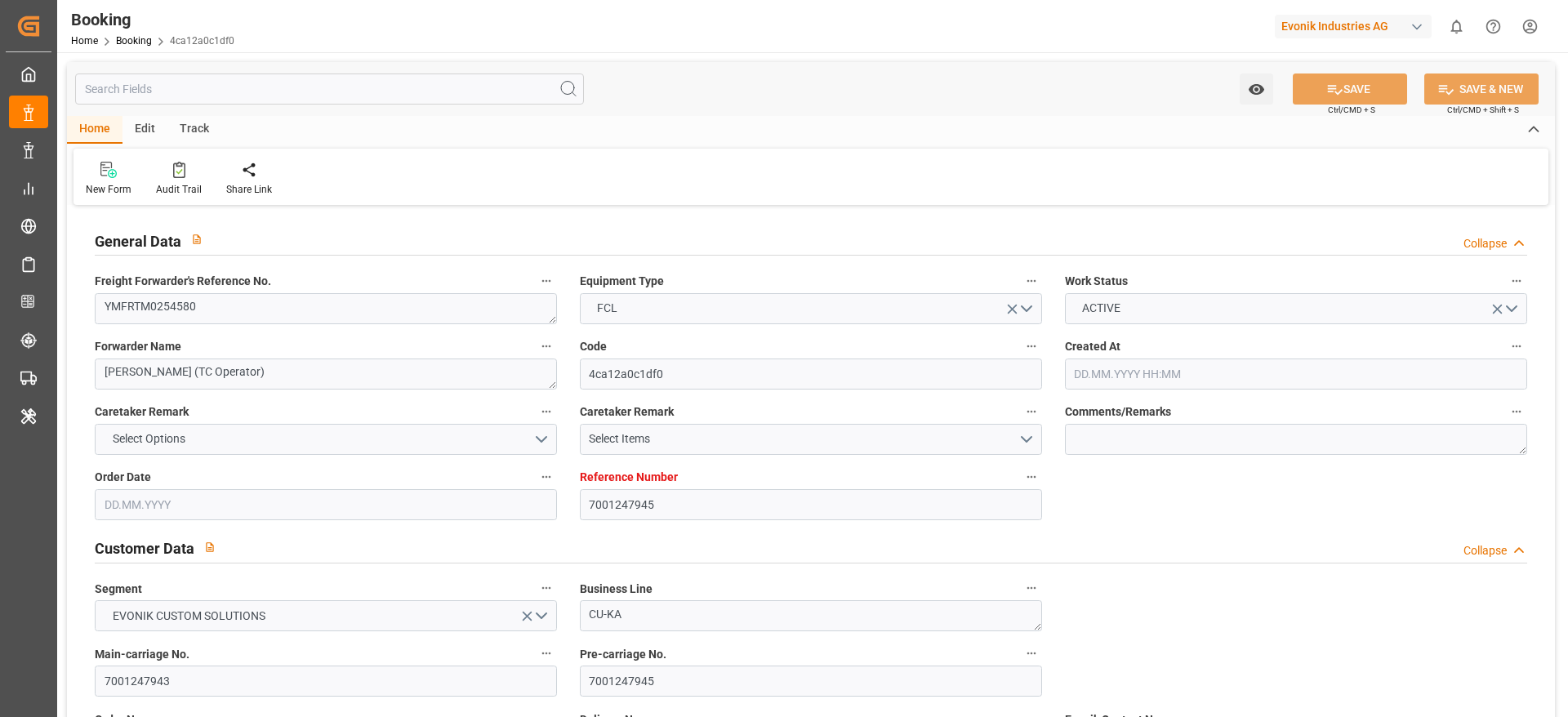
type input "[DATE] 13:02"
type input "[DATE]"
type input "[DATE] 00:00"
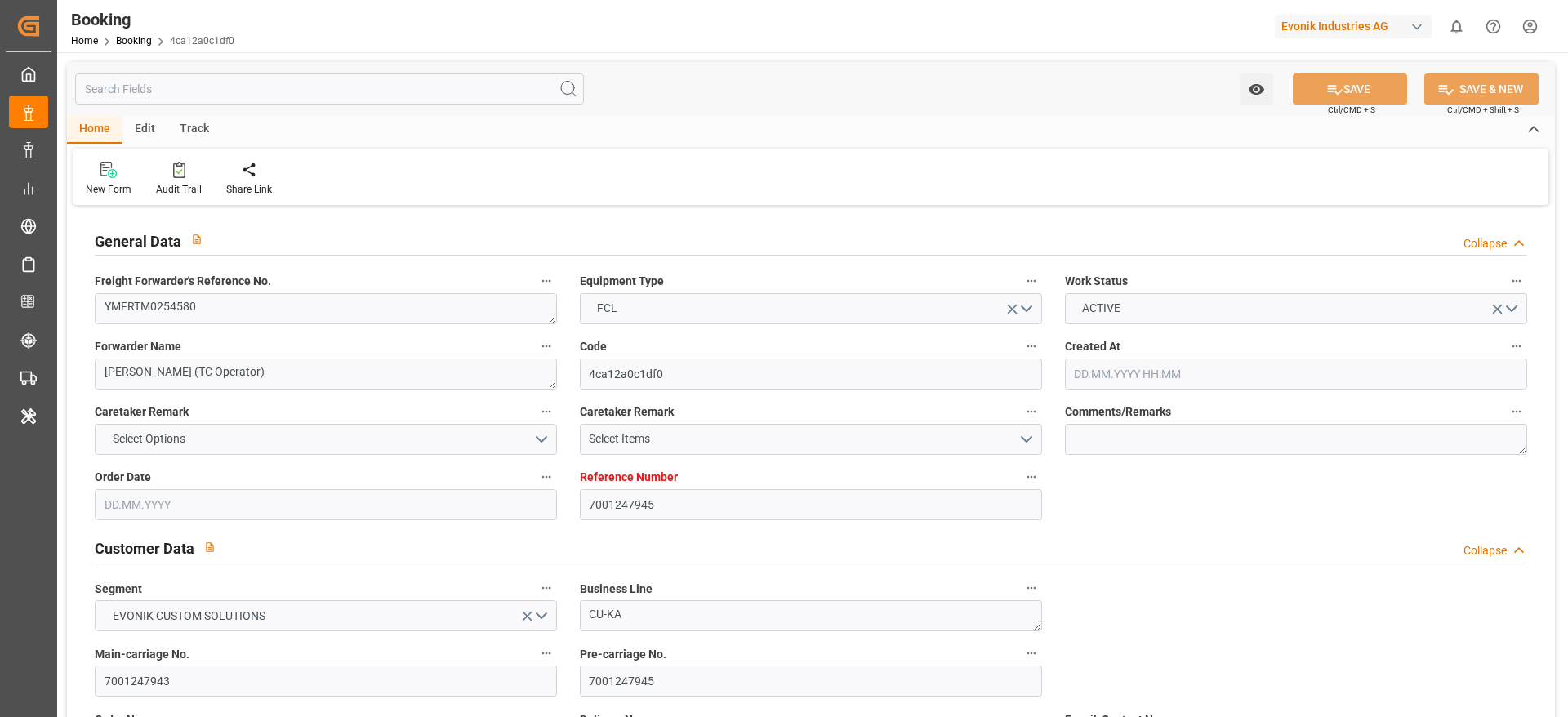
type input "[DATE] 14:00"
type input "[DATE] 00:00"
type input "[DATE] 14:00"
type input "[DATE] 00:00"
type input "[DATE]"
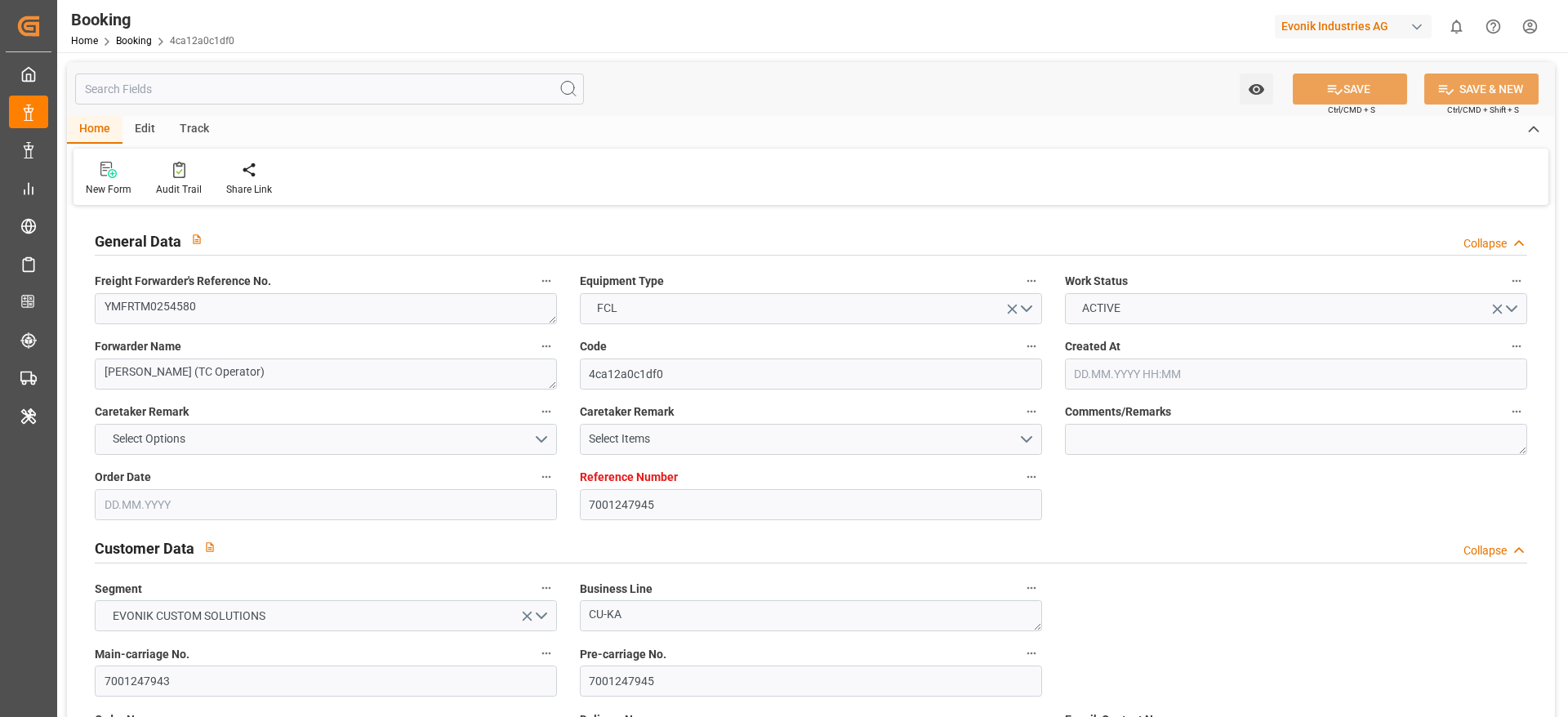
type input "[DATE] 08:46"
type input "[DATE]"
type input "[DATE] 14:00"
type input "[DATE] 02:46"
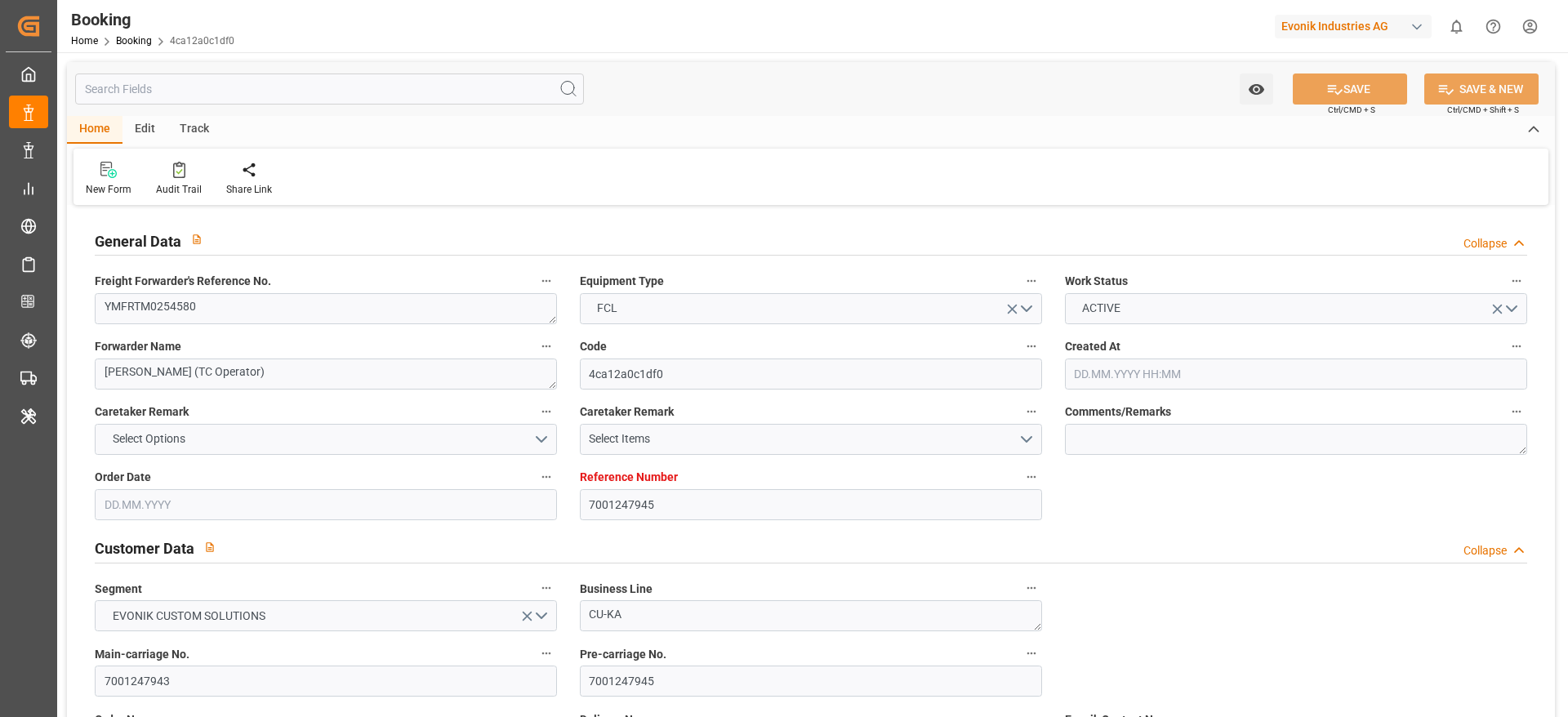
type input "[DATE] 02:46"
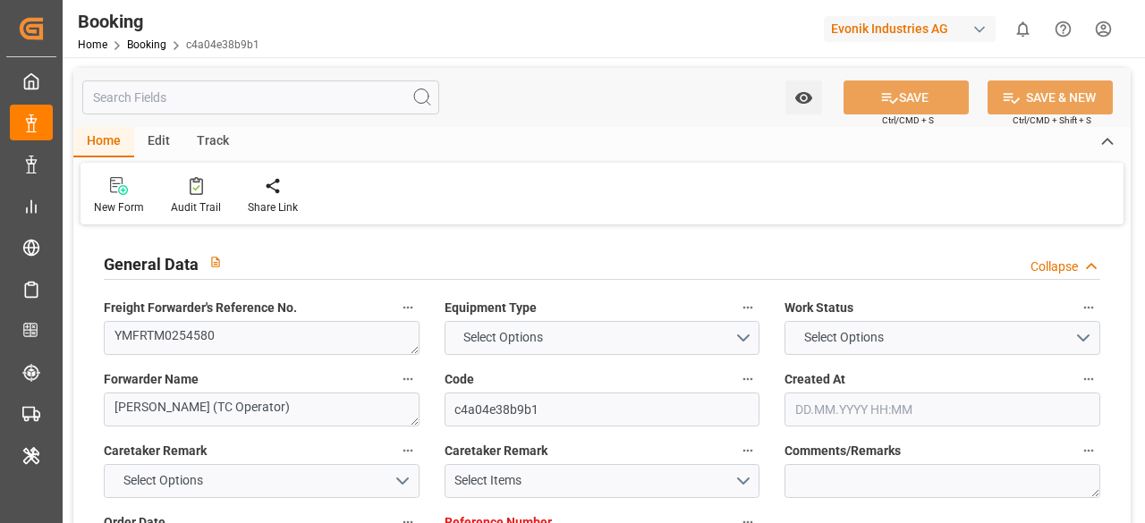
type input "7001247946"
type input "9933119"
type input "9769271"
type input "[PERSON_NAME]"
type input "[PERSON_NAME] Marine Transport Corp."
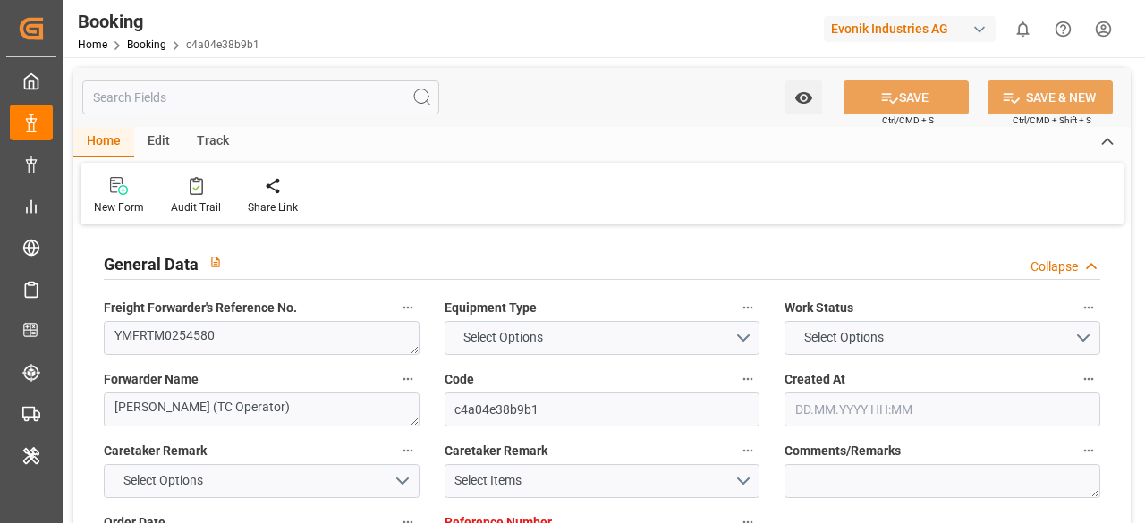
type input "NLRTM"
type input "TWKHH"
type input "0"
type input "NLRTM"
type input "TWKHH"
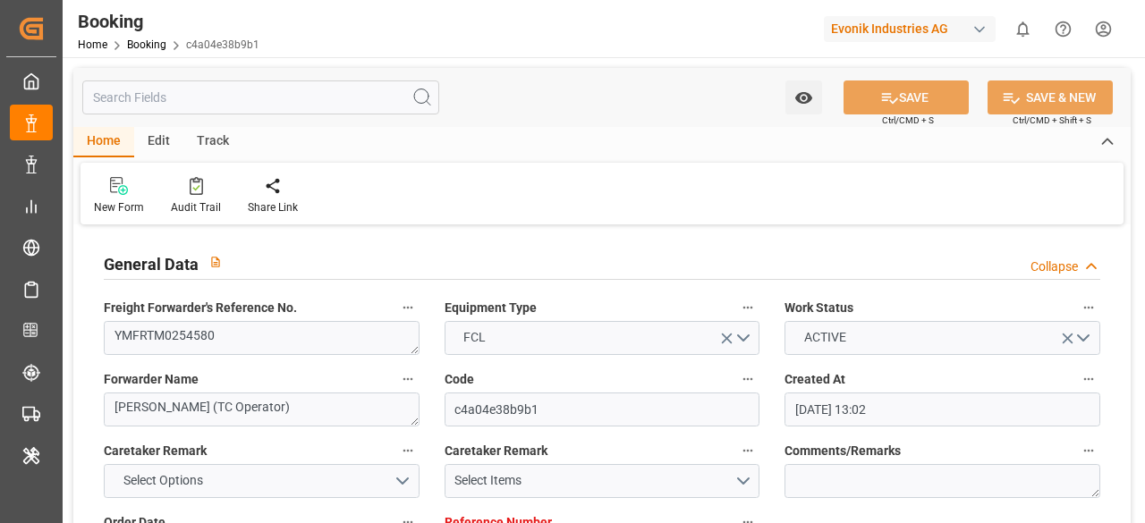
type input "13.08.2025 13:02"
type input "13.08.2025"
type input "28.10.2025"
type input "22.08.2025"
type input "02.09.2025 00:00"
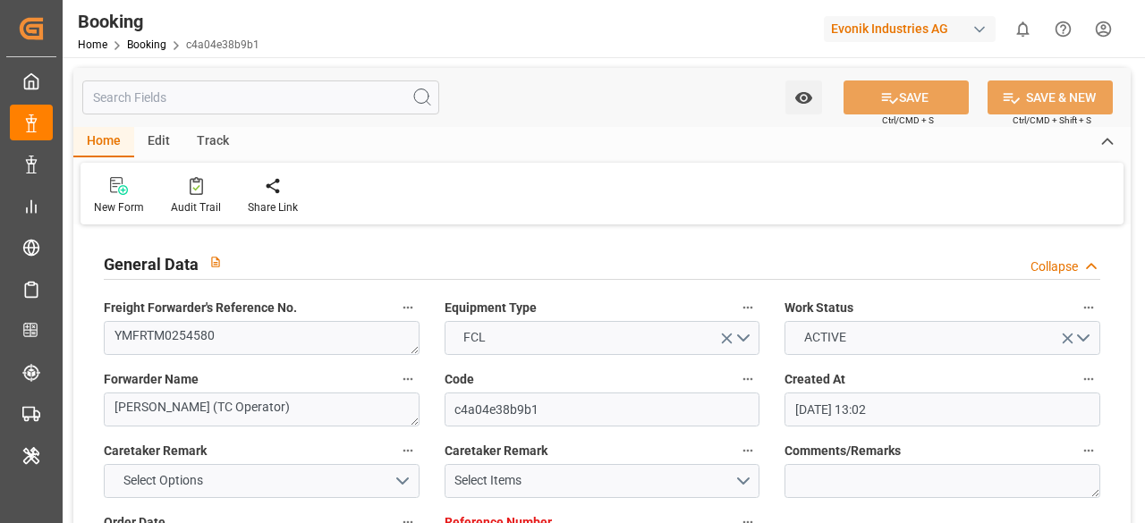
type input "22.09.2025 14:00"
type input "10.09.2025 00:00"
type input "04.09.2025 13:00"
type input "08.11.2025 14:00"
type input "29.10.2025 00:00"
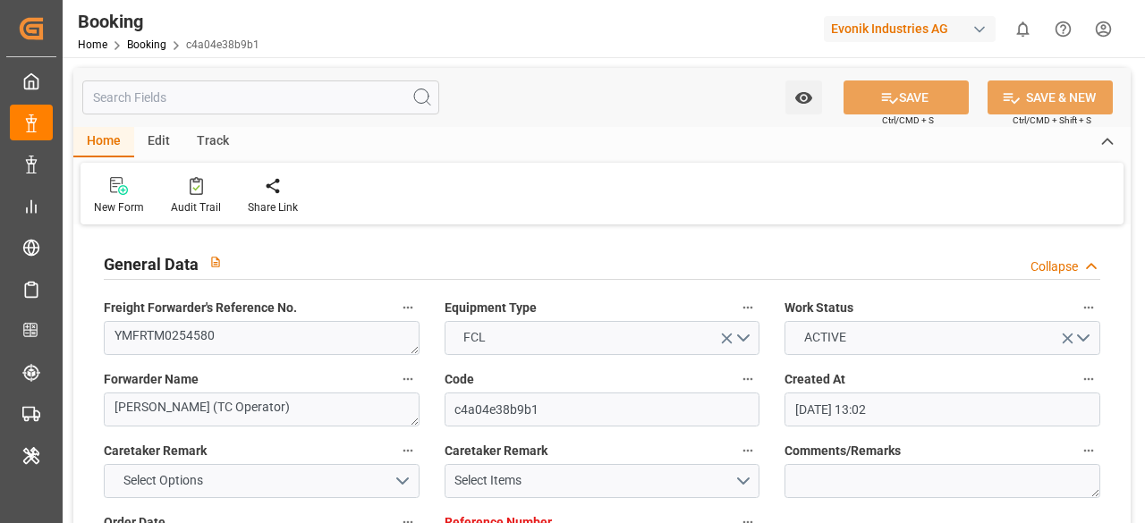
type input "21.08.2025"
type input "10.09.2025 08:46"
type input "10.09.2025"
type input "22.09.2025 14:00"
type input "08.11.2025 14:00"
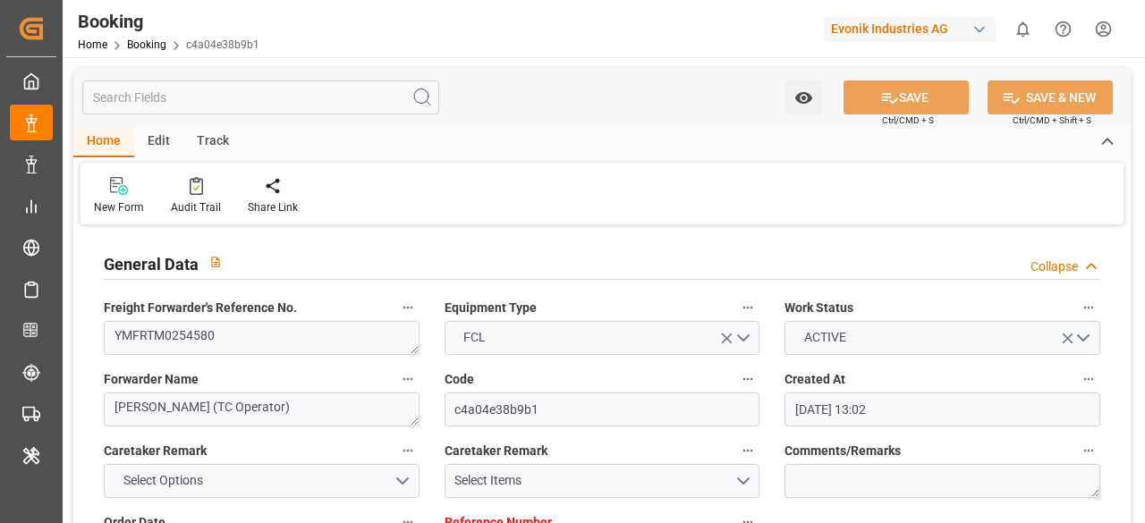
type input "09.11.2025 02:46"
type input "13.11.2025 02:46"
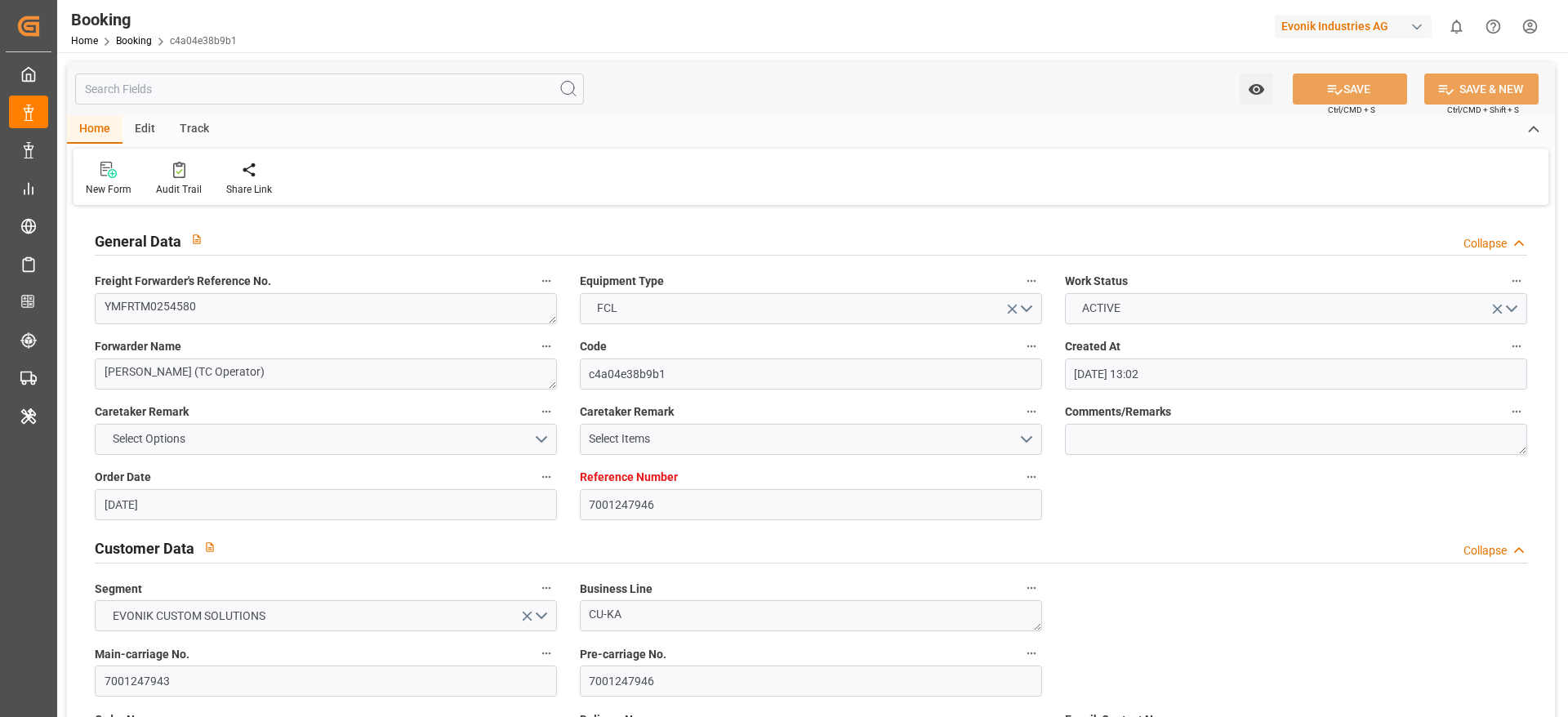
scroll to position [122, 0]
type input "7001267004"
type input "9878503"
type input "[PERSON_NAME]"
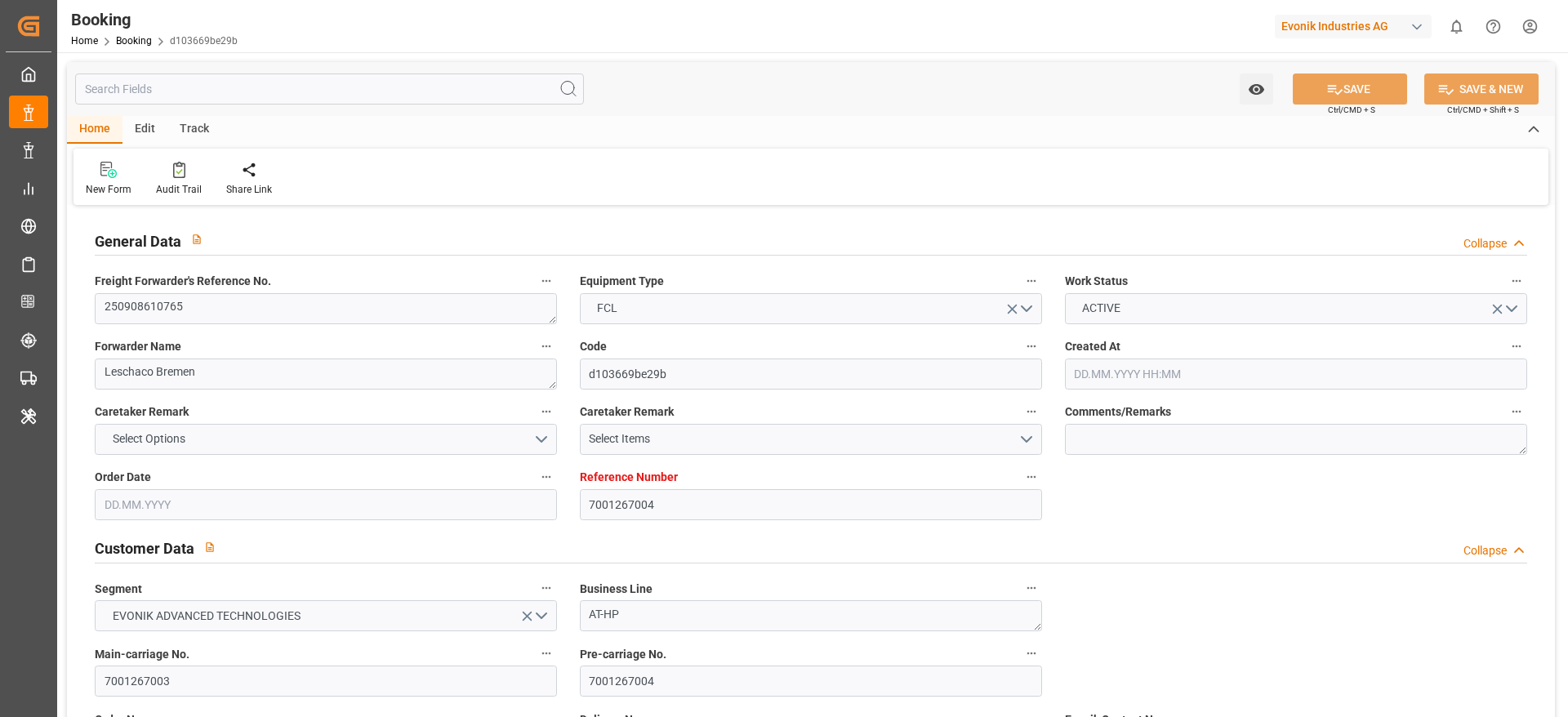
type input "[PERSON_NAME] Marine Transport Corp."
type input "EUNWC"
type input "VNCLI"
click at [663, 515] on input "7001267004" at bounding box center [811, 505] width 462 height 31
paste input "FBRE0064024"
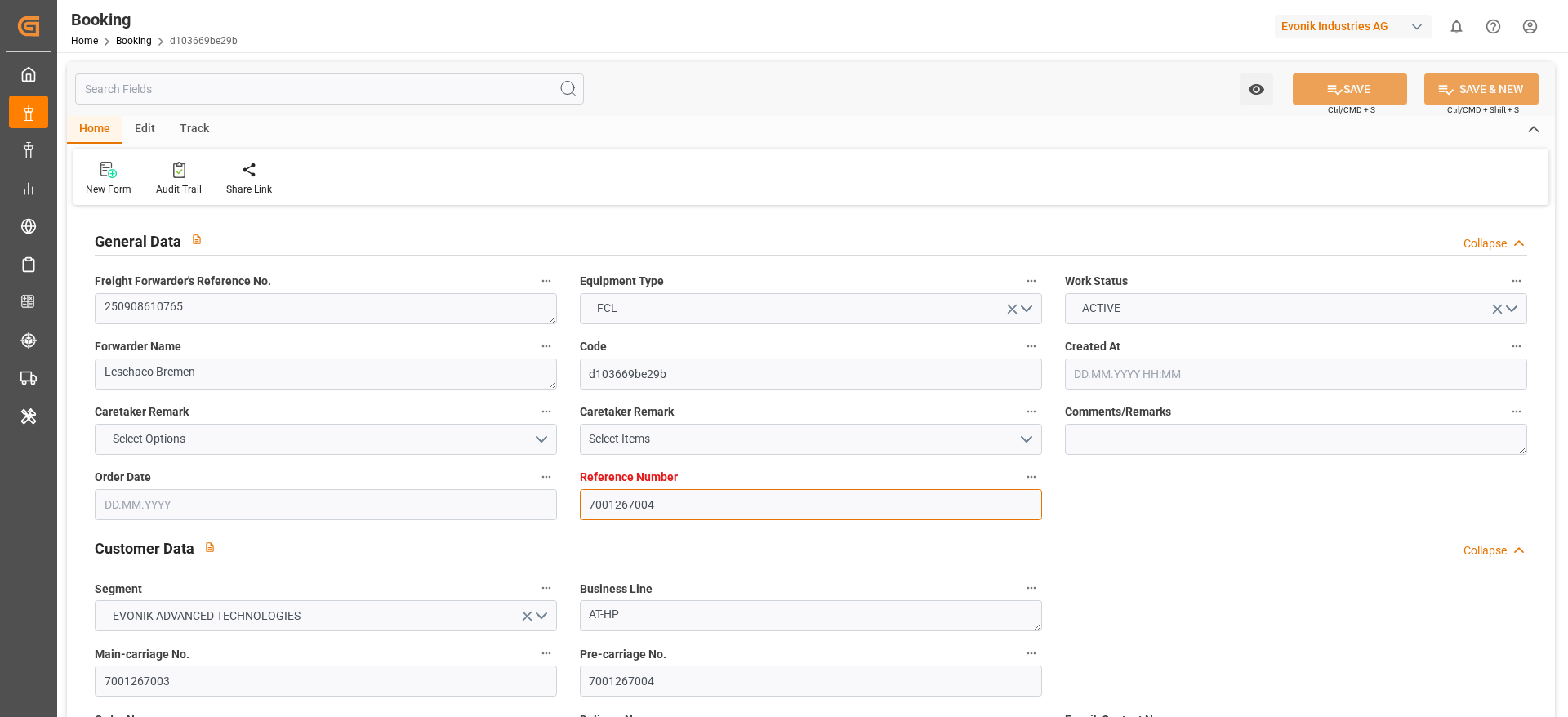
type input "7001267004FBRE0064024"
type input "[DATE] 07:52"
type input "[DATE]"
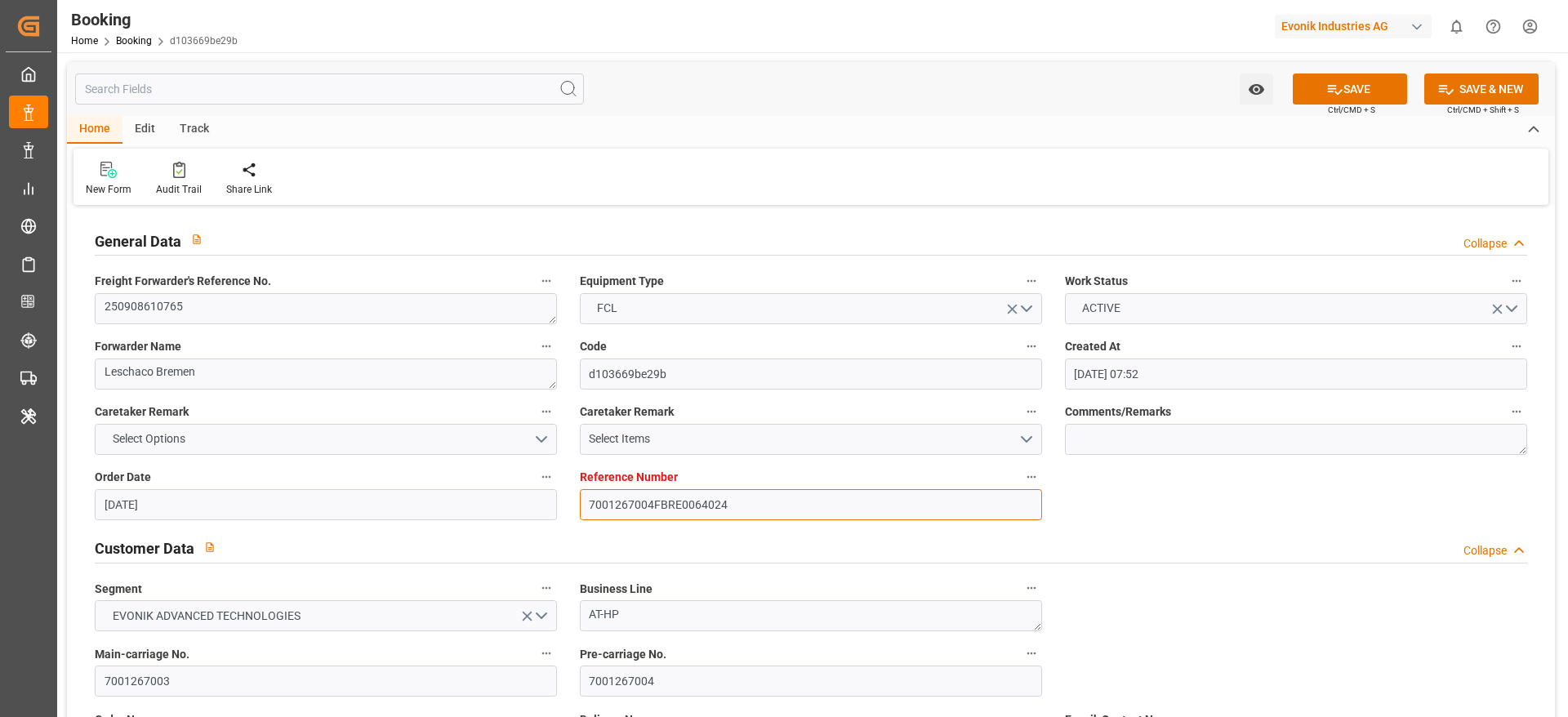
type input "[DATE] 00:00"
type input "[DATE]"
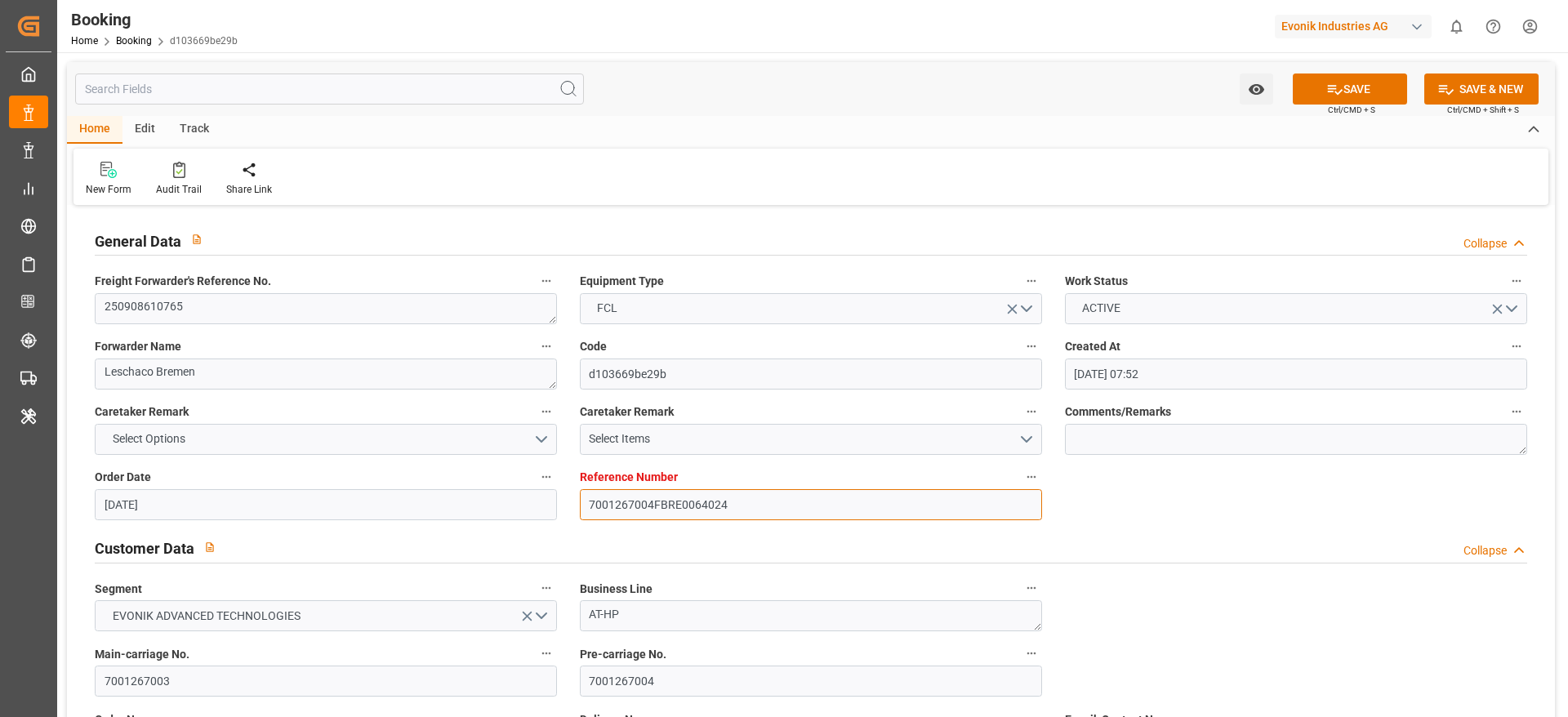
type input "[DATE] 00:00"
type input "[DATE] 06:07"
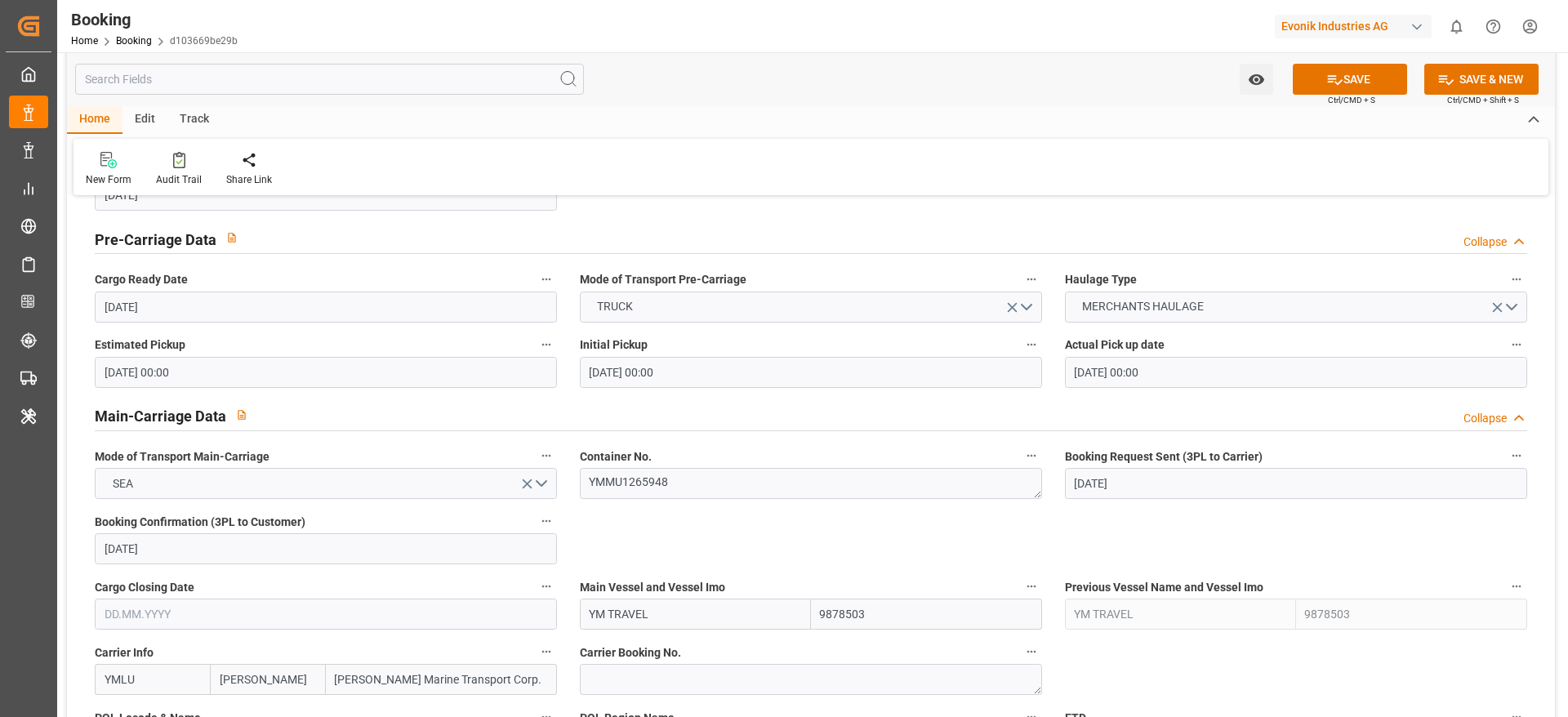
scroll to position [935, 0]
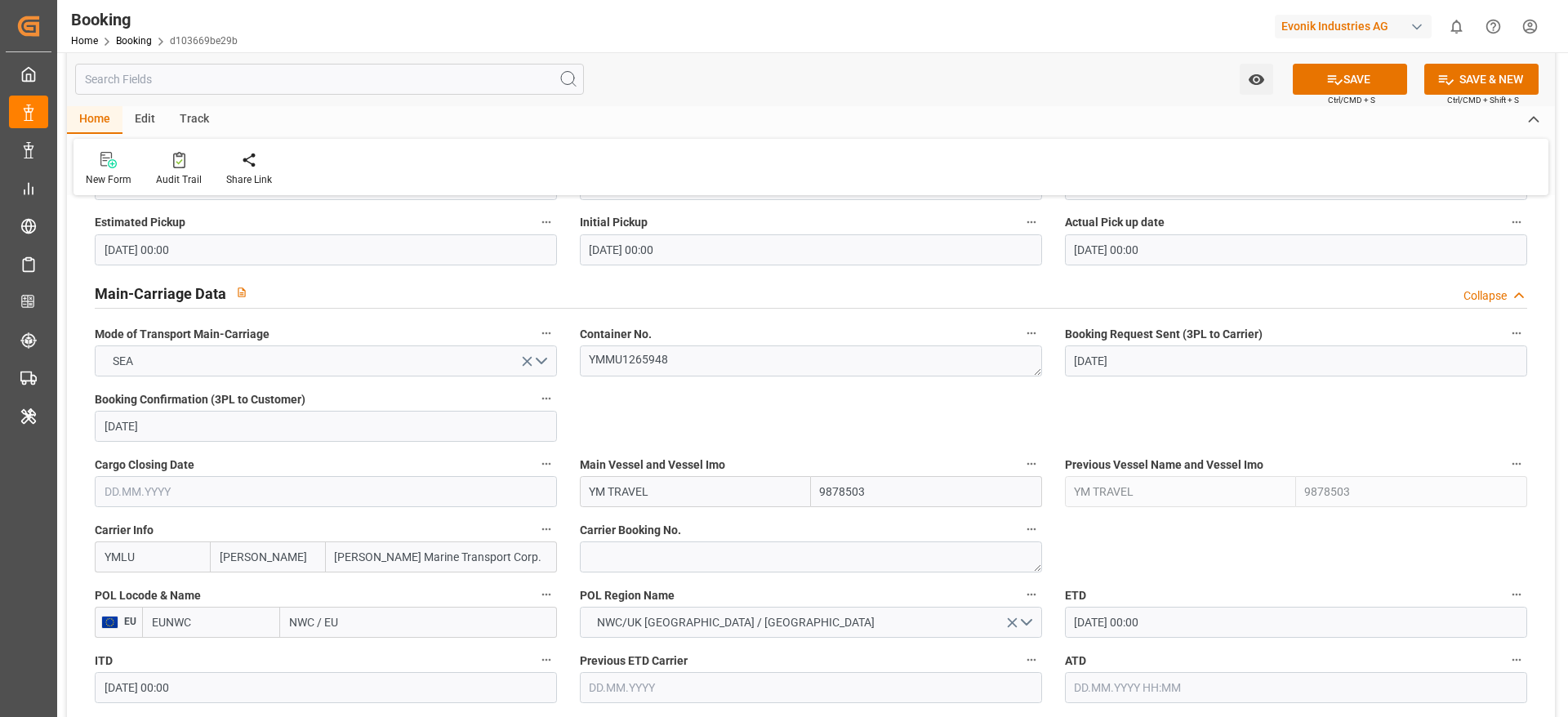
type input "7001267004FBRE0064024"
click at [710, 566] on textarea at bounding box center [811, 557] width 462 height 31
paste textarea "FBRE0064024"
type textarea "FBRE0064024"
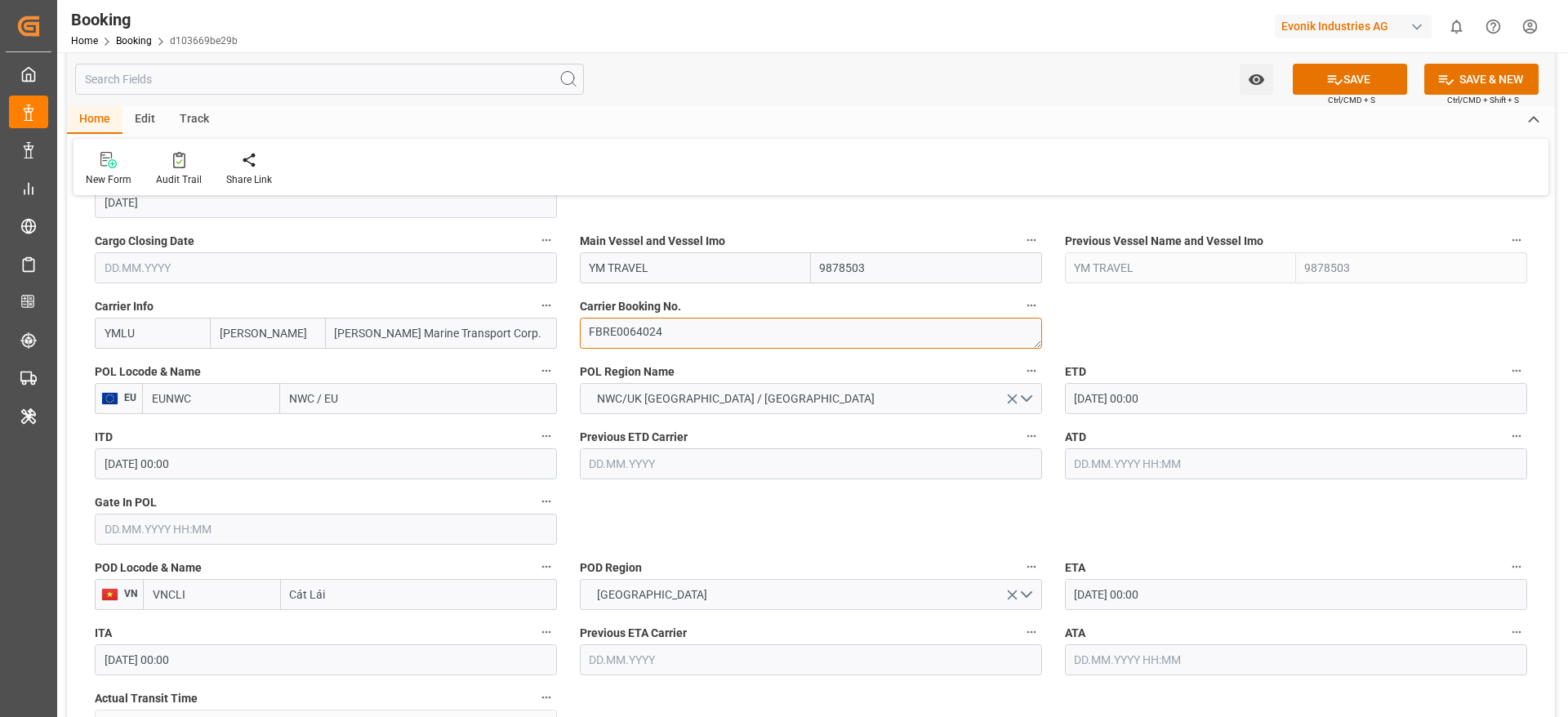
scroll to position [1180, 0]
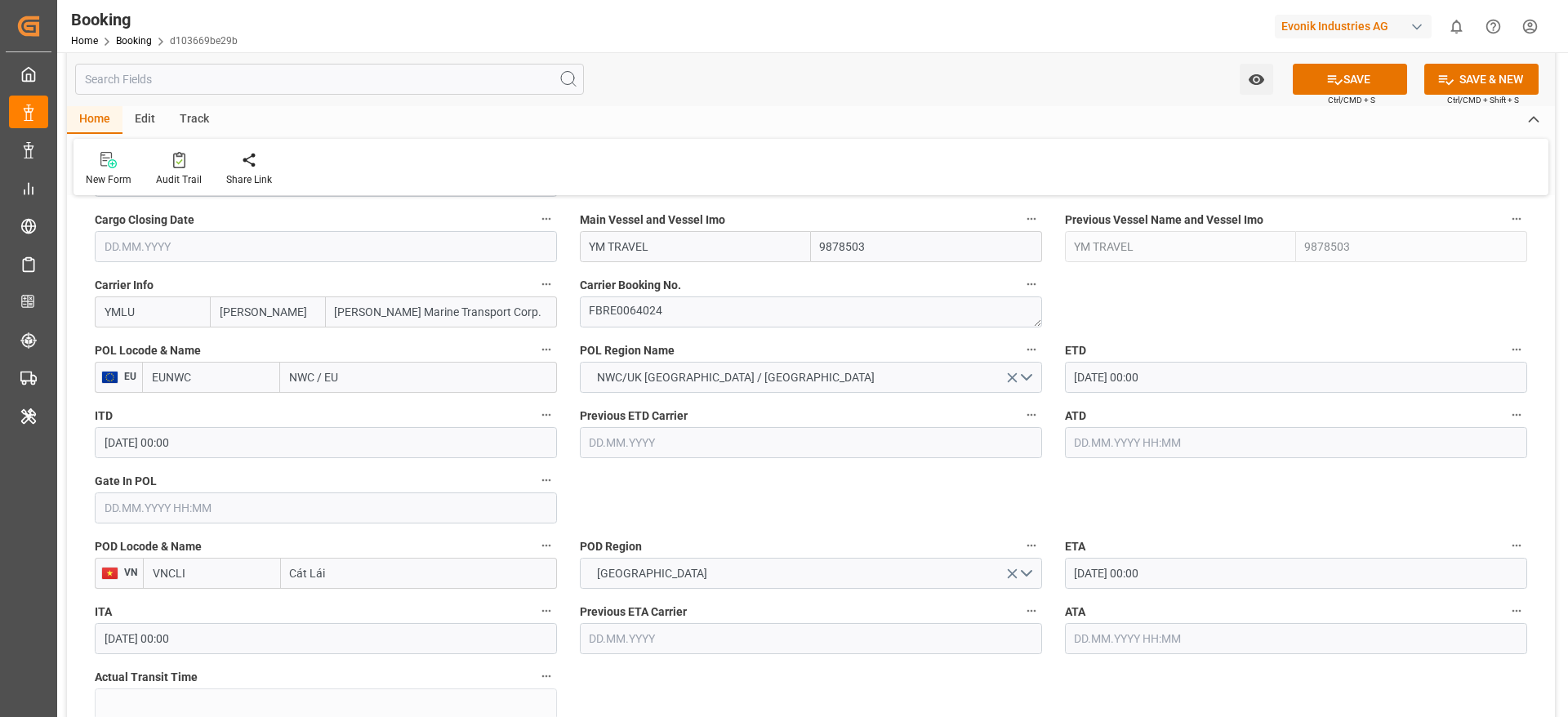
click at [357, 385] on input "NWC / EU" at bounding box center [418, 377] width 277 height 31
type input "antwerp"
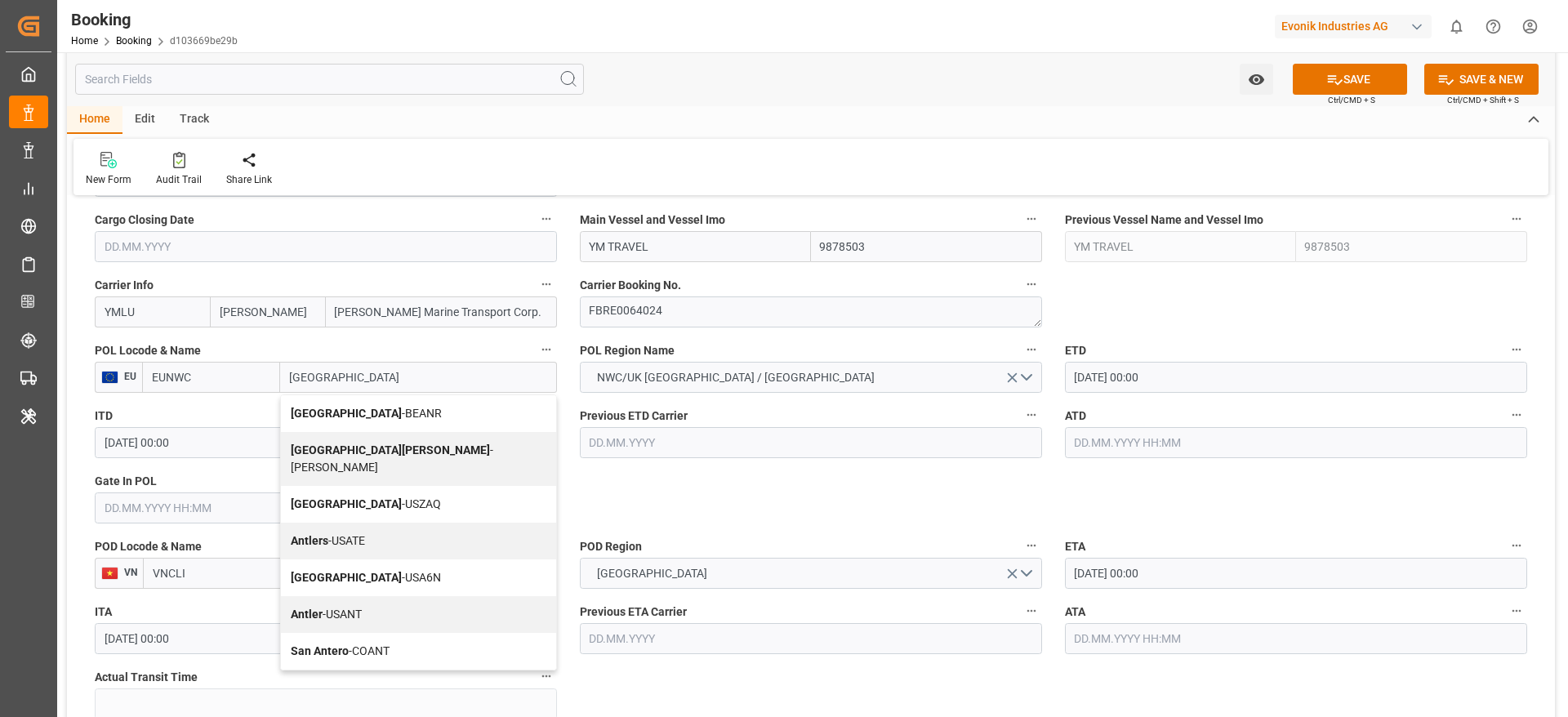
click at [351, 408] on span "Antwerp - BEANR" at bounding box center [365, 413] width 151 height 13
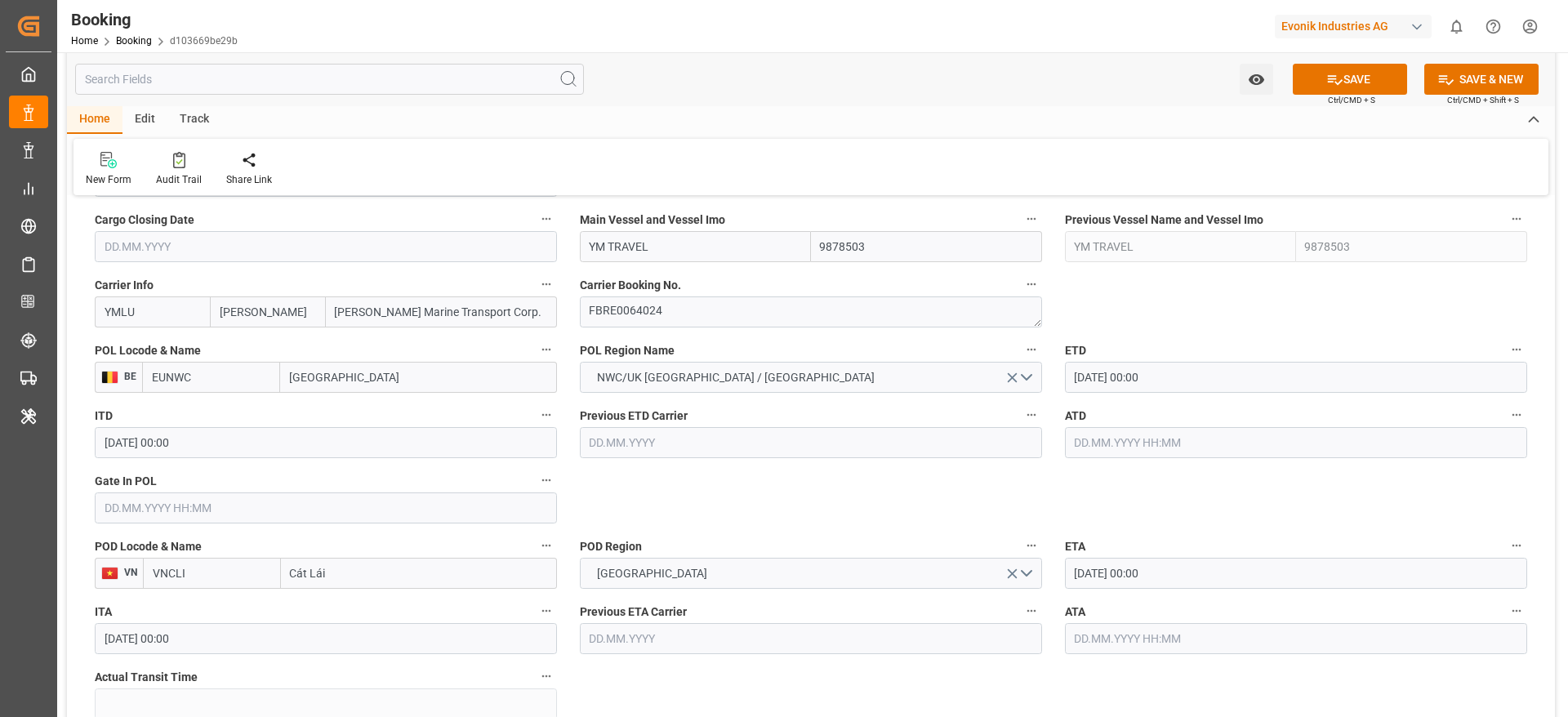
type input "BEANR"
type input "Antwerp"
click at [256, 504] on input "text" at bounding box center [326, 508] width 462 height 31
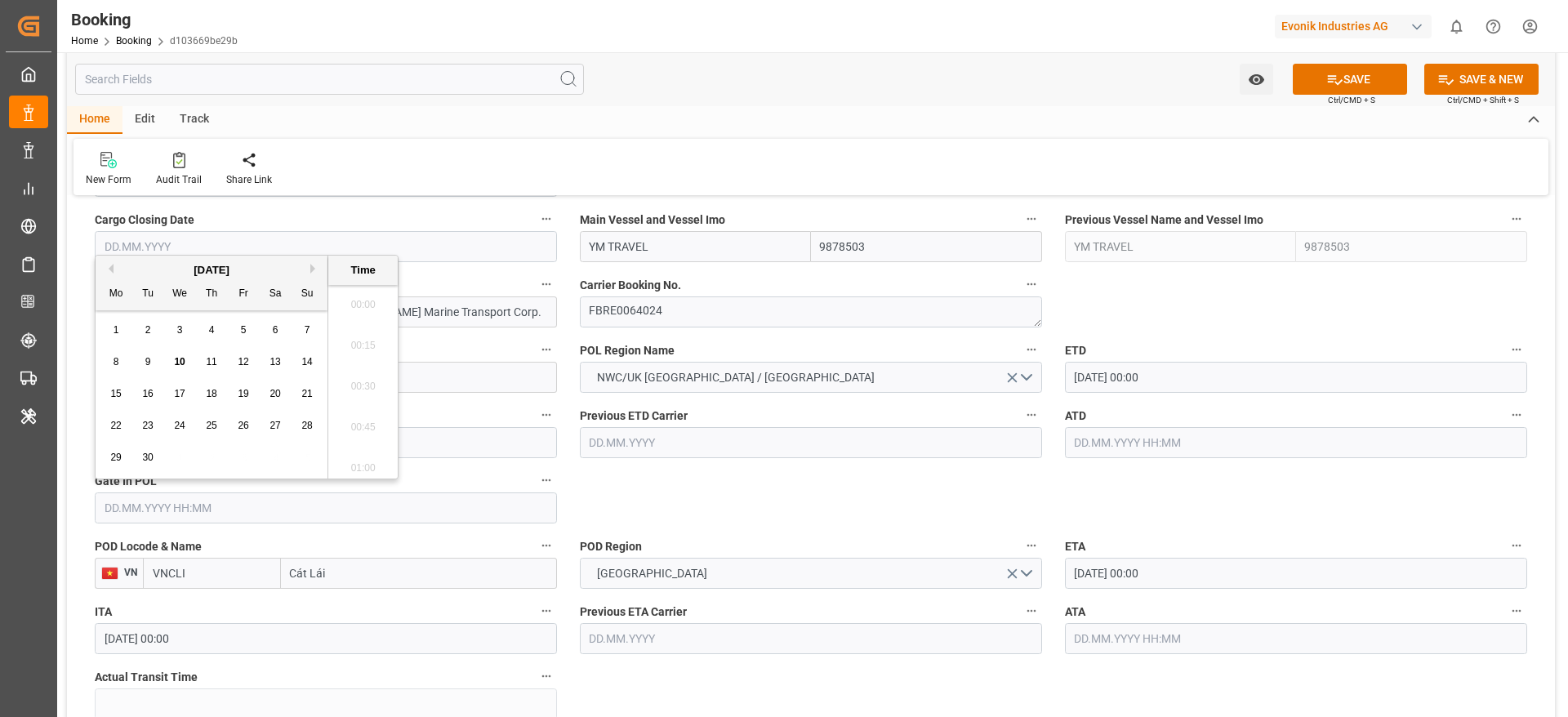
scroll to position [2865, 0]
click at [126, 360] on div "8" at bounding box center [116, 362] width 20 height 19
type input "08.09.2025 00:00"
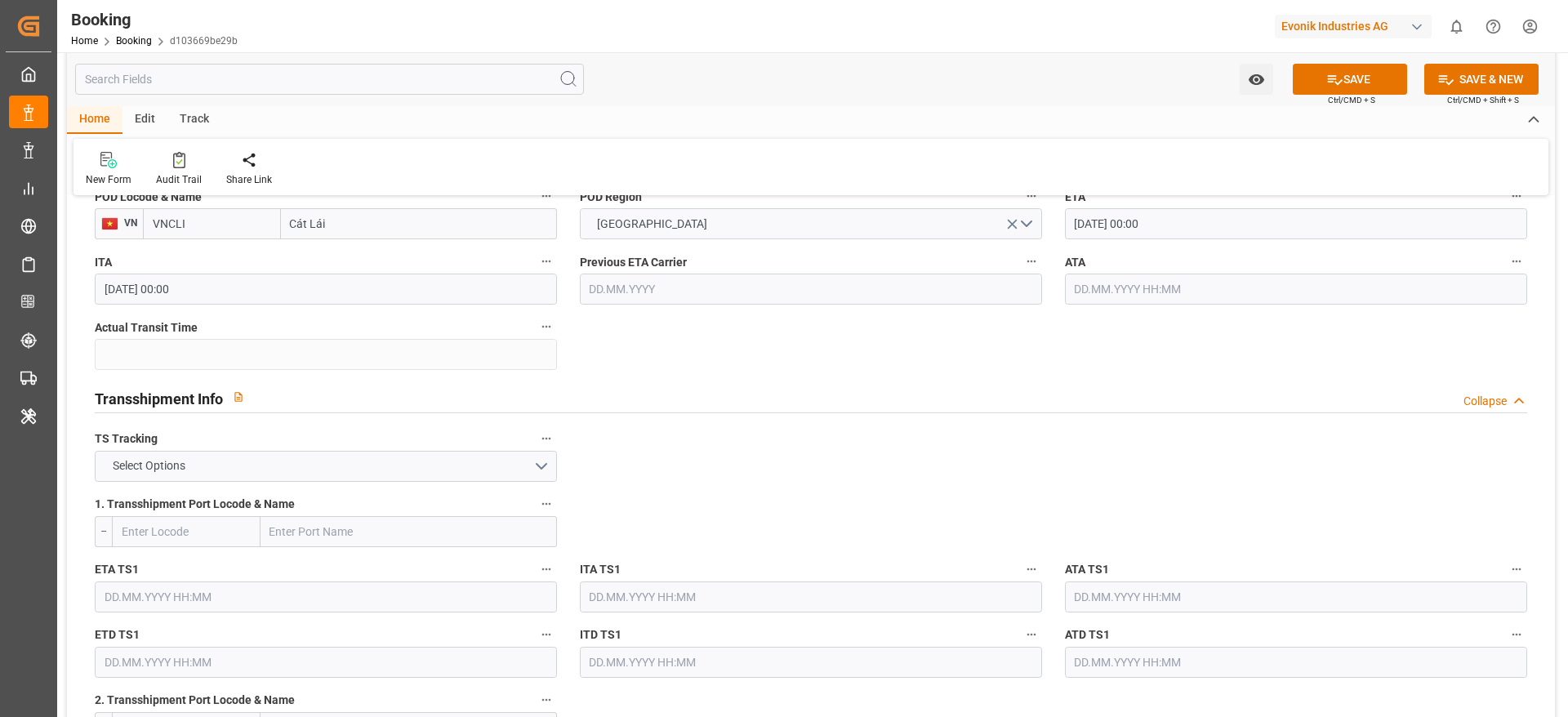
scroll to position [1548, 0]
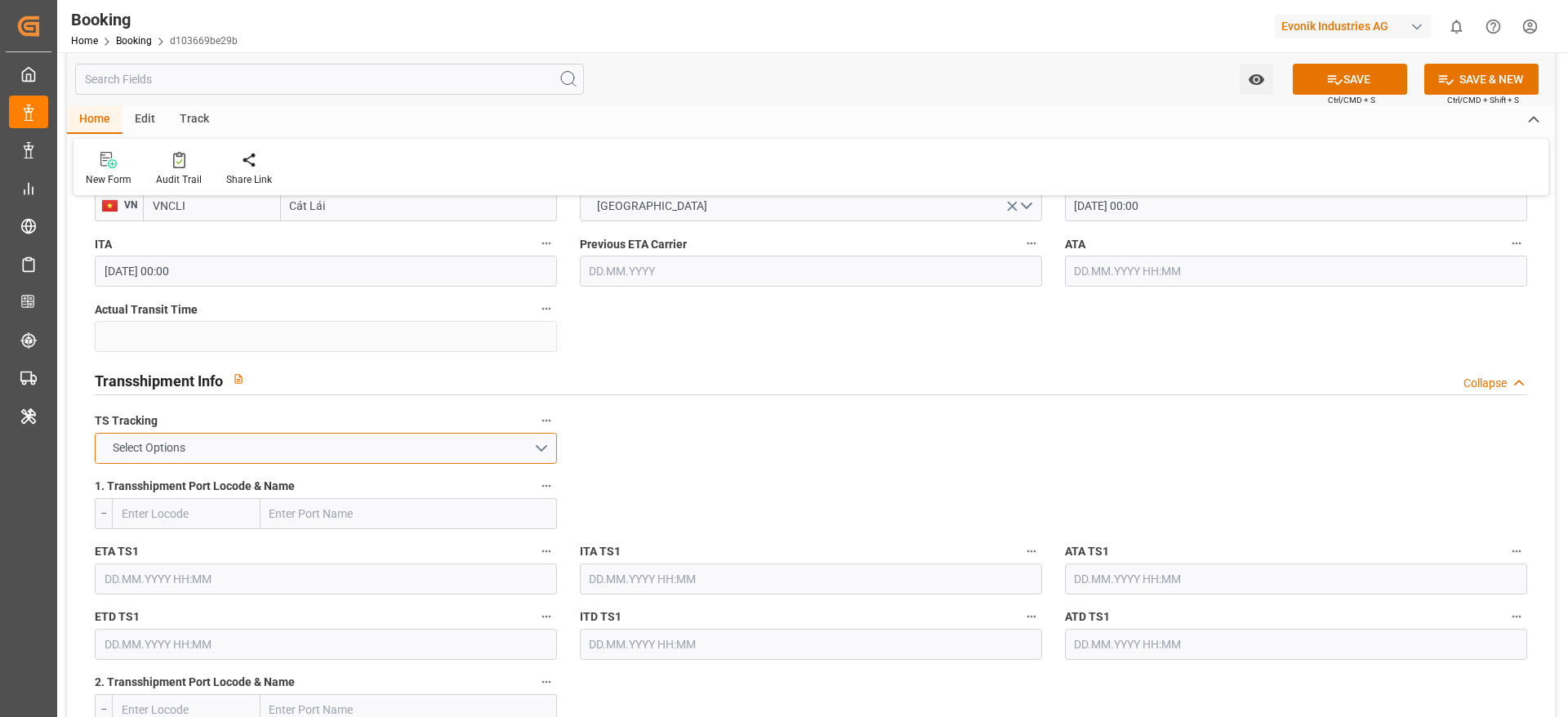
click at [162, 434] on button "Select Options" at bounding box center [326, 448] width 462 height 31
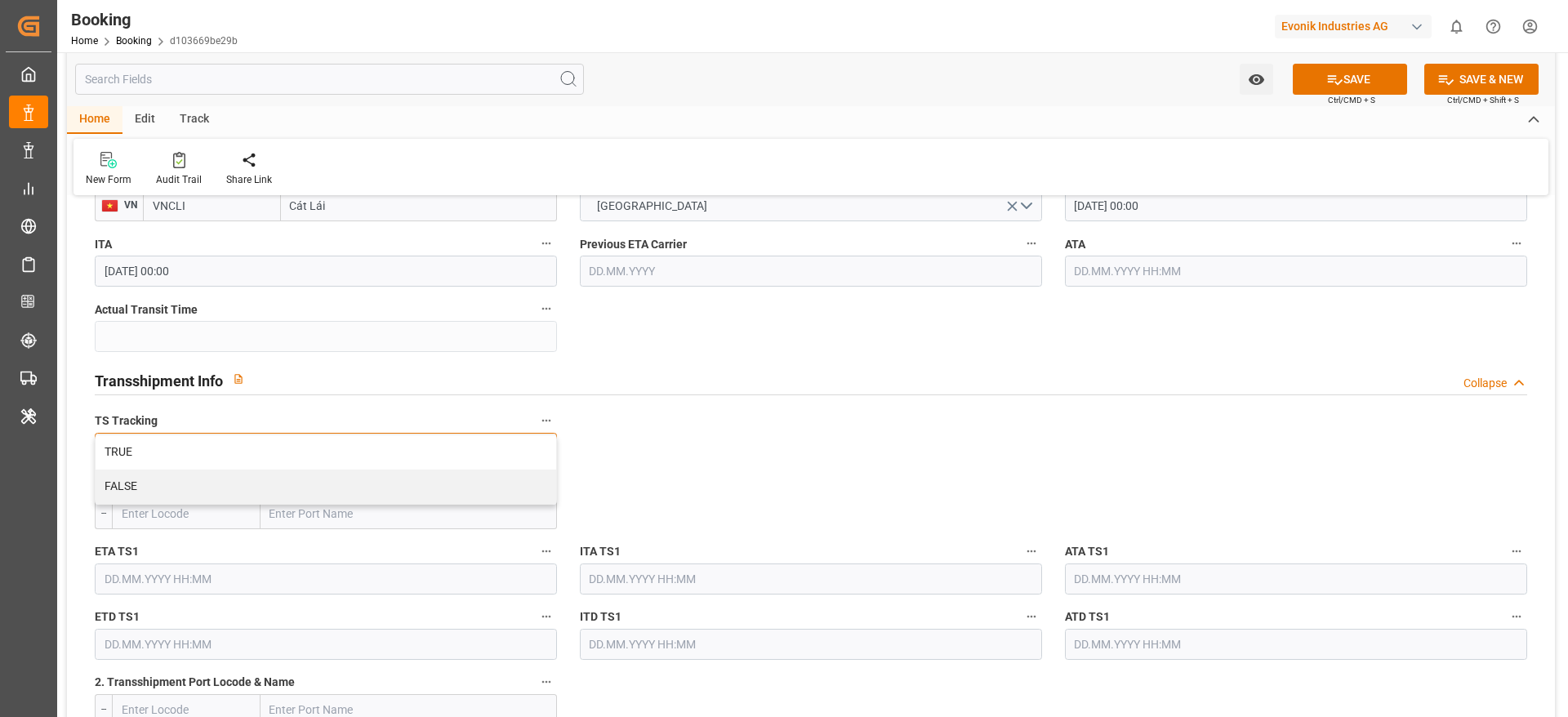
click at [148, 482] on div "FALSE" at bounding box center [326, 487] width 460 height 35
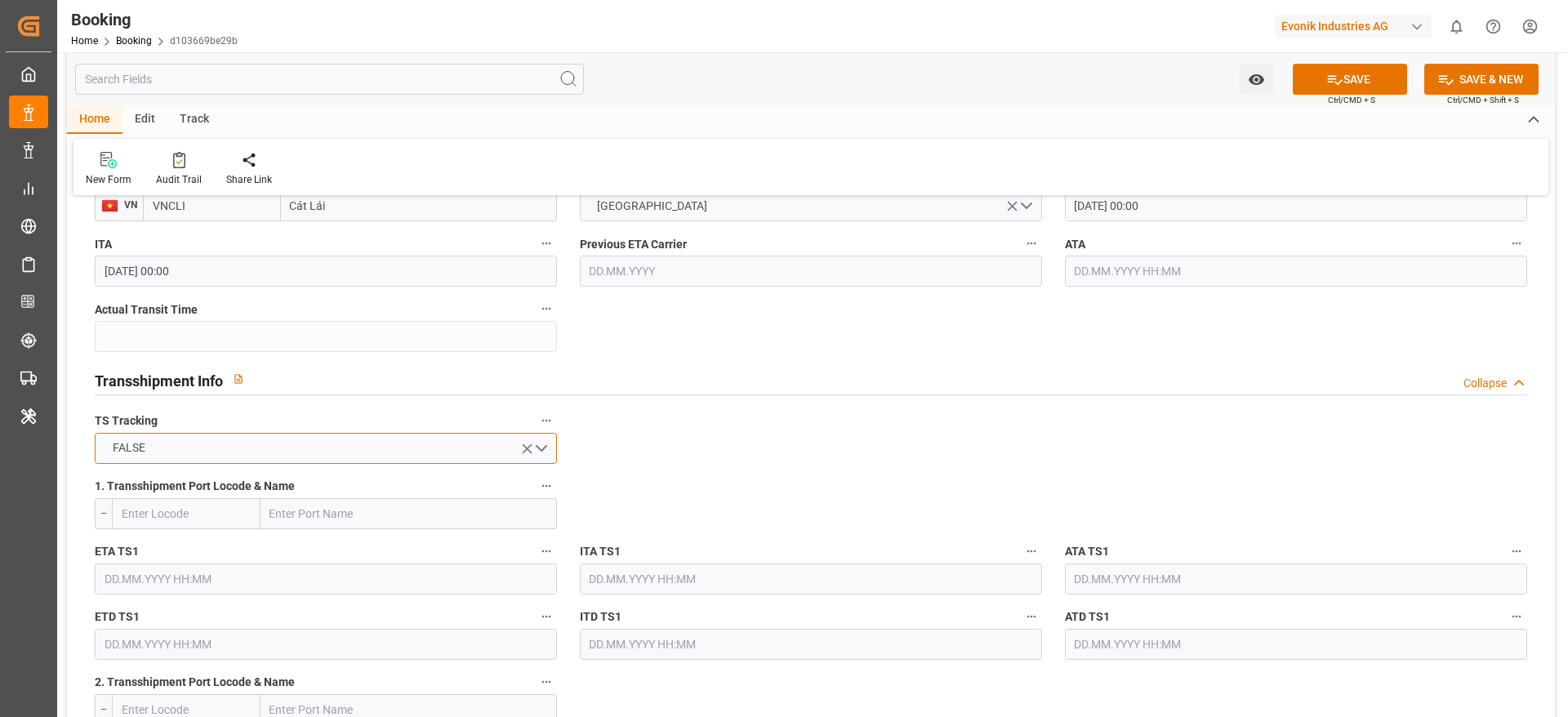
scroll to position [1671, 0]
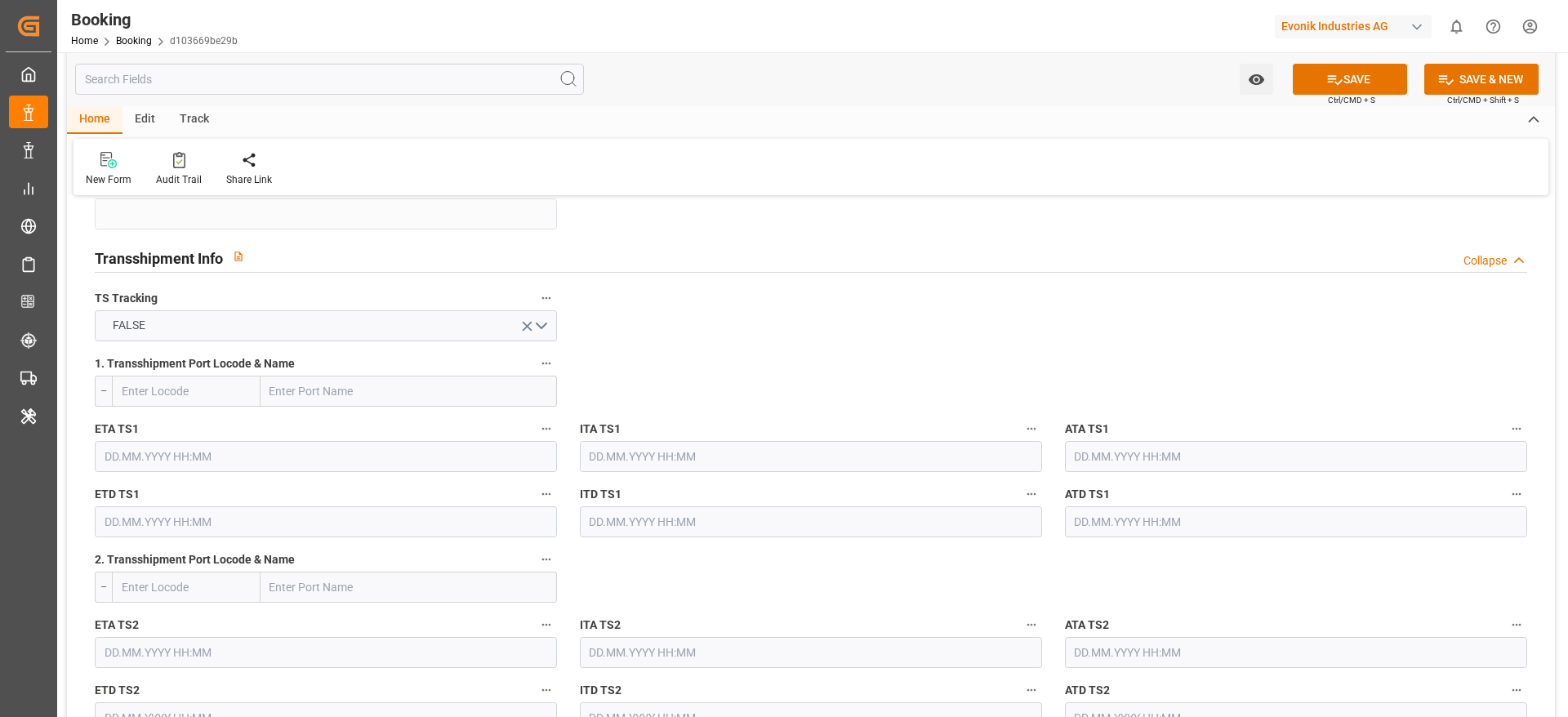
type input "0"
click at [1329, 95] on span "Ctrl/CMD + S" at bounding box center [1352, 100] width 47 height 12
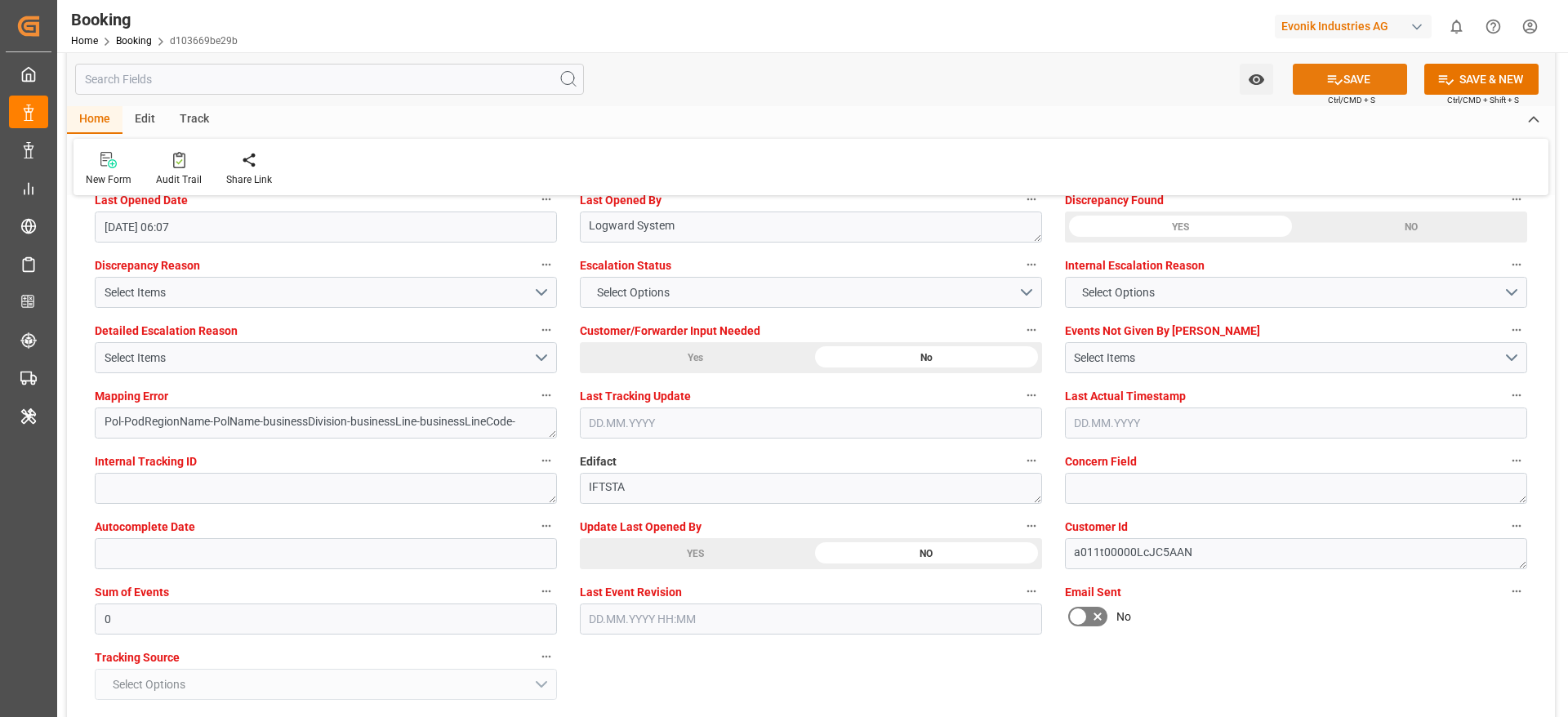
click at [1311, 92] on button "SAVE" at bounding box center [1350, 79] width 114 height 31
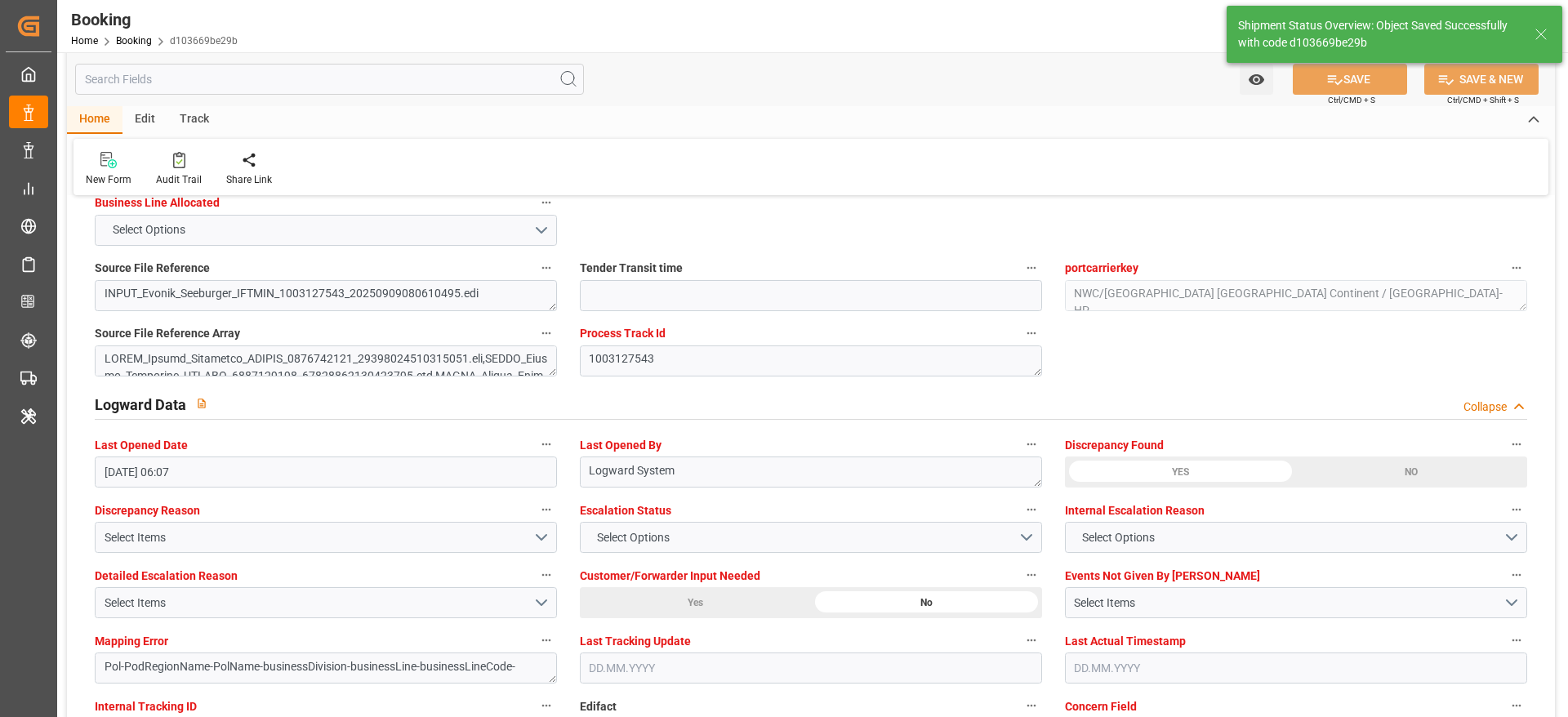
type input "7001267004FBRE0"
type textarea "sateesh godewar"
type textarea "businessDivision-businessLine-"
type input "10.09.2025 12:43"
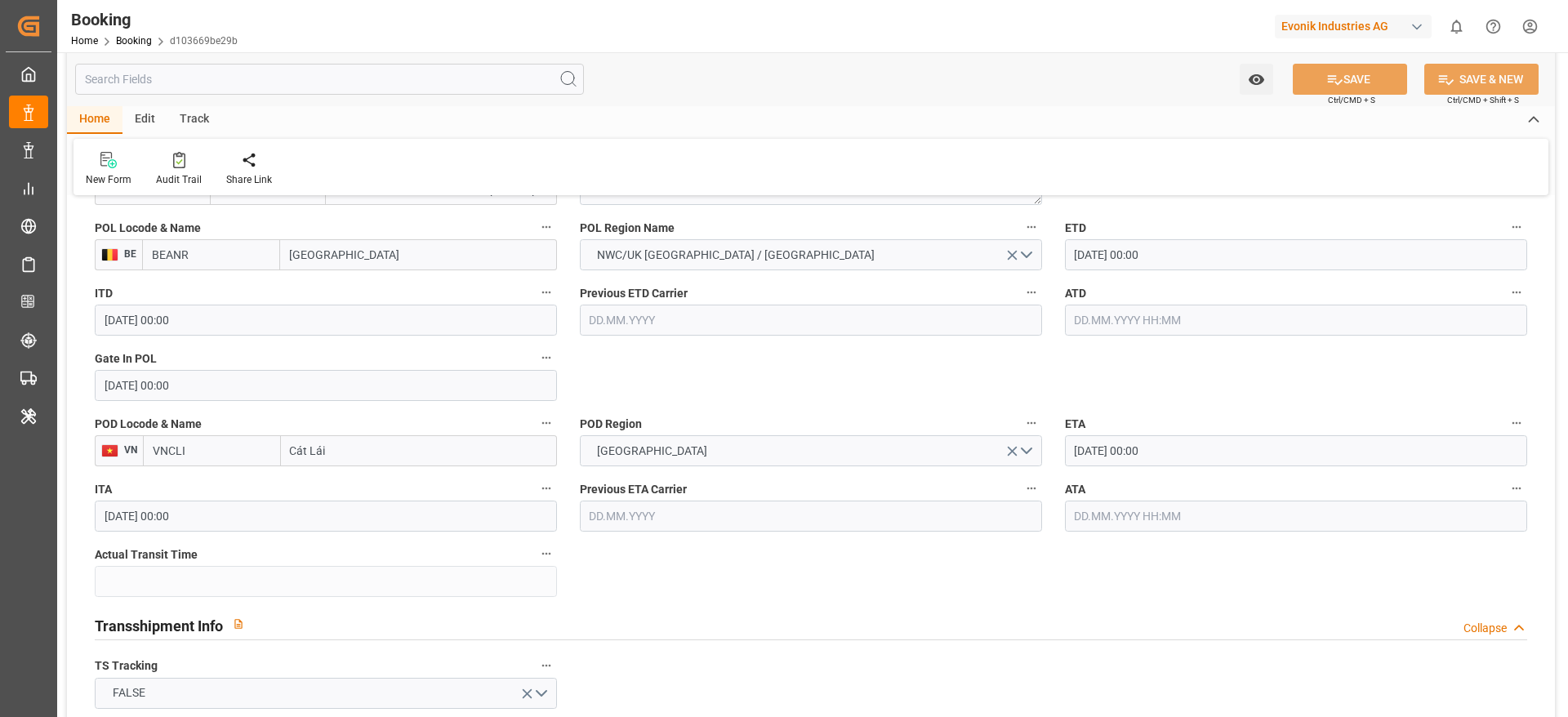
scroll to position [1180, 0]
